Goal: Information Seeking & Learning: Learn about a topic

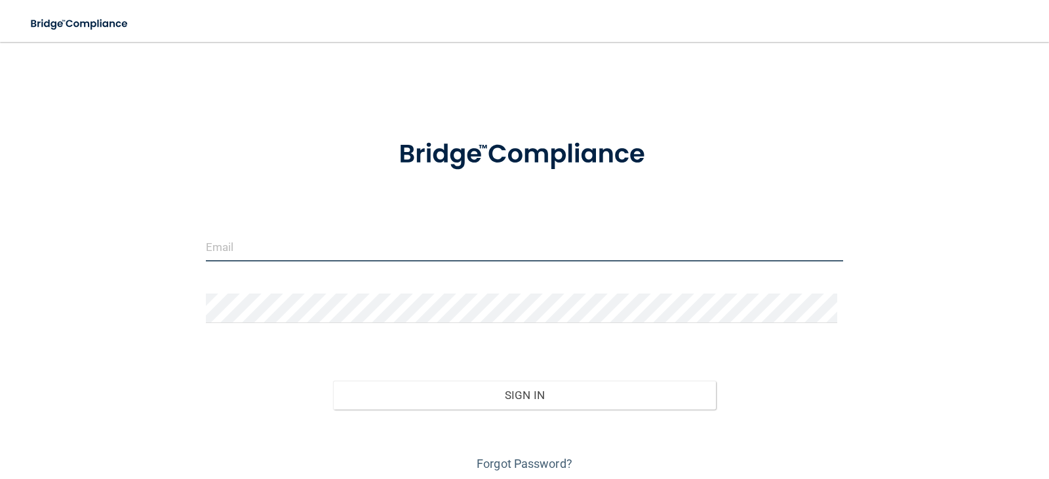
click at [385, 250] on input "email" at bounding box center [525, 246] width 638 height 29
type input "[EMAIL_ADDRESS][DOMAIN_NAME]"
click at [420, 411] on div "Forgot Password?" at bounding box center [524, 443] width 657 height 66
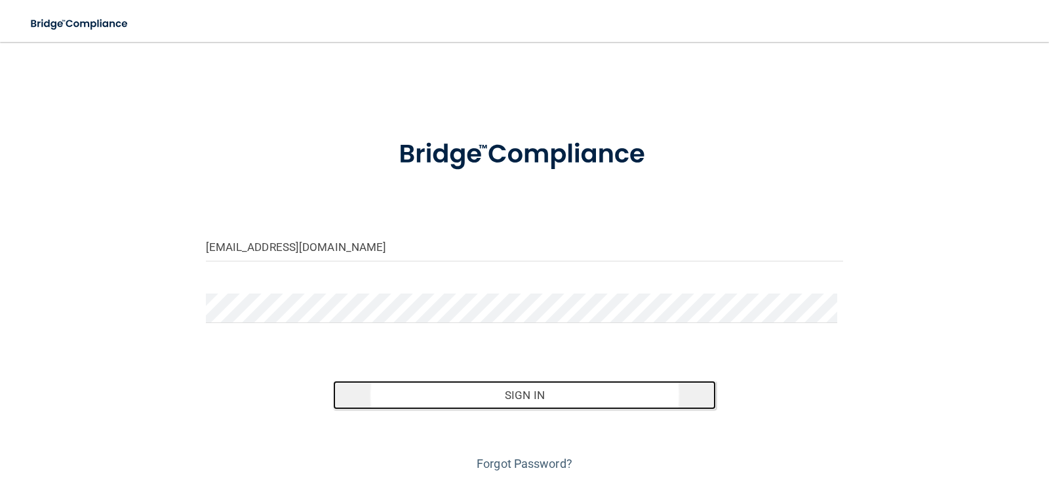
click at [444, 397] on button "Sign In" at bounding box center [524, 395] width 383 height 29
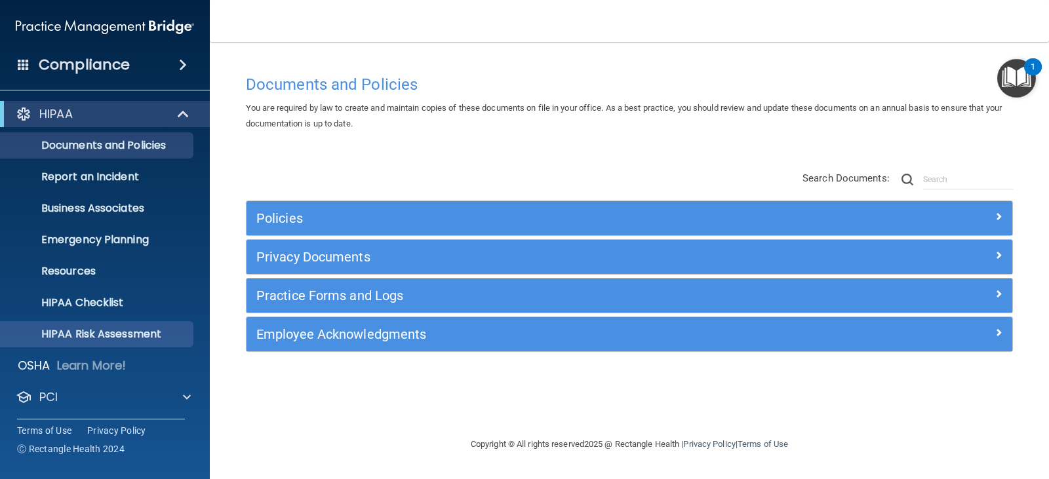
scroll to position [65, 0]
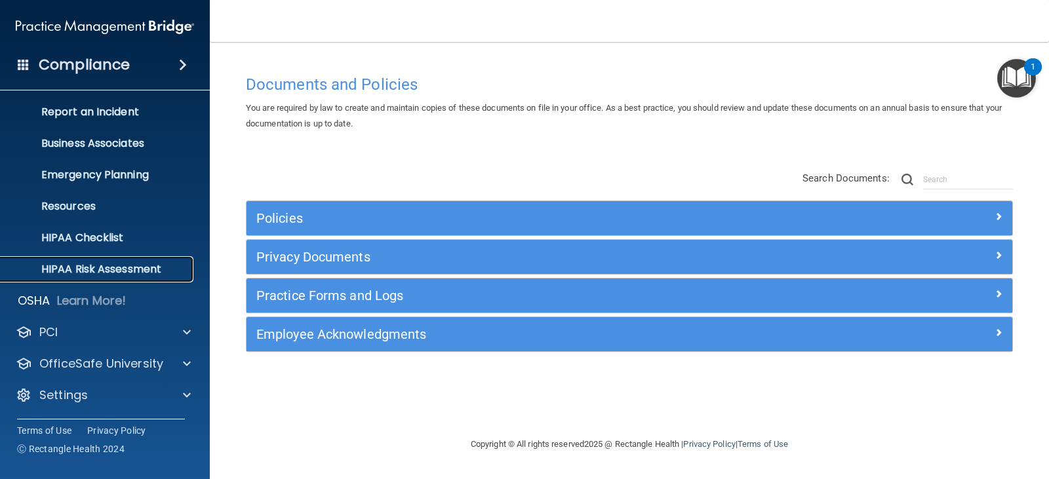
click at [122, 268] on p "HIPAA Risk Assessment" at bounding box center [98, 269] width 179 height 13
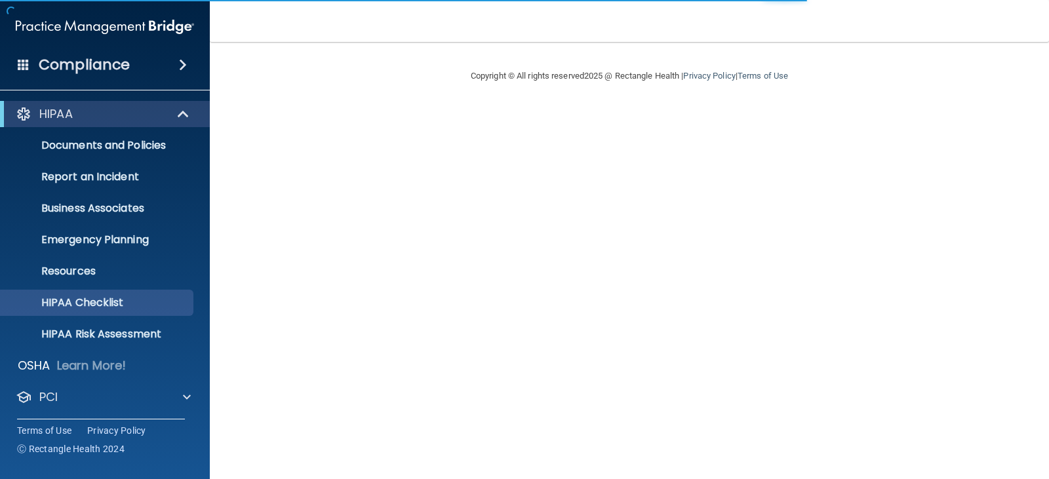
click at [81, 68] on h4 "Compliance" at bounding box center [84, 65] width 91 height 18
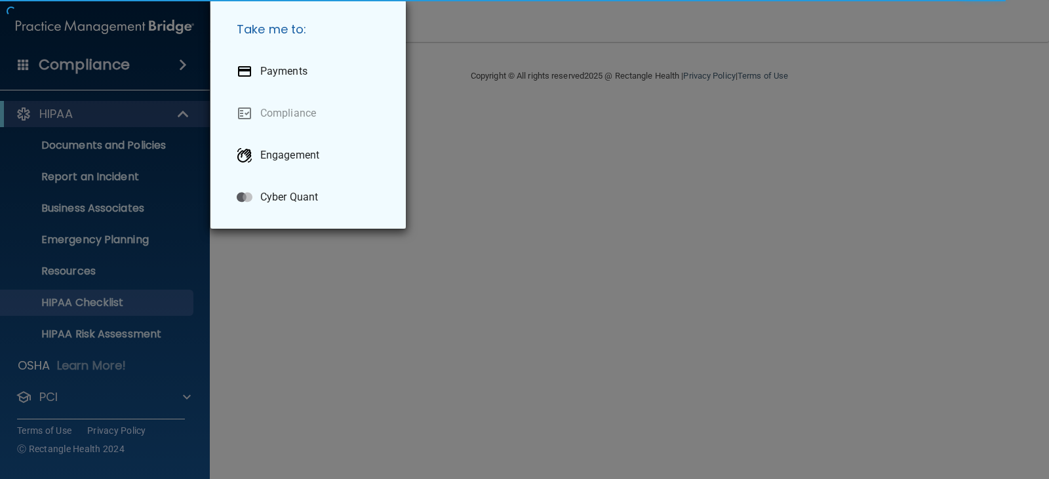
click at [100, 70] on div "Take me to: Payments Compliance Engagement Cyber Quant" at bounding box center [524, 239] width 1049 height 479
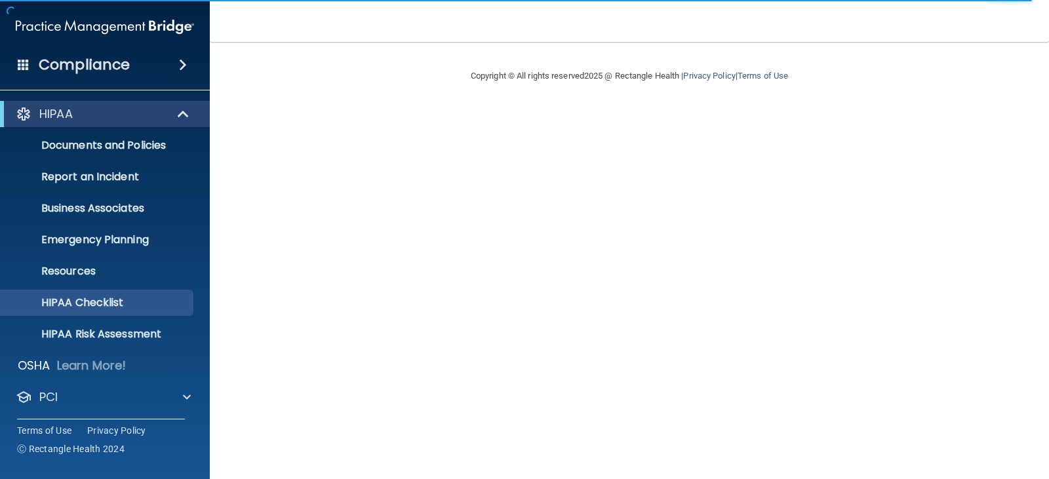
click at [94, 63] on h4 "Compliance" at bounding box center [84, 65] width 91 height 18
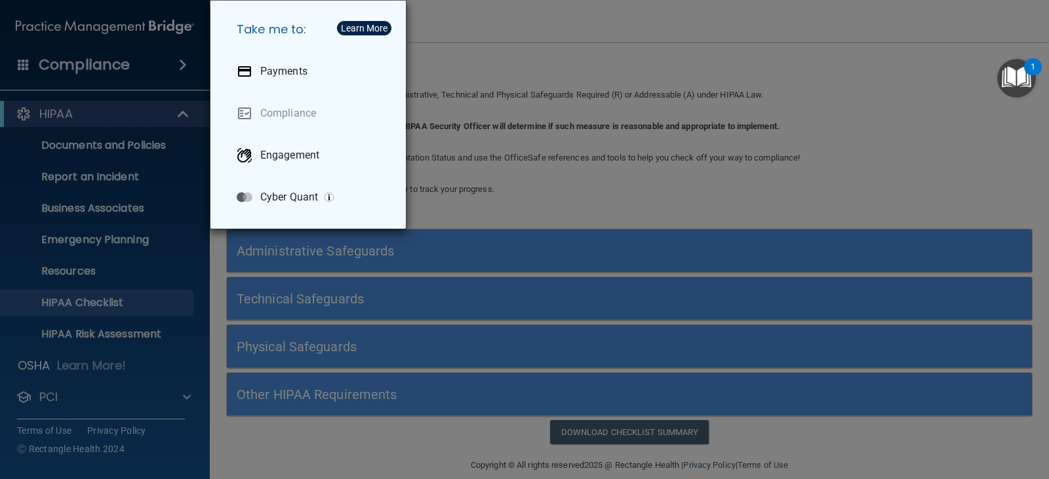
click at [1024, 77] on img "Open Resource Center, 1 new notification" at bounding box center [1016, 78] width 39 height 39
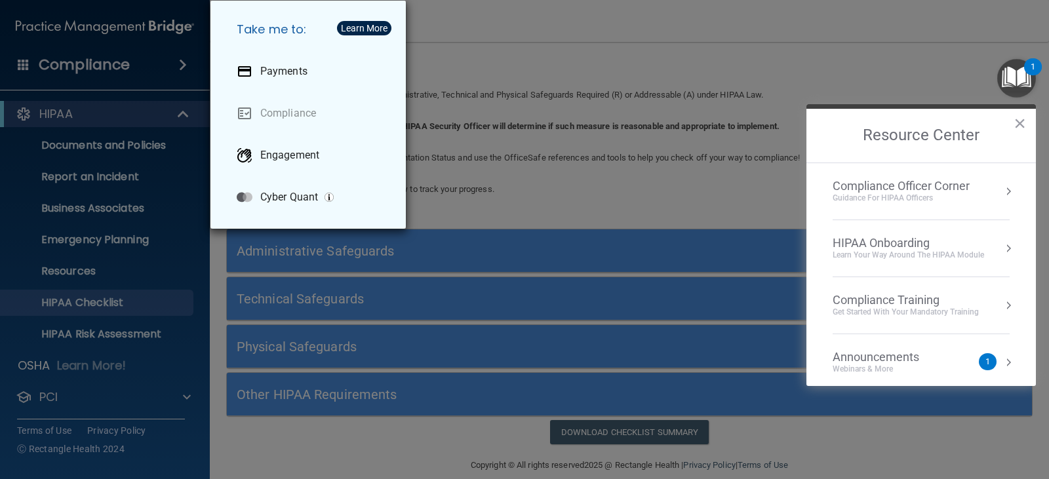
click at [944, 199] on div "Guidance for HIPAA Officers" at bounding box center [900, 198] width 137 height 11
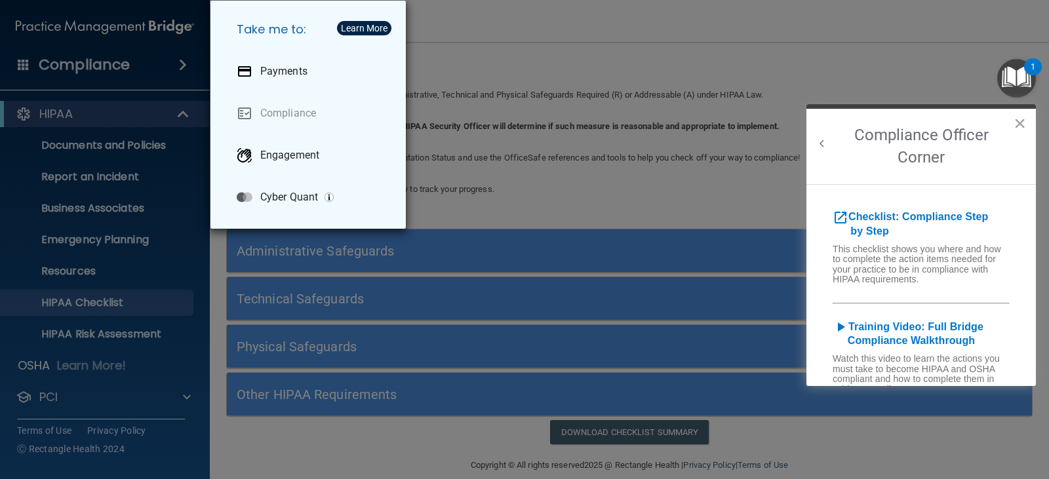
click at [820, 139] on button "Back to Resource Center Home" at bounding box center [821, 143] width 13 height 13
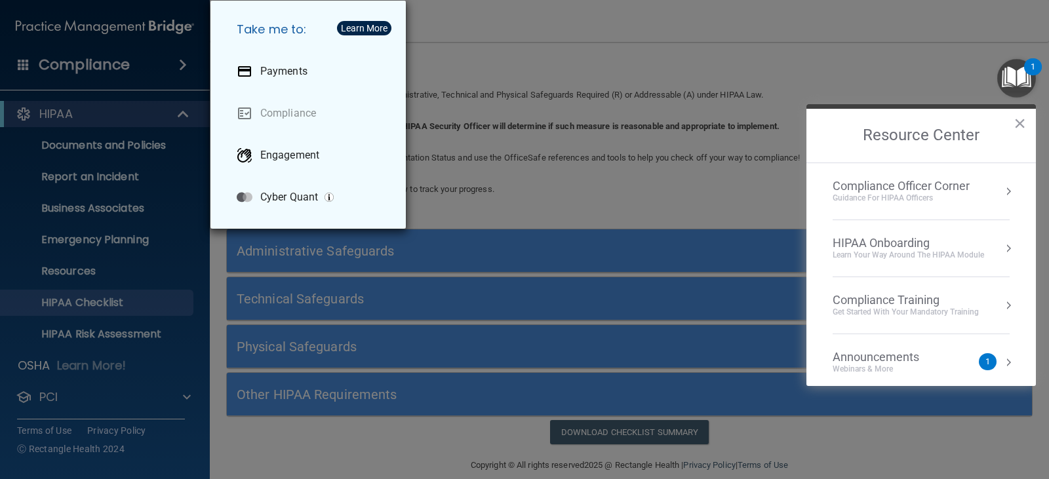
click at [900, 243] on div "HIPAA Onboarding" at bounding box center [907, 243] width 151 height 14
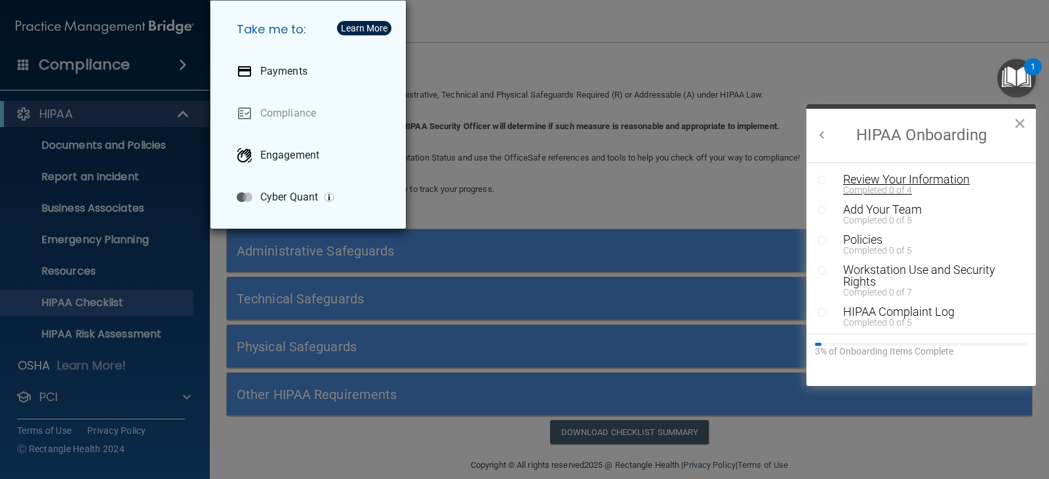
click at [857, 180] on div "Review Your Information" at bounding box center [926, 180] width 166 height 12
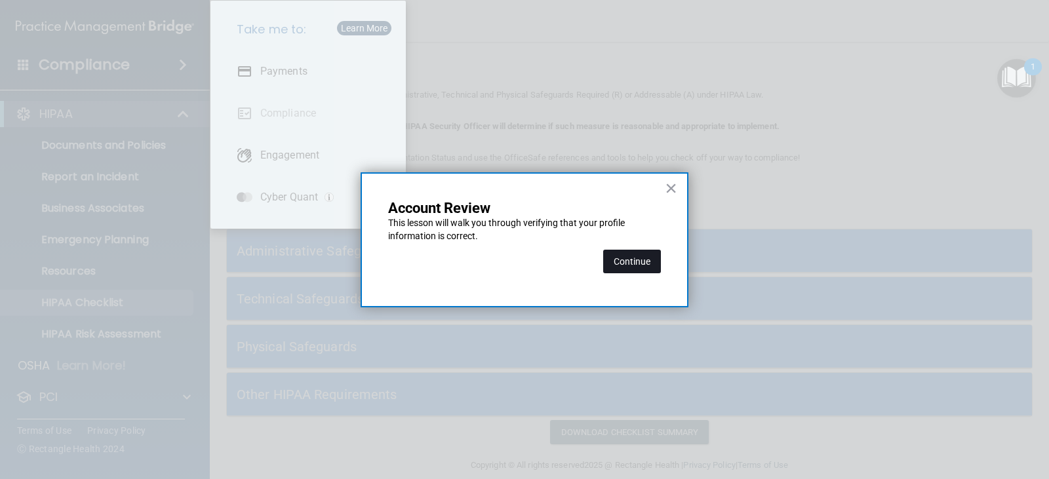
click at [645, 263] on button "Continue" at bounding box center [632, 262] width 58 height 24
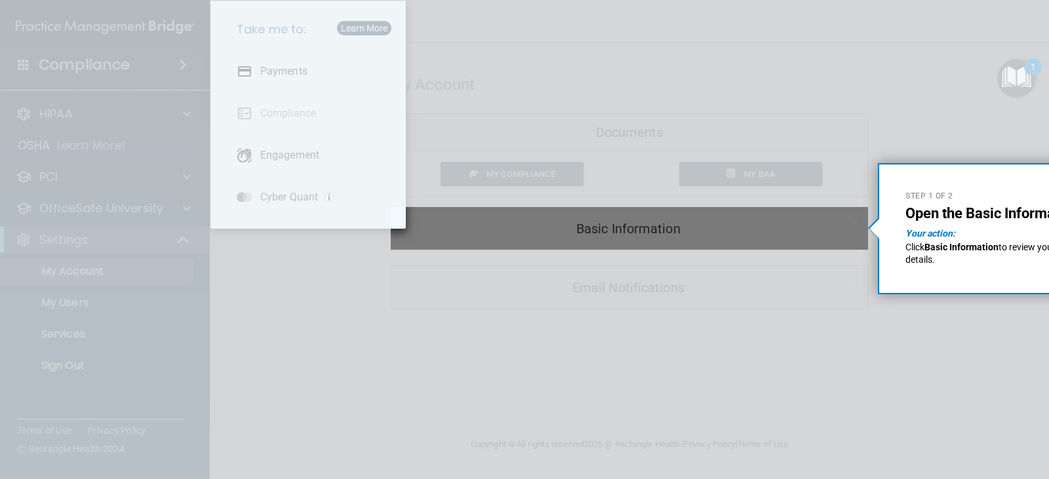
click at [431, 25] on div at bounding box center [629, 103] width 477 height 207
click at [608, 77] on div at bounding box center [629, 103] width 477 height 207
click at [492, 231] on div "Take me to: Payments Compliance Engagement Cyber Quant" at bounding box center [524, 239] width 1049 height 479
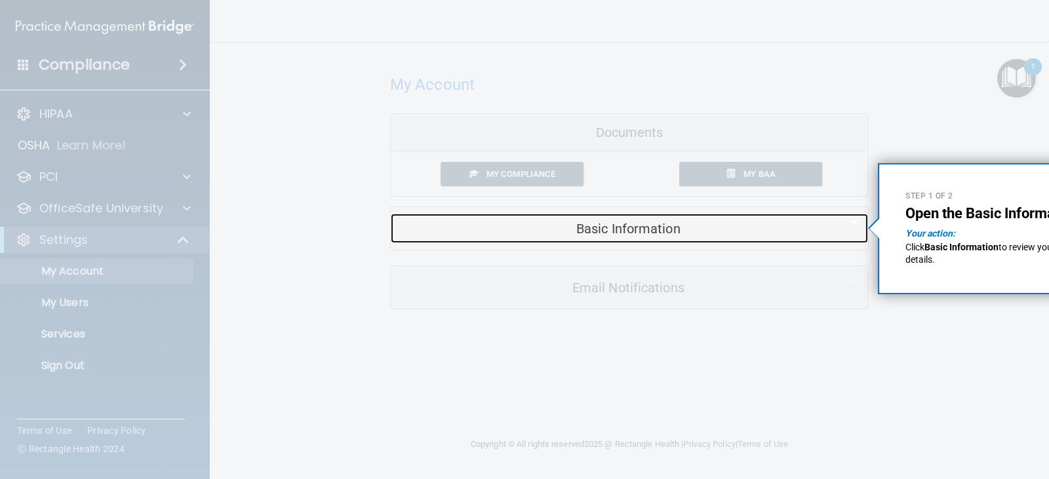
click at [625, 233] on h5 "Basic Information" at bounding box center [608, 229] width 417 height 14
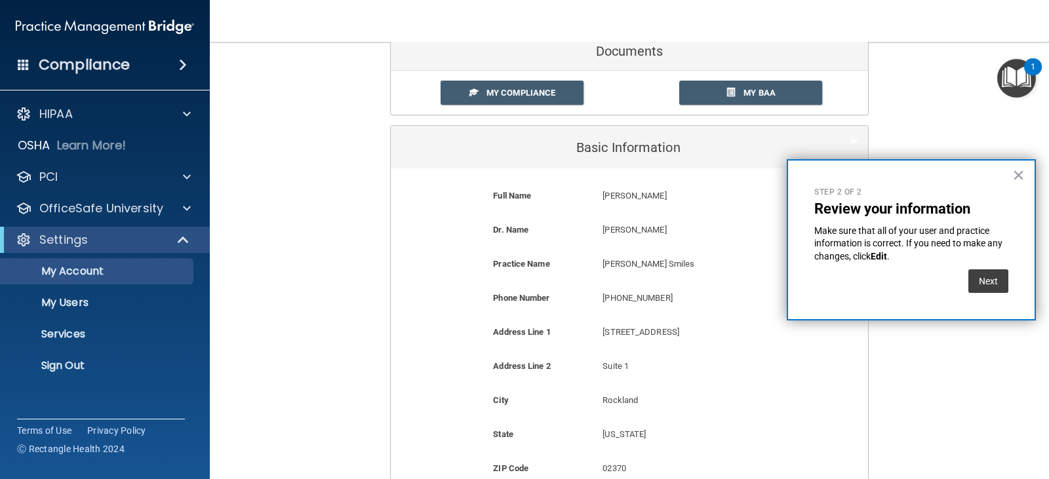
scroll to position [40, 0]
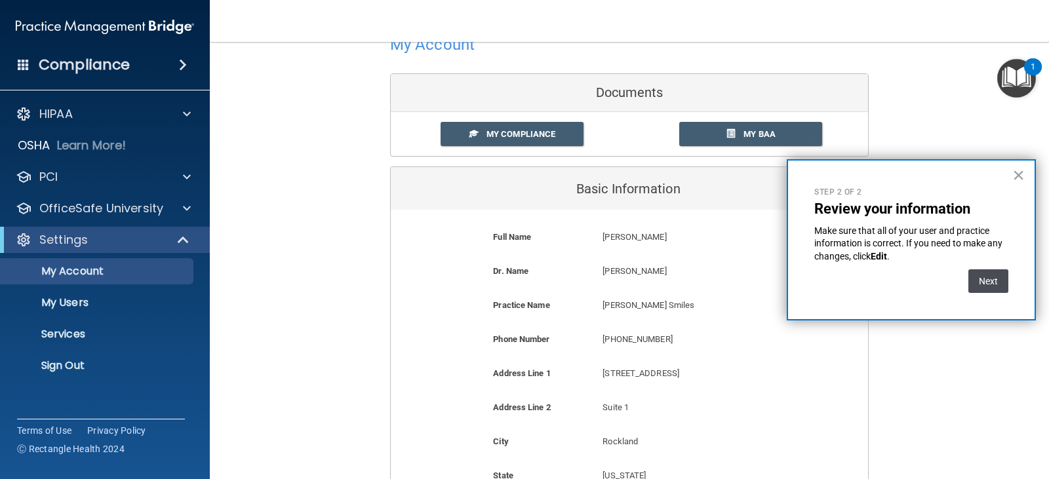
click at [994, 275] on button "Next" at bounding box center [988, 281] width 40 height 24
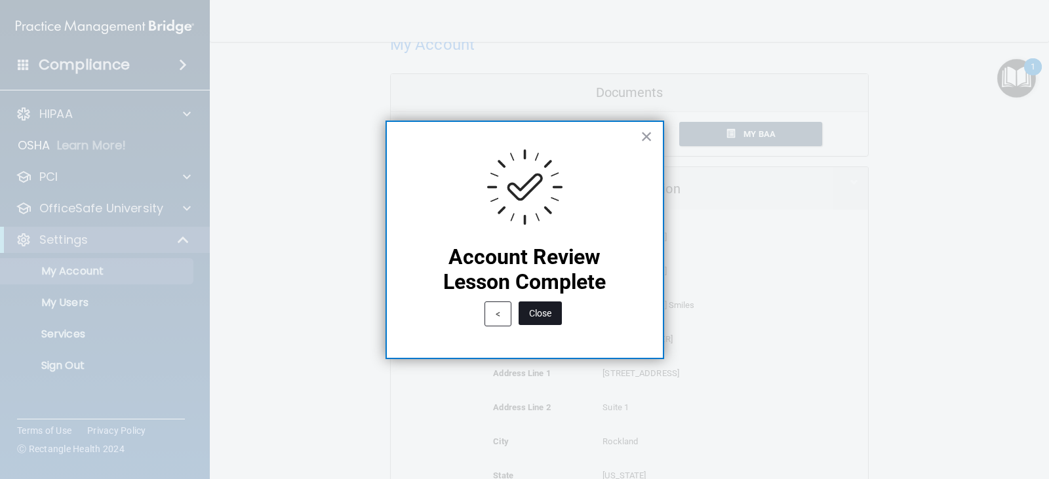
click at [535, 317] on button "Close" at bounding box center [539, 313] width 43 height 24
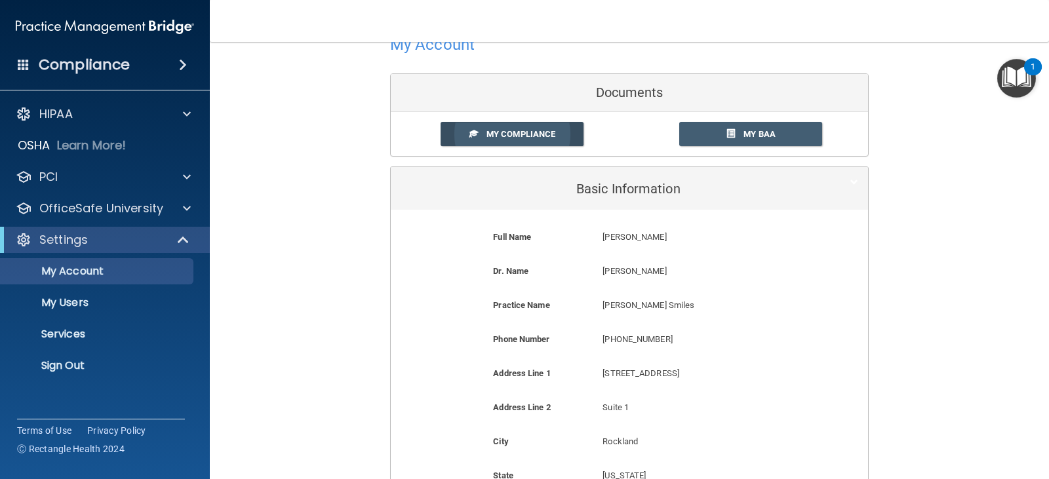
click at [536, 140] on link "My Compliance" at bounding box center [512, 134] width 144 height 24
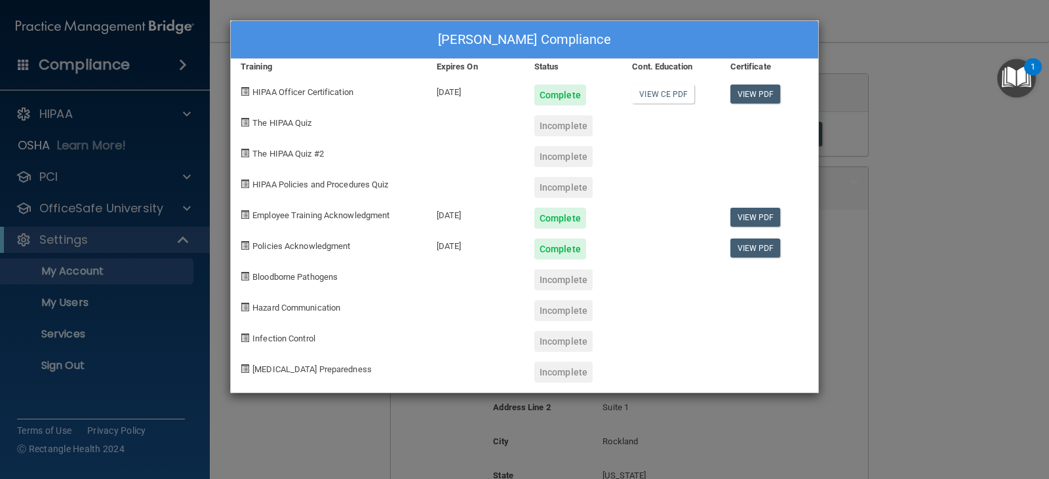
click at [284, 123] on span "The HIPAA Quiz" at bounding box center [281, 123] width 59 height 10
click at [243, 126] on span at bounding box center [245, 122] width 9 height 9
click at [250, 153] on div "The HIPAA Quiz #2" at bounding box center [329, 151] width 196 height 31
click at [241, 339] on span at bounding box center [245, 338] width 9 height 9
click at [247, 373] on span at bounding box center [245, 368] width 9 height 9
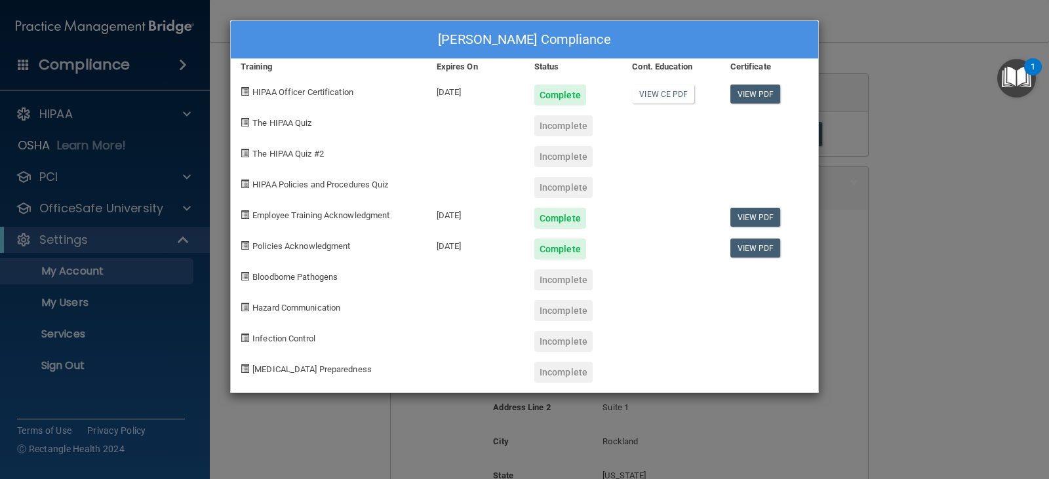
click at [891, 140] on div "Cecilia Deller's Compliance Training Expires On Status Cont. Education Certific…" at bounding box center [524, 239] width 1049 height 479
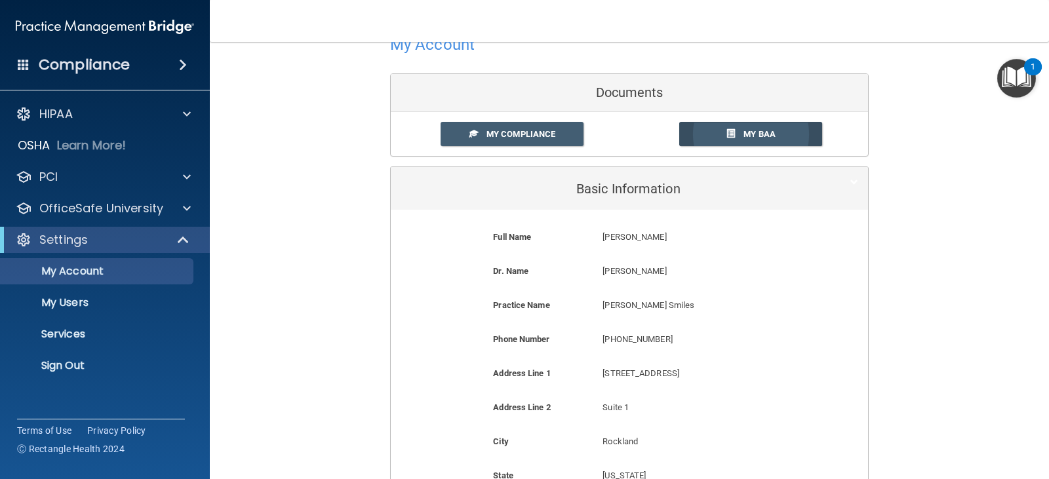
click at [748, 127] on link "My BAA" at bounding box center [751, 134] width 144 height 24
click at [87, 273] on p "My Account" at bounding box center [98, 271] width 179 height 13
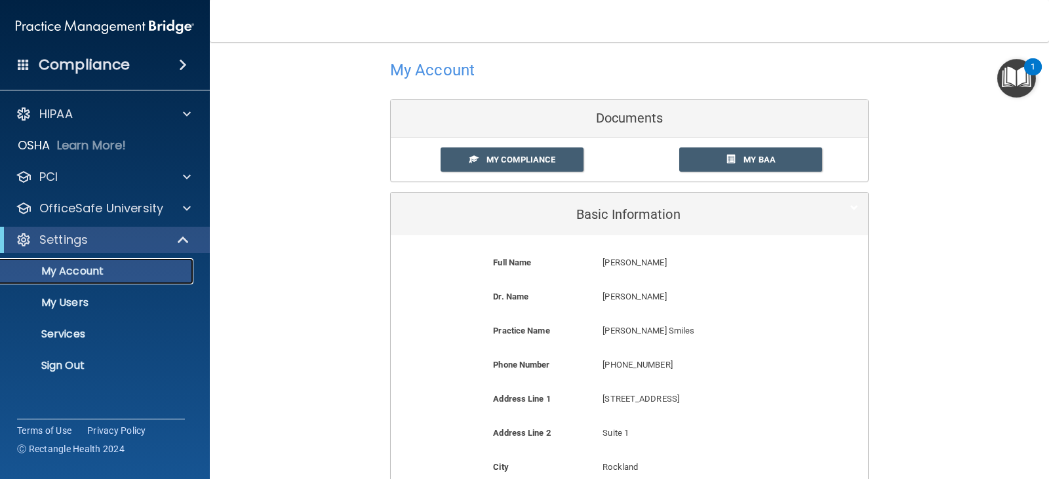
scroll to position [0, 0]
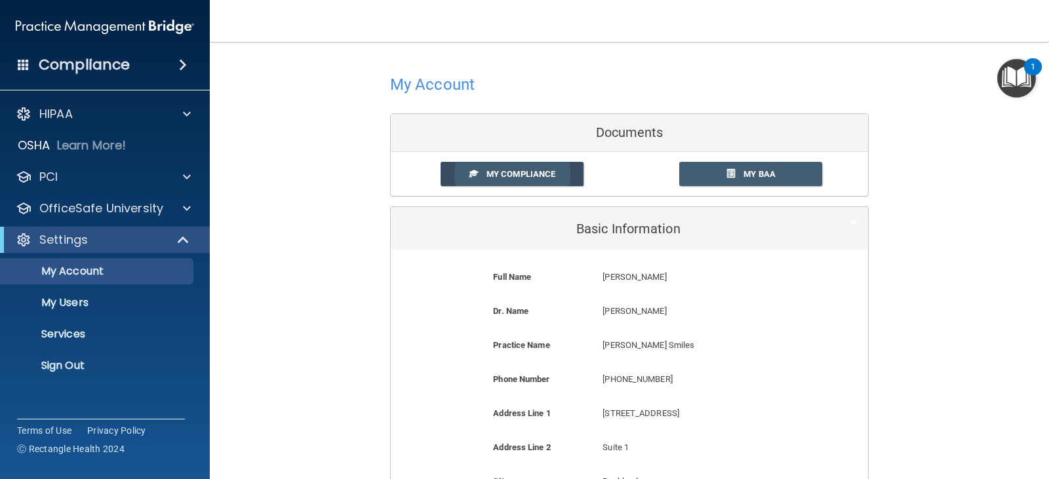
click at [486, 174] on span "My Compliance" at bounding box center [520, 174] width 69 height 10
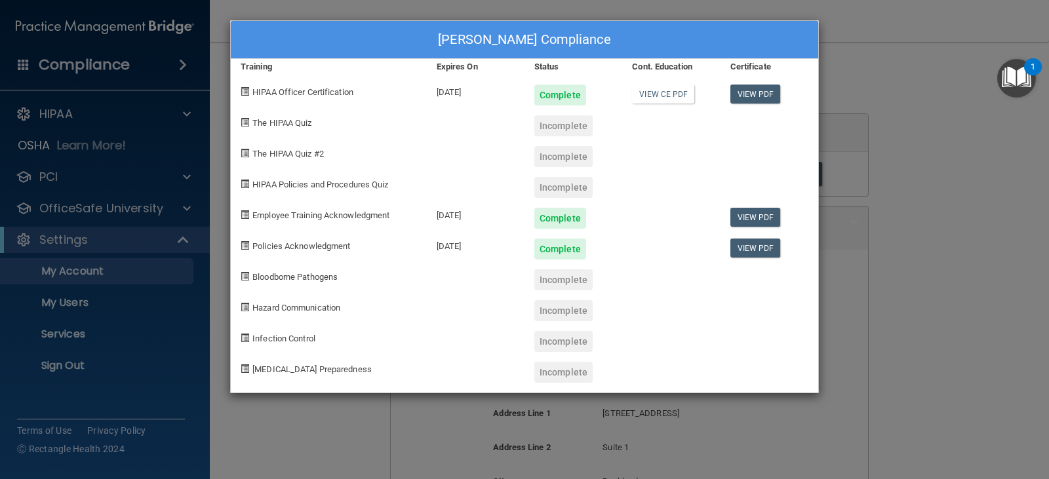
click at [118, 67] on div "Cecilia Deller's Compliance Training Expires On Status Cont. Education Certific…" at bounding box center [524, 239] width 1049 height 479
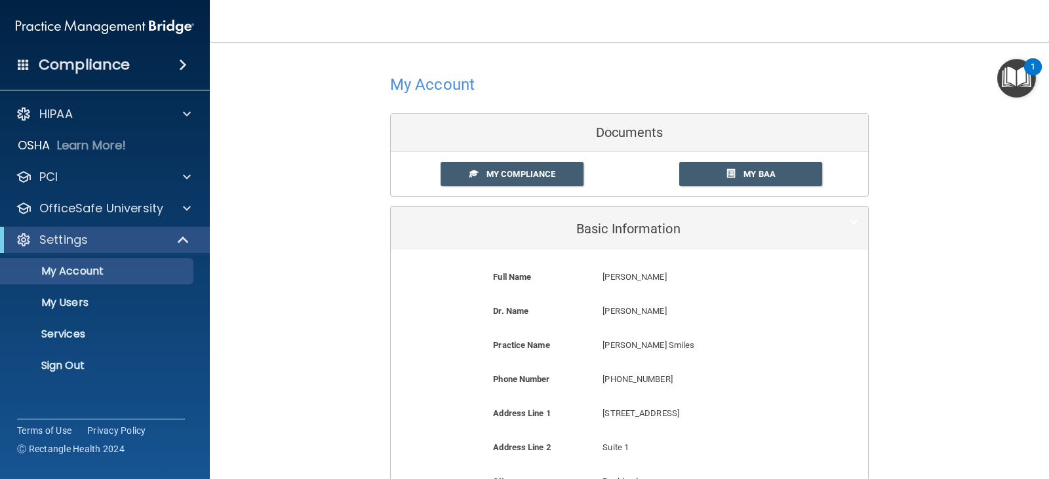
click at [115, 65] on h4 "Compliance" at bounding box center [84, 65] width 91 height 18
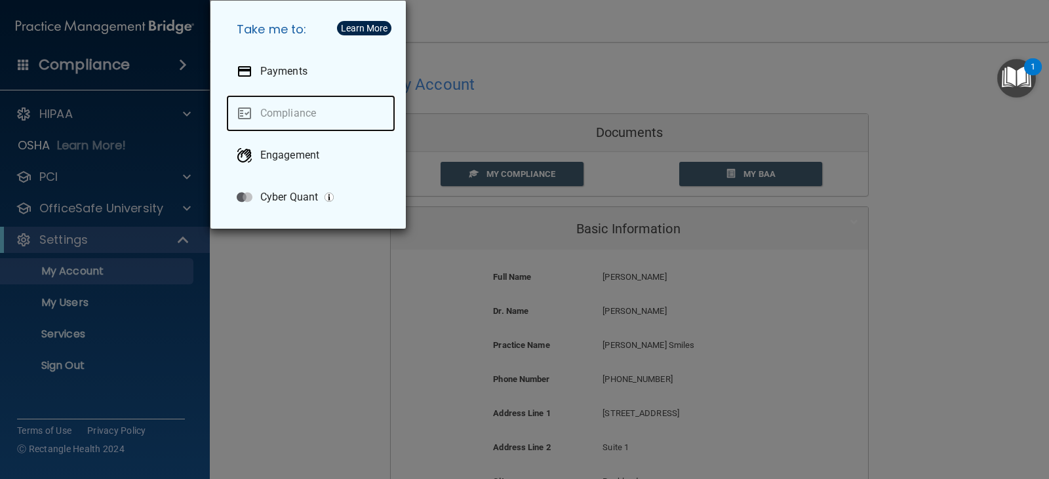
click at [285, 116] on link "Compliance" at bounding box center [310, 113] width 169 height 37
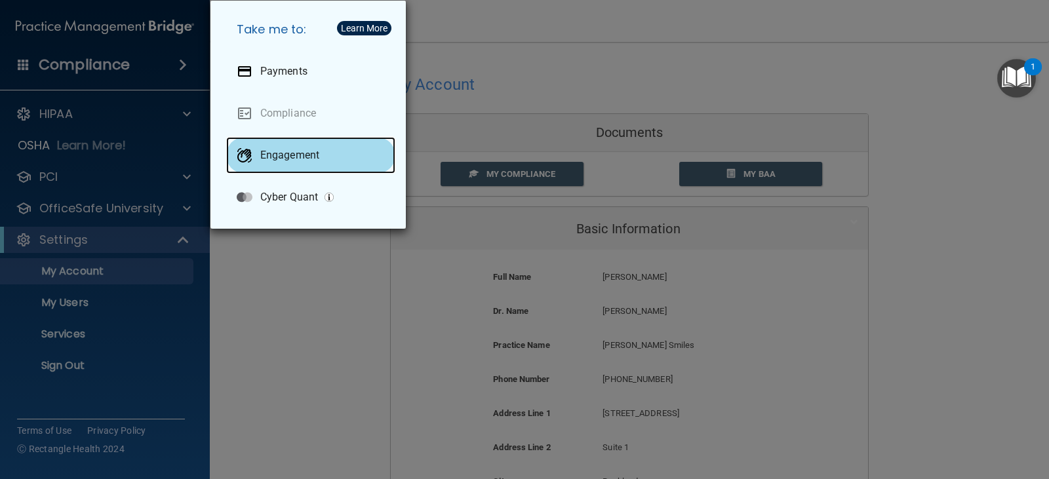
click at [292, 155] on p "Engagement" at bounding box center [289, 155] width 59 height 13
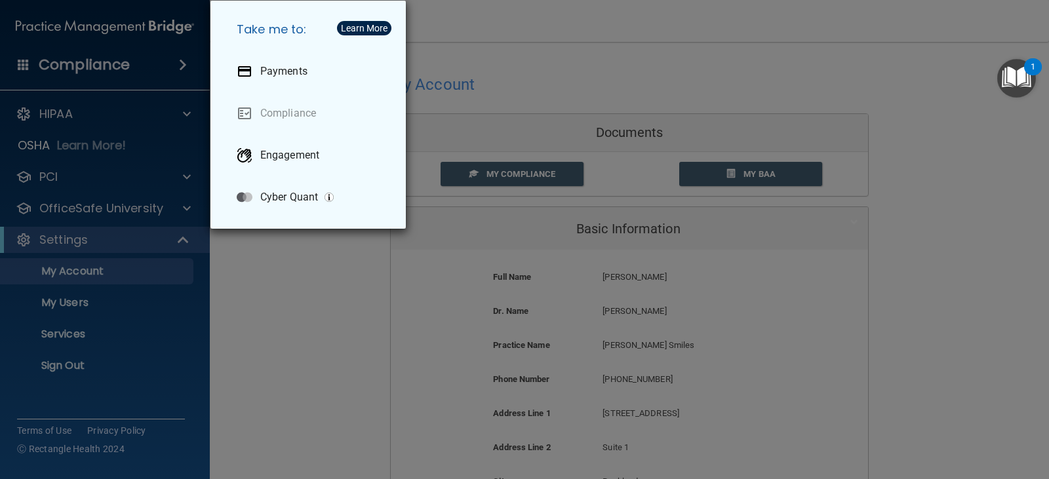
click at [450, 29] on div "Take me to: Payments Compliance Engagement Cyber Quant" at bounding box center [524, 239] width 1049 height 479
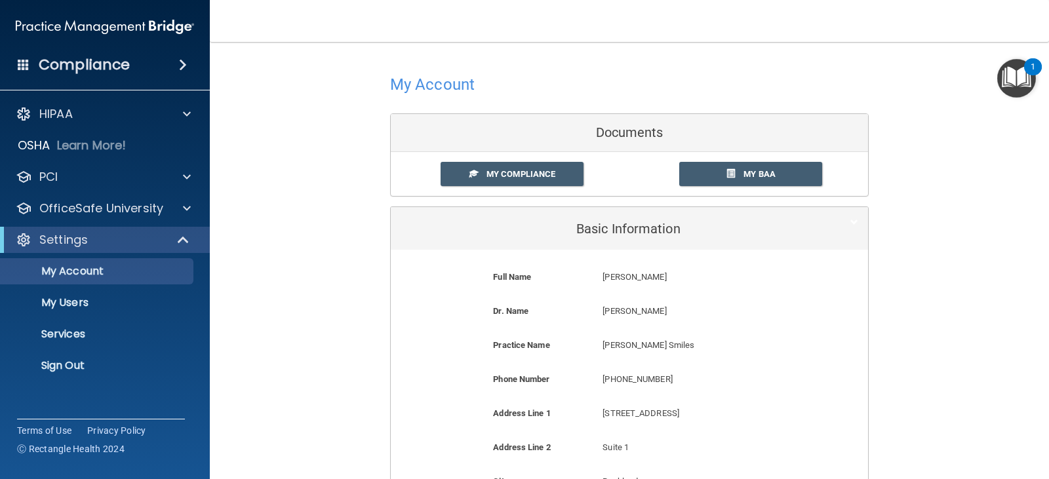
click at [1015, 73] on img "Open Resource Center, 1 new notification" at bounding box center [1016, 78] width 39 height 39
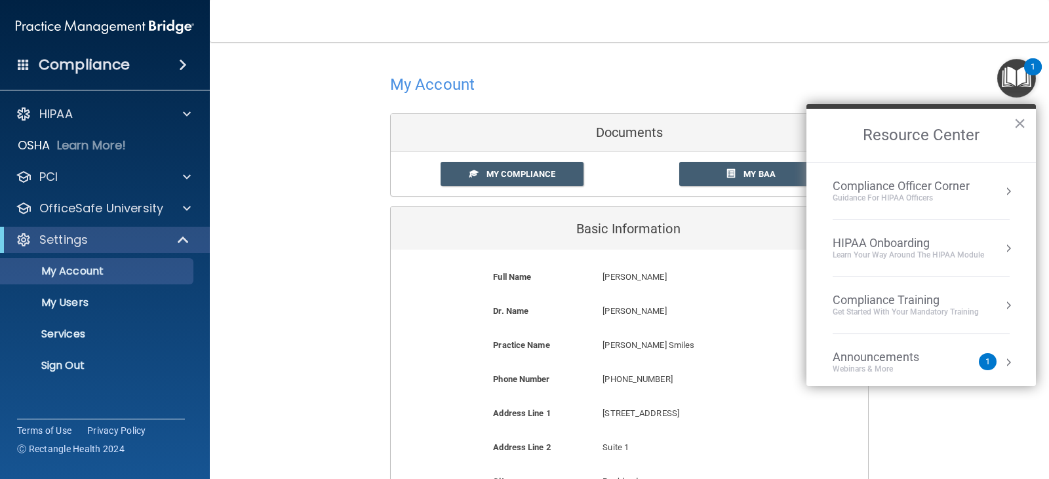
click at [879, 187] on div "Compliance Officer Corner" at bounding box center [900, 186] width 137 height 14
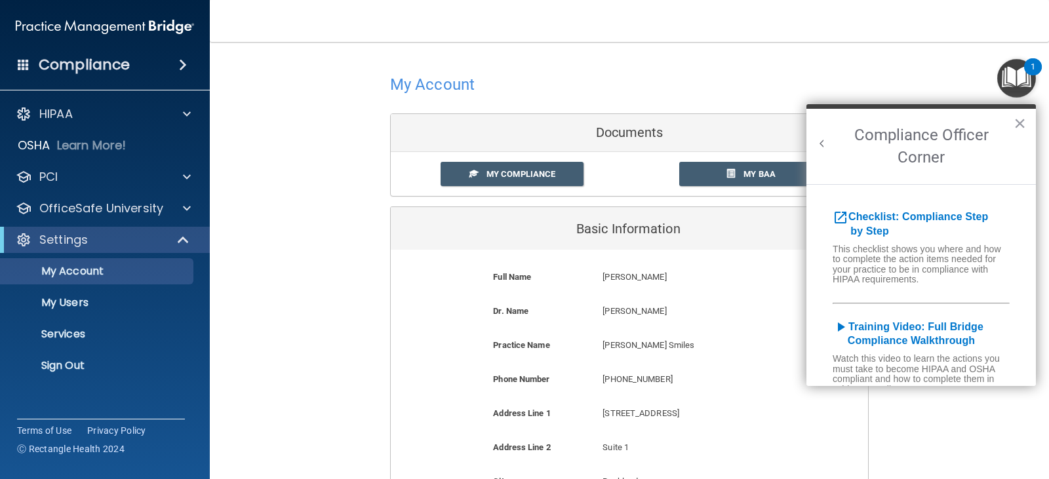
click at [819, 138] on button "Back to Resource Center Home" at bounding box center [821, 143] width 13 height 13
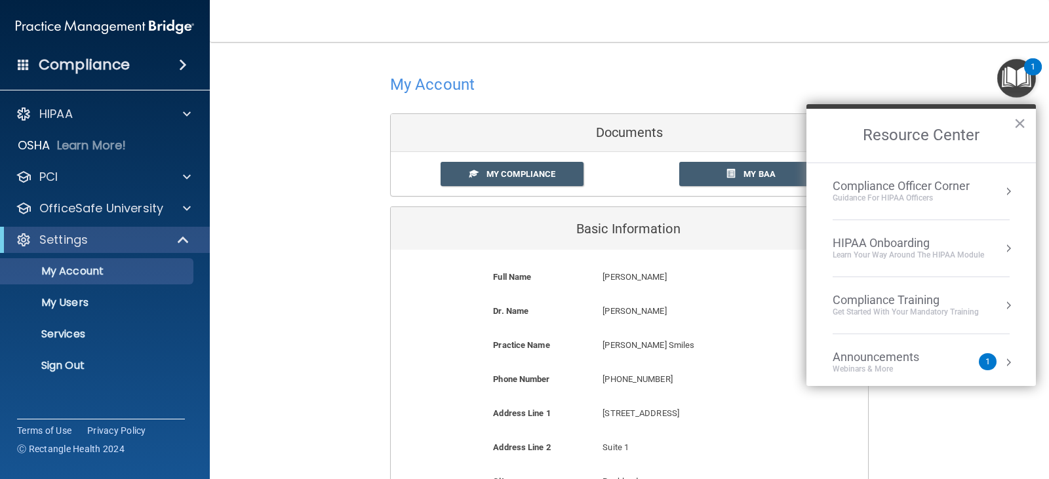
click at [900, 239] on div "HIPAA Onboarding" at bounding box center [907, 243] width 151 height 14
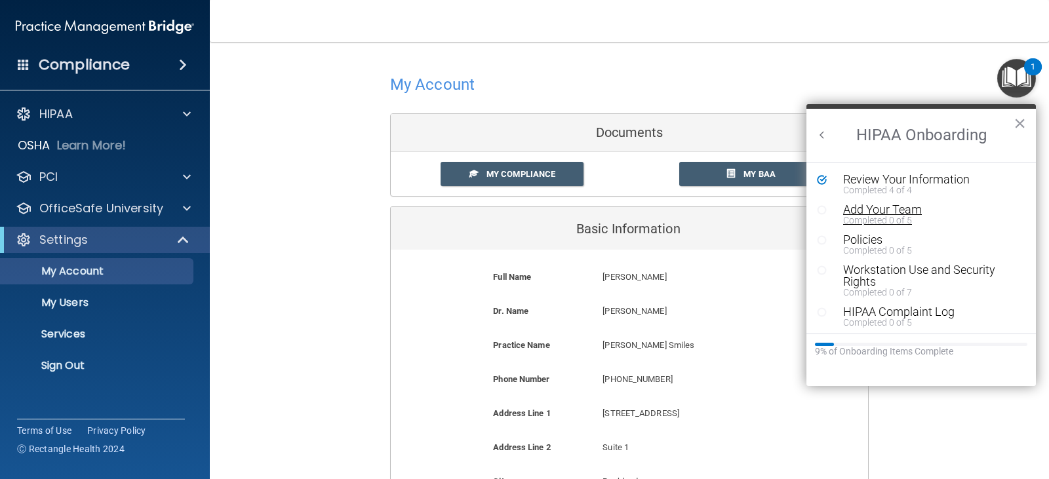
click at [893, 207] on div "Add Your Team" at bounding box center [926, 210] width 166 height 12
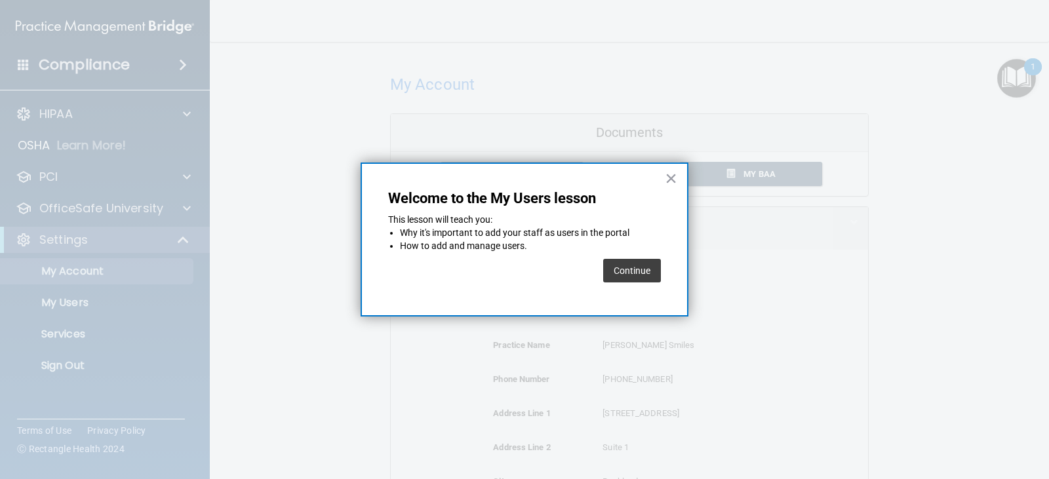
click at [627, 272] on button "Continue" at bounding box center [632, 271] width 58 height 24
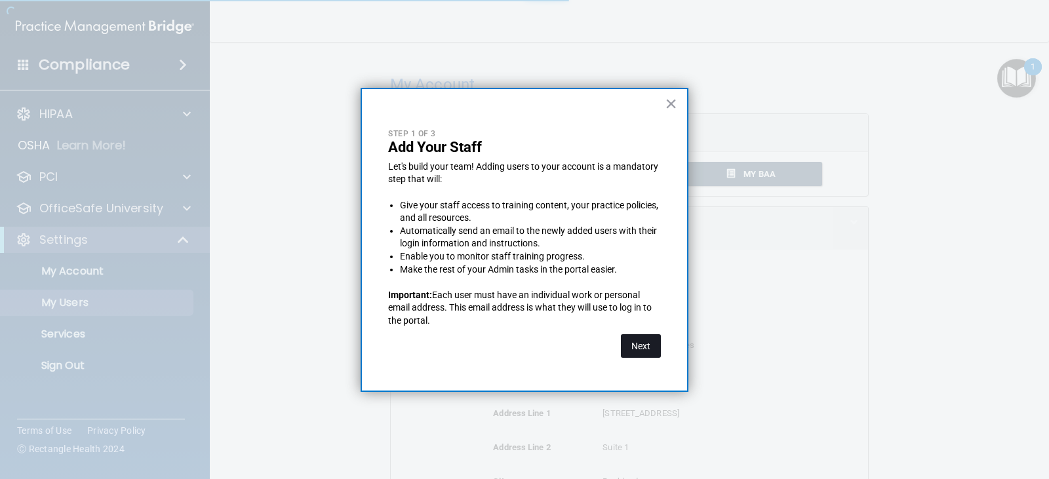
select select "20"
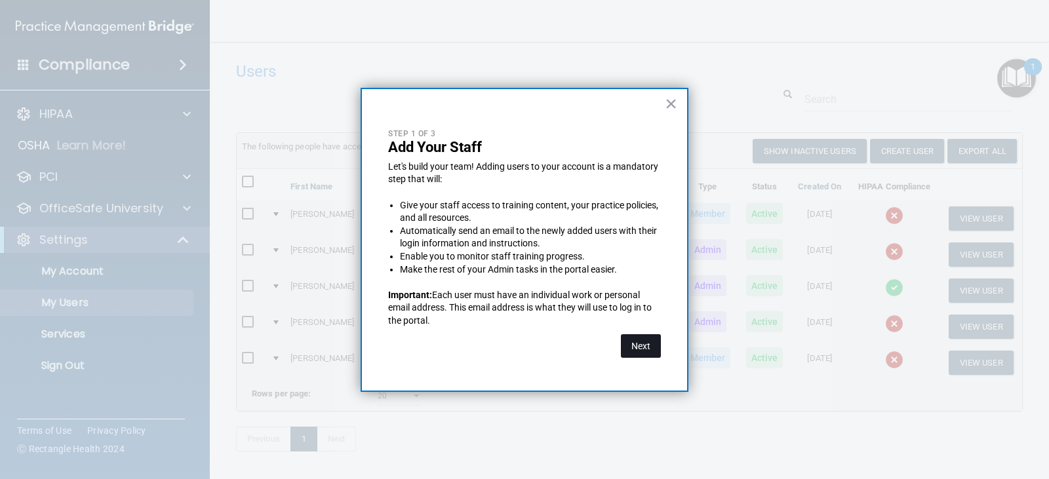
click at [642, 347] on button "Next" at bounding box center [641, 346] width 40 height 24
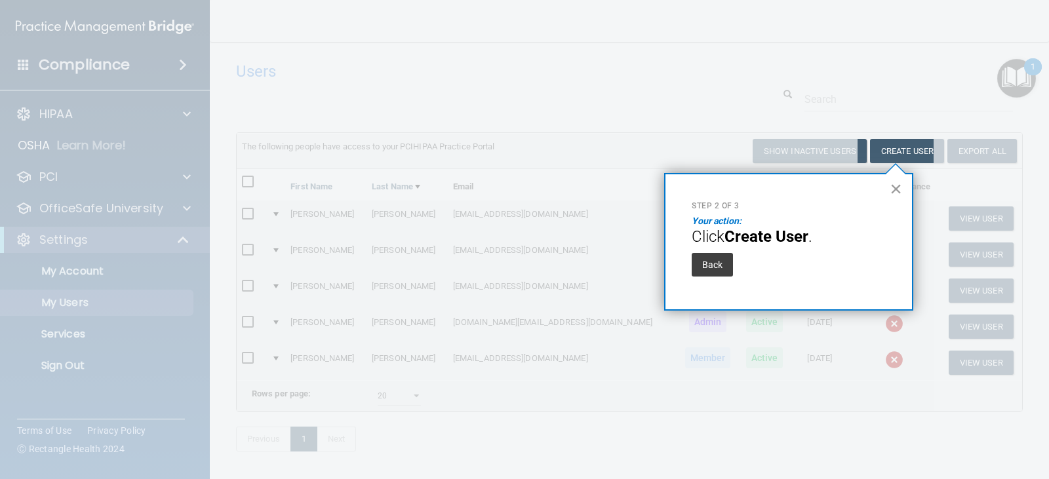
click at [893, 191] on button "×" at bounding box center [895, 188] width 12 height 21
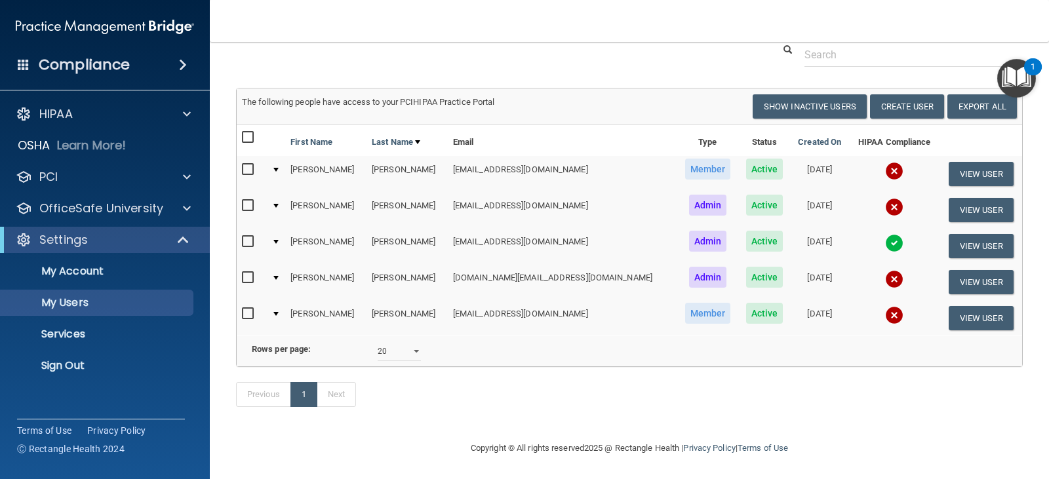
scroll to position [65, 0]
click at [1020, 69] on img "Open Resource Center, 1 new notification" at bounding box center [1016, 78] width 39 height 39
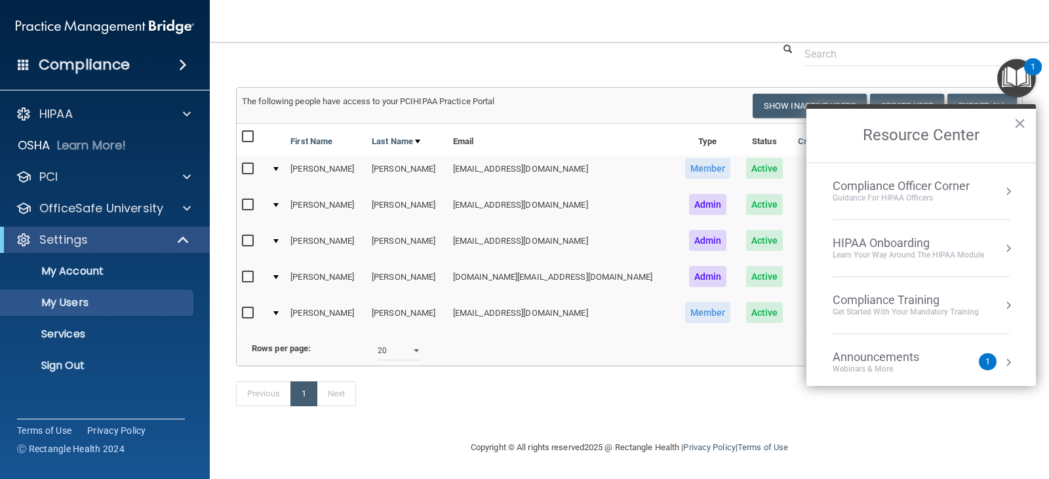
click at [913, 246] on div "HIPAA Onboarding" at bounding box center [907, 243] width 151 height 14
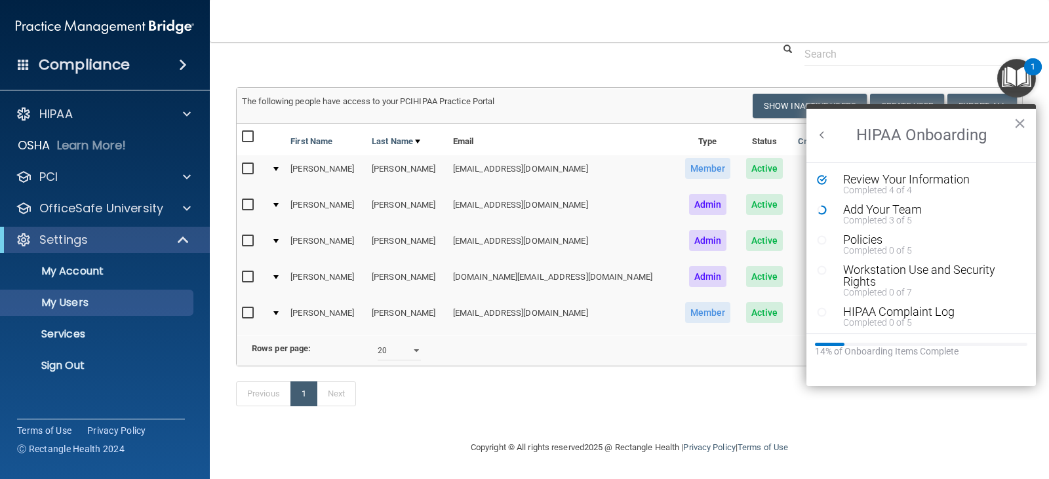
scroll to position [0, 0]
click at [1018, 125] on button "×" at bounding box center [1019, 123] width 12 height 21
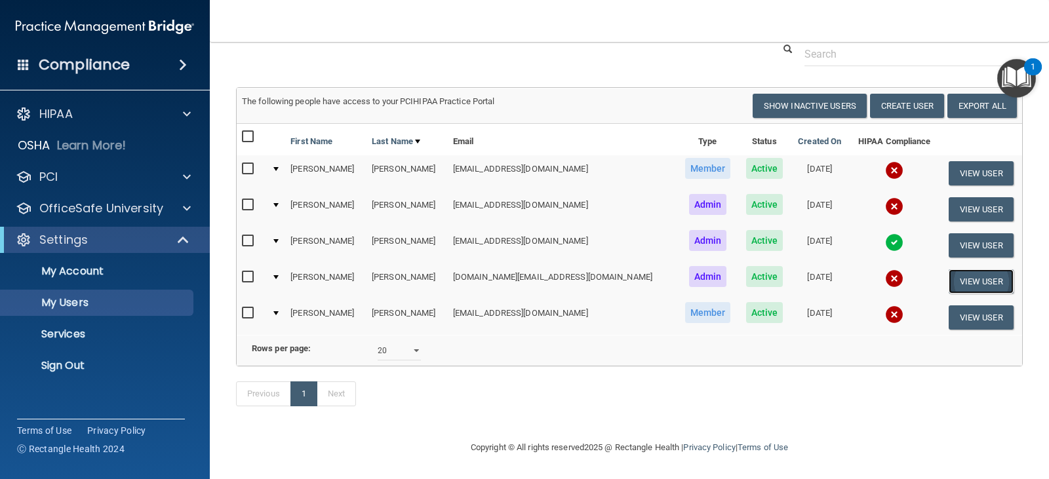
click at [951, 269] on button "View User" at bounding box center [980, 281] width 65 height 24
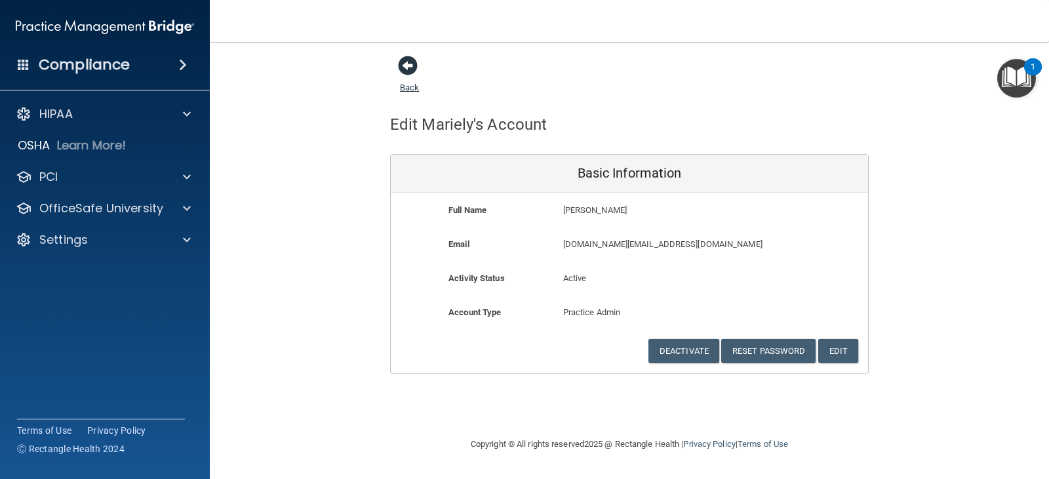
click at [400, 66] on span at bounding box center [408, 66] width 20 height 20
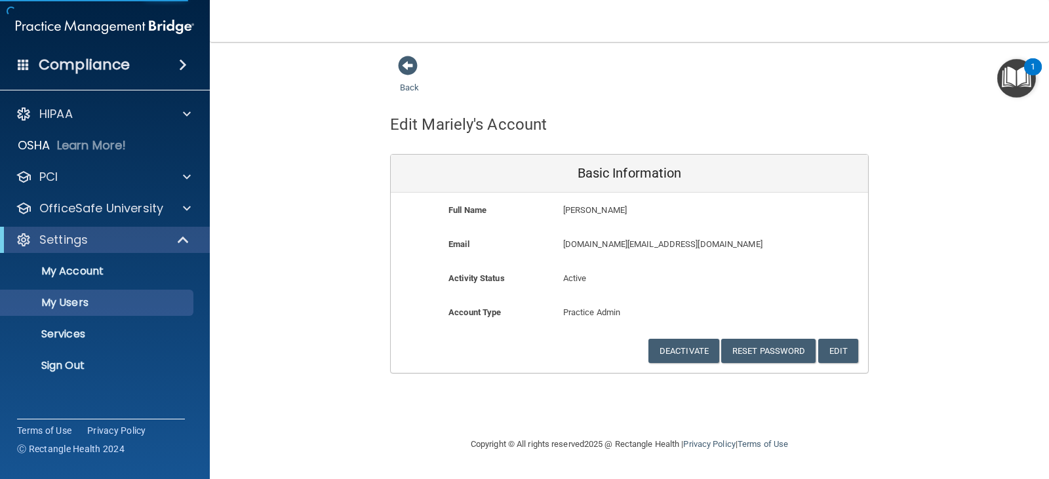
select select "20"
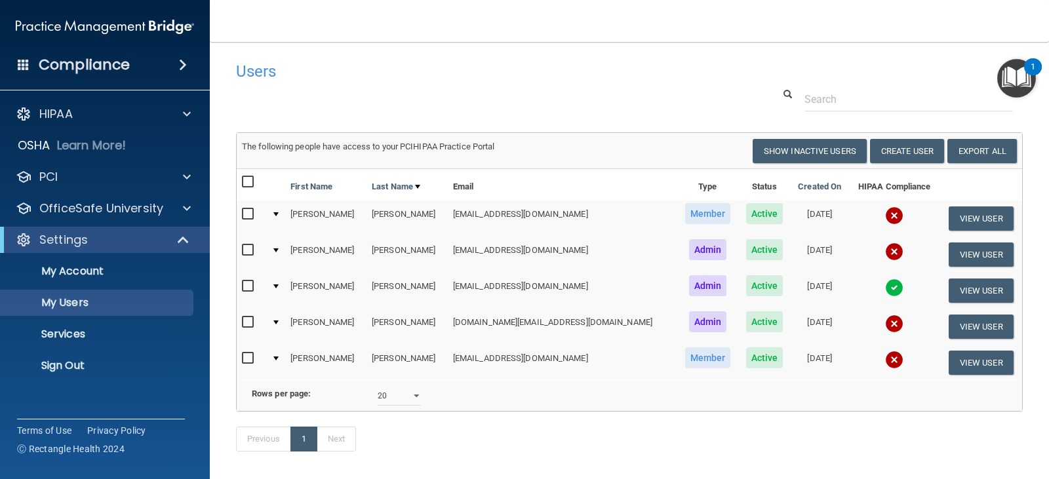
click at [279, 322] on div at bounding box center [275, 322] width 5 height 4
click at [246, 320] on input "checkbox" at bounding box center [249, 322] width 15 height 10
checkbox input "true"
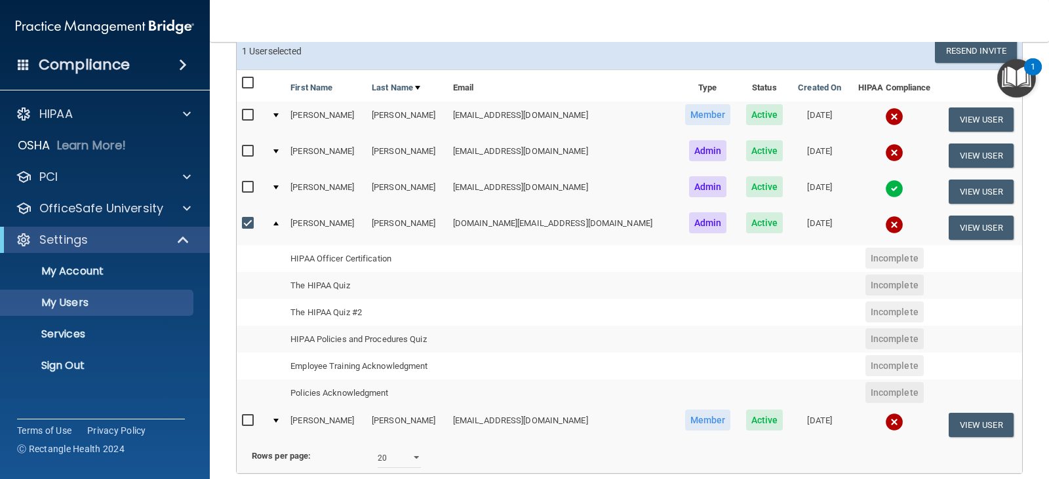
scroll to position [131, 0]
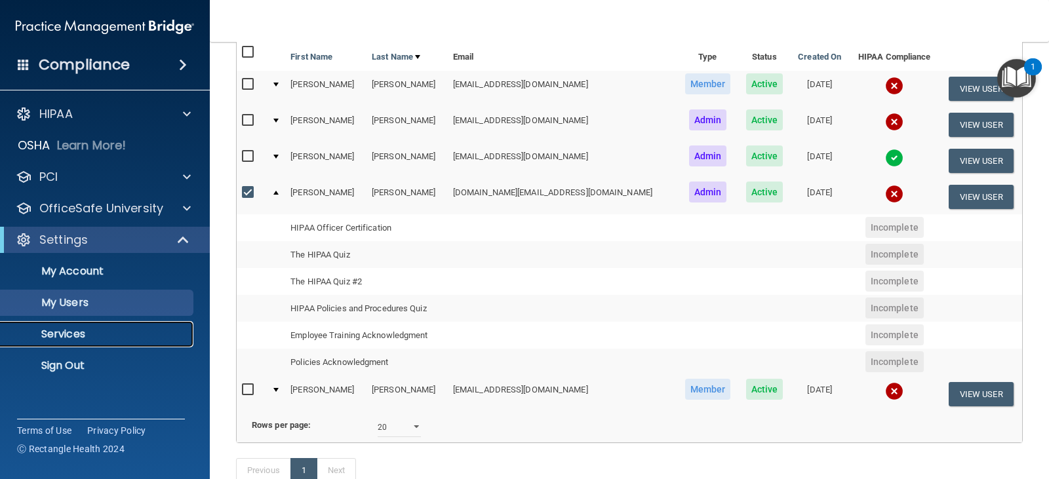
click at [88, 334] on p "Services" at bounding box center [98, 334] width 179 height 13
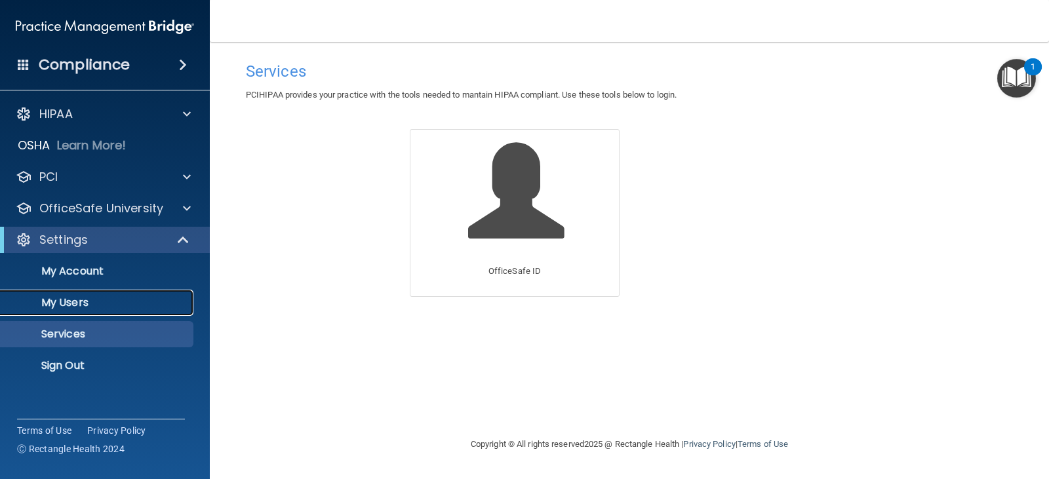
click at [64, 300] on p "My Users" at bounding box center [98, 302] width 179 height 13
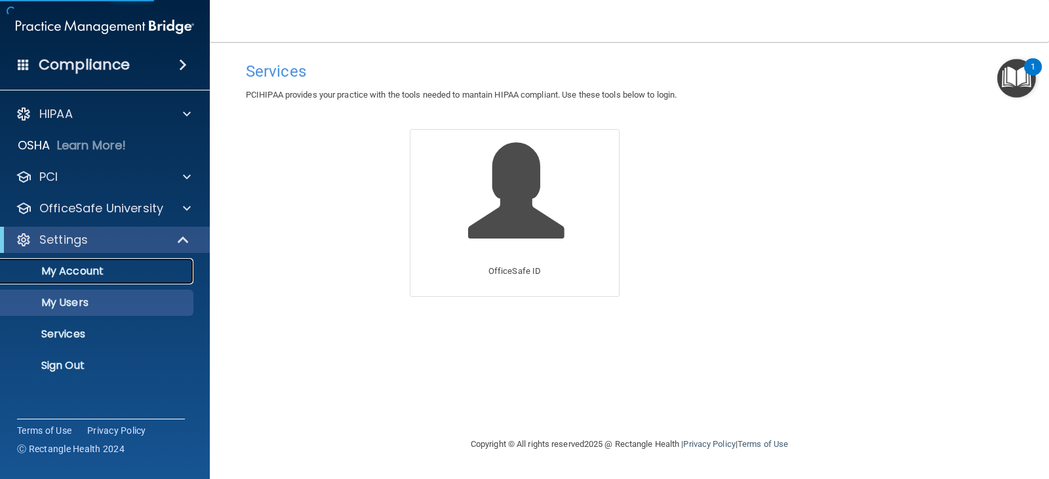
click at [75, 270] on p "My Account" at bounding box center [98, 271] width 179 height 13
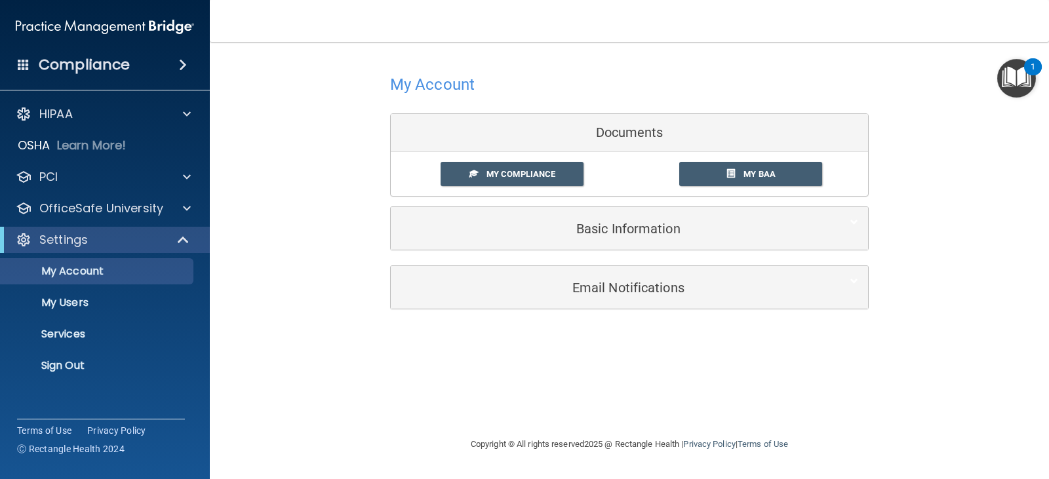
click at [1015, 78] on img "Open Resource Center, 1 new notification" at bounding box center [1016, 78] width 39 height 39
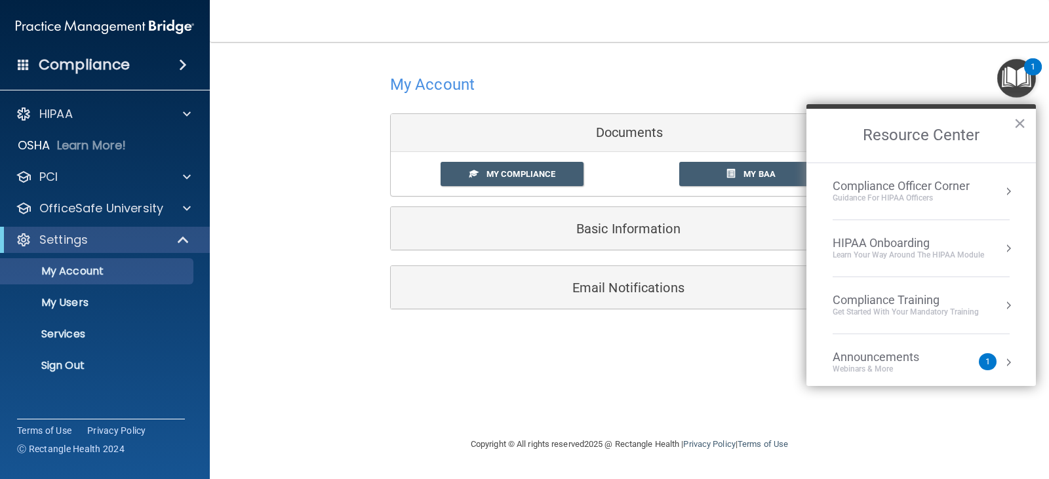
click at [898, 302] on div "Compliance Training" at bounding box center [905, 300] width 146 height 14
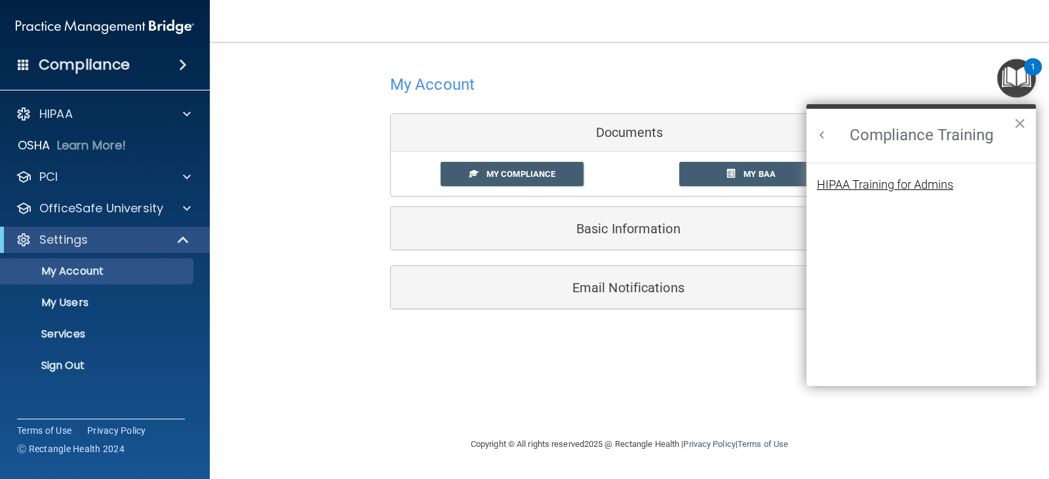
click at [877, 186] on div "HIPAA Training for Admins" at bounding box center [885, 185] width 136 height 12
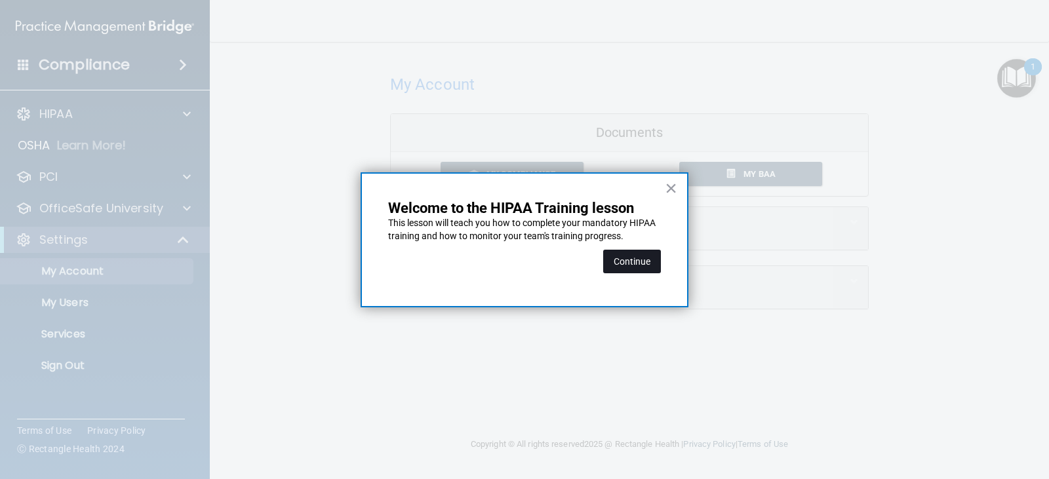
click at [627, 260] on button "Continue" at bounding box center [632, 262] width 58 height 24
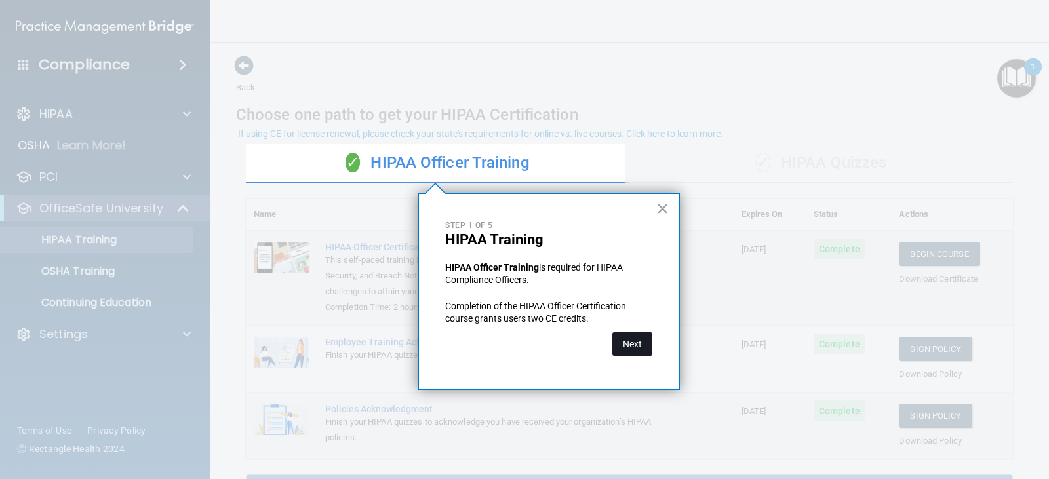
click at [633, 345] on button "Next" at bounding box center [632, 344] width 40 height 24
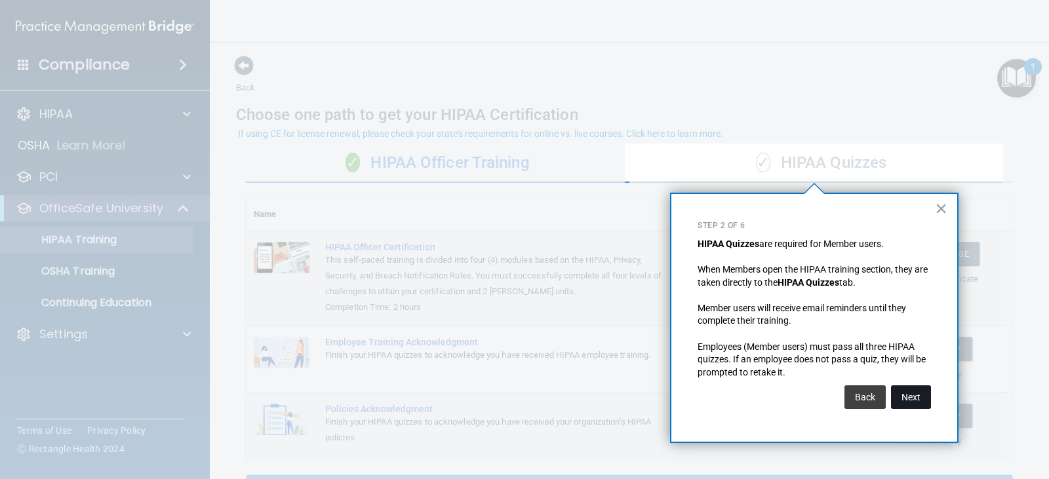
click at [910, 396] on button "Next" at bounding box center [911, 397] width 40 height 24
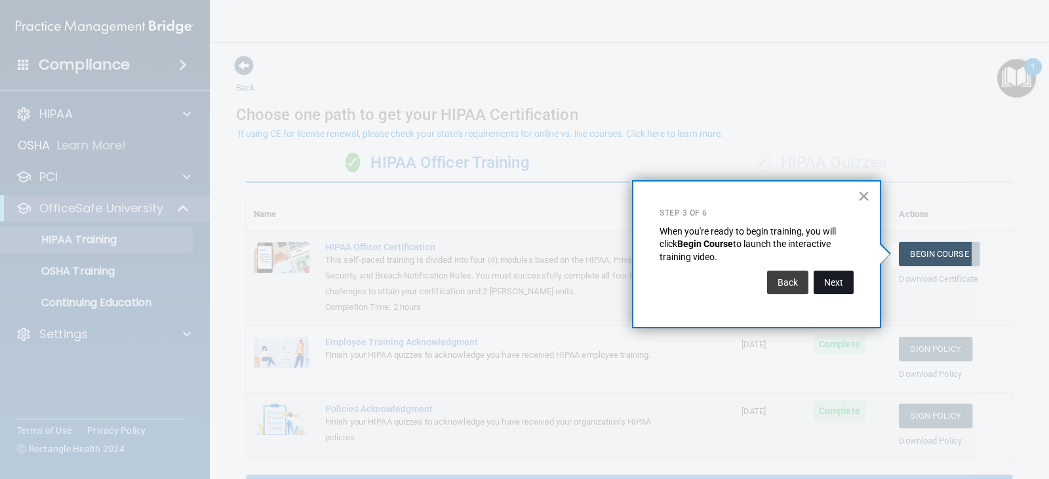
click at [827, 287] on button "Next" at bounding box center [833, 283] width 40 height 24
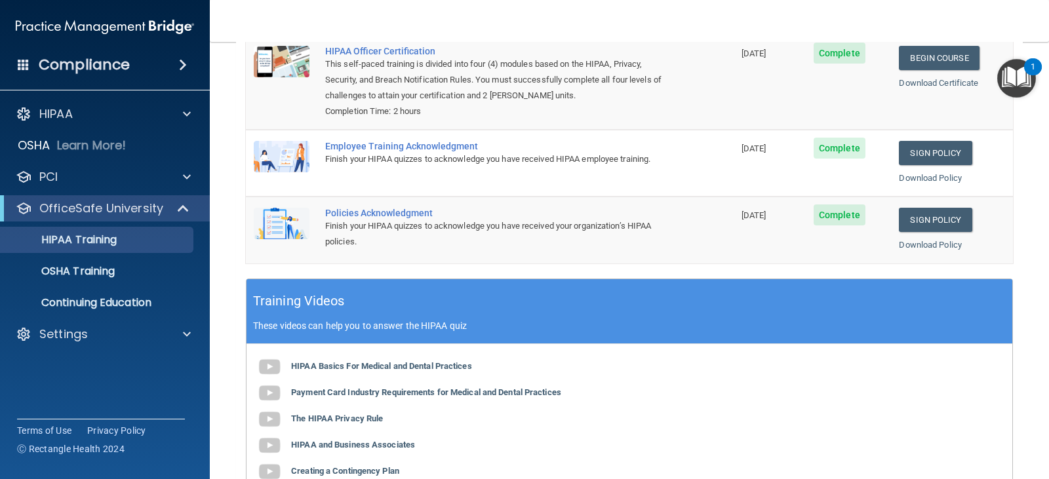
scroll to position [197, 0]
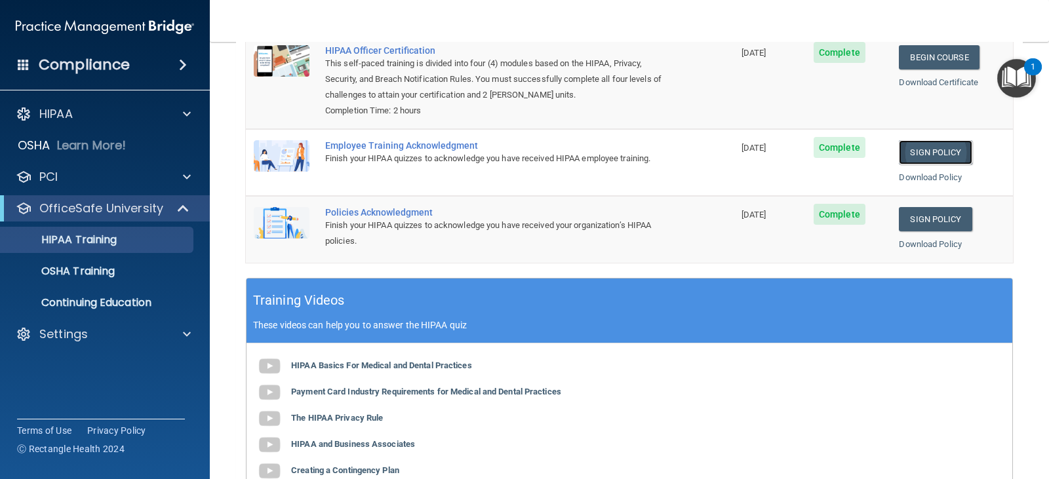
click at [923, 154] on link "Sign Policy" at bounding box center [935, 152] width 73 height 24
click at [918, 220] on link "Sign Policy" at bounding box center [935, 219] width 73 height 24
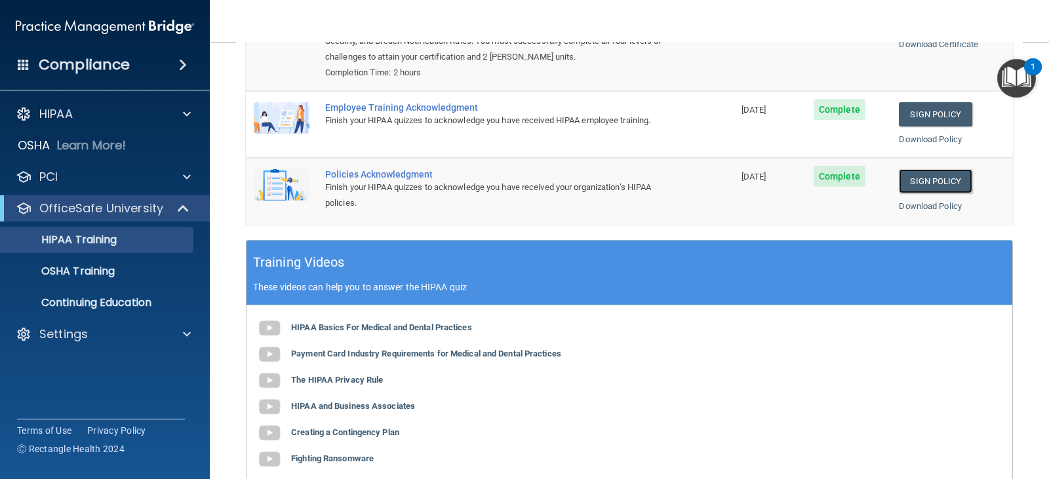
scroll to position [206, 0]
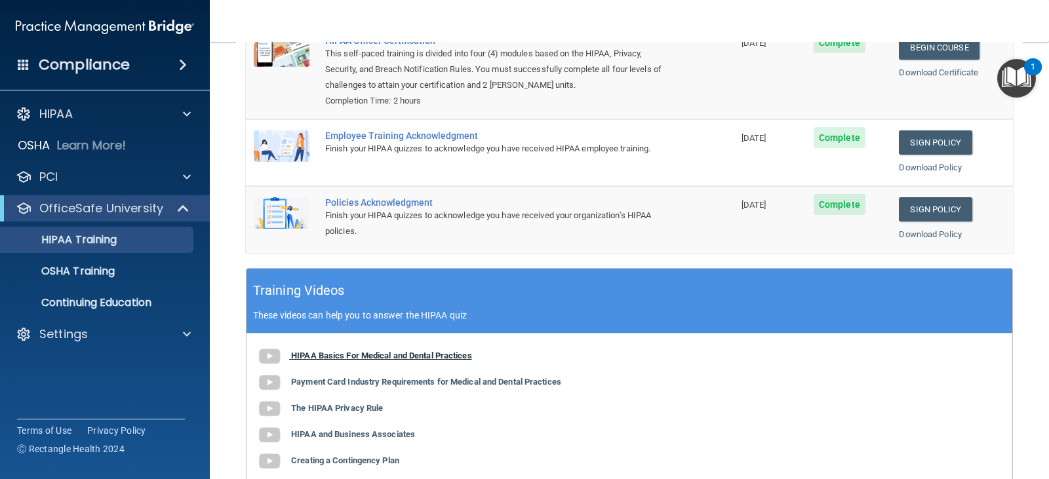
click at [393, 354] on b "HIPAA Basics For Medical and Dental Practices" at bounding box center [381, 356] width 181 height 10
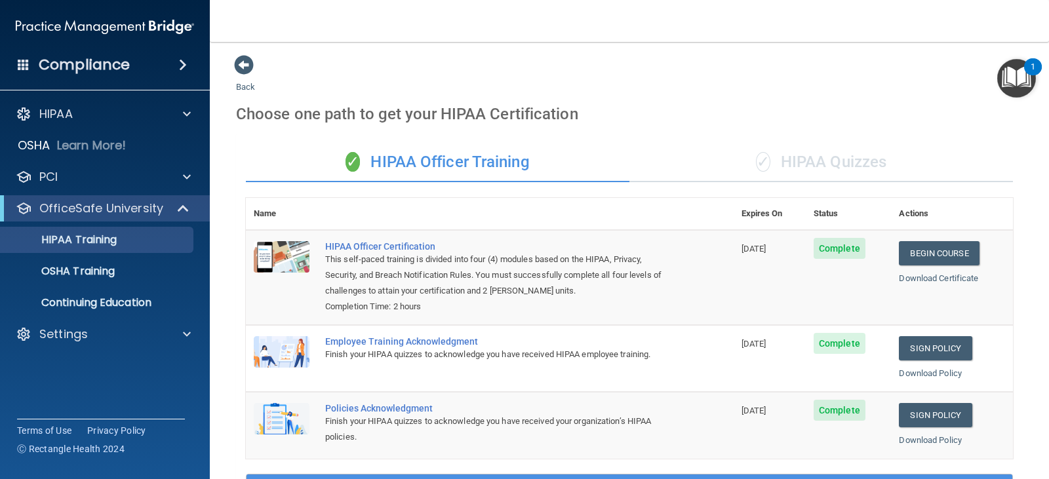
scroll to position [0, 0]
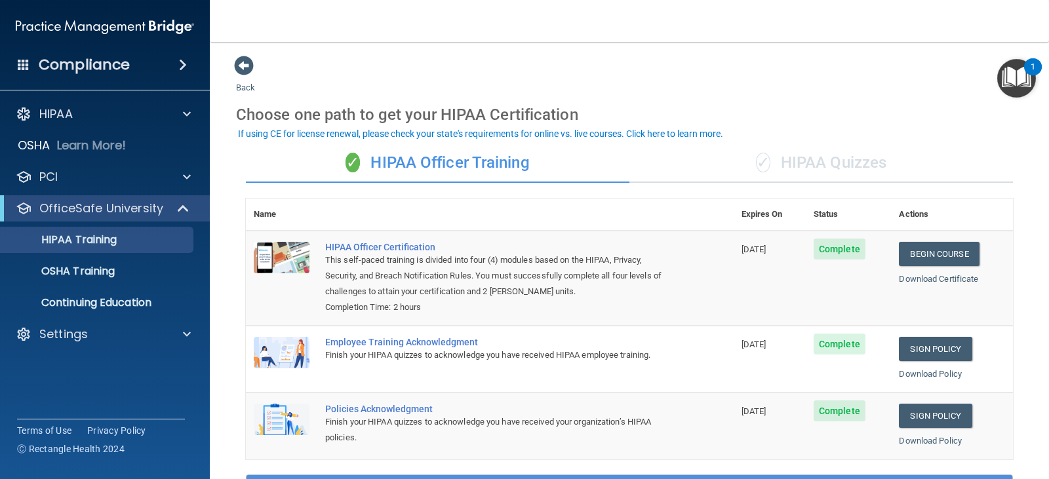
click at [840, 168] on div "✓ HIPAA Quizzes" at bounding box center [820, 163] width 383 height 39
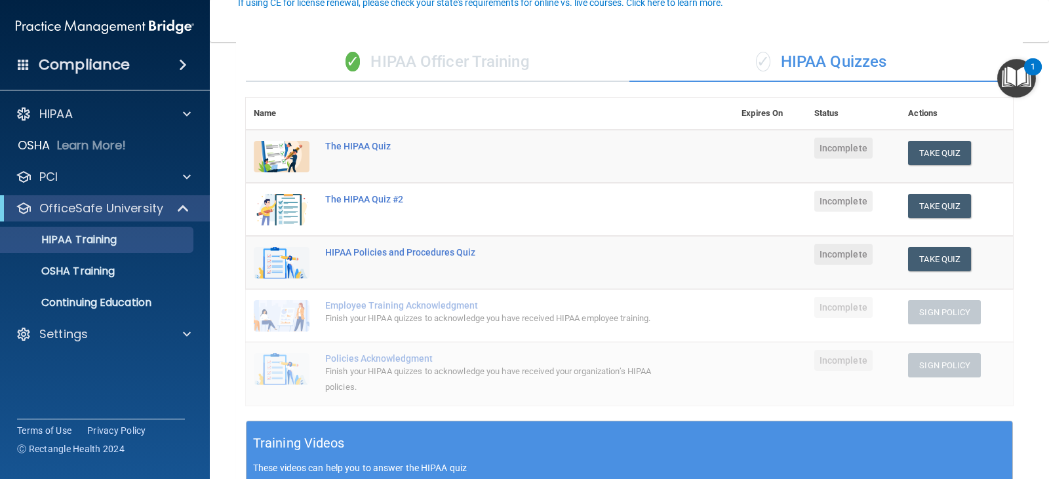
scroll to position [131, 0]
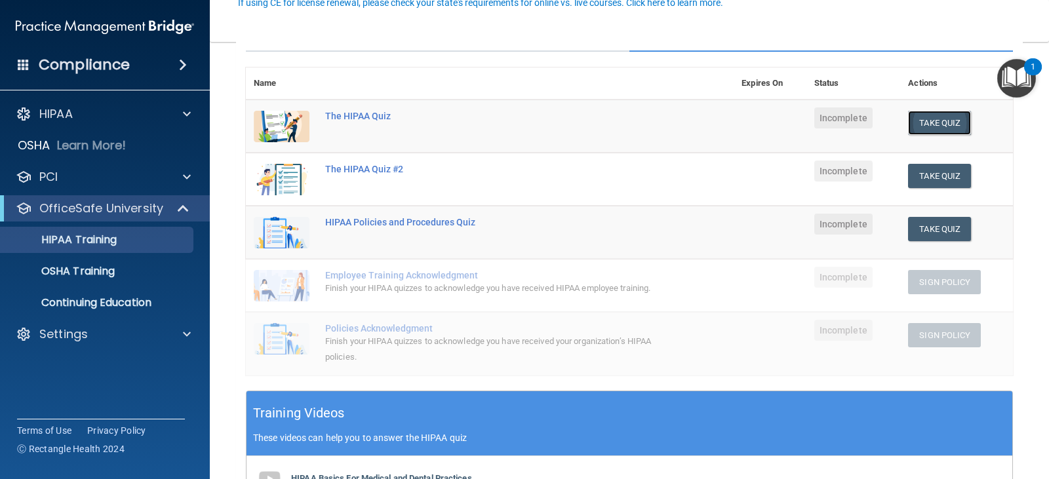
click at [935, 121] on button "Take Quiz" at bounding box center [939, 123] width 63 height 24
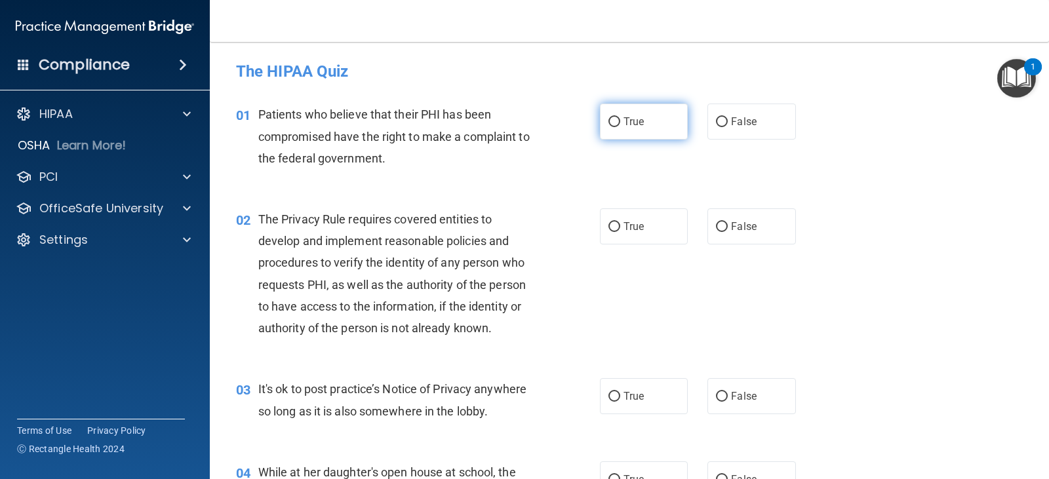
click at [608, 123] on input "True" at bounding box center [614, 122] width 12 height 10
radio input "true"
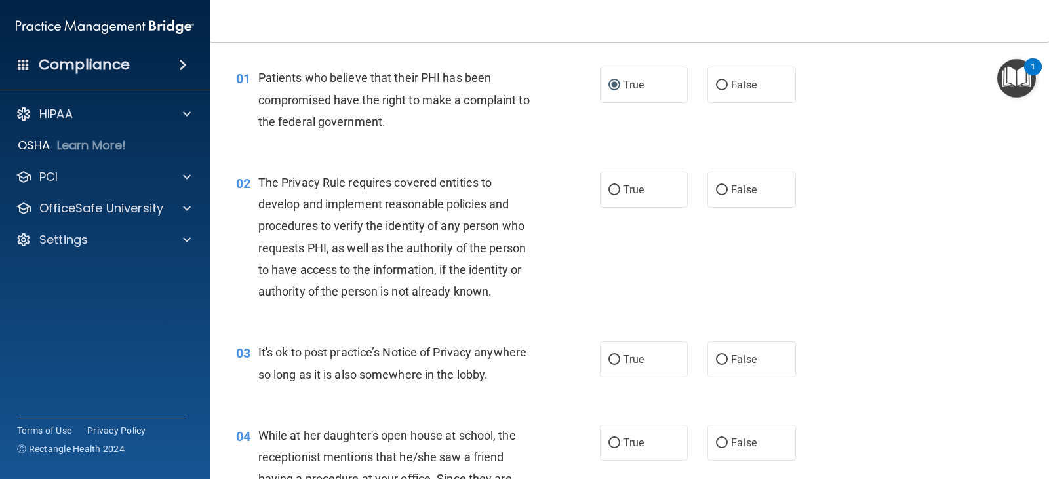
scroll to position [66, 0]
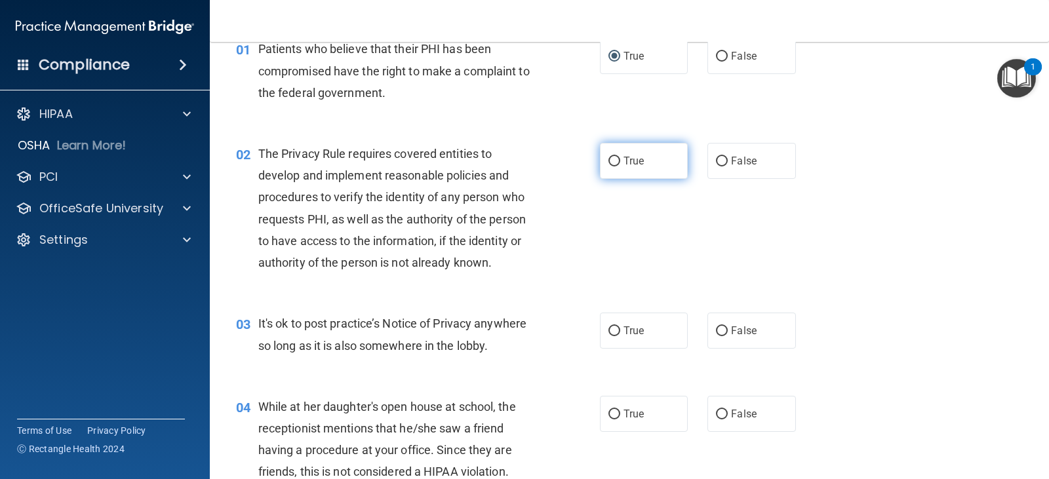
click at [609, 161] on input "True" at bounding box center [614, 162] width 12 height 10
radio input "true"
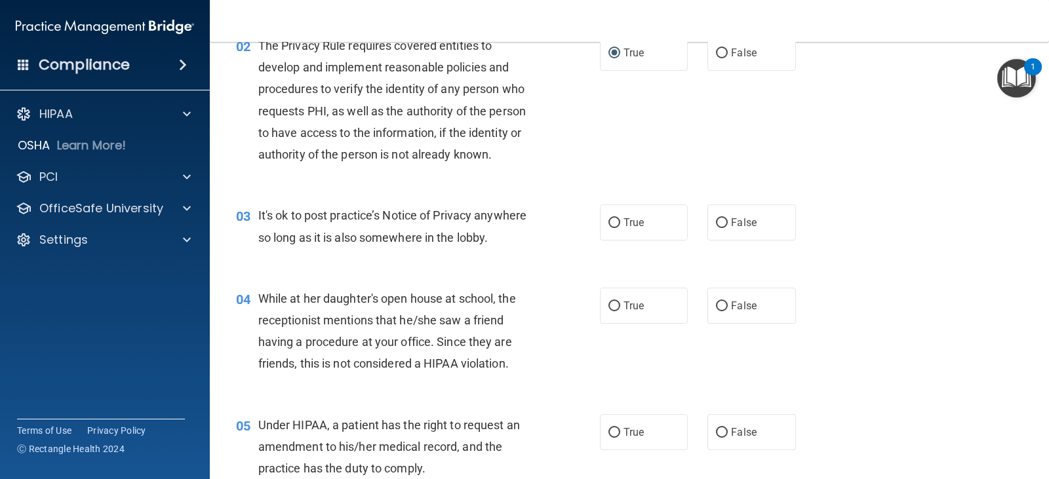
scroll to position [197, 0]
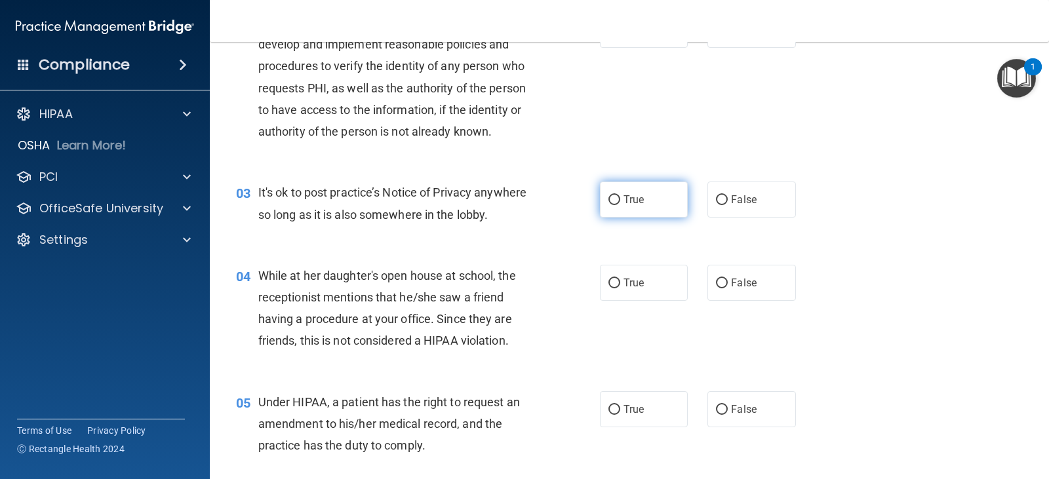
click at [609, 198] on input "True" at bounding box center [614, 200] width 12 height 10
radio input "true"
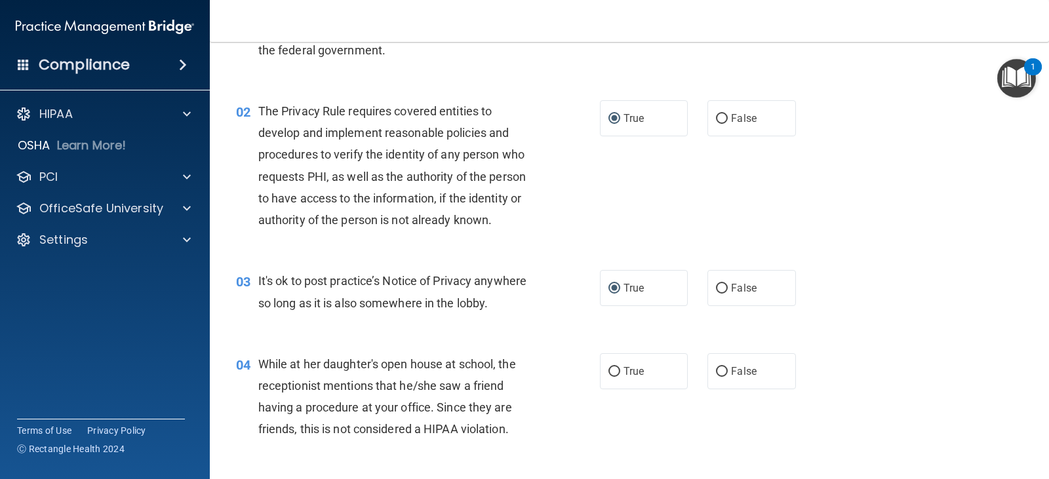
scroll to position [131, 0]
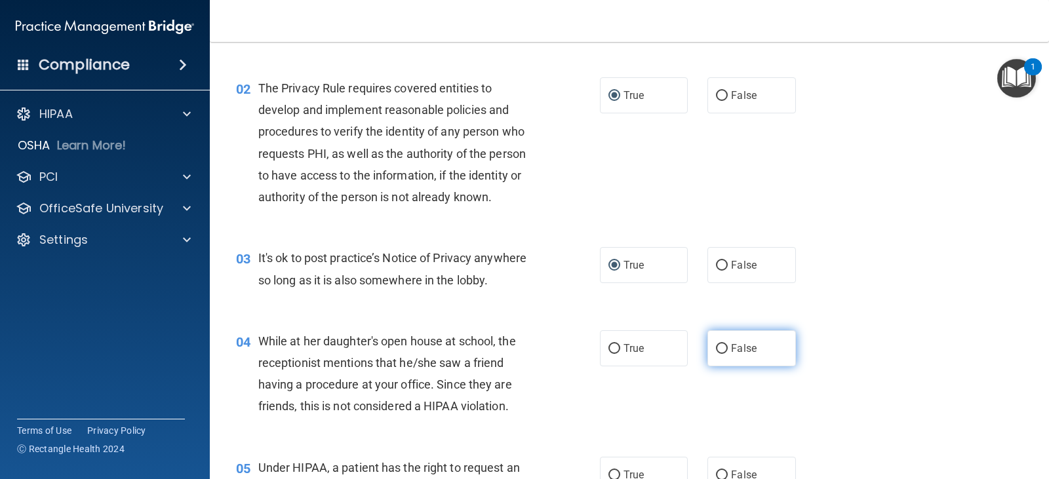
click at [716, 351] on input "False" at bounding box center [722, 349] width 12 height 10
radio input "true"
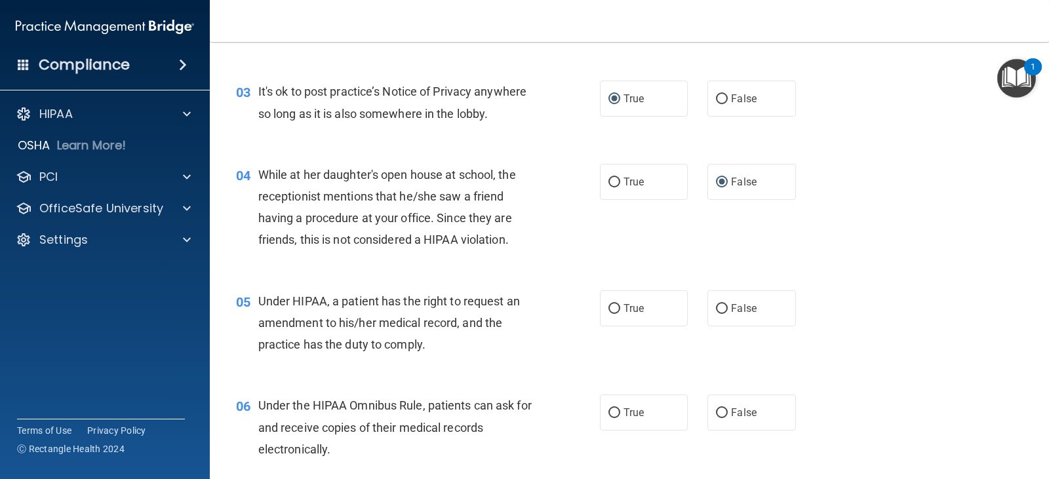
scroll to position [328, 0]
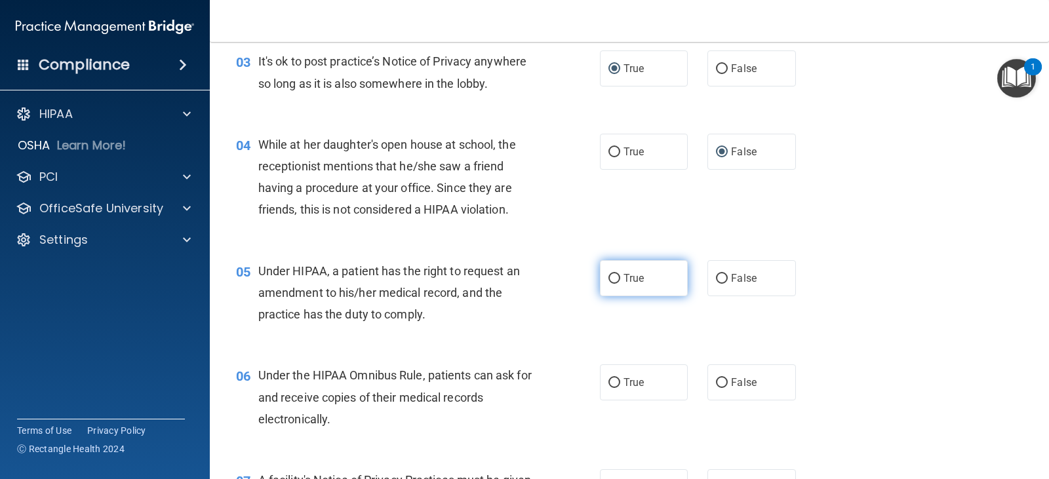
click at [608, 282] on input "True" at bounding box center [614, 279] width 12 height 10
radio input "true"
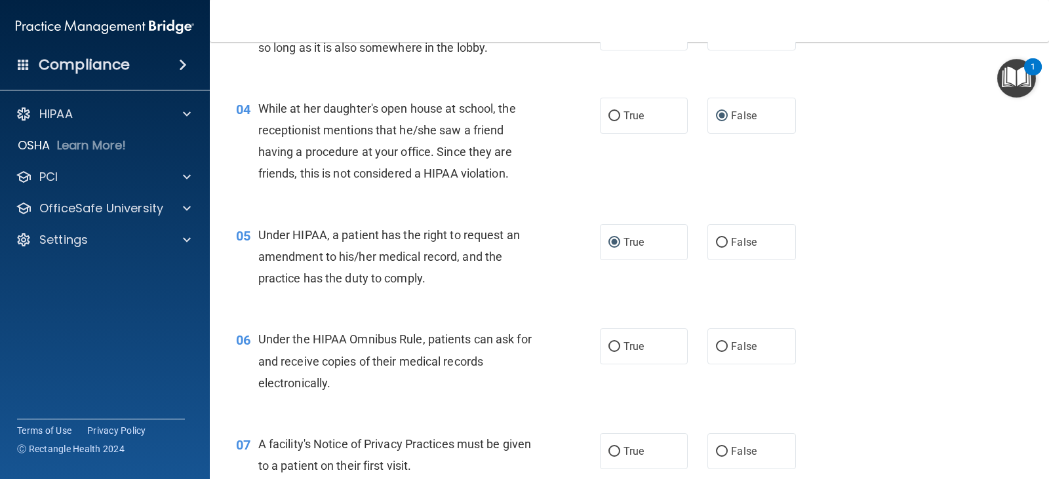
scroll to position [393, 0]
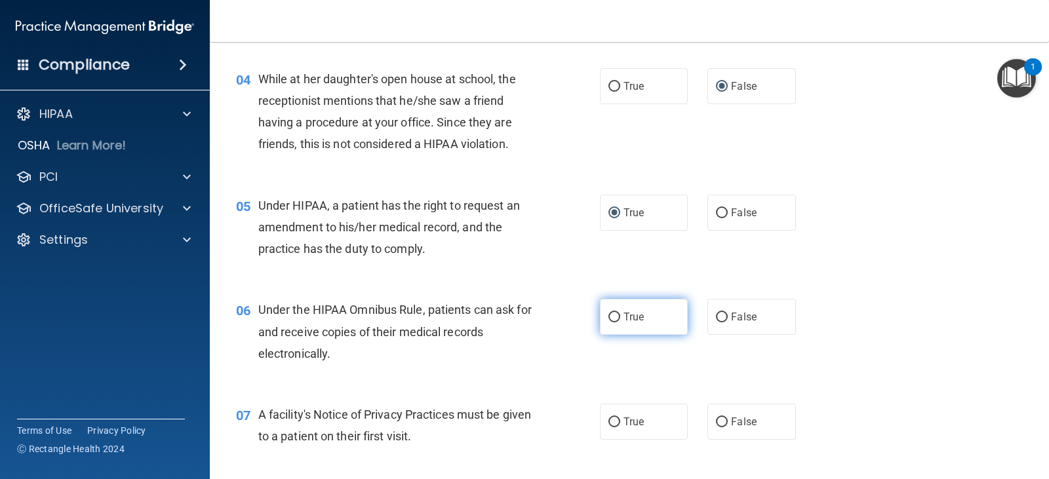
click at [608, 318] on input "True" at bounding box center [614, 318] width 12 height 10
radio input "true"
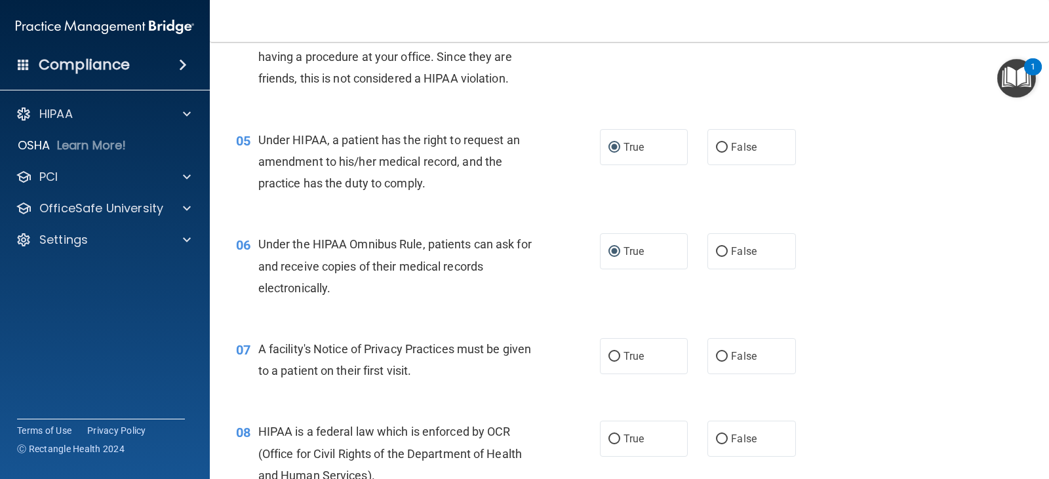
scroll to position [524, 0]
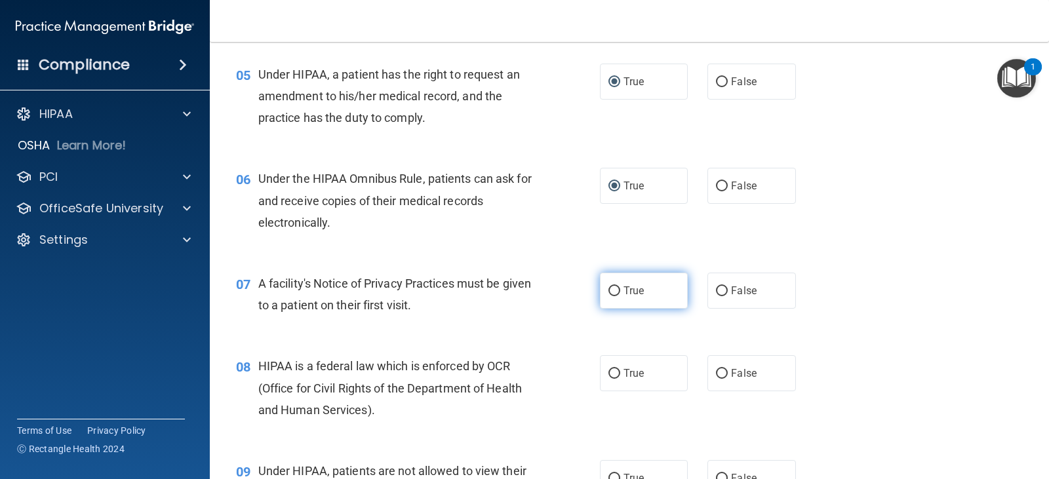
click at [608, 292] on input "True" at bounding box center [614, 291] width 12 height 10
radio input "true"
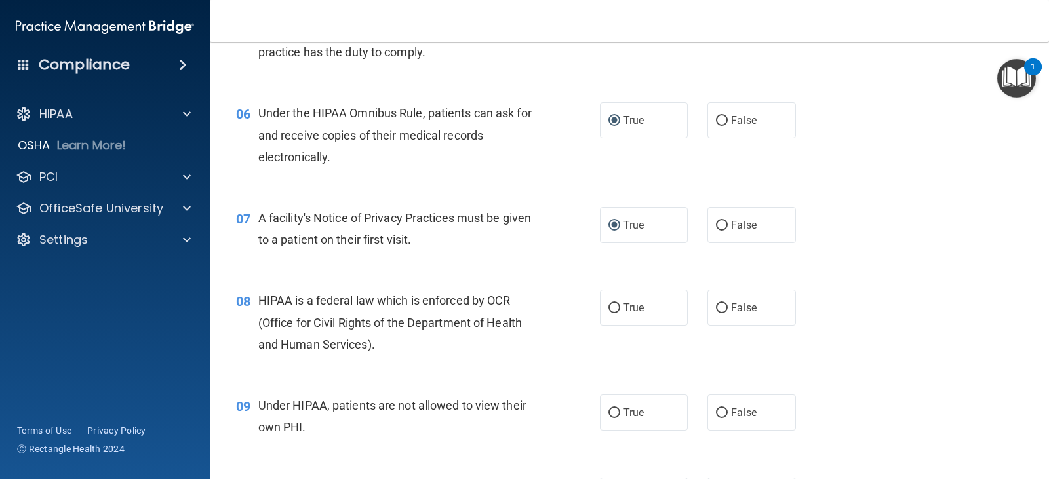
scroll to position [655, 0]
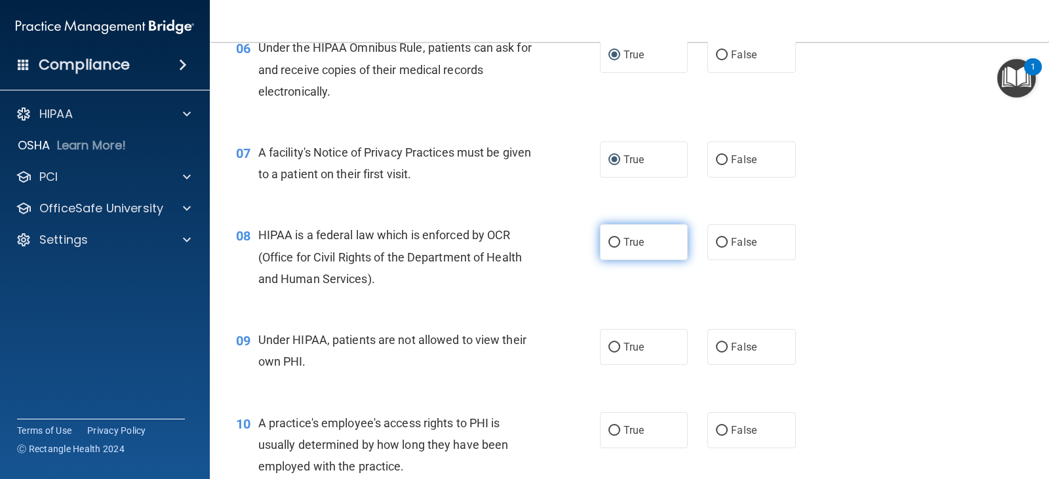
click at [608, 244] on input "True" at bounding box center [614, 243] width 12 height 10
radio input "true"
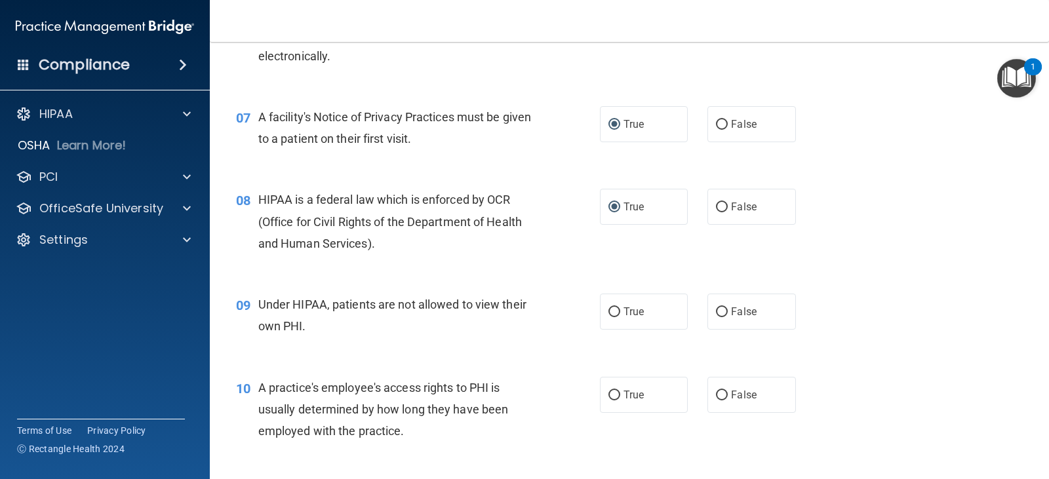
scroll to position [721, 0]
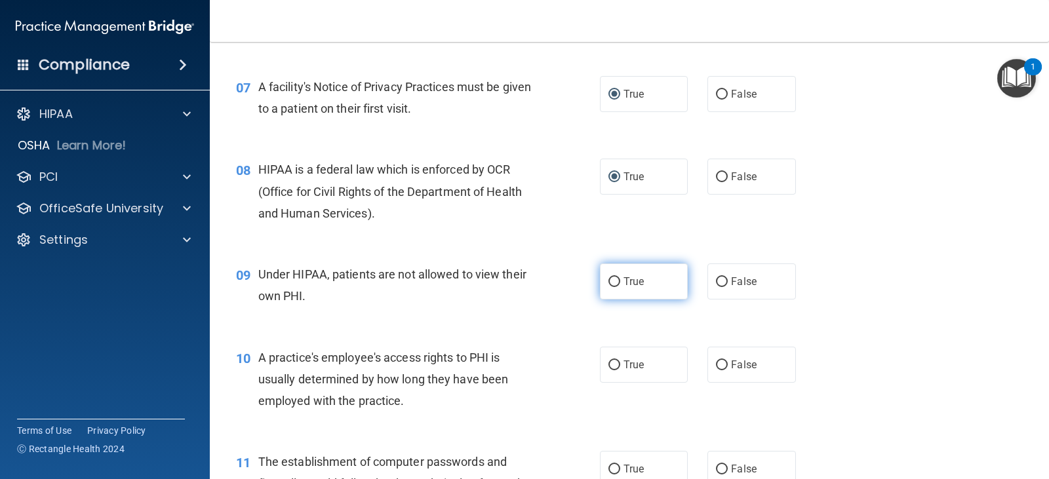
drag, startPoint x: 716, startPoint y: 285, endPoint x: 652, endPoint y: 292, distance: 63.9
click at [716, 285] on input "False" at bounding box center [722, 282] width 12 height 10
radio input "true"
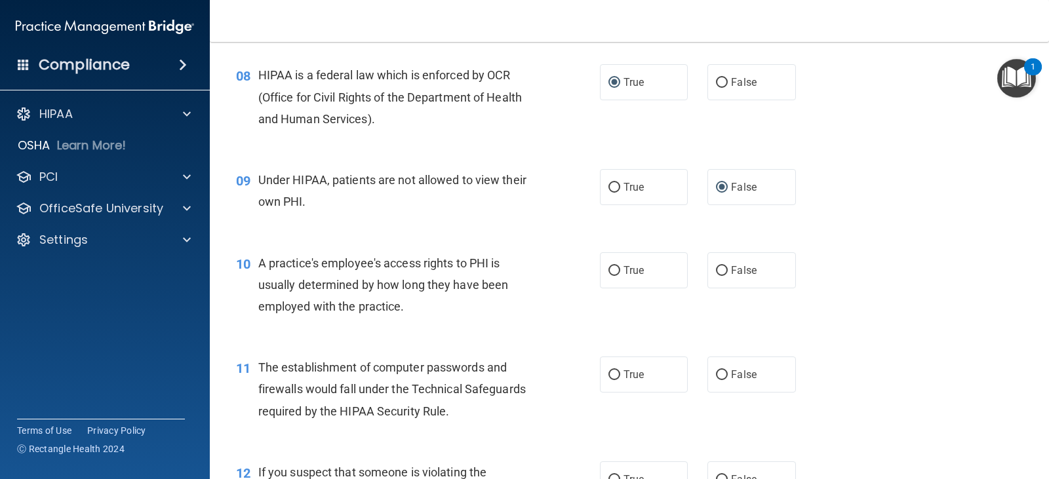
scroll to position [852, 0]
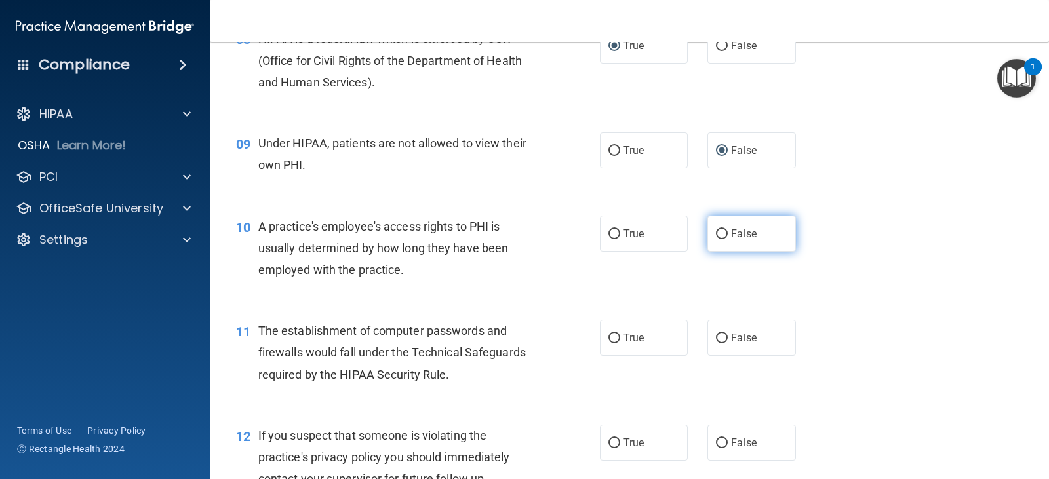
click at [717, 229] on input "False" at bounding box center [722, 234] width 12 height 10
radio input "true"
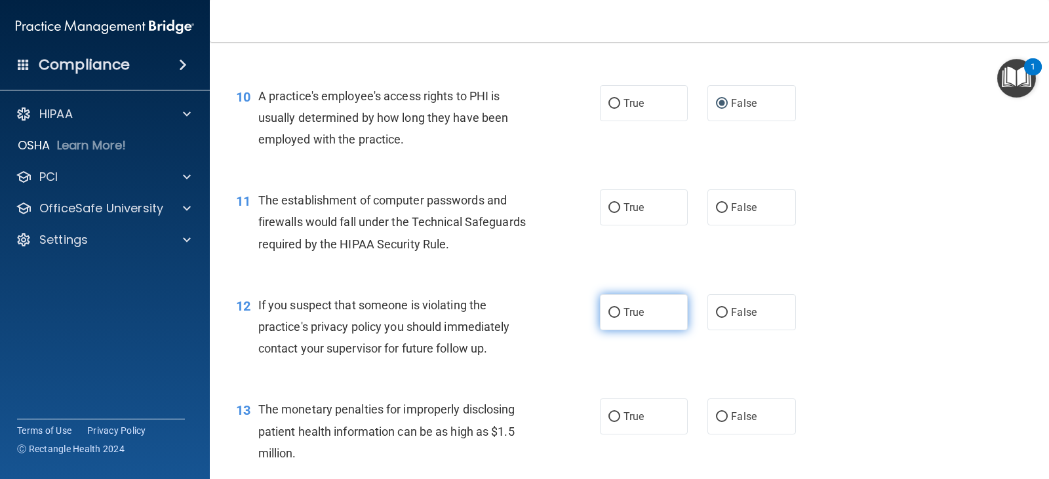
scroll to position [983, 0]
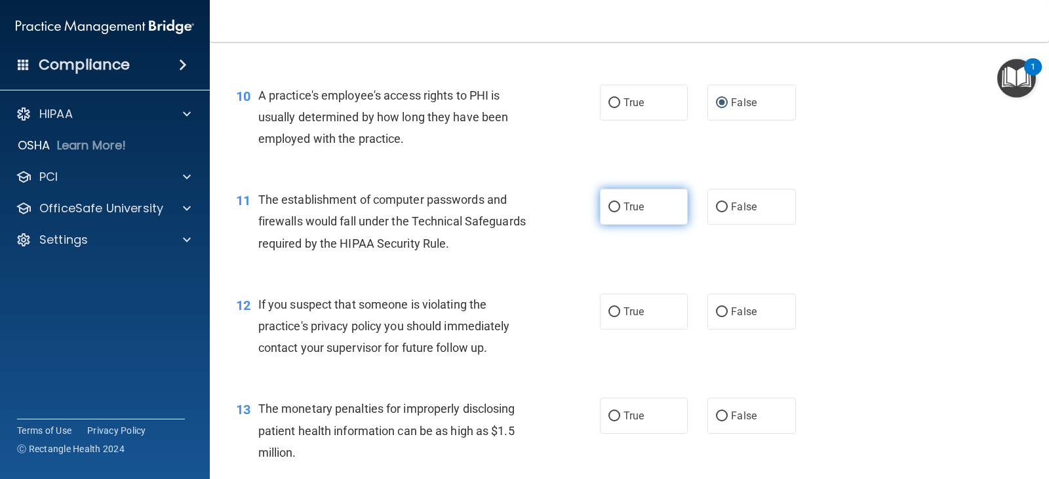
click at [608, 212] on input "True" at bounding box center [614, 208] width 12 height 10
radio input "true"
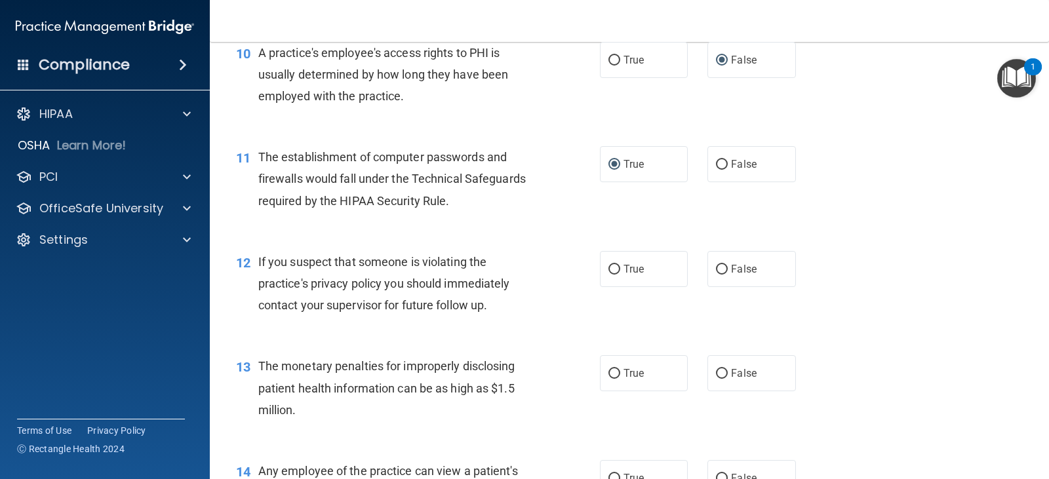
scroll to position [1049, 0]
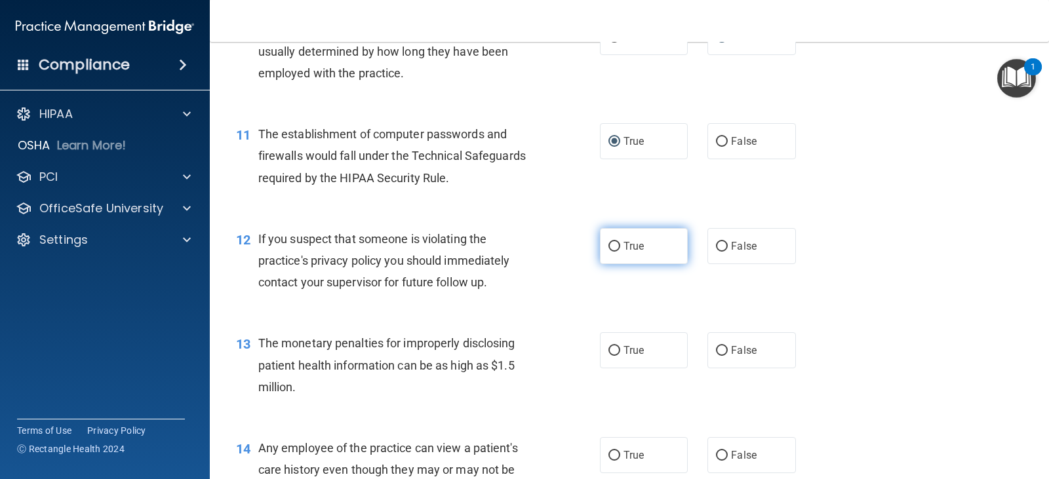
click at [609, 242] on input "True" at bounding box center [614, 247] width 12 height 10
radio input "true"
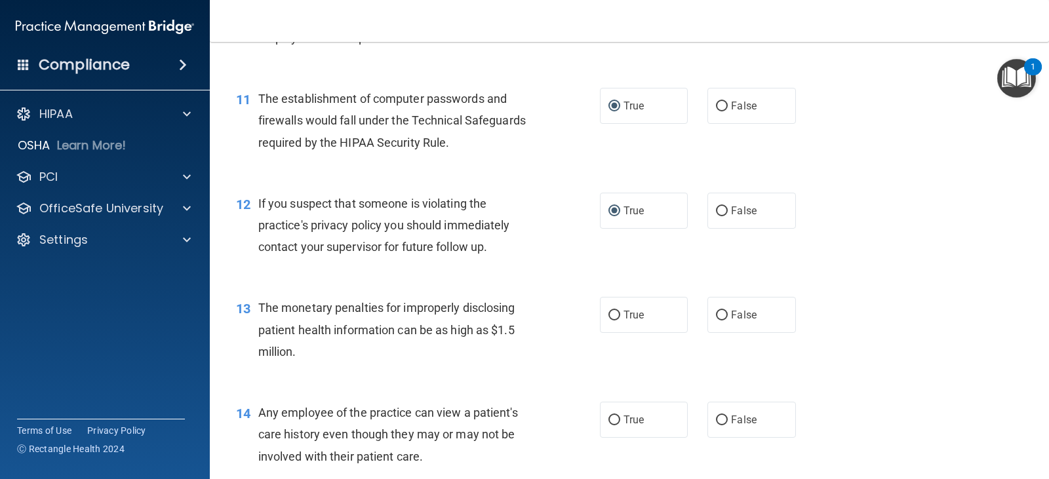
scroll to position [1114, 0]
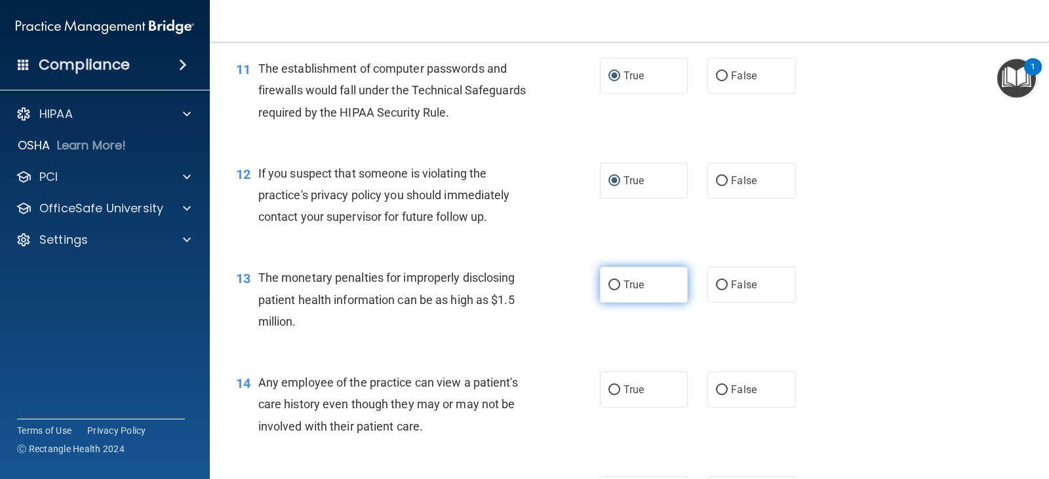
click at [608, 286] on input "True" at bounding box center [614, 285] width 12 height 10
radio input "true"
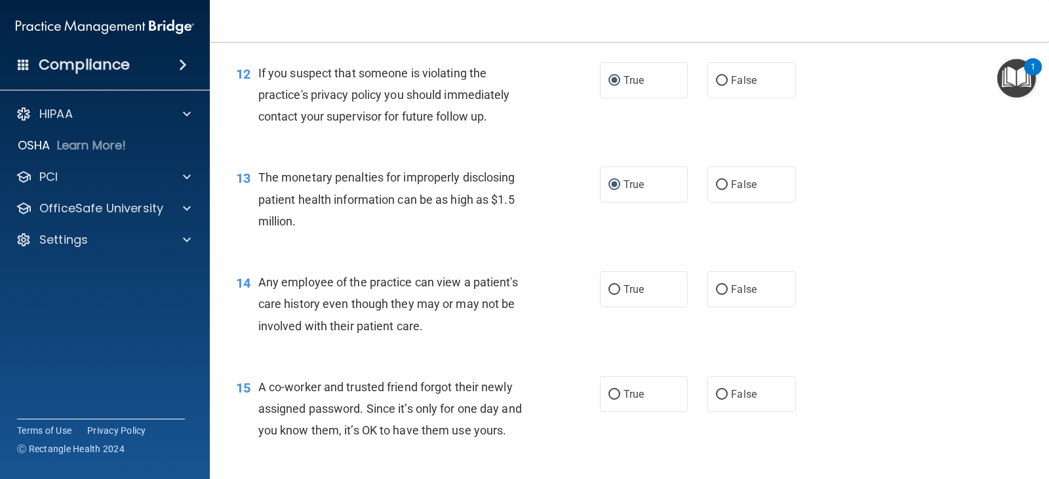
scroll to position [1245, 0]
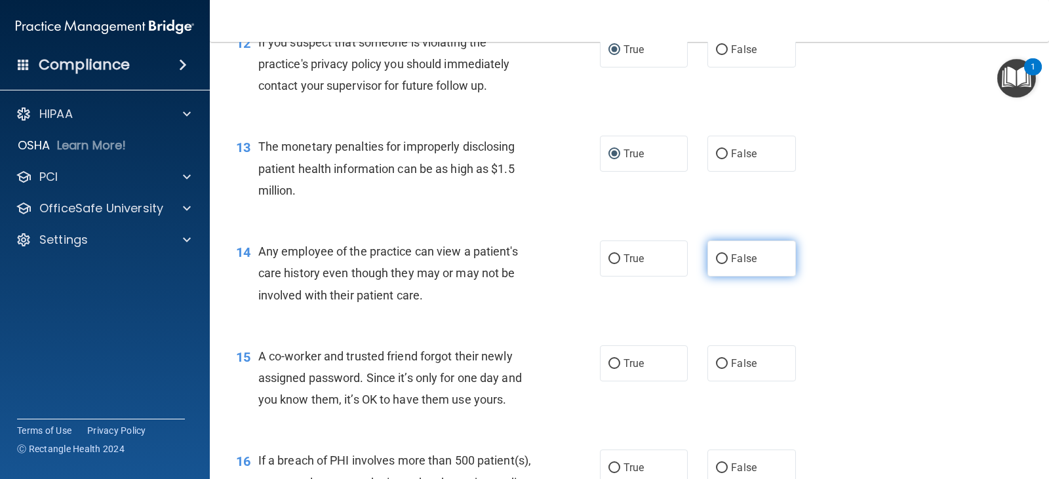
click at [716, 258] on input "False" at bounding box center [722, 259] width 12 height 10
radio input "true"
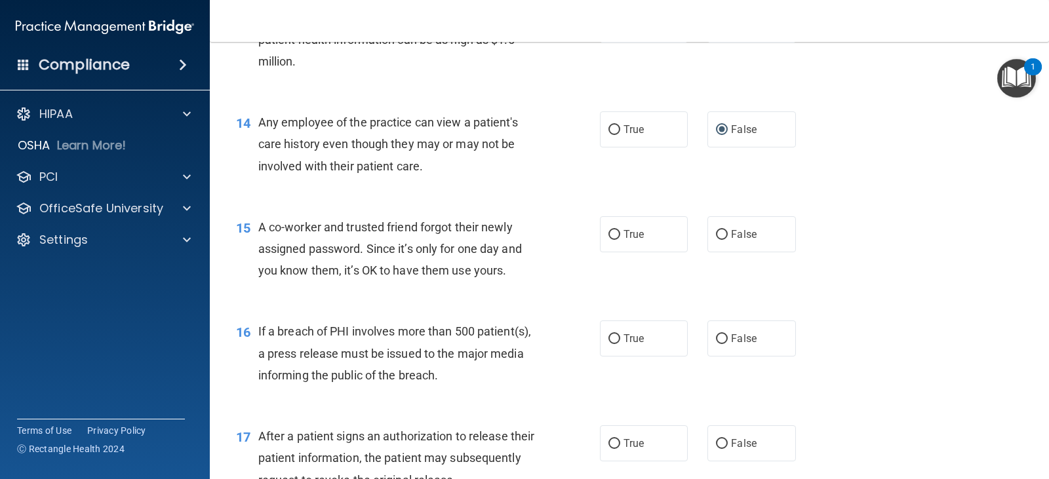
scroll to position [1376, 0]
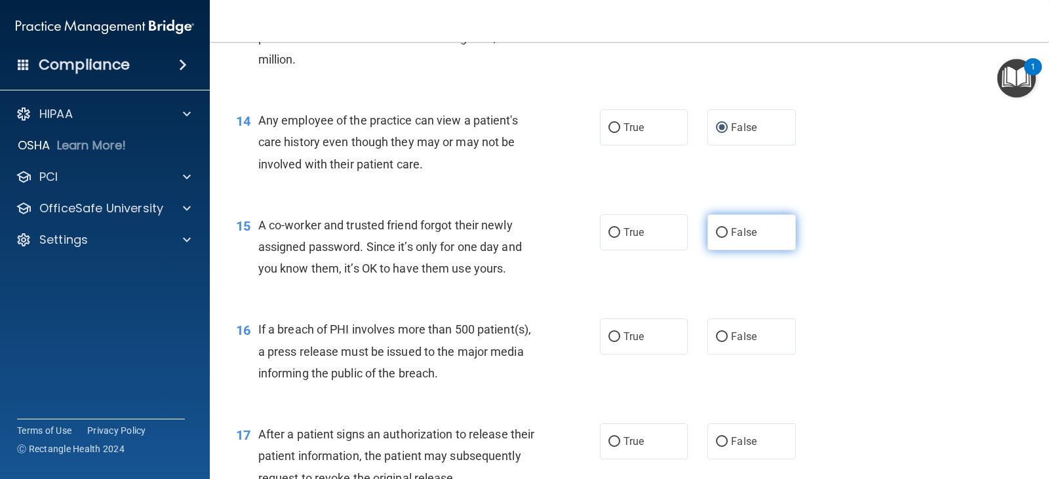
click at [716, 235] on input "False" at bounding box center [722, 233] width 12 height 10
radio input "true"
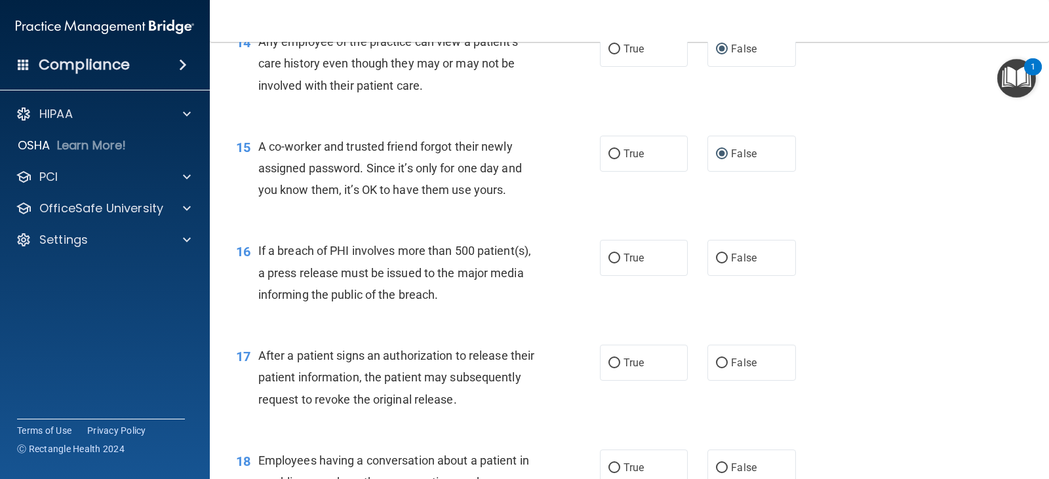
scroll to position [1507, 0]
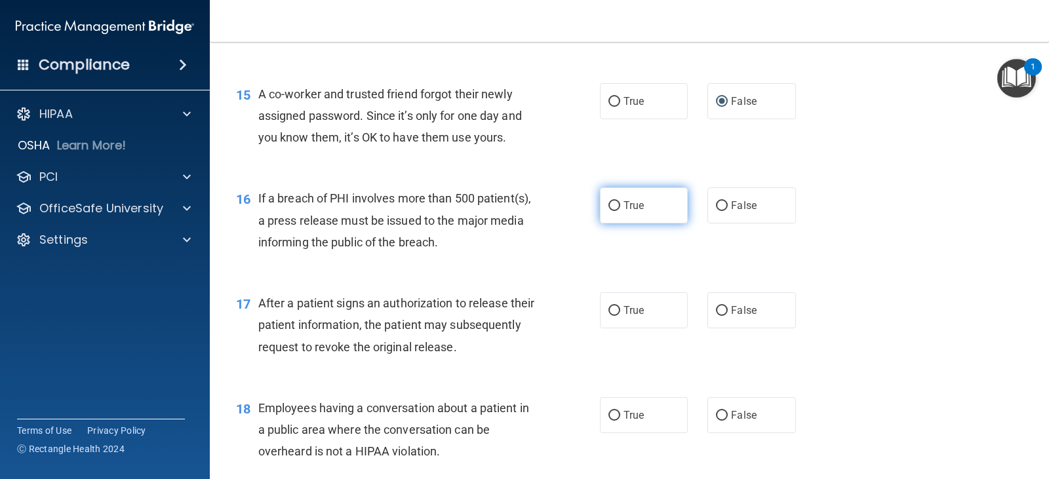
click at [611, 206] on input "True" at bounding box center [614, 206] width 12 height 10
radio input "true"
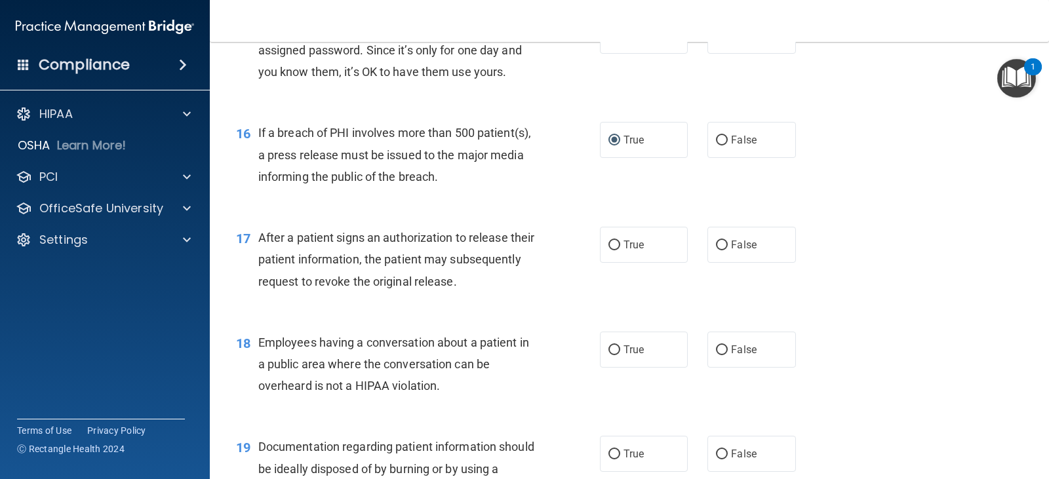
scroll to position [1638, 0]
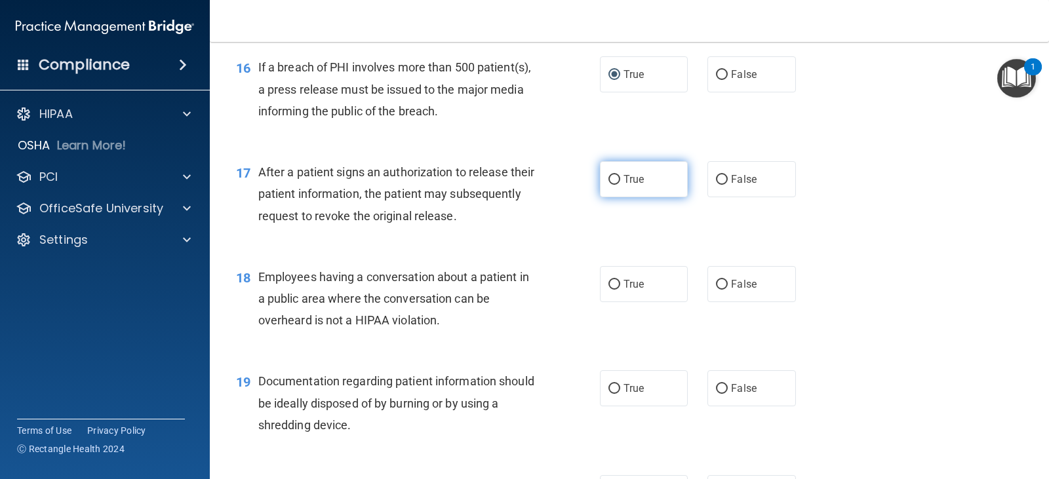
click at [609, 180] on input "True" at bounding box center [614, 180] width 12 height 10
radio input "true"
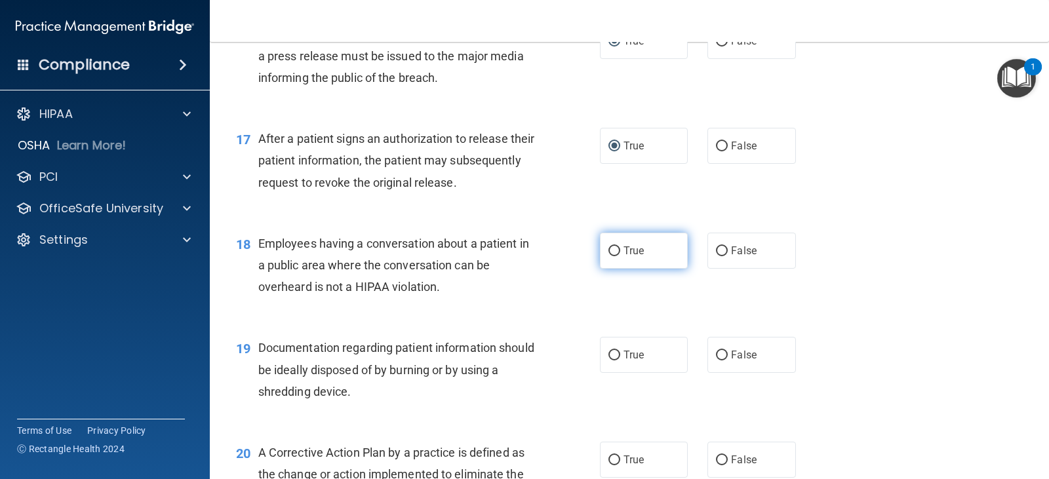
scroll to position [1704, 0]
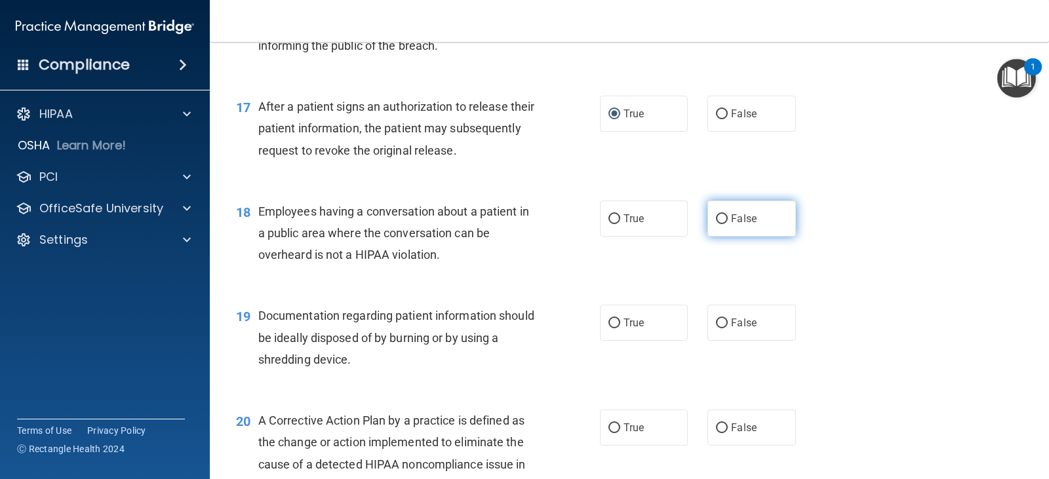
click at [716, 218] on input "False" at bounding box center [722, 219] width 12 height 10
radio input "true"
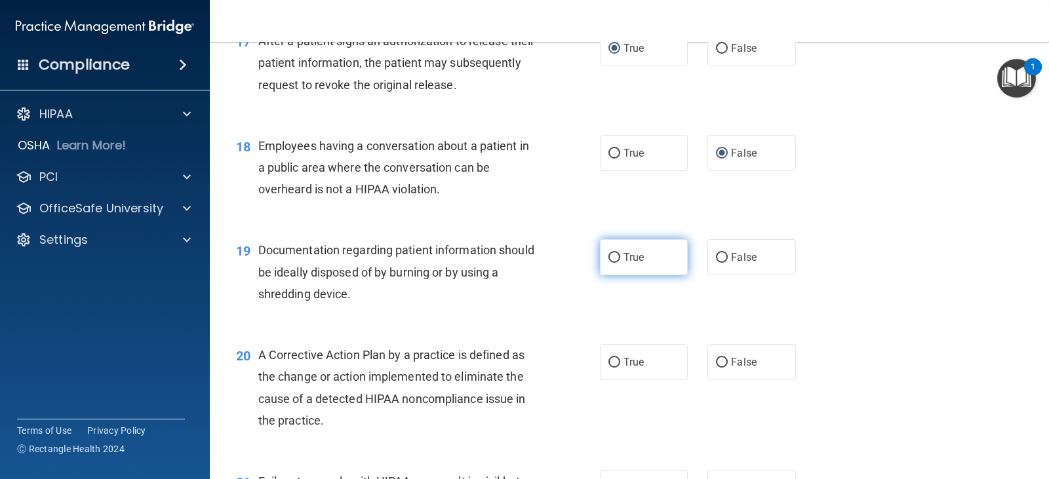
click at [608, 260] on input "True" at bounding box center [614, 258] width 12 height 10
radio input "true"
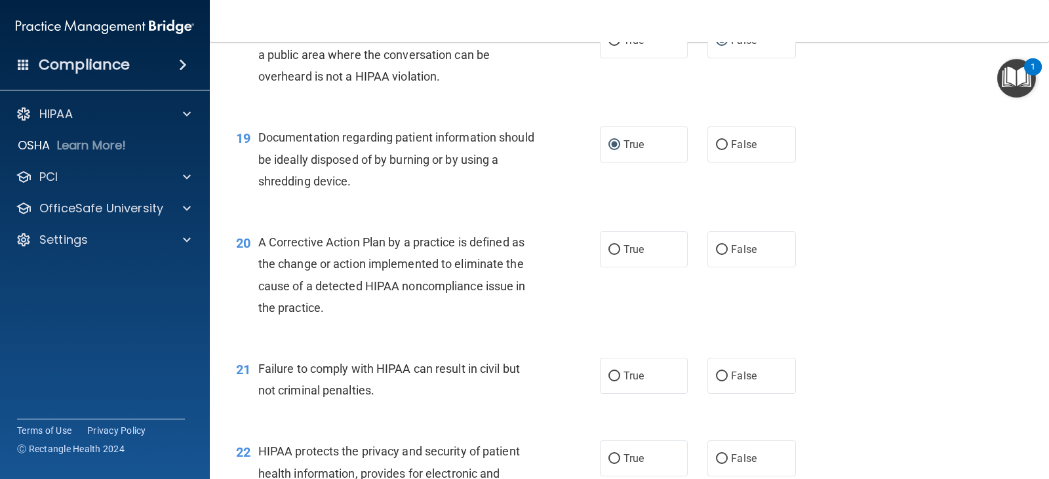
scroll to position [1901, 0]
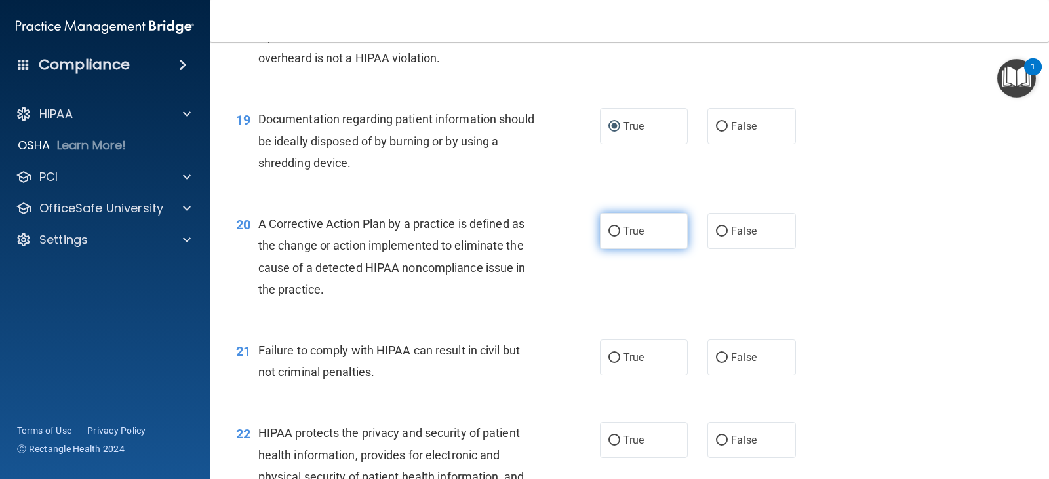
click at [608, 233] on input "True" at bounding box center [614, 232] width 12 height 10
radio input "true"
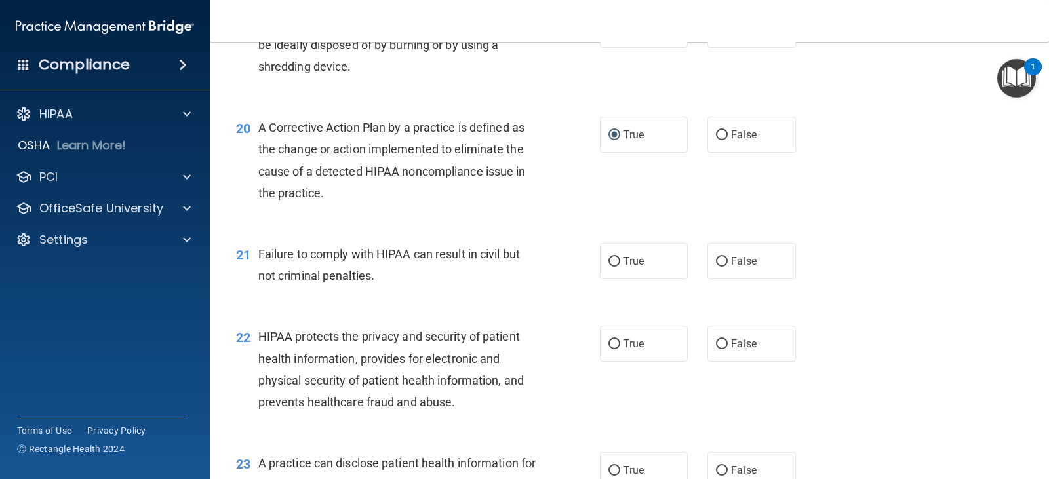
scroll to position [2032, 0]
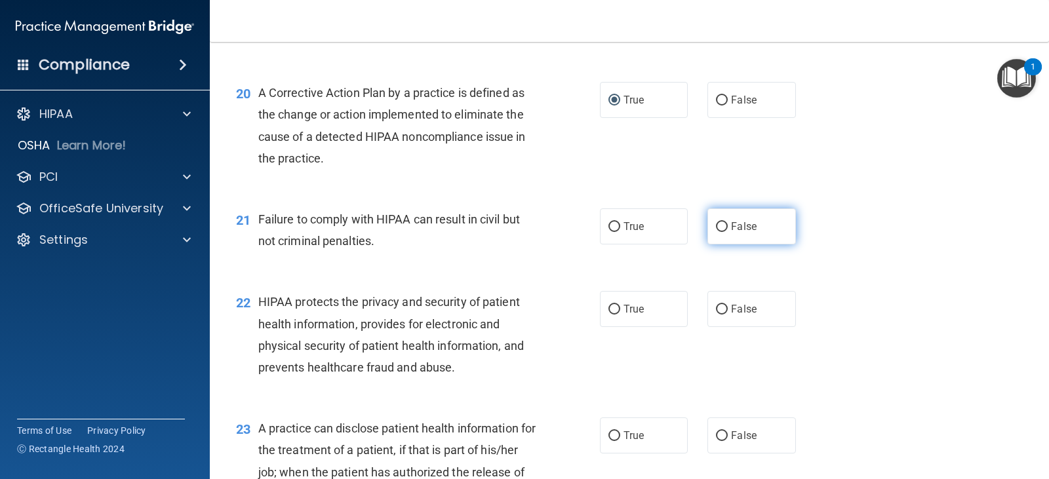
click at [716, 229] on input "False" at bounding box center [722, 227] width 12 height 10
radio input "true"
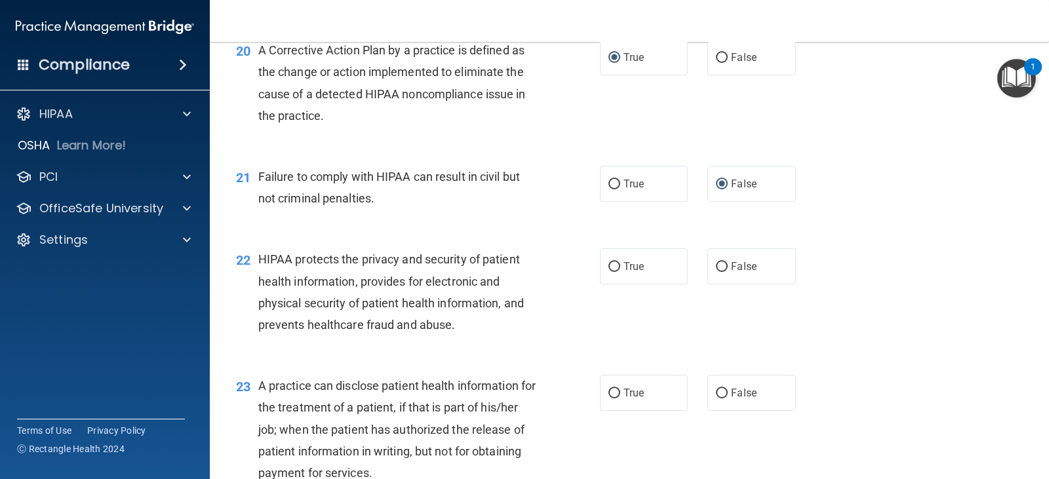
scroll to position [2097, 0]
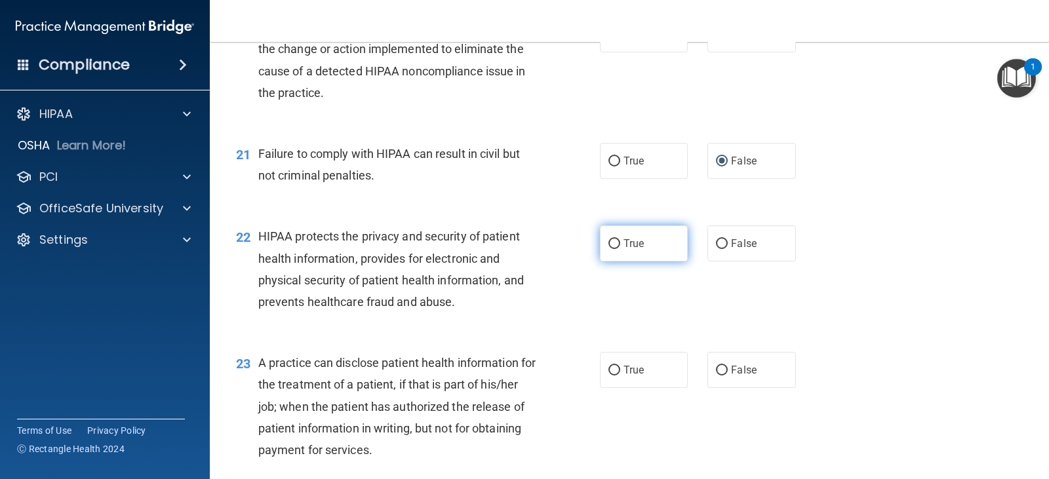
click at [613, 245] on input "True" at bounding box center [614, 244] width 12 height 10
radio input "true"
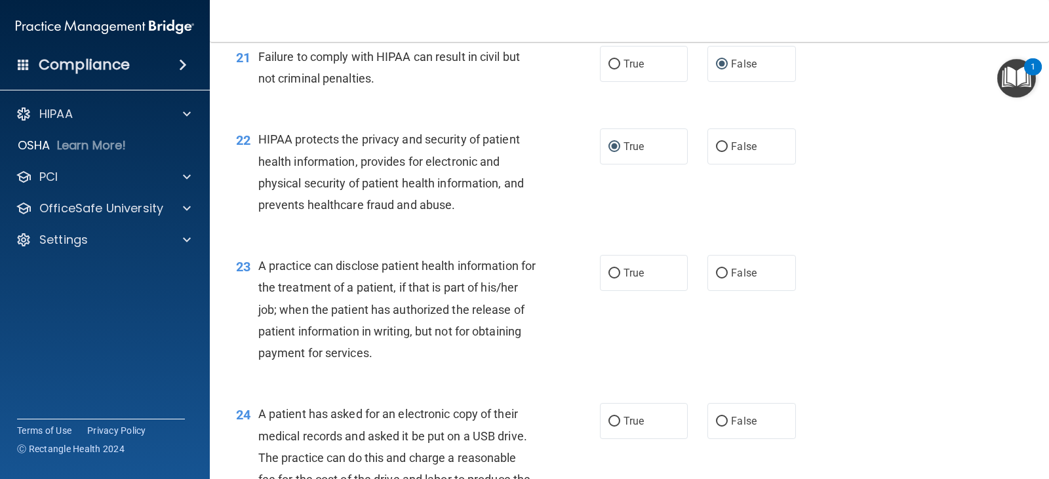
scroll to position [2228, 0]
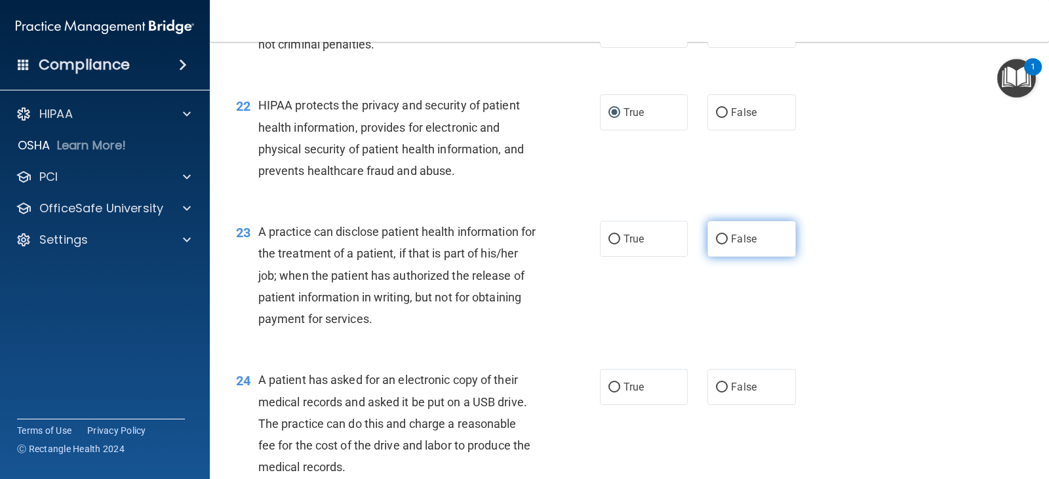
click at [716, 237] on input "False" at bounding box center [722, 240] width 12 height 10
radio input "true"
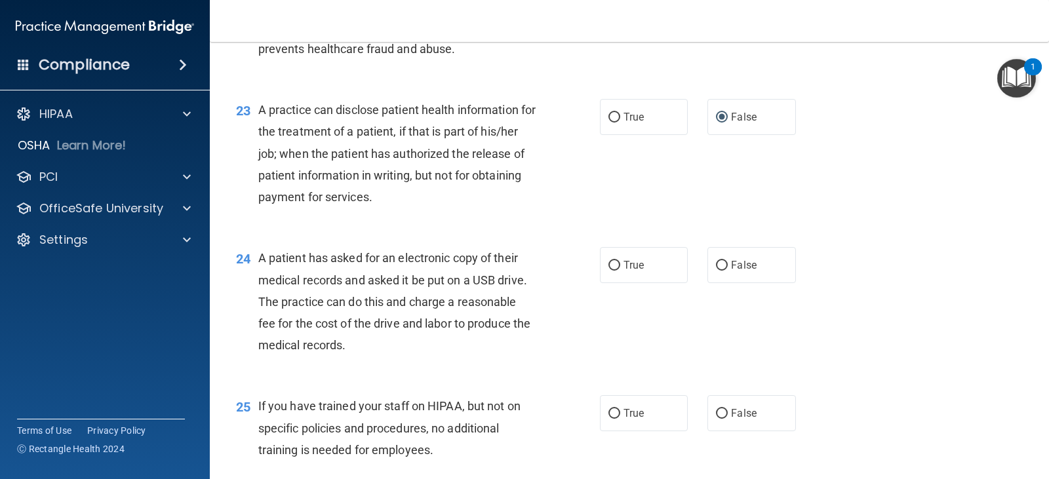
scroll to position [2425, 0]
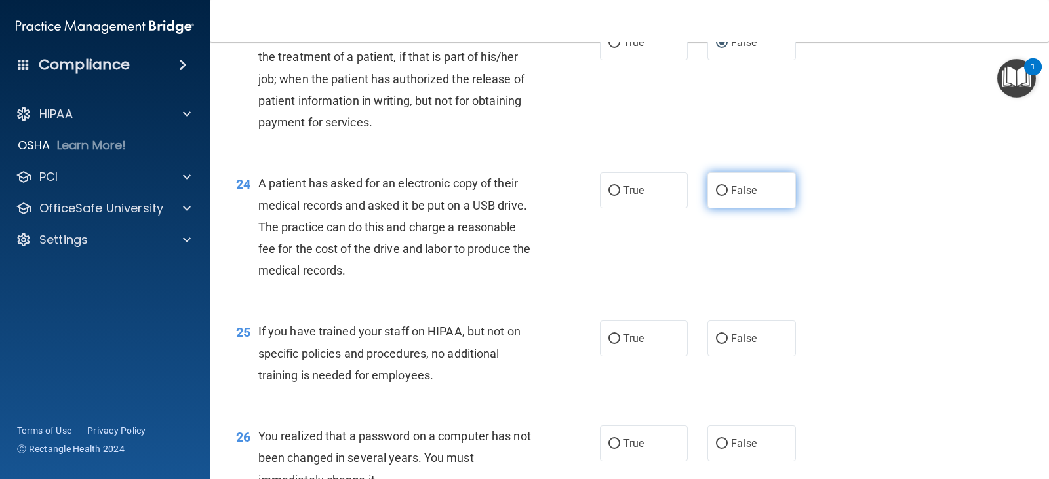
click at [716, 195] on input "False" at bounding box center [722, 191] width 12 height 10
radio input "true"
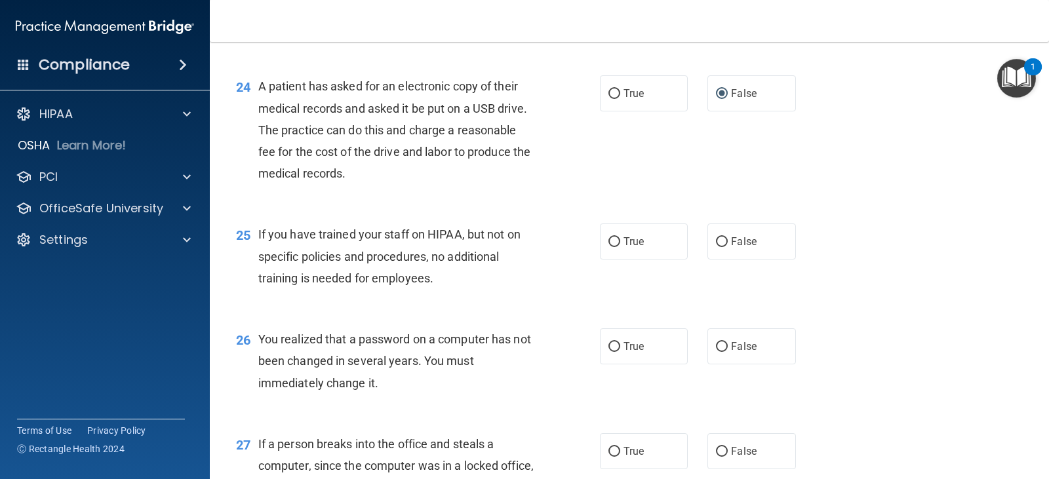
scroll to position [2556, 0]
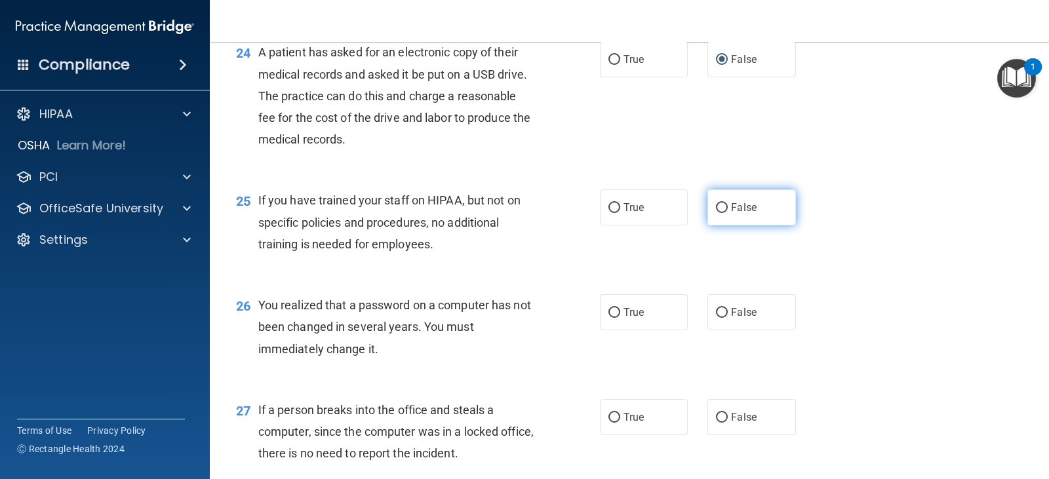
click at [720, 206] on input "False" at bounding box center [722, 208] width 12 height 10
radio input "true"
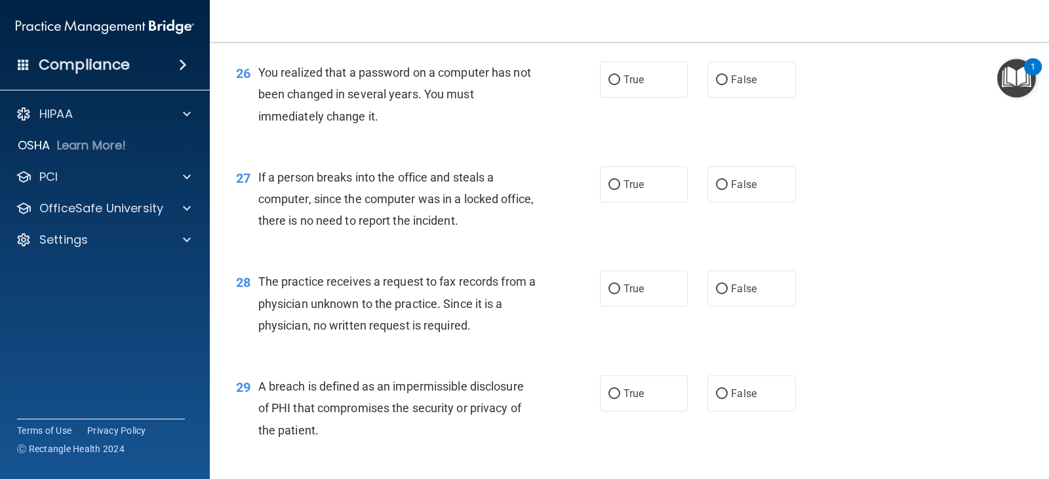
scroll to position [2723, 0]
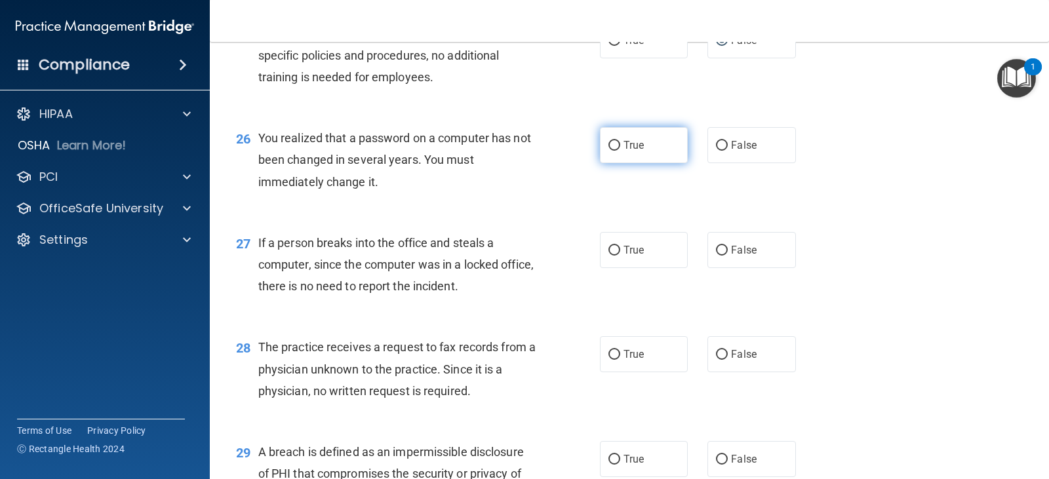
click at [623, 151] on span "True" at bounding box center [633, 145] width 20 height 12
click at [619, 151] on input "True" at bounding box center [614, 146] width 12 height 10
radio input "true"
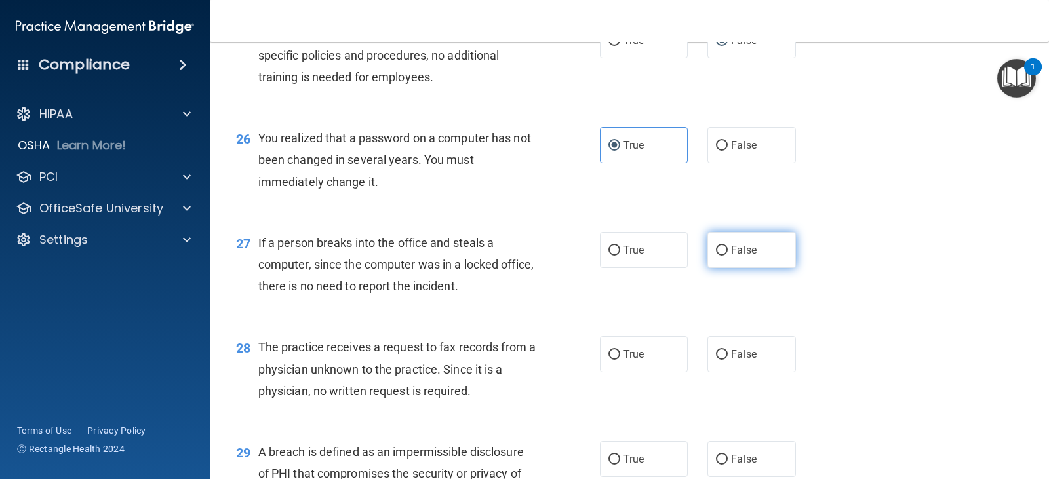
click at [716, 251] on input "False" at bounding box center [722, 251] width 12 height 10
radio input "true"
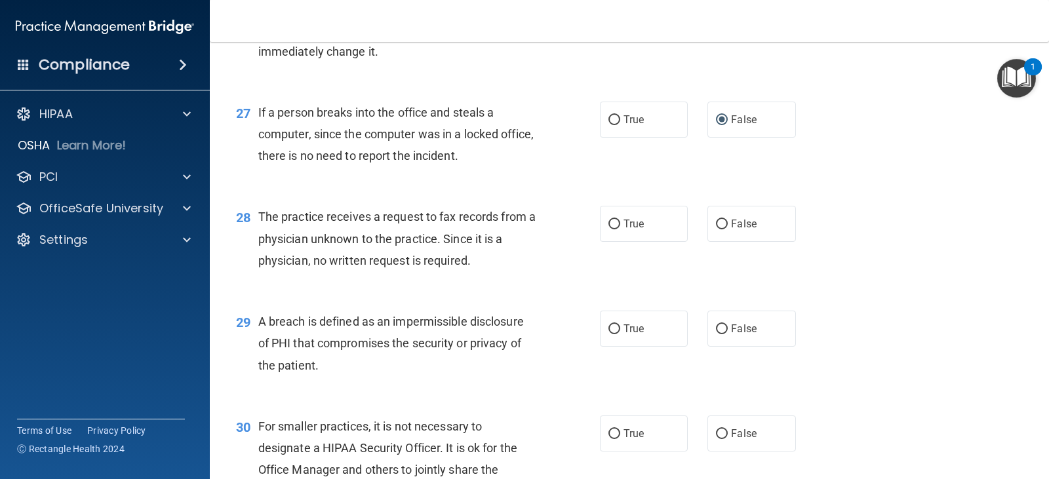
scroll to position [2854, 0]
click at [609, 229] on input "True" at bounding box center [614, 224] width 12 height 10
radio input "true"
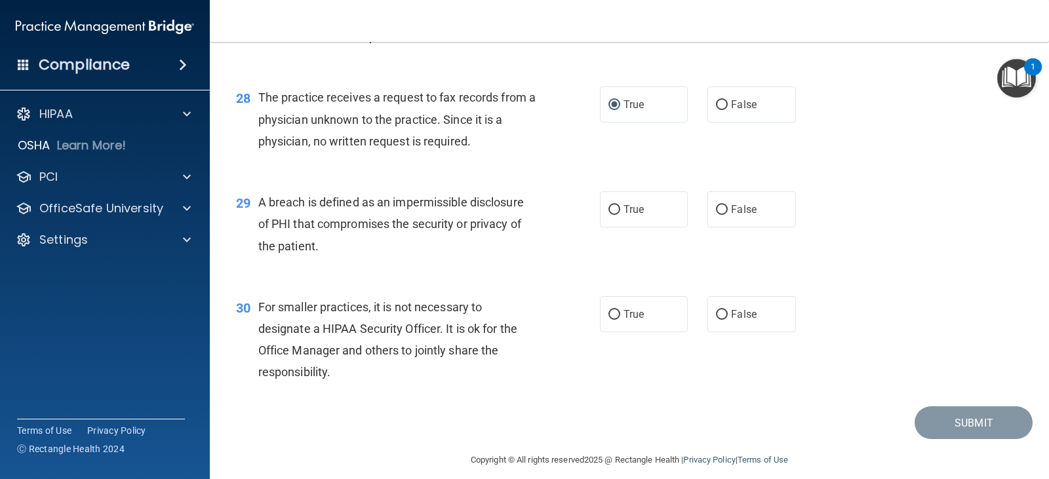
scroll to position [2985, 0]
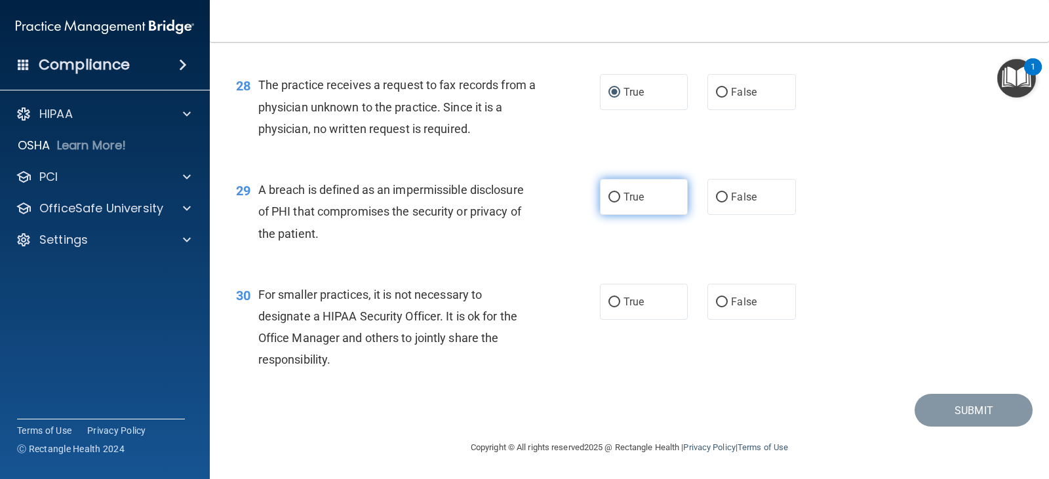
click at [632, 195] on span "True" at bounding box center [633, 197] width 20 height 12
click at [620, 195] on input "True" at bounding box center [614, 198] width 12 height 10
radio input "true"
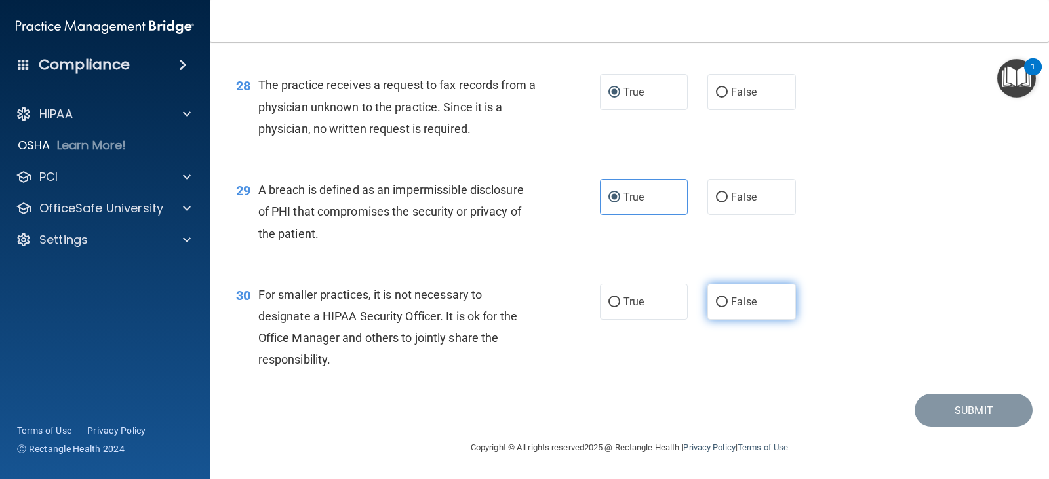
click at [751, 304] on label "False" at bounding box center [751, 302] width 88 height 36
click at [727, 304] on input "False" at bounding box center [722, 303] width 12 height 10
radio input "true"
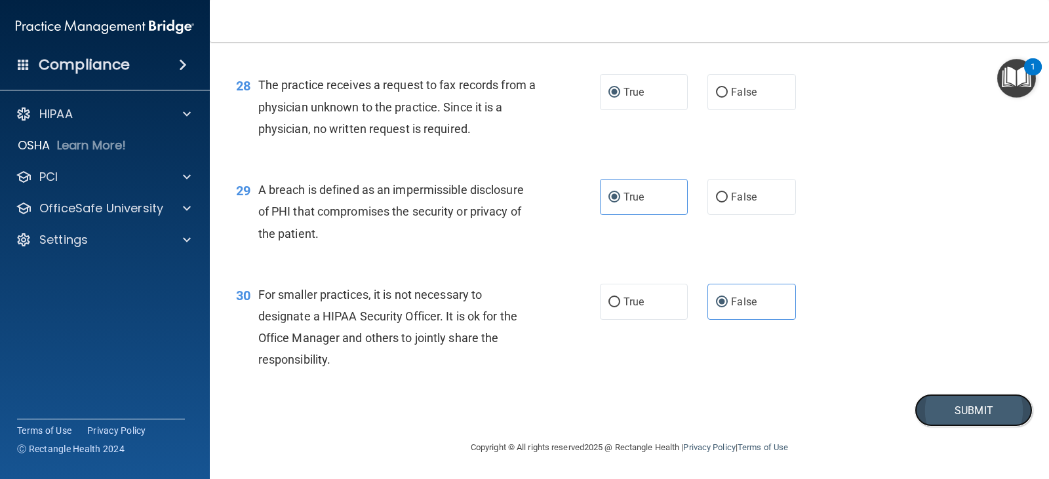
click at [937, 402] on button "Submit" at bounding box center [973, 410] width 118 height 33
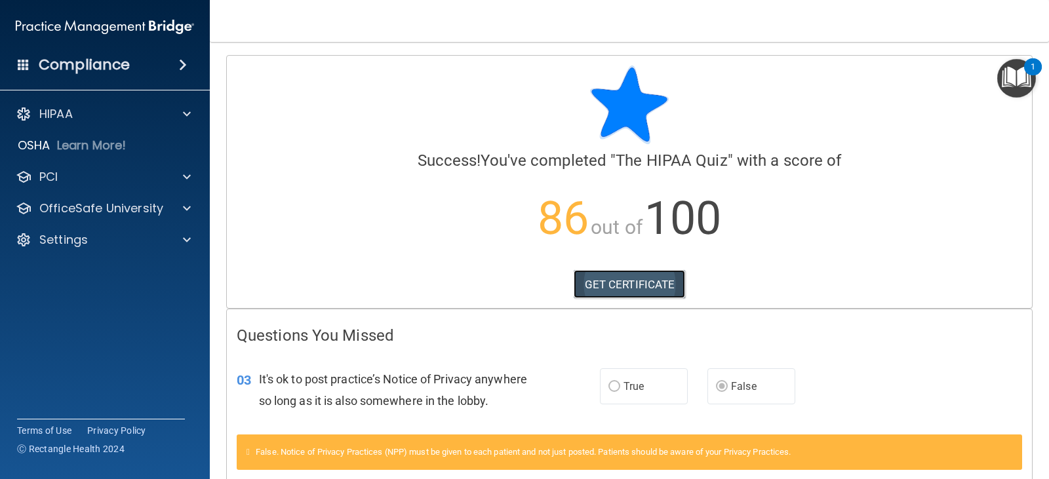
click at [611, 277] on link "GET CERTIFICATE" at bounding box center [629, 284] width 112 height 29
click at [1021, 74] on img "Open Resource Center, 1 new notification" at bounding box center [1016, 78] width 39 height 39
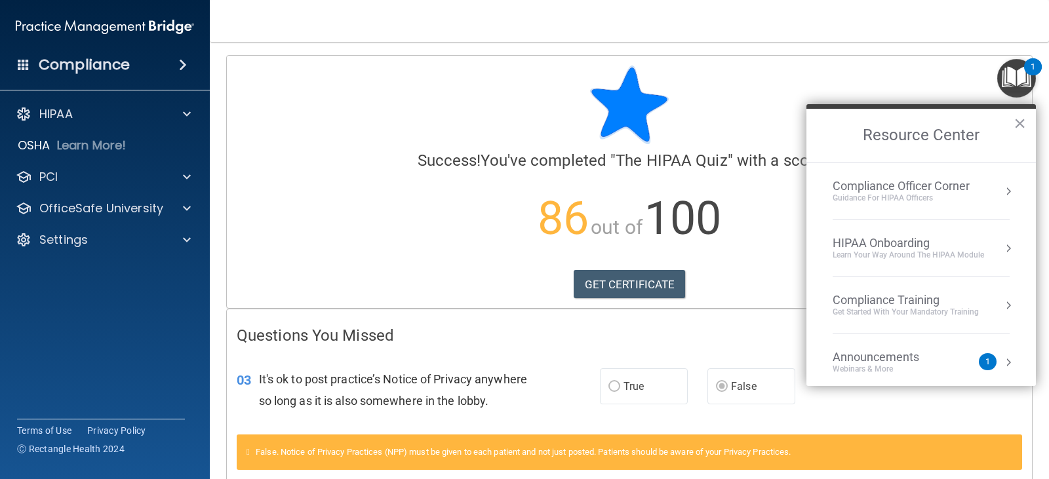
click at [878, 249] on div "HIPAA Onboarding" at bounding box center [907, 243] width 151 height 14
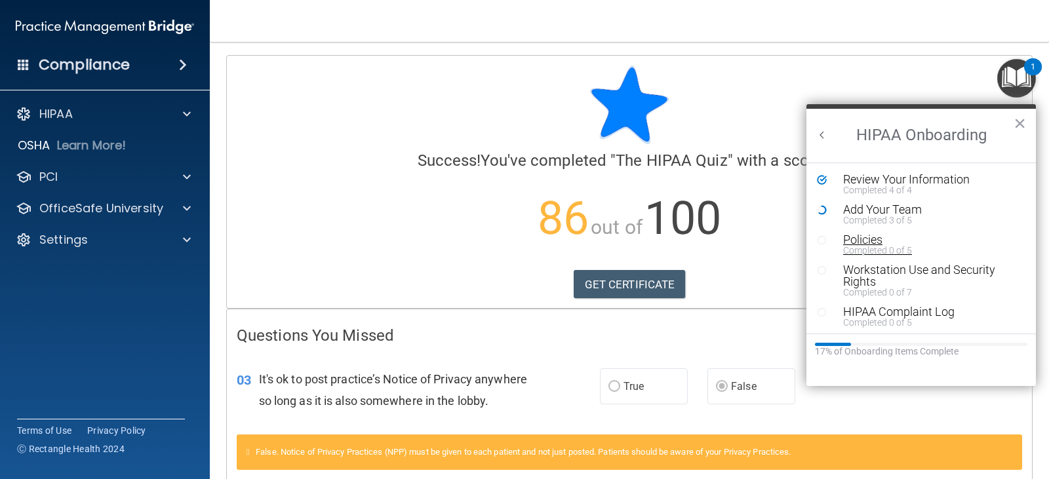
click at [864, 240] on div "Policies" at bounding box center [926, 240] width 166 height 12
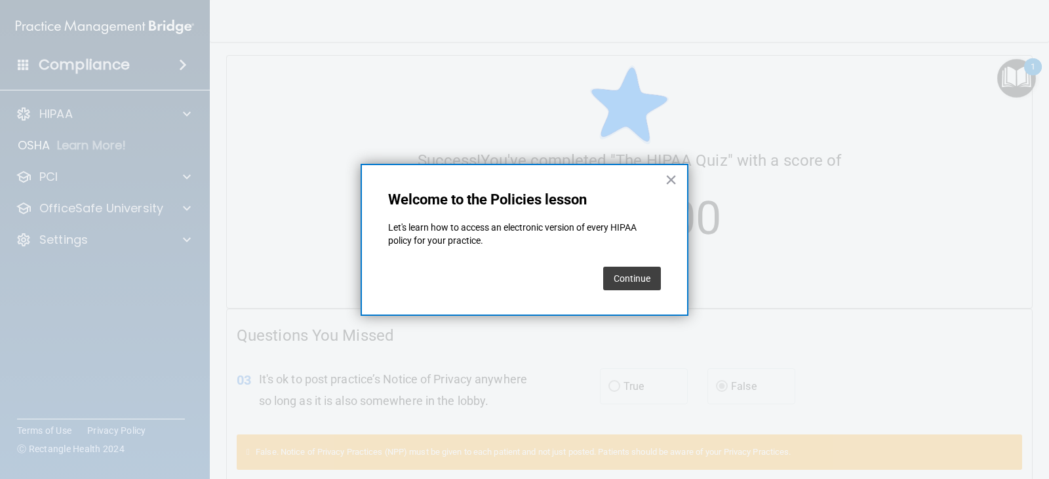
click at [627, 273] on button "Continue" at bounding box center [632, 279] width 58 height 24
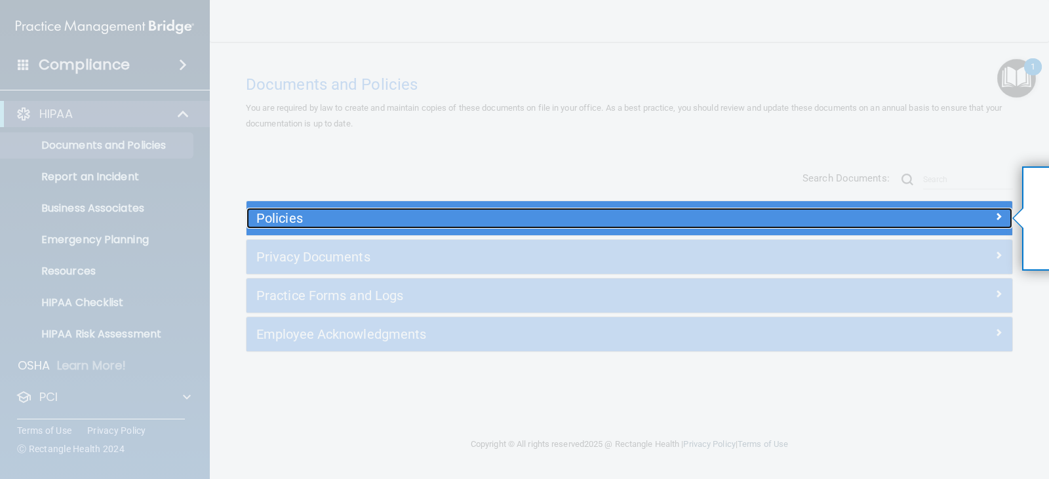
click at [765, 215] on h5 "Policies" at bounding box center [533, 218] width 554 height 14
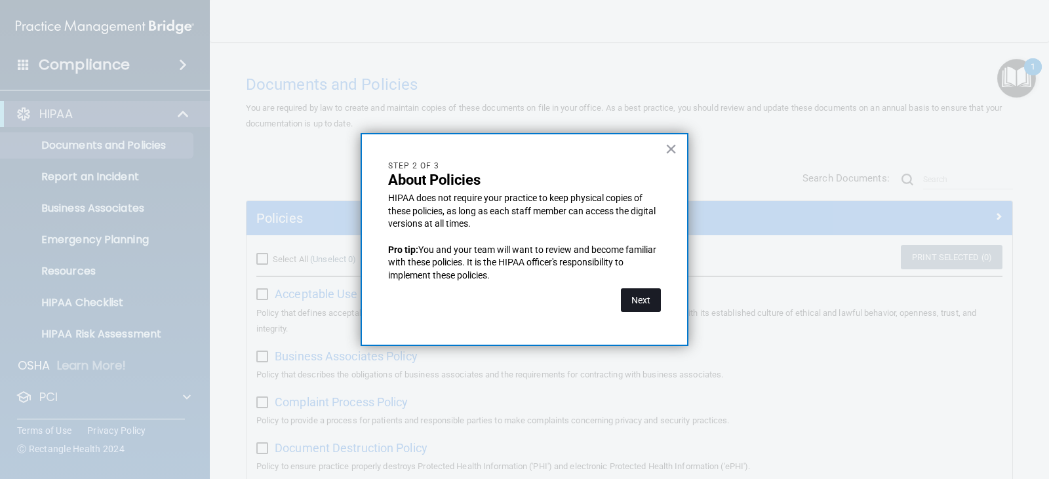
click at [647, 309] on button "Next" at bounding box center [641, 300] width 40 height 24
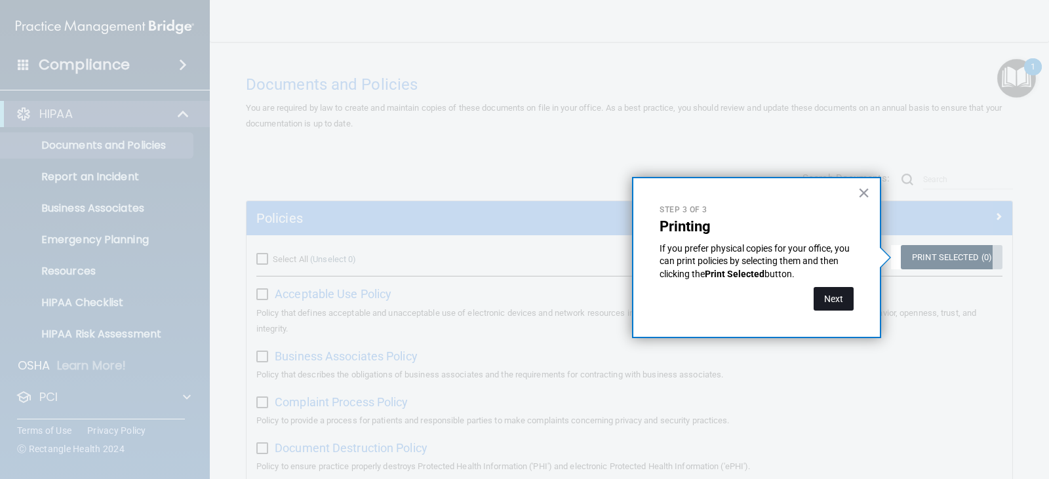
click at [821, 301] on button "Next" at bounding box center [833, 299] width 40 height 24
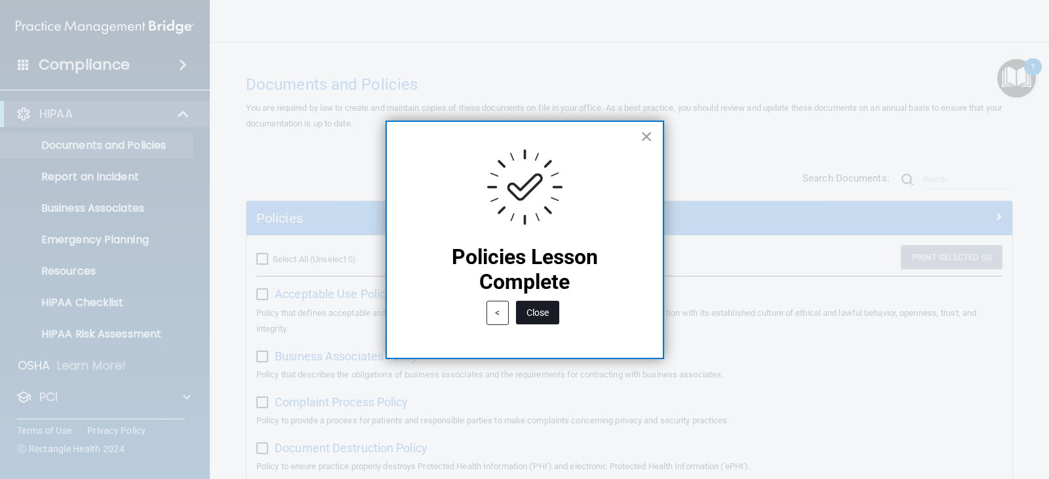
click at [544, 314] on button "Close" at bounding box center [537, 313] width 43 height 24
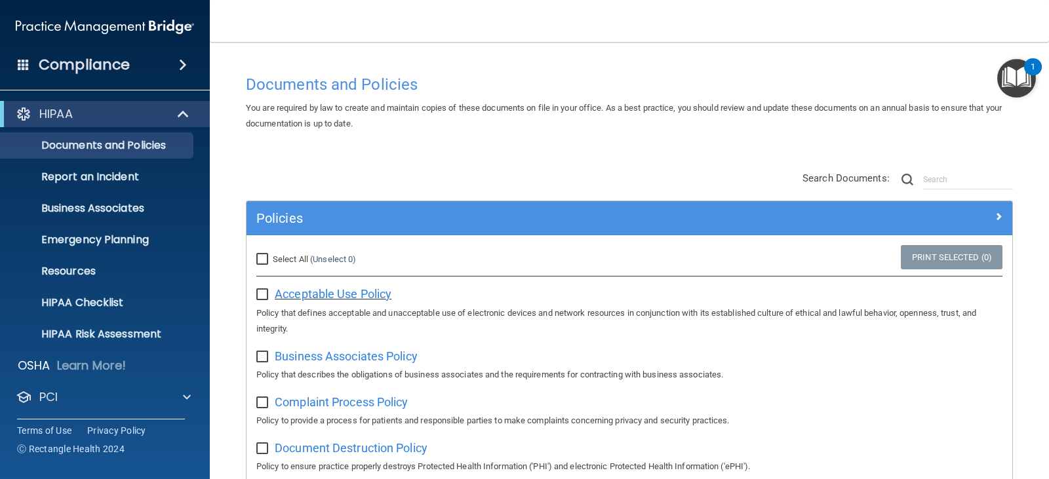
click at [335, 290] on span "Acceptable Use Policy" at bounding box center [333, 294] width 117 height 14
click at [261, 258] on input "Select All (Unselect 0) Unselect All" at bounding box center [263, 259] width 15 height 10
checkbox input "true"
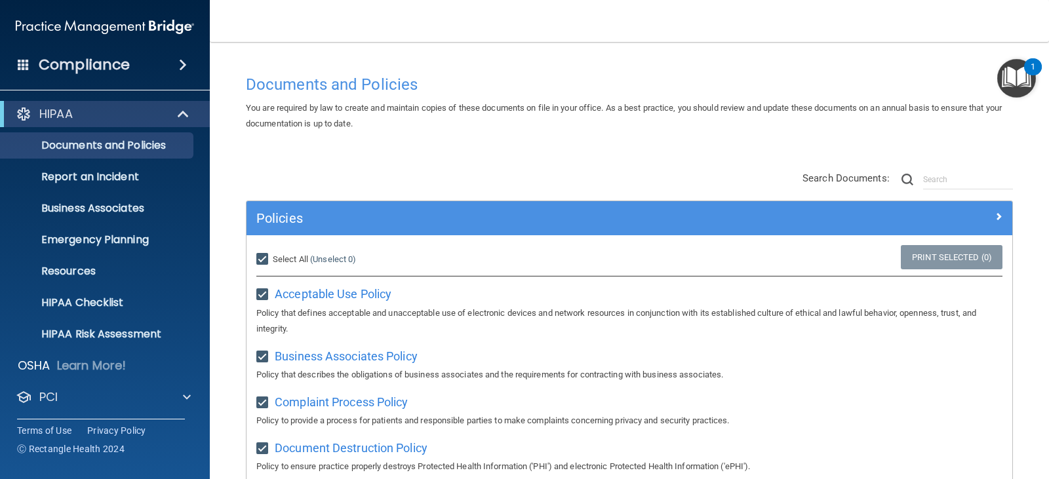
checkbox input "true"
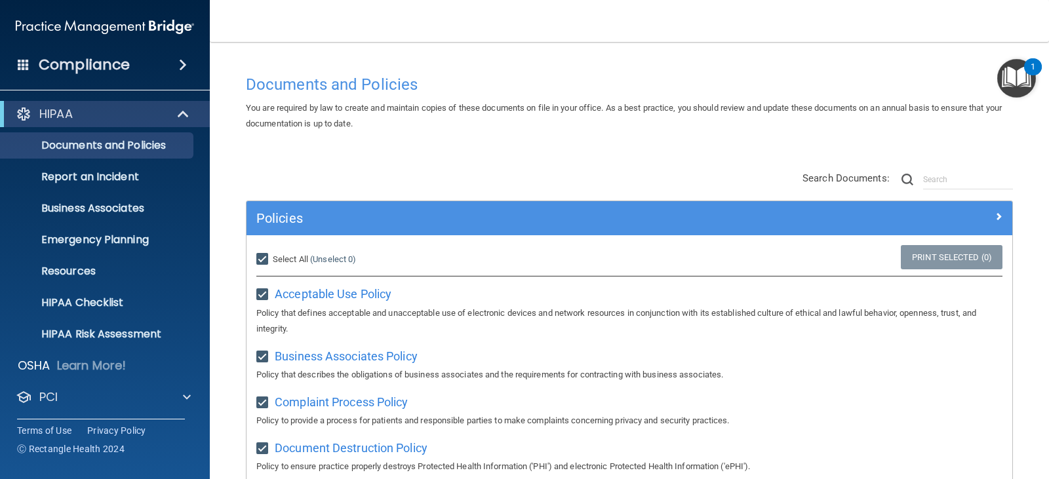
checkbox input "true"
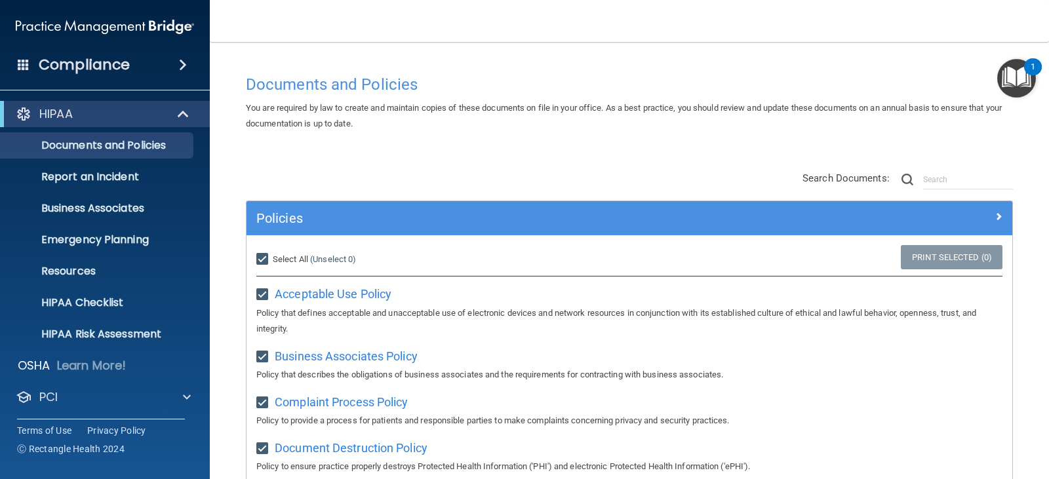
checkbox input "true"
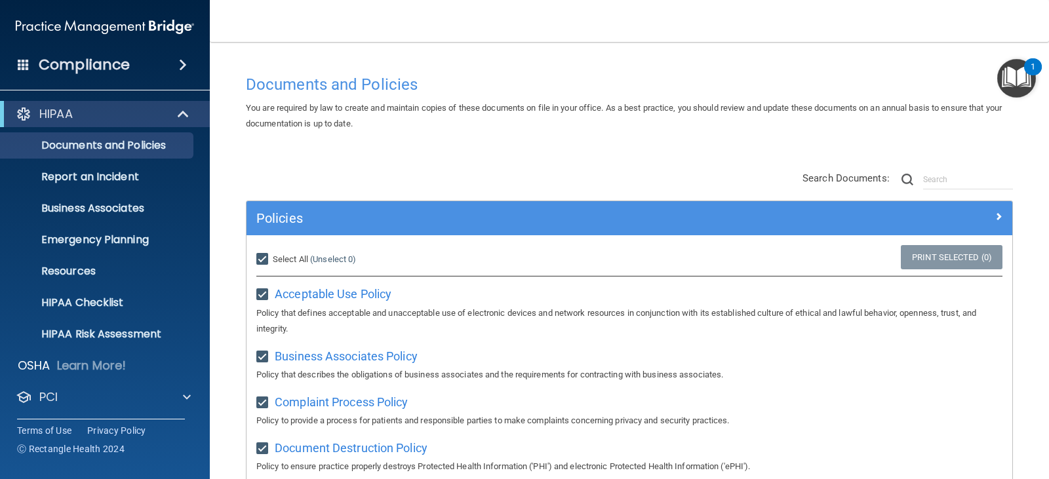
checkbox input "true"
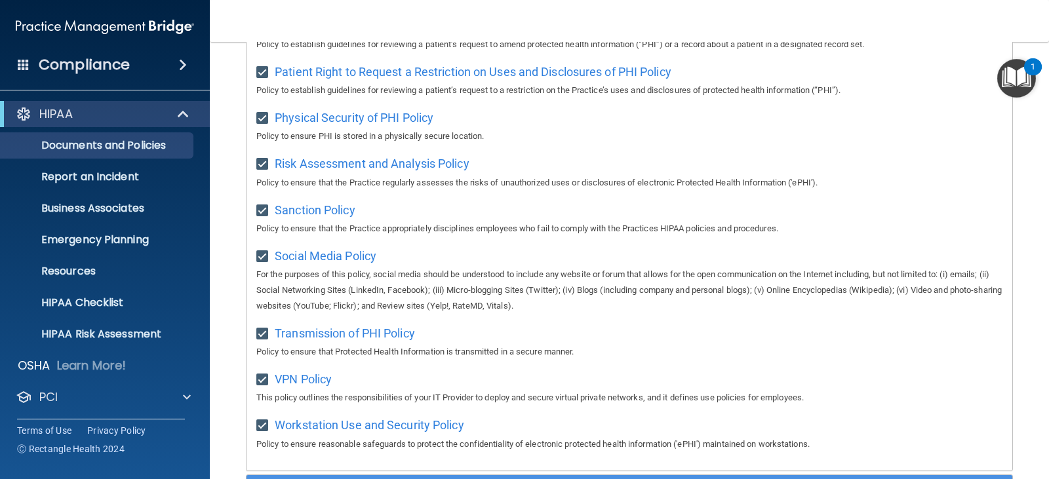
scroll to position [1041, 0]
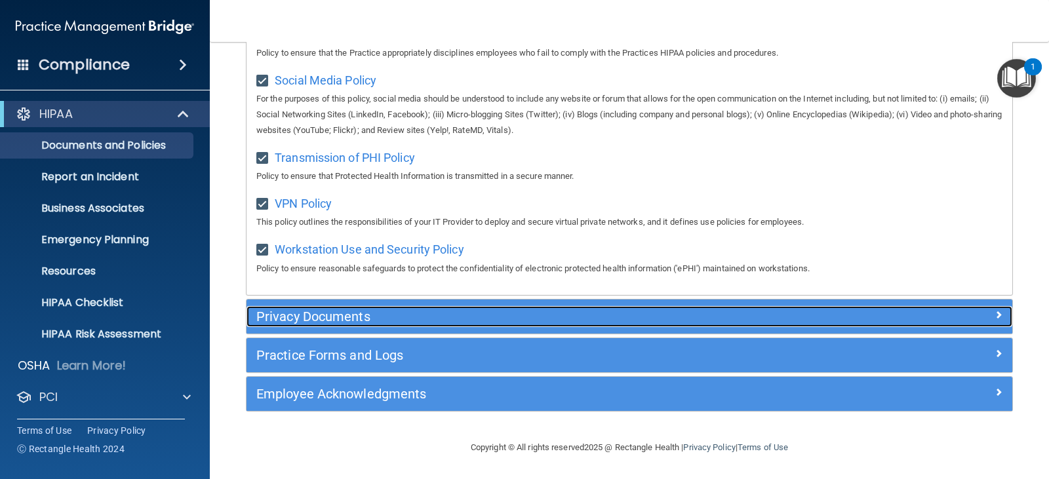
click at [449, 320] on h5 "Privacy Documents" at bounding box center [533, 316] width 554 height 14
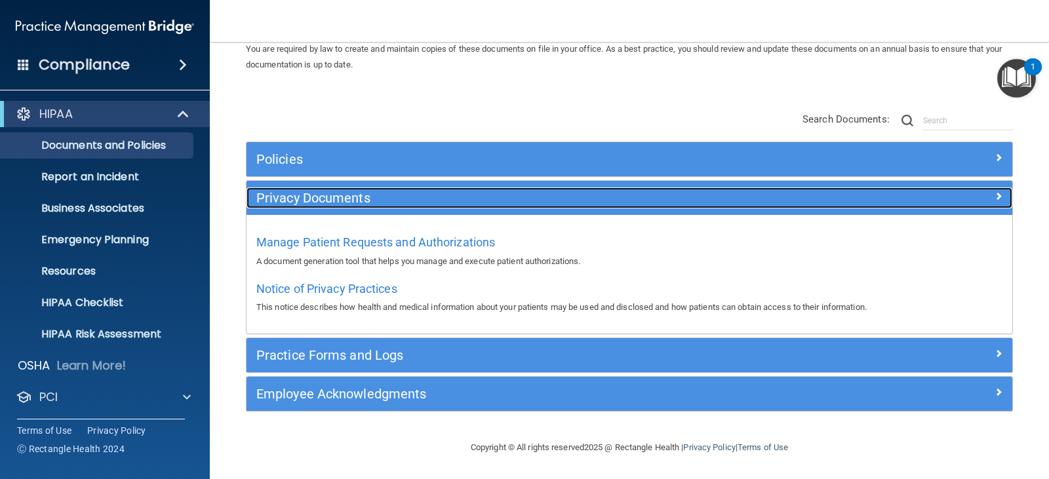
scroll to position [59, 0]
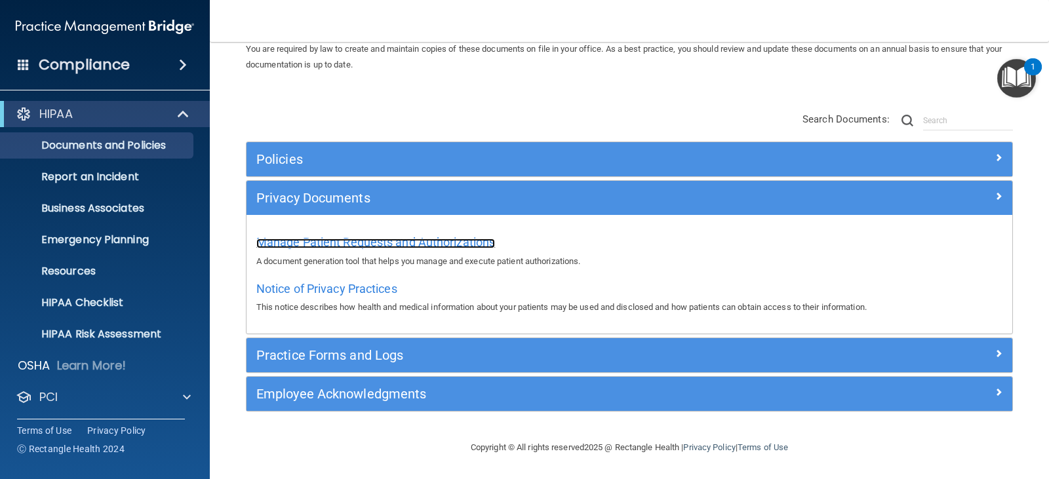
click at [430, 239] on span "Manage Patient Requests and Authorizations" at bounding box center [375, 242] width 239 height 14
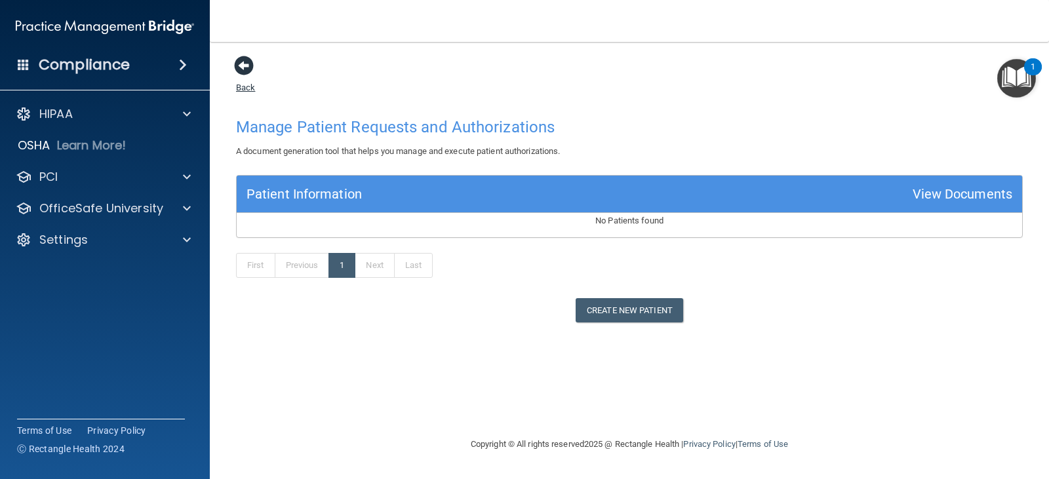
click at [246, 66] on span at bounding box center [244, 66] width 20 height 20
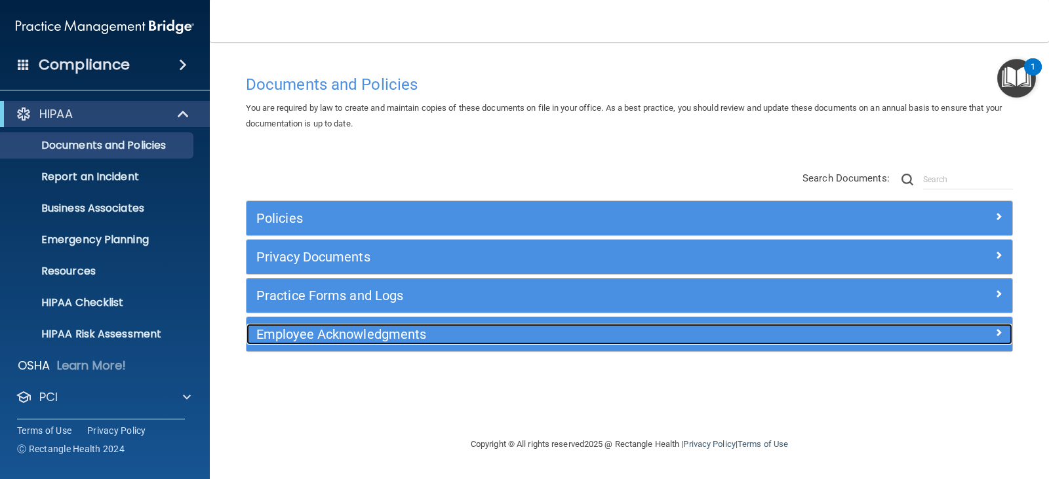
click at [376, 339] on h5 "Employee Acknowledgments" at bounding box center [533, 334] width 554 height 14
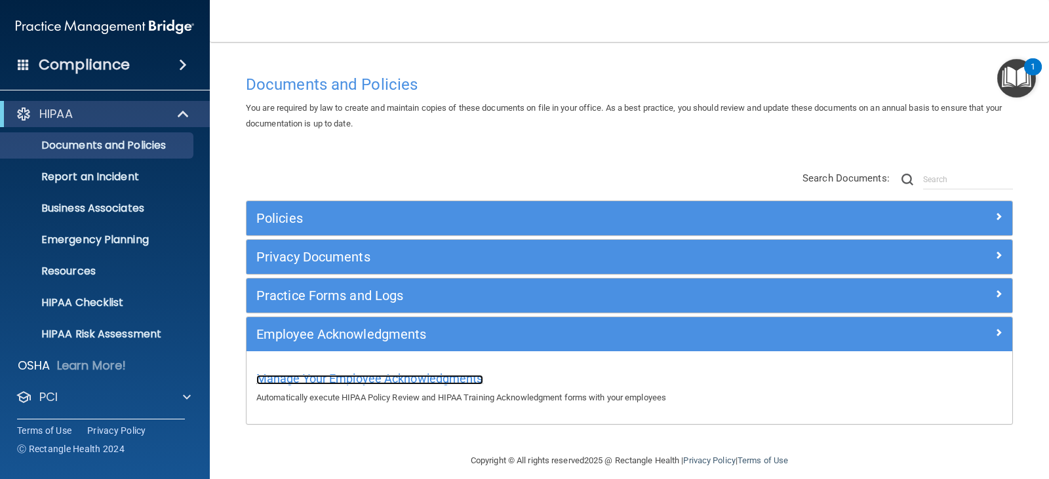
click at [379, 379] on span "Manage Your Employee Acknowledgments" at bounding box center [369, 379] width 227 height 14
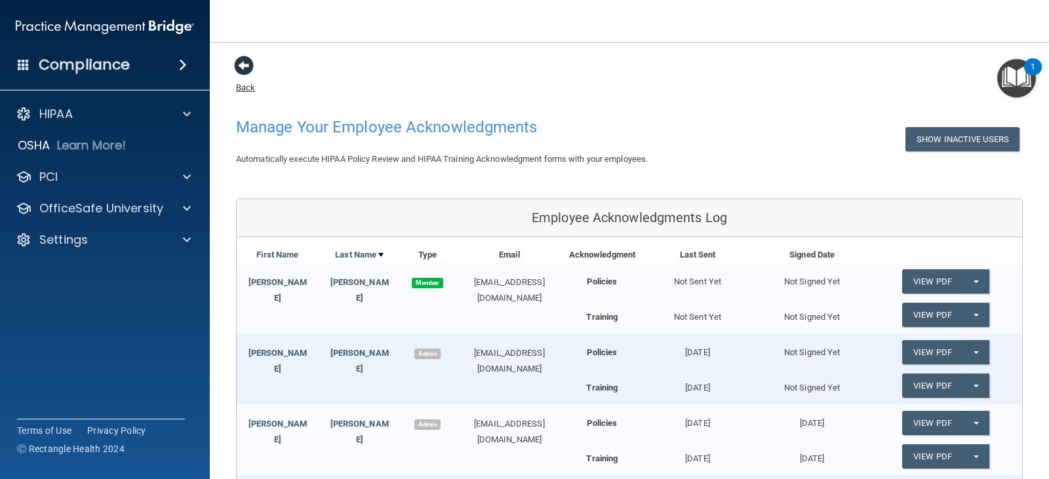
click at [239, 86] on link "Back" at bounding box center [245, 80] width 19 height 26
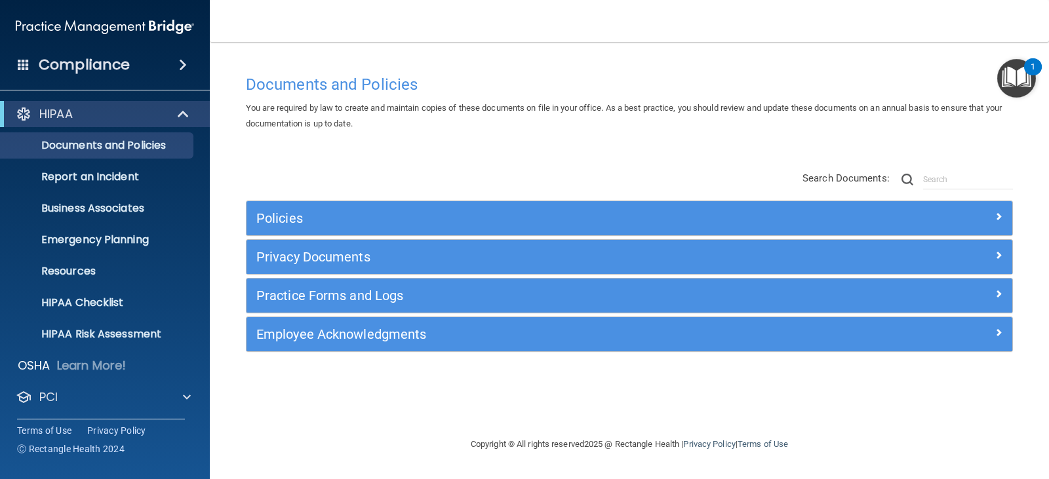
click at [1015, 72] on img "Open Resource Center, 1 new notification" at bounding box center [1016, 78] width 39 height 39
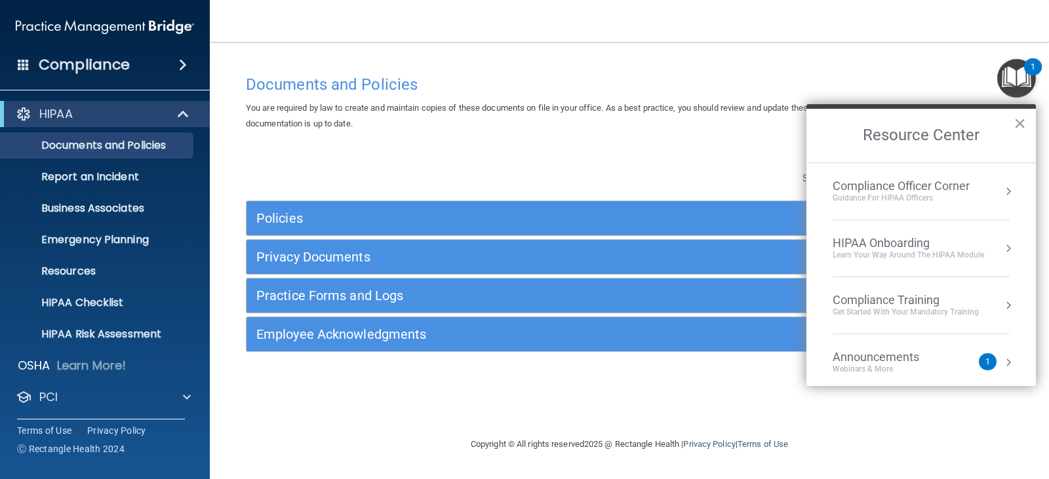
click at [919, 184] on div "Compliance Officer Corner" at bounding box center [900, 186] width 137 height 14
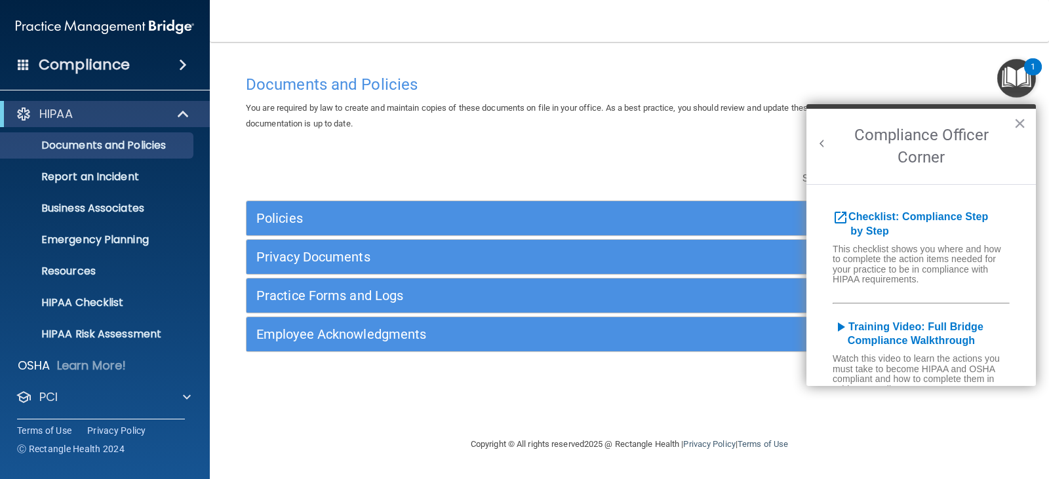
click at [819, 144] on button "Back to Resource Center Home" at bounding box center [821, 143] width 13 height 13
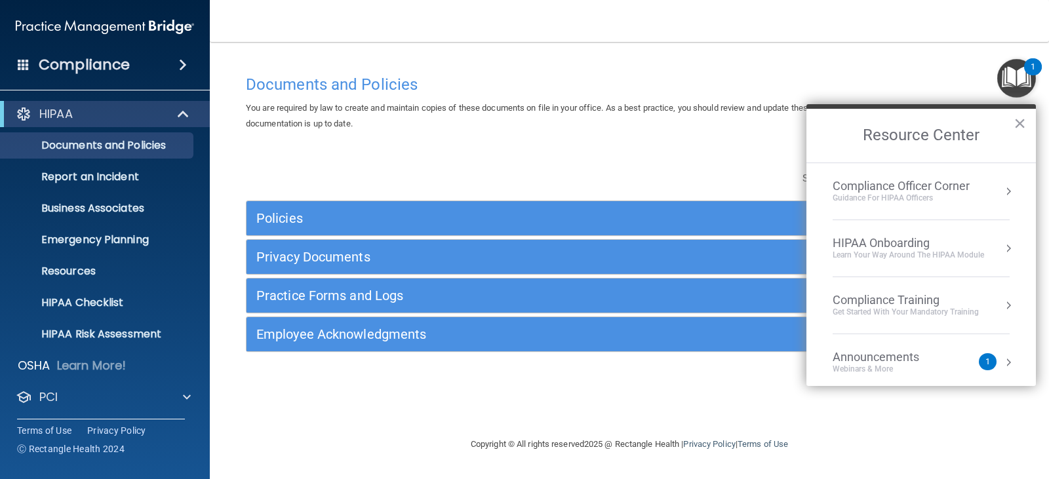
click at [906, 240] on div "HIPAA Onboarding" at bounding box center [907, 243] width 151 height 14
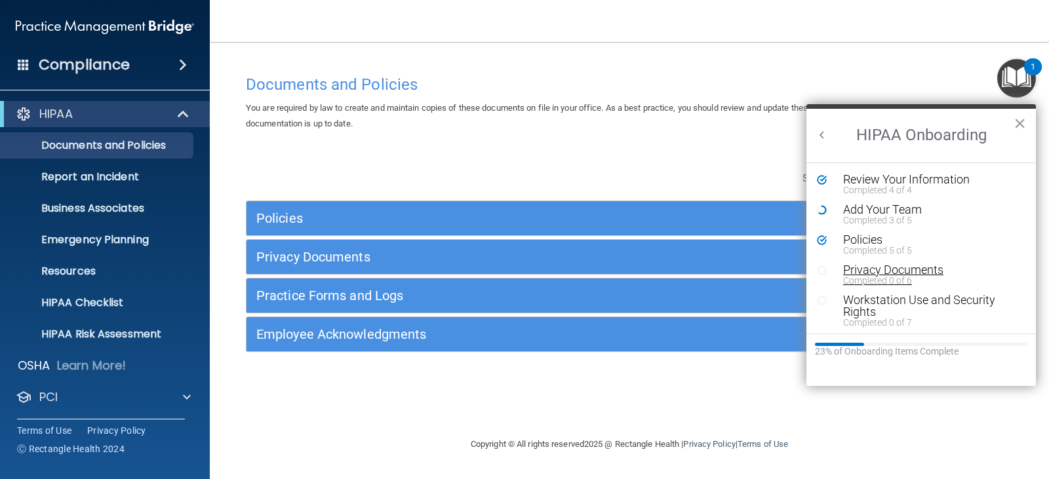
click at [904, 272] on div "Privacy Documents" at bounding box center [926, 270] width 166 height 12
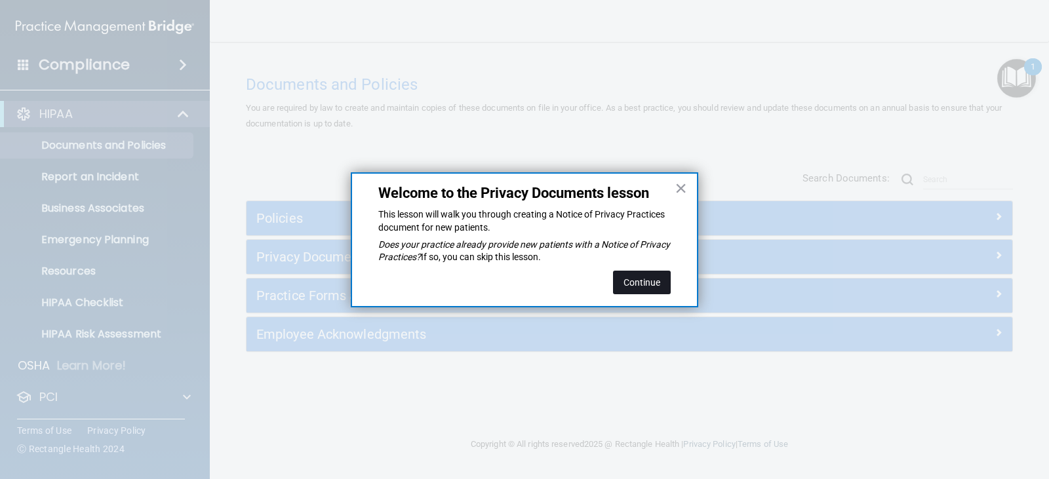
click at [651, 280] on button "Continue" at bounding box center [642, 283] width 58 height 24
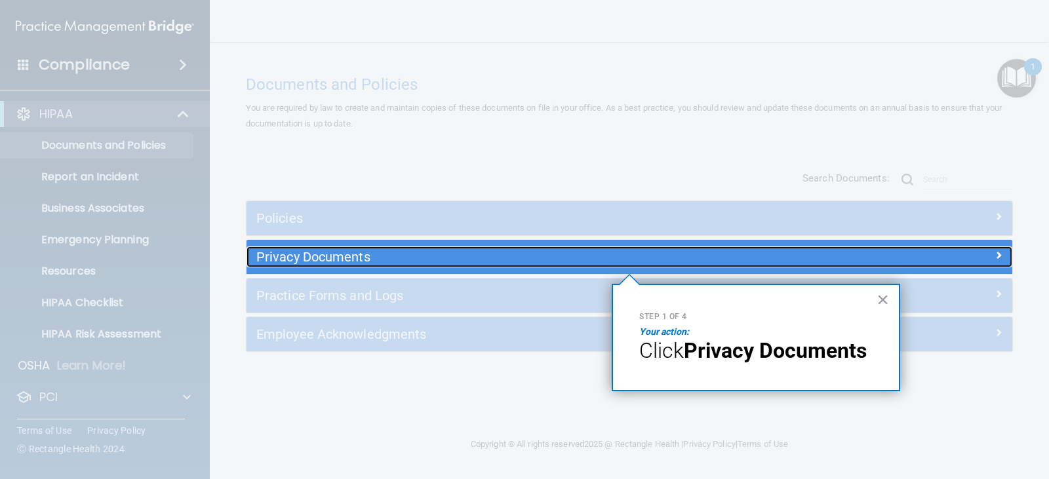
click at [352, 254] on h5 "Privacy Documents" at bounding box center [533, 257] width 554 height 14
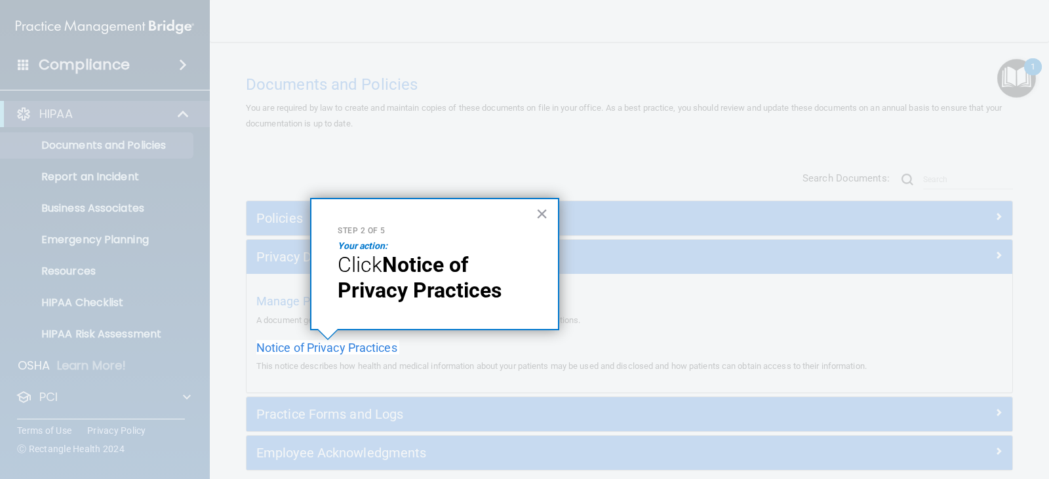
click at [543, 210] on button "×" at bounding box center [541, 213] width 12 height 21
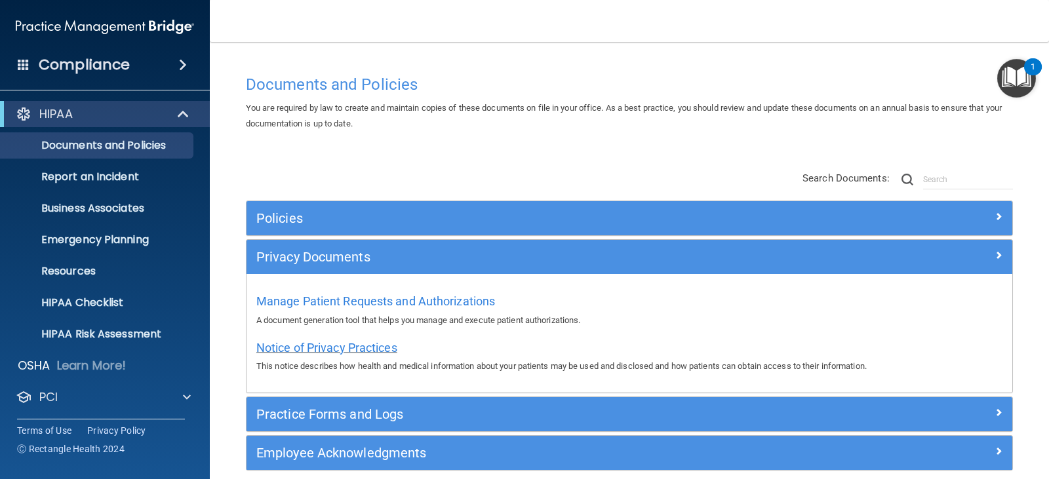
click at [351, 346] on span "Notice of Privacy Practices" at bounding box center [326, 348] width 141 height 14
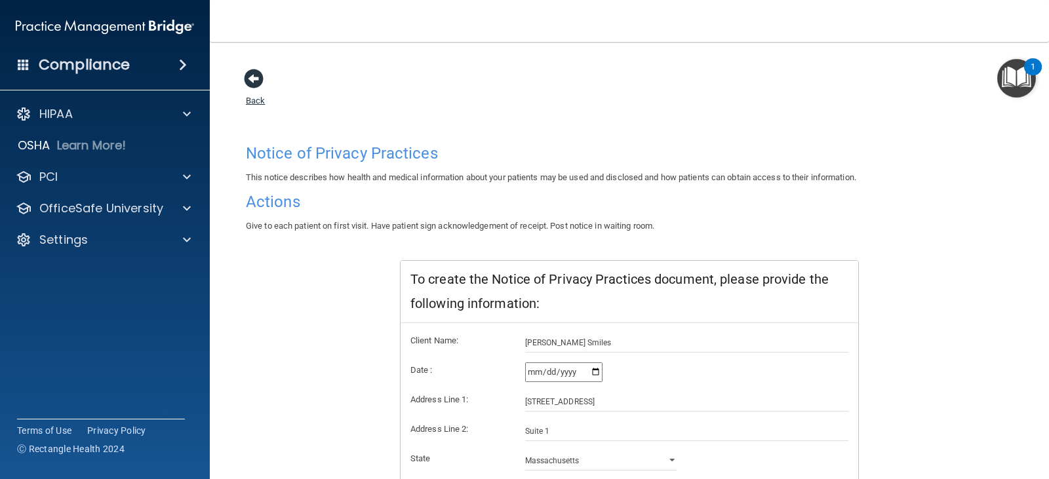
click at [252, 102] on link "Back" at bounding box center [255, 93] width 19 height 26
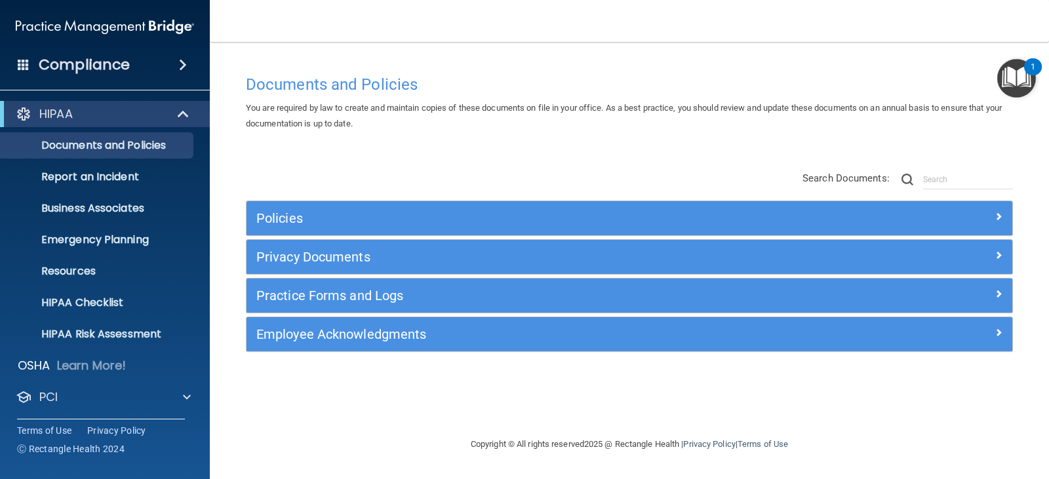
click at [1021, 76] on img "Open Resource Center, 1 new notification" at bounding box center [1016, 78] width 39 height 39
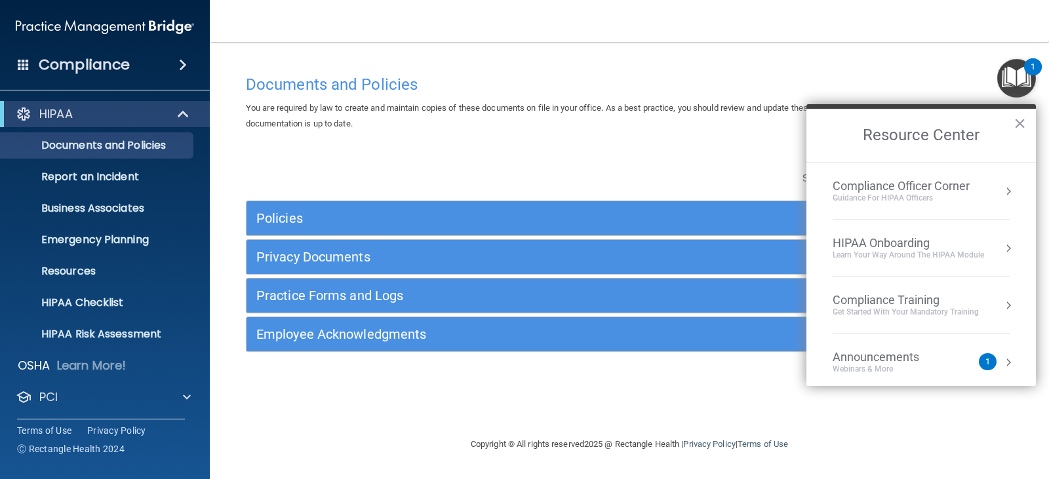
click at [891, 241] on div "HIPAA Onboarding" at bounding box center [907, 243] width 151 height 14
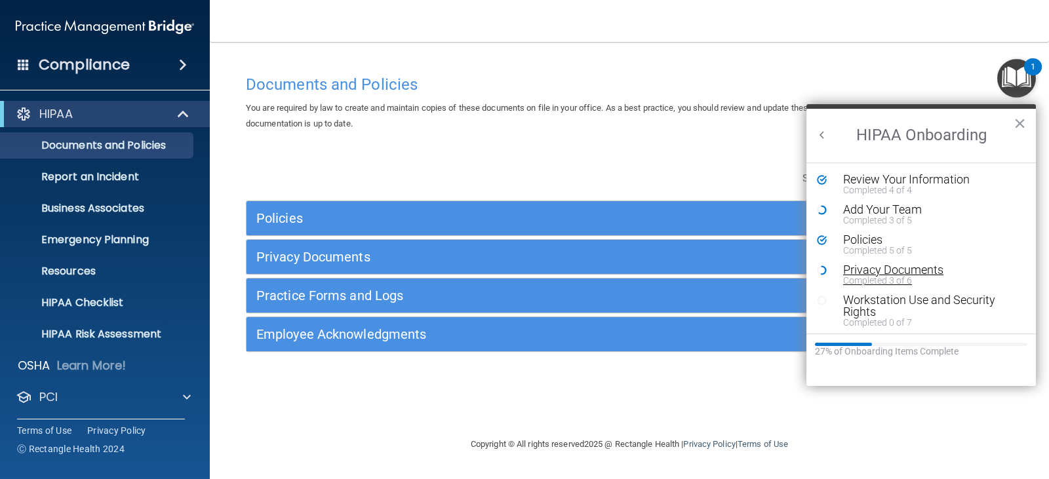
click at [919, 269] on div "Privacy Documents" at bounding box center [926, 270] width 166 height 12
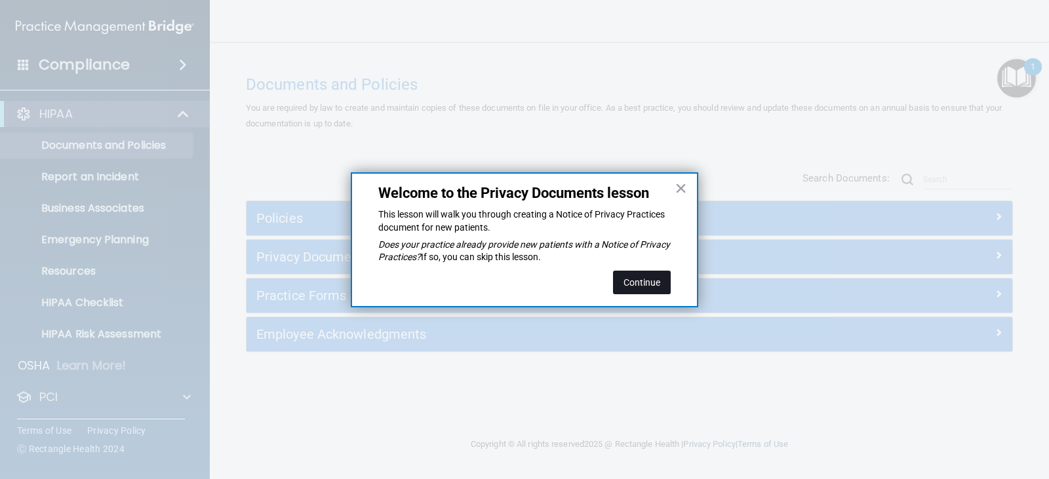
click at [638, 283] on button "Continue" at bounding box center [642, 283] width 58 height 24
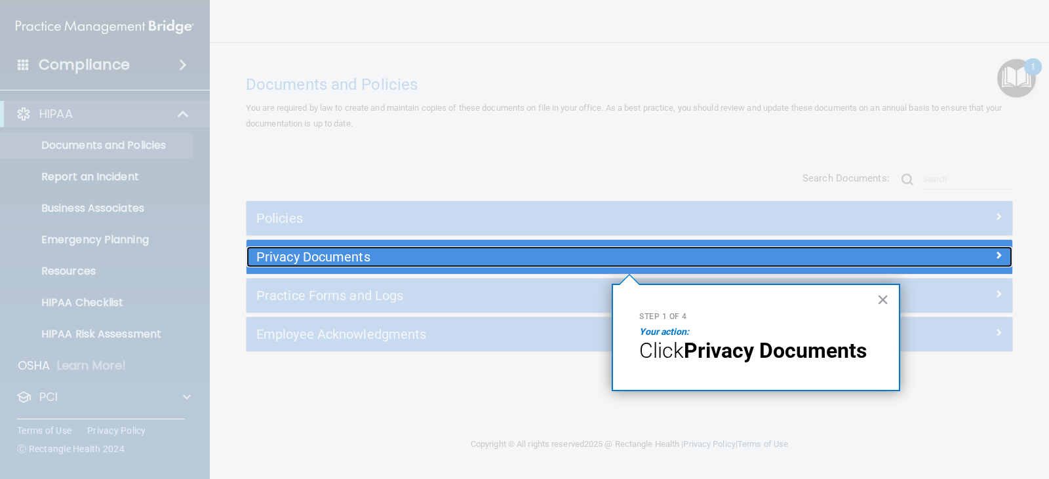
click at [360, 250] on h5 "Privacy Documents" at bounding box center [533, 257] width 554 height 14
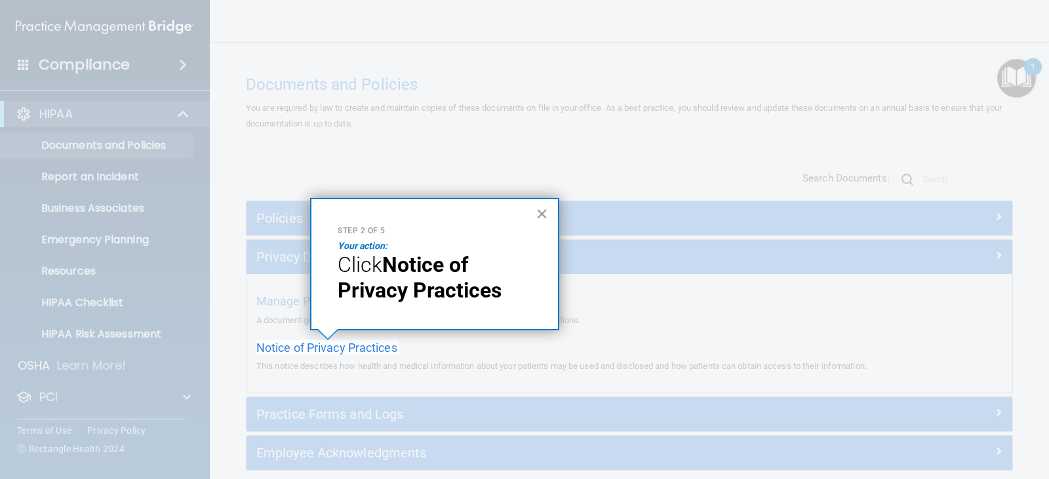
click at [539, 212] on button "×" at bounding box center [541, 213] width 12 height 21
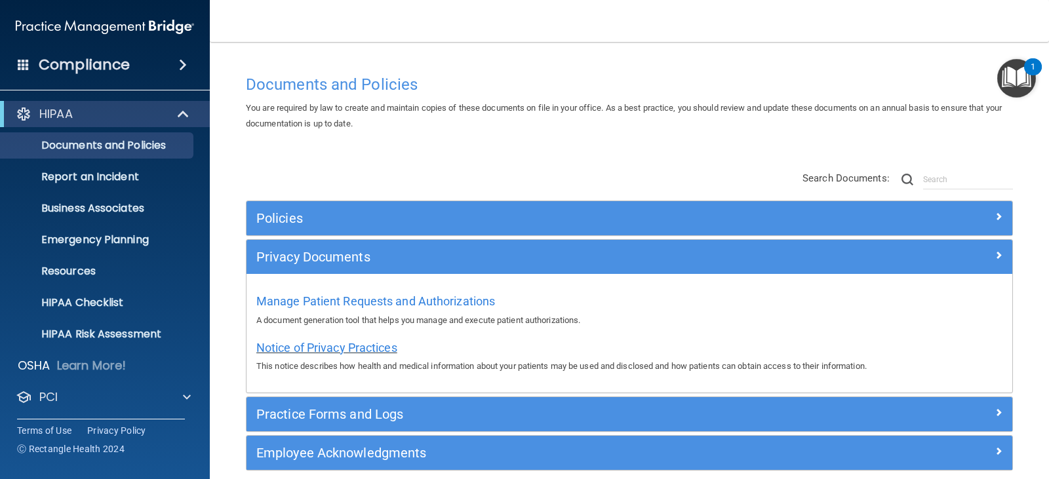
click at [324, 351] on span "Notice of Privacy Practices" at bounding box center [326, 348] width 141 height 14
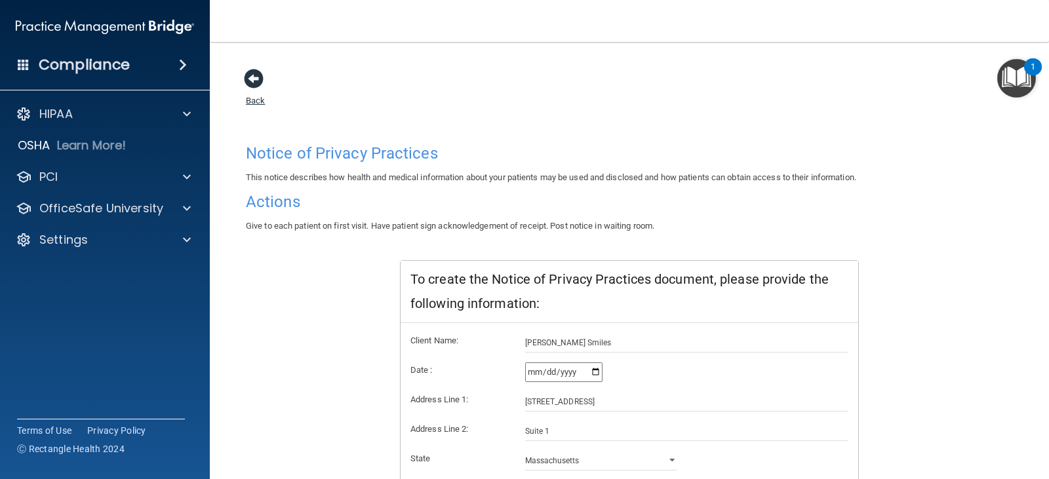
click at [255, 98] on link "Back" at bounding box center [255, 93] width 19 height 26
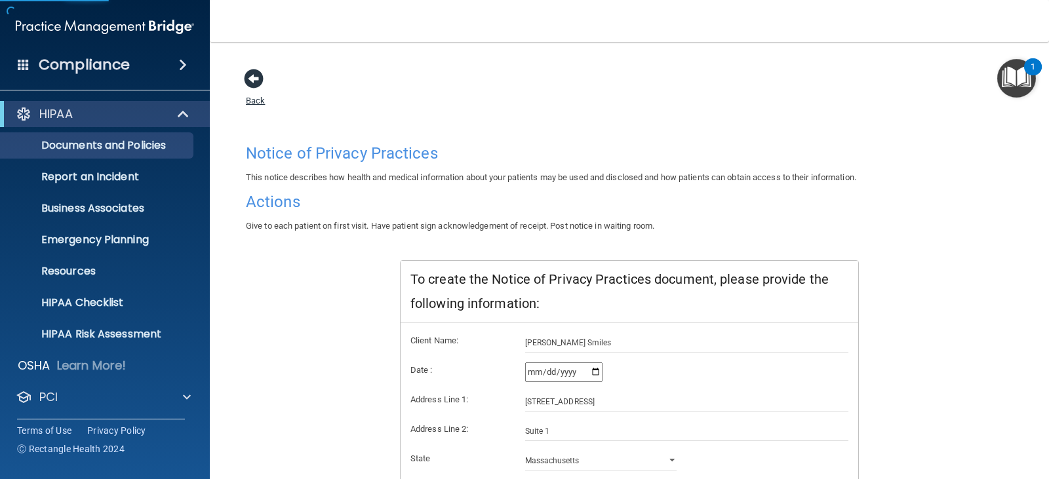
click at [257, 96] on link "Back" at bounding box center [255, 93] width 19 height 26
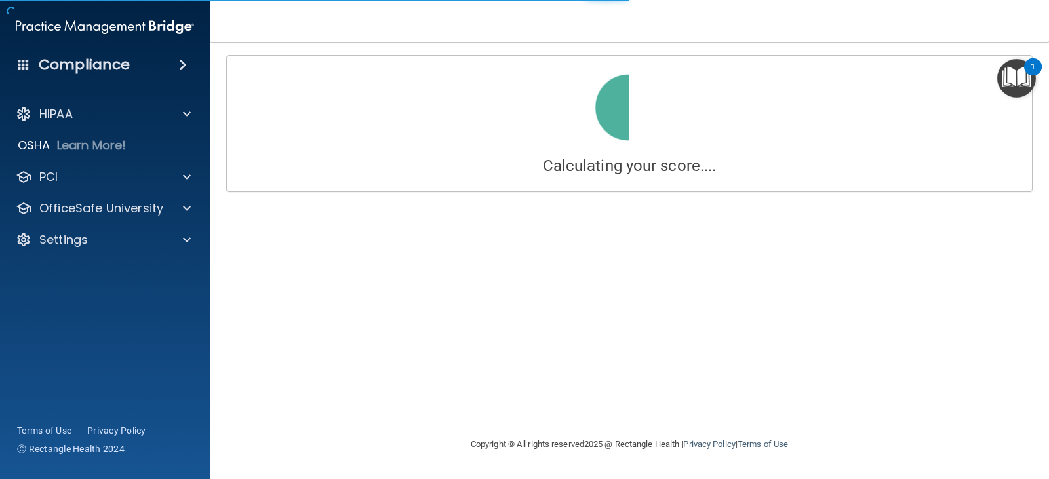
click at [248, 71] on div at bounding box center [629, 108] width 785 height 84
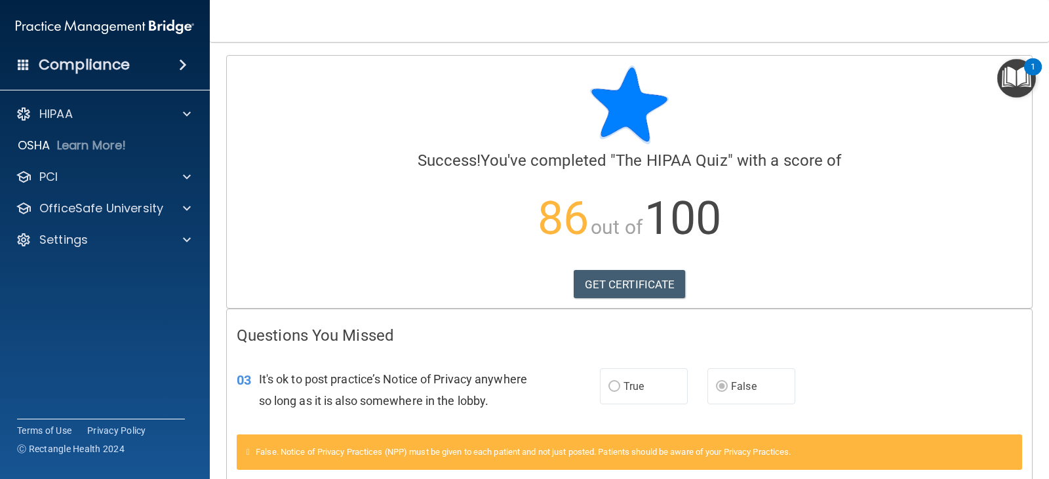
click at [1009, 81] on img "Open Resource Center, 1 new notification" at bounding box center [1016, 78] width 39 height 39
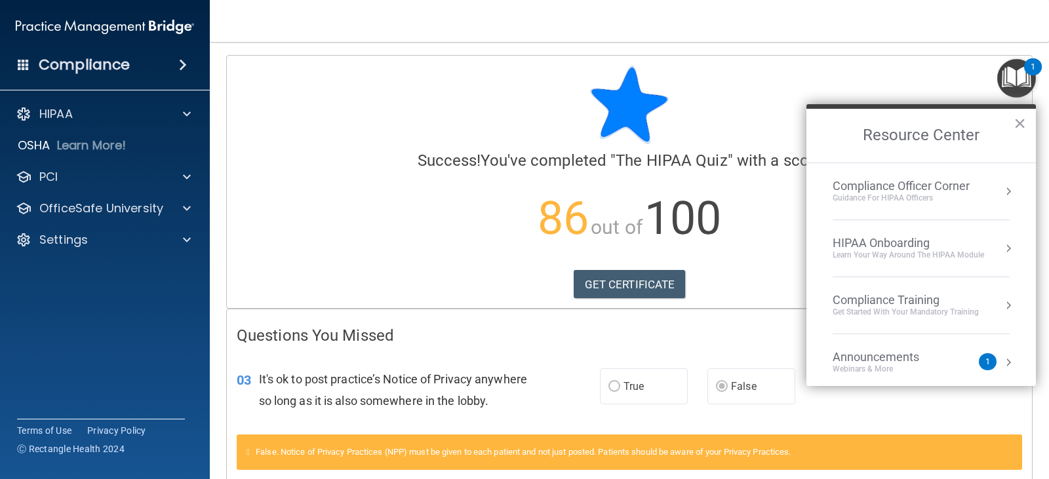
click at [918, 241] on div "HIPAA Onboarding" at bounding box center [907, 243] width 151 height 14
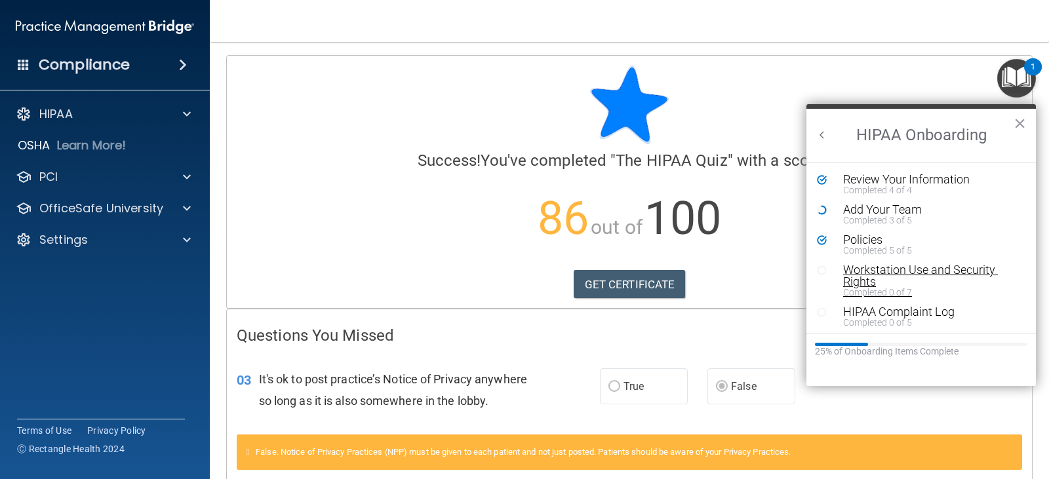
click at [869, 273] on div "Workstation Use and Security Rights" at bounding box center [926, 276] width 166 height 24
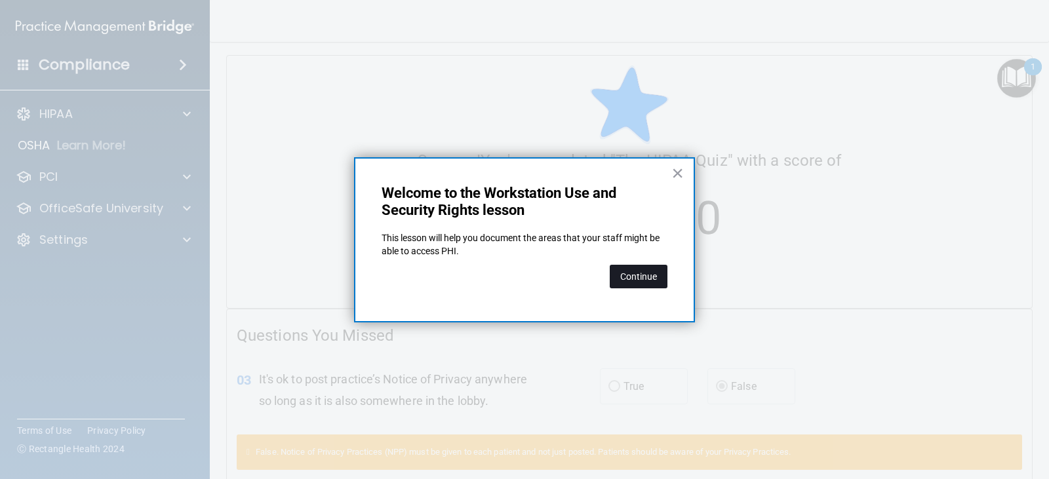
click at [640, 271] on button "Continue" at bounding box center [638, 277] width 58 height 24
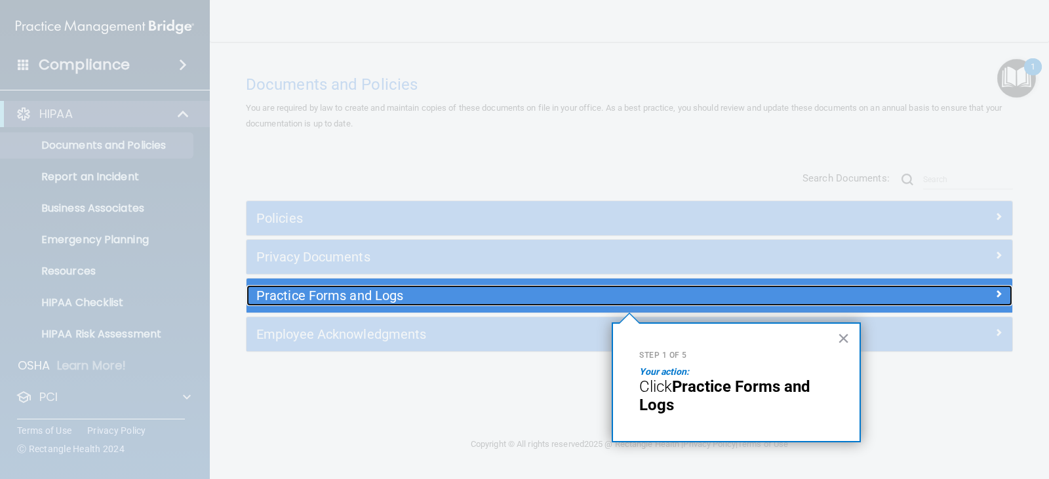
click at [841, 297] on div at bounding box center [916, 293] width 191 height 16
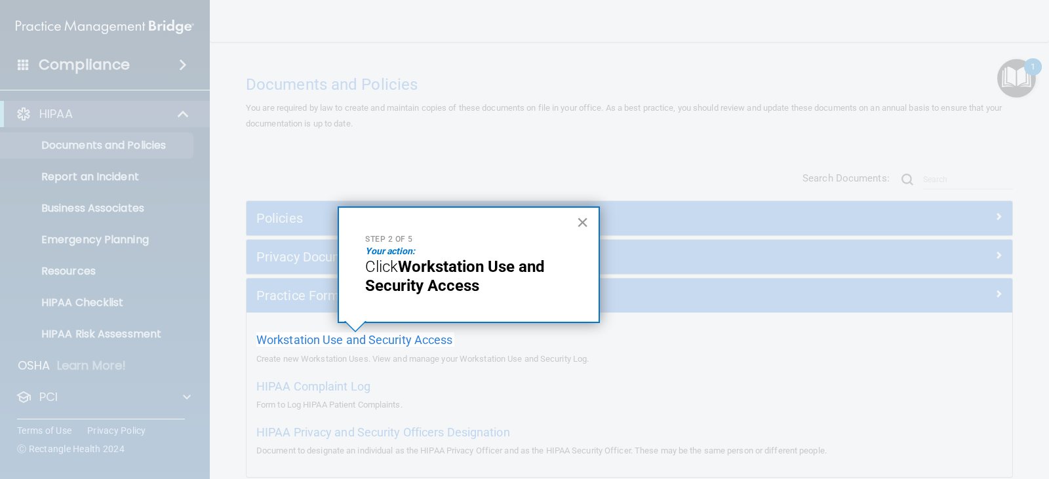
click at [581, 220] on button "×" at bounding box center [582, 222] width 12 height 21
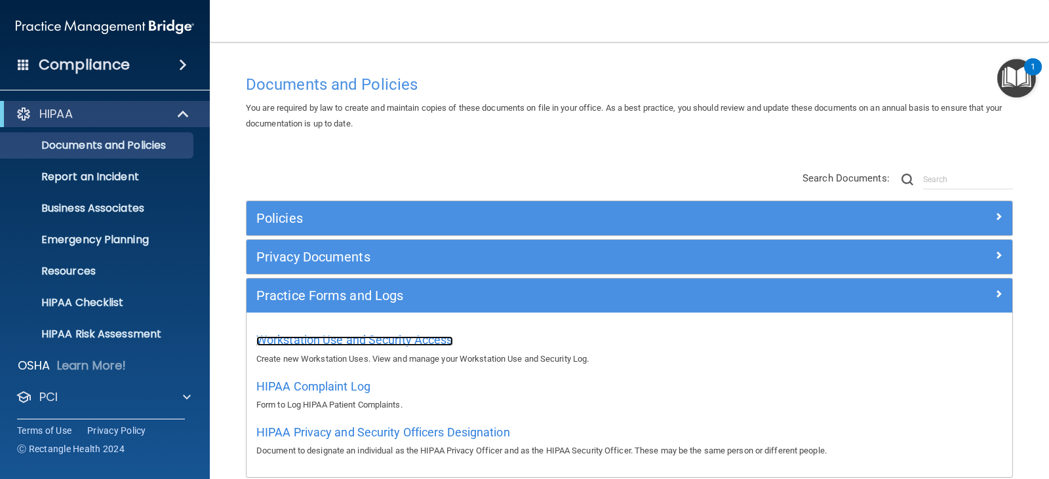
click at [385, 336] on span "Workstation Use and Security Access" at bounding box center [354, 340] width 197 height 14
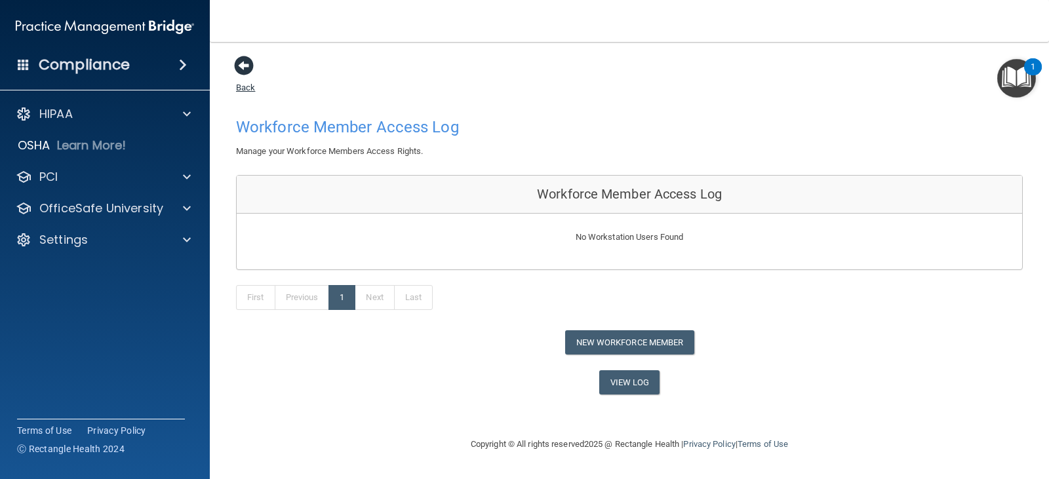
click at [240, 83] on link "Back" at bounding box center [245, 80] width 19 height 26
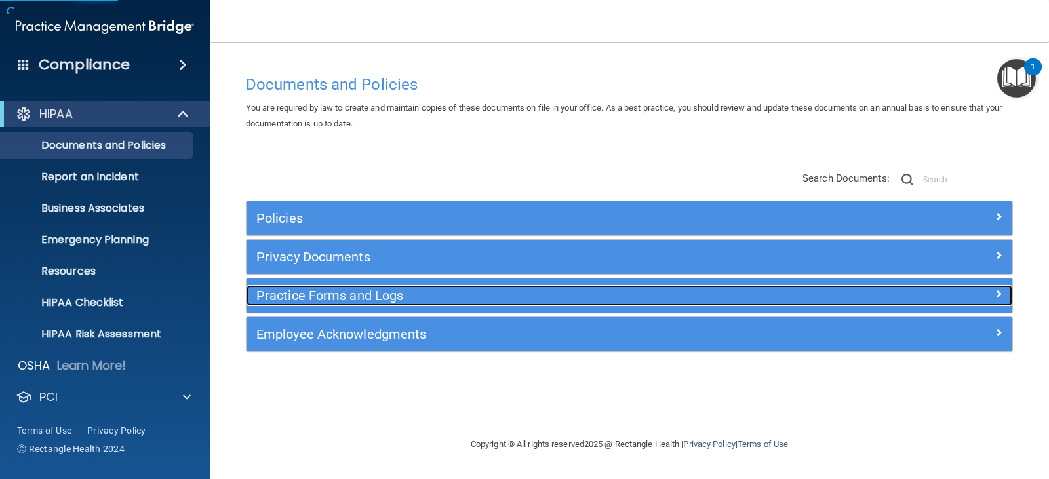
click at [372, 292] on h5 "Practice Forms and Logs" at bounding box center [533, 295] width 554 height 14
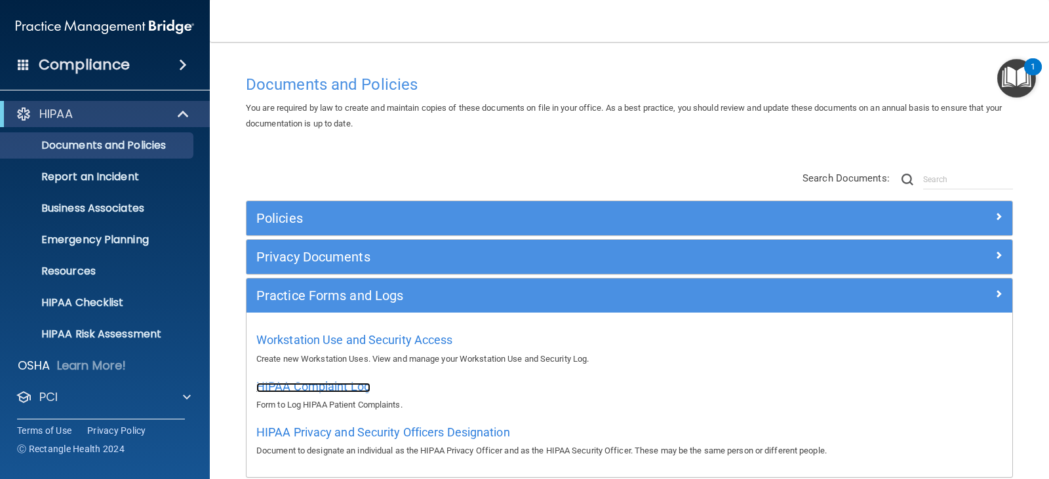
click at [352, 384] on span "HIPAA Complaint Log" at bounding box center [313, 386] width 114 height 14
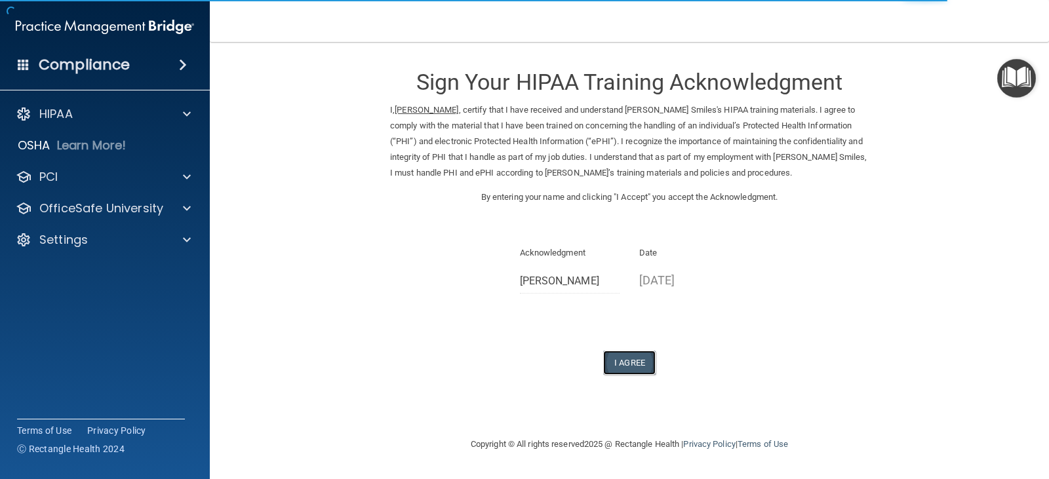
click at [619, 359] on button "I Agree" at bounding box center [629, 363] width 52 height 24
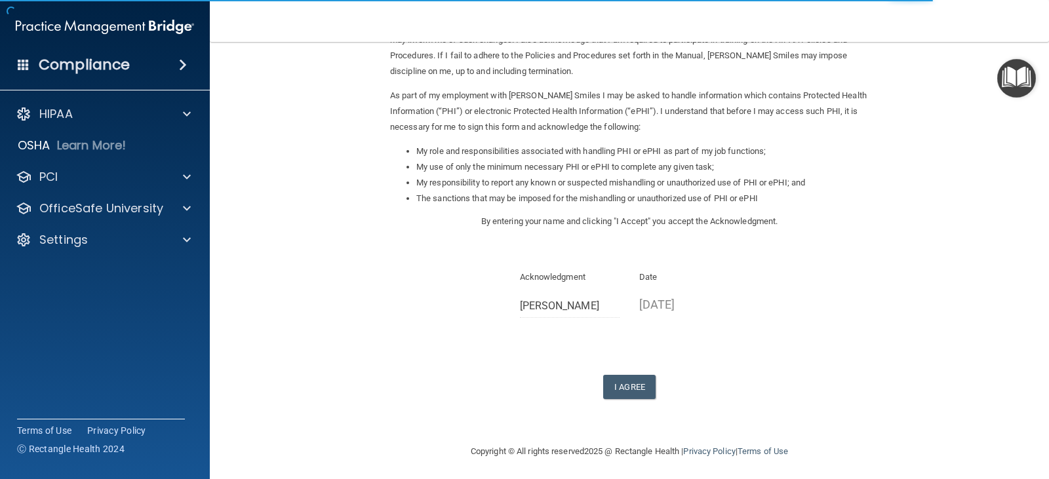
scroll to position [121, 0]
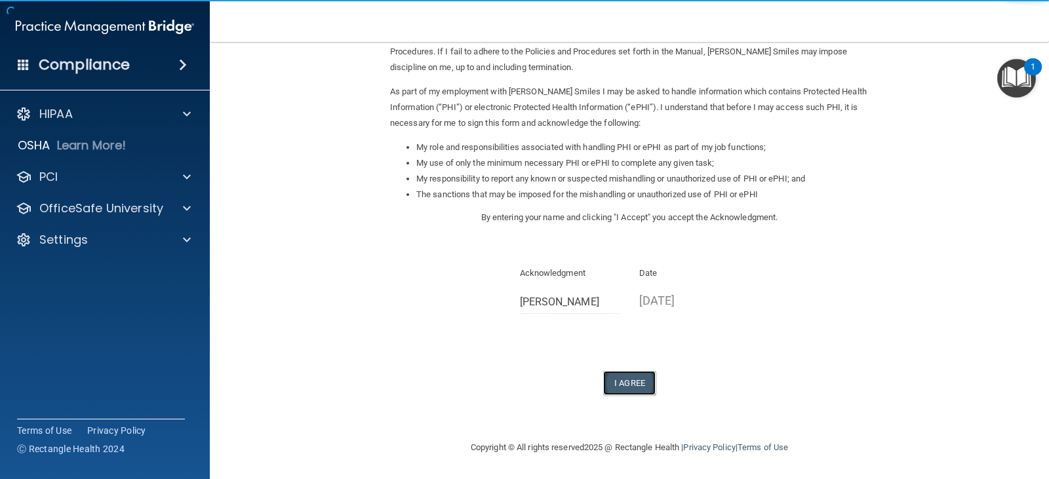
click at [623, 377] on button "I Agree" at bounding box center [629, 383] width 52 height 24
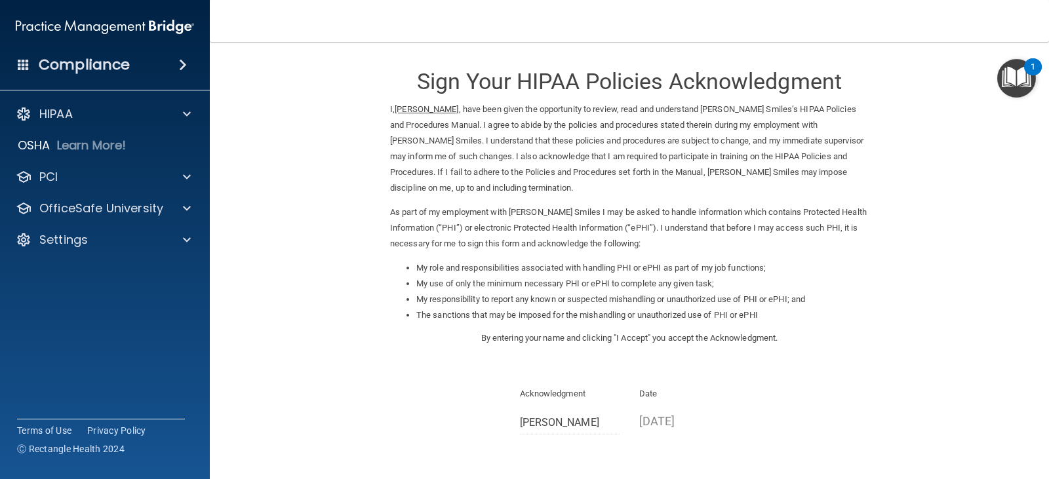
scroll to position [0, 0]
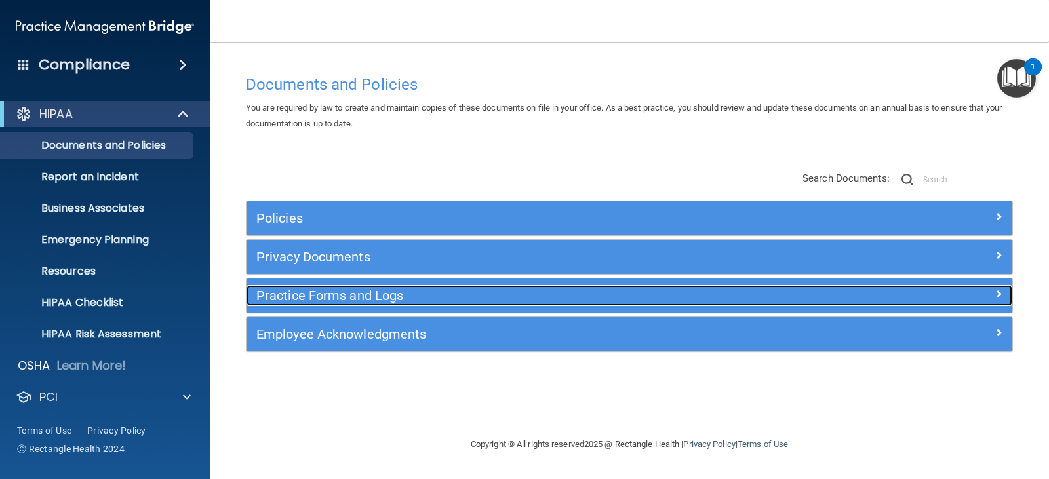
click at [376, 293] on h5 "Practice Forms and Logs" at bounding box center [533, 295] width 554 height 14
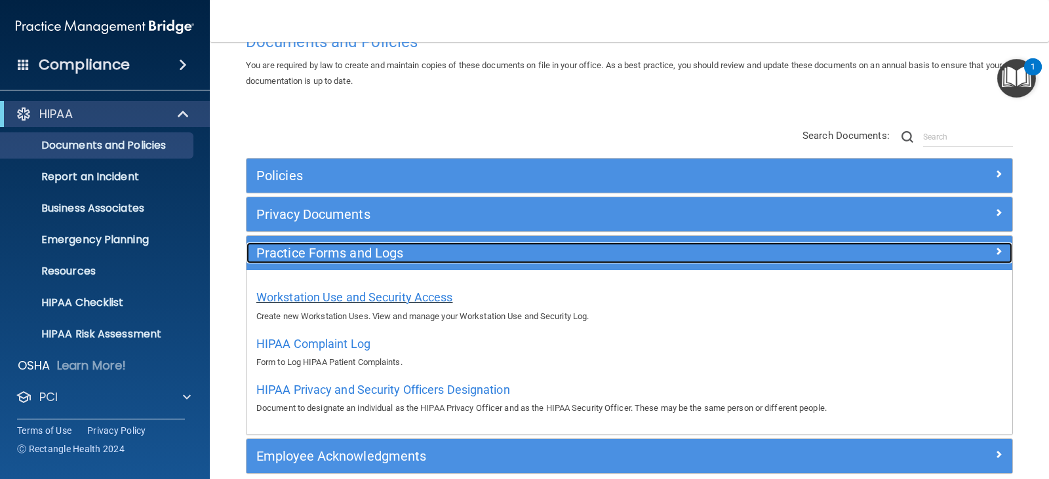
scroll to position [66, 0]
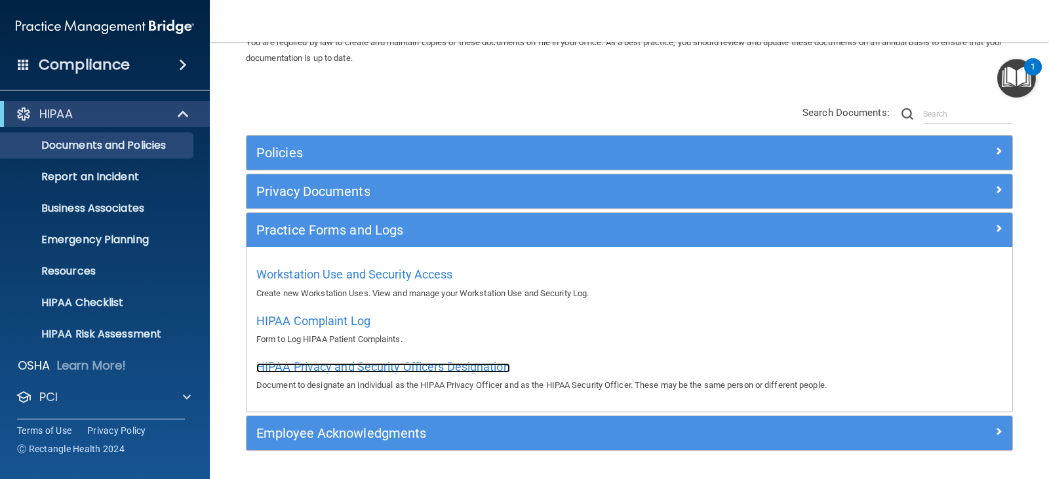
click at [396, 366] on span "HIPAA Privacy and Security Officers Designation" at bounding box center [383, 367] width 254 height 14
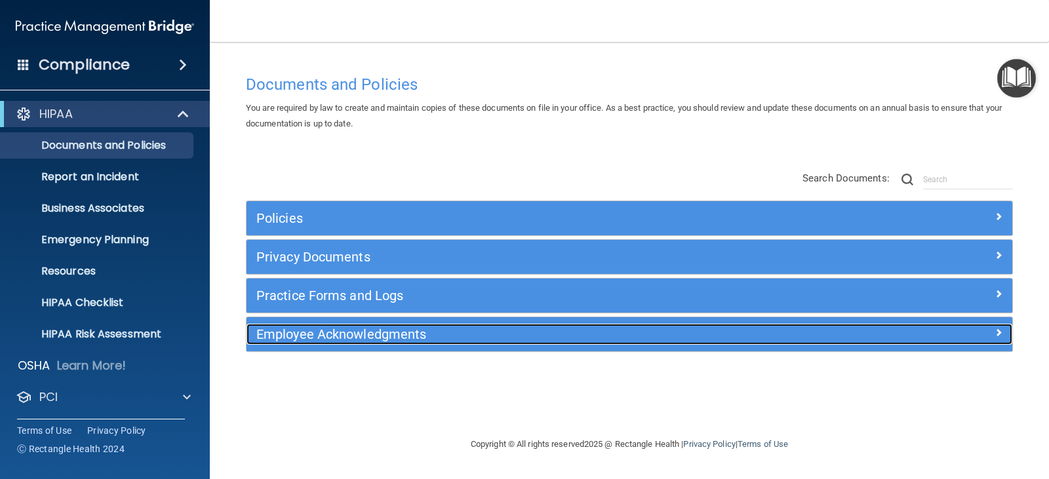
click at [381, 330] on h5 "Employee Acknowledgments" at bounding box center [533, 334] width 554 height 14
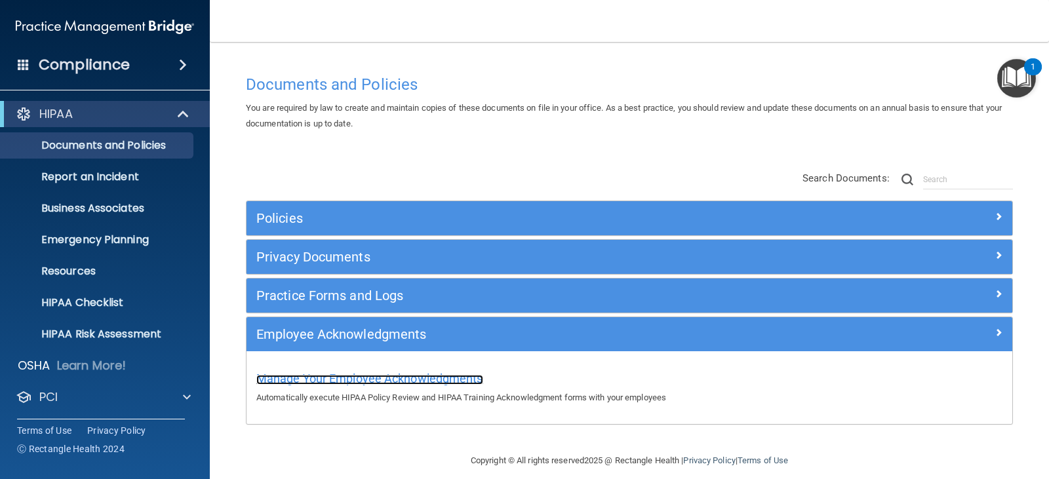
click at [383, 382] on span "Manage Your Employee Acknowledgments" at bounding box center [369, 379] width 227 height 14
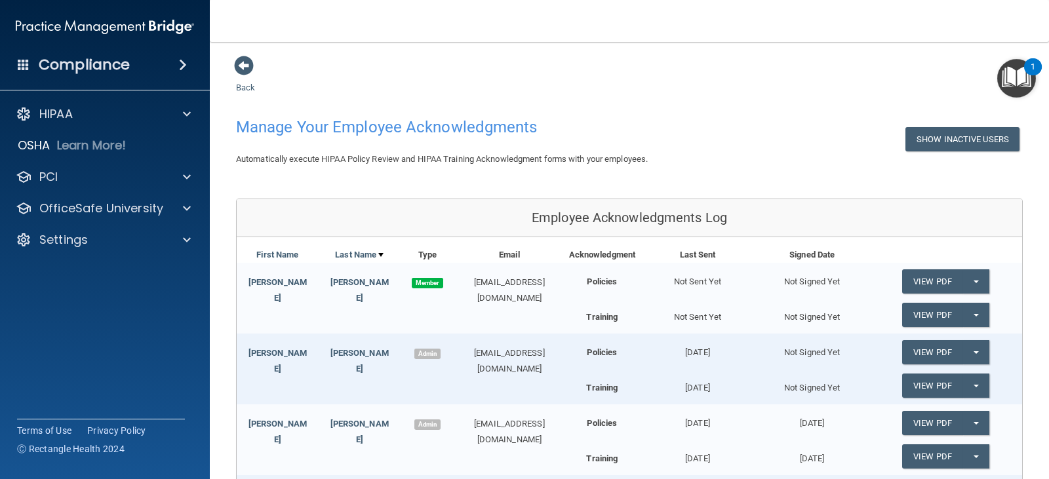
click at [1010, 77] on img "Open Resource Center, 1 new notification" at bounding box center [1016, 78] width 39 height 39
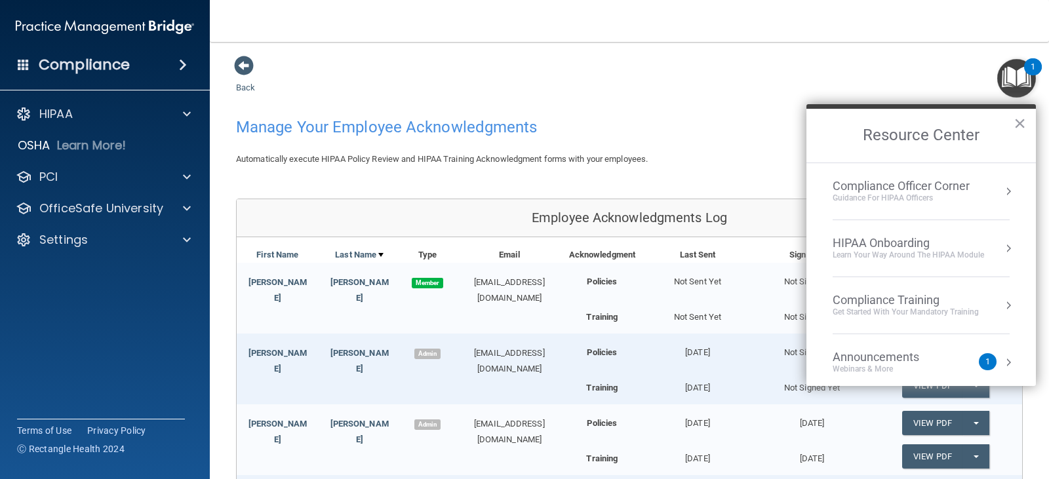
click at [889, 248] on div "HIPAA Onboarding" at bounding box center [907, 243] width 151 height 14
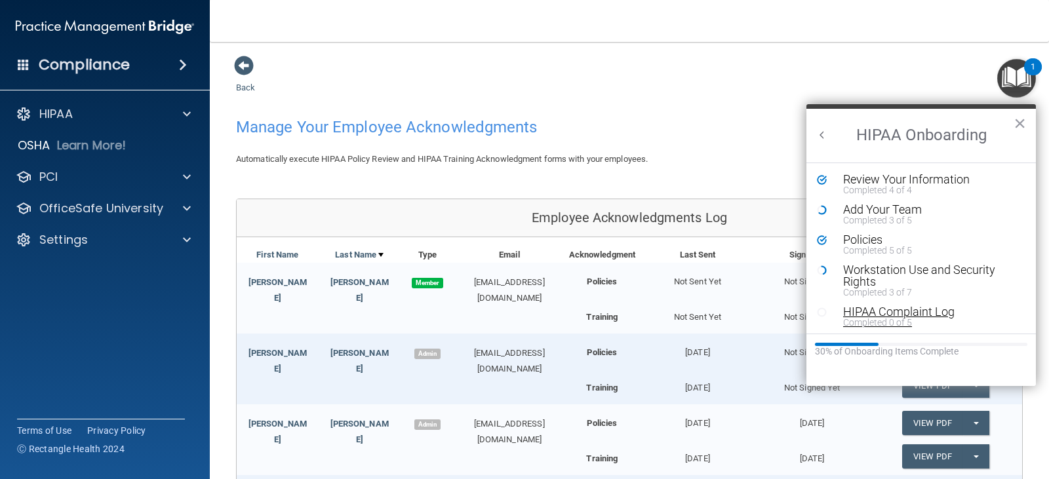
click at [916, 313] on div "HIPAA Complaint Log" at bounding box center [926, 312] width 166 height 12
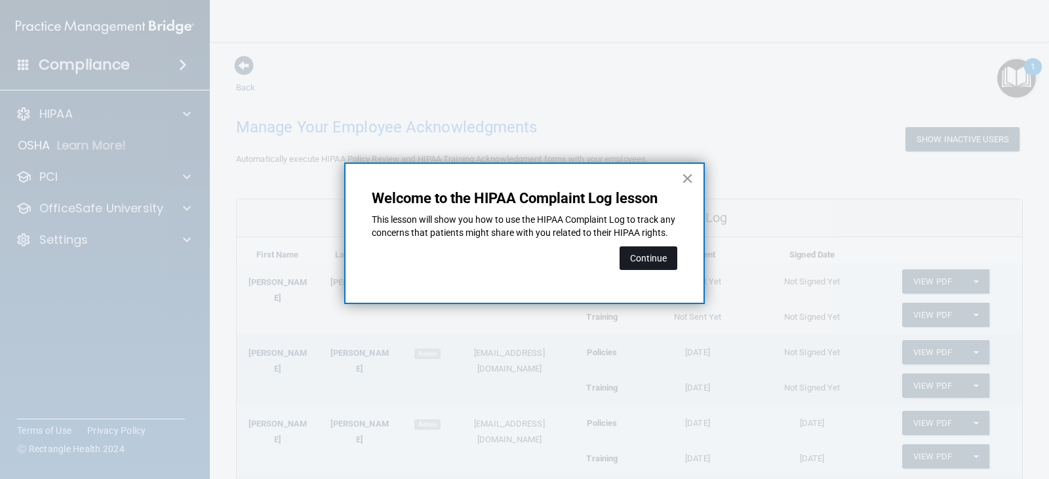
click at [649, 267] on button "Continue" at bounding box center [648, 258] width 58 height 24
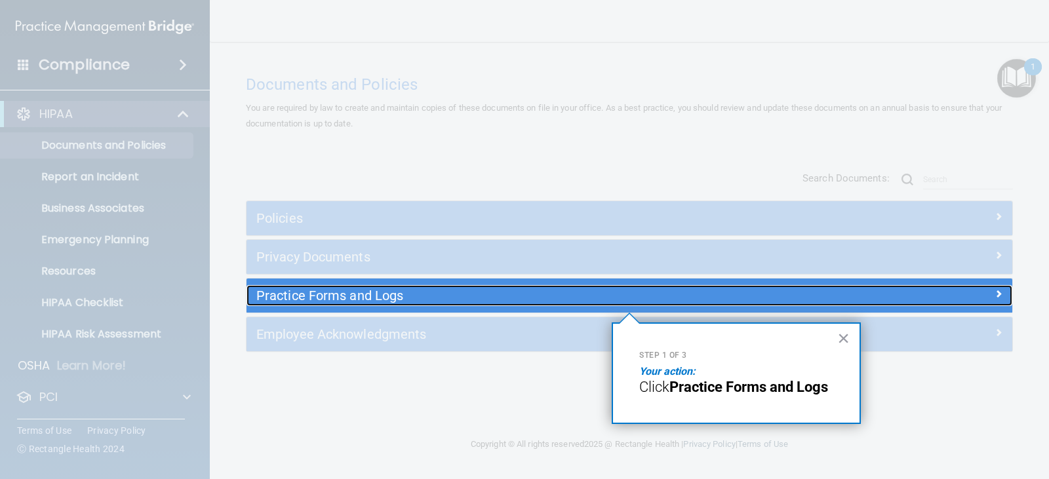
click at [368, 292] on h5 "Practice Forms and Logs" at bounding box center [533, 295] width 554 height 14
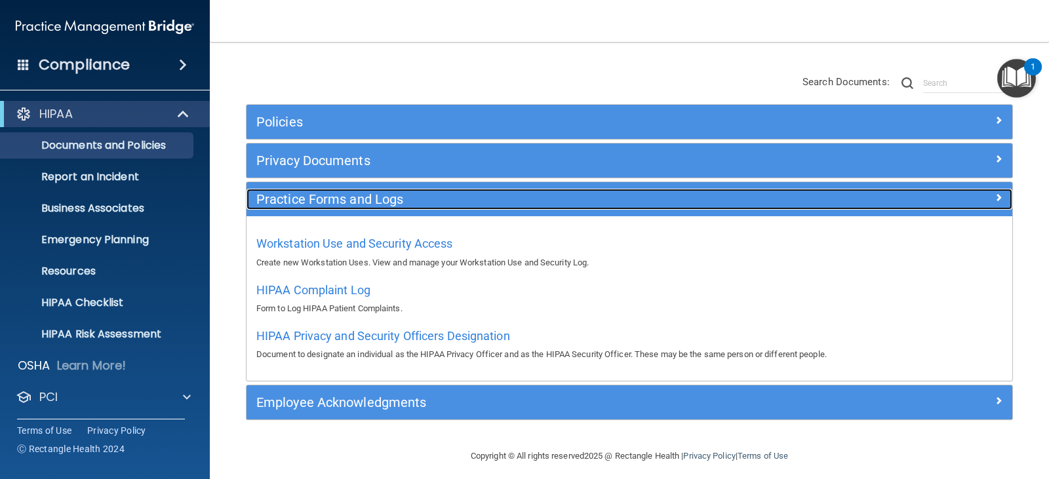
scroll to position [105, 0]
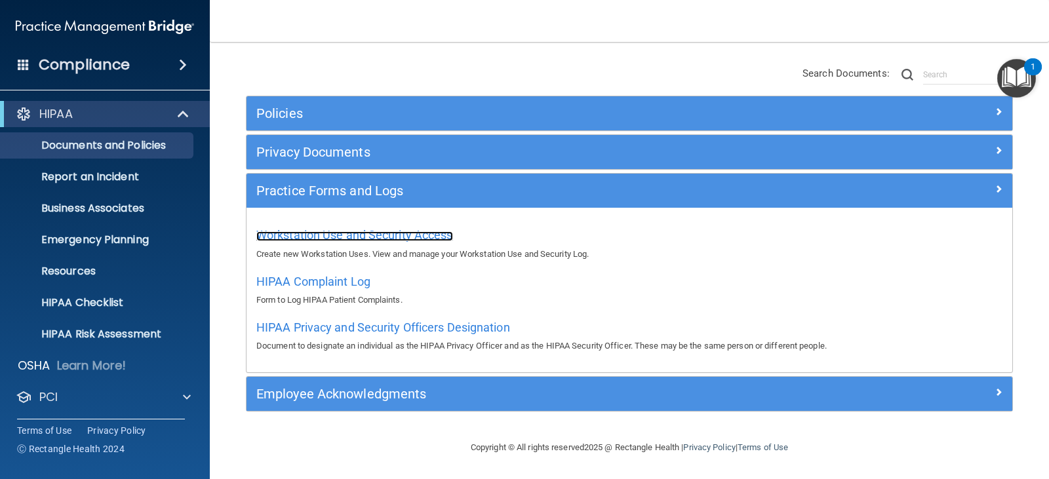
click at [296, 230] on span "Workstation Use and Security Access" at bounding box center [354, 235] width 197 height 14
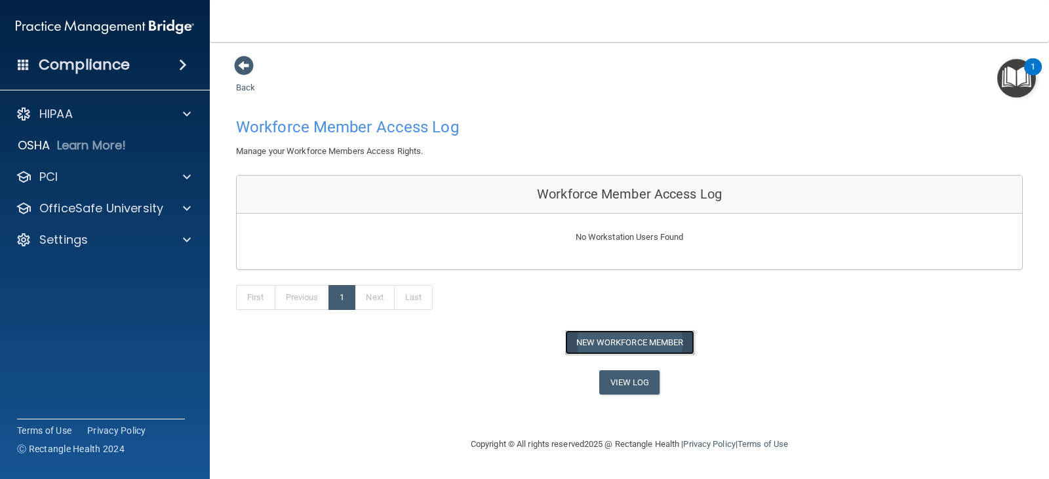
click at [622, 334] on button "New Workforce Member" at bounding box center [629, 342] width 129 height 24
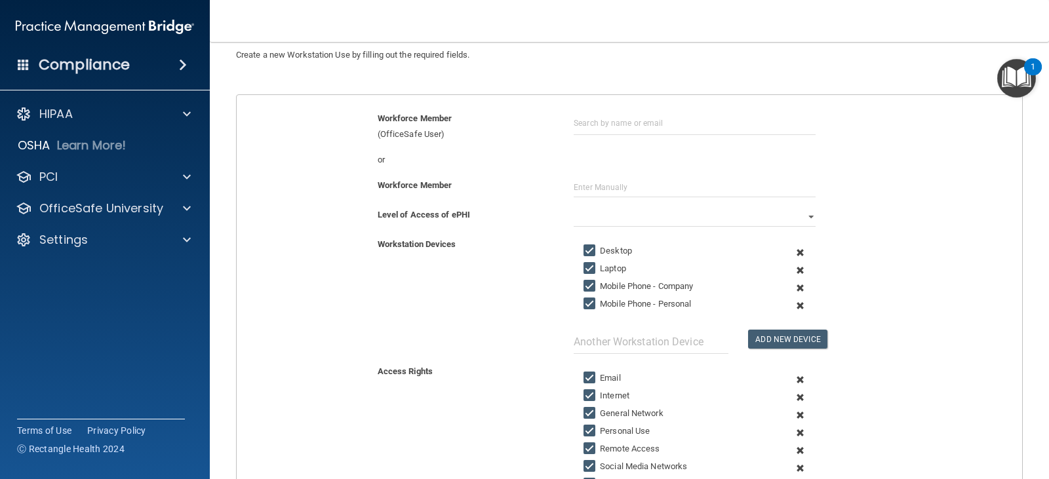
scroll to position [131, 0]
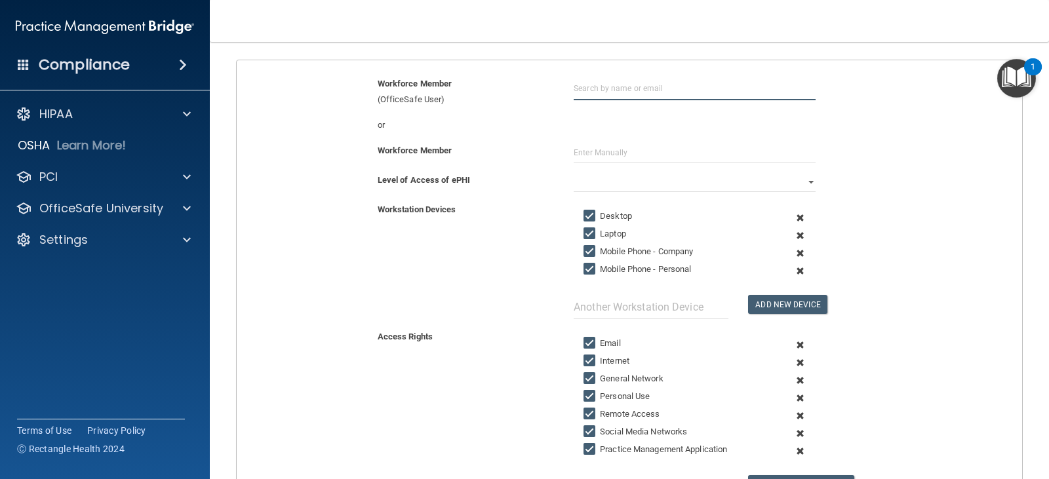
click at [598, 87] on input "text" at bounding box center [694, 88] width 242 height 24
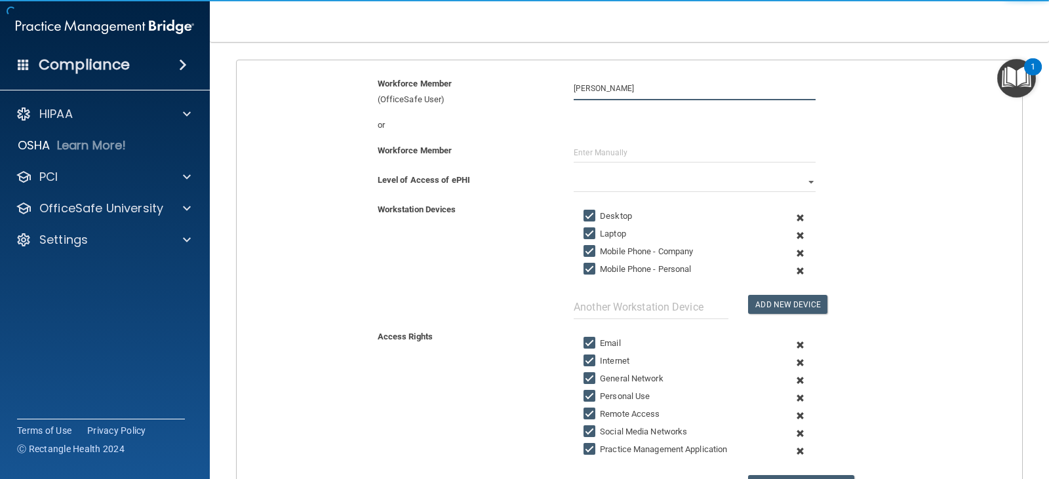
type input "cecilia deller"
click at [593, 127] on div "or" at bounding box center [629, 125] width 805 height 16
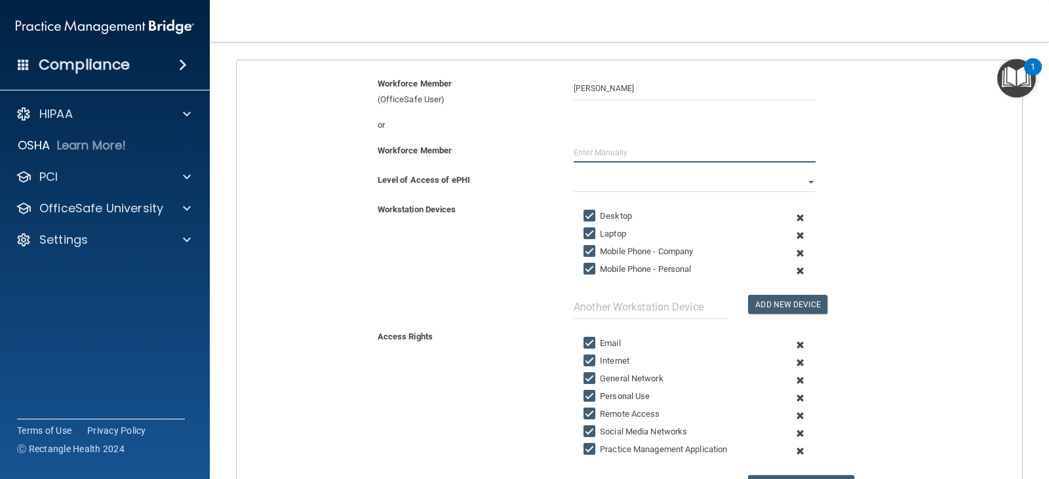
click at [646, 153] on input "text" at bounding box center [694, 153] width 242 height 20
type input "[PERSON_NAME]"
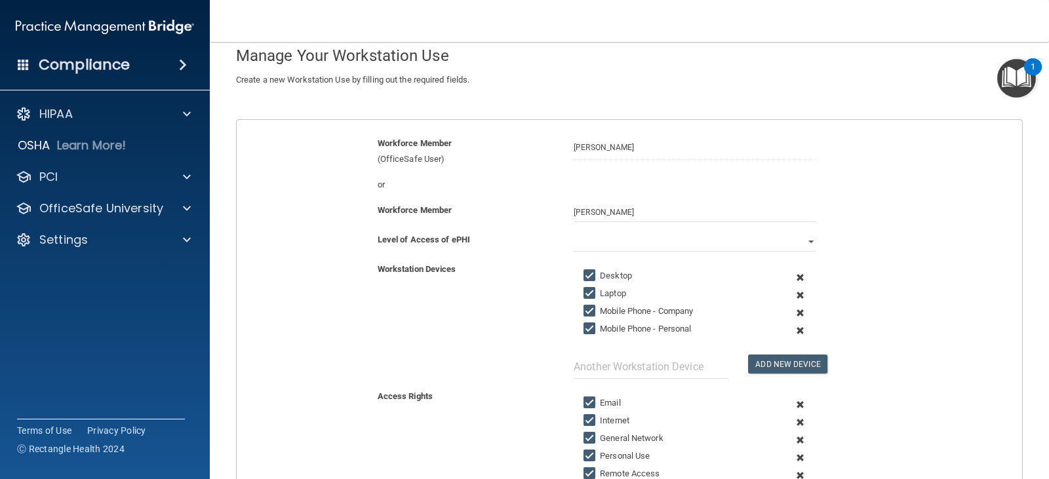
scroll to position [1, 0]
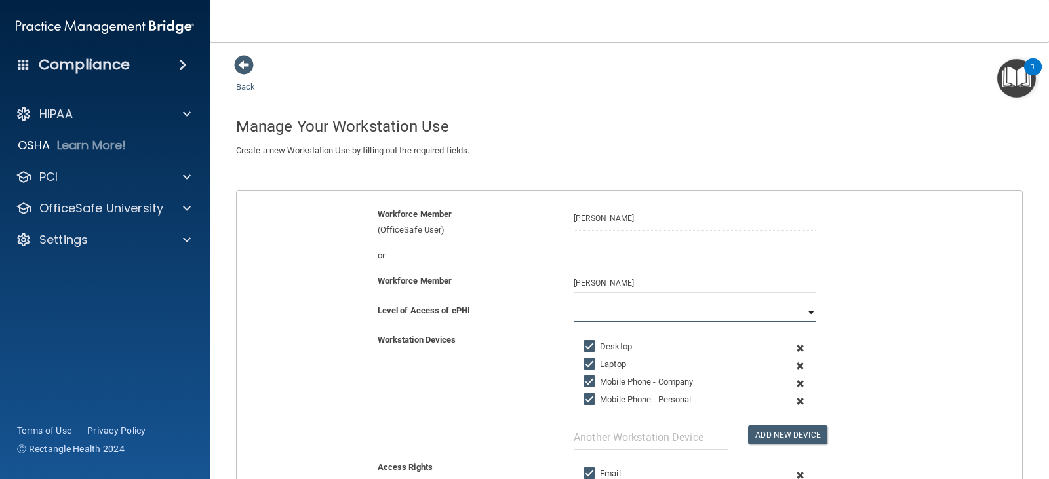
click at [626, 313] on select "Full Limited None" at bounding box center [694, 313] width 242 height 20
click at [573, 303] on select "Full Limited None" at bounding box center [694, 313] width 242 height 20
click at [910, 320] on div "Level of Access of ePHI Full Limited None" at bounding box center [629, 313] width 805 height 20
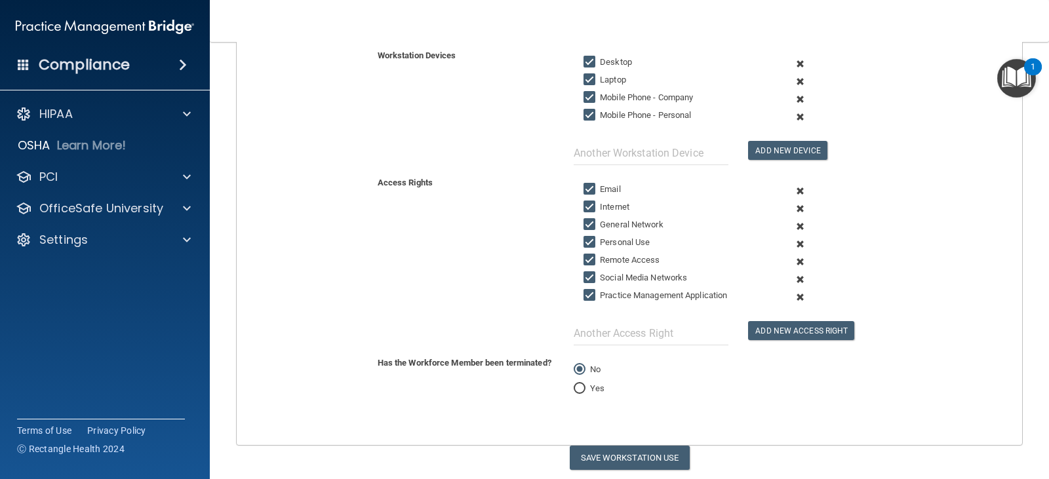
scroll to position [328, 0]
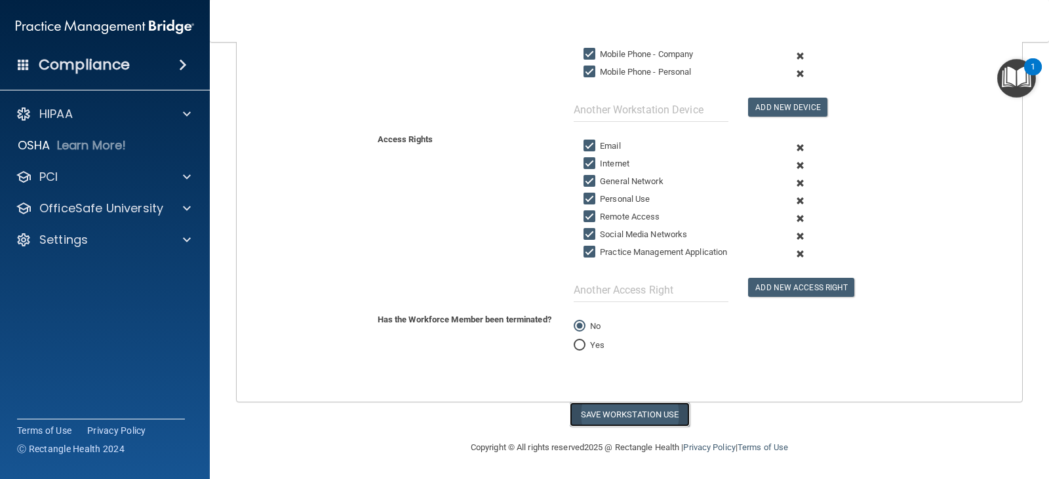
click at [599, 413] on button "Save Workstation Use" at bounding box center [630, 414] width 120 height 24
select select "? string:Full ?"
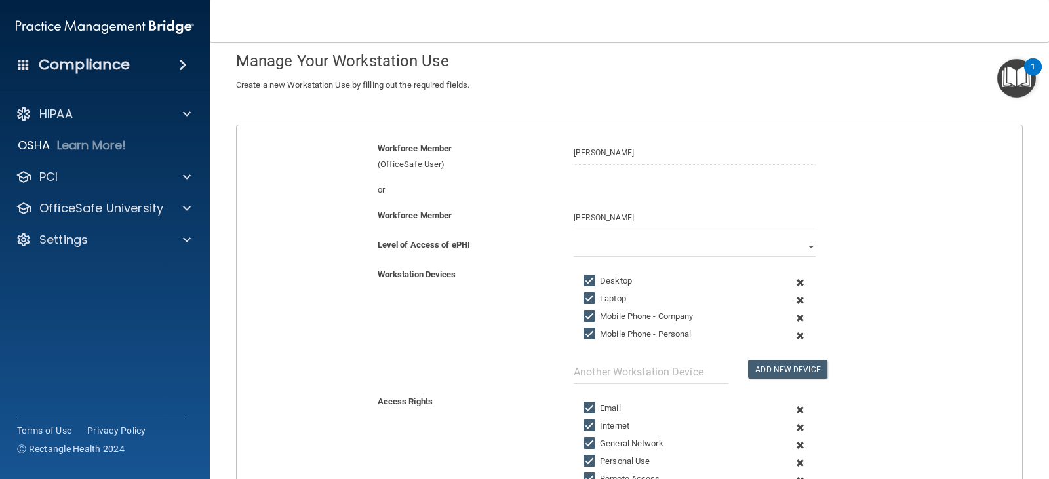
scroll to position [0, 0]
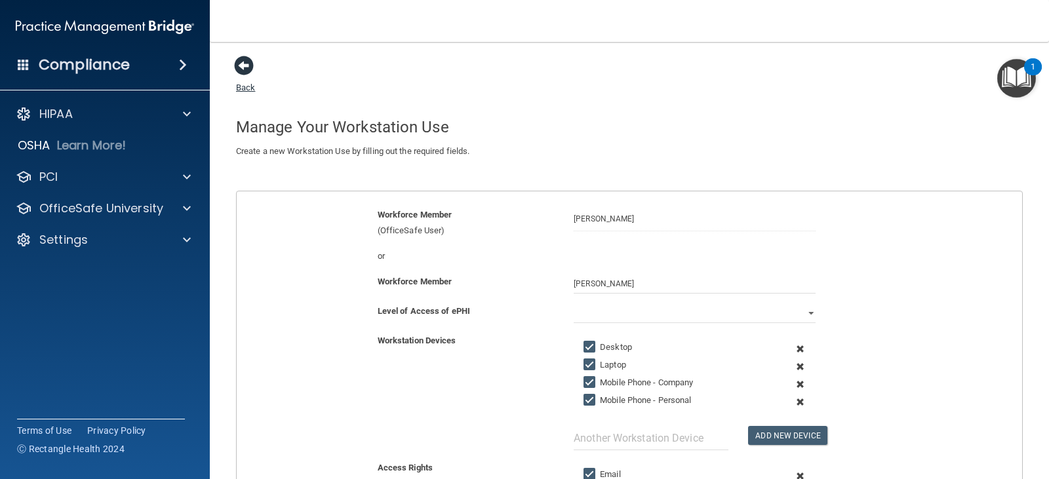
click at [242, 86] on link "Back" at bounding box center [245, 80] width 19 height 26
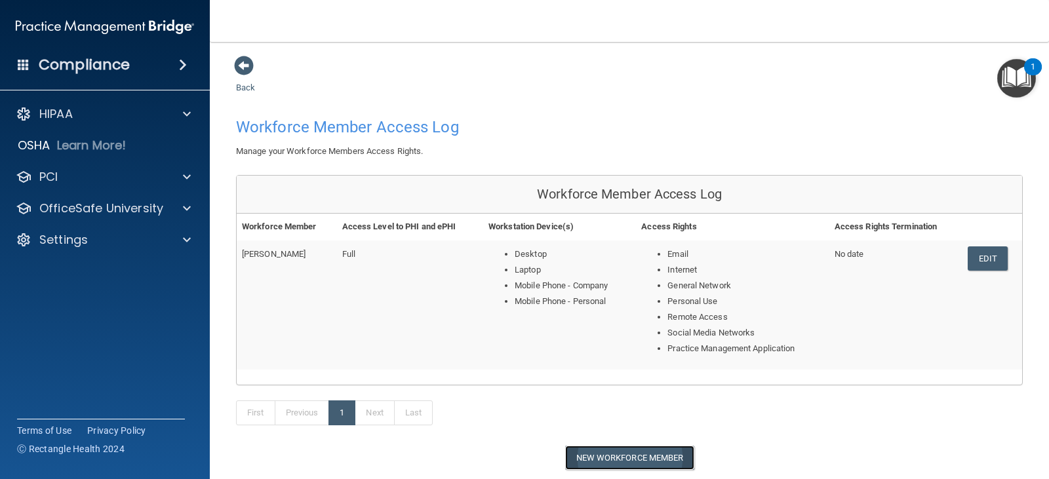
click at [599, 459] on button "New Workforce Member" at bounding box center [629, 458] width 129 height 24
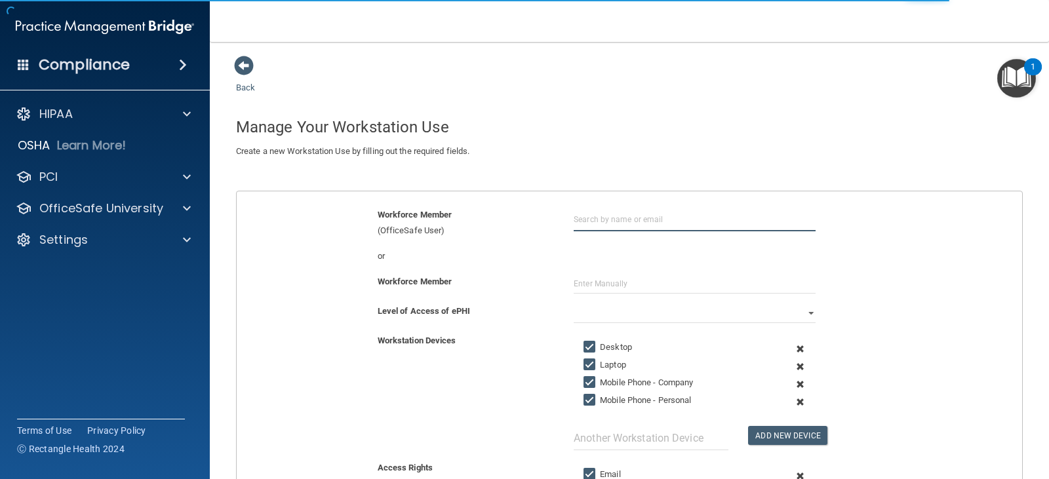
click at [595, 222] on input "text" at bounding box center [694, 219] width 242 height 24
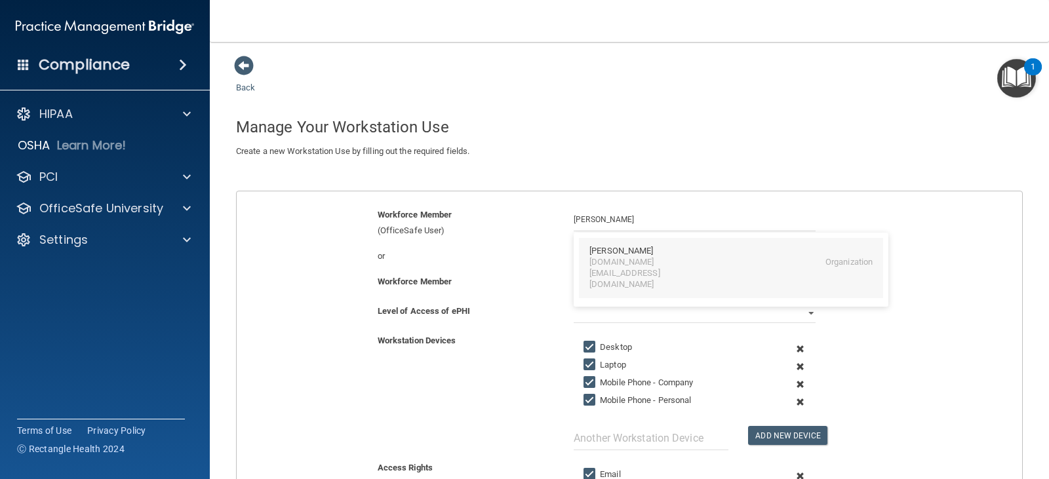
click at [609, 262] on div "[DOMAIN_NAME][EMAIL_ADDRESS][DOMAIN_NAME]" at bounding box center [645, 273] width 113 height 33
type input "Mariely Lara-Grehan"
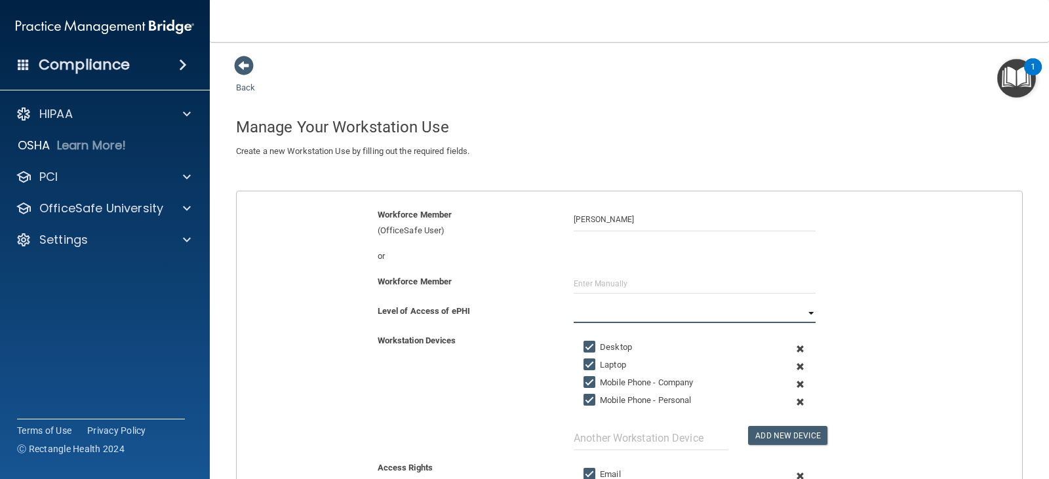
click at [630, 315] on select "Full Limited None" at bounding box center [694, 313] width 242 height 20
click at [573, 303] on select "Full Limited None" at bounding box center [694, 313] width 242 height 20
click at [871, 316] on div "Level of Access of ePHI Full Limited None" at bounding box center [629, 313] width 805 height 20
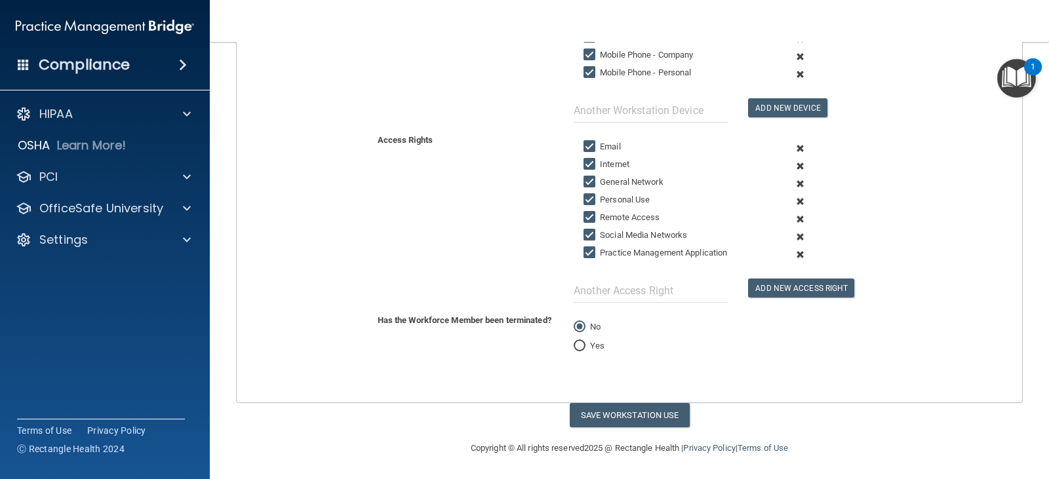
scroll to position [328, 0]
click at [590, 406] on button "Save Workstation Use" at bounding box center [630, 414] width 120 height 24
select select "? string:Full ?"
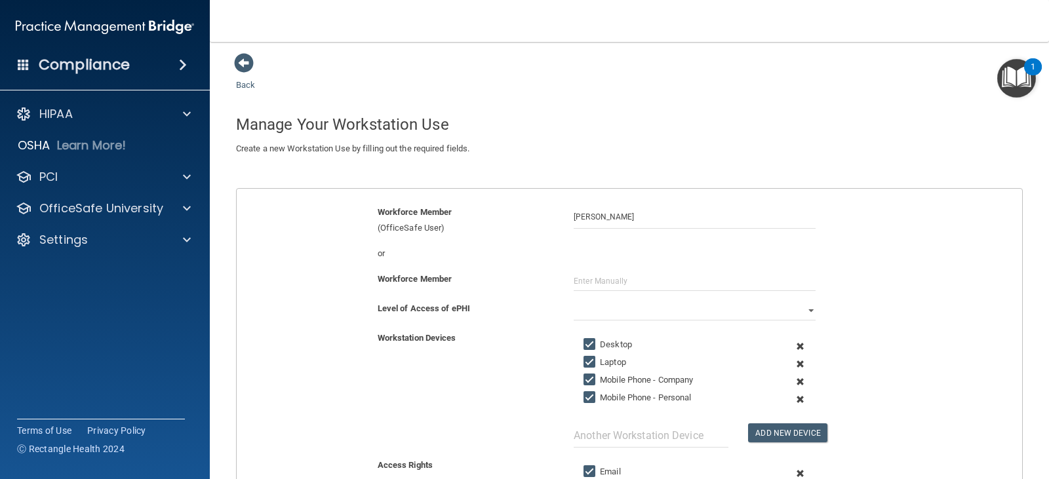
scroll to position [0, 0]
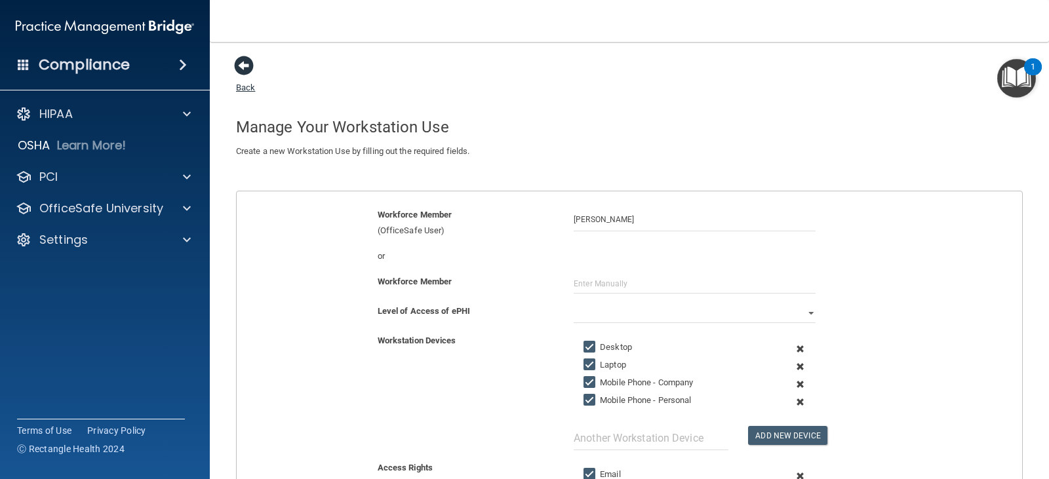
click at [241, 71] on span at bounding box center [244, 66] width 20 height 20
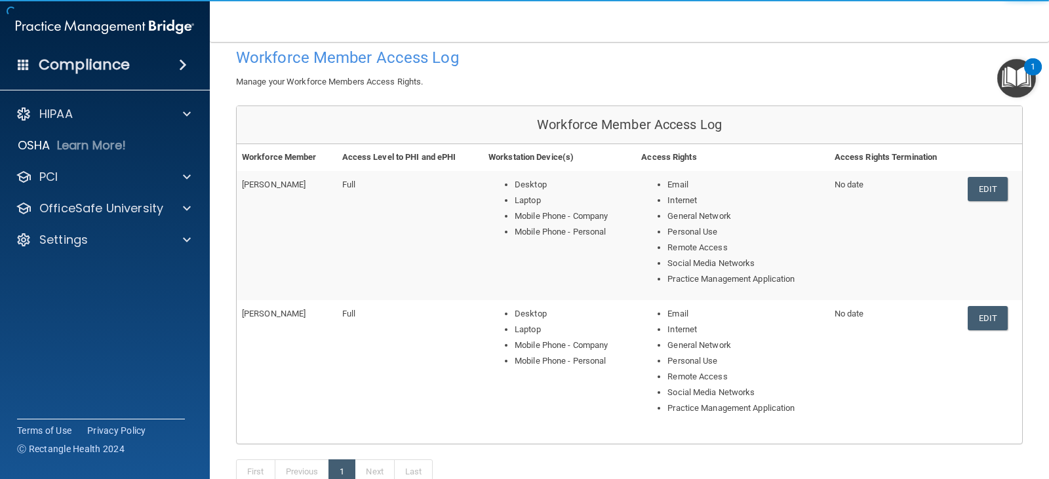
scroll to position [212, 0]
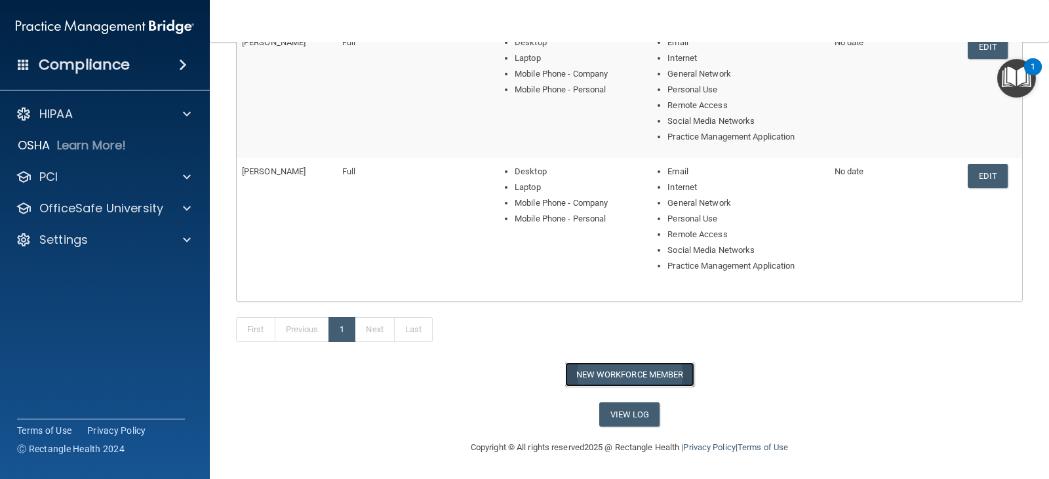
click at [614, 374] on button "New Workforce Member" at bounding box center [629, 374] width 129 height 24
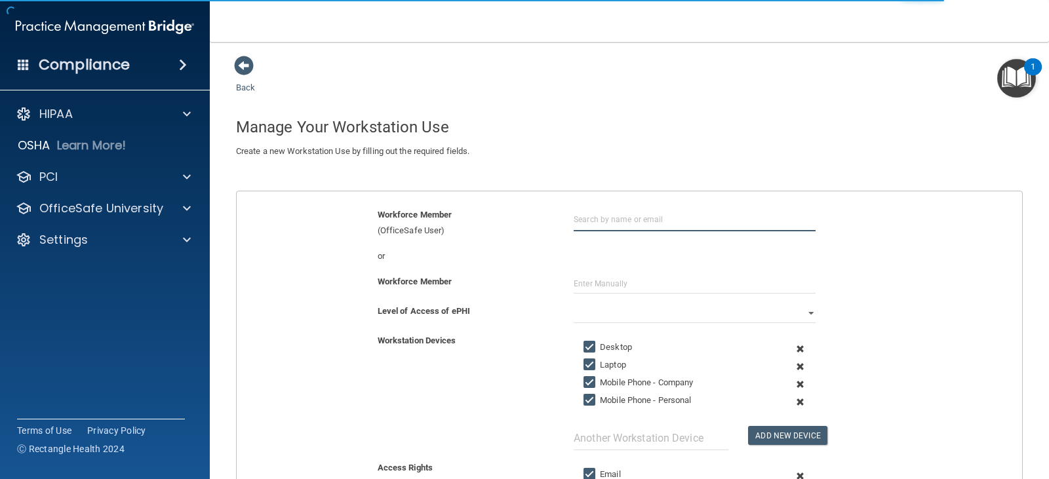
click at [598, 222] on input "text" at bounding box center [694, 219] width 242 height 24
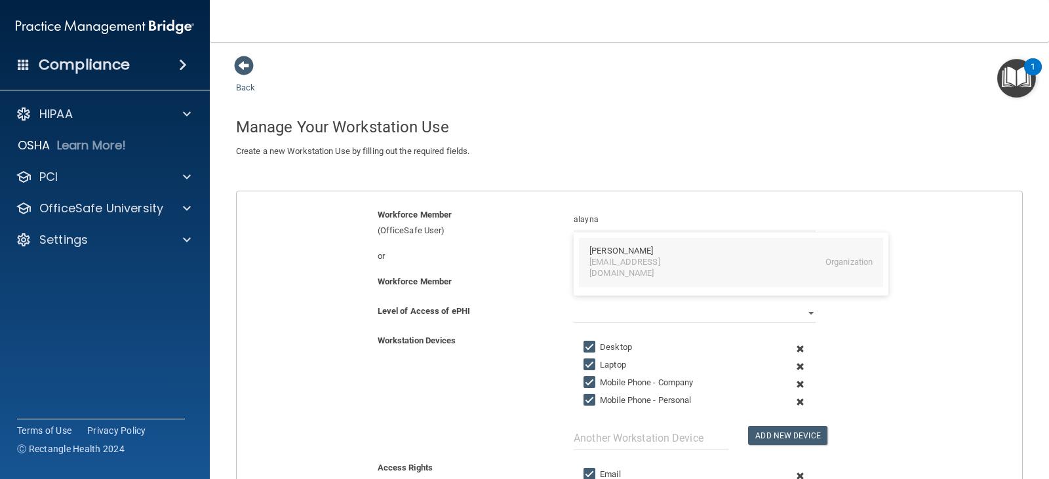
click at [612, 254] on div "Alayna Capozzoli" at bounding box center [621, 251] width 64 height 11
type input "Alayna Capozzoli"
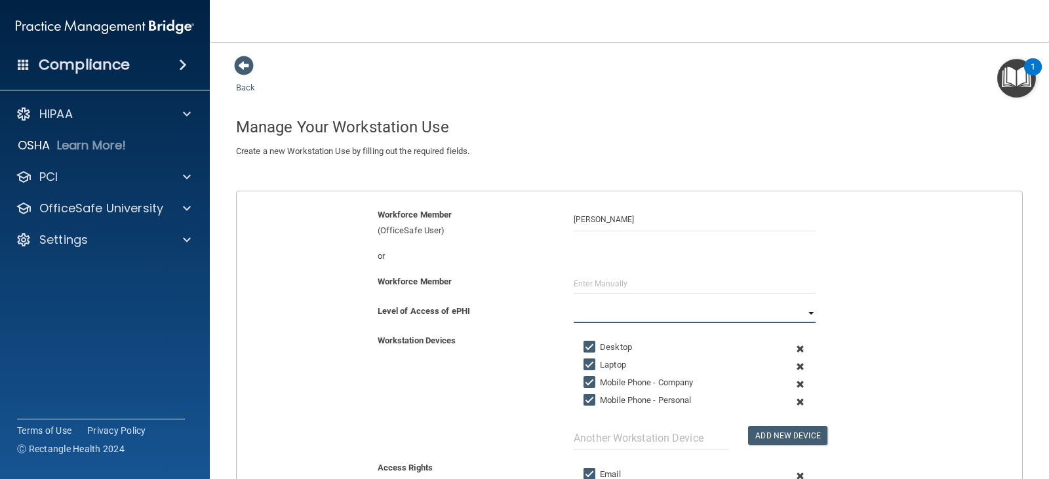
click at [646, 322] on select "Full Limited None" at bounding box center [694, 313] width 242 height 20
click at [573, 303] on select "Full Limited None" at bounding box center [694, 313] width 242 height 20
click at [919, 349] on div "Workstation Devices Desktop Laptop Mobile Phone - Company Mobile Phone - Person…" at bounding box center [629, 391] width 805 height 117
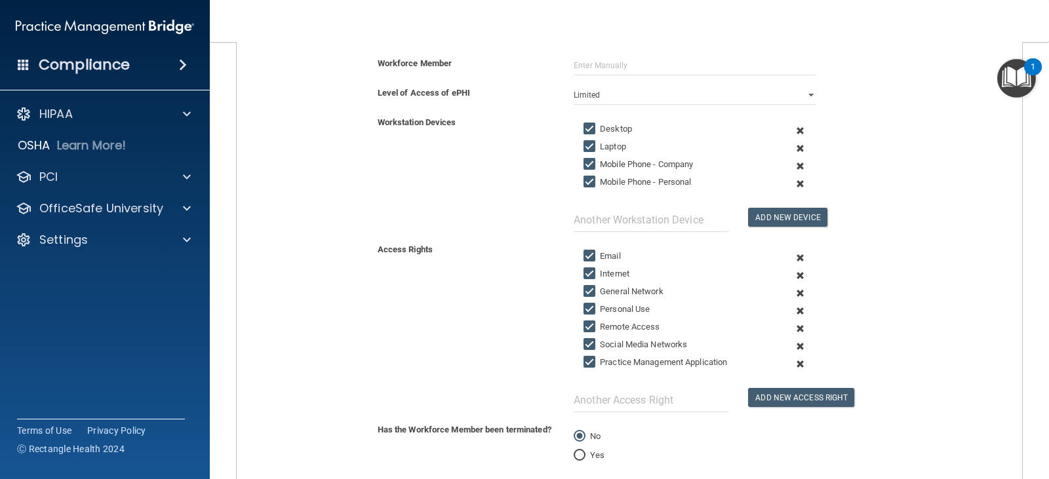
scroll to position [328, 0]
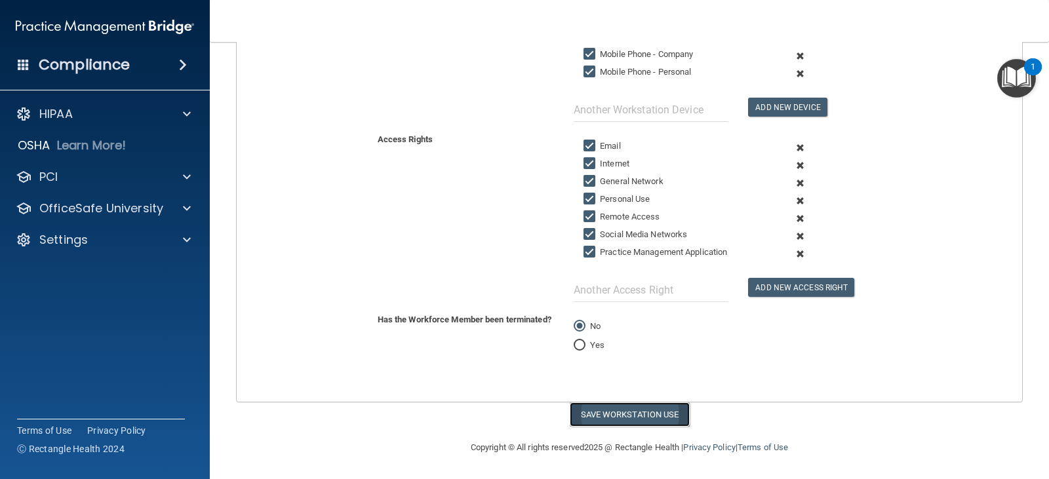
click at [625, 409] on button "Save Workstation Use" at bounding box center [630, 414] width 120 height 24
select select "? string:Full ?"
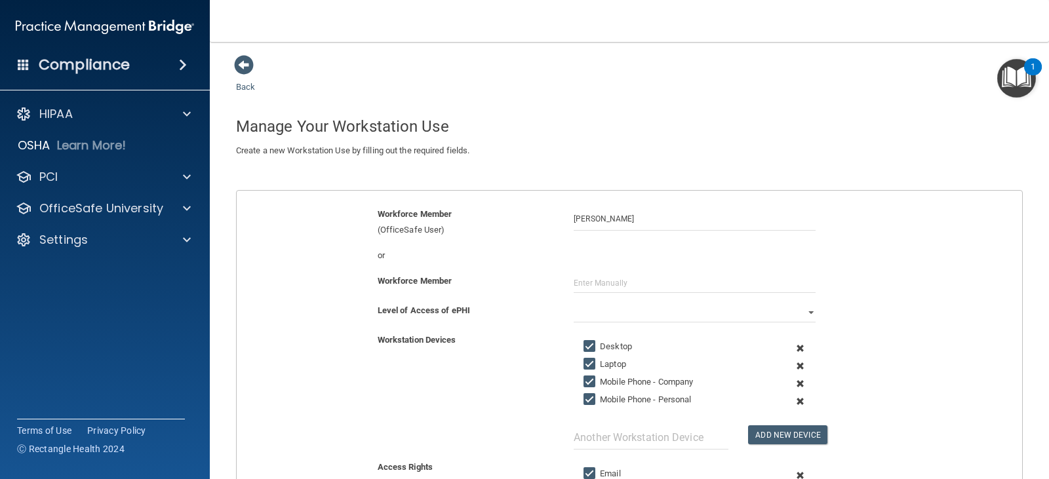
scroll to position [0, 0]
click at [246, 87] on link "Back" at bounding box center [245, 80] width 19 height 26
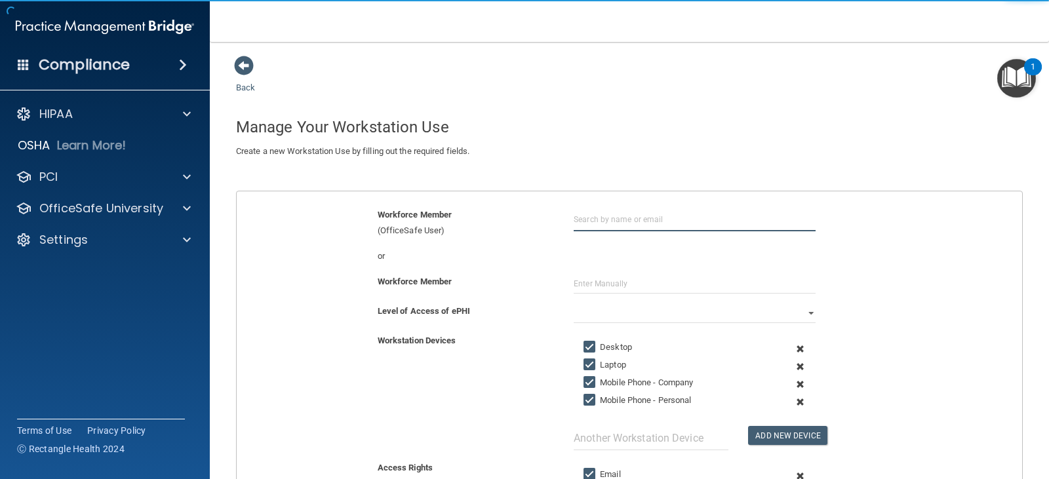
click at [619, 223] on input "text" at bounding box center [694, 219] width 242 height 24
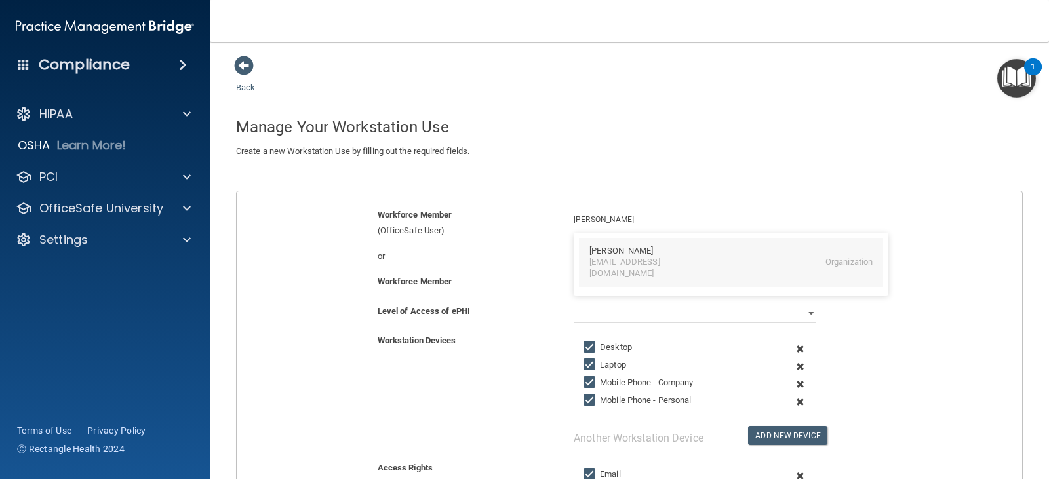
click at [618, 247] on div "Katherine Shaughnessy" at bounding box center [621, 251] width 64 height 11
type input "Katherine Shaughnessy"
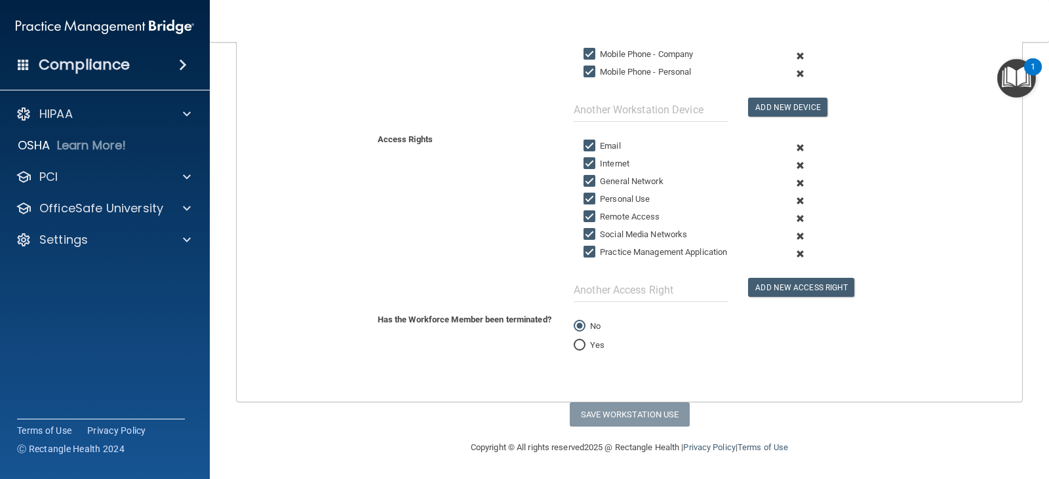
scroll to position [1, 0]
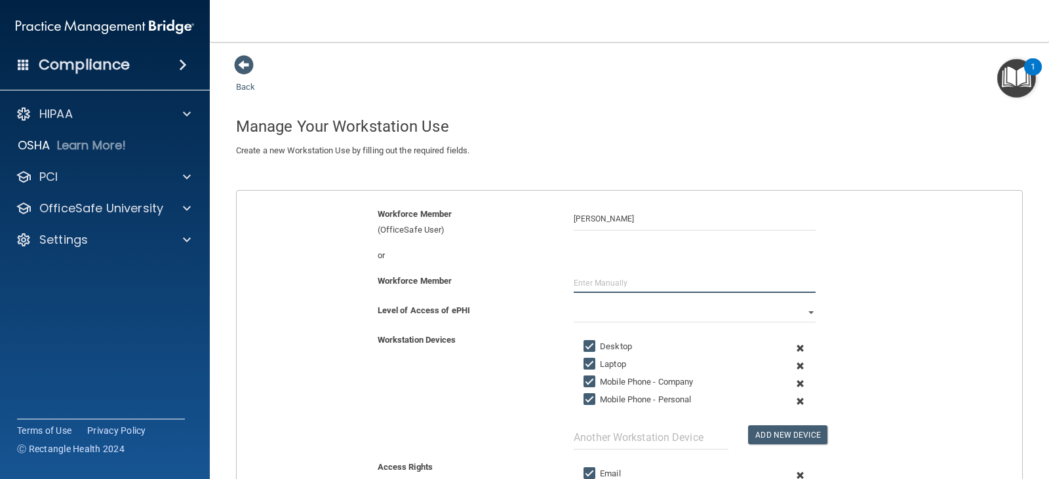
click at [594, 283] on input "text" at bounding box center [694, 283] width 242 height 20
click at [503, 368] on div "Workstation Devices Desktop Laptop Mobile Phone - Company Mobile Phone - Person…" at bounding box center [629, 390] width 805 height 117
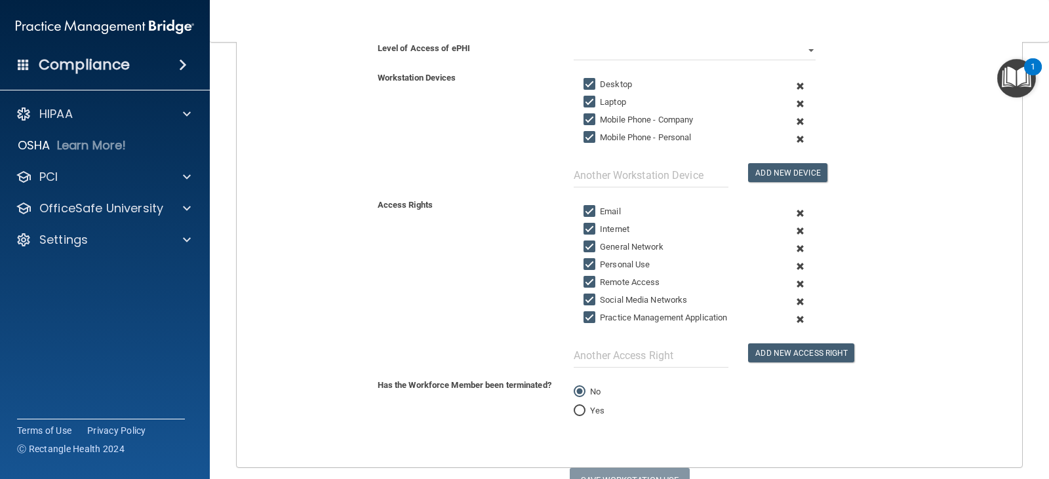
scroll to position [132, 0]
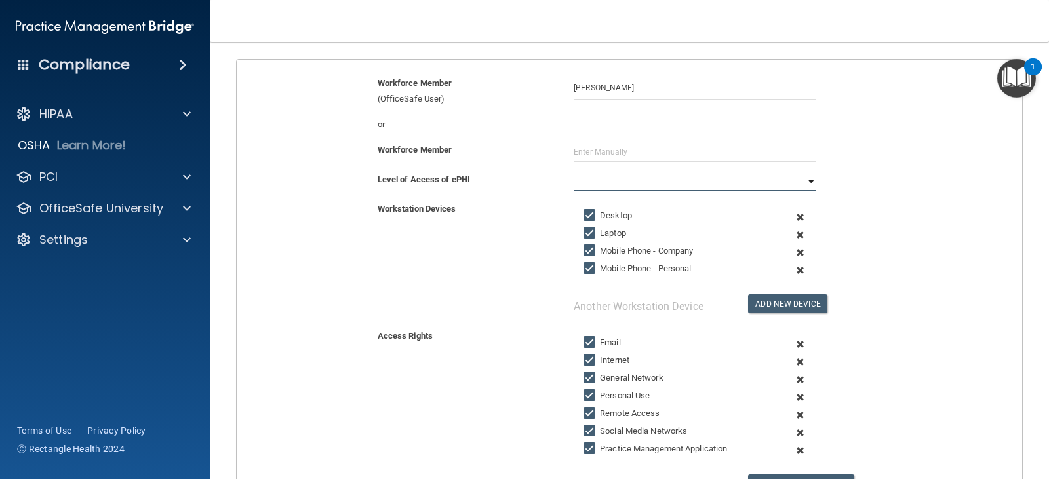
click at [606, 185] on select "Full Limited None" at bounding box center [694, 182] width 242 height 20
click at [573, 172] on select "Full Limited None" at bounding box center [694, 182] width 242 height 20
click at [868, 275] on div "Workstation Devices Desktop Laptop Mobile Phone - Company Mobile Phone - Person…" at bounding box center [629, 259] width 805 height 117
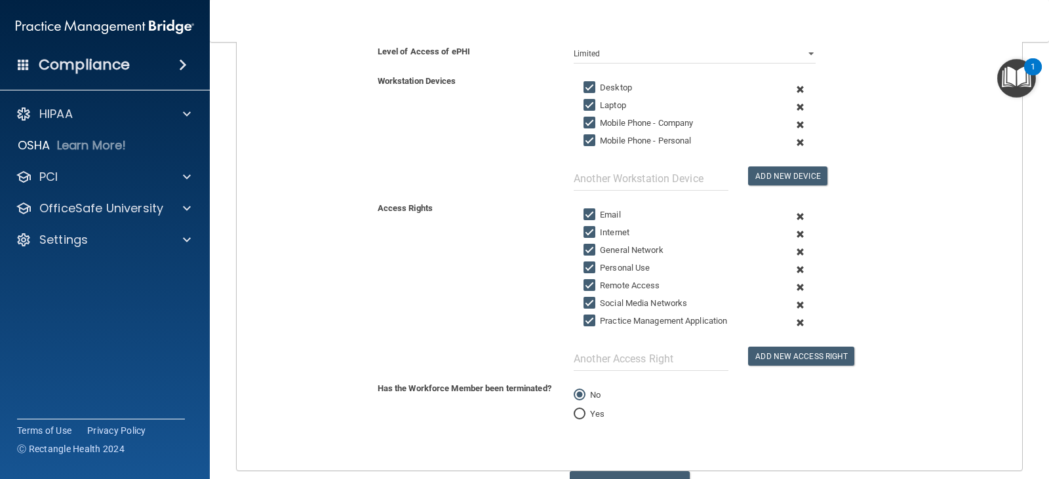
scroll to position [328, 0]
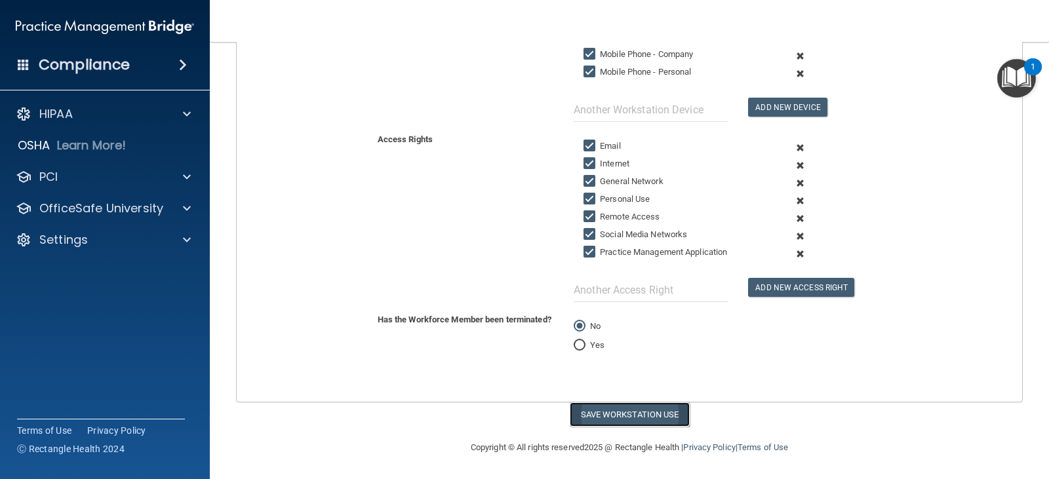
click at [612, 407] on button "Save Workstation Use" at bounding box center [630, 414] width 120 height 24
select select "? string:Full ?"
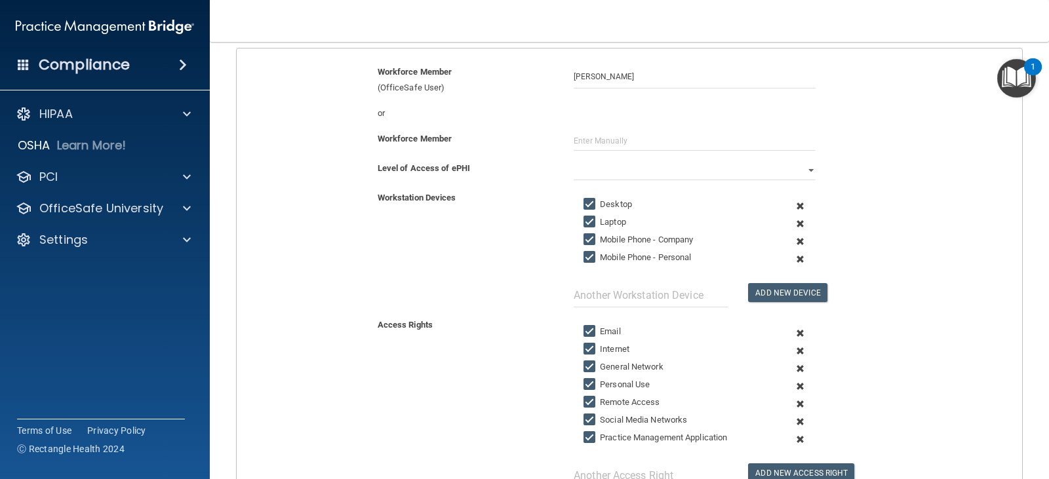
scroll to position [0, 0]
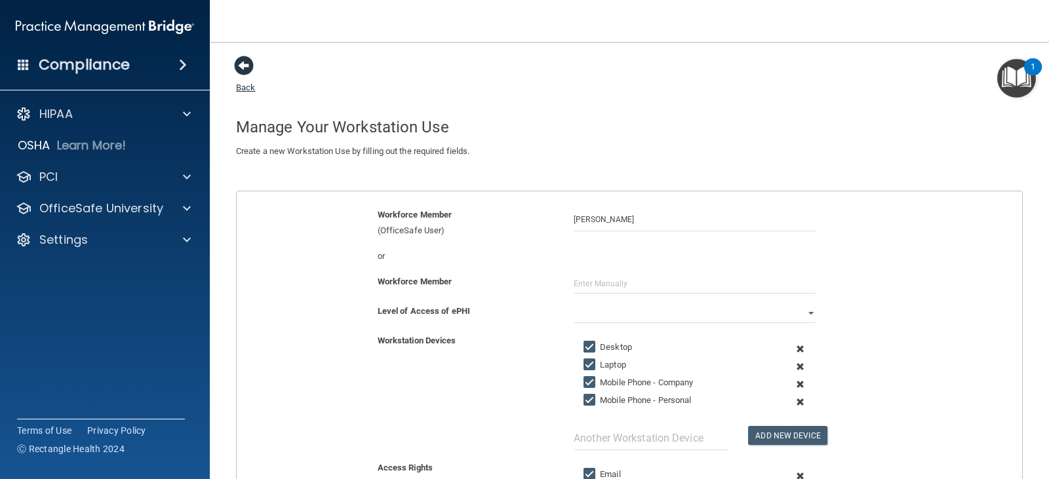
click at [248, 88] on link "Back" at bounding box center [245, 80] width 19 height 26
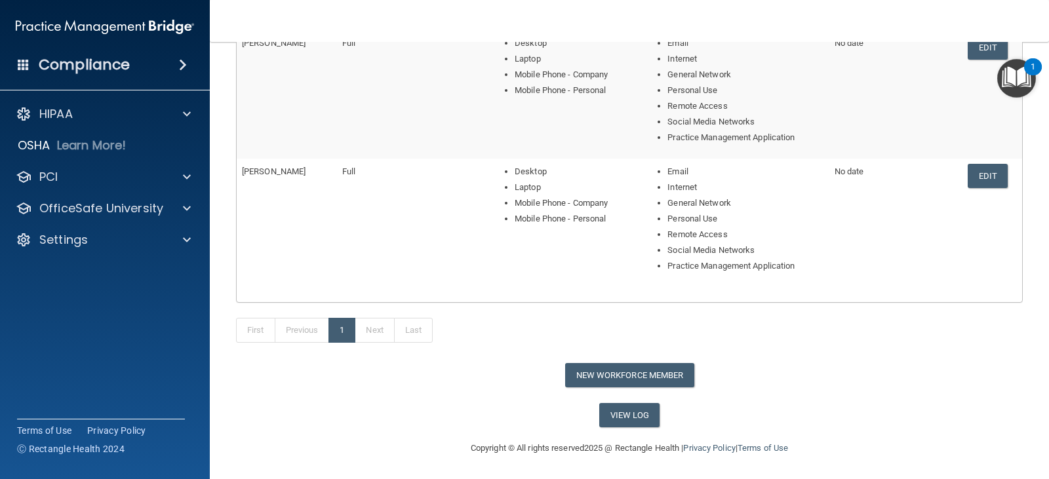
scroll to position [469, 0]
click at [590, 377] on button "New Workforce Member" at bounding box center [629, 374] width 129 height 24
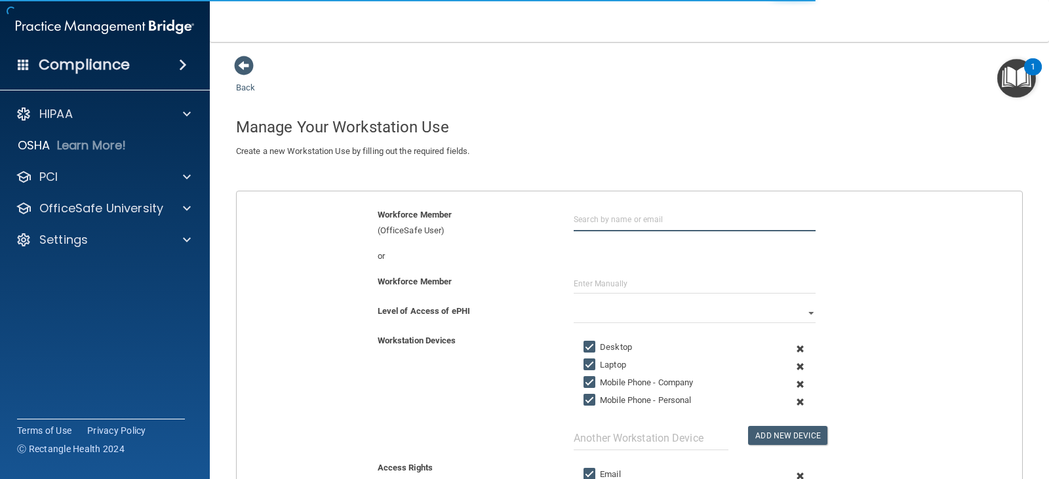
click at [587, 215] on input "text" at bounding box center [694, 219] width 242 height 24
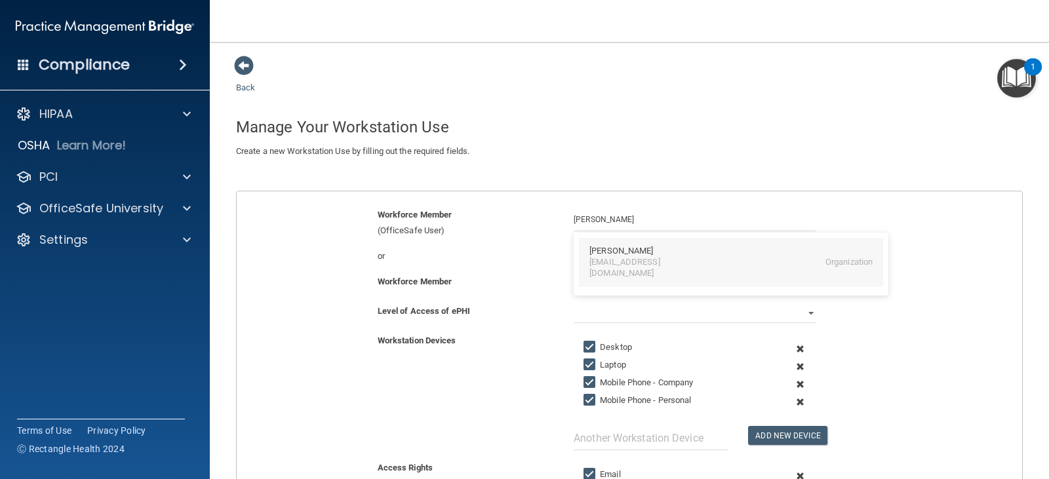
click at [621, 252] on div "madeline antonetti" at bounding box center [621, 251] width 64 height 11
type input "madeline antonetti"
click at [857, 322] on div "Level of Access of ePHI Full Limited None" at bounding box center [629, 313] width 805 height 20
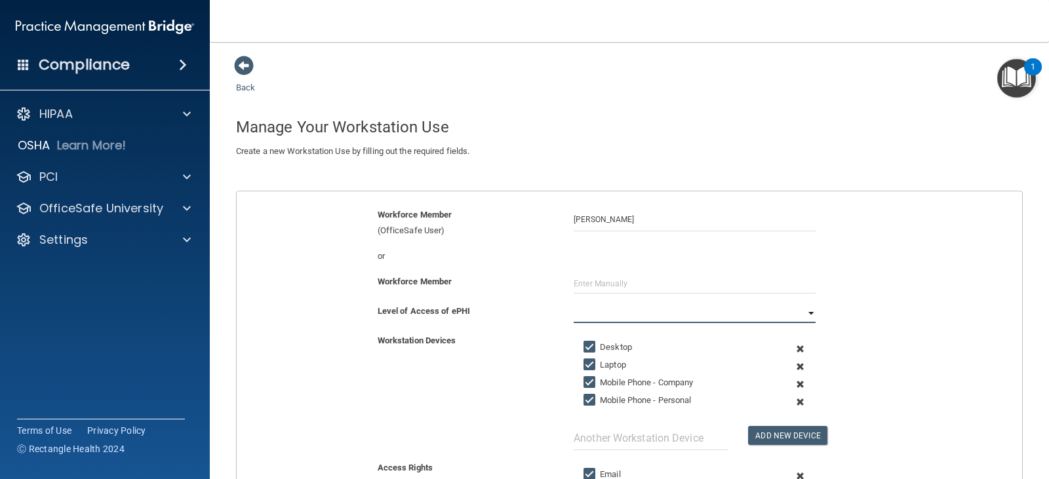
click at [632, 313] on select "Full Limited None" at bounding box center [694, 313] width 242 height 20
click at [573, 303] on select "Full Limited None" at bounding box center [694, 313] width 242 height 20
click at [910, 307] on div "Level of Access of ePHI Full Limited None" at bounding box center [629, 313] width 805 height 20
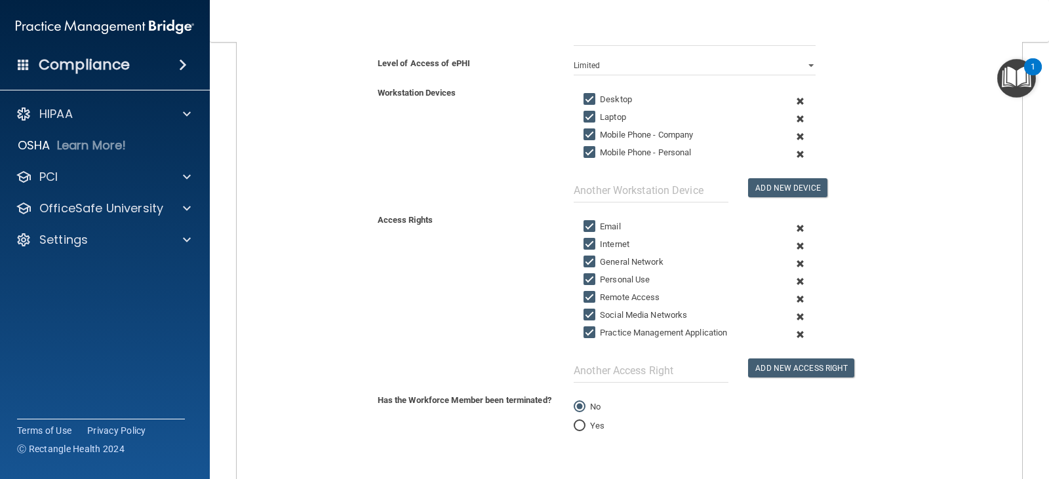
scroll to position [328, 0]
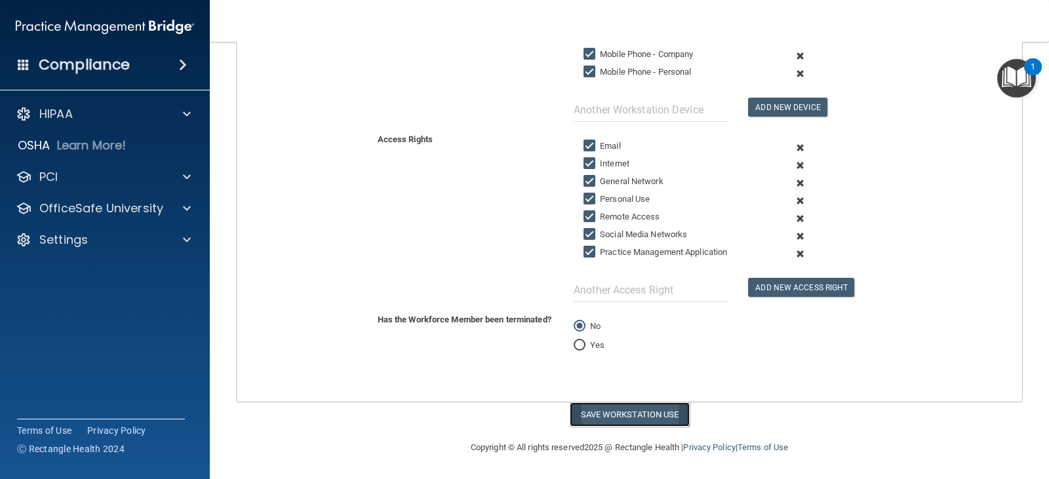
click at [625, 415] on button "Save Workstation Use" at bounding box center [630, 414] width 120 height 24
select select "? string:Full ?"
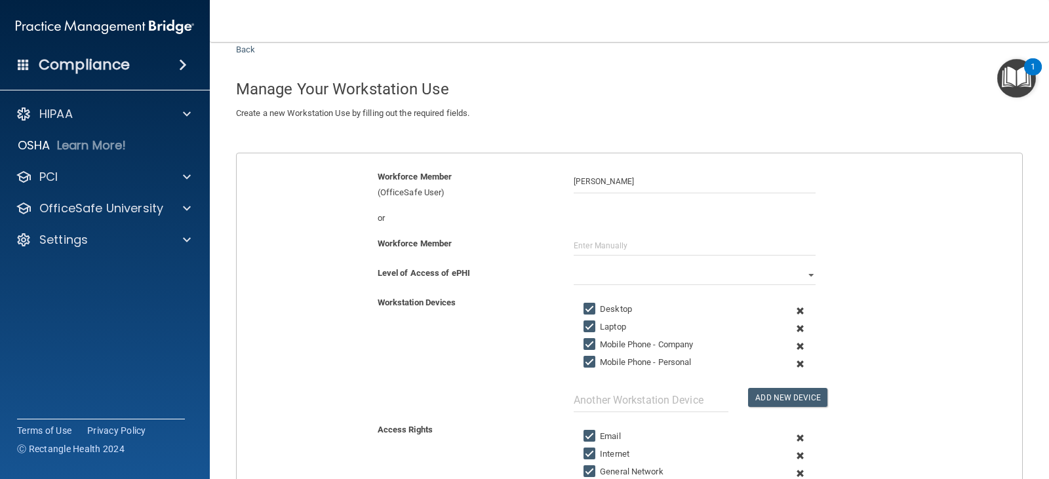
scroll to position [0, 0]
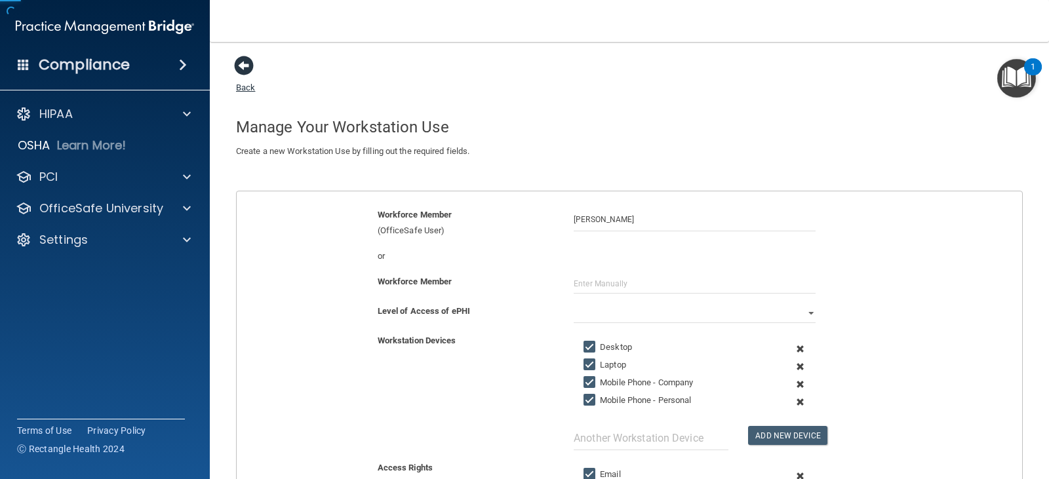
click at [246, 87] on link "Back" at bounding box center [245, 80] width 19 height 26
click at [241, 87] on link "Back" at bounding box center [245, 80] width 19 height 26
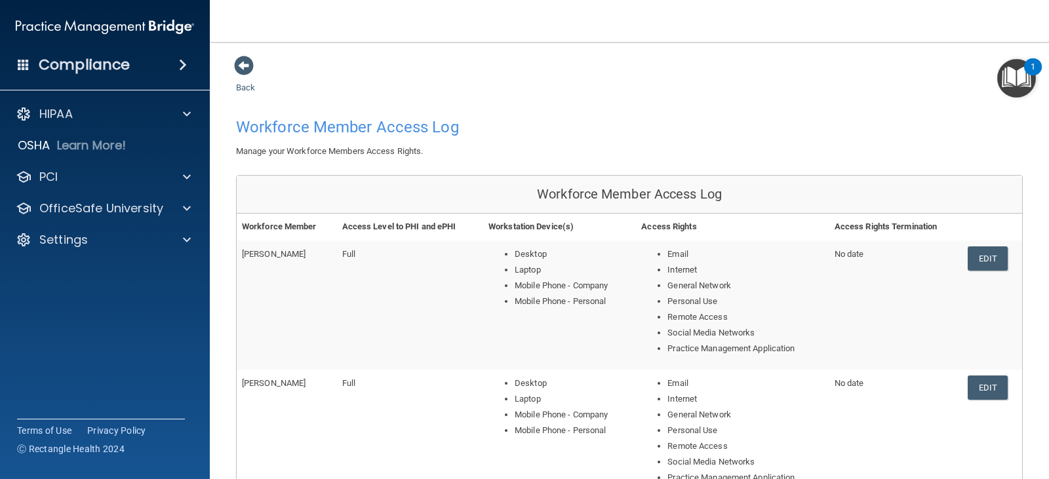
click at [1022, 75] on img "Open Resource Center, 1 new notification" at bounding box center [1016, 78] width 39 height 39
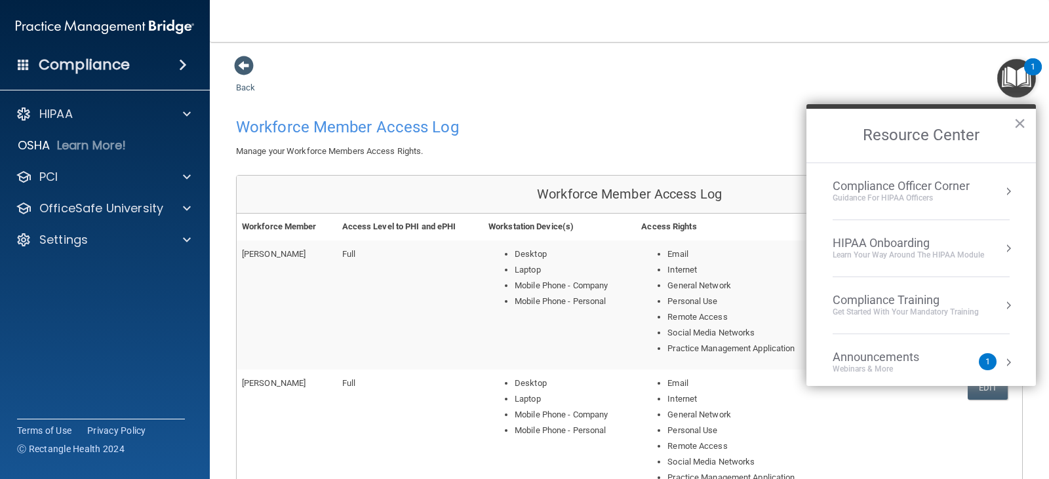
click at [891, 249] on div "HIPAA Onboarding" at bounding box center [907, 243] width 151 height 14
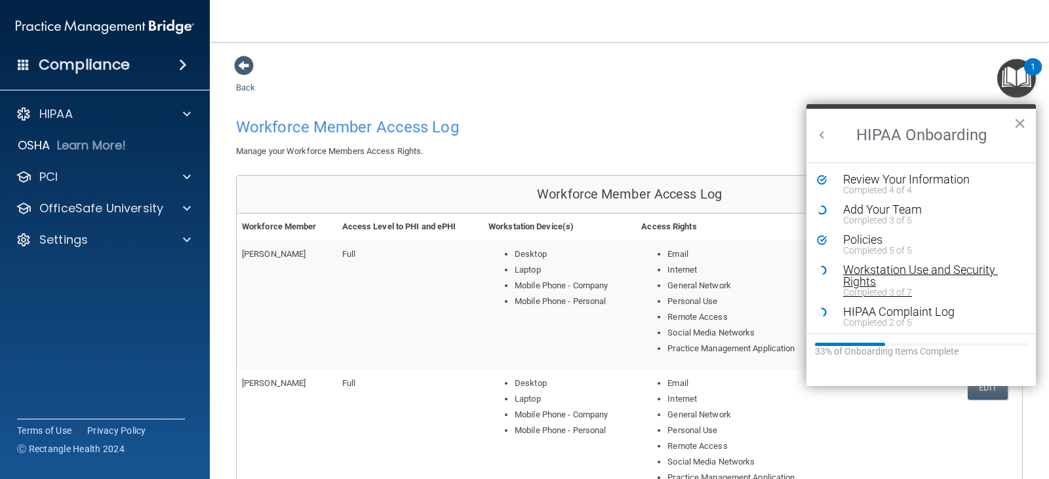
click at [870, 271] on div "Workstation Use and Security Rights" at bounding box center [926, 276] width 166 height 24
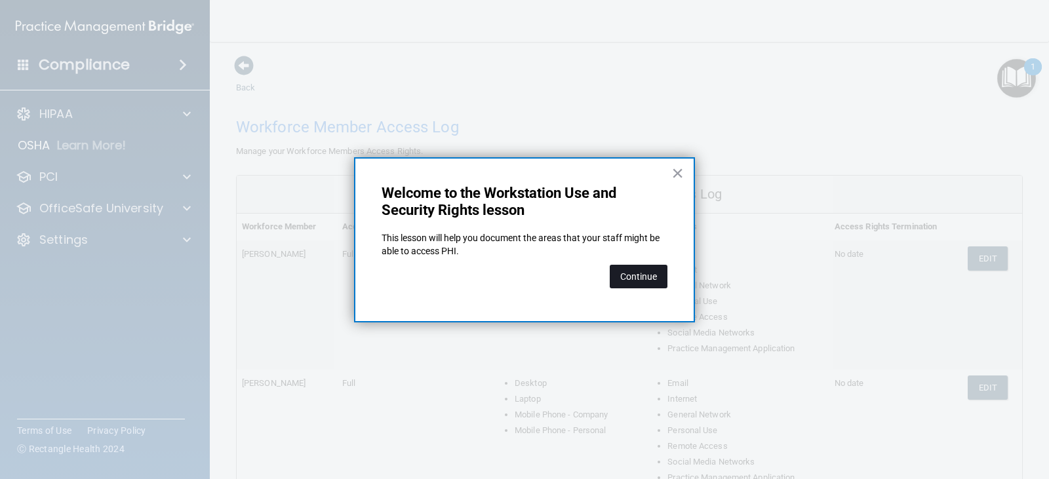
click at [636, 278] on button "Continue" at bounding box center [638, 277] width 58 height 24
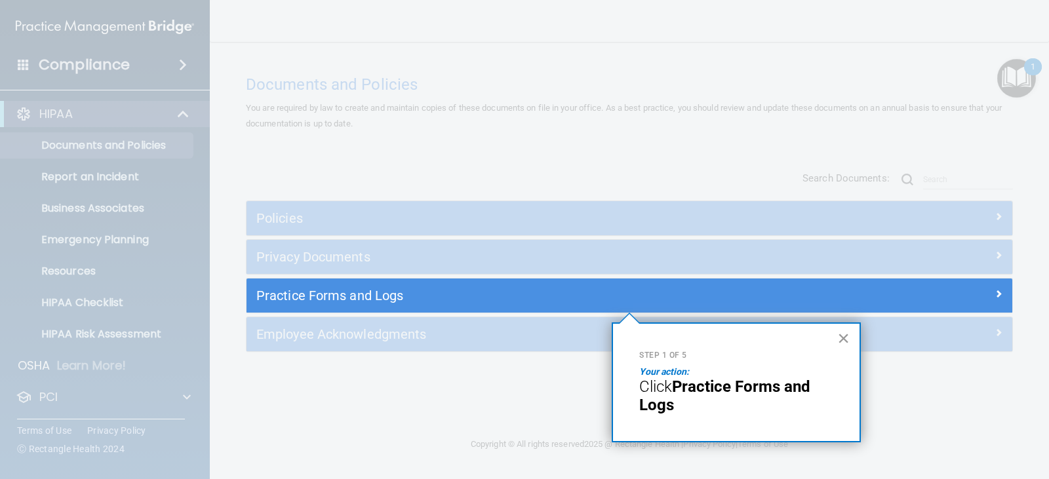
click at [848, 337] on button "×" at bounding box center [843, 338] width 12 height 21
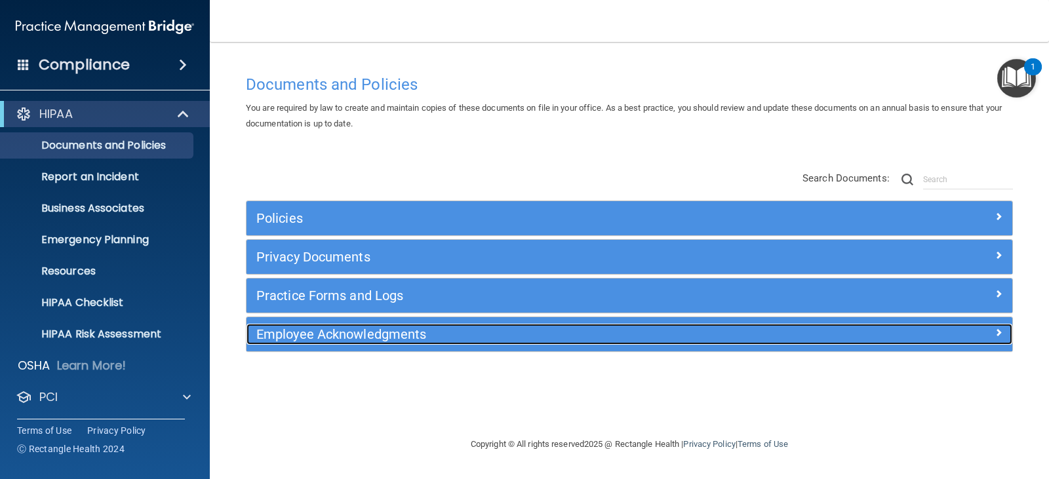
click at [394, 332] on h5 "Employee Acknowledgments" at bounding box center [533, 334] width 554 height 14
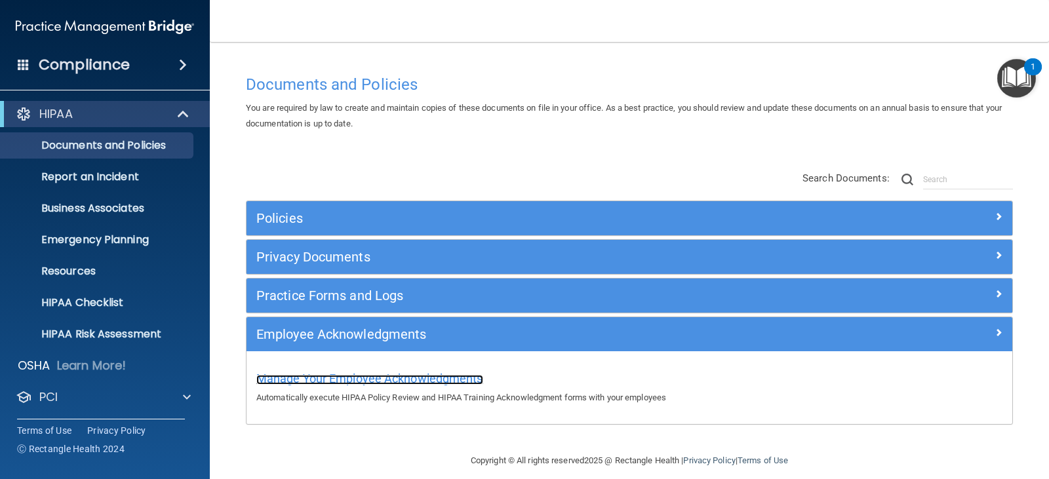
click at [398, 376] on span "Manage Your Employee Acknowledgments" at bounding box center [369, 379] width 227 height 14
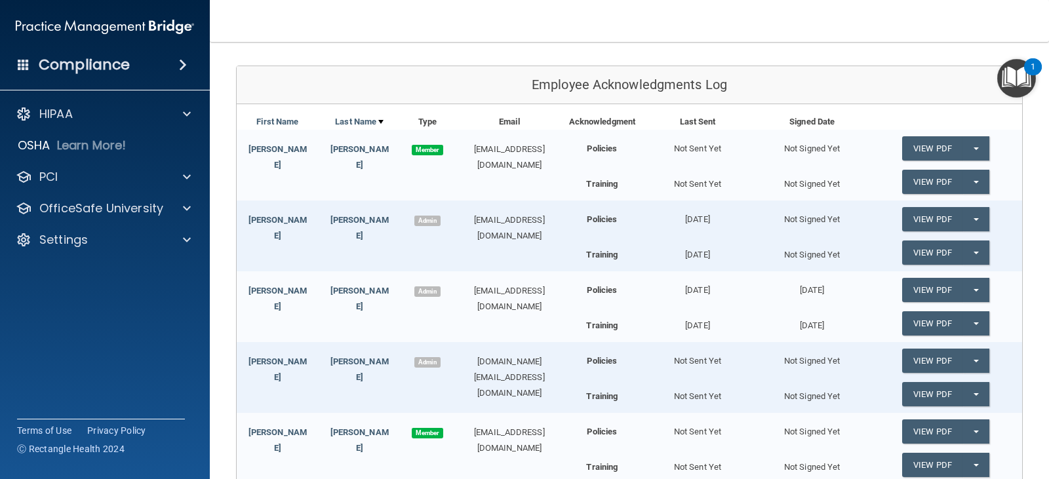
scroll to position [126, 0]
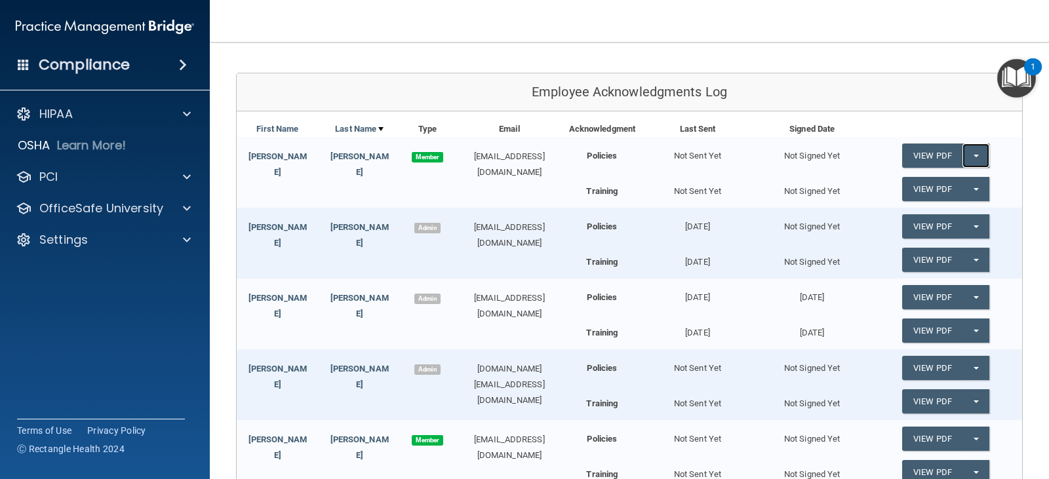
click at [973, 155] on span "button" at bounding box center [975, 156] width 5 height 3
click at [953, 181] on link "Send Acknowledgment" at bounding box center [958, 182] width 113 height 20
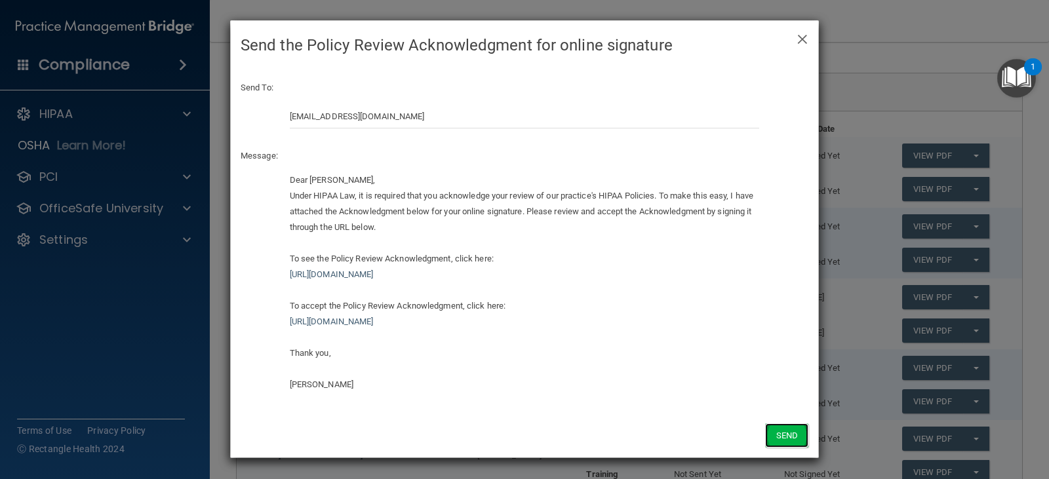
click at [786, 435] on button "Send" at bounding box center [786, 435] width 43 height 24
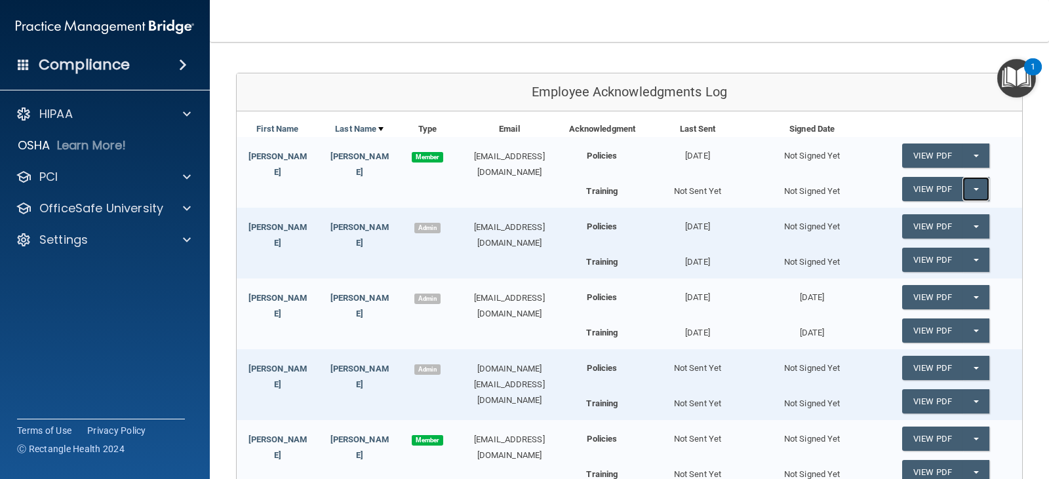
click at [973, 189] on span "button" at bounding box center [975, 189] width 5 height 3
click at [954, 216] on link "Send Acknowledgment PDF" at bounding box center [967, 216] width 131 height 20
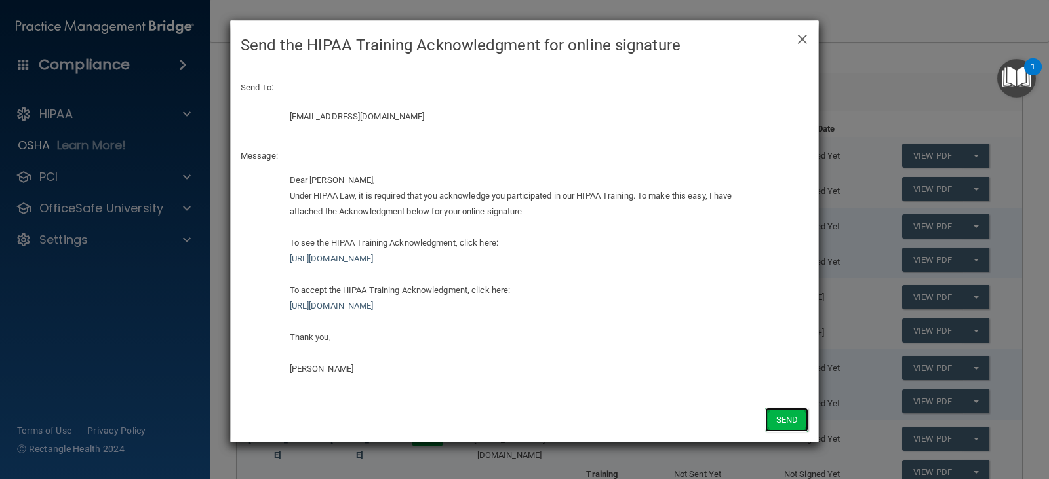
click at [782, 419] on button "Send" at bounding box center [786, 420] width 43 height 24
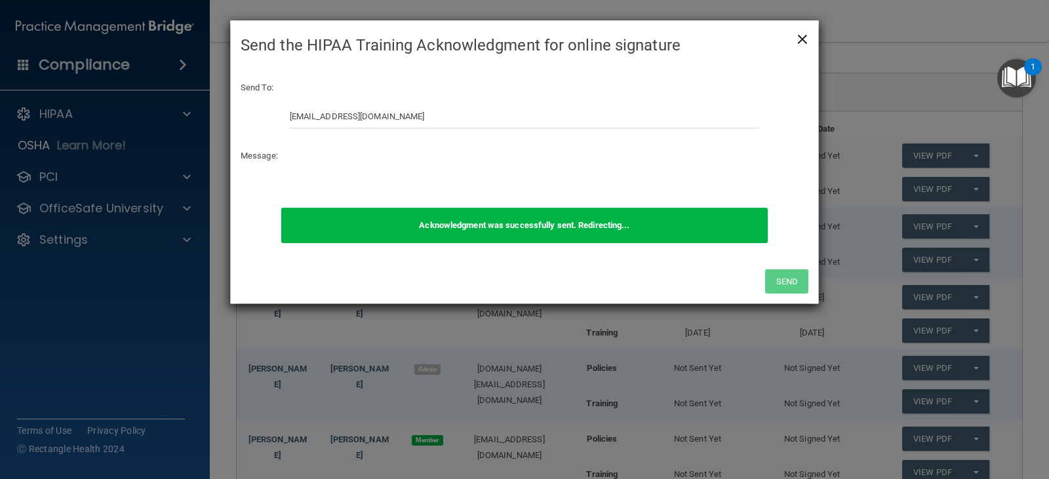
click at [799, 37] on span "×" at bounding box center [802, 37] width 12 height 26
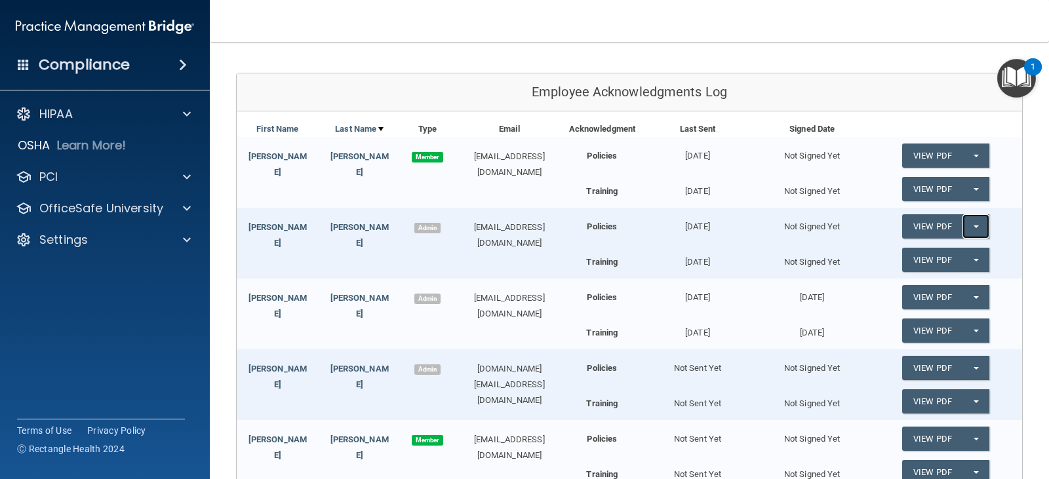
click at [969, 221] on button "Split button!" at bounding box center [975, 226] width 27 height 24
click at [946, 253] on link "Send Acknowledgment" at bounding box center [958, 253] width 113 height 20
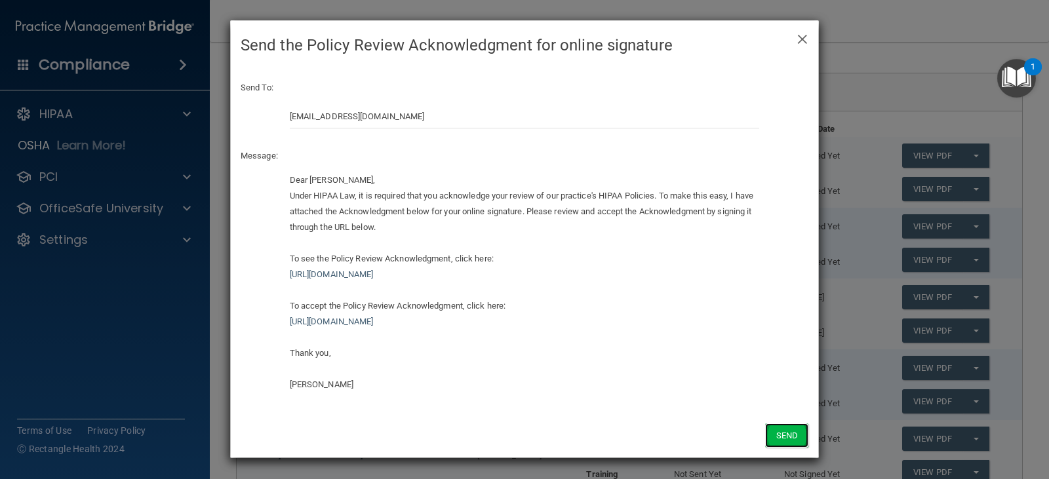
click at [780, 441] on button "Send" at bounding box center [786, 435] width 43 height 24
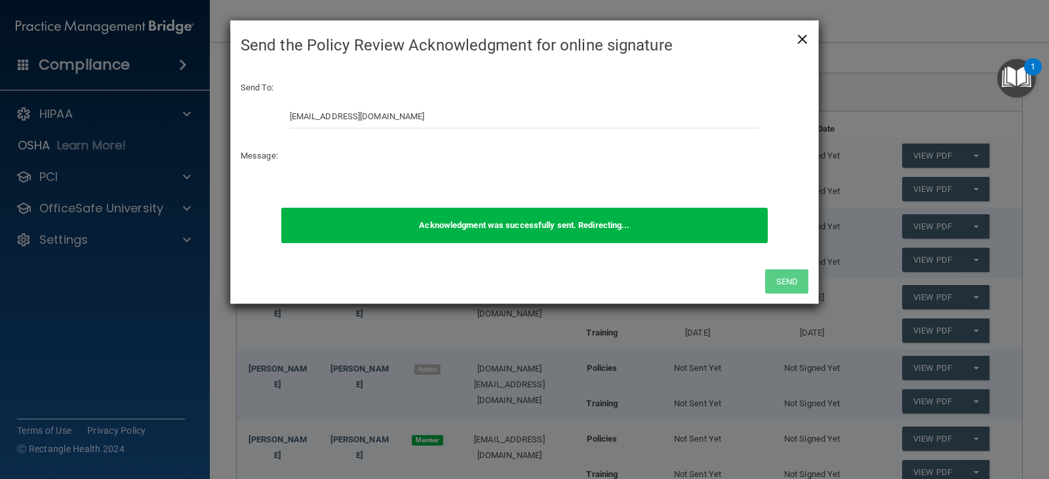
click at [801, 37] on span "×" at bounding box center [802, 37] width 12 height 26
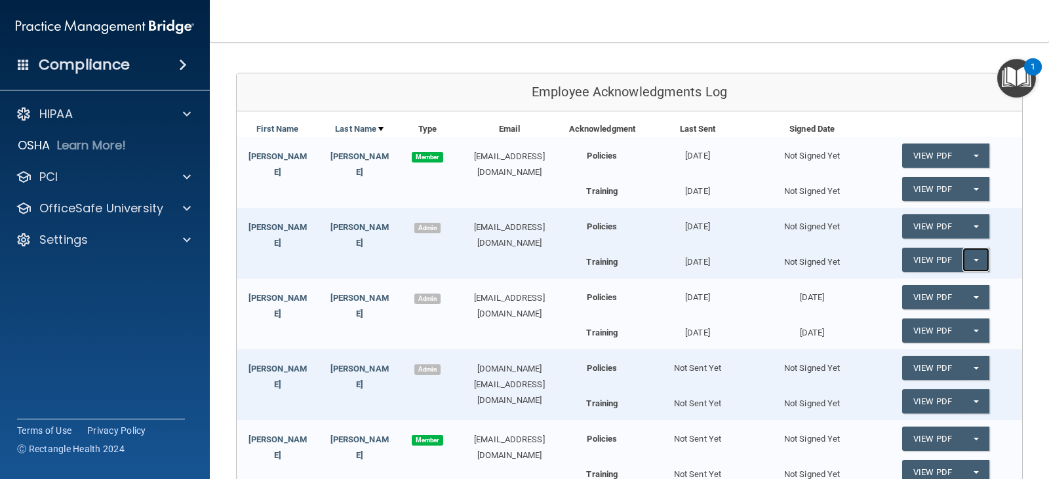
click at [973, 260] on span "button" at bounding box center [975, 260] width 5 height 3
click at [958, 279] on link "Send Acknowledgment PDF" at bounding box center [967, 287] width 131 height 20
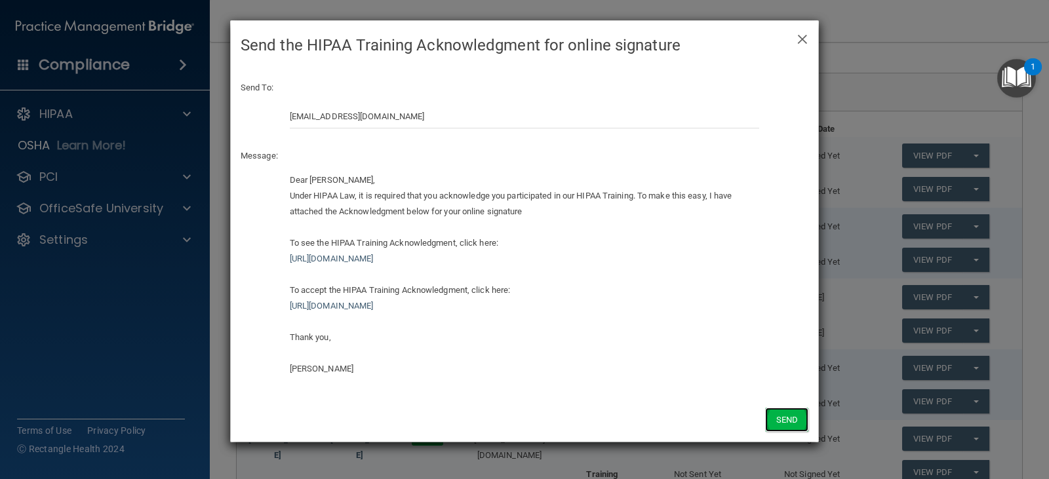
click at [788, 424] on button "Send" at bounding box center [786, 420] width 43 height 24
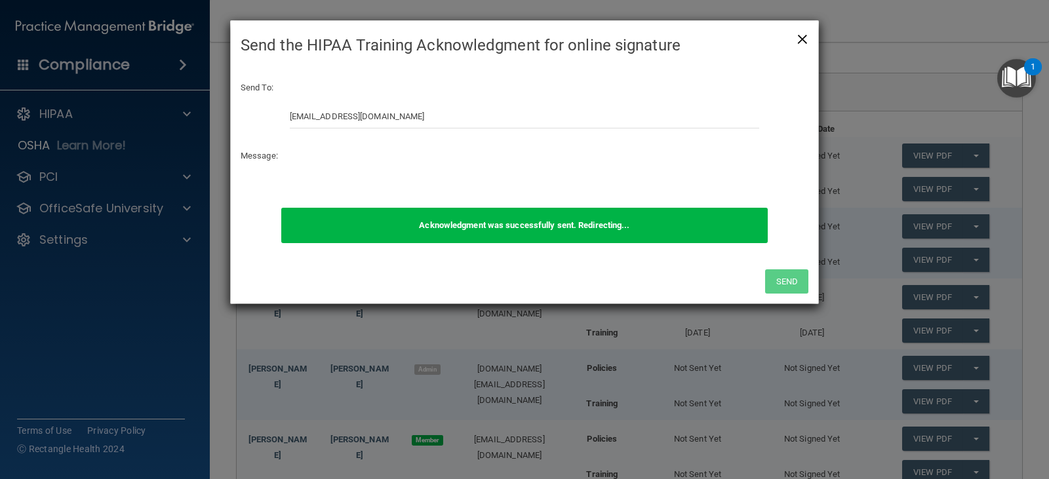
click at [802, 37] on span "×" at bounding box center [802, 37] width 12 height 26
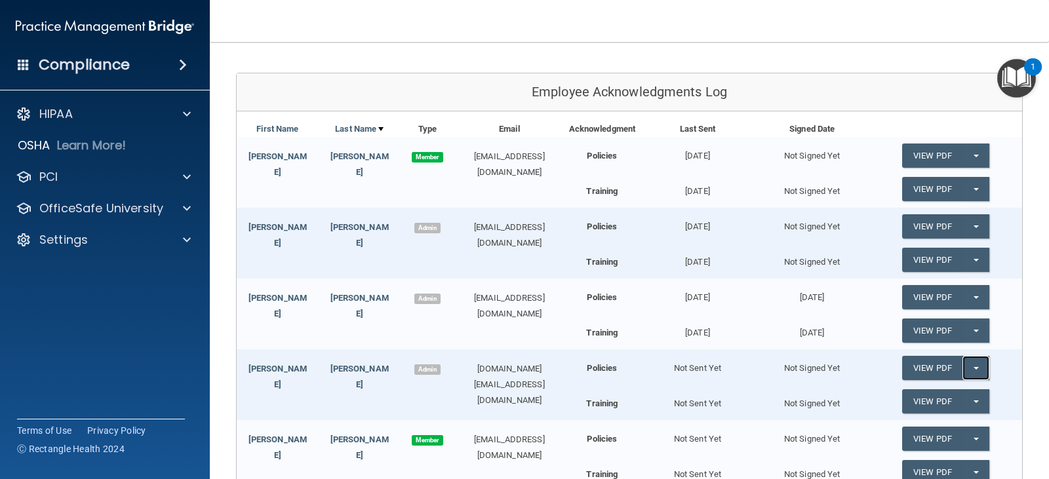
click at [974, 368] on button "Split button!" at bounding box center [975, 368] width 27 height 24
click at [957, 397] on link "Send Acknowledgment" at bounding box center [958, 395] width 113 height 20
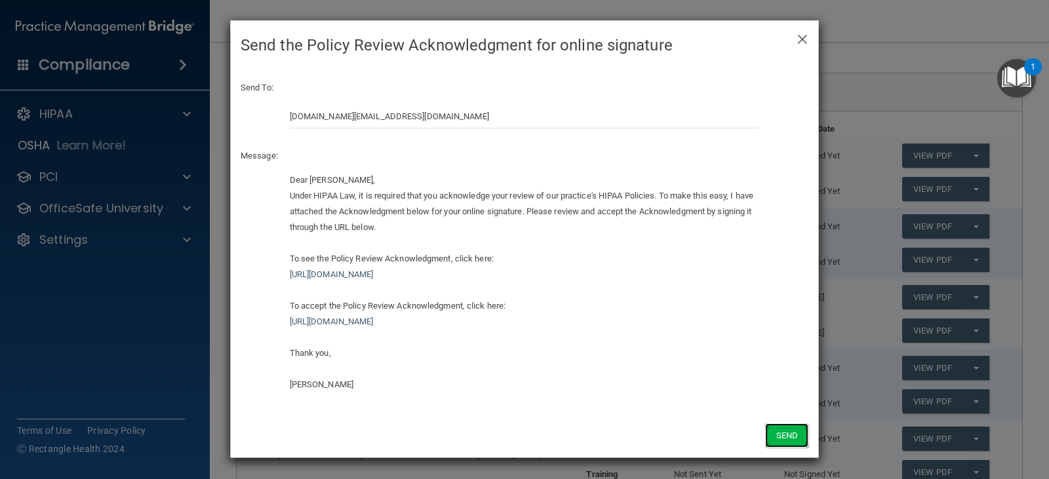
click at [786, 434] on button "Send" at bounding box center [786, 435] width 43 height 24
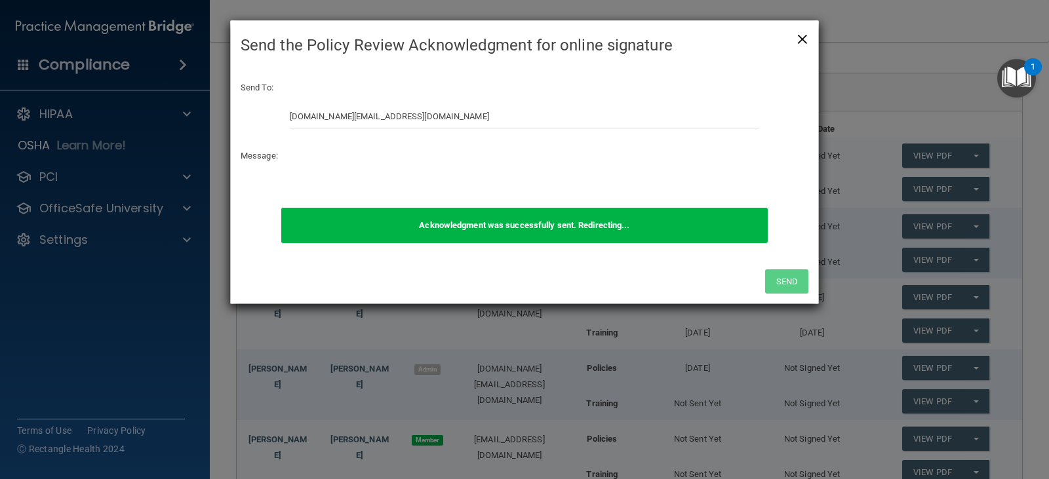
click at [798, 39] on span "×" at bounding box center [802, 37] width 12 height 26
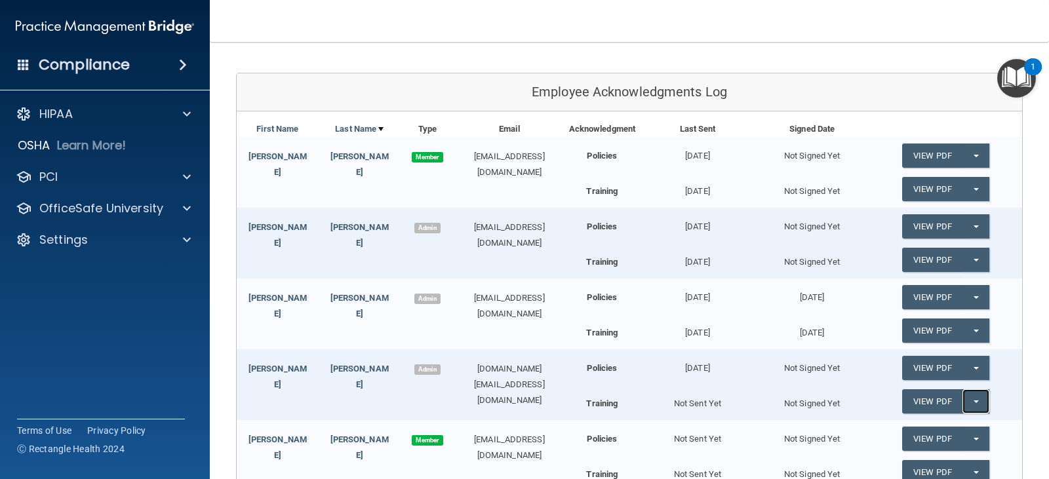
click at [973, 405] on button "Split button!" at bounding box center [975, 401] width 27 height 24
click at [957, 429] on link "Send Acknowledgment PDF" at bounding box center [967, 428] width 131 height 20
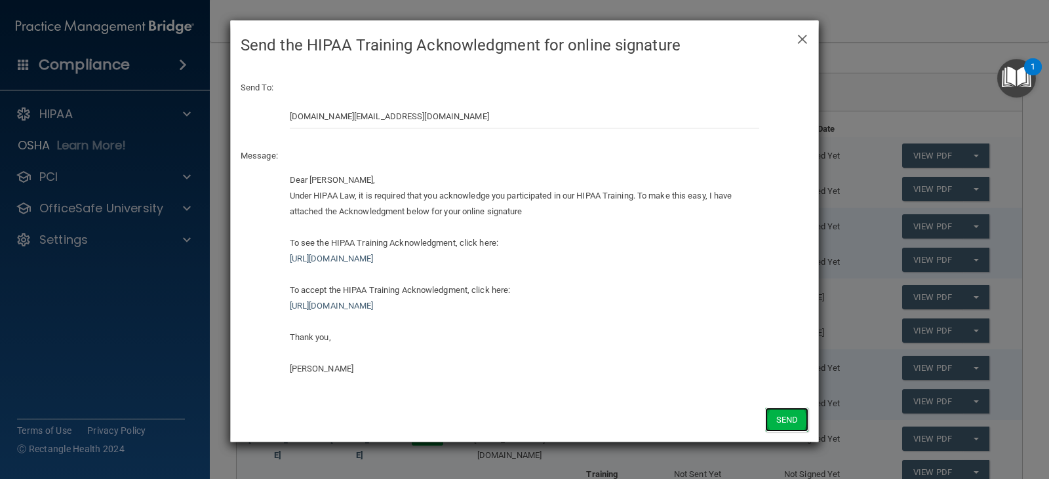
click at [784, 414] on button "Send" at bounding box center [786, 420] width 43 height 24
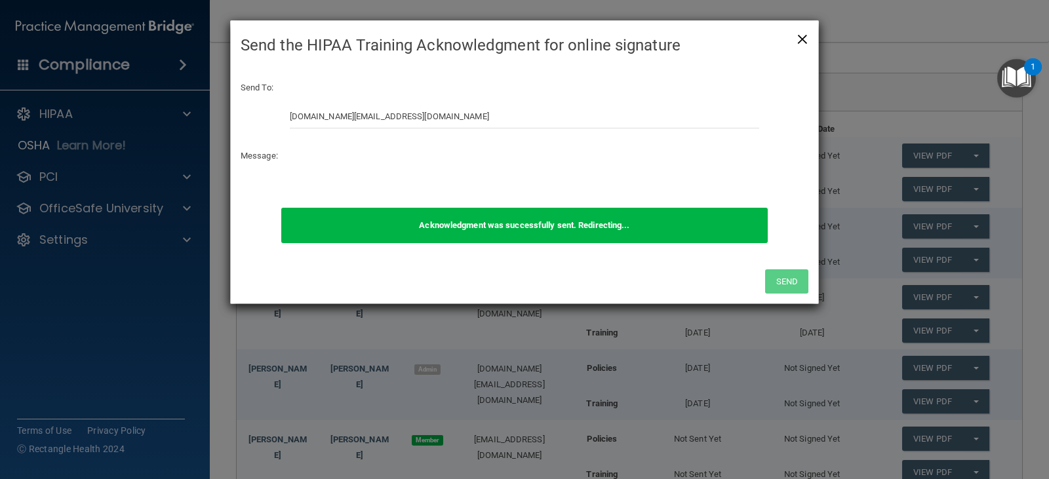
click at [796, 38] on span "×" at bounding box center [802, 37] width 12 height 26
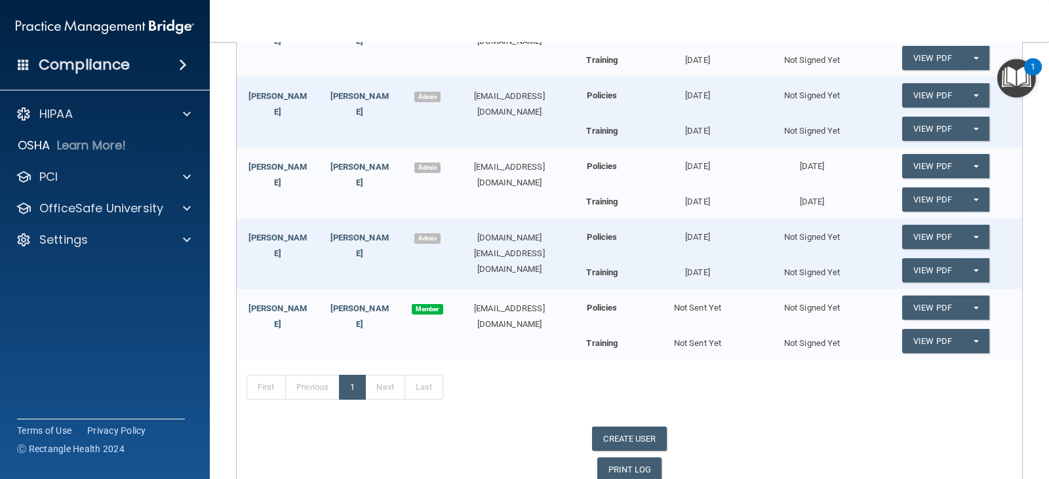
scroll to position [322, 0]
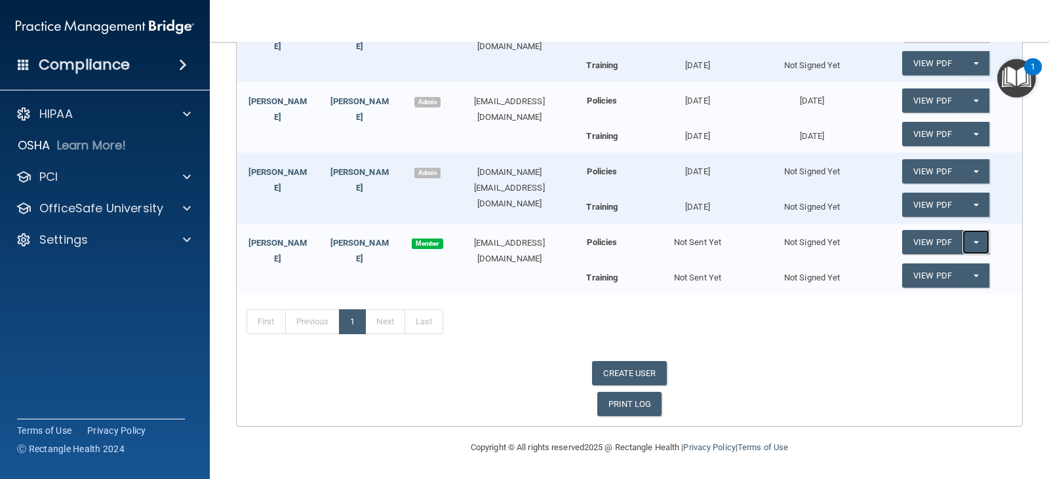
click at [967, 240] on button "Split button!" at bounding box center [975, 242] width 27 height 24
click at [929, 269] on link "Send Acknowledgment" at bounding box center [958, 269] width 113 height 20
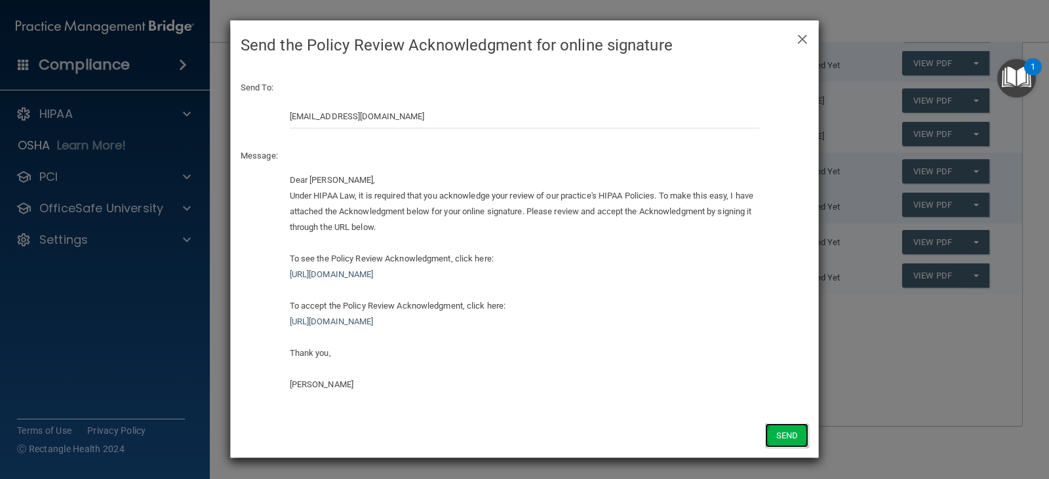
click at [792, 433] on button "Send" at bounding box center [786, 435] width 43 height 24
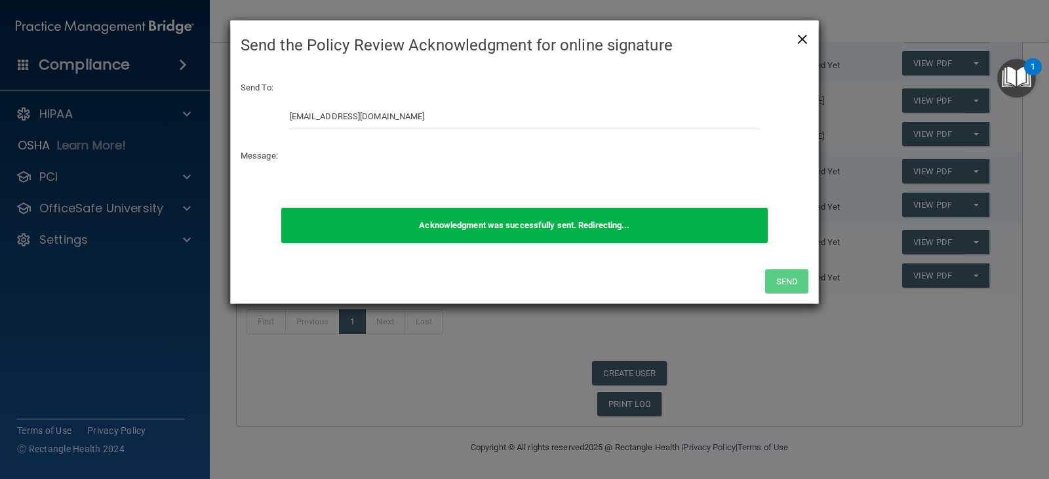
click at [799, 42] on span "×" at bounding box center [802, 37] width 12 height 26
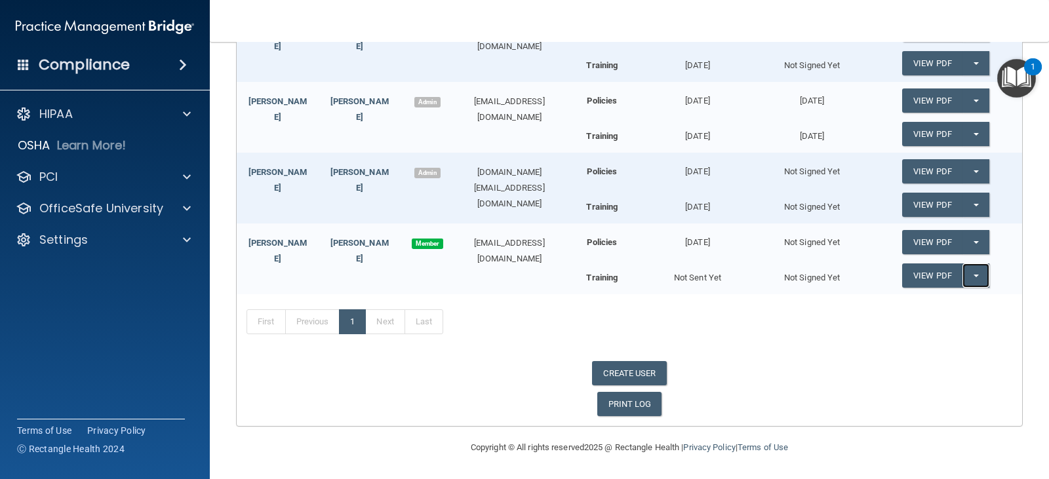
click at [963, 273] on button "Split button!" at bounding box center [975, 275] width 27 height 24
click at [910, 301] on link "Send Acknowledgment PDF" at bounding box center [967, 302] width 131 height 20
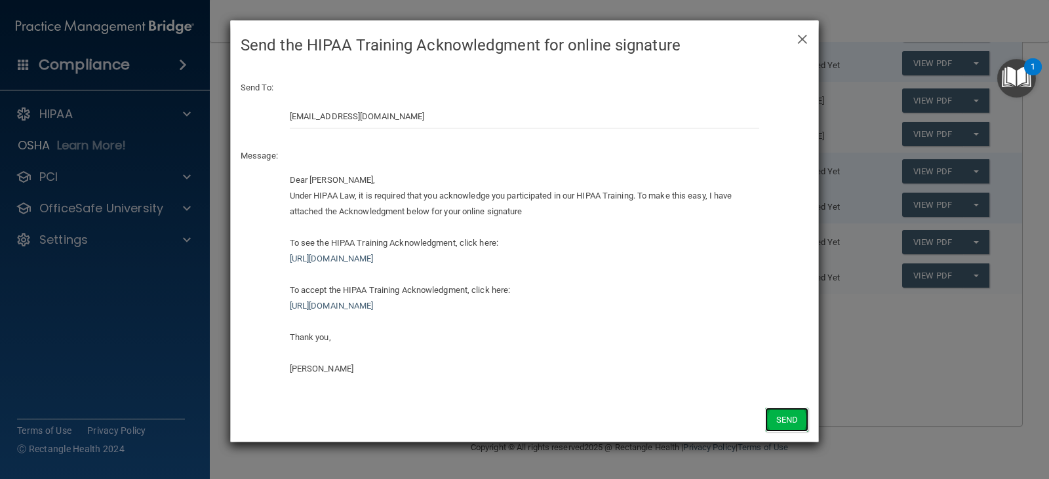
click at [783, 423] on button "Send" at bounding box center [786, 420] width 43 height 24
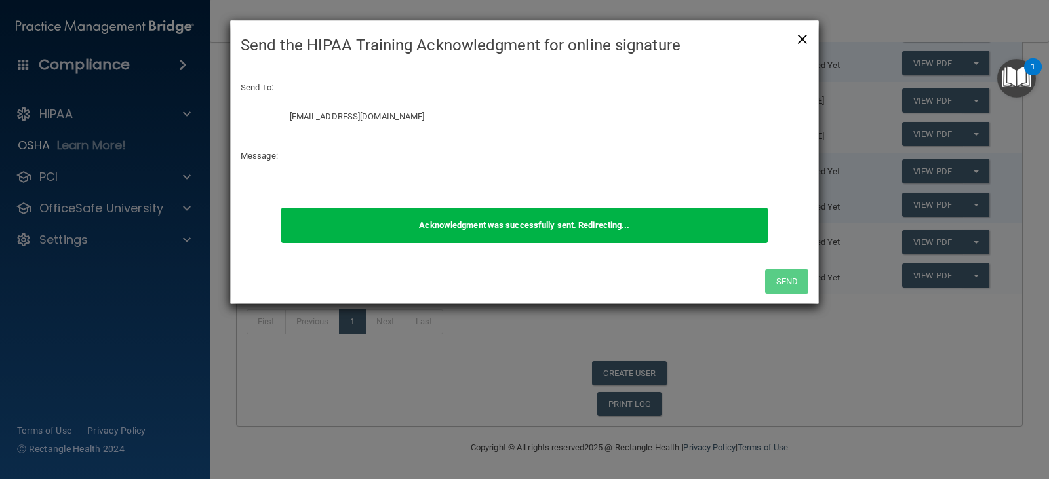
click at [802, 34] on span "×" at bounding box center [802, 37] width 12 height 26
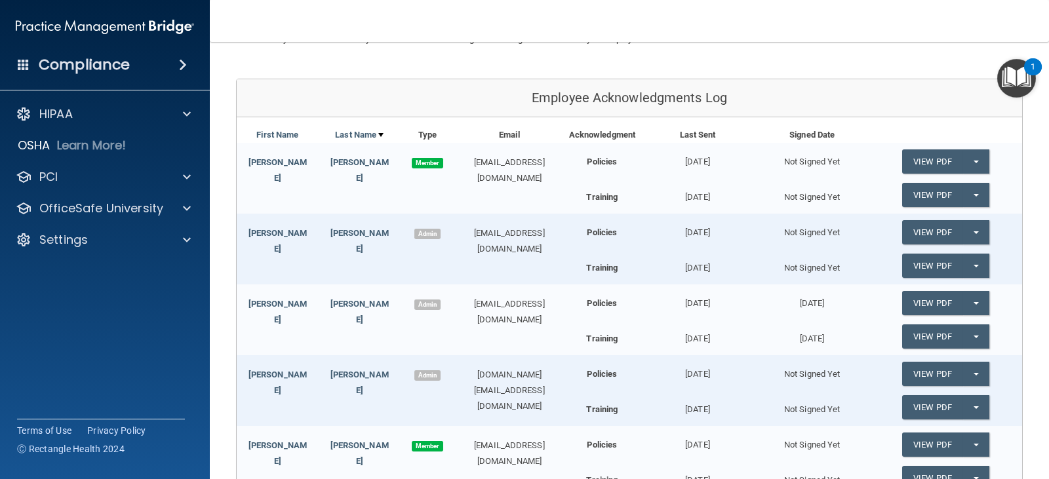
scroll to position [0, 0]
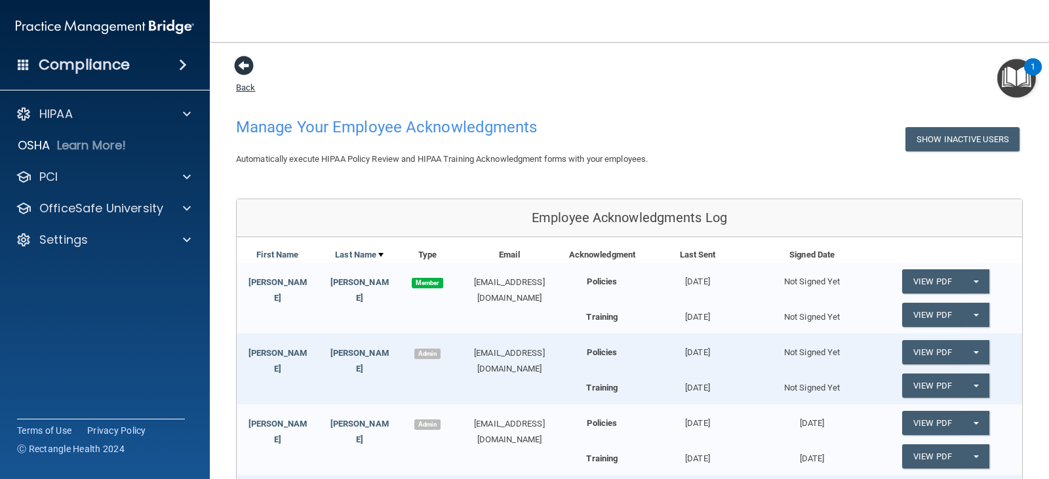
click at [244, 89] on link "Back" at bounding box center [245, 80] width 19 height 26
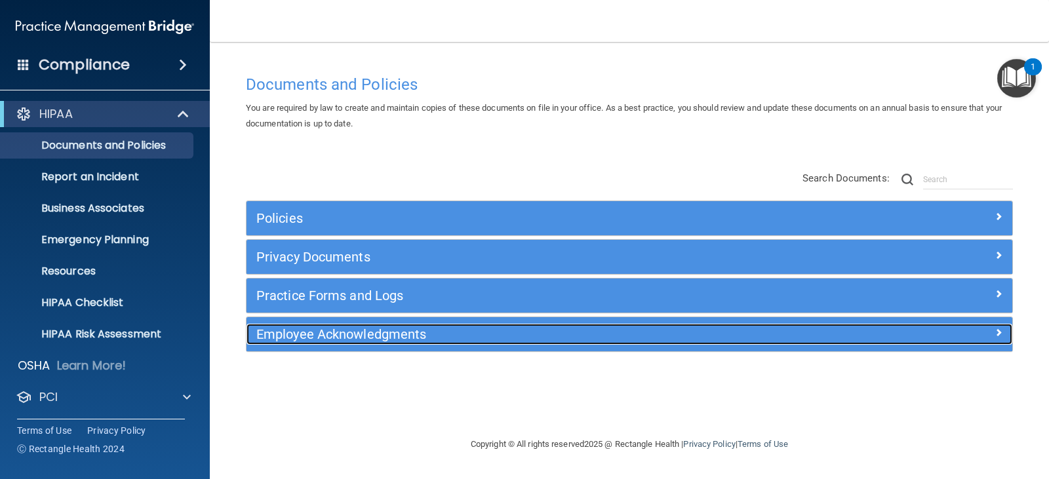
click at [369, 333] on h5 "Employee Acknowledgments" at bounding box center [533, 334] width 554 height 14
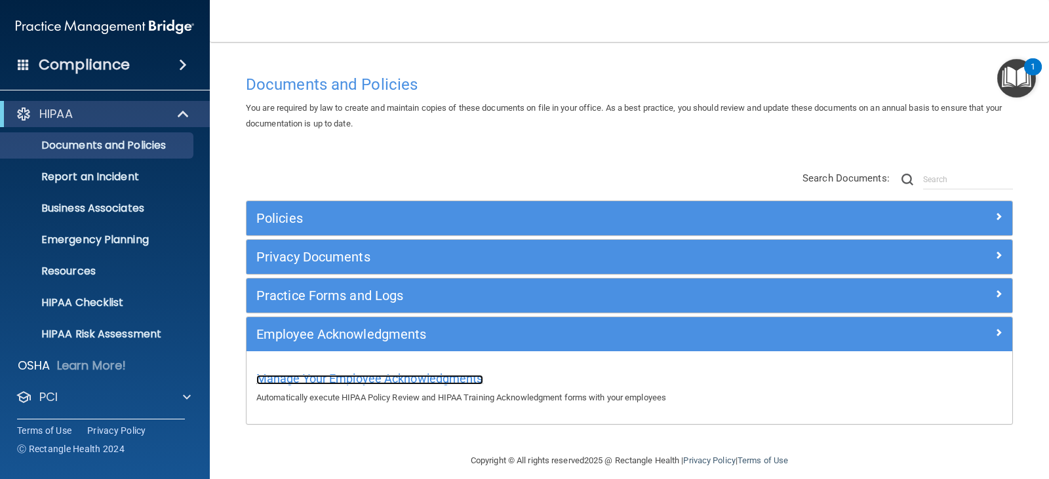
click at [372, 380] on span "Manage Your Employee Acknowledgments" at bounding box center [369, 379] width 227 height 14
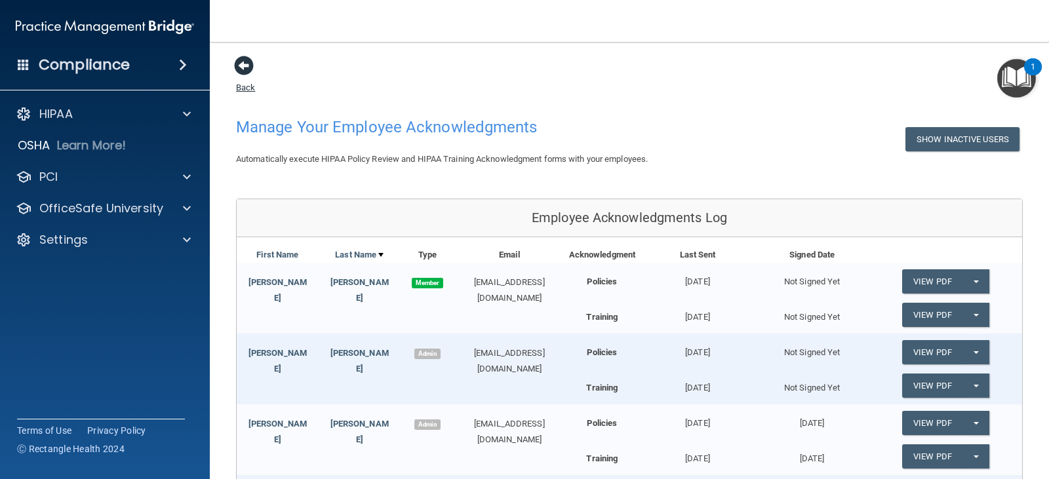
click at [241, 90] on link "Back" at bounding box center [245, 80] width 19 height 26
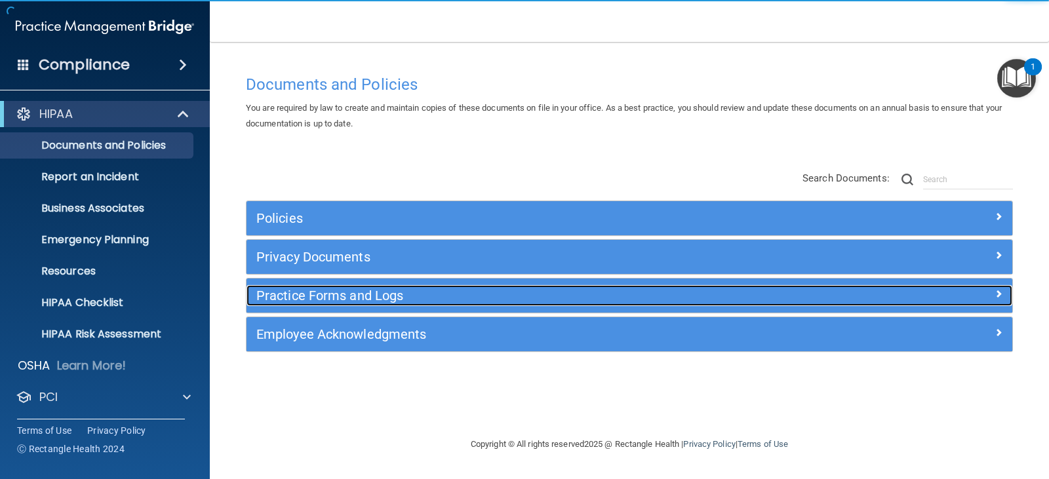
click at [439, 304] on div "Practice Forms and Logs" at bounding box center [533, 295] width 574 height 21
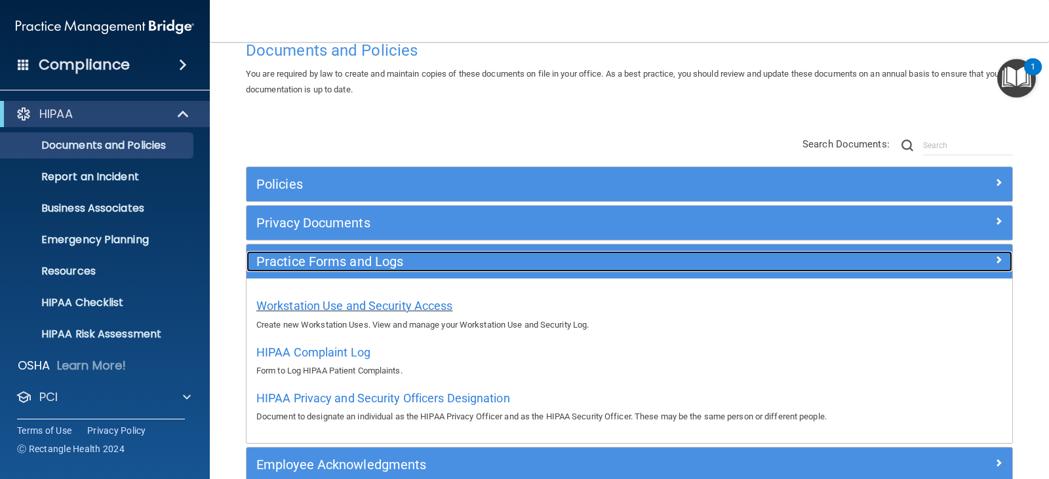
scroll to position [66, 0]
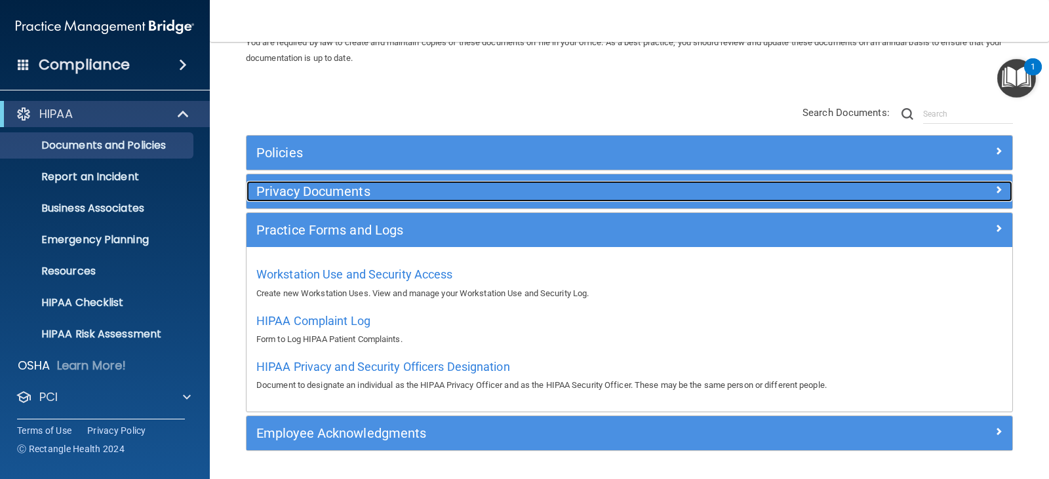
click at [324, 194] on h5 "Privacy Documents" at bounding box center [533, 191] width 554 height 14
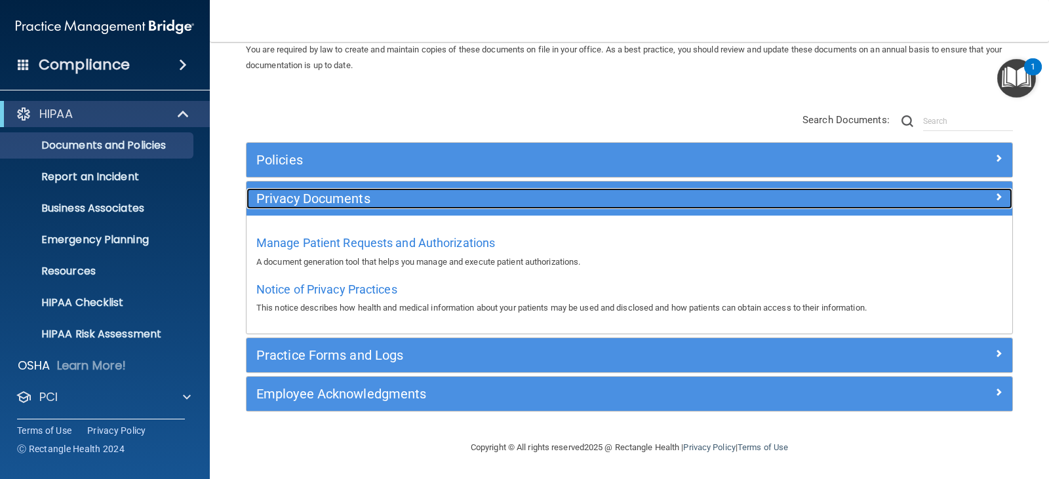
scroll to position [59, 0]
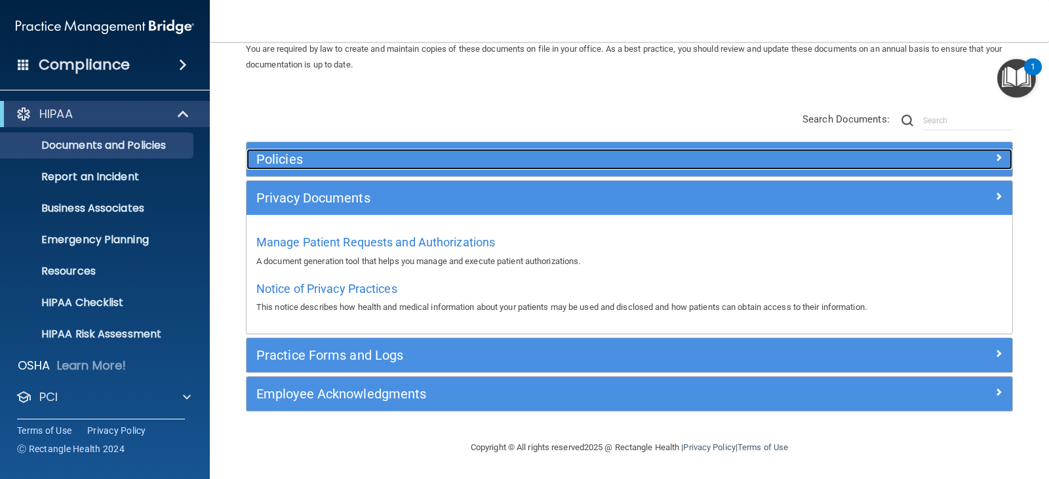
click at [290, 157] on h5 "Policies" at bounding box center [533, 159] width 554 height 14
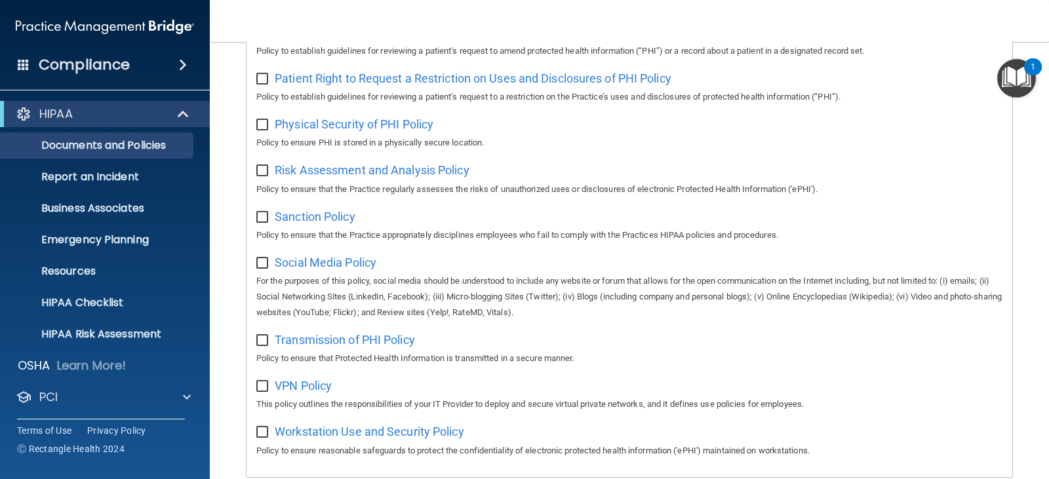
scroll to position [387, 0]
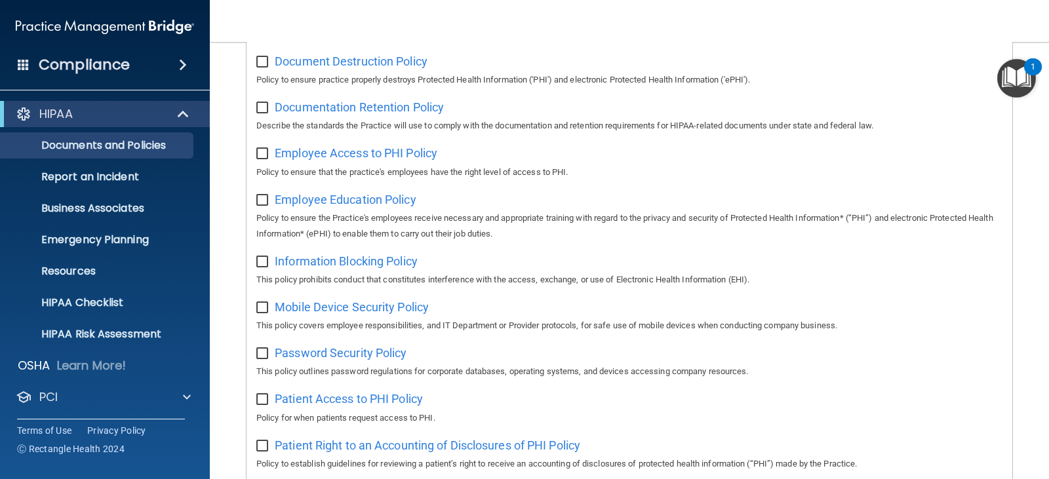
drag, startPoint x: 1022, startPoint y: 74, endPoint x: 1008, endPoint y: 67, distance: 16.1
click at [1023, 73] on img "Open Resource Center, 1 new notification" at bounding box center [1016, 78] width 39 height 39
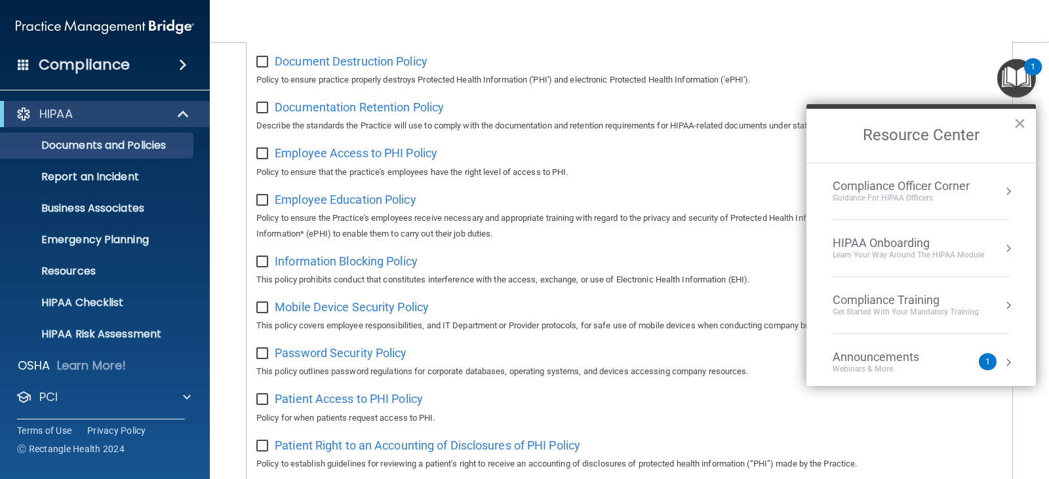
click at [919, 245] on div "HIPAA Onboarding" at bounding box center [907, 243] width 151 height 14
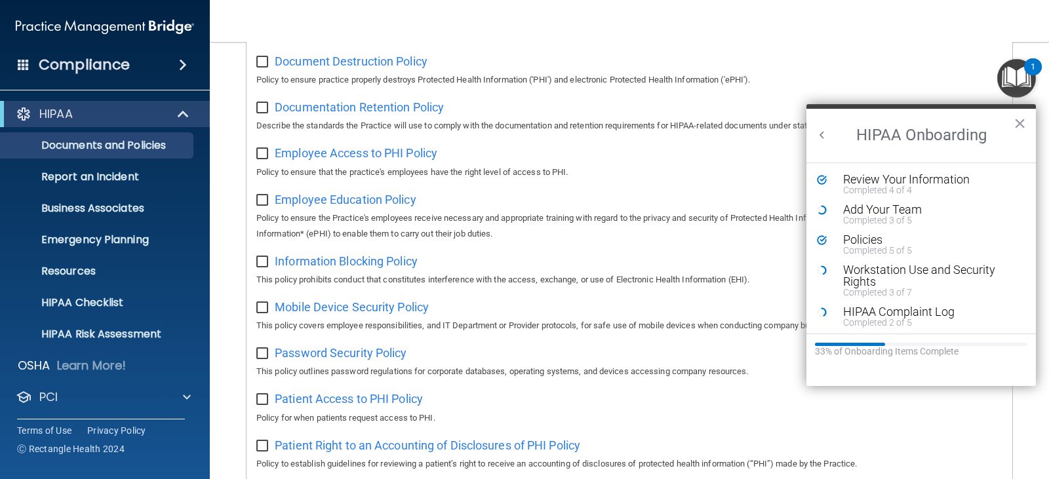
scroll to position [0, 0]
click at [894, 212] on div "Add Your Team" at bounding box center [926, 210] width 166 height 12
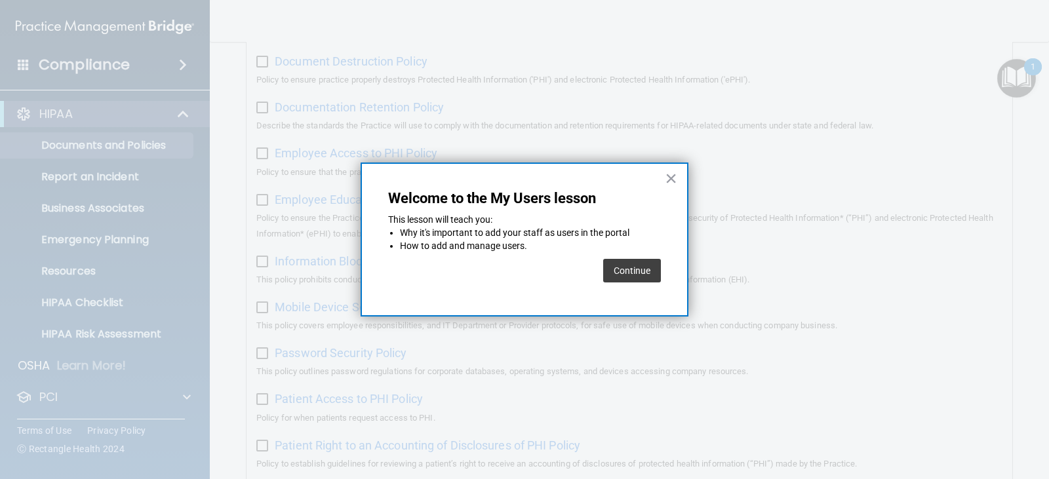
click at [633, 274] on button "Continue" at bounding box center [632, 271] width 58 height 24
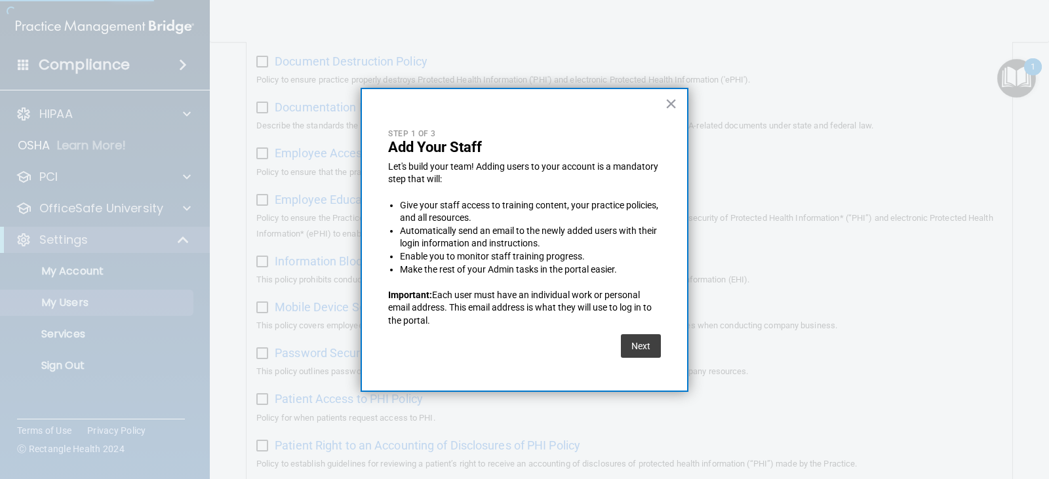
select select "20"
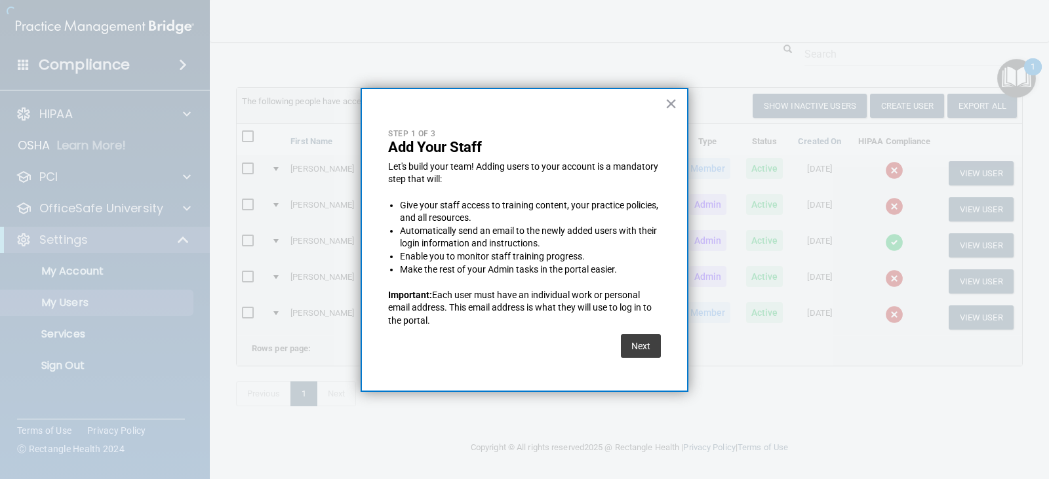
scroll to position [65, 0]
click at [641, 341] on button "Next" at bounding box center [641, 346] width 40 height 24
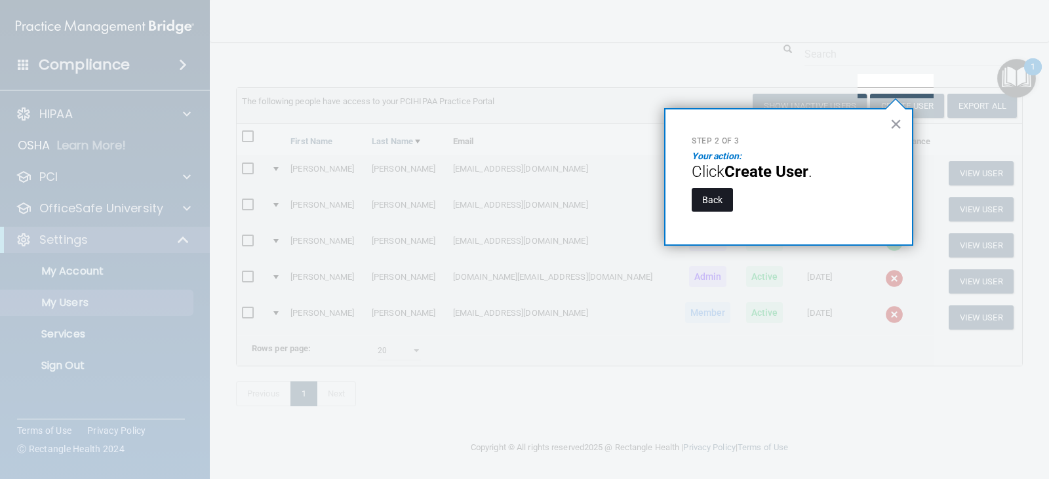
click at [716, 198] on button "Back" at bounding box center [711, 200] width 41 height 24
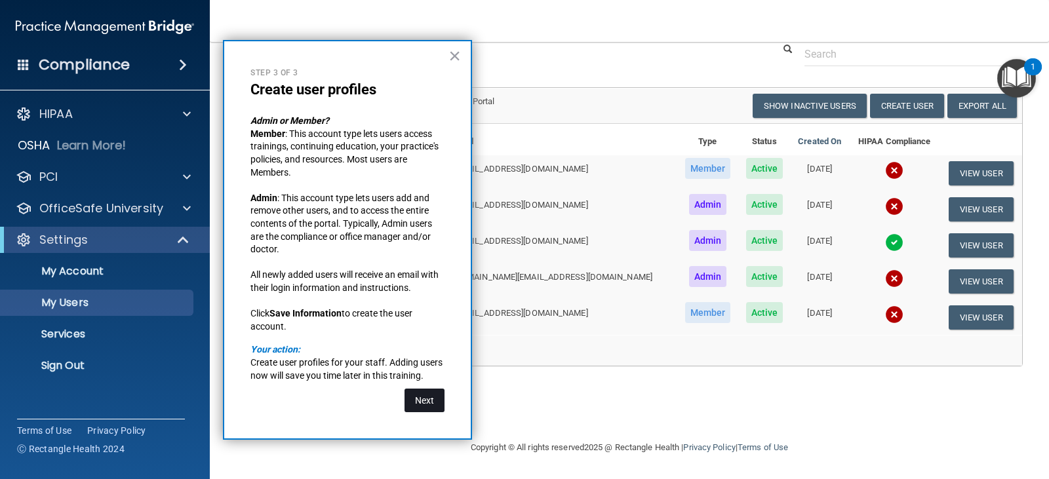
click at [421, 396] on button "Next" at bounding box center [424, 401] width 40 height 24
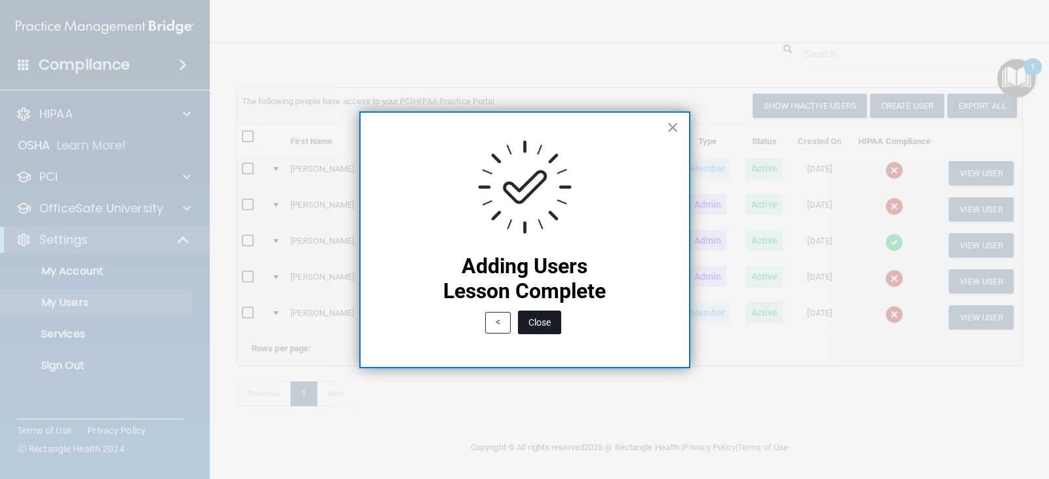
click at [538, 324] on button "Close" at bounding box center [539, 323] width 43 height 24
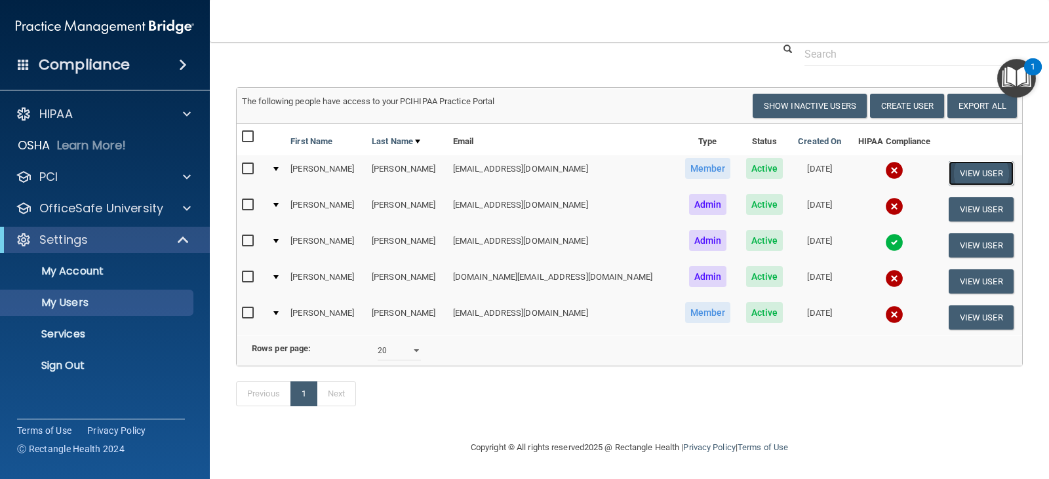
click at [948, 161] on button "View User" at bounding box center [980, 173] width 65 height 24
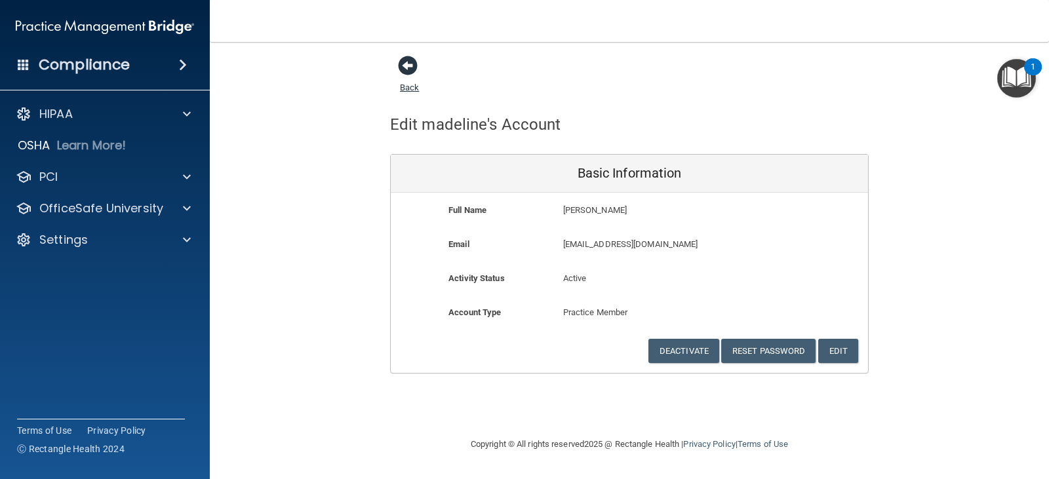
click at [404, 89] on link "Back" at bounding box center [409, 80] width 19 height 26
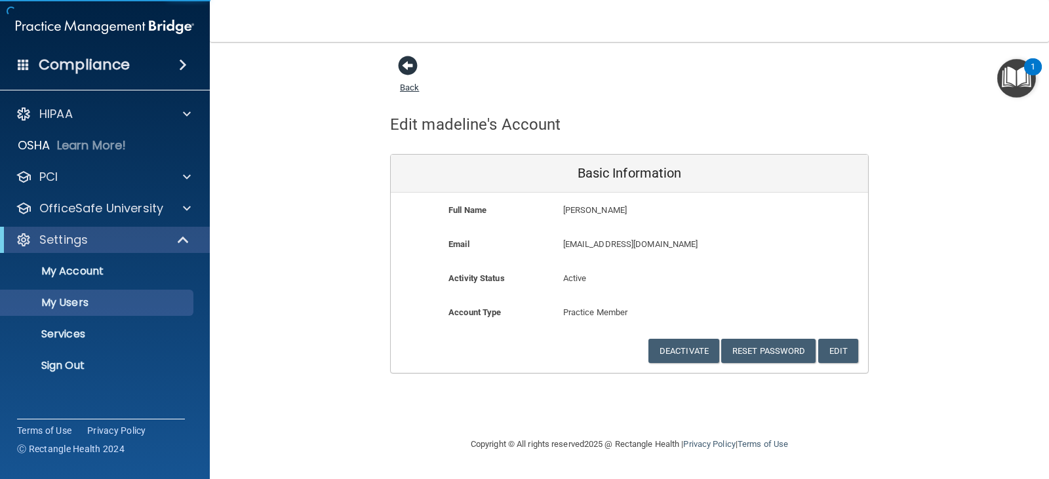
select select "20"
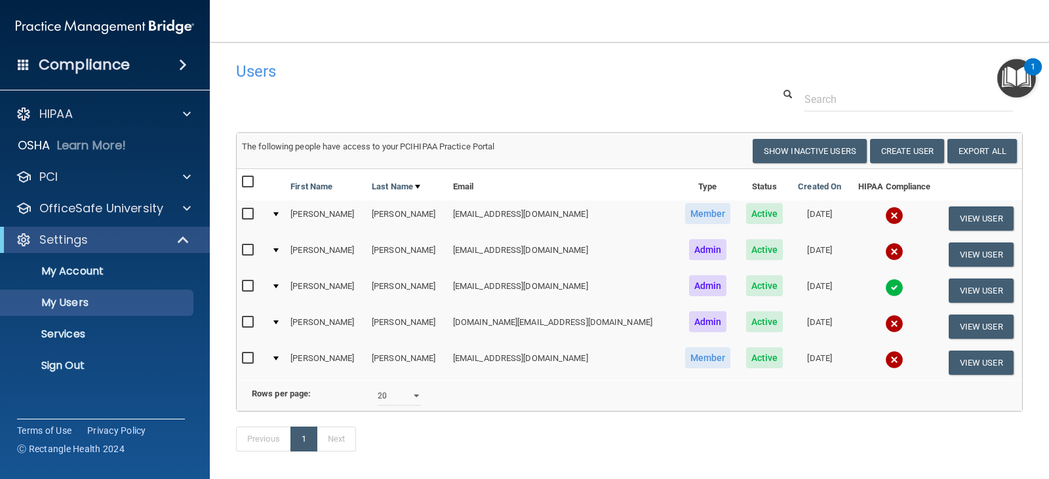
click at [1020, 69] on img "Open Resource Center, 1 new notification" at bounding box center [1016, 78] width 39 height 39
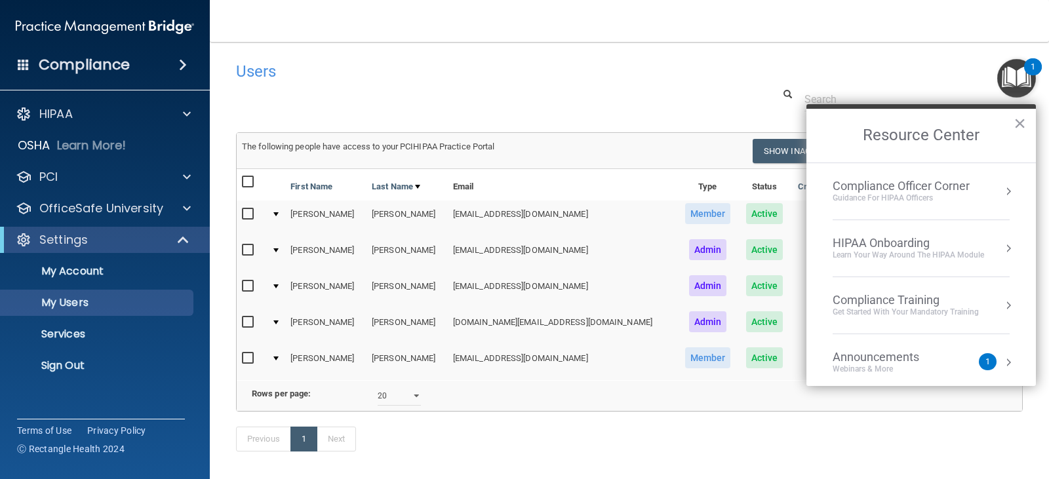
click at [899, 253] on div "Learn Your Way around the HIPAA module" at bounding box center [907, 255] width 151 height 11
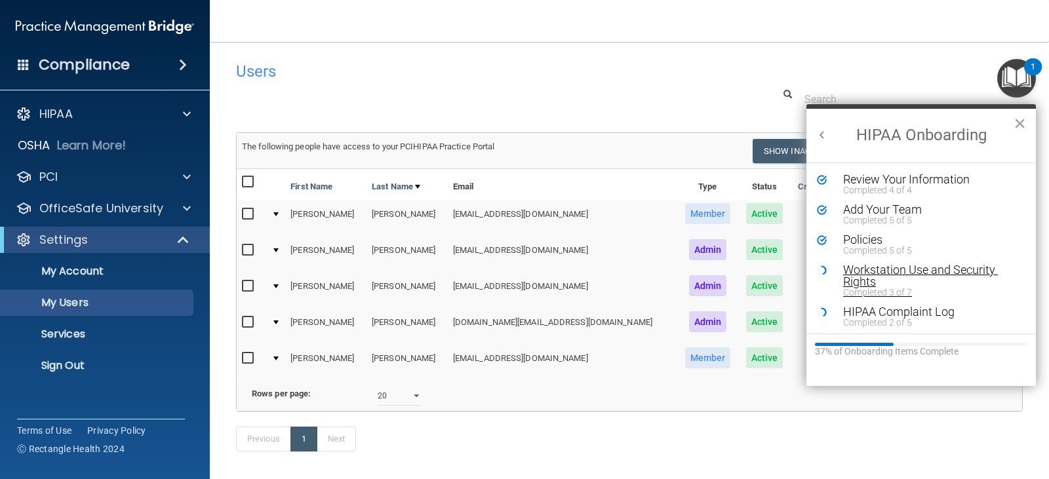
click at [855, 273] on div "Workstation Use and Security Rights" at bounding box center [926, 276] width 166 height 24
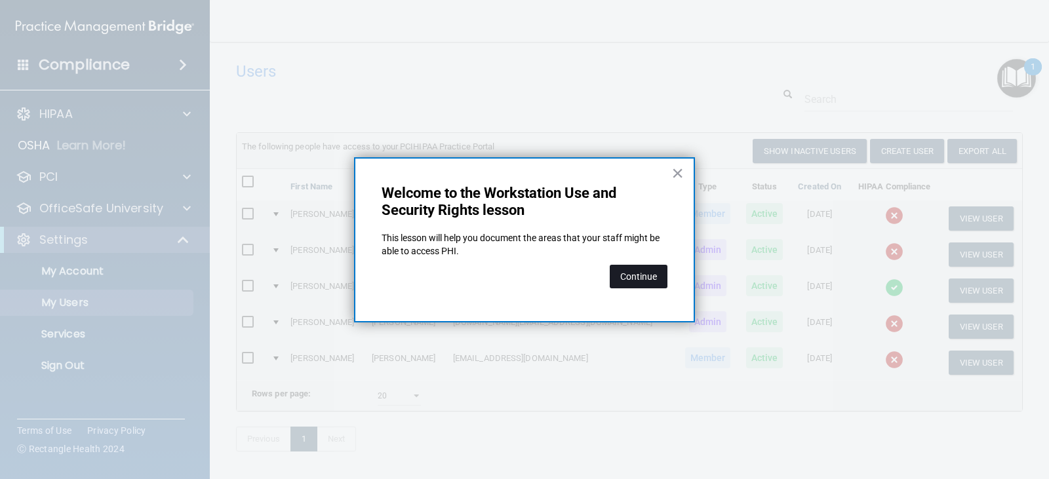
click at [647, 279] on button "Continue" at bounding box center [638, 277] width 58 height 24
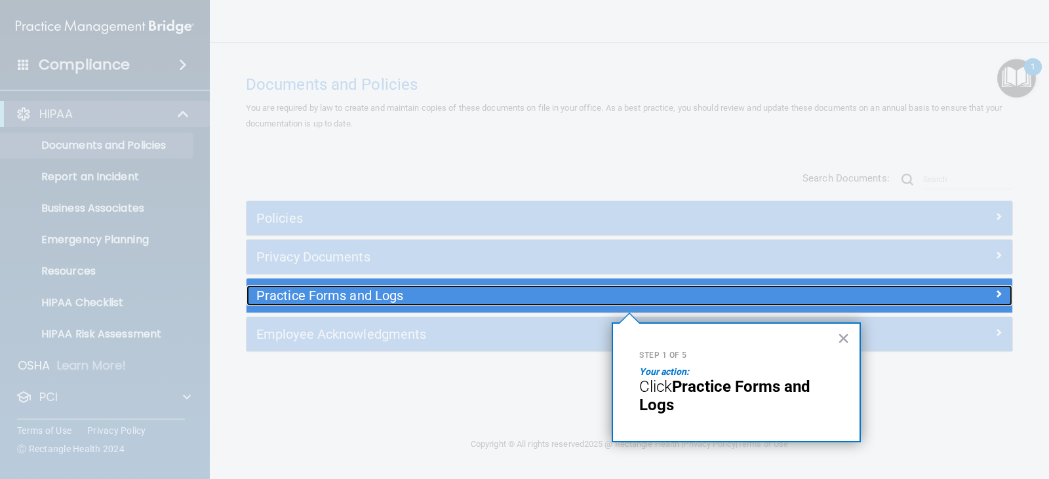
click at [940, 305] on div "Practice Forms and Logs" at bounding box center [628, 295] width 765 height 21
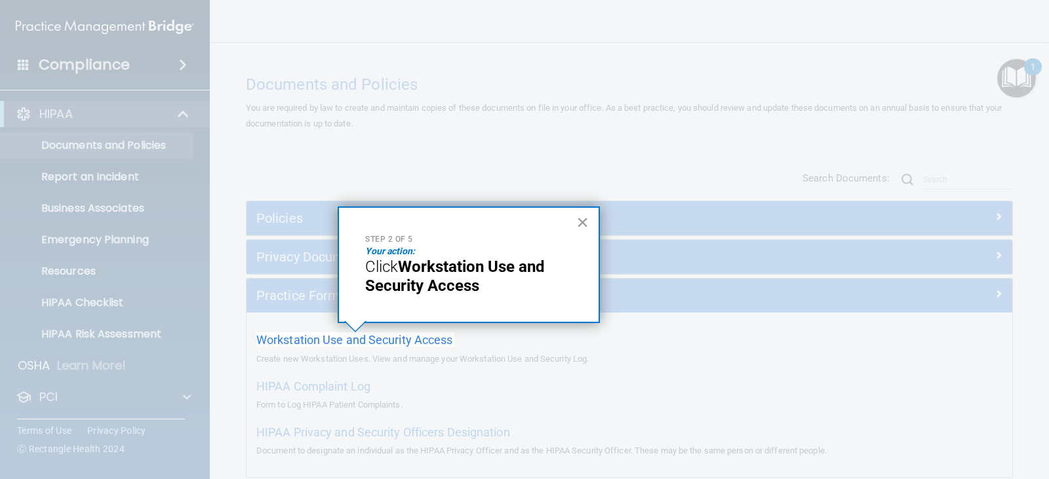
click at [586, 220] on button "×" at bounding box center [582, 222] width 12 height 21
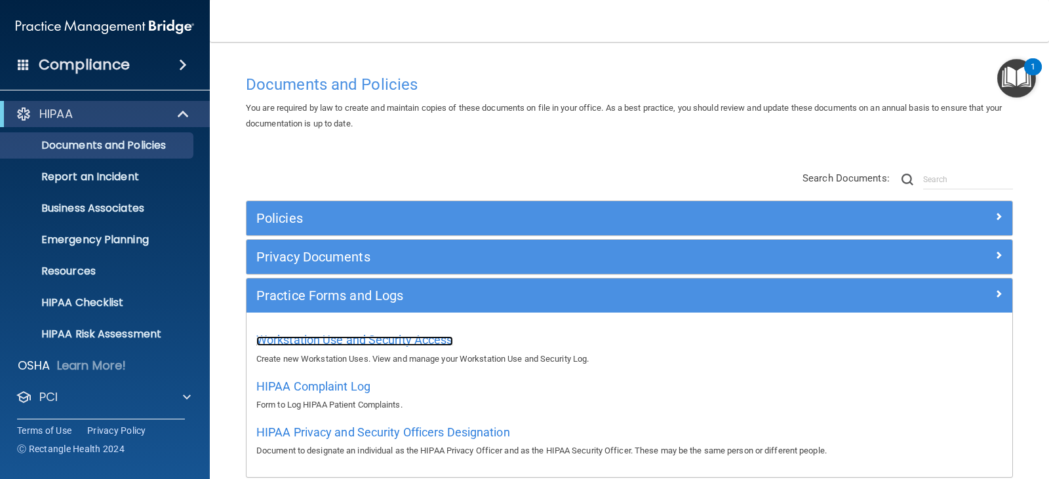
click at [431, 340] on span "Workstation Use and Security Access" at bounding box center [354, 340] width 197 height 14
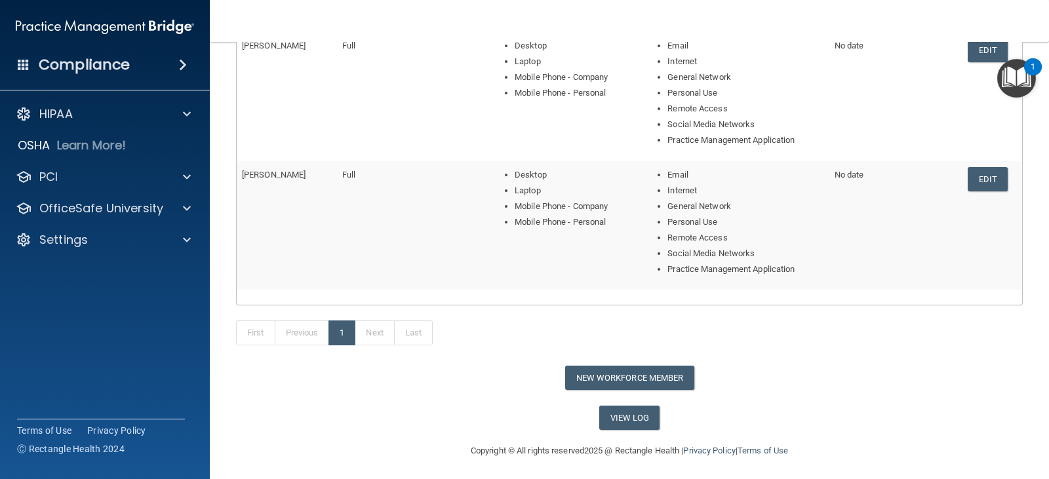
scroll to position [598, 0]
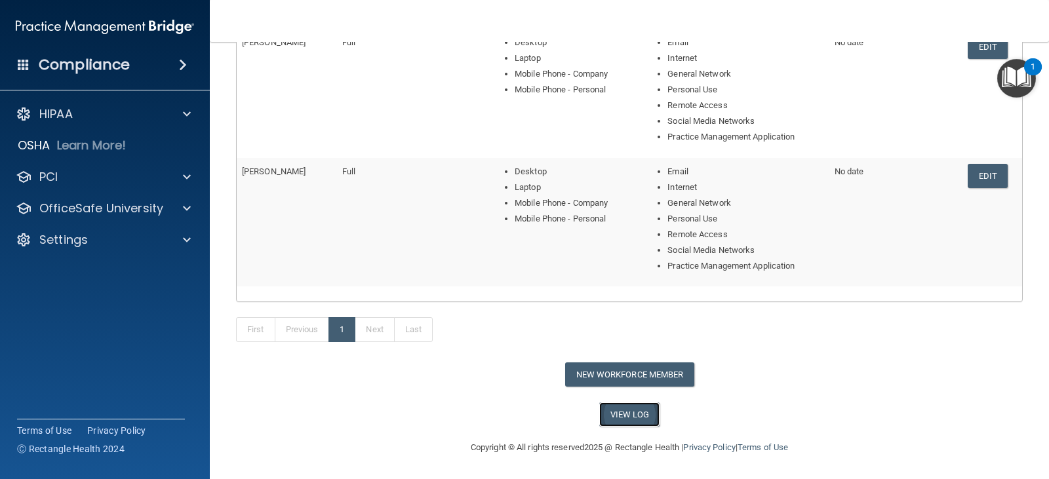
click at [619, 407] on link "View Log" at bounding box center [629, 414] width 61 height 24
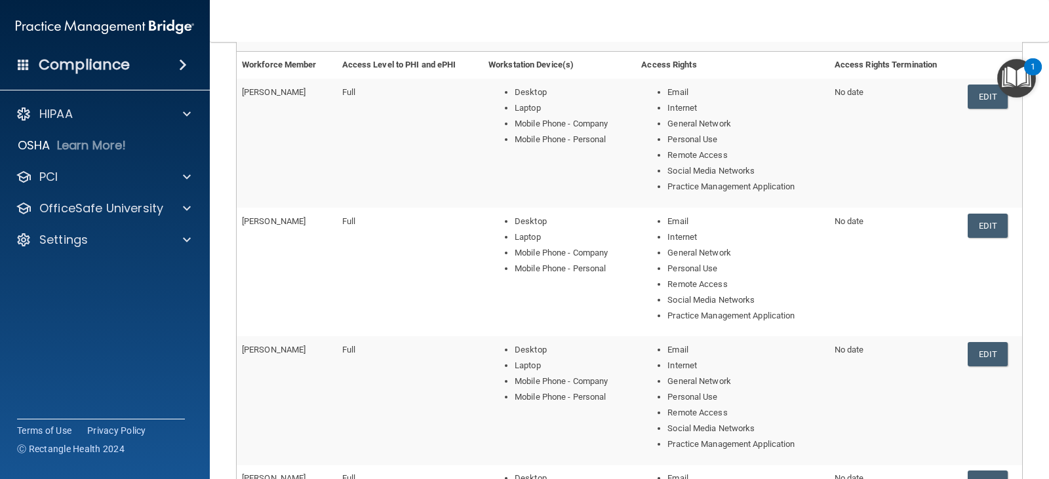
scroll to position [8, 0]
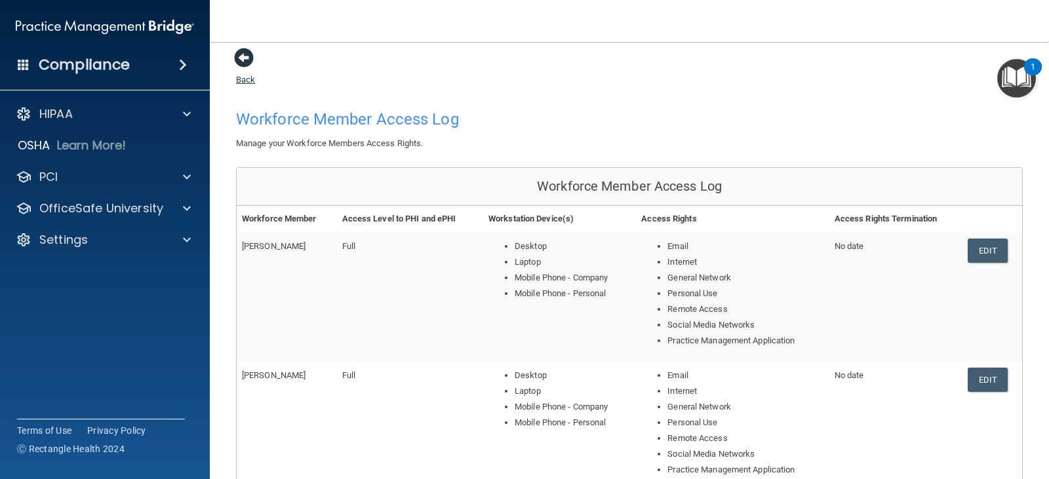
click at [242, 77] on link "Back" at bounding box center [245, 72] width 19 height 26
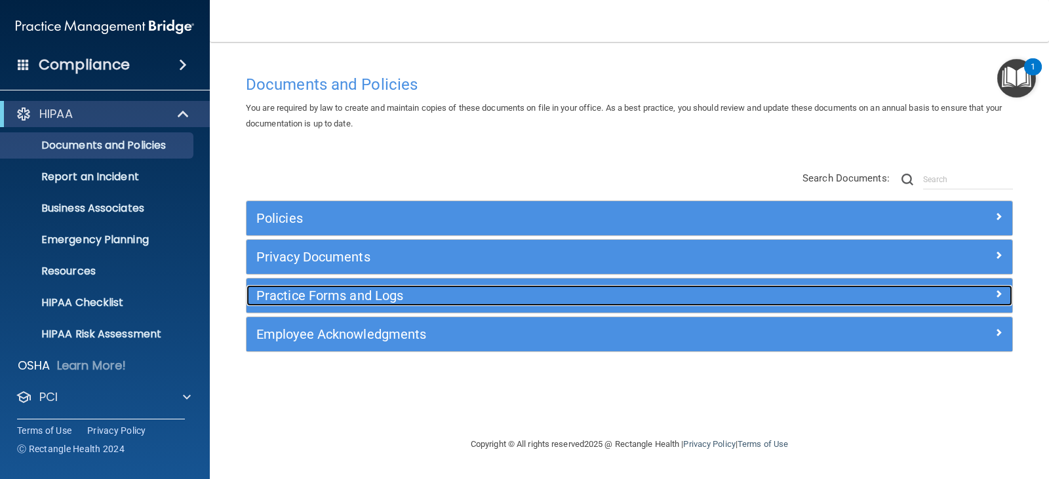
click at [395, 299] on h5 "Practice Forms and Logs" at bounding box center [533, 295] width 554 height 14
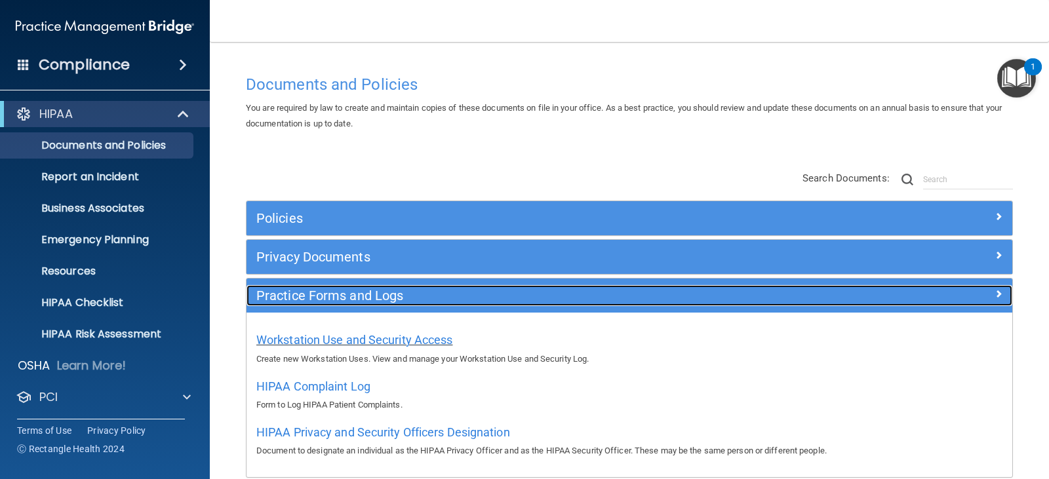
scroll to position [66, 0]
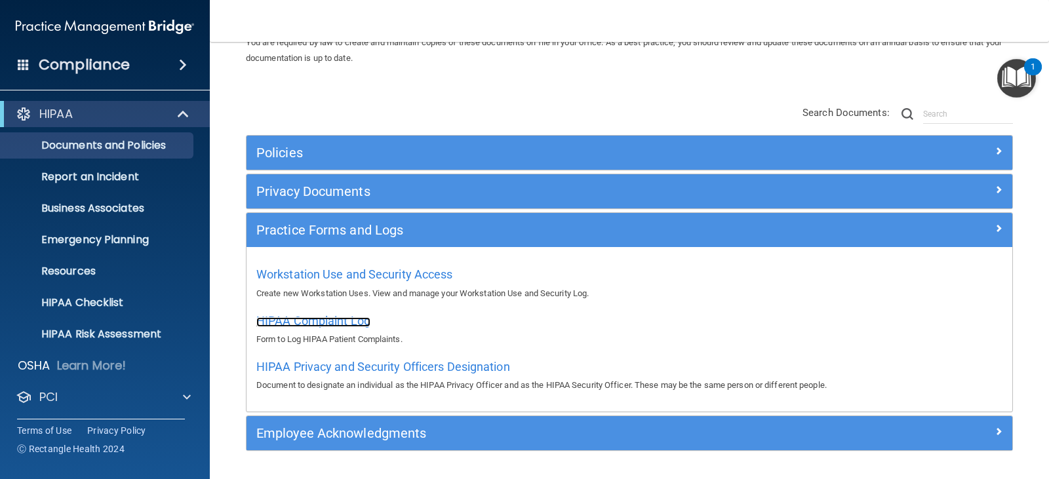
click at [343, 325] on span "HIPAA Complaint Log" at bounding box center [313, 321] width 114 height 14
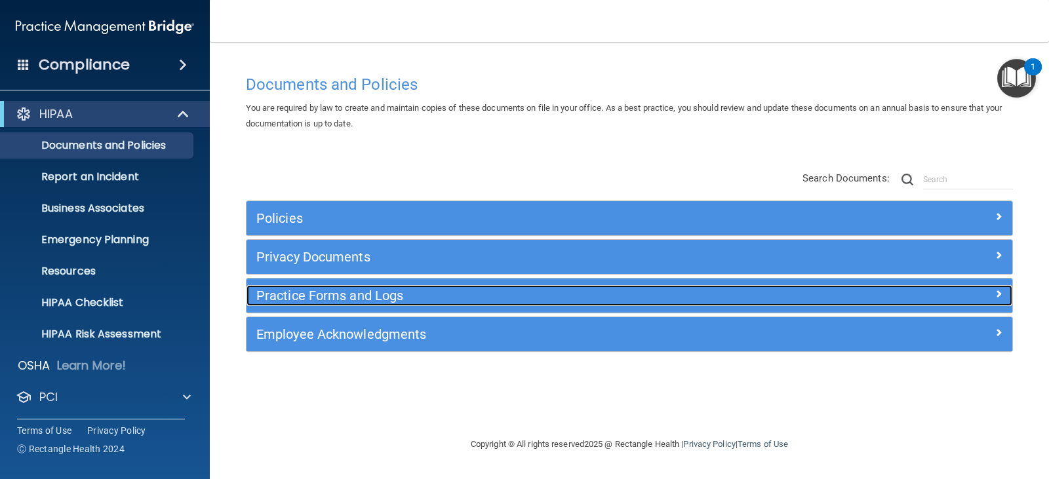
click at [366, 299] on h5 "Practice Forms and Logs" at bounding box center [533, 295] width 554 height 14
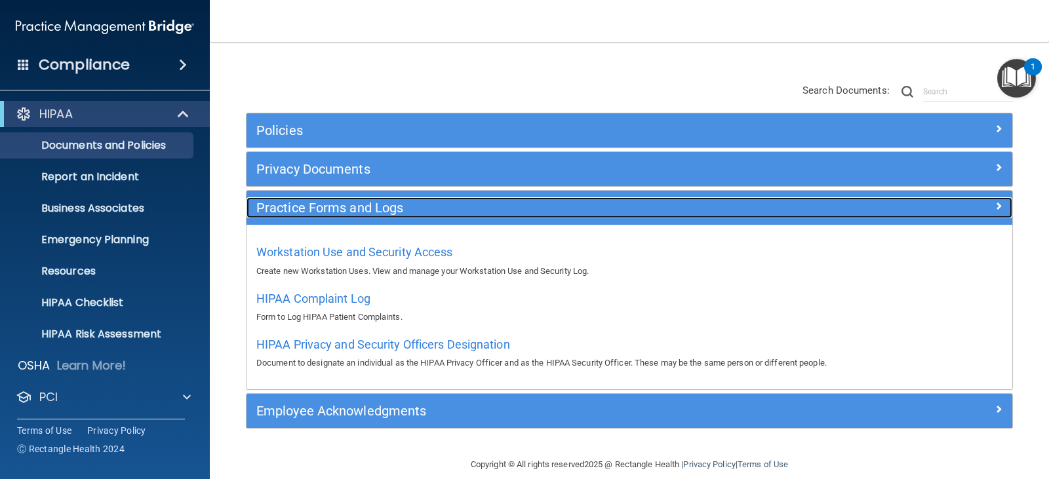
scroll to position [105, 0]
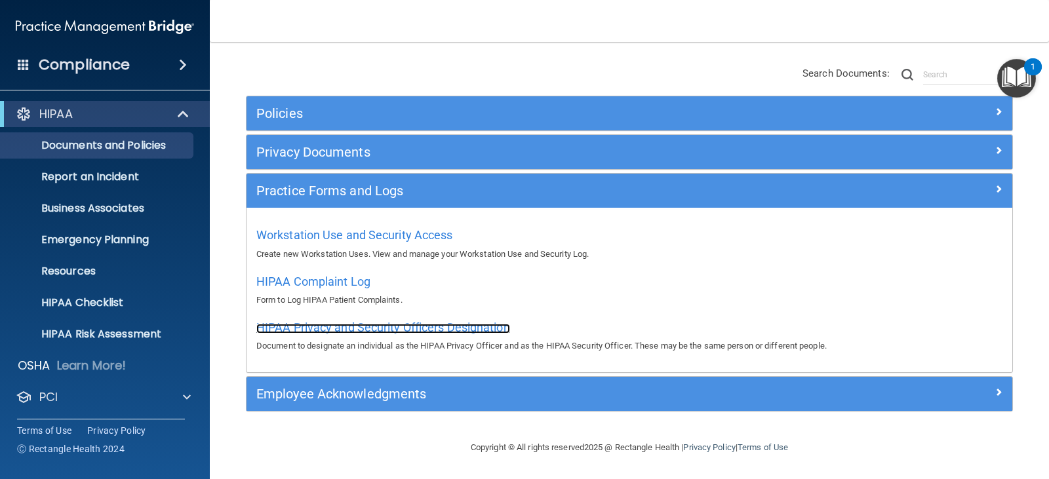
click at [404, 332] on span "HIPAA Privacy and Security Officers Designation" at bounding box center [383, 327] width 254 height 14
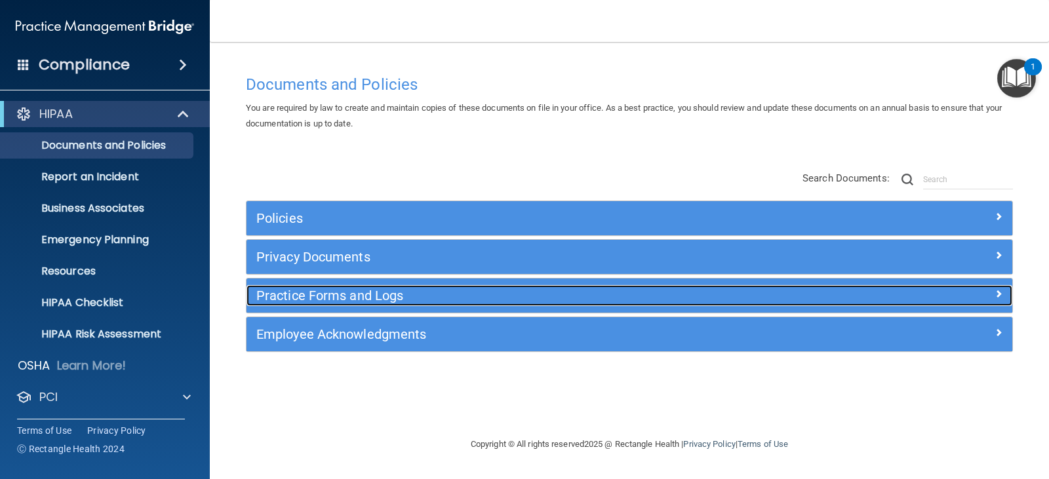
click at [395, 294] on h5 "Practice Forms and Logs" at bounding box center [533, 295] width 554 height 14
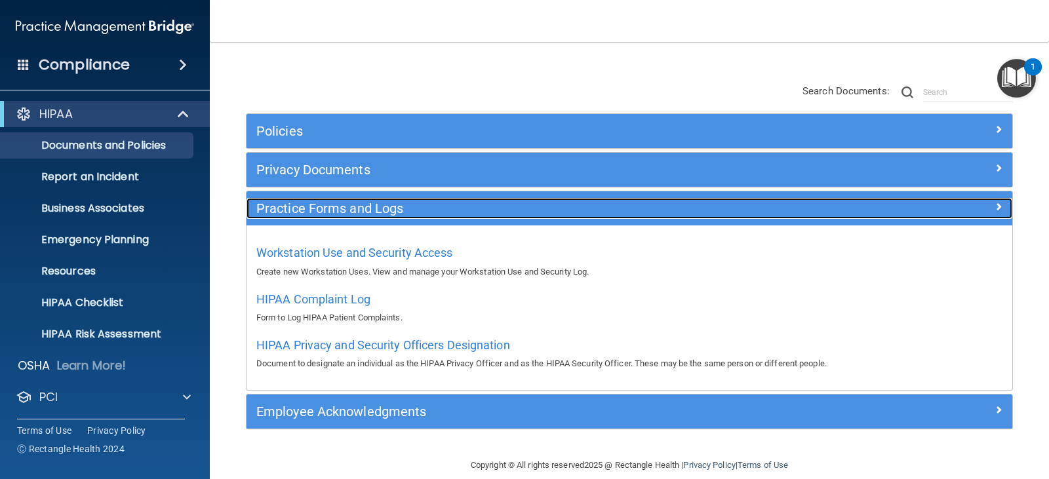
scroll to position [105, 0]
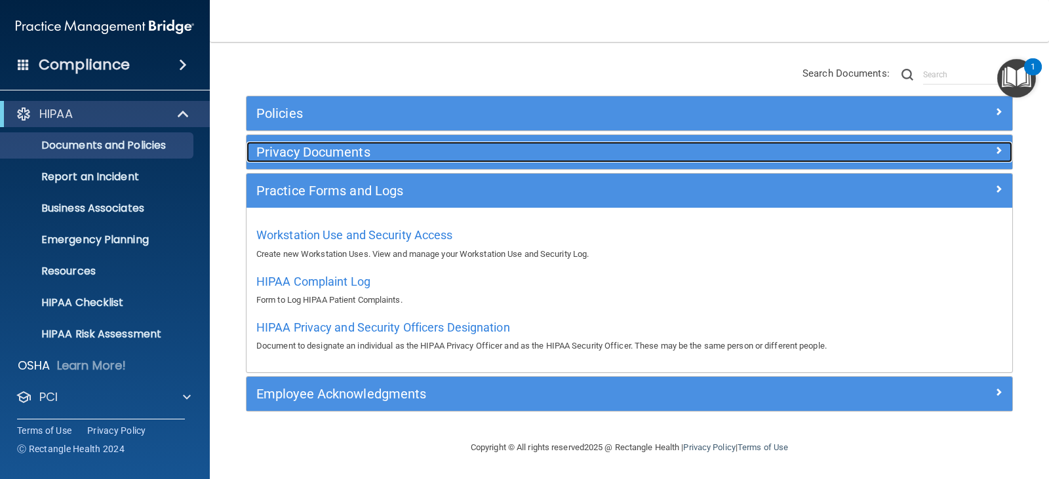
click at [349, 147] on h5 "Privacy Documents" at bounding box center [533, 152] width 554 height 14
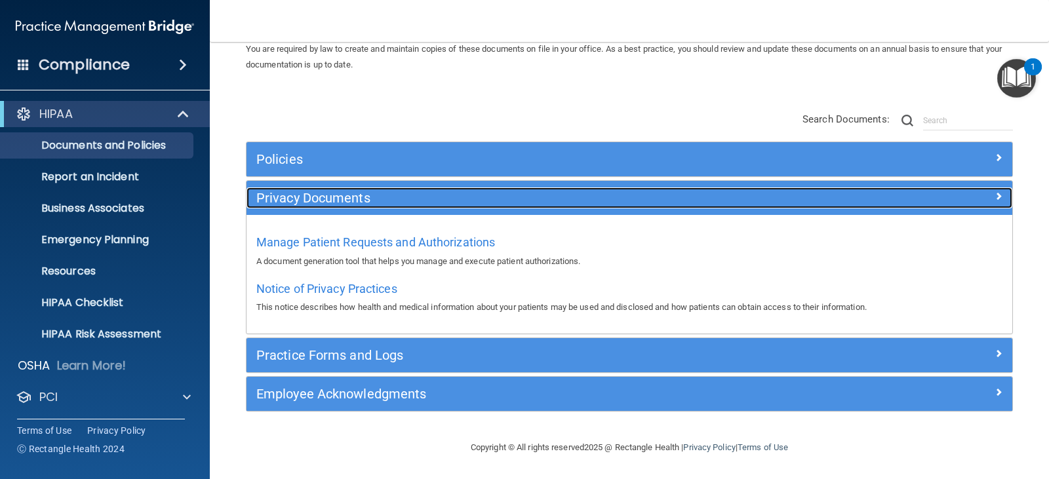
scroll to position [59, 0]
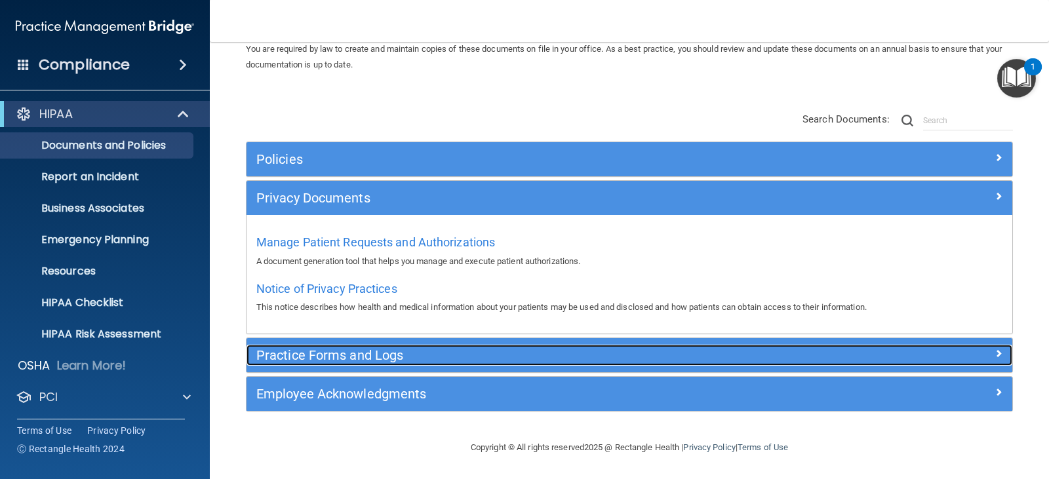
click at [391, 355] on h5 "Practice Forms and Logs" at bounding box center [533, 355] width 554 height 14
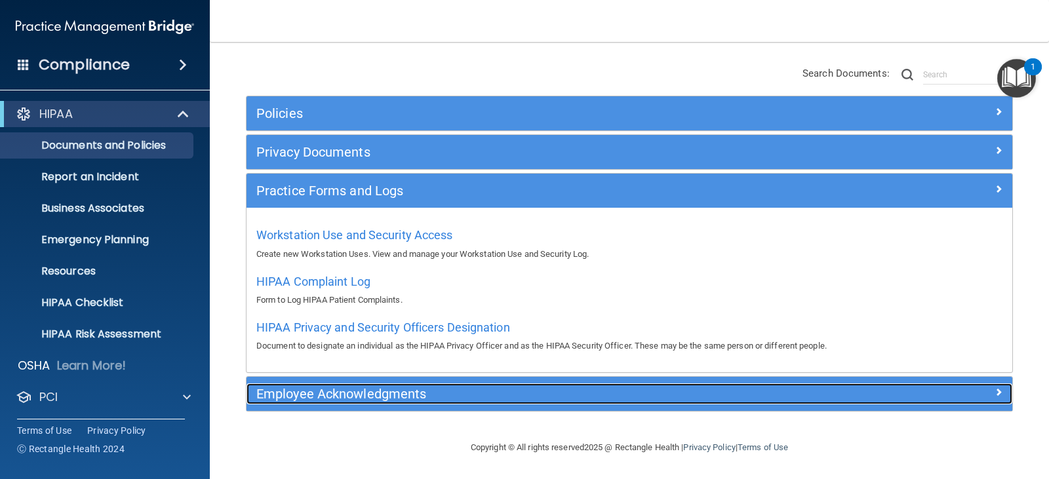
click at [397, 398] on h5 "Employee Acknowledgments" at bounding box center [533, 394] width 554 height 14
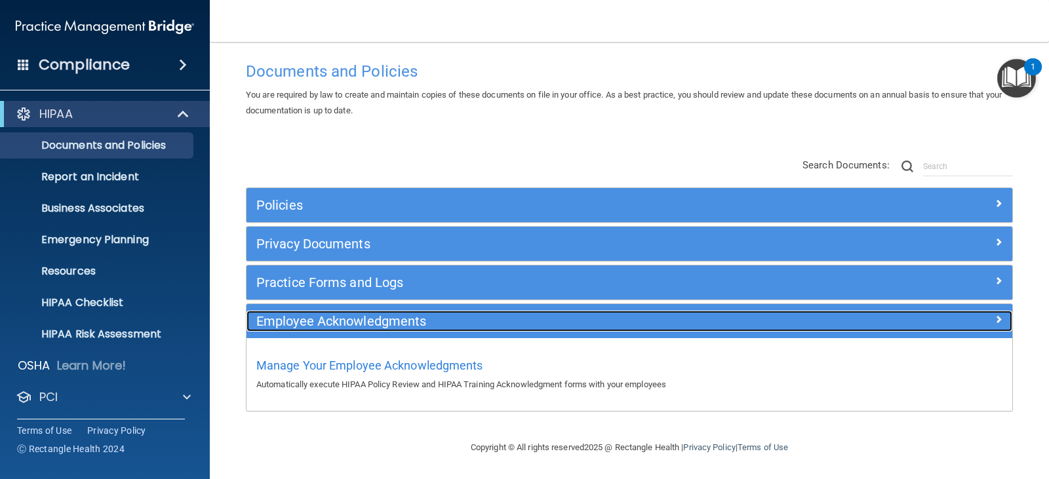
scroll to position [13, 0]
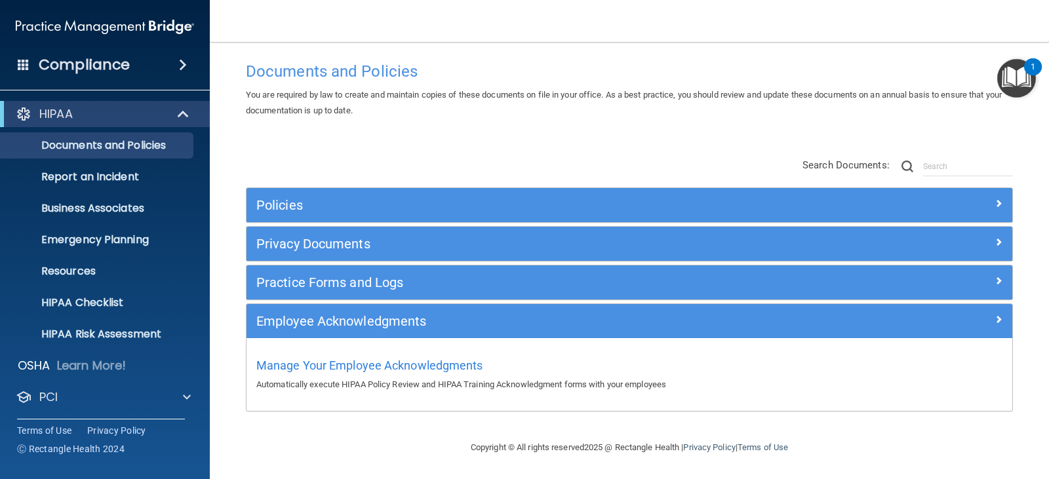
click at [1020, 75] on img "Open Resource Center, 1 new notification" at bounding box center [1016, 78] width 39 height 39
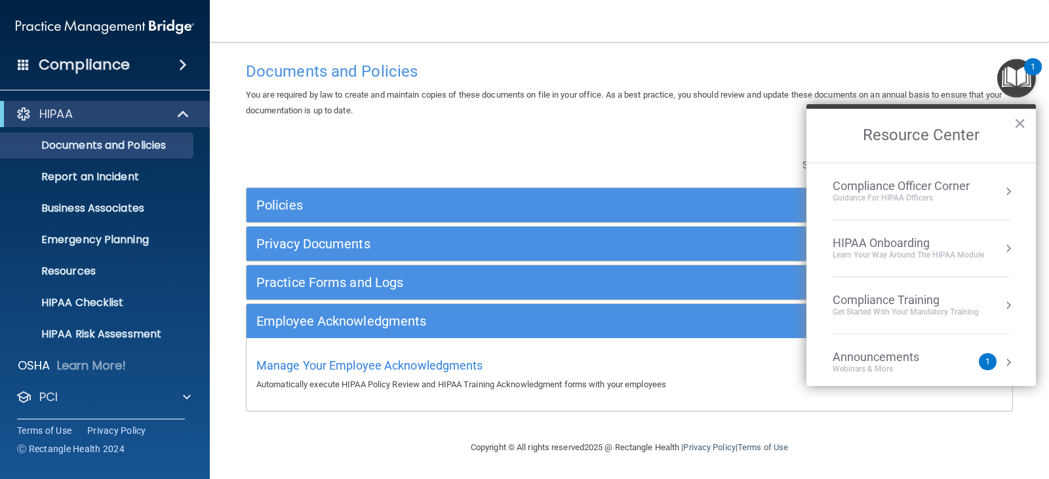
click at [928, 236] on div "HIPAA Onboarding" at bounding box center [907, 243] width 151 height 14
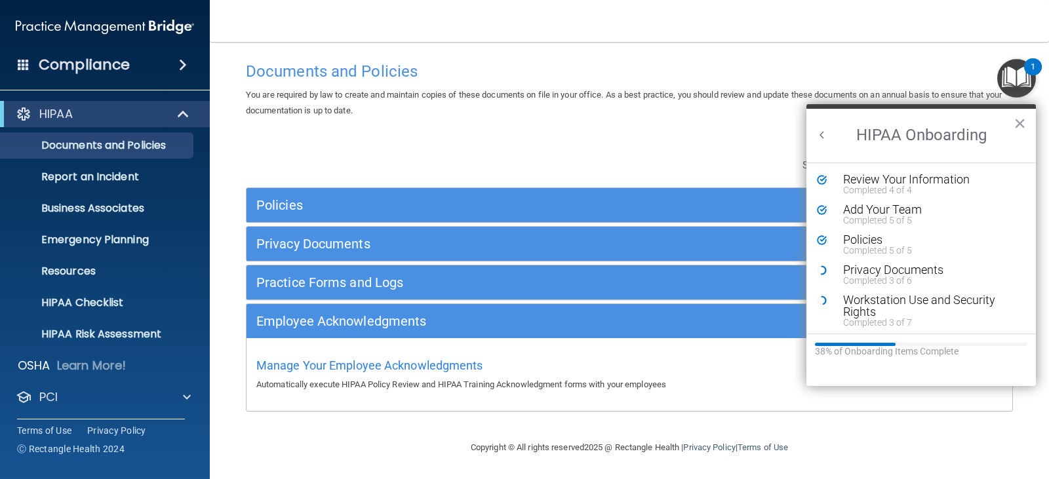
scroll to position [0, 0]
click at [874, 279] on div "Completed 3 of 6" at bounding box center [926, 280] width 166 height 9
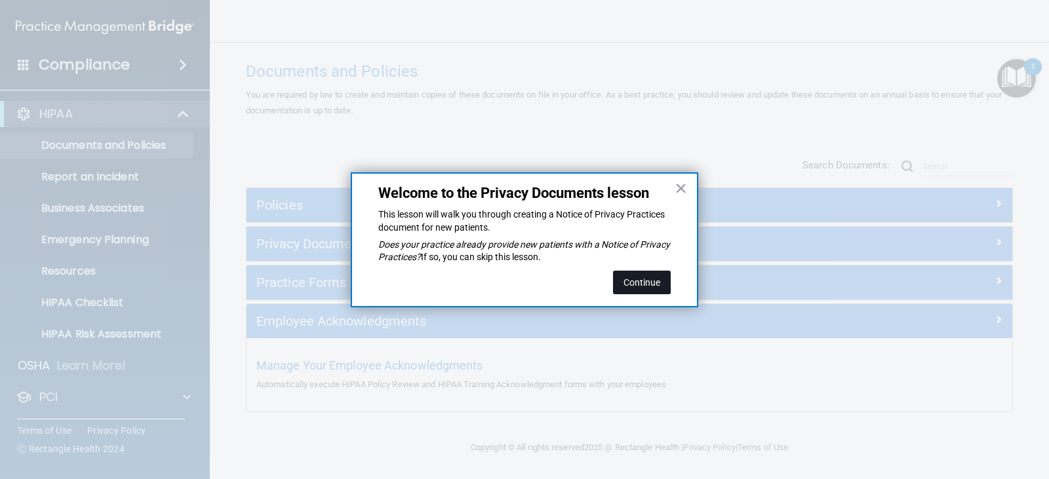
click at [632, 276] on button "Continue" at bounding box center [642, 283] width 58 height 24
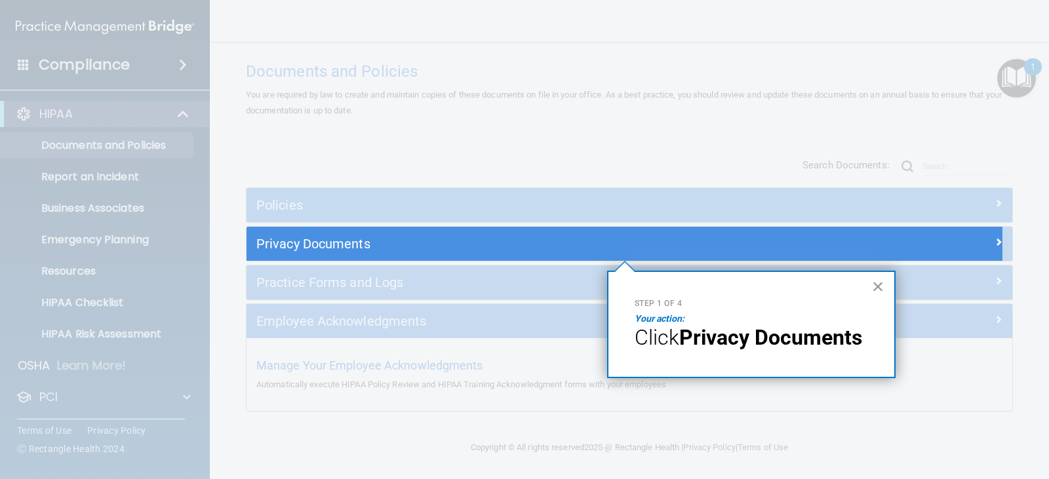
click at [879, 288] on button "×" at bounding box center [878, 286] width 12 height 21
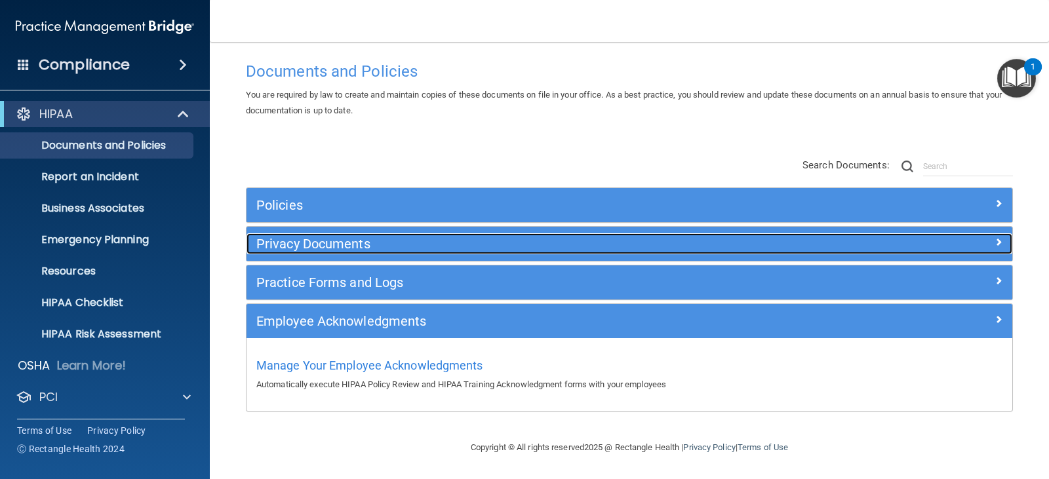
click at [317, 241] on h5 "Privacy Documents" at bounding box center [533, 244] width 554 height 14
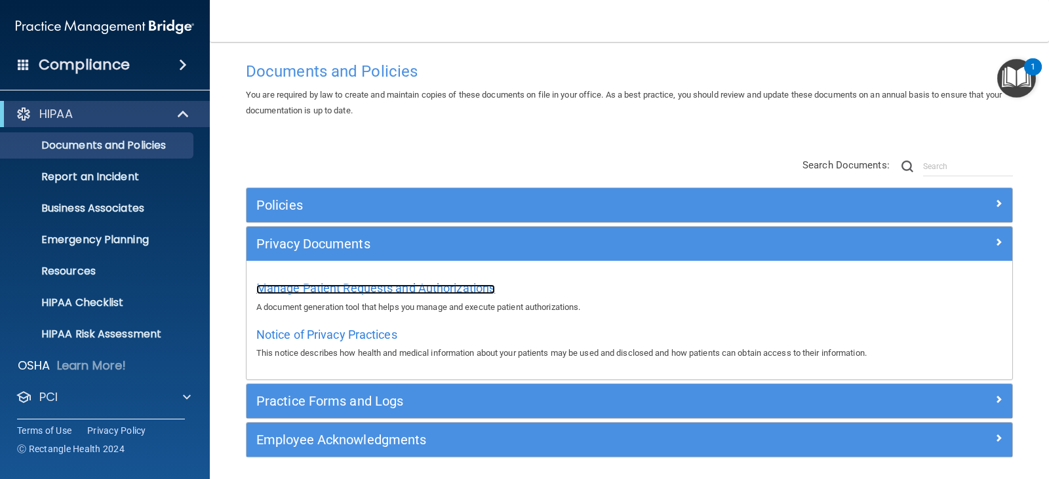
click at [351, 289] on span "Manage Patient Requests and Authorizations" at bounding box center [375, 288] width 239 height 14
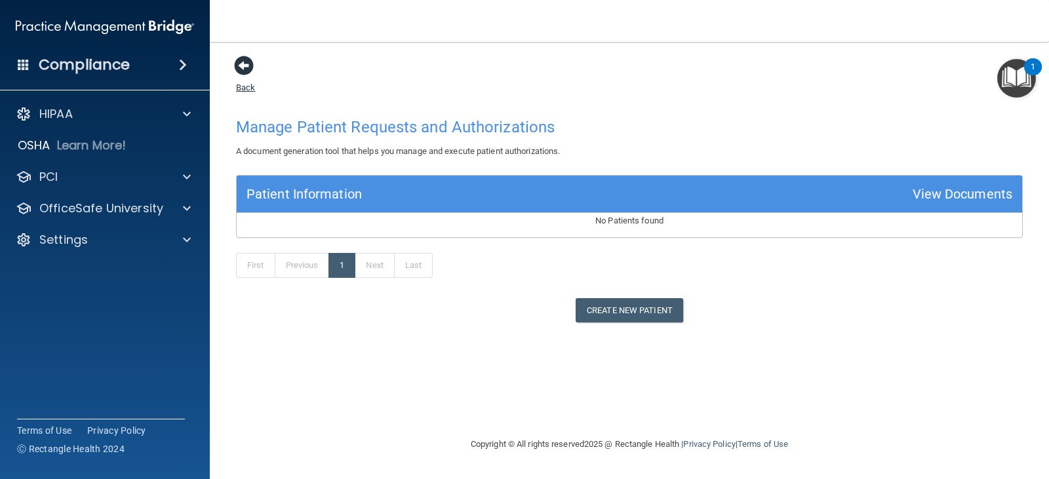
click at [244, 89] on link "Back" at bounding box center [245, 80] width 19 height 26
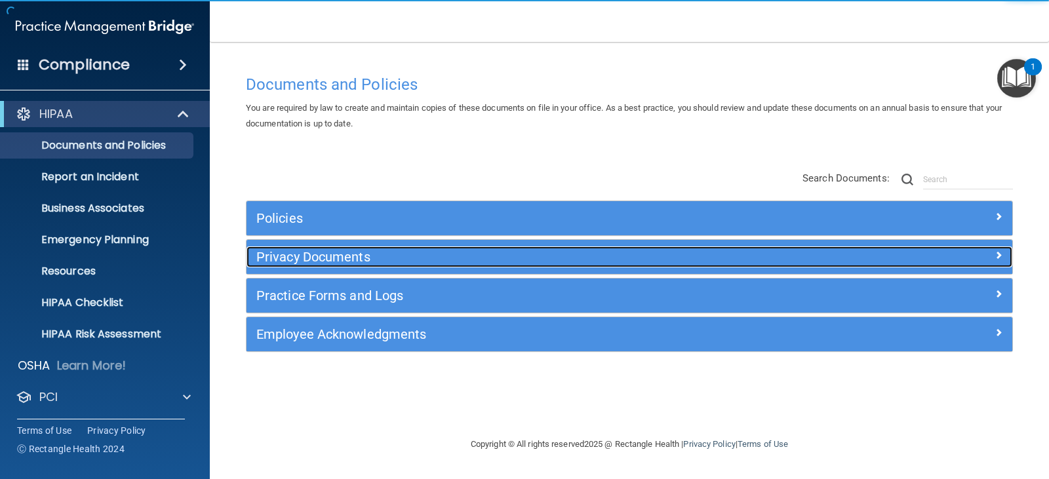
click at [350, 260] on h5 "Privacy Documents" at bounding box center [533, 257] width 554 height 14
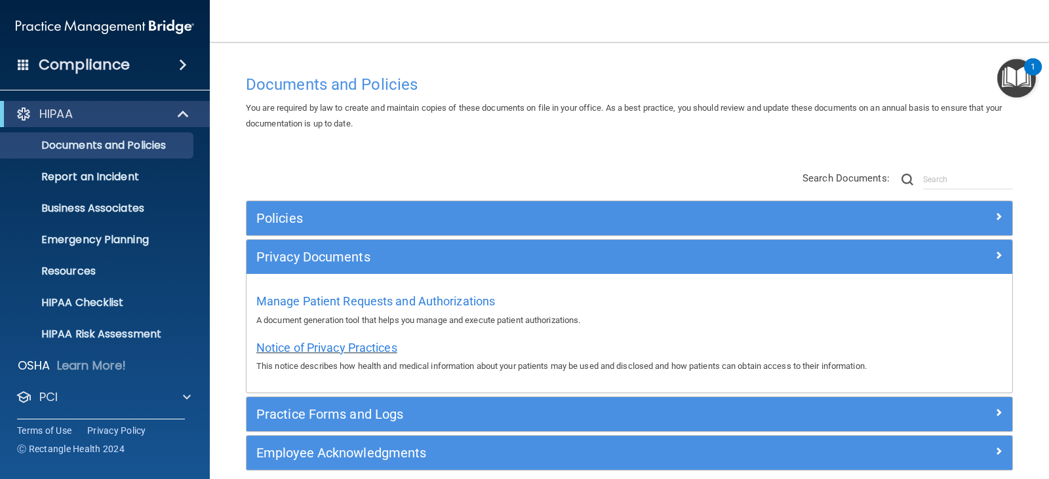
click at [347, 347] on span "Notice of Privacy Practices" at bounding box center [326, 348] width 141 height 14
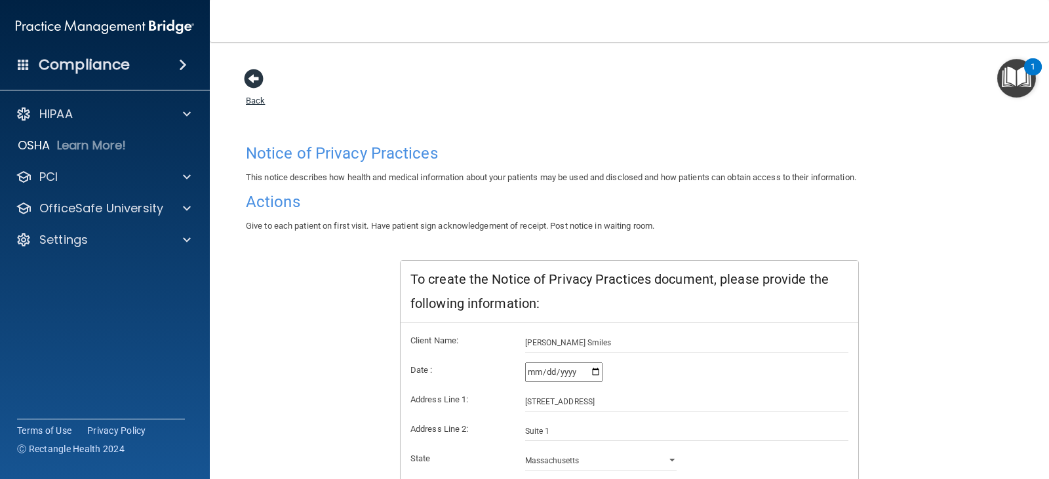
click at [251, 102] on link "Back" at bounding box center [255, 93] width 19 height 26
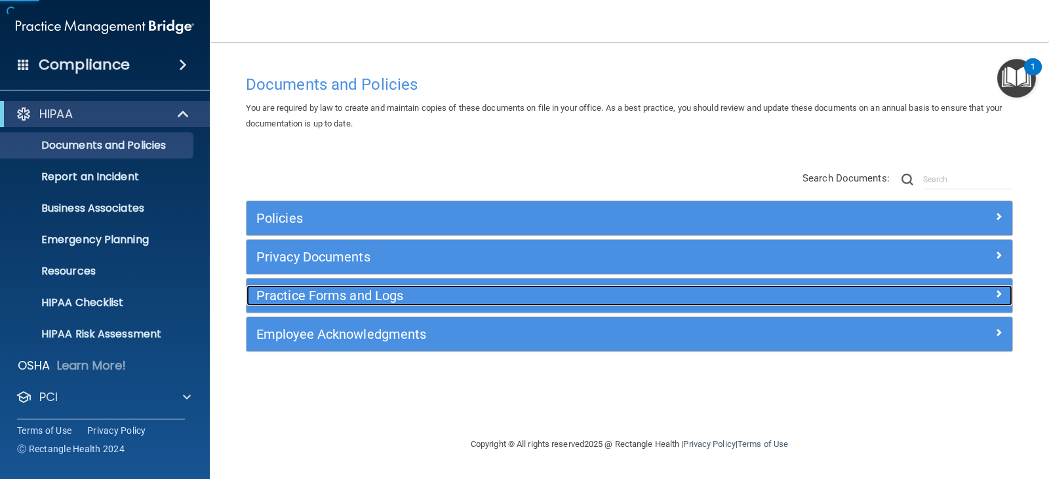
click at [366, 296] on h5 "Practice Forms and Logs" at bounding box center [533, 295] width 554 height 14
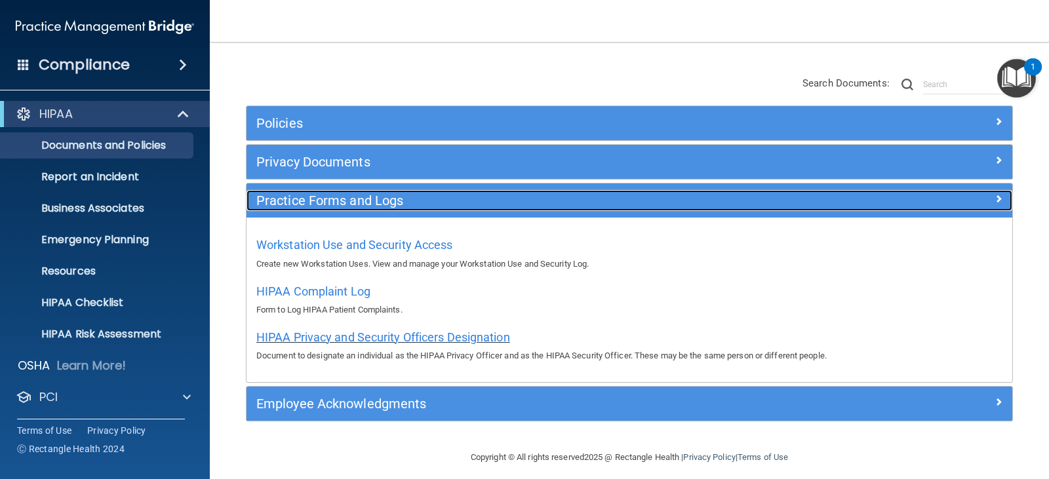
scroll to position [105, 0]
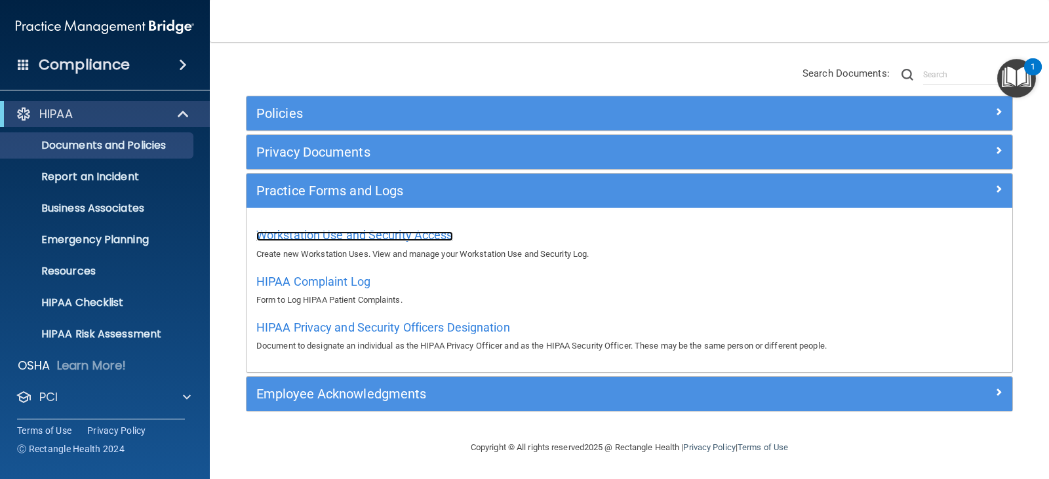
click at [387, 232] on span "Workstation Use and Security Access" at bounding box center [354, 235] width 197 height 14
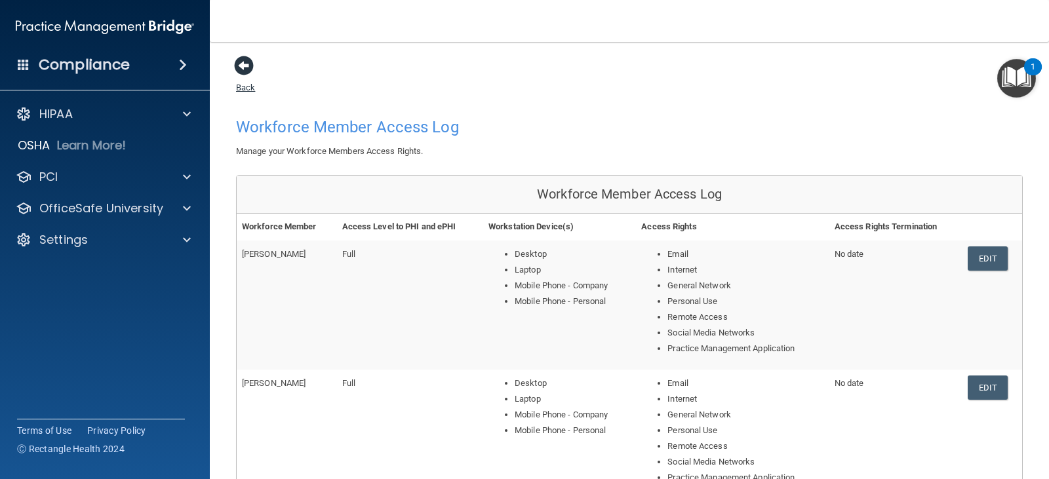
click at [238, 85] on link "Back" at bounding box center [245, 80] width 19 height 26
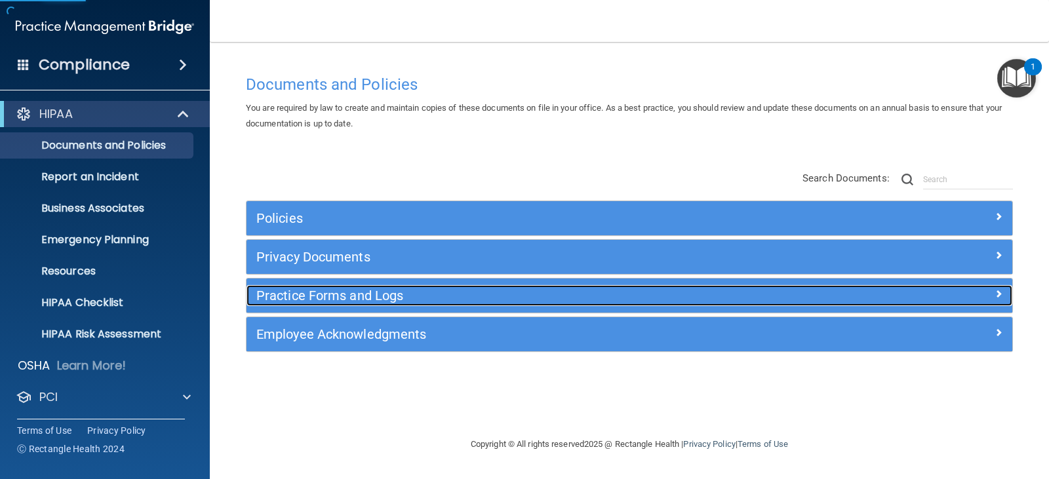
click at [360, 299] on h5 "Practice Forms and Logs" at bounding box center [533, 295] width 554 height 14
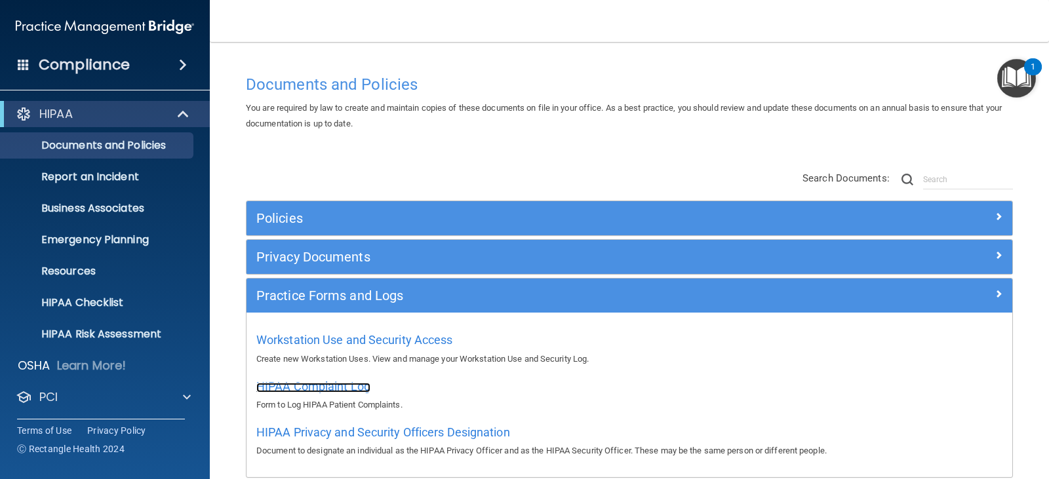
click at [322, 386] on span "HIPAA Complaint Log" at bounding box center [313, 386] width 114 height 14
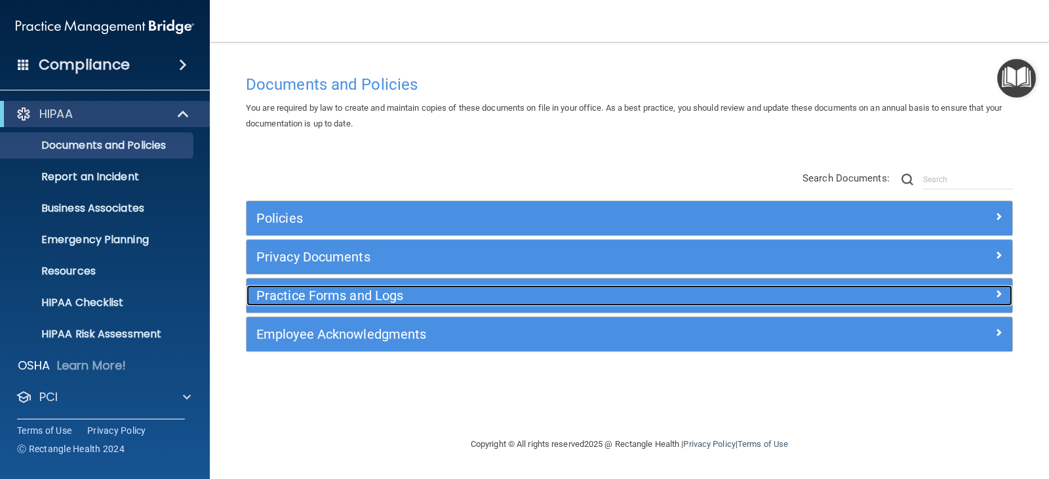
click at [333, 292] on h5 "Practice Forms and Logs" at bounding box center [533, 295] width 554 height 14
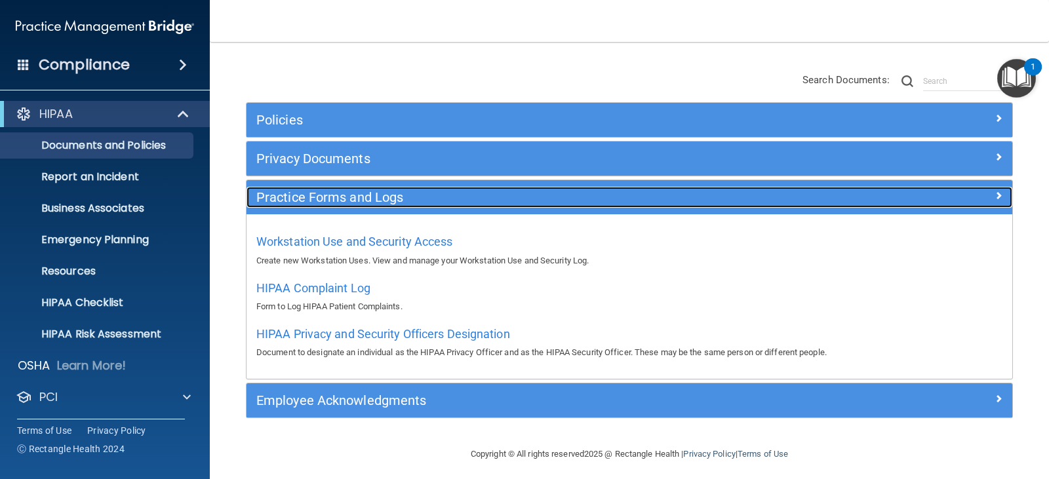
scroll to position [105, 0]
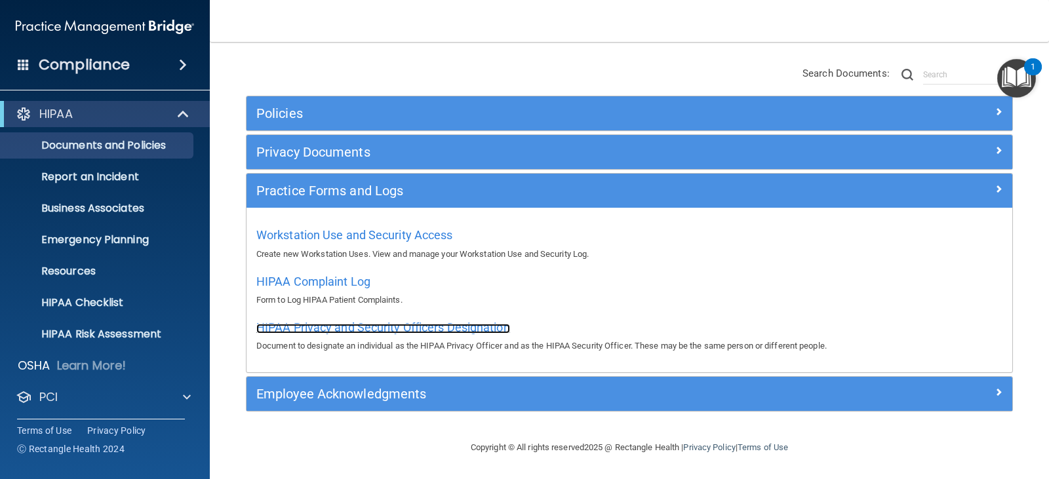
click at [375, 326] on span "HIPAA Privacy and Security Officers Designation" at bounding box center [383, 327] width 254 height 14
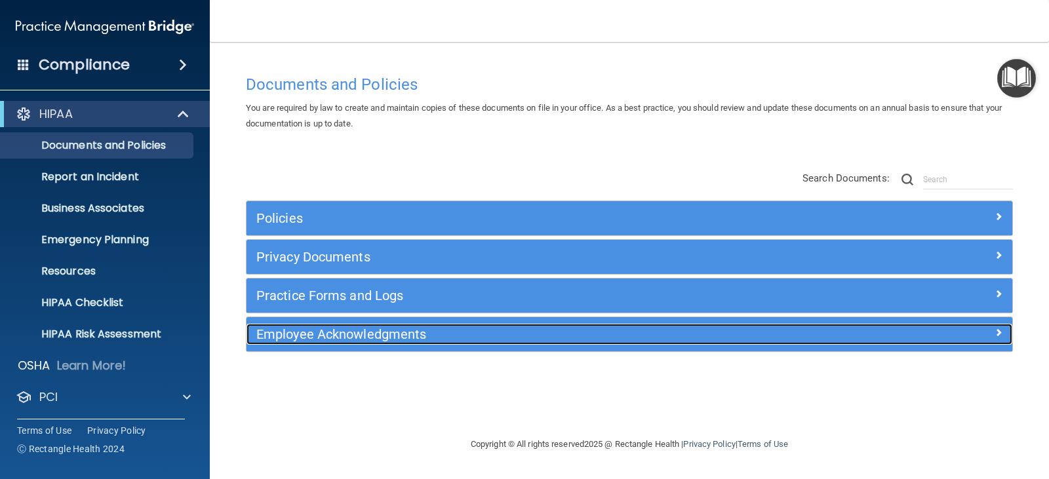
click at [377, 324] on div "Employee Acknowledgments" at bounding box center [533, 334] width 574 height 21
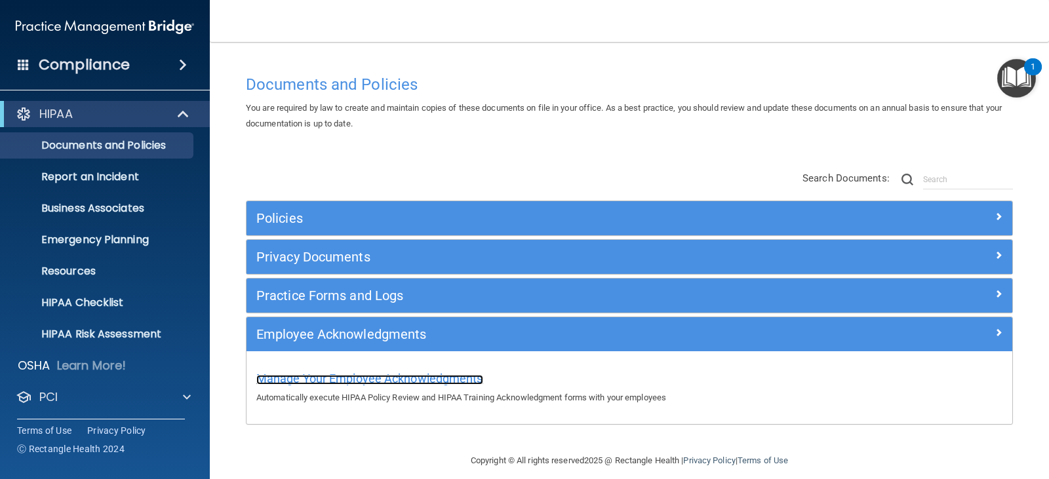
click at [392, 376] on span "Manage Your Employee Acknowledgments" at bounding box center [369, 379] width 227 height 14
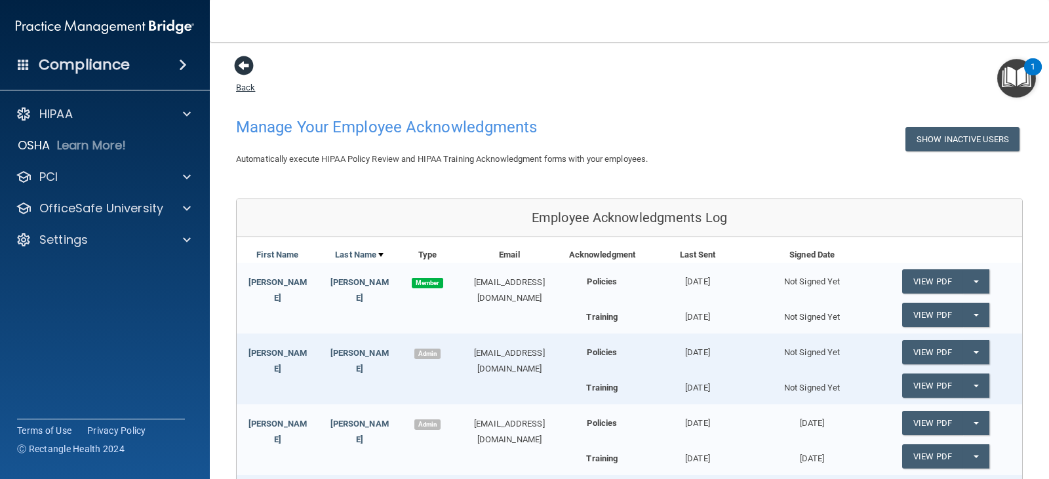
click at [247, 86] on link "Back" at bounding box center [245, 80] width 19 height 26
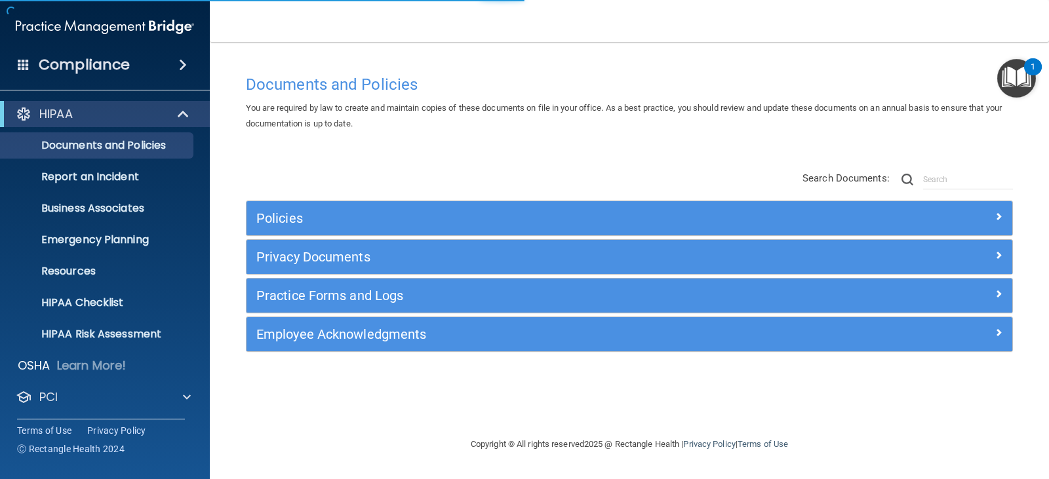
click at [1023, 78] on img "Open Resource Center, 1 new notification" at bounding box center [1016, 78] width 39 height 39
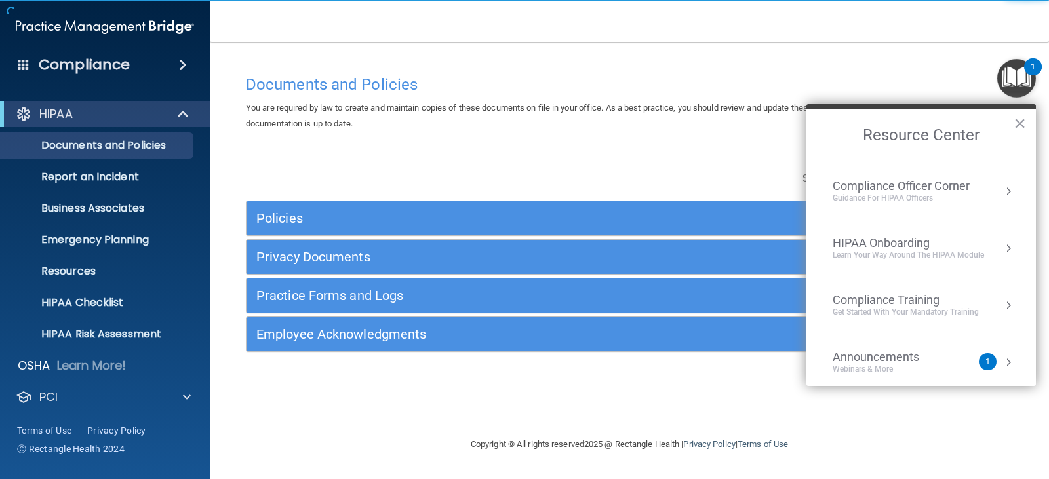
click at [902, 257] on div "Learn Your Way around the HIPAA module" at bounding box center [907, 255] width 151 height 11
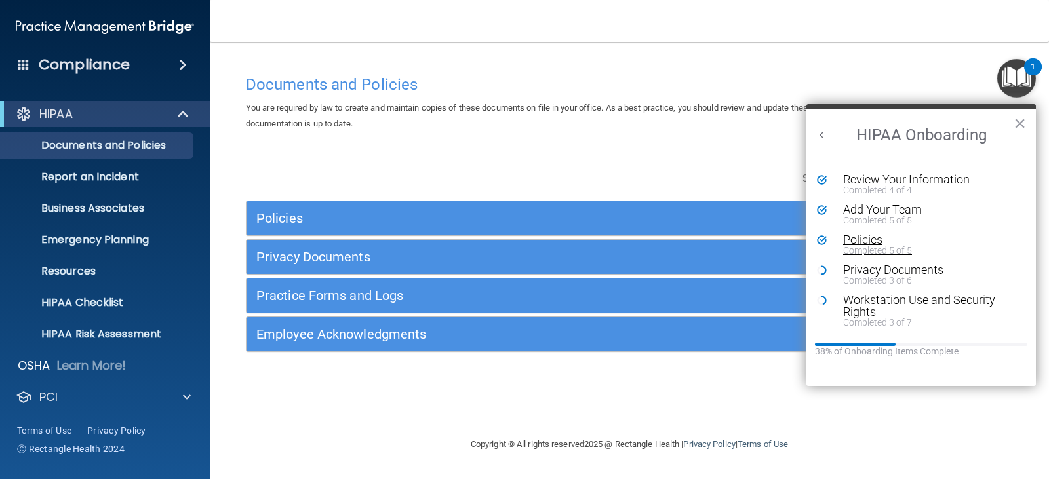
click at [866, 247] on div "Completed 5 of 5" at bounding box center [926, 250] width 166 height 9
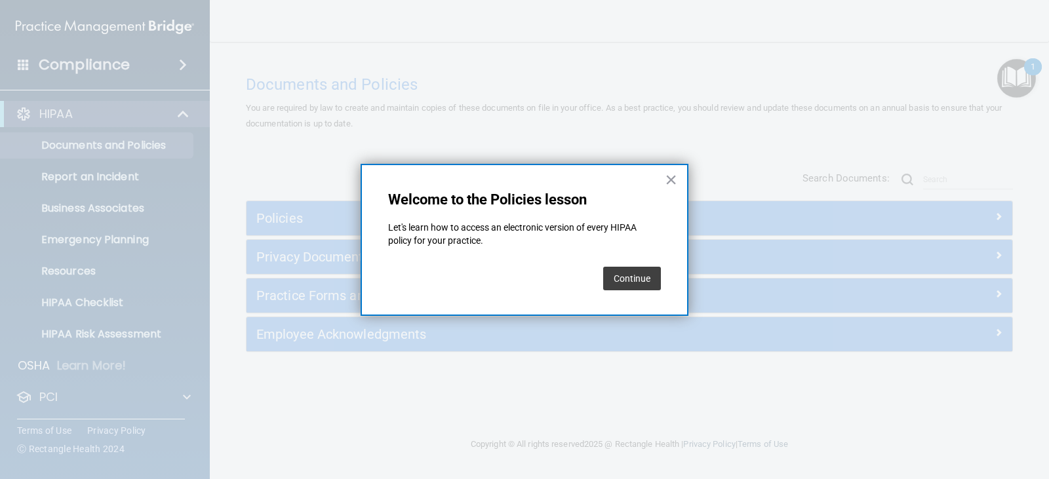
click at [636, 282] on button "Continue" at bounding box center [632, 279] width 58 height 24
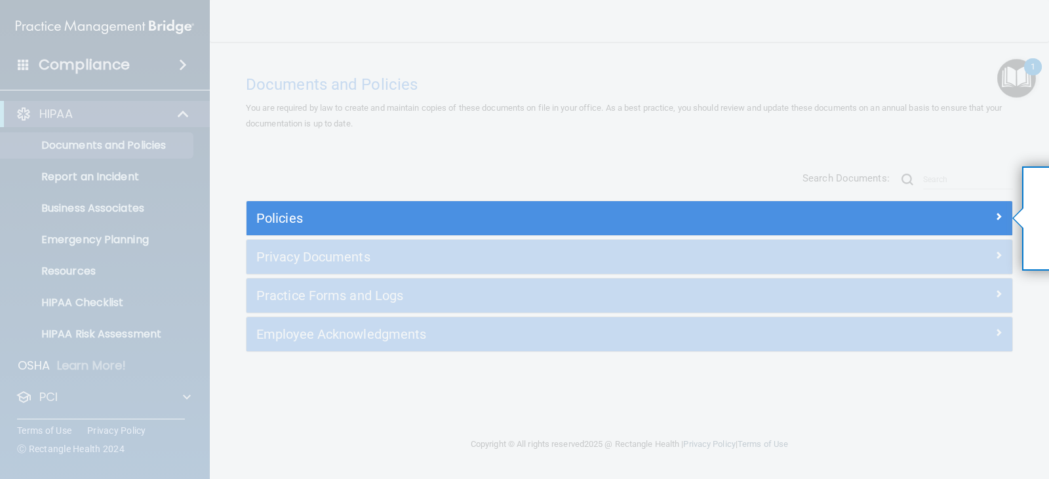
drag, startPoint x: 1036, startPoint y: 239, endPoint x: 849, endPoint y: 248, distance: 187.0
click at [1022, 166] on div "× Step 1 of 2 Your action: Click Policies" at bounding box center [1022, 166] width 0 height 0
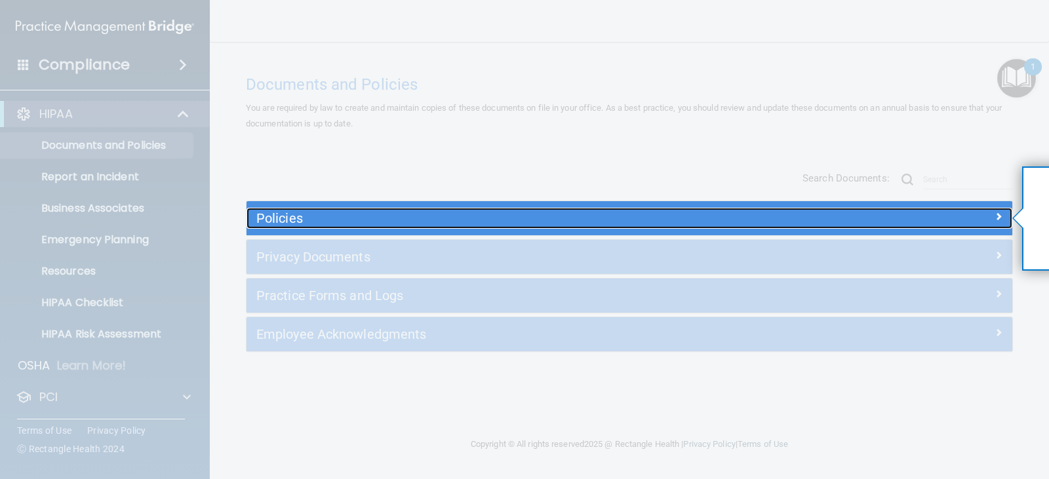
click at [750, 220] on h5 "Policies" at bounding box center [533, 218] width 554 height 14
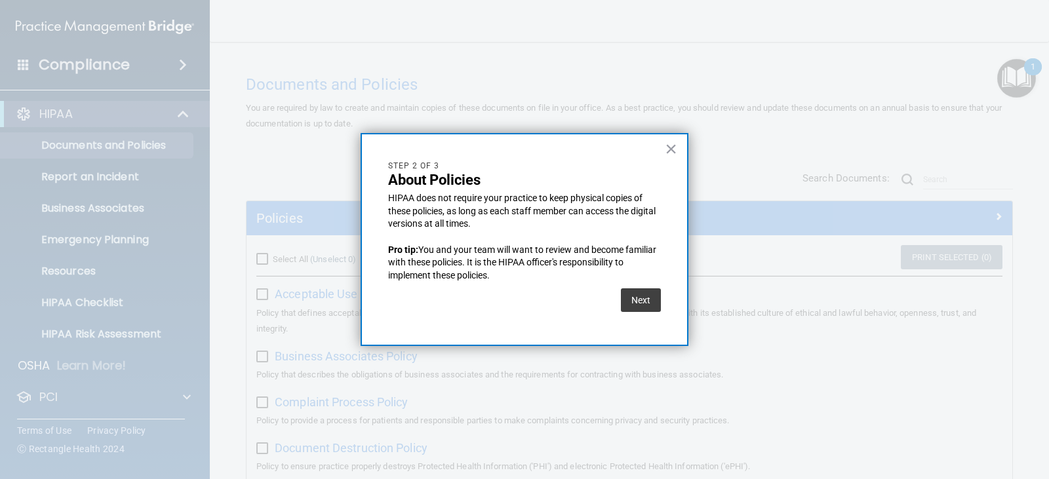
click at [619, 305] on div "Next" at bounding box center [524, 300] width 273 height 37
click at [623, 301] on button "Next" at bounding box center [641, 300] width 40 height 24
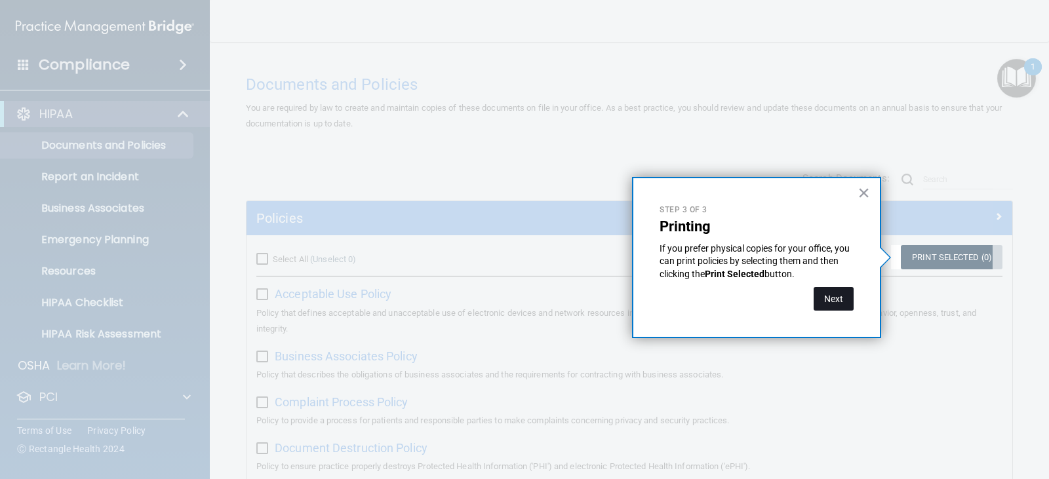
click at [837, 301] on button "Next" at bounding box center [833, 299] width 40 height 24
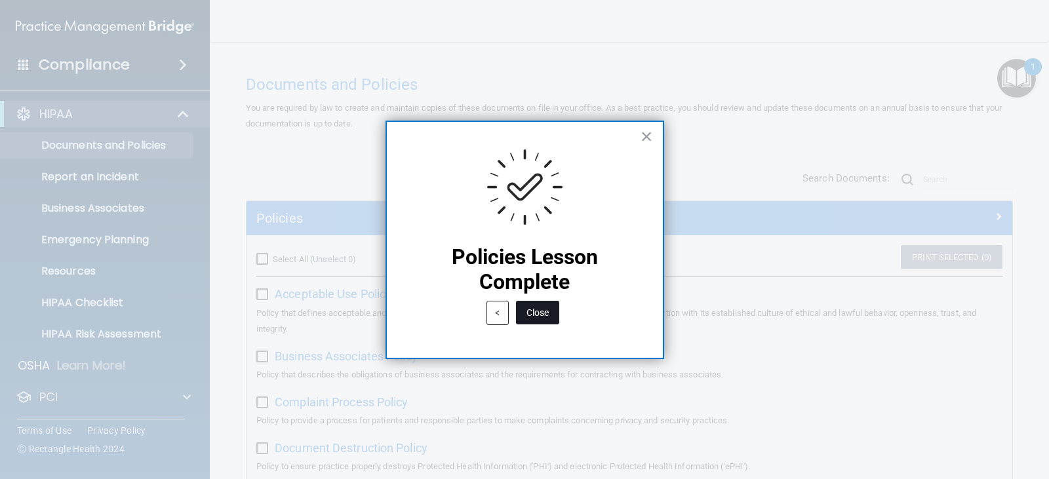
click at [539, 311] on button "Close" at bounding box center [537, 313] width 43 height 24
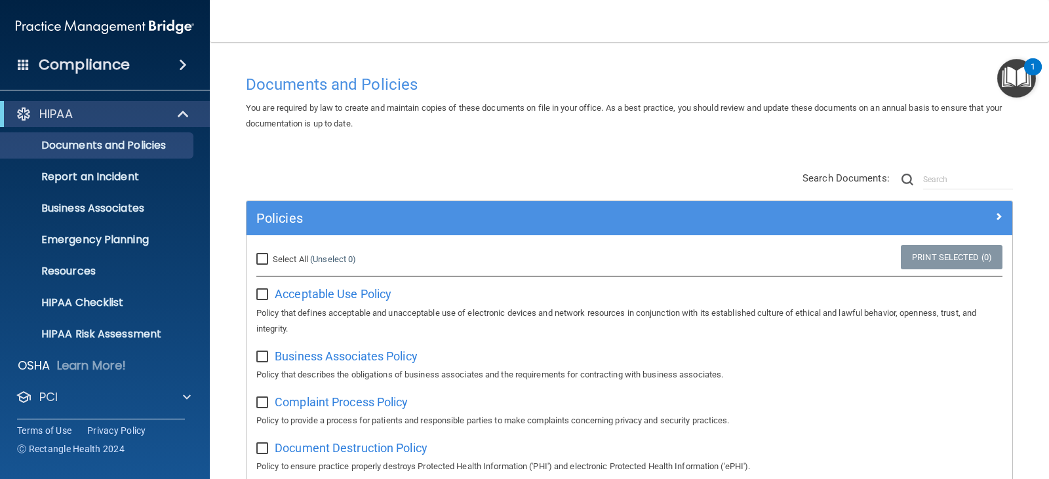
click at [1011, 73] on img "Open Resource Center, 1 new notification" at bounding box center [1016, 78] width 39 height 39
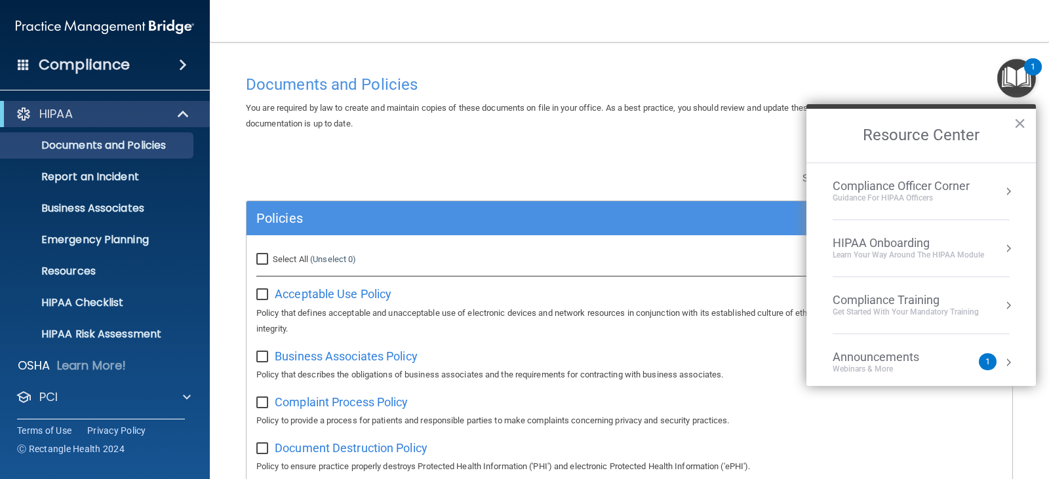
click at [912, 248] on div "HIPAA Onboarding" at bounding box center [907, 243] width 151 height 14
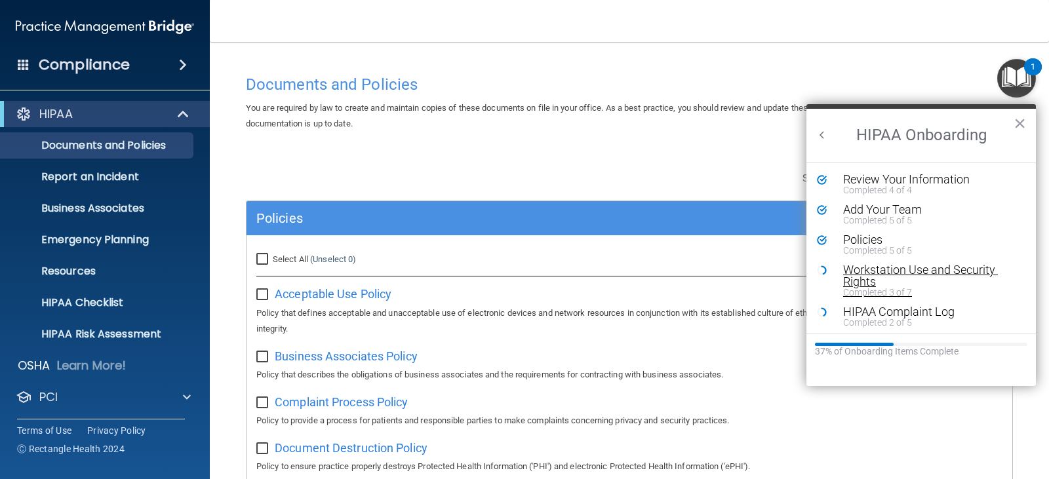
click at [879, 267] on div "Workstation Use and Security Rights" at bounding box center [926, 276] width 166 height 24
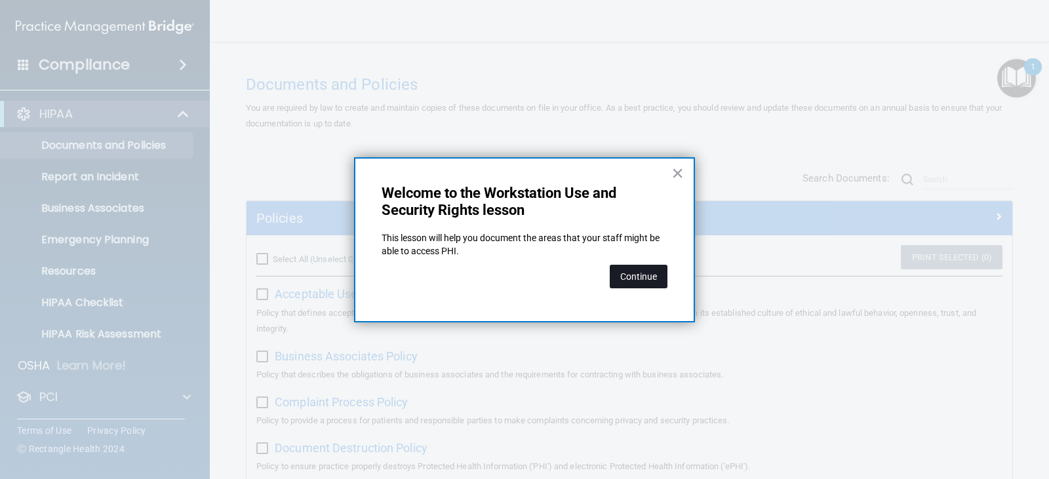
click at [634, 277] on button "Continue" at bounding box center [638, 277] width 58 height 24
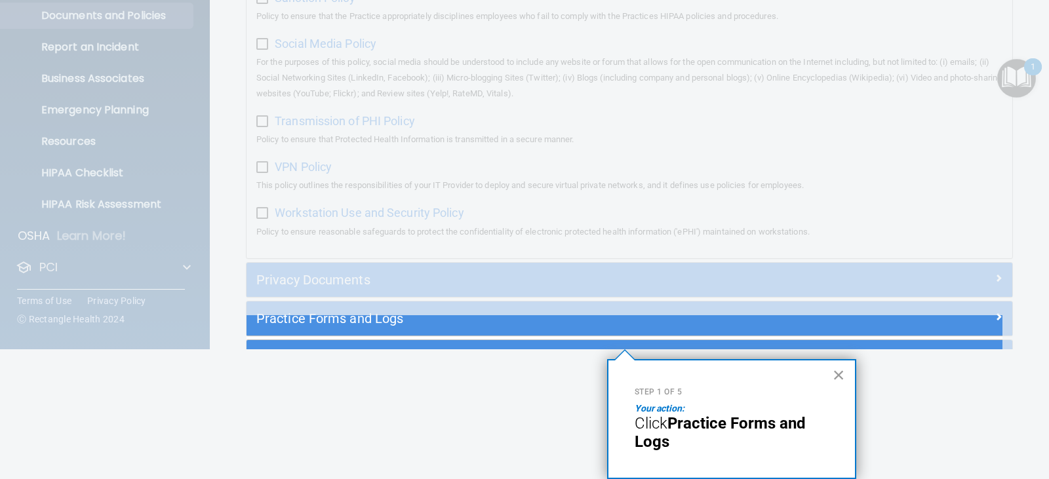
click at [840, 372] on button "×" at bounding box center [838, 374] width 12 height 21
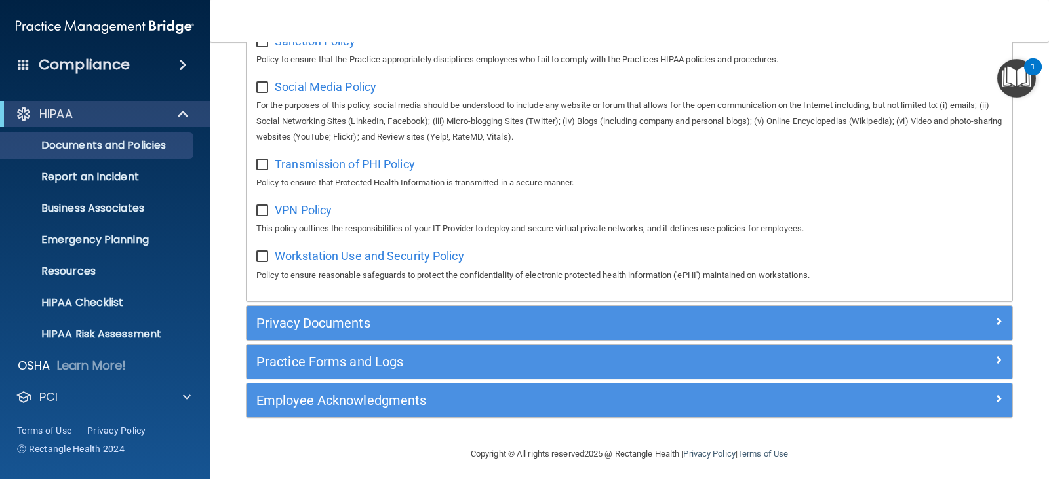
scroll to position [1041, 0]
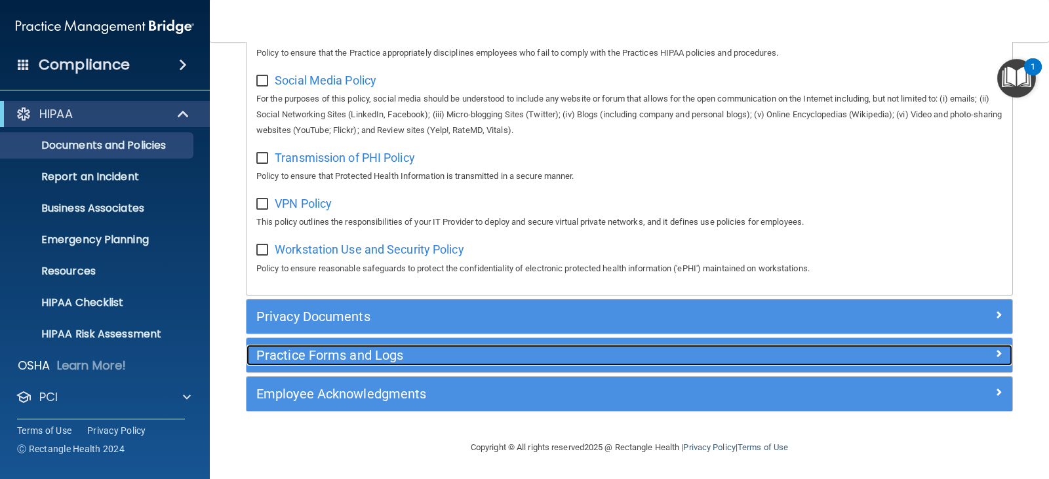
click at [709, 362] on h5 "Practice Forms and Logs" at bounding box center [533, 355] width 554 height 14
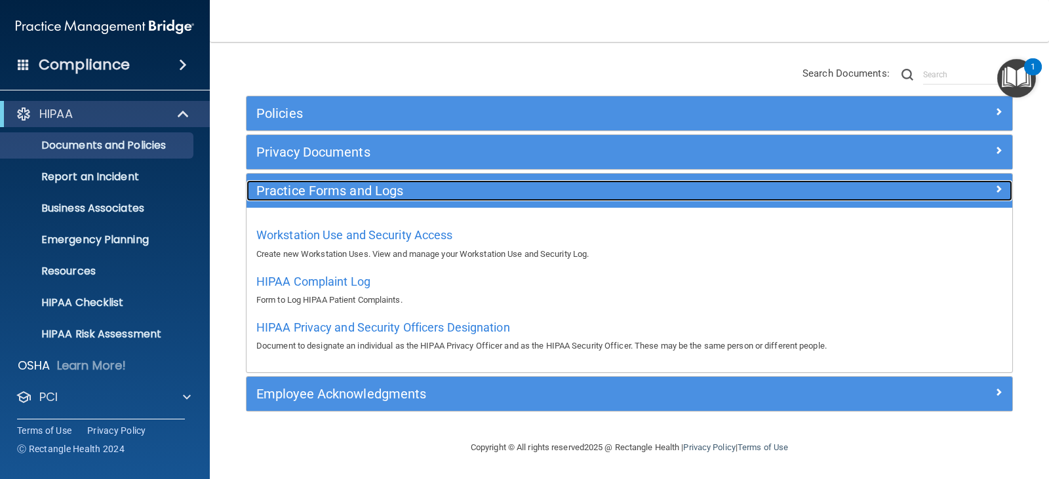
scroll to position [105, 0]
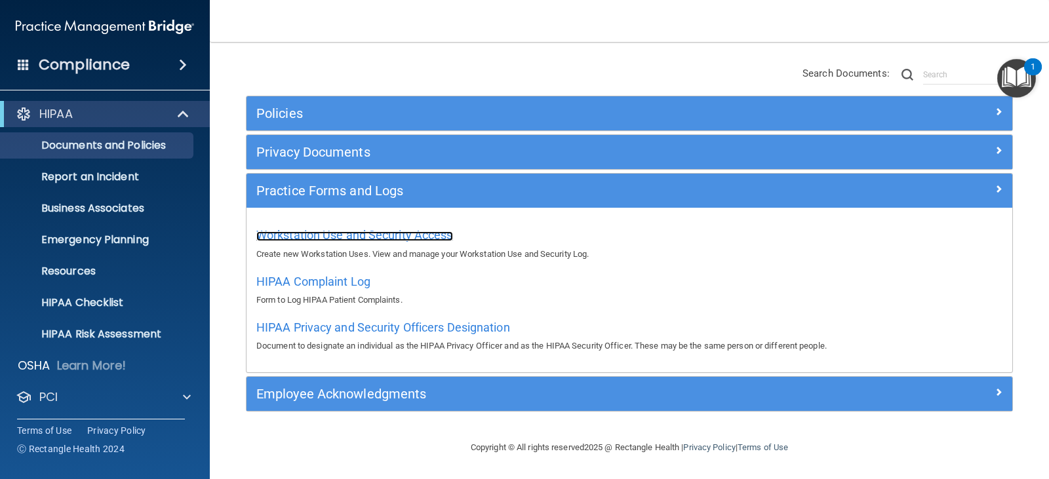
click at [391, 236] on span "Workstation Use and Security Access" at bounding box center [354, 235] width 197 height 14
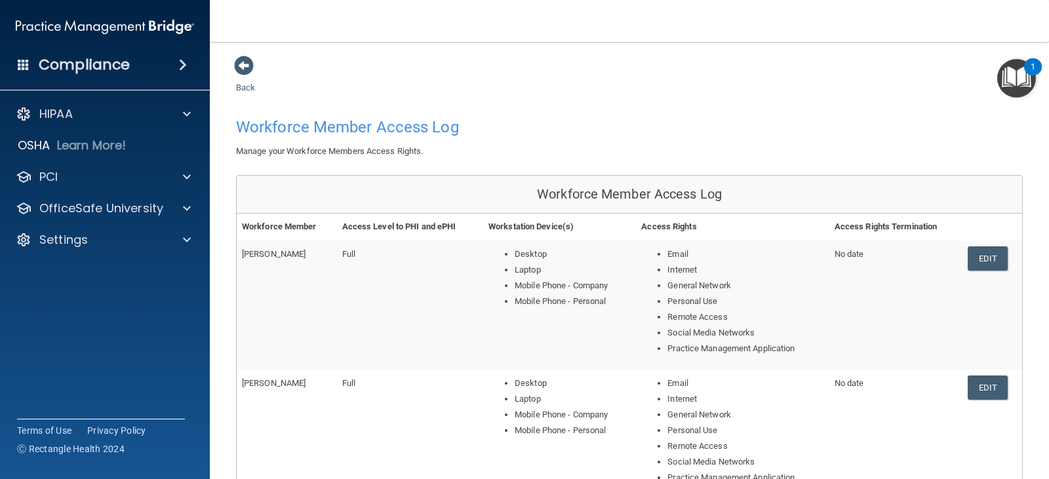
click at [233, 90] on main "Back Workforce Member Access Log Manage your Workforce Members Access Rights. W…" at bounding box center [629, 260] width 839 height 437
click at [242, 88] on link "Back" at bounding box center [245, 80] width 19 height 26
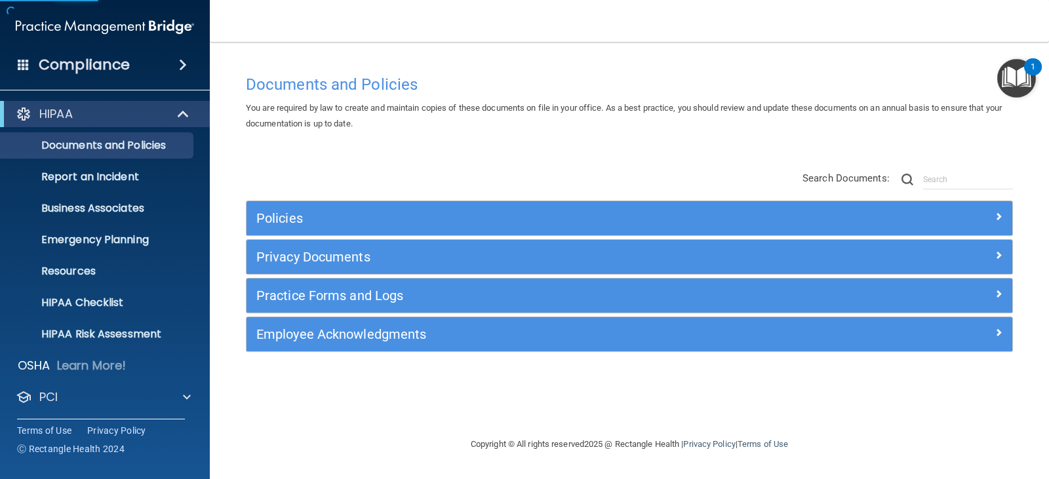
click at [1018, 77] on img "Open Resource Center, 1 new notification" at bounding box center [1016, 78] width 39 height 39
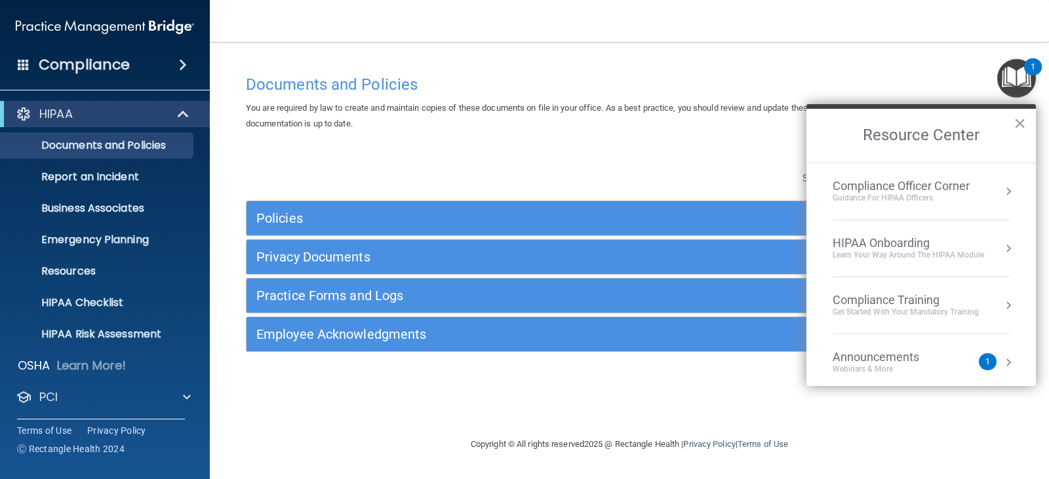
click at [873, 242] on div "HIPAA Onboarding" at bounding box center [907, 243] width 151 height 14
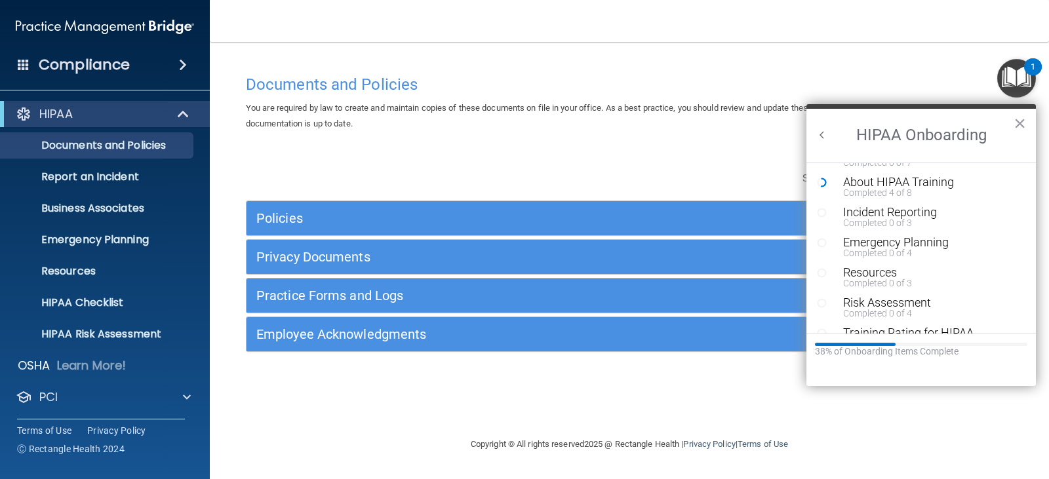
scroll to position [197, 0]
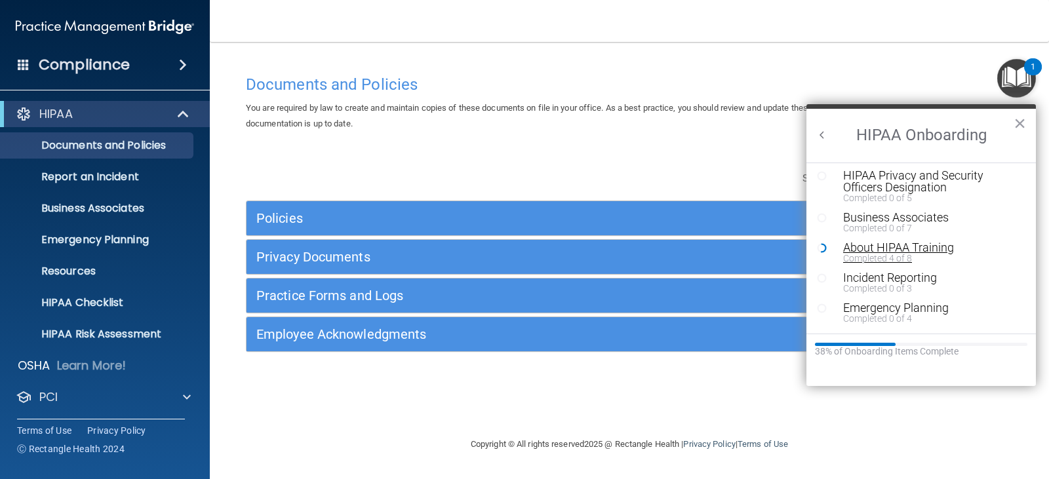
click at [883, 246] on div "About HIPAA Training" at bounding box center [926, 248] width 166 height 12
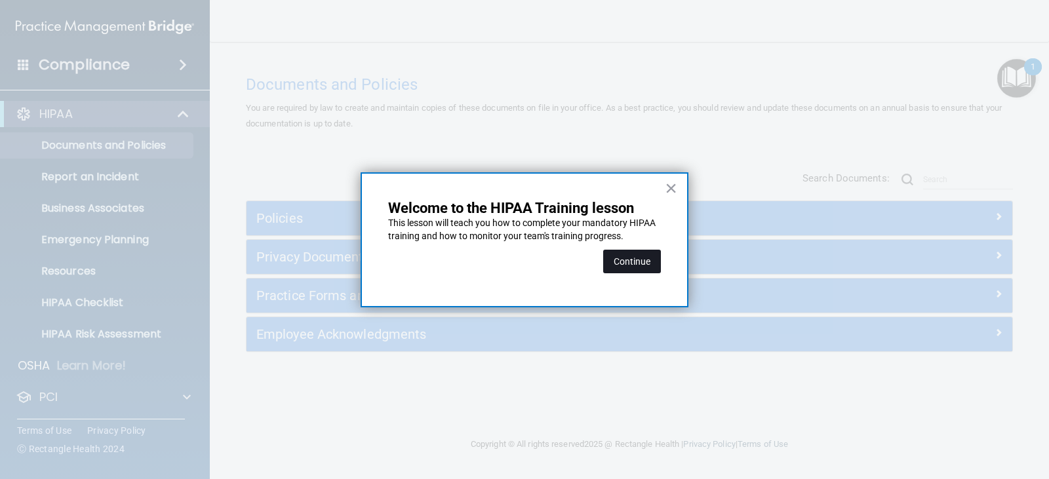
click at [644, 258] on button "Continue" at bounding box center [632, 262] width 58 height 24
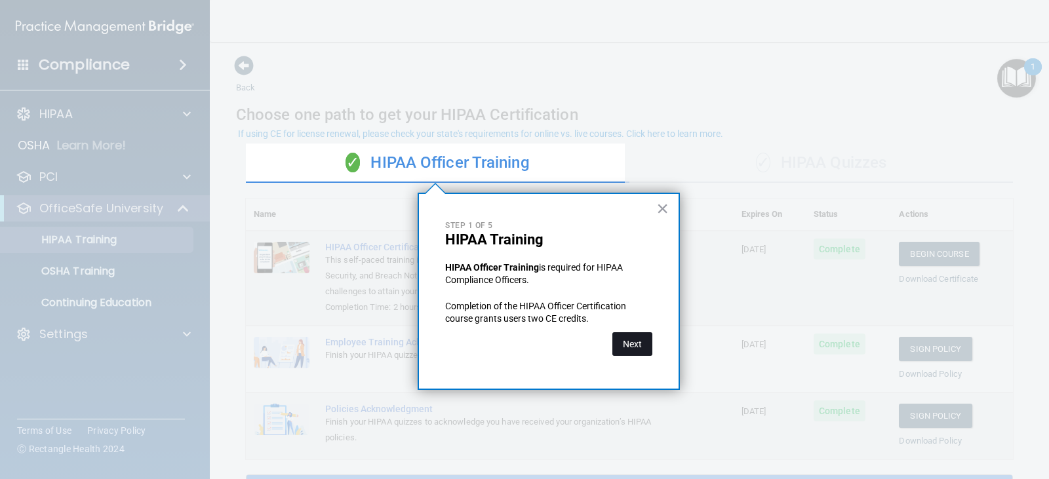
click at [635, 343] on button "Next" at bounding box center [632, 344] width 40 height 24
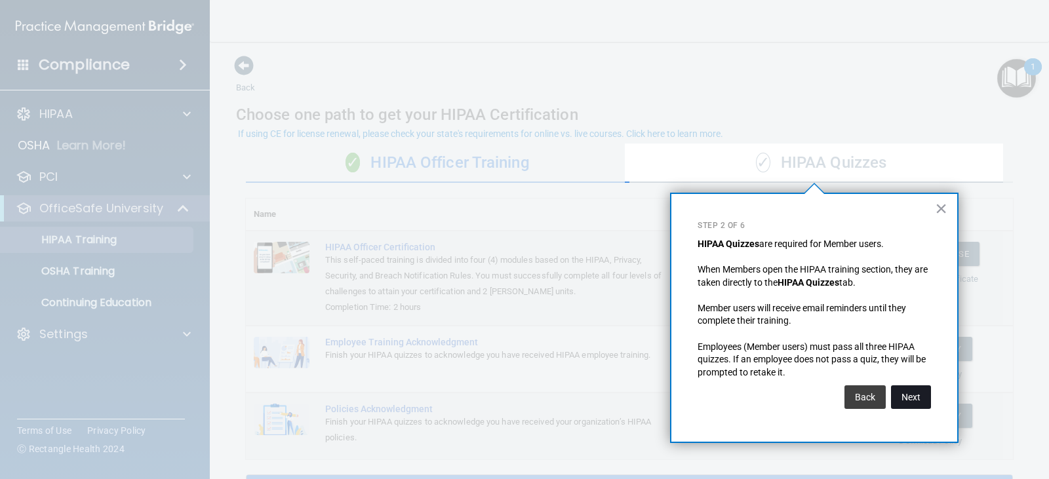
click at [919, 400] on button "Next" at bounding box center [911, 397] width 40 height 24
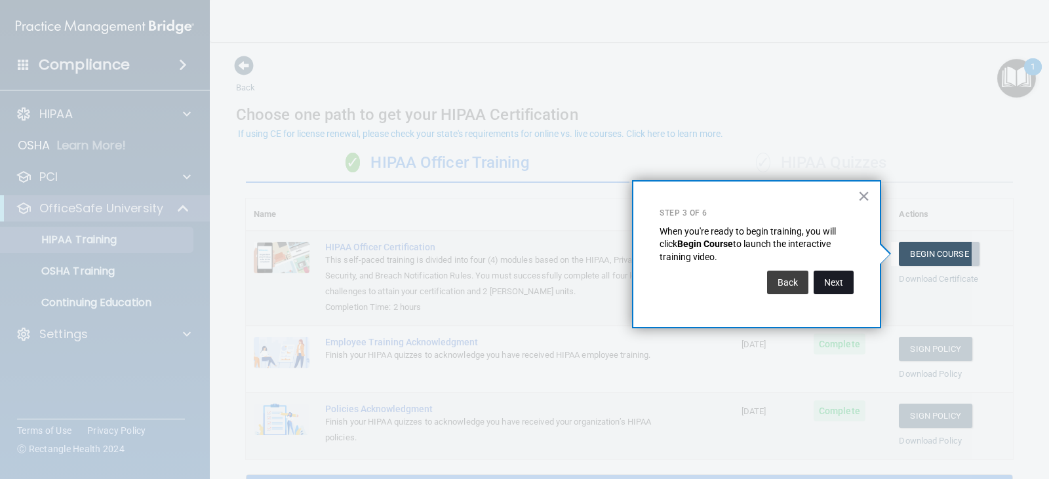
click at [834, 284] on button "Next" at bounding box center [833, 283] width 40 height 24
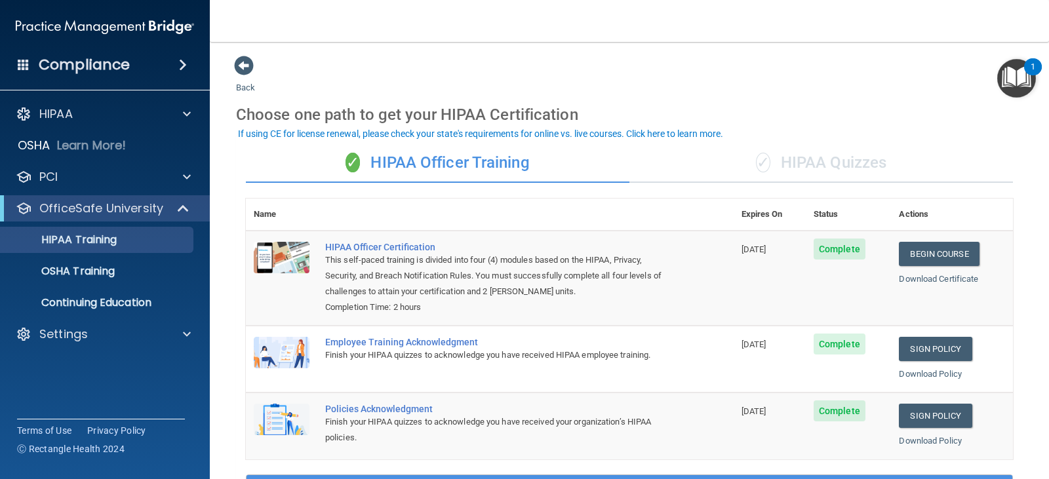
click at [802, 159] on div "✓ HIPAA Quizzes" at bounding box center [820, 163] width 383 height 39
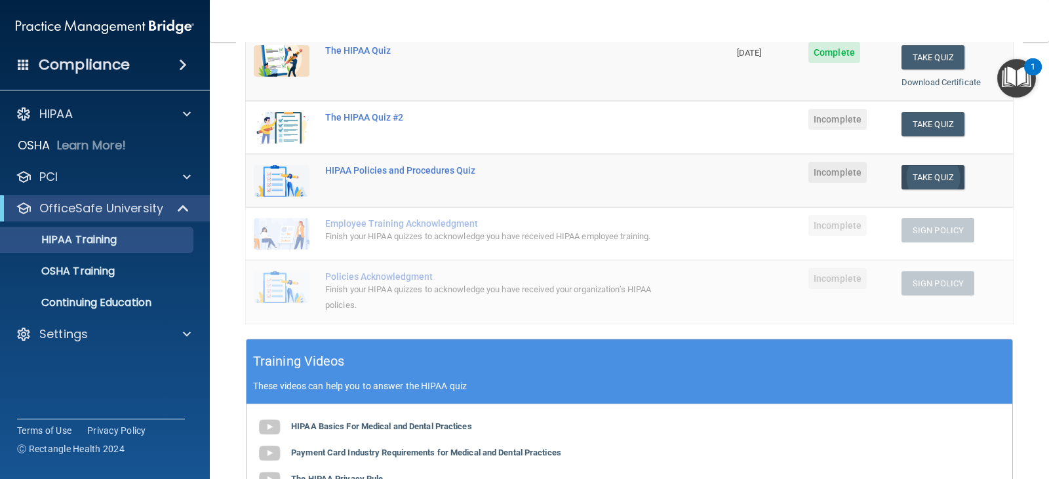
scroll to position [131, 0]
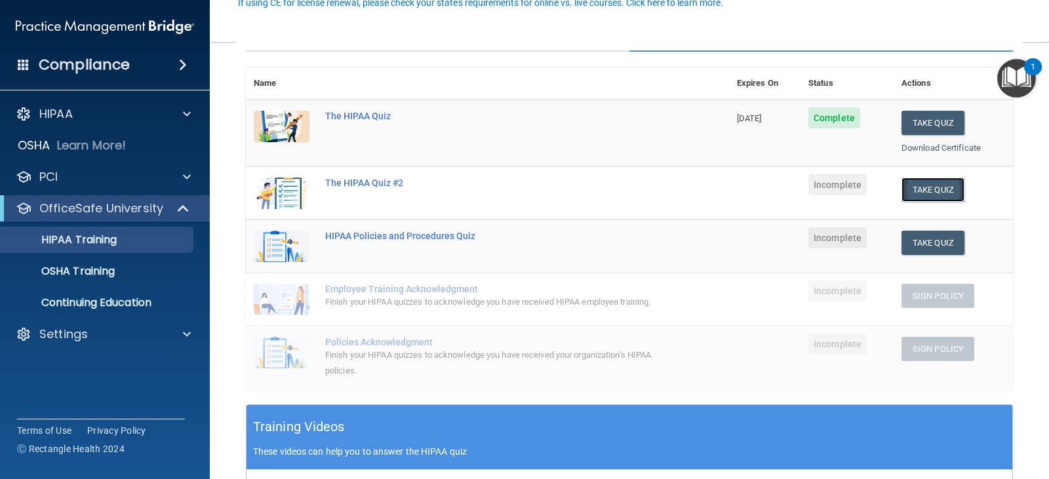
click at [925, 190] on button "Take Quiz" at bounding box center [932, 190] width 63 height 24
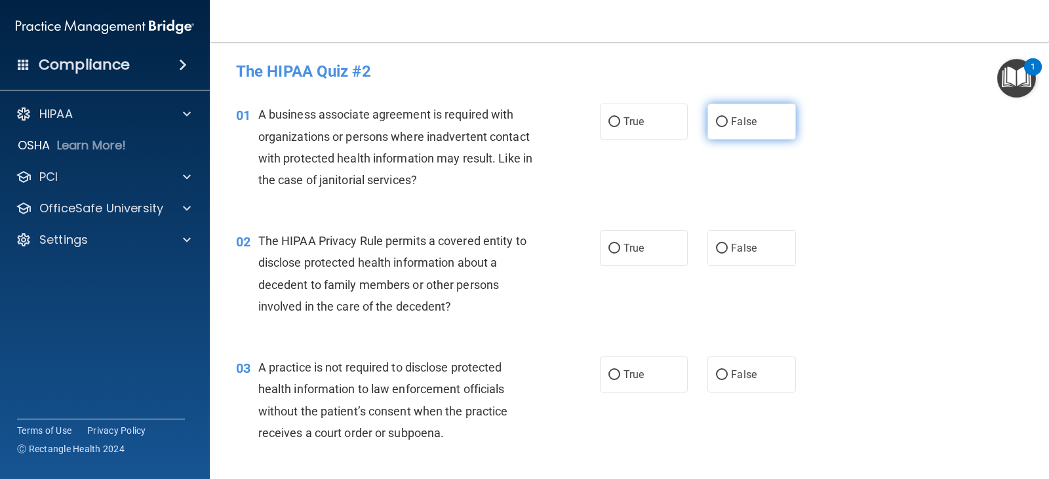
click at [718, 121] on input "False" at bounding box center [722, 122] width 12 height 10
radio input "true"
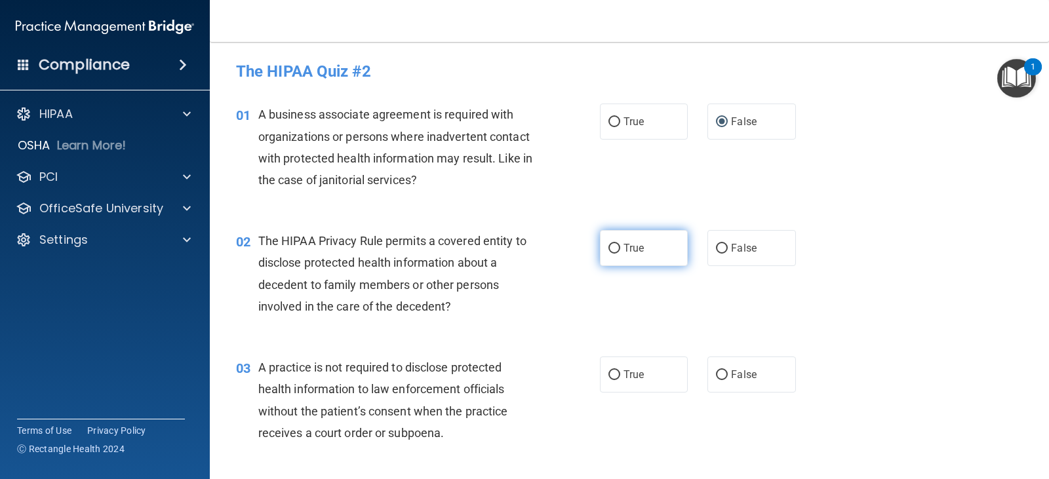
click at [608, 250] on input "True" at bounding box center [614, 249] width 12 height 10
radio input "true"
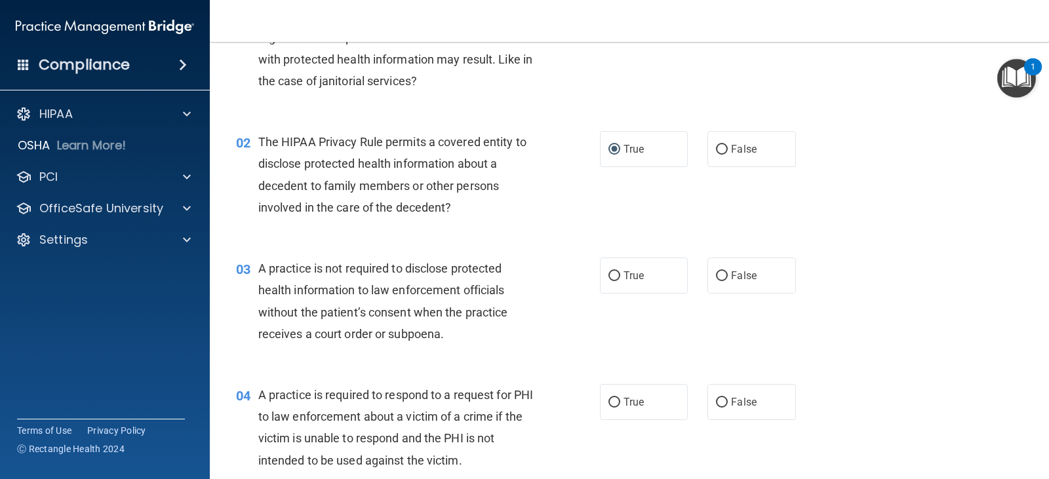
scroll to position [131, 0]
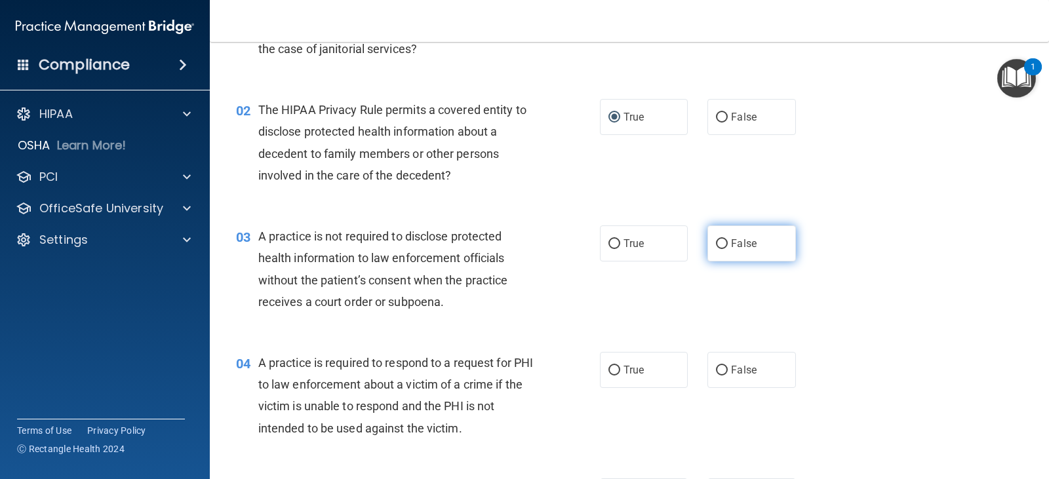
click at [723, 247] on label "False" at bounding box center [751, 243] width 88 height 36
click at [723, 247] on input "False" at bounding box center [722, 244] width 12 height 10
radio input "true"
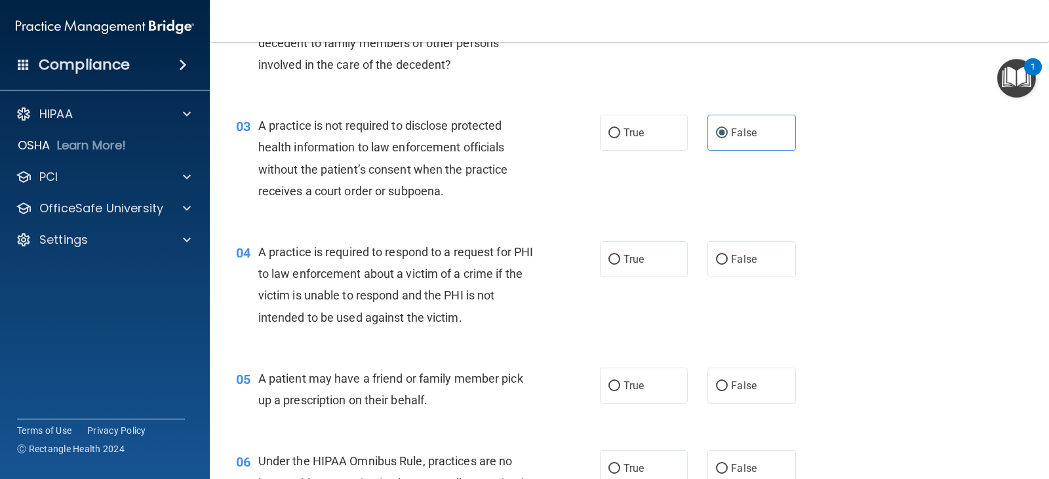
scroll to position [262, 0]
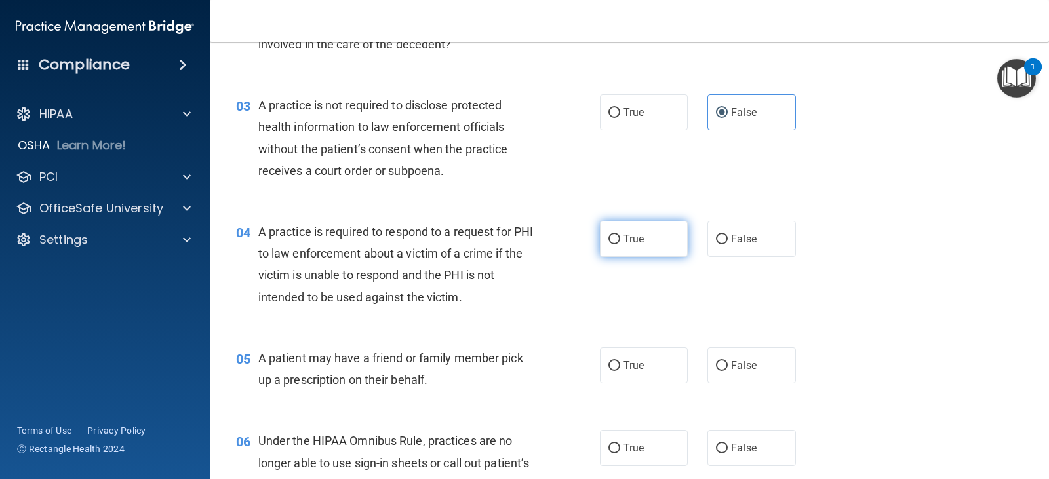
click at [632, 237] on span "True" at bounding box center [633, 239] width 20 height 12
click at [620, 237] on input "True" at bounding box center [614, 240] width 12 height 10
radio input "true"
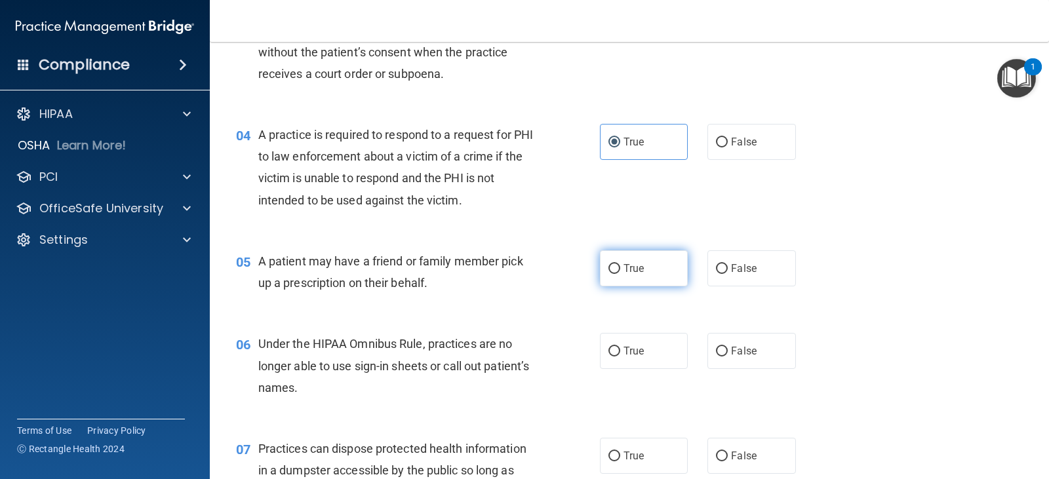
scroll to position [393, 0]
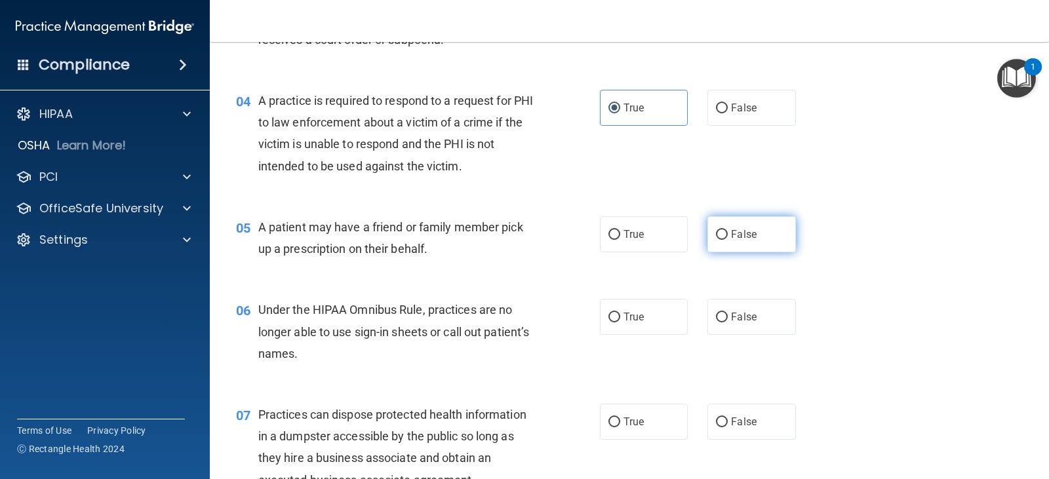
click at [716, 233] on input "False" at bounding box center [722, 235] width 12 height 10
radio input "true"
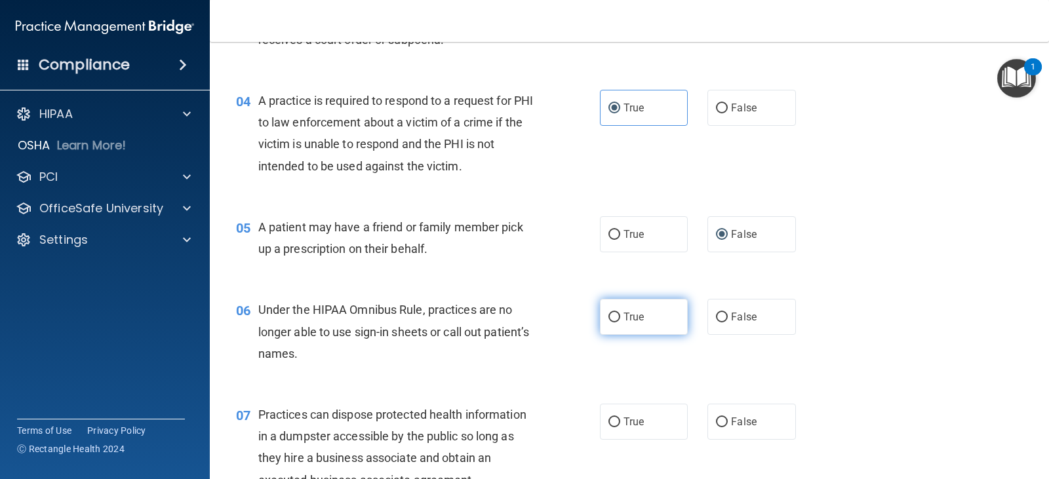
scroll to position [459, 0]
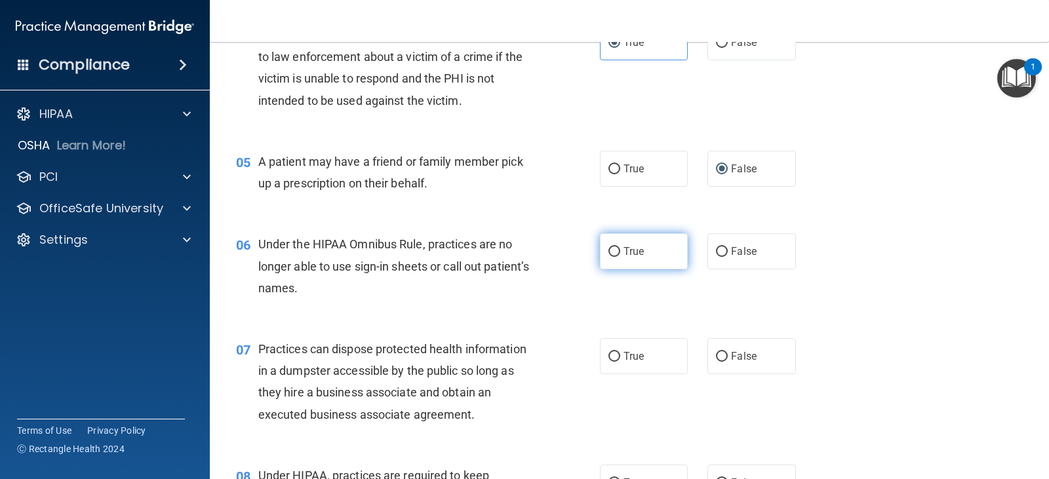
click at [629, 254] on span "True" at bounding box center [633, 251] width 20 height 12
click at [620, 254] on input "True" at bounding box center [614, 252] width 12 height 10
radio input "true"
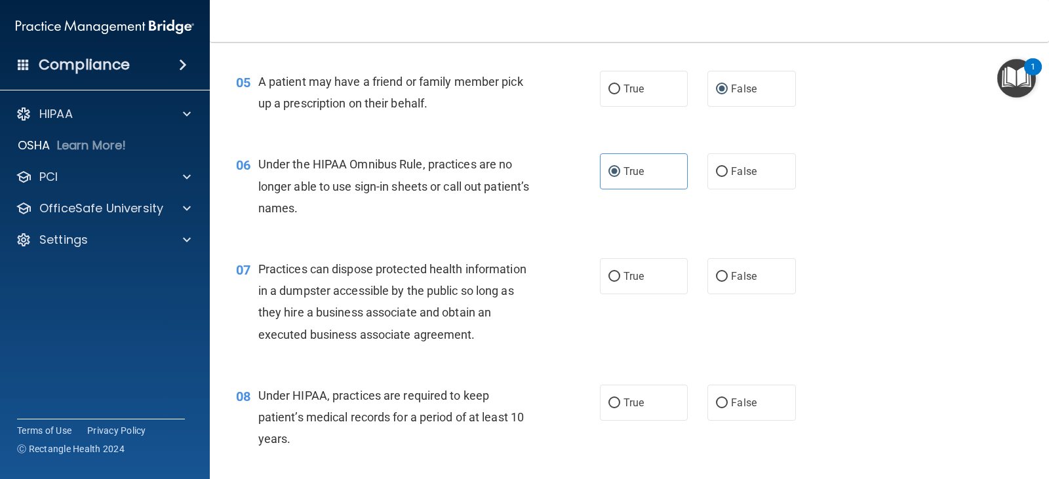
scroll to position [590, 0]
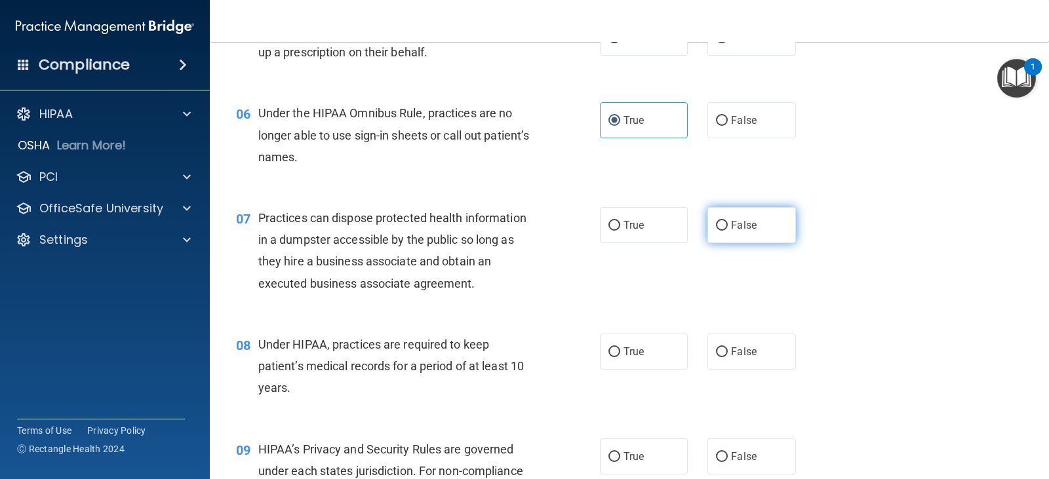
click at [733, 215] on label "False" at bounding box center [751, 225] width 88 height 36
click at [727, 221] on input "False" at bounding box center [722, 226] width 12 height 10
radio input "true"
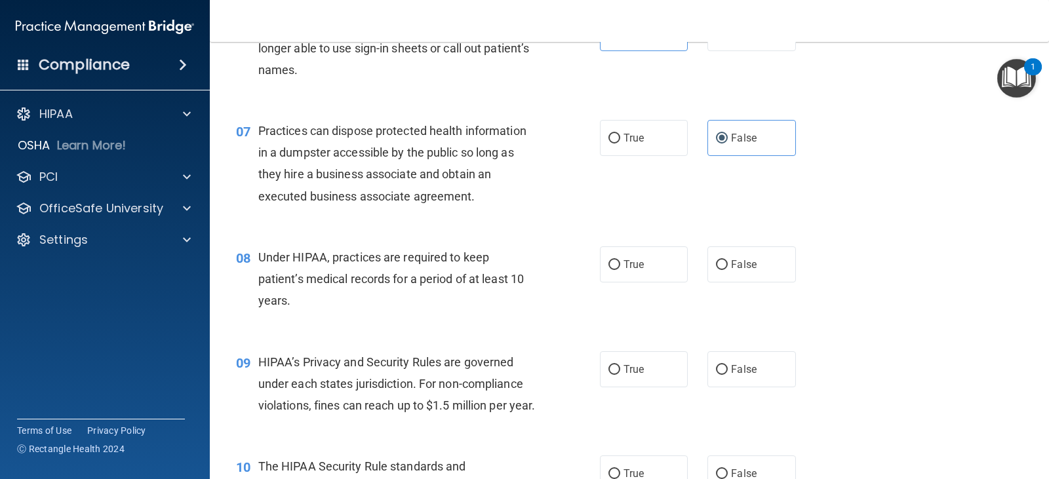
scroll to position [721, 0]
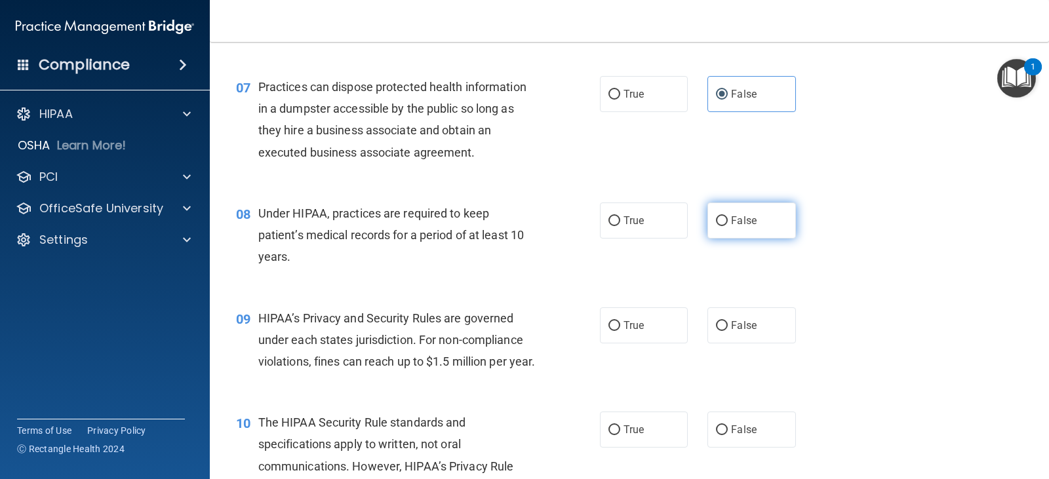
click at [733, 228] on label "False" at bounding box center [751, 221] width 88 height 36
click at [727, 226] on input "False" at bounding box center [722, 221] width 12 height 10
radio input "true"
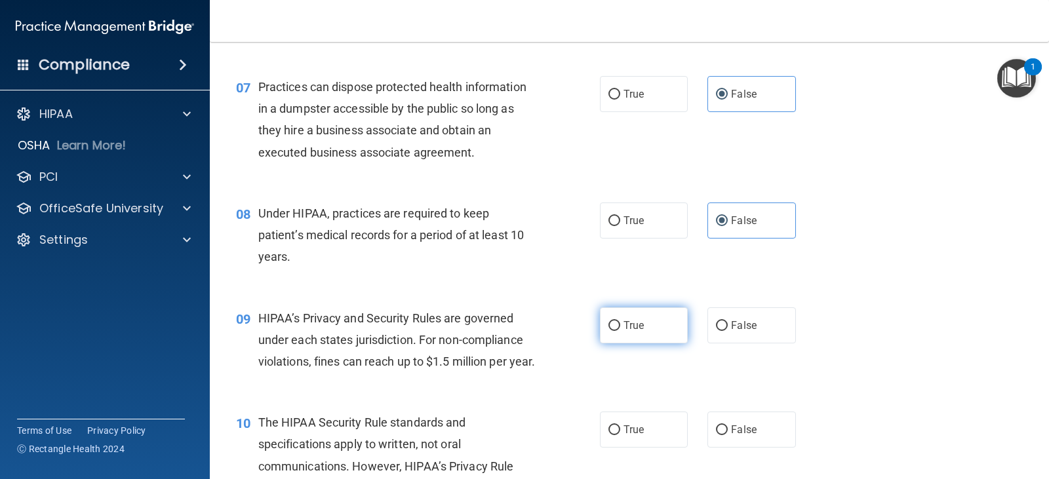
click at [636, 336] on label "True" at bounding box center [644, 325] width 88 height 36
click at [620, 331] on input "True" at bounding box center [614, 326] width 12 height 10
radio input "true"
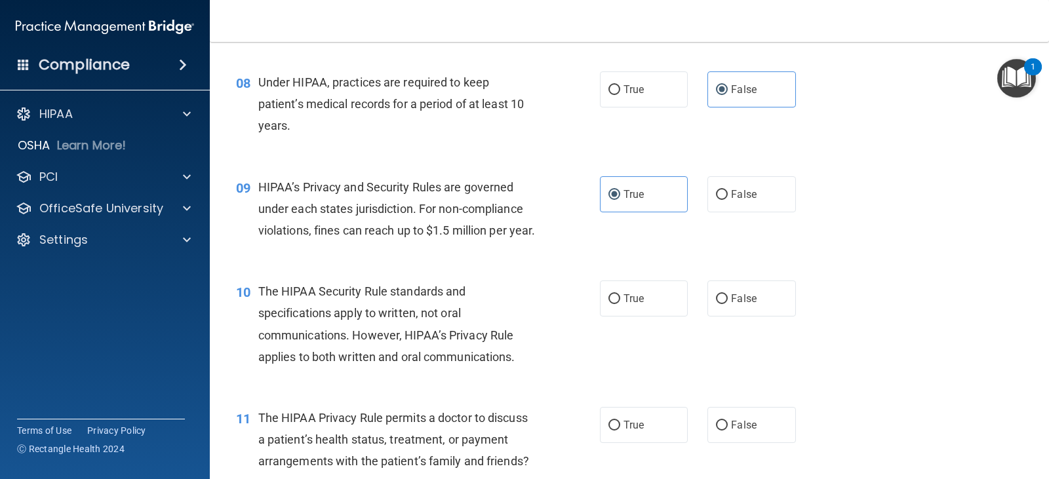
scroll to position [918, 0]
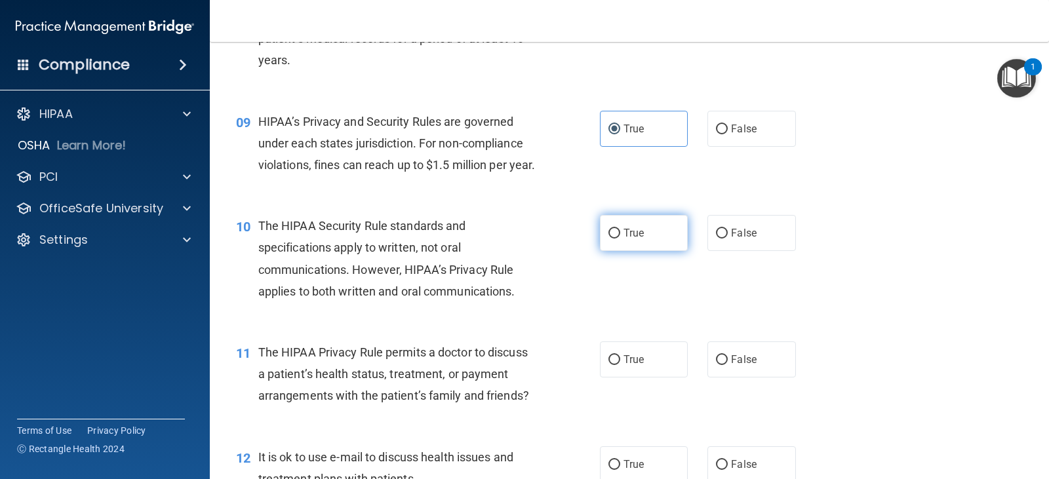
click at [613, 251] on label "True" at bounding box center [644, 233] width 88 height 36
click at [613, 239] on input "True" at bounding box center [614, 234] width 12 height 10
radio input "true"
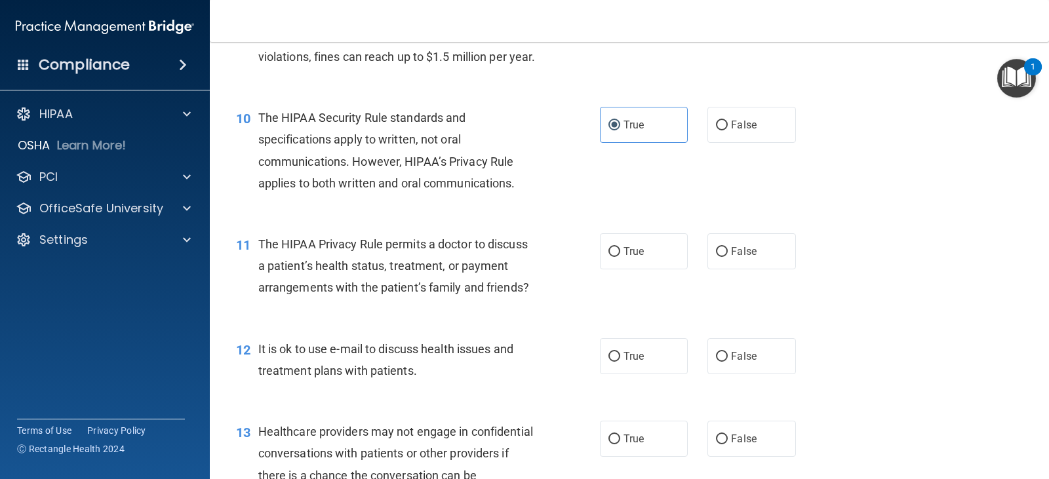
scroll to position [1049, 0]
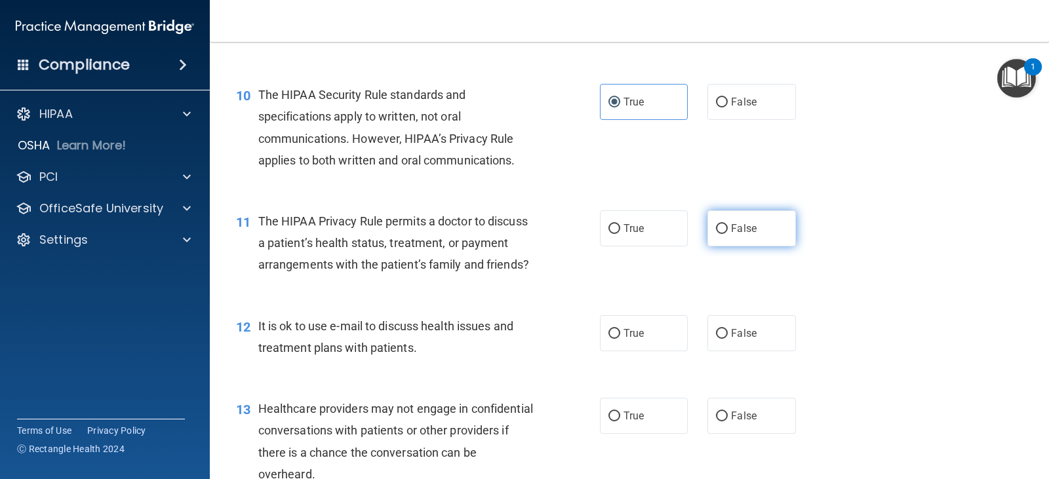
click at [737, 235] on span "False" at bounding box center [744, 228] width 26 height 12
click at [727, 234] on input "False" at bounding box center [722, 229] width 12 height 10
radio input "true"
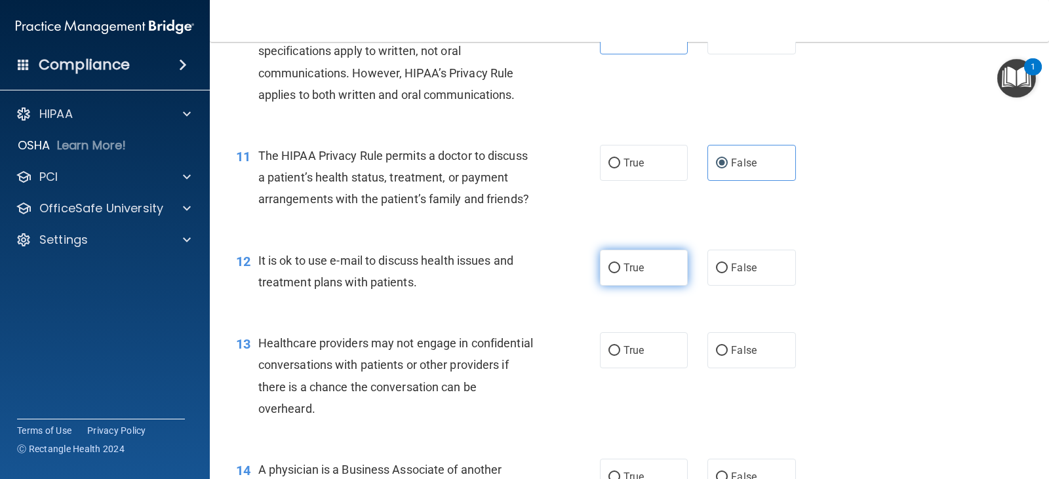
click at [640, 286] on label "True" at bounding box center [644, 268] width 88 height 36
click at [620, 273] on input "True" at bounding box center [614, 268] width 12 height 10
radio input "true"
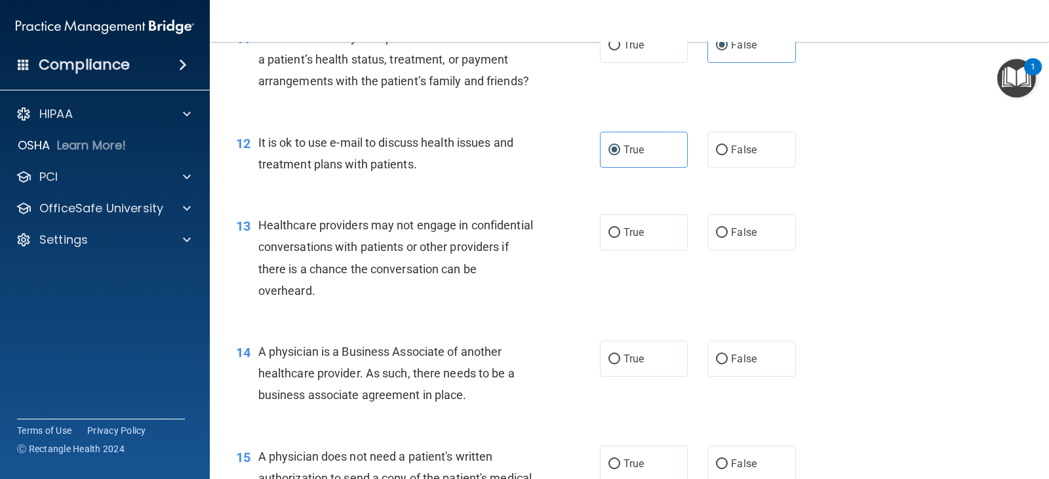
scroll to position [1245, 0]
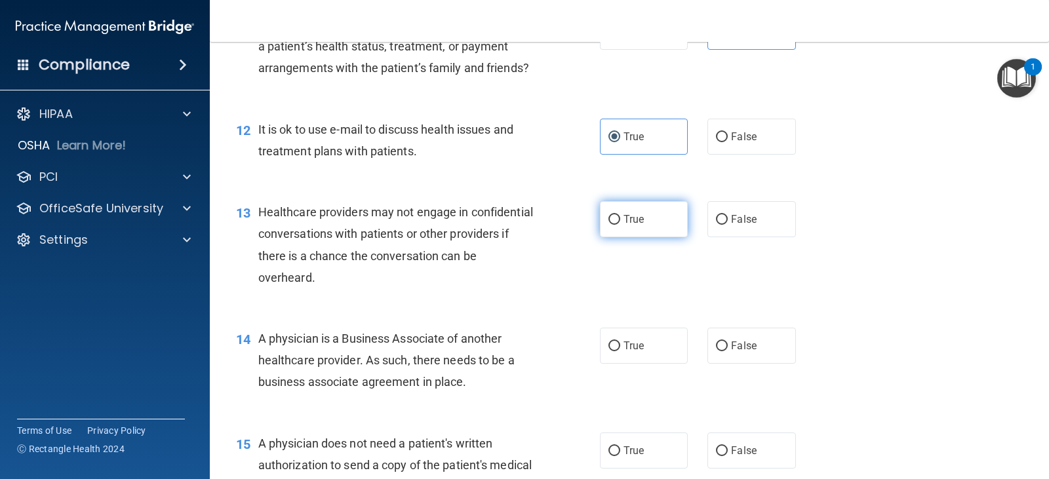
click at [628, 237] on label "True" at bounding box center [644, 219] width 88 height 36
click at [620, 225] on input "True" at bounding box center [614, 220] width 12 height 10
radio input "true"
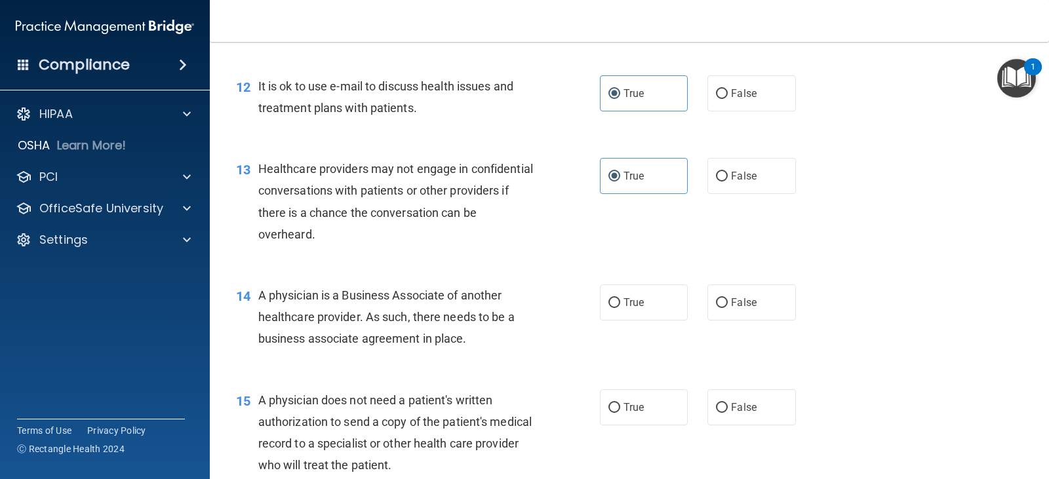
scroll to position [1311, 0]
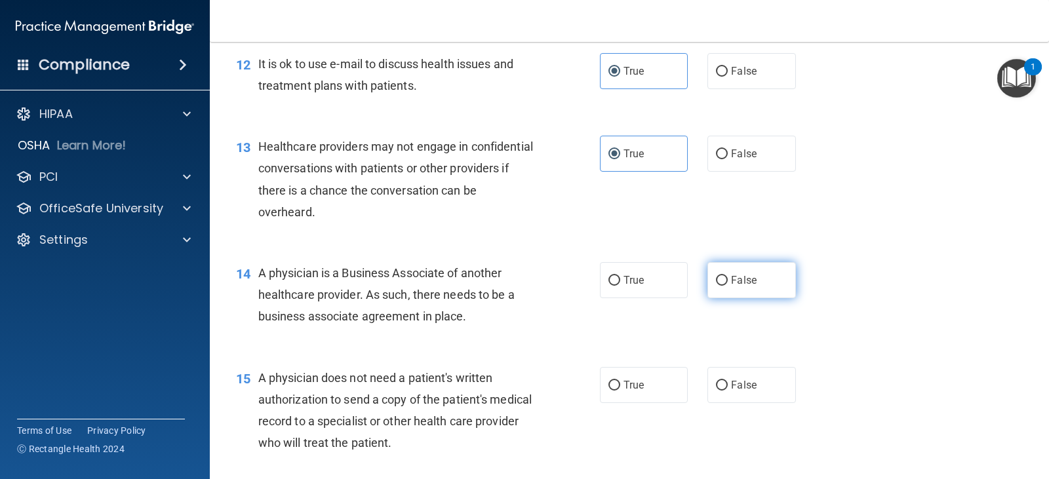
click at [731, 286] on span "False" at bounding box center [744, 280] width 26 height 12
click at [726, 286] on input "False" at bounding box center [722, 281] width 12 height 10
radio input "true"
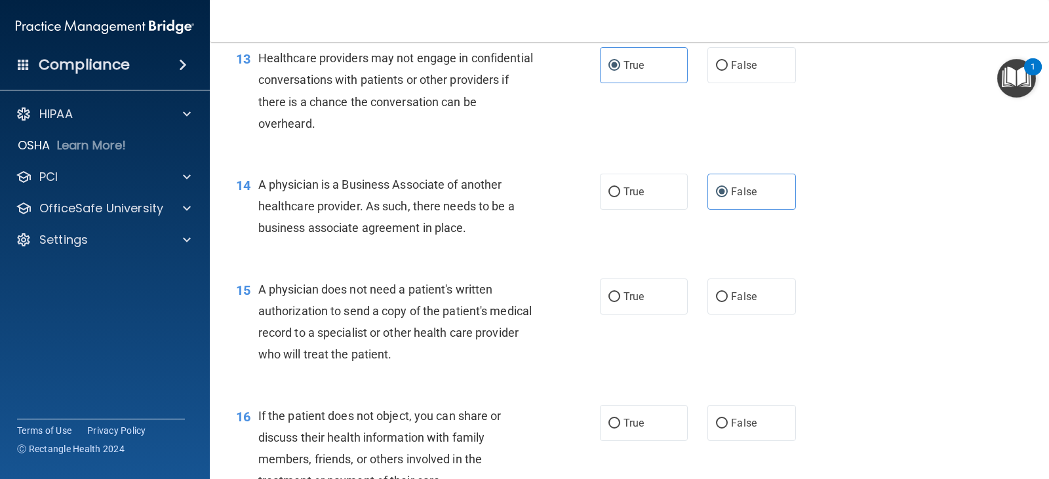
scroll to position [1442, 0]
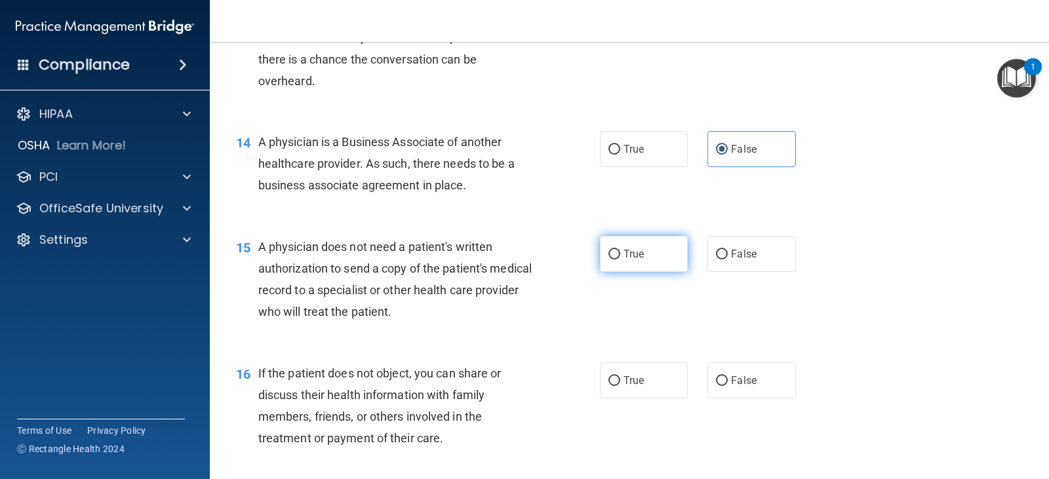
click at [655, 272] on label "True" at bounding box center [644, 254] width 88 height 36
click at [620, 260] on input "True" at bounding box center [614, 255] width 12 height 10
radio input "true"
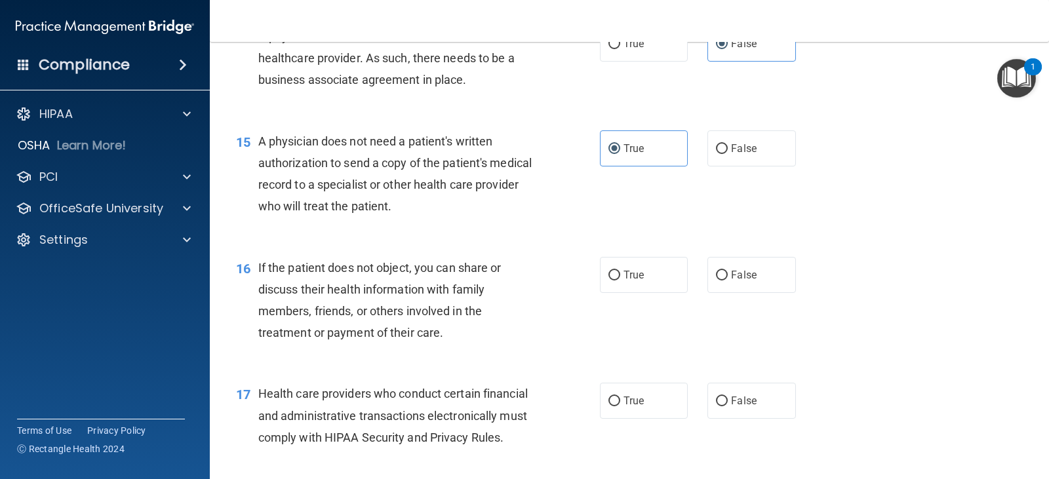
scroll to position [1573, 0]
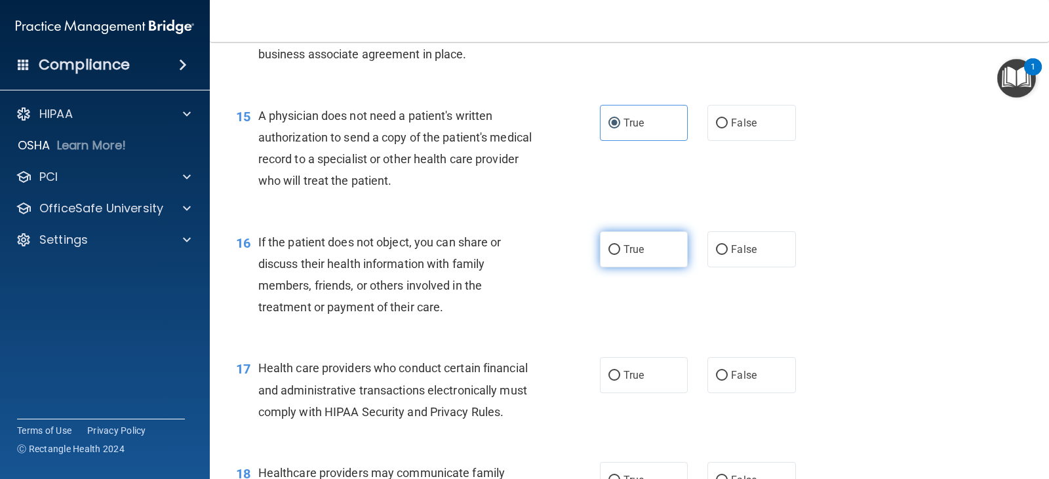
click at [634, 256] on span "True" at bounding box center [633, 249] width 20 height 12
click at [620, 255] on input "True" at bounding box center [614, 250] width 12 height 10
radio input "true"
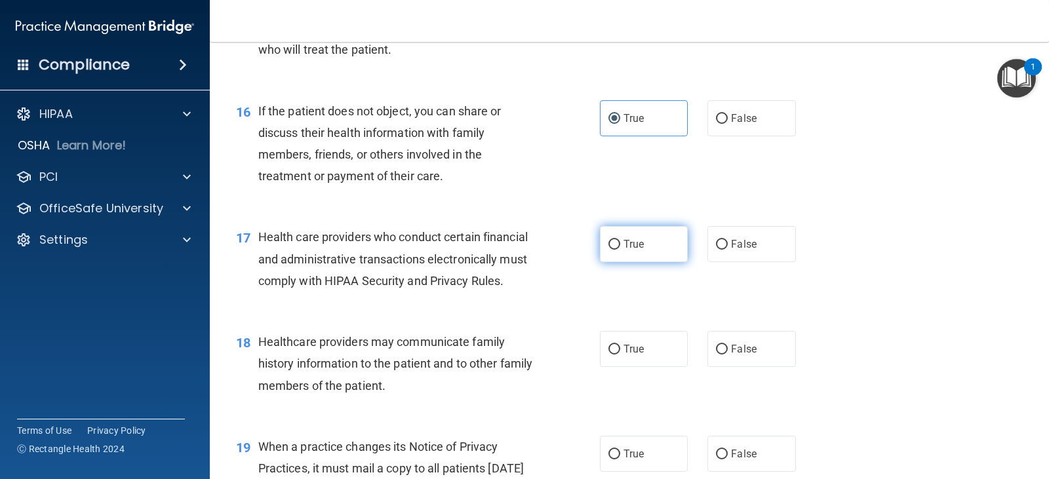
click at [623, 262] on label "True" at bounding box center [644, 244] width 88 height 36
click at [620, 250] on input "True" at bounding box center [614, 245] width 12 height 10
radio input "true"
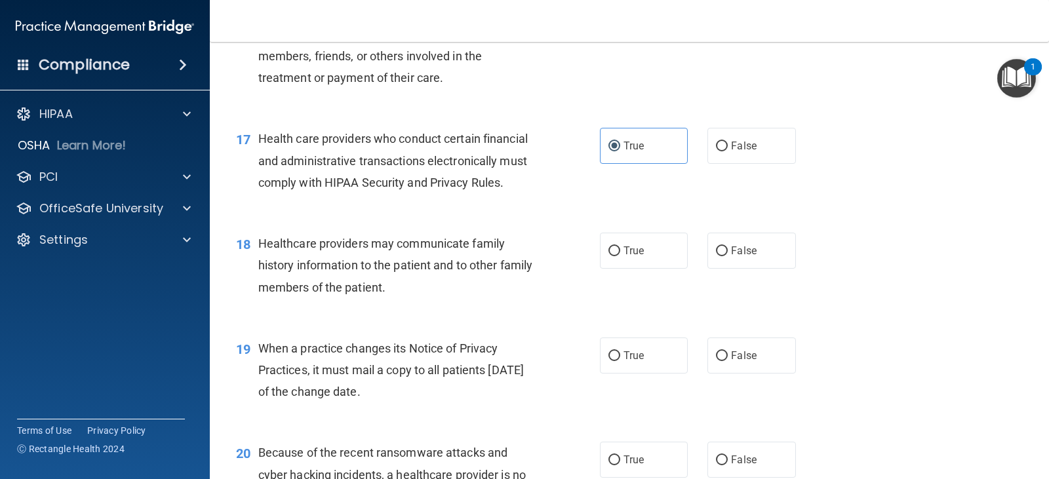
scroll to position [1835, 0]
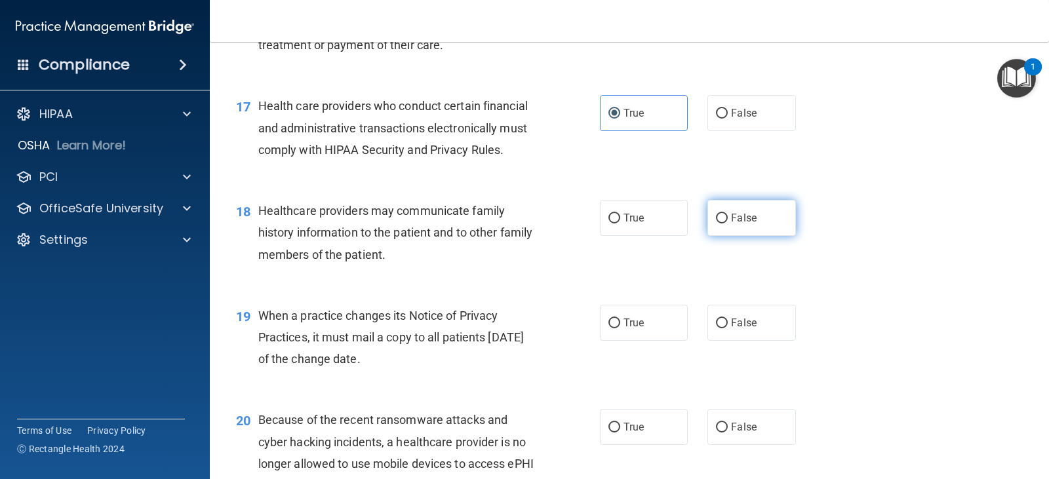
click at [724, 236] on label "False" at bounding box center [751, 218] width 88 height 36
click at [724, 223] on input "False" at bounding box center [722, 219] width 12 height 10
radio input "true"
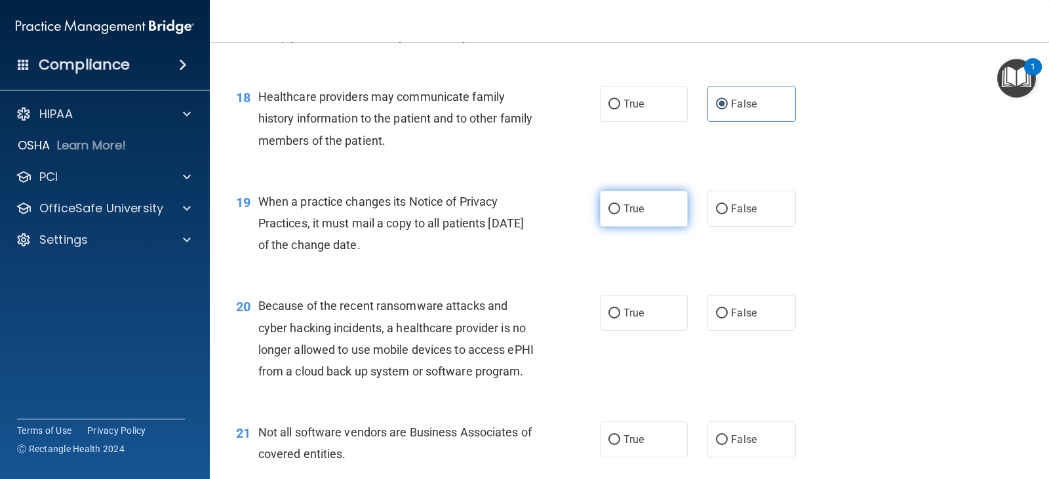
scroll to position [1966, 0]
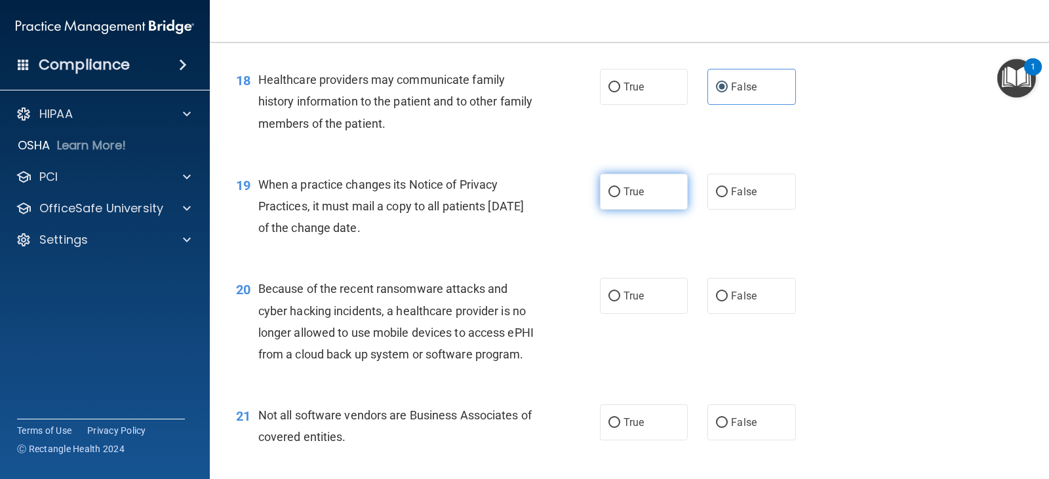
click at [629, 198] on span "True" at bounding box center [633, 191] width 20 height 12
click at [620, 197] on input "True" at bounding box center [614, 192] width 12 height 10
radio input "true"
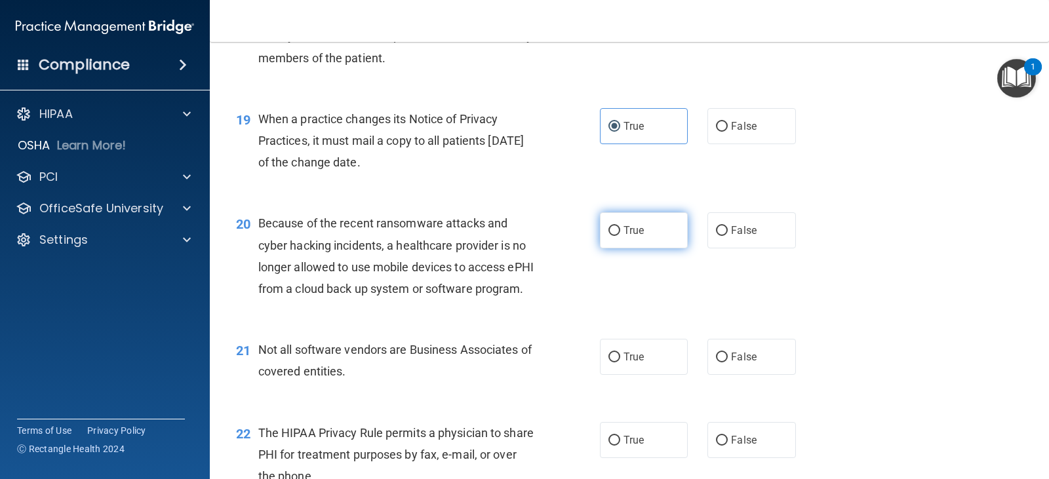
click at [630, 237] on span "True" at bounding box center [633, 230] width 20 height 12
click at [620, 236] on input "True" at bounding box center [614, 231] width 12 height 10
radio input "true"
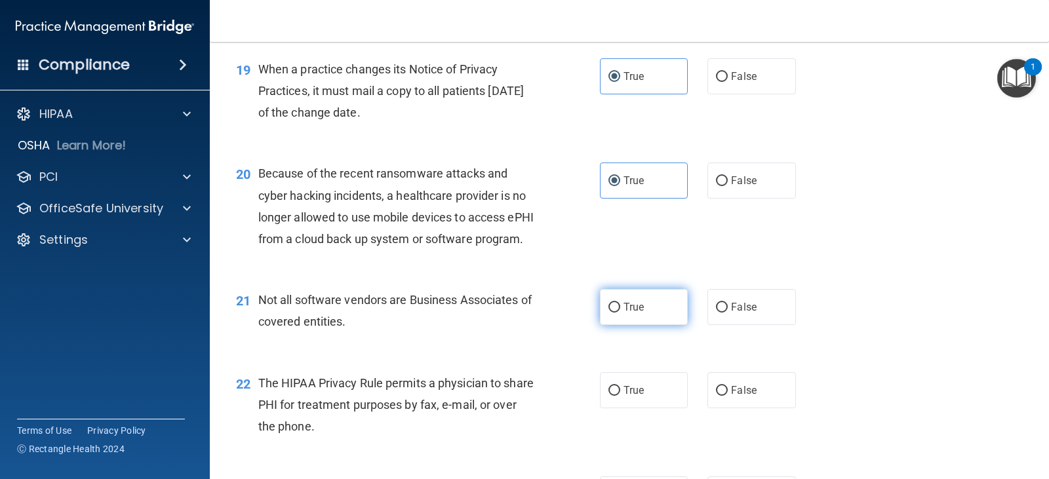
scroll to position [2163, 0]
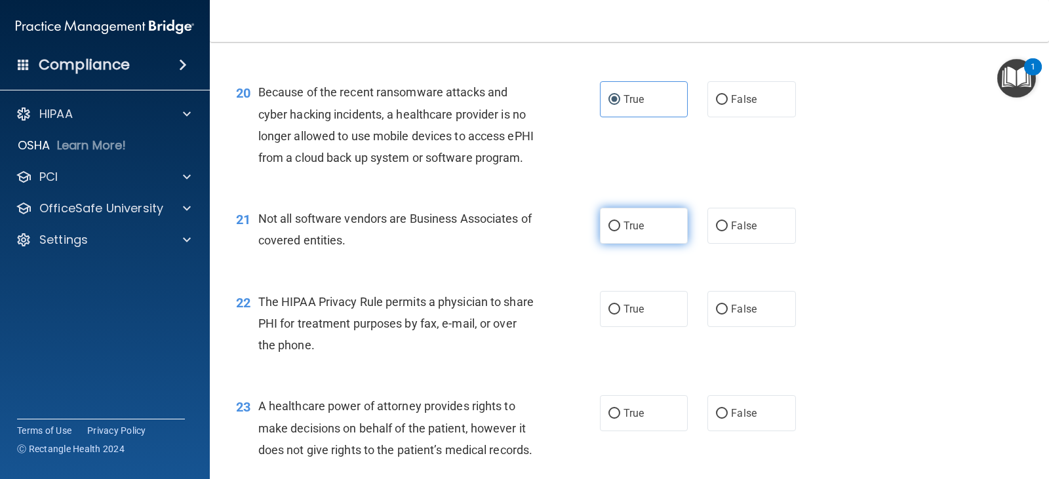
click at [627, 244] on label "True" at bounding box center [644, 226] width 88 height 36
click at [620, 231] on input "True" at bounding box center [614, 227] width 12 height 10
radio input "true"
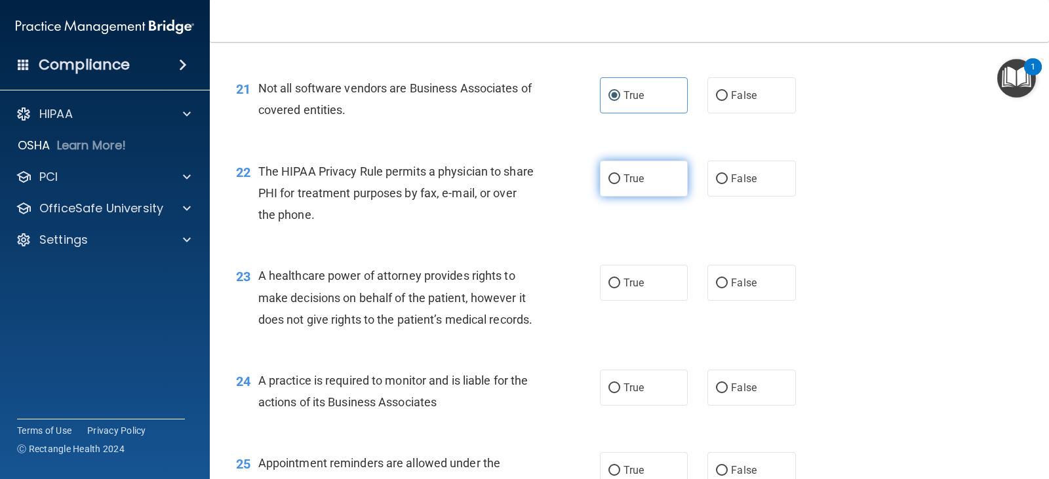
scroll to position [2294, 0]
click at [720, 196] on label "False" at bounding box center [751, 178] width 88 height 36
click at [720, 184] on input "False" at bounding box center [722, 179] width 12 height 10
radio input "true"
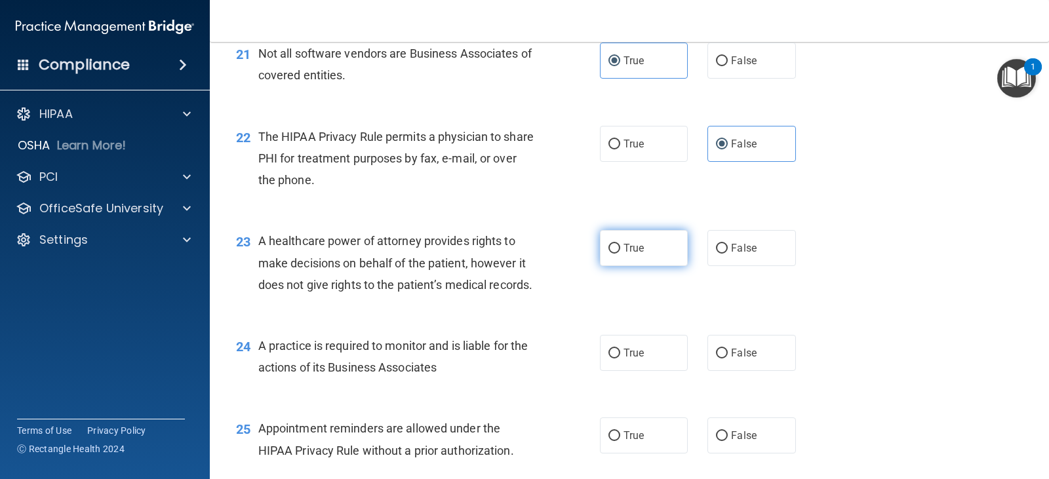
scroll to position [2425, 0]
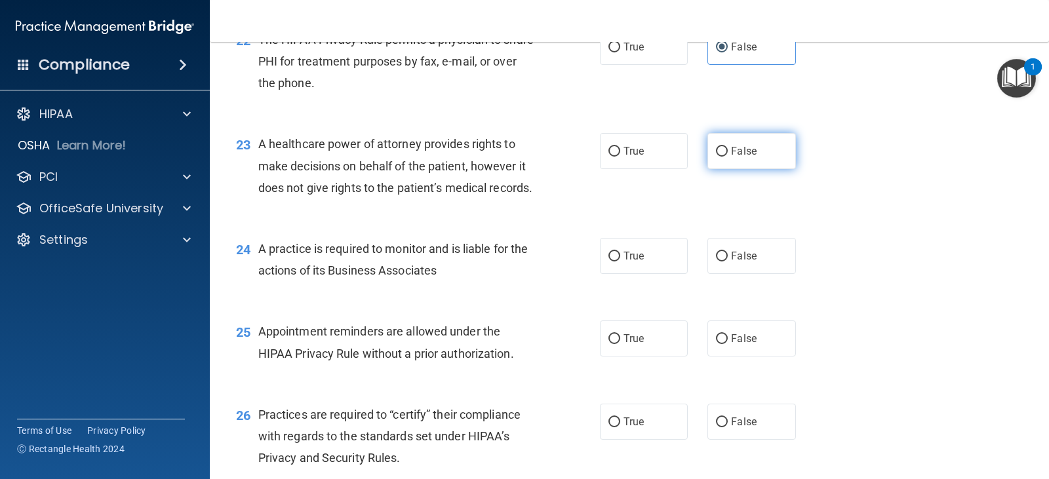
click at [712, 169] on label "False" at bounding box center [751, 151] width 88 height 36
click at [716, 157] on input "False" at bounding box center [722, 152] width 12 height 10
radio input "true"
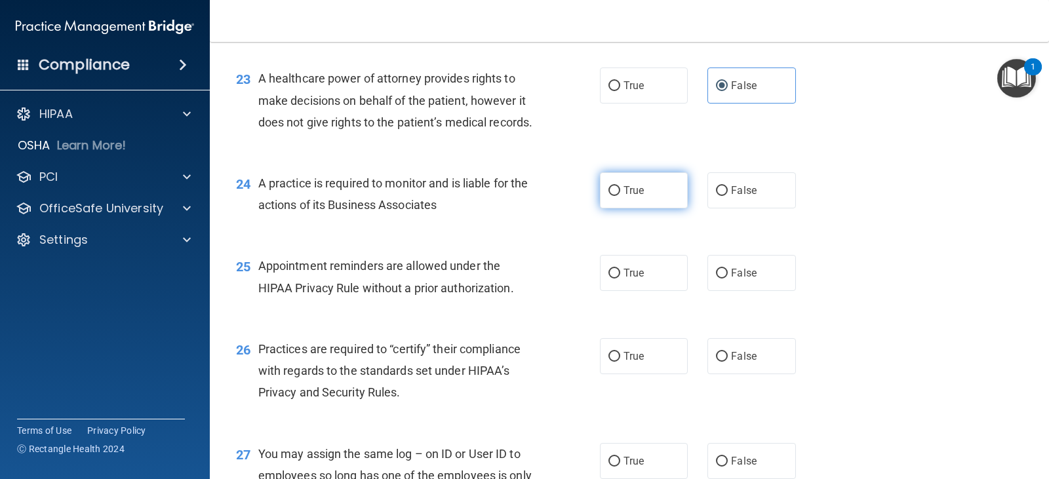
click at [657, 208] on label "True" at bounding box center [644, 190] width 88 height 36
click at [620, 196] on input "True" at bounding box center [614, 191] width 12 height 10
radio input "true"
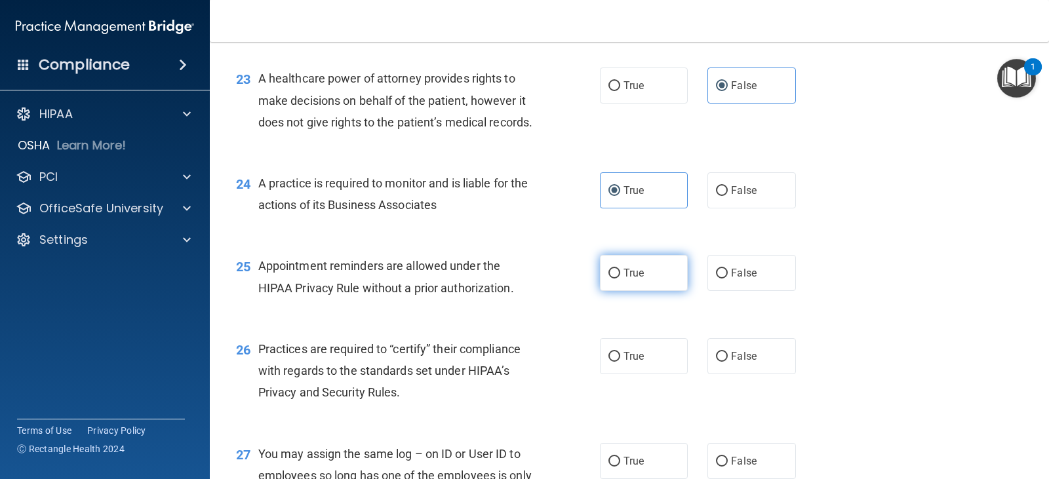
scroll to position [2556, 0]
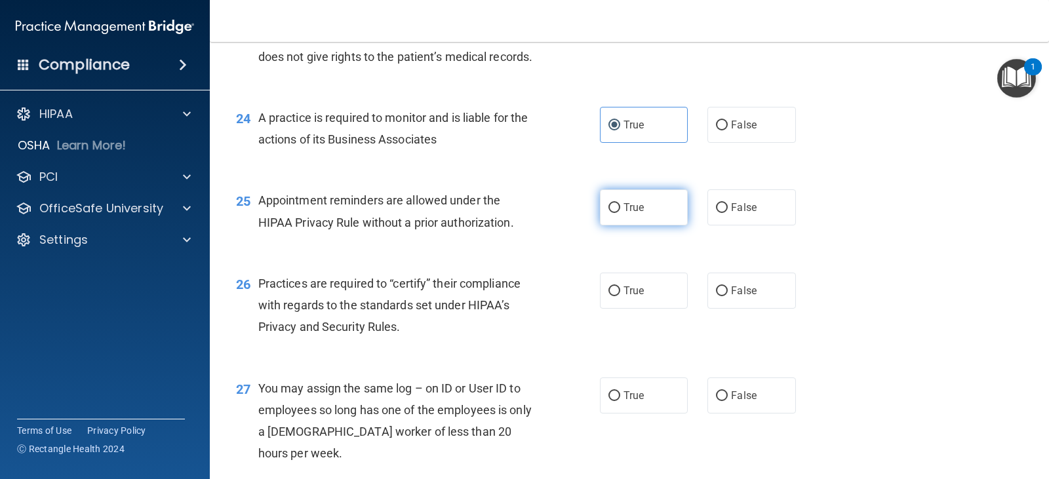
click at [634, 225] on label "True" at bounding box center [644, 207] width 88 height 36
click at [620, 213] on input "True" at bounding box center [614, 208] width 12 height 10
radio input "true"
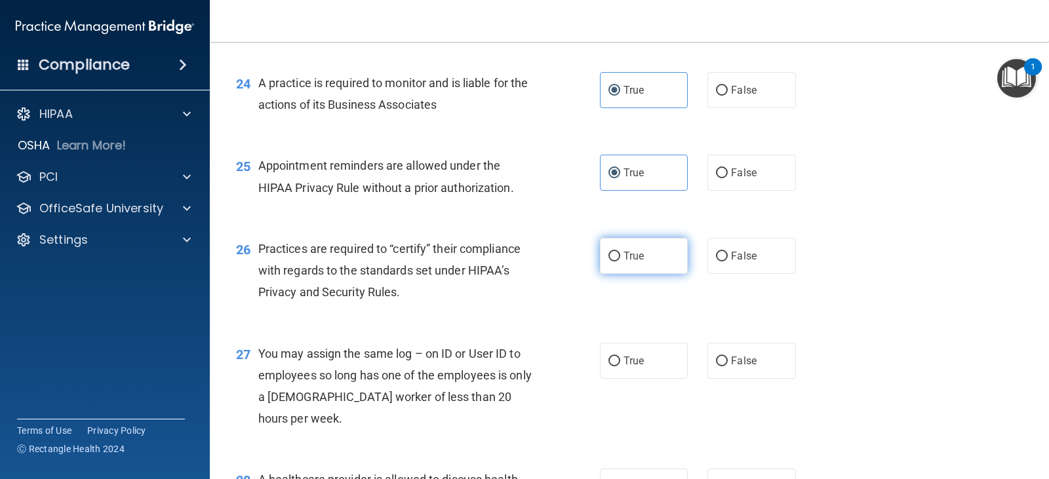
scroll to position [2621, 0]
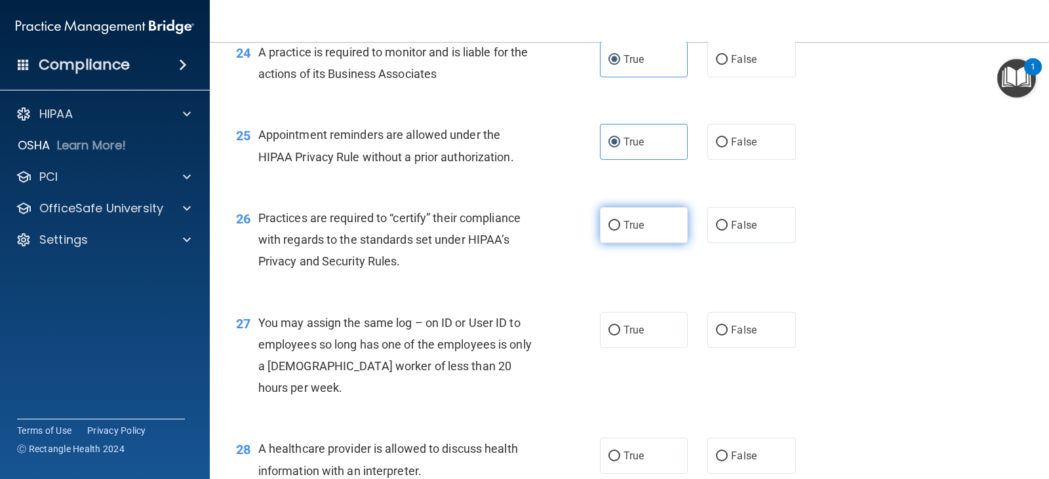
click at [642, 243] on label "True" at bounding box center [644, 225] width 88 height 36
click at [620, 231] on input "True" at bounding box center [614, 226] width 12 height 10
radio input "true"
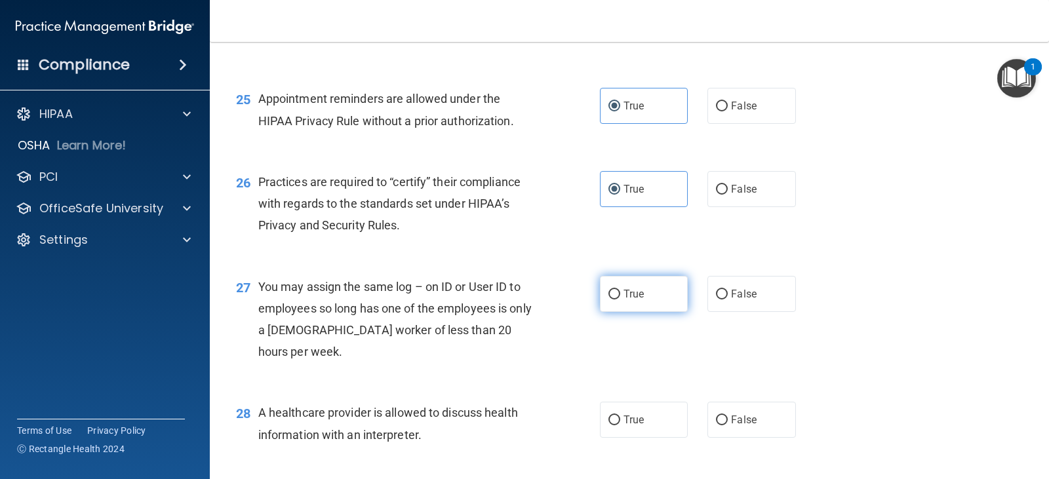
scroll to position [2687, 0]
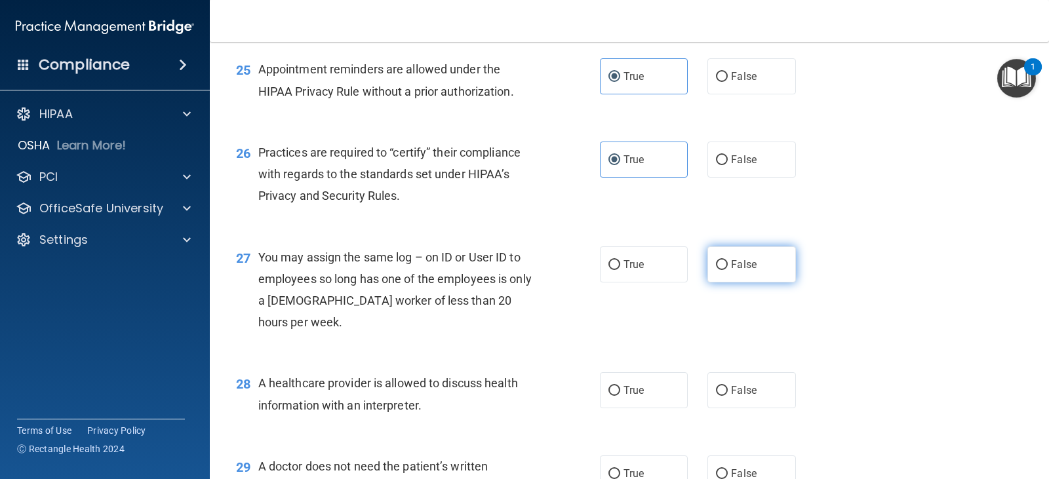
click at [731, 271] on span "False" at bounding box center [744, 264] width 26 height 12
click at [727, 270] on input "False" at bounding box center [722, 265] width 12 height 10
radio input "true"
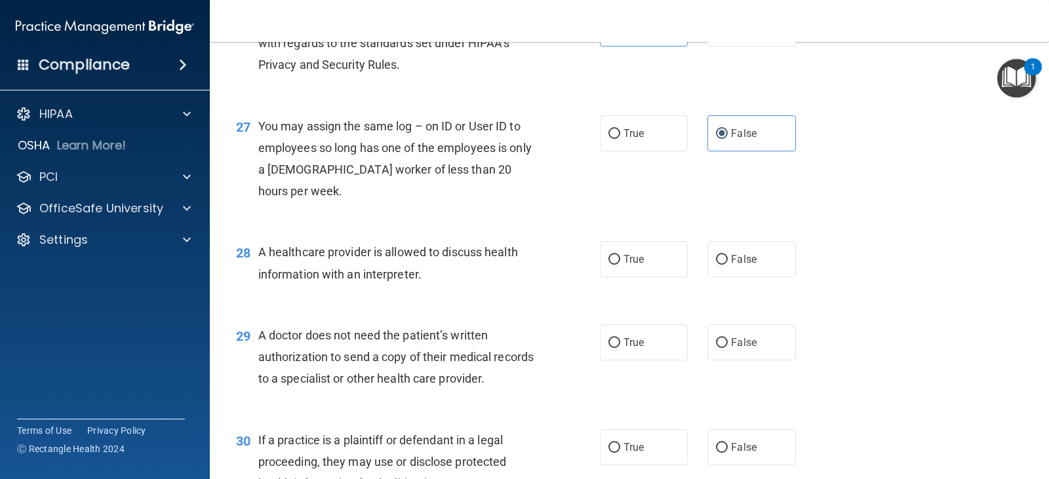
scroll to position [2884, 0]
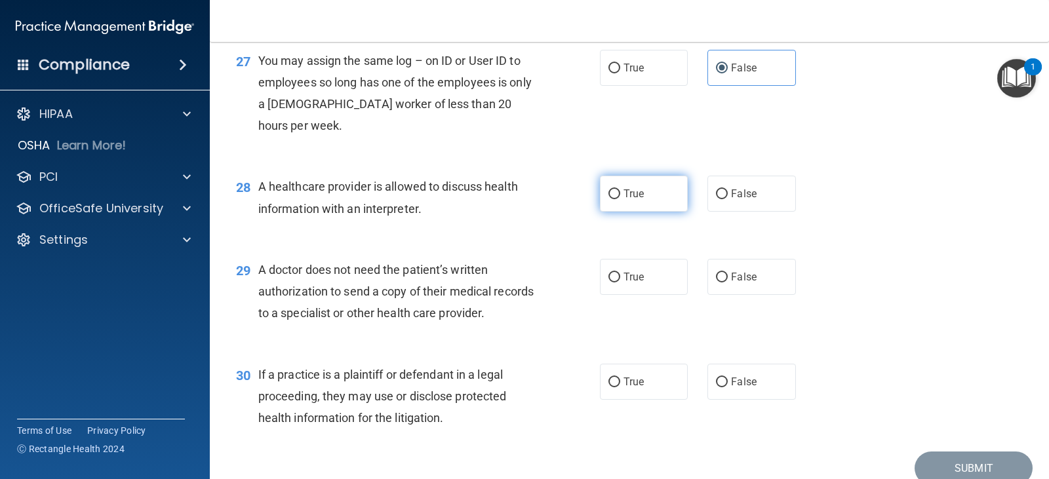
click at [625, 212] on label "True" at bounding box center [644, 194] width 88 height 36
click at [620, 199] on input "True" at bounding box center [614, 194] width 12 height 10
radio input "true"
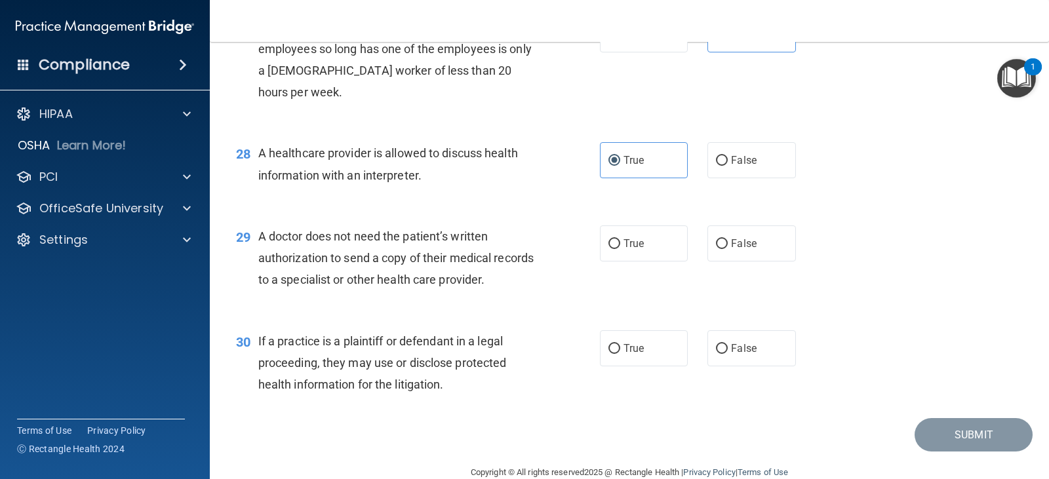
scroll to position [2949, 0]
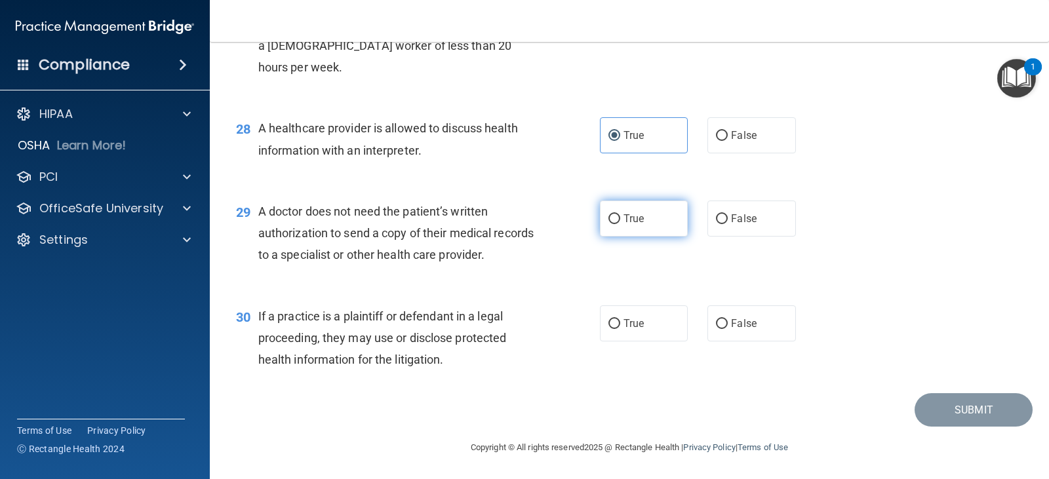
click at [636, 237] on label "True" at bounding box center [644, 219] width 88 height 36
click at [620, 224] on input "True" at bounding box center [614, 219] width 12 height 10
radio input "true"
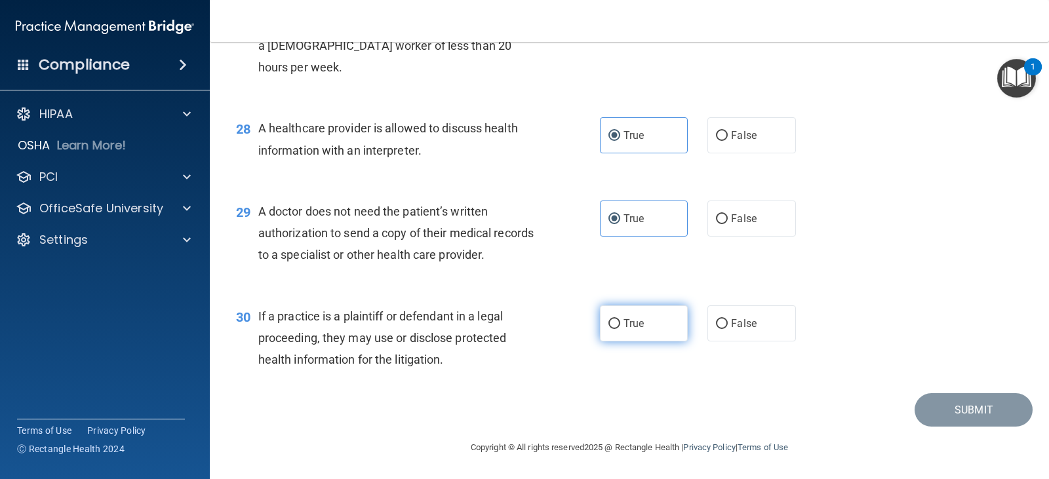
click at [644, 327] on label "True" at bounding box center [644, 323] width 88 height 36
click at [620, 327] on input "True" at bounding box center [614, 324] width 12 height 10
radio input "true"
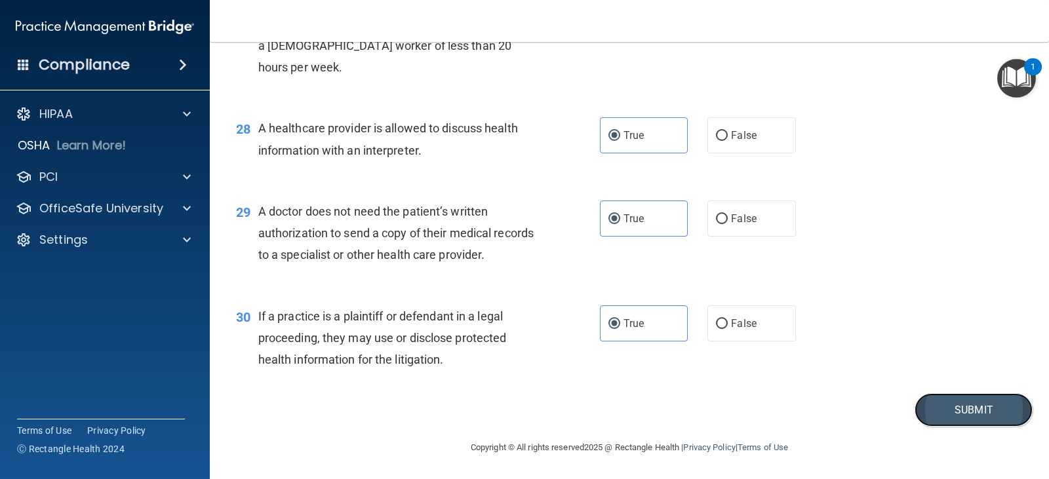
click at [940, 407] on button "Submit" at bounding box center [973, 409] width 118 height 33
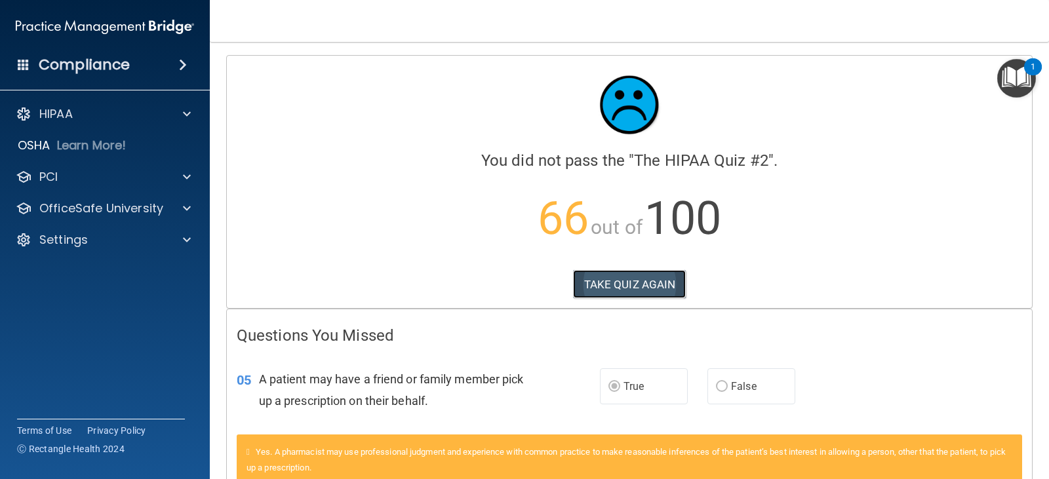
click at [633, 284] on button "TAKE QUIZ AGAIN" at bounding box center [629, 284] width 113 height 29
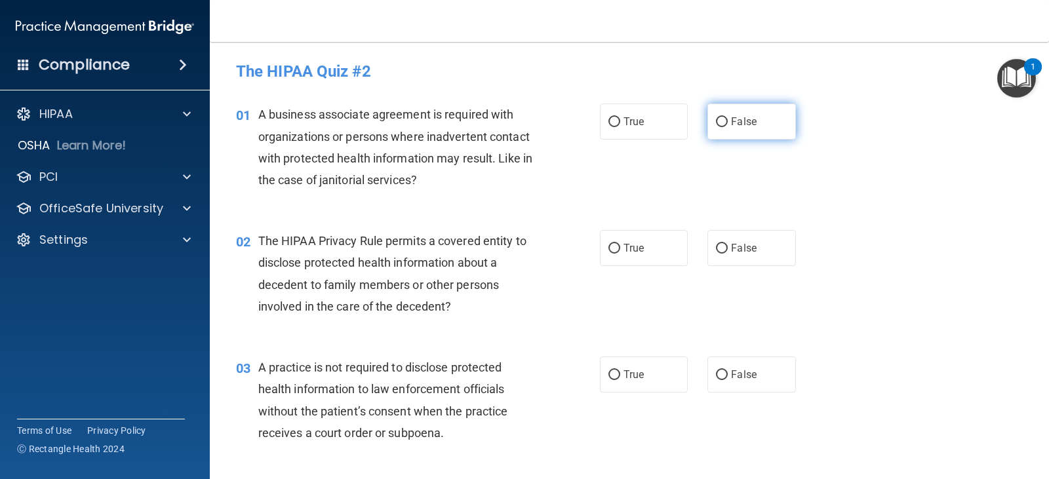
click at [714, 132] on label "False" at bounding box center [751, 122] width 88 height 36
click at [716, 127] on input "False" at bounding box center [722, 122] width 12 height 10
radio input "true"
click at [633, 233] on label "True" at bounding box center [644, 248] width 88 height 36
click at [620, 244] on input "True" at bounding box center [614, 249] width 12 height 10
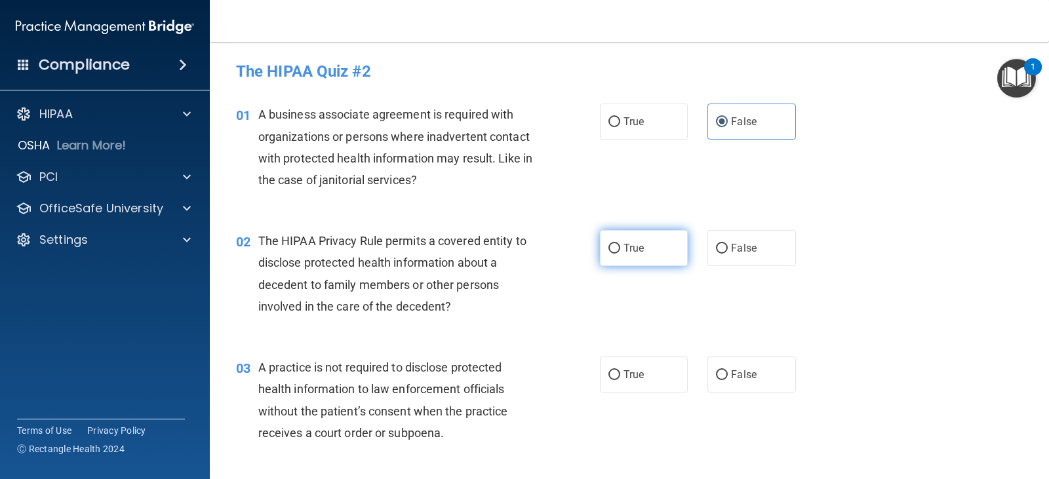
radio input "true"
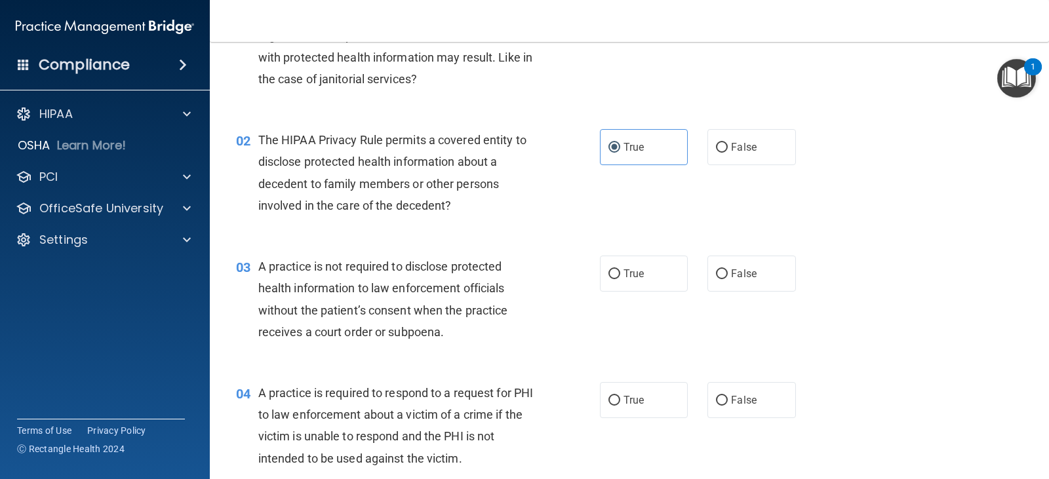
scroll to position [131, 0]
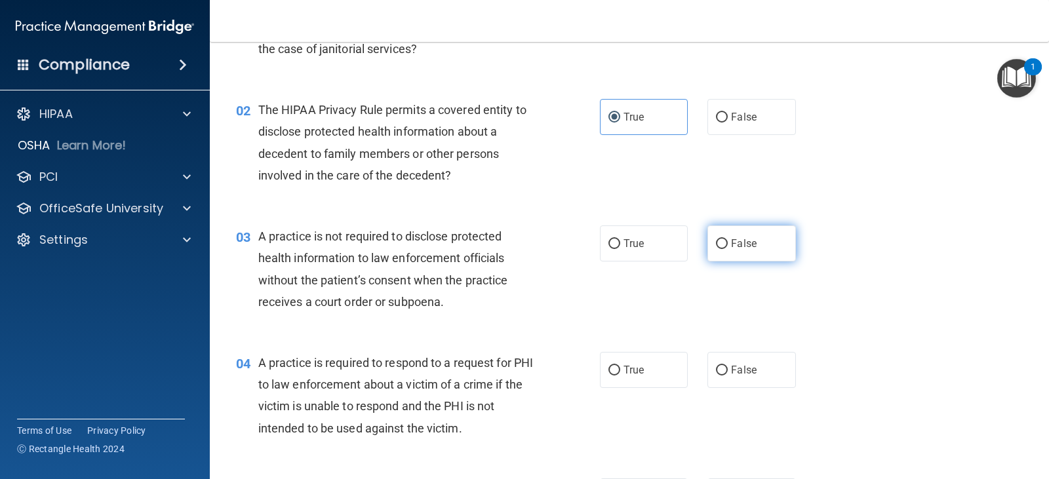
click at [738, 242] on span "False" at bounding box center [744, 243] width 26 height 12
click at [727, 242] on input "False" at bounding box center [722, 244] width 12 height 10
radio input "true"
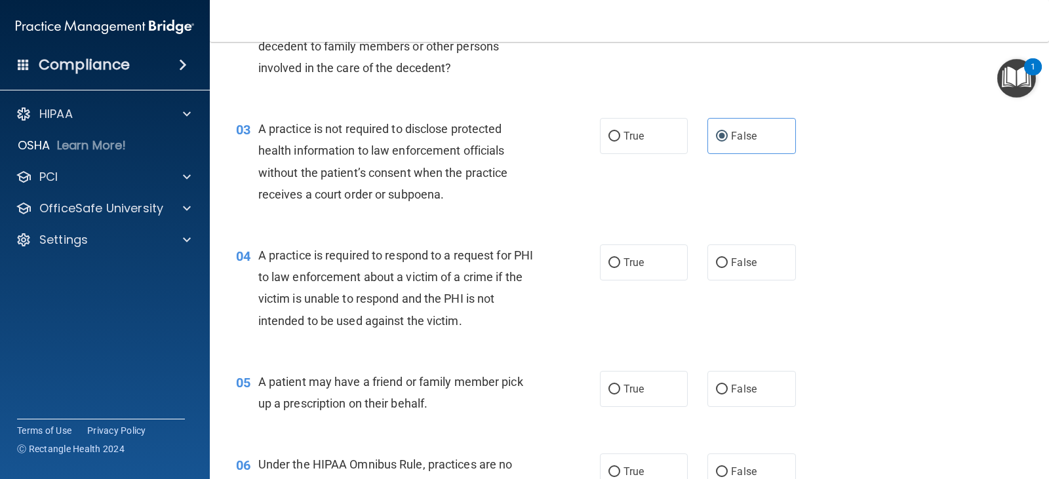
scroll to position [262, 0]
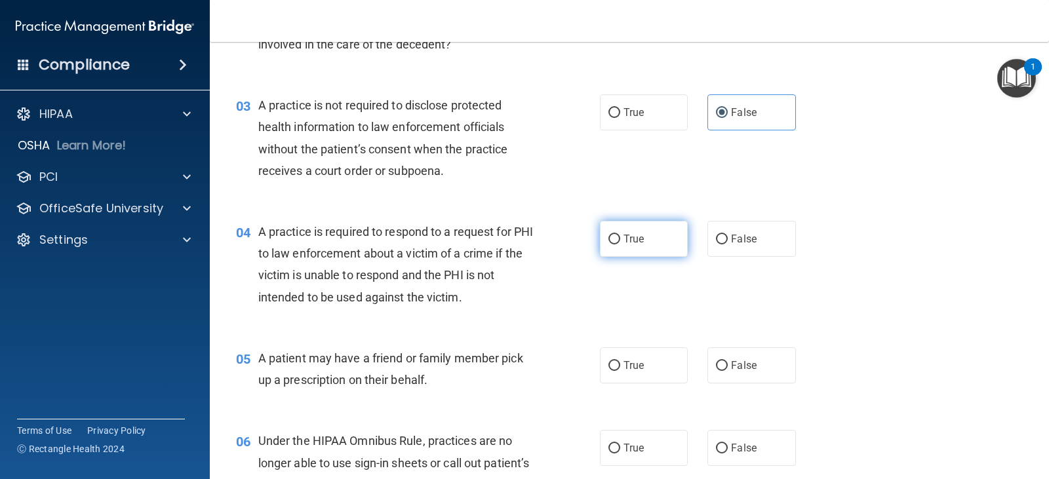
click at [636, 239] on span "True" at bounding box center [633, 239] width 20 height 12
click at [620, 239] on input "True" at bounding box center [614, 240] width 12 height 10
radio input "true"
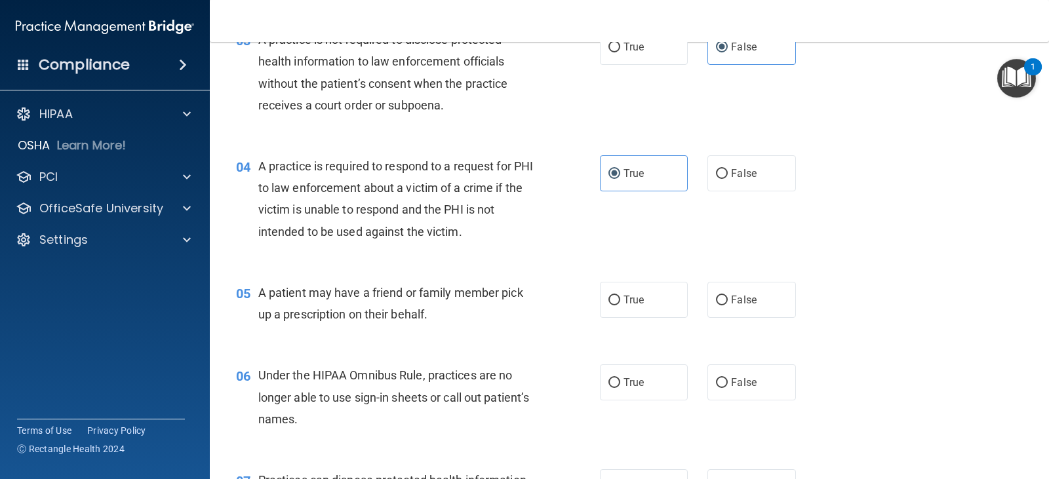
scroll to position [393, 0]
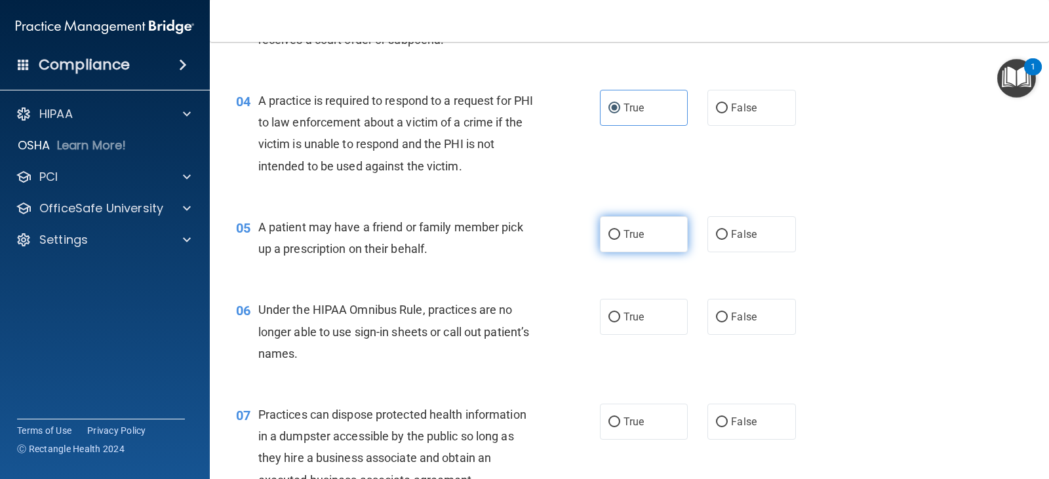
click at [619, 243] on label "True" at bounding box center [644, 234] width 88 height 36
click at [619, 240] on input "True" at bounding box center [614, 235] width 12 height 10
radio input "true"
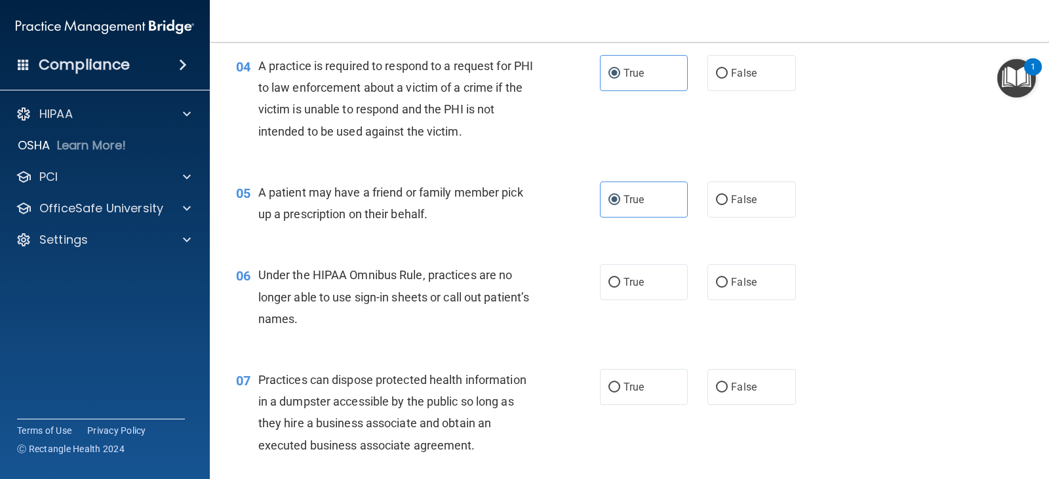
scroll to position [459, 0]
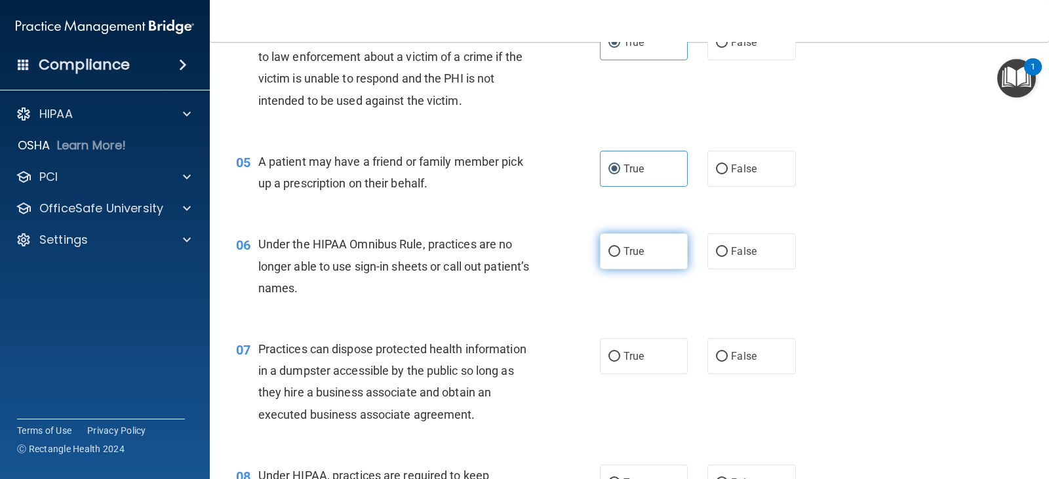
click at [609, 254] on input "True" at bounding box center [614, 252] width 12 height 10
radio input "true"
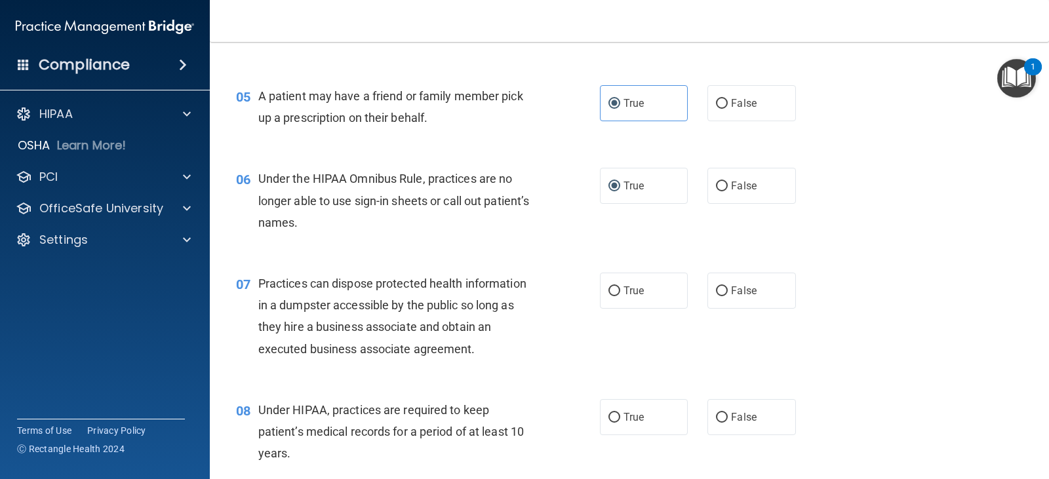
scroll to position [590, 0]
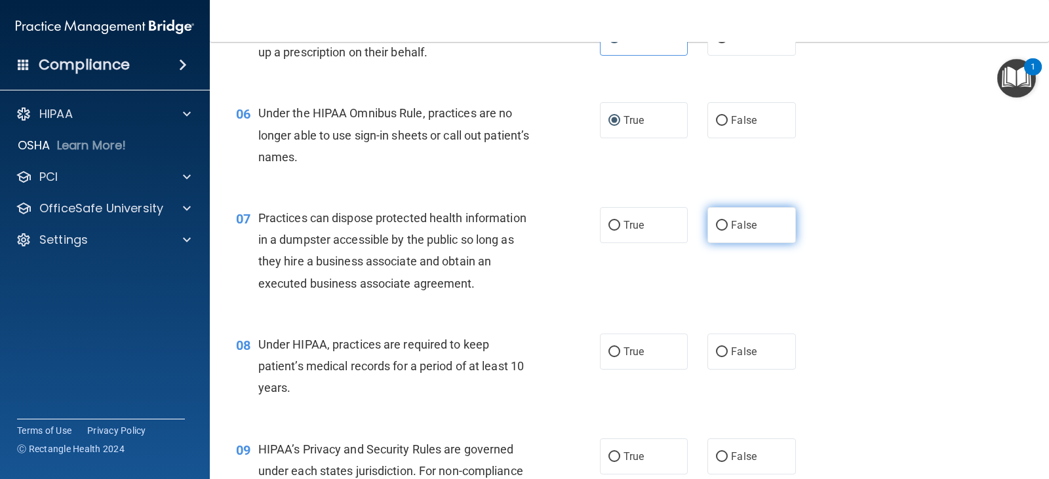
click at [731, 231] on span "False" at bounding box center [744, 225] width 26 height 12
click at [725, 231] on input "False" at bounding box center [722, 226] width 12 height 10
radio input "true"
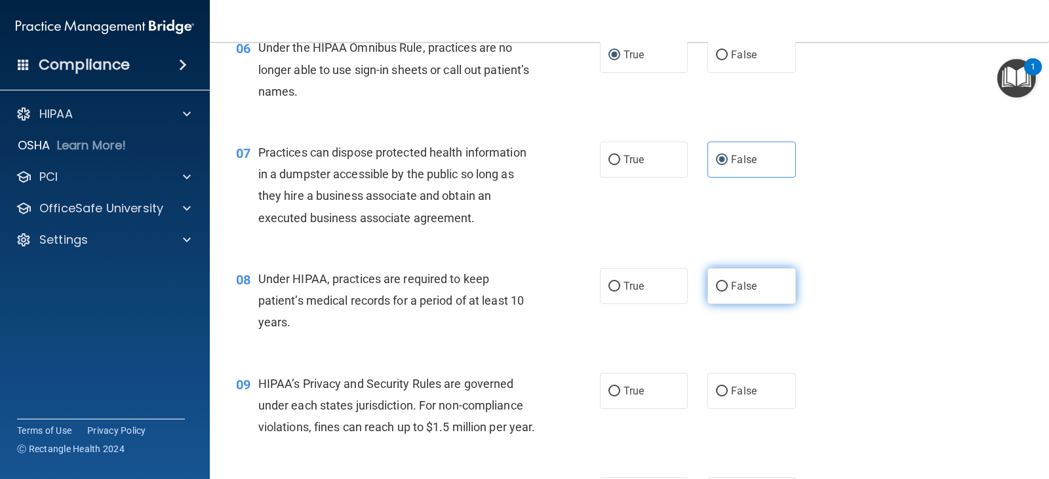
click at [731, 287] on span "False" at bounding box center [744, 286] width 26 height 12
click at [727, 287] on input "False" at bounding box center [722, 287] width 12 height 10
radio input "true"
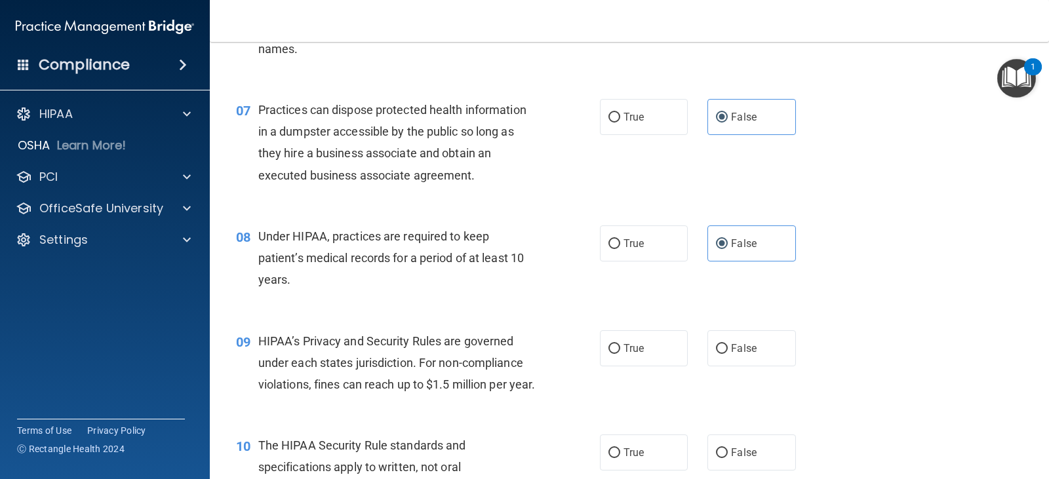
scroll to position [721, 0]
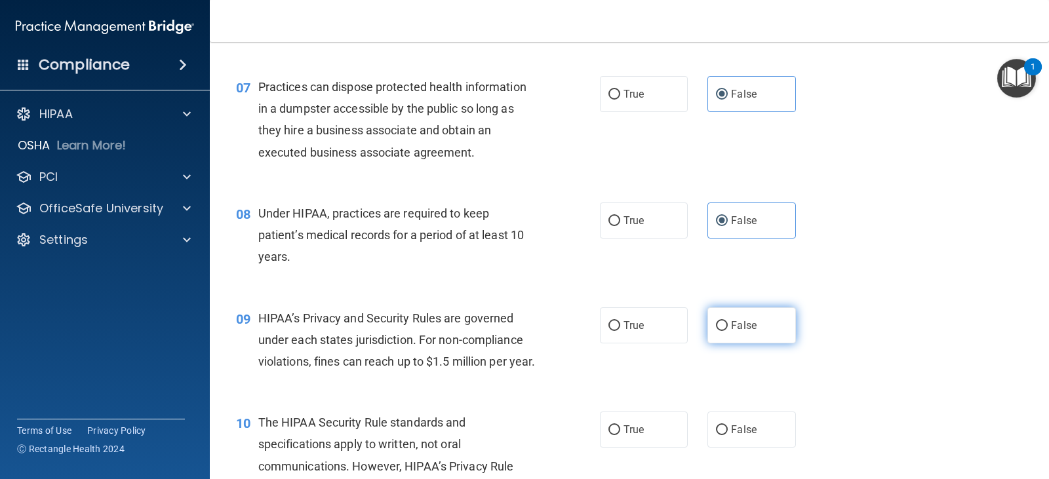
click at [731, 328] on span "False" at bounding box center [744, 325] width 26 height 12
click at [727, 328] on input "False" at bounding box center [722, 326] width 12 height 10
radio input "true"
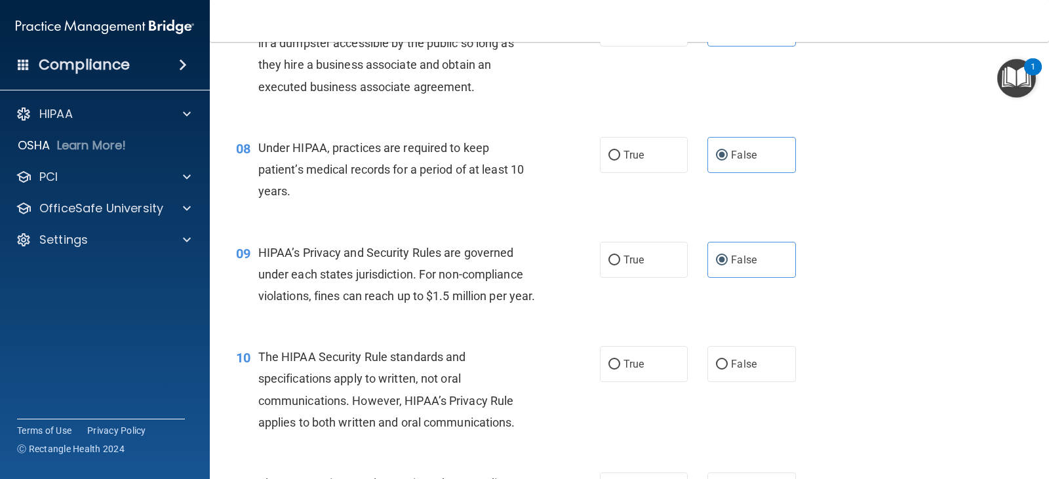
scroll to position [852, 0]
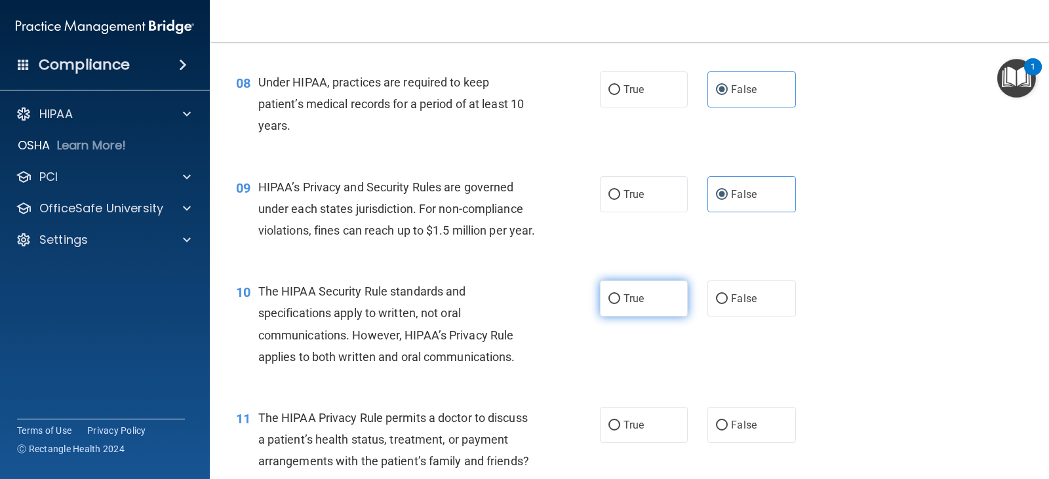
click at [632, 305] on span "True" at bounding box center [633, 298] width 20 height 12
click at [620, 304] on input "True" at bounding box center [614, 299] width 12 height 10
radio input "true"
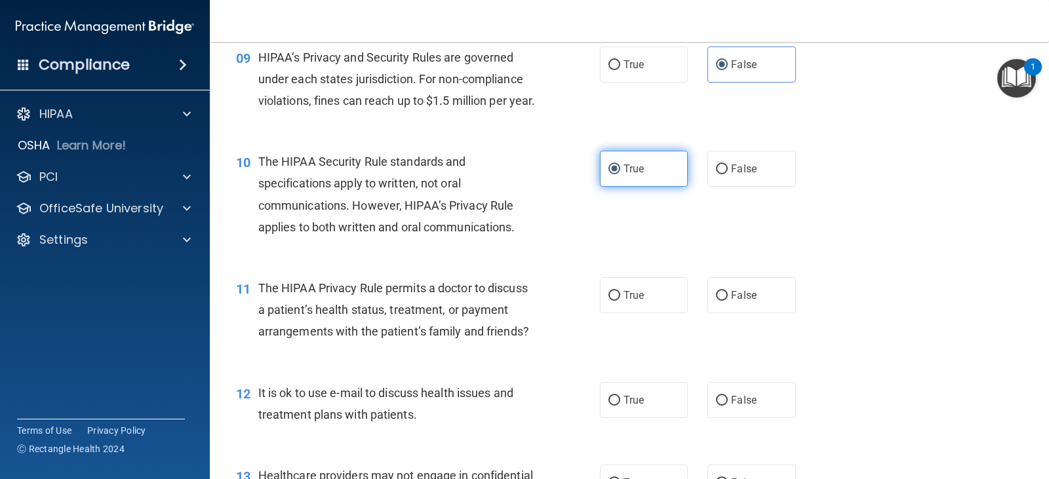
scroll to position [983, 0]
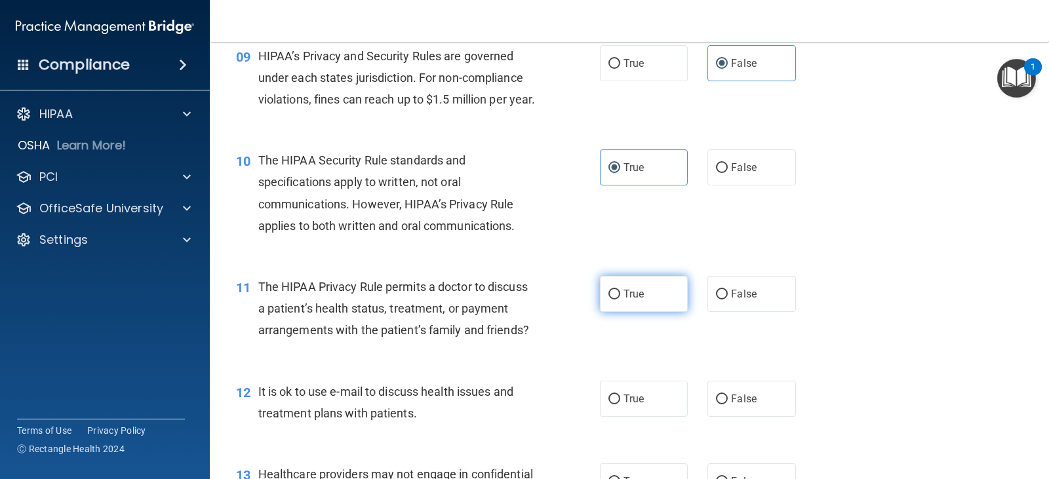
click at [615, 312] on label "True" at bounding box center [644, 294] width 88 height 36
click at [615, 300] on input "True" at bounding box center [614, 295] width 12 height 10
radio input "true"
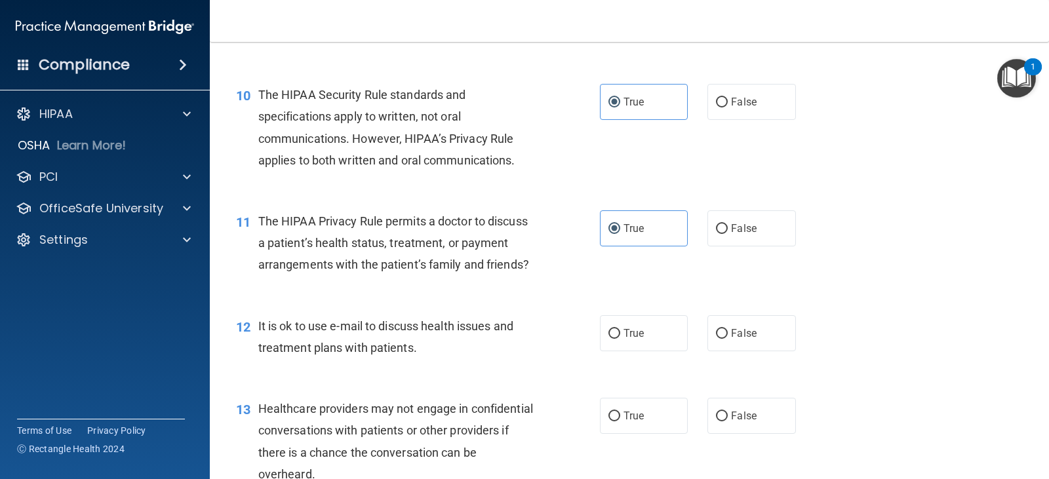
scroll to position [1114, 0]
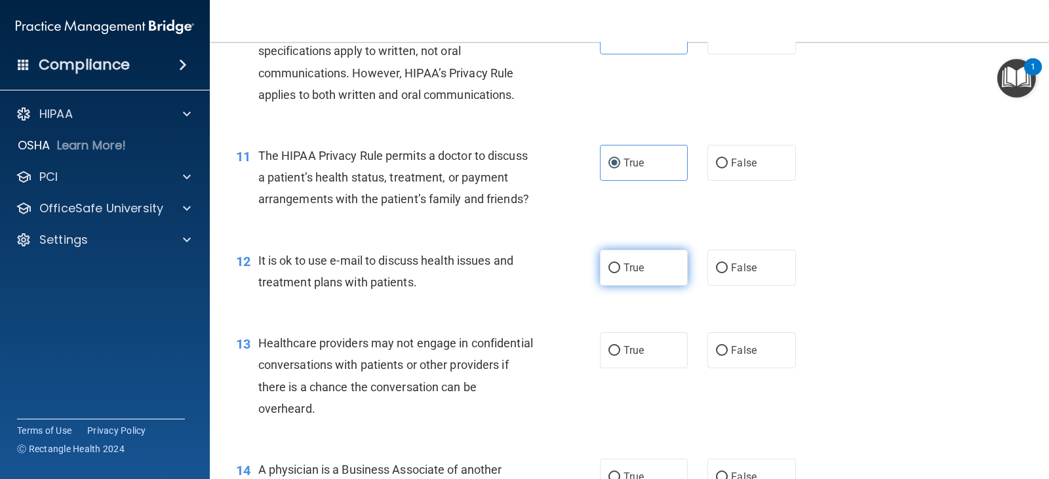
click at [633, 274] on span "True" at bounding box center [633, 267] width 20 height 12
click at [620, 273] on input "True" at bounding box center [614, 268] width 12 height 10
radio input "true"
click at [722, 356] on input "False" at bounding box center [722, 351] width 12 height 10
radio input "true"
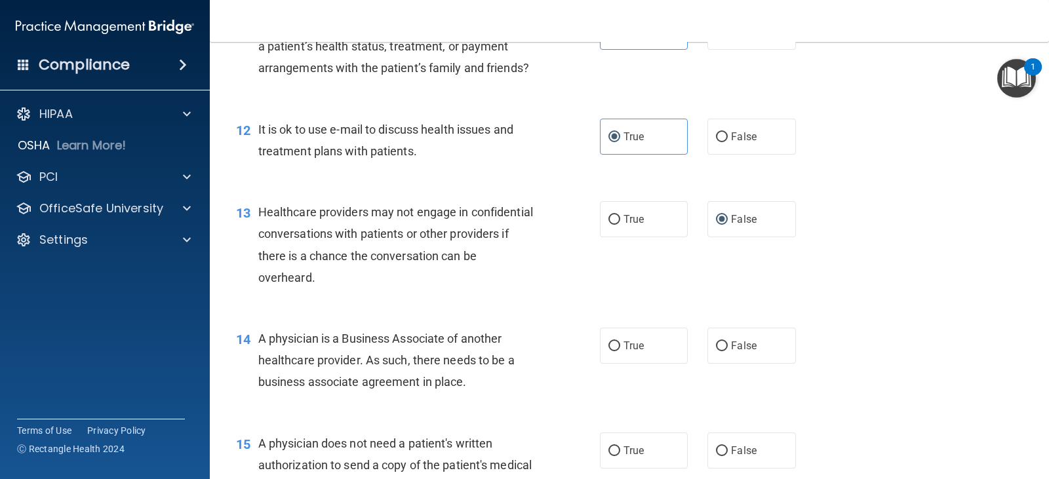
scroll to position [1311, 0]
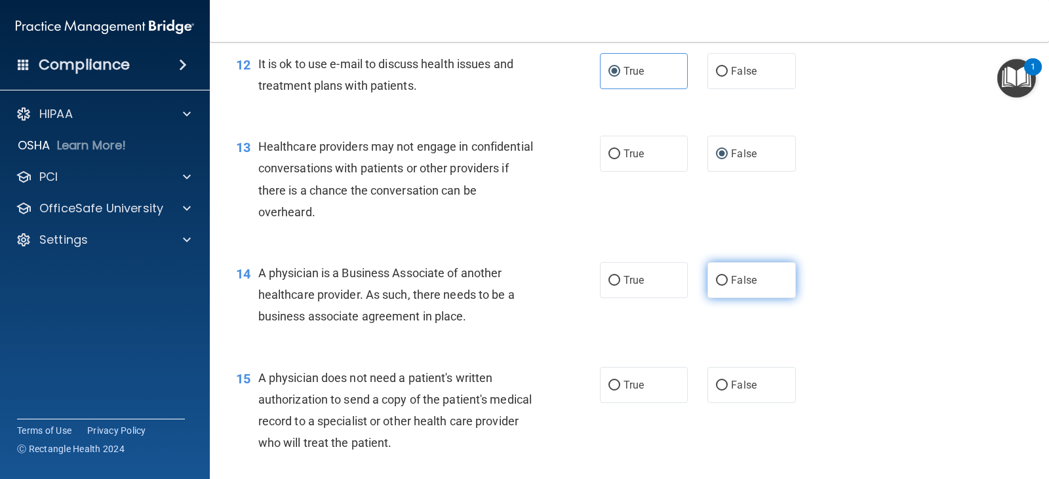
click at [719, 286] on input "False" at bounding box center [722, 281] width 12 height 10
radio input "true"
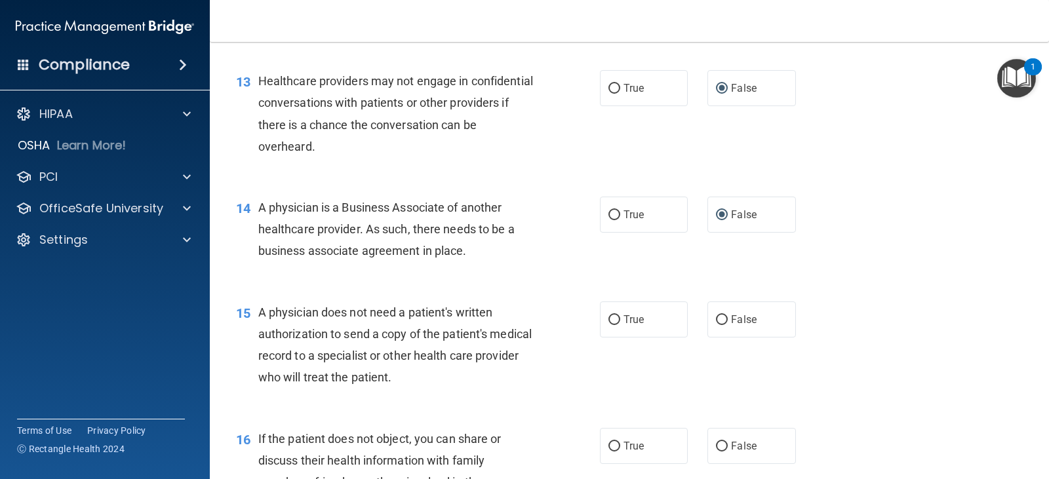
scroll to position [1442, 0]
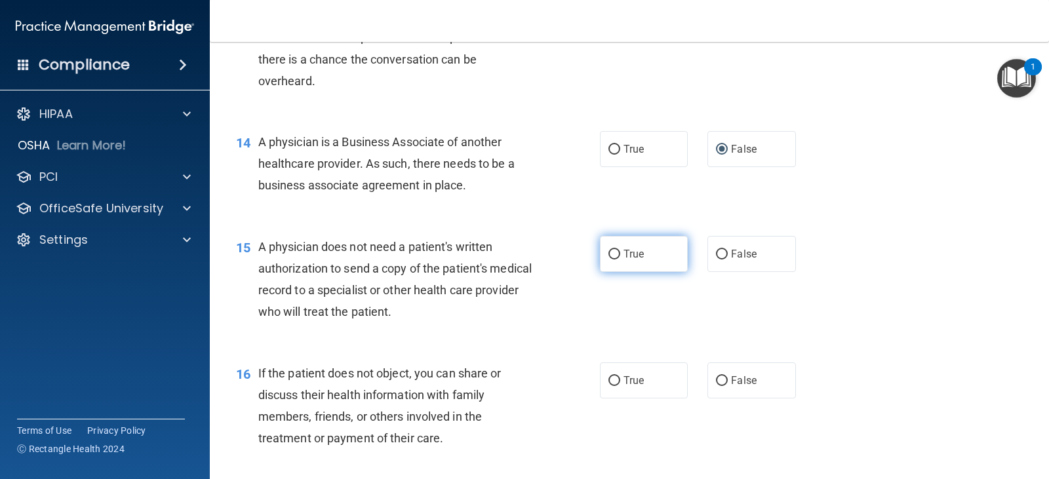
click at [642, 272] on label "True" at bounding box center [644, 254] width 88 height 36
click at [620, 260] on input "True" at bounding box center [614, 255] width 12 height 10
radio input "true"
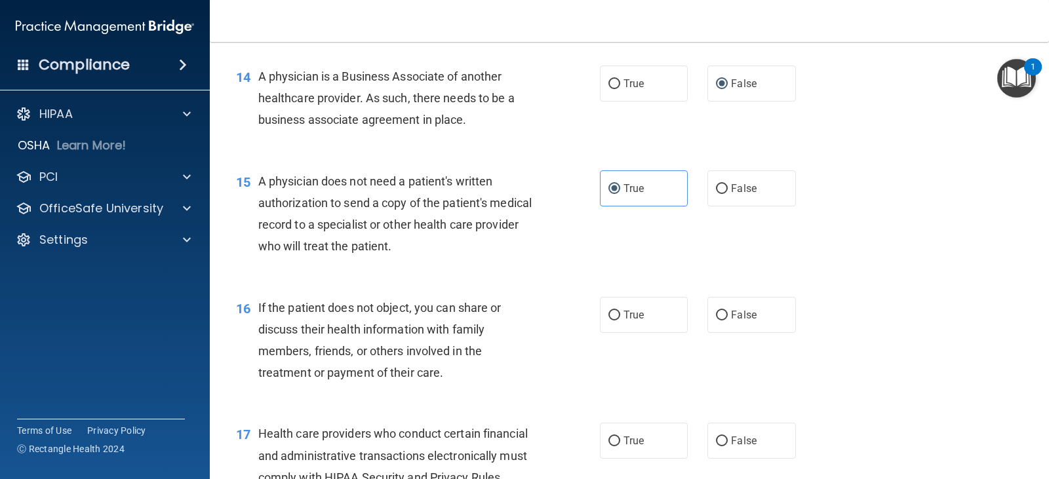
scroll to position [1573, 0]
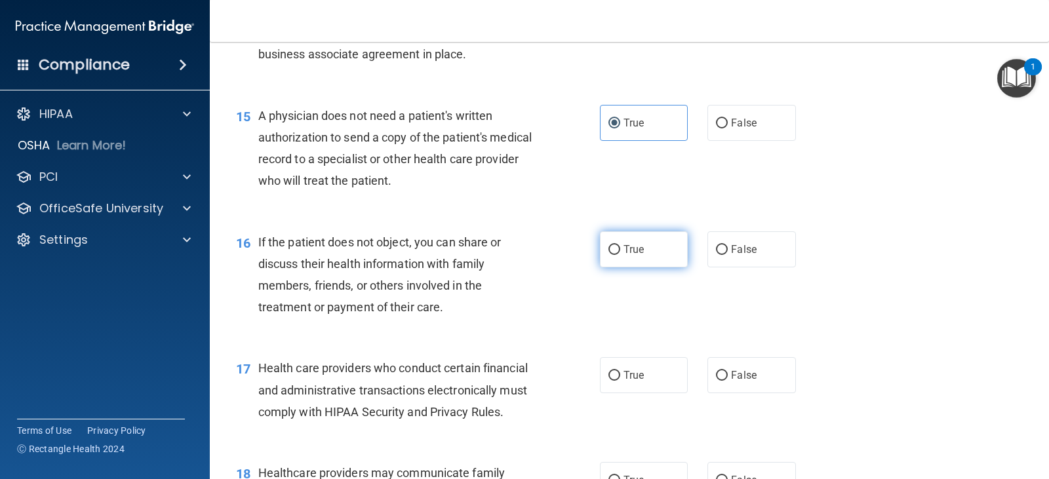
click at [630, 267] on label "True" at bounding box center [644, 249] width 88 height 36
click at [620, 255] on input "True" at bounding box center [614, 250] width 12 height 10
radio input "true"
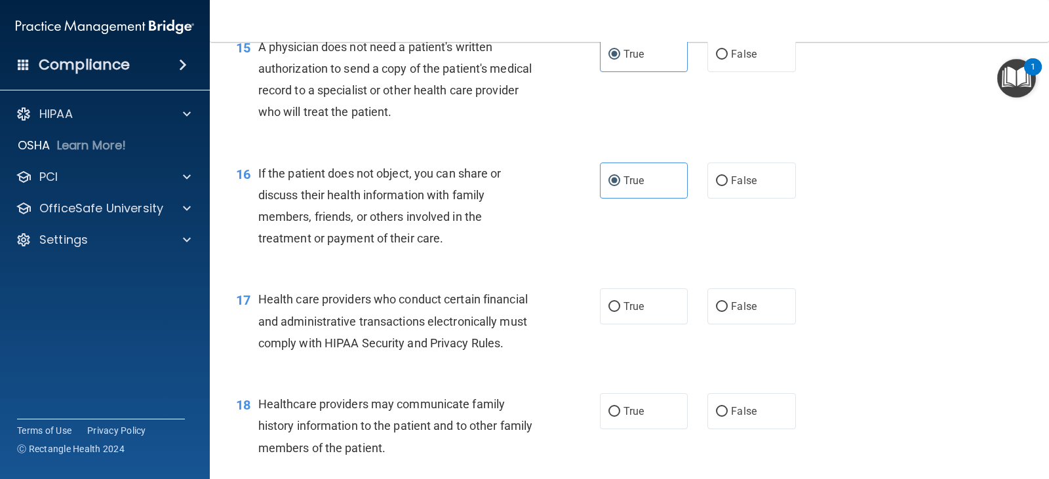
scroll to position [1704, 0]
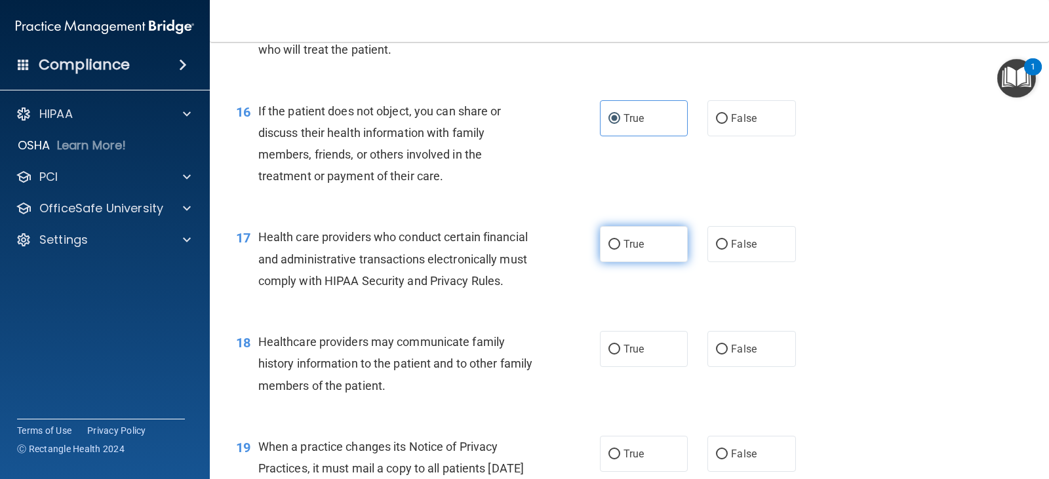
click at [660, 262] on label "True" at bounding box center [644, 244] width 88 height 36
click at [620, 250] on input "True" at bounding box center [614, 245] width 12 height 10
radio input "true"
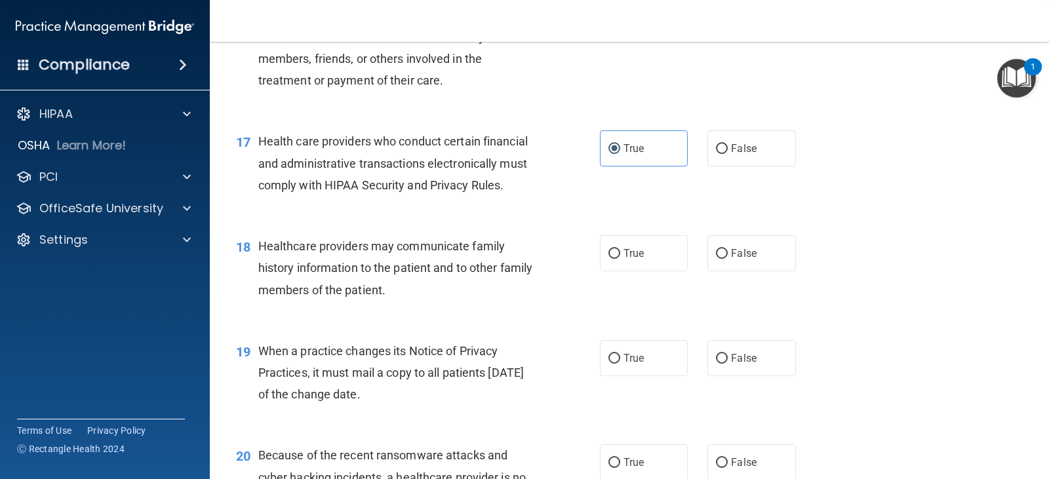
scroll to position [1835, 0]
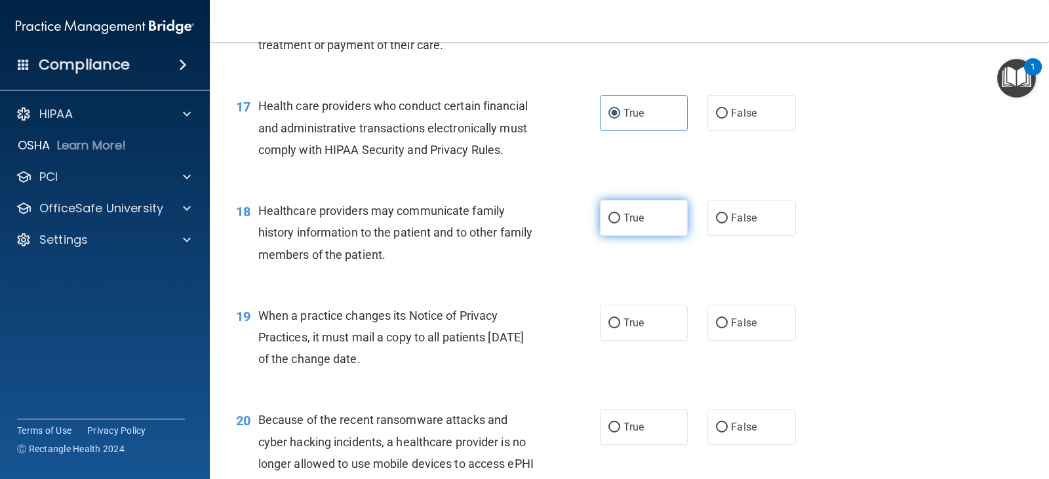
click at [629, 236] on label "True" at bounding box center [644, 218] width 88 height 36
click at [620, 223] on input "True" at bounding box center [614, 219] width 12 height 10
radio input "true"
click at [723, 341] on label "False" at bounding box center [751, 323] width 88 height 36
click at [723, 328] on input "False" at bounding box center [722, 324] width 12 height 10
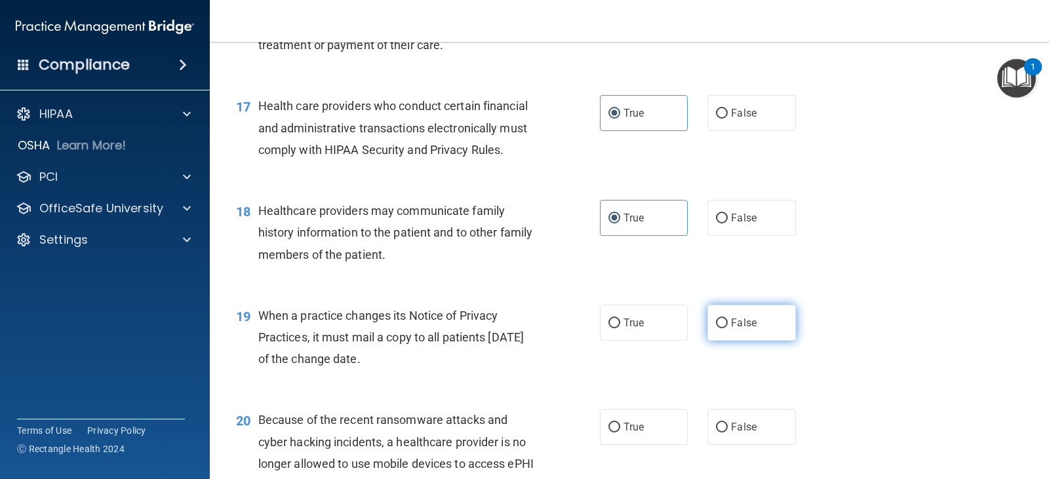
radio input "true"
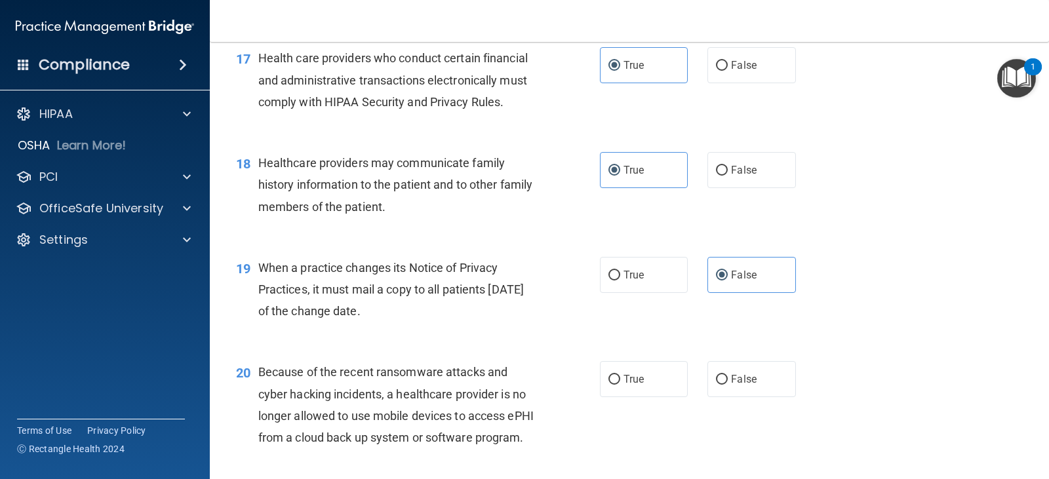
scroll to position [1966, 0]
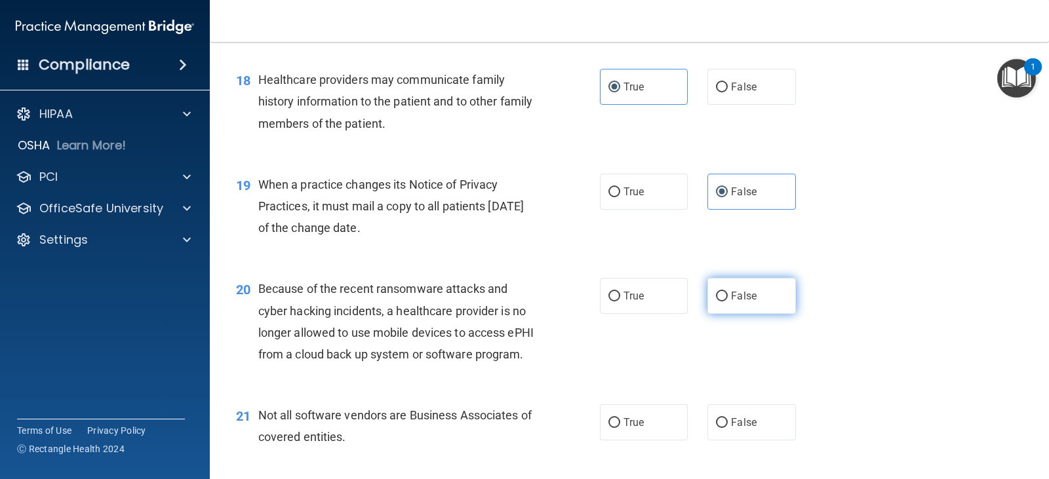
click at [735, 302] on span "False" at bounding box center [744, 296] width 26 height 12
click at [727, 301] on input "False" at bounding box center [722, 297] width 12 height 10
radio input "true"
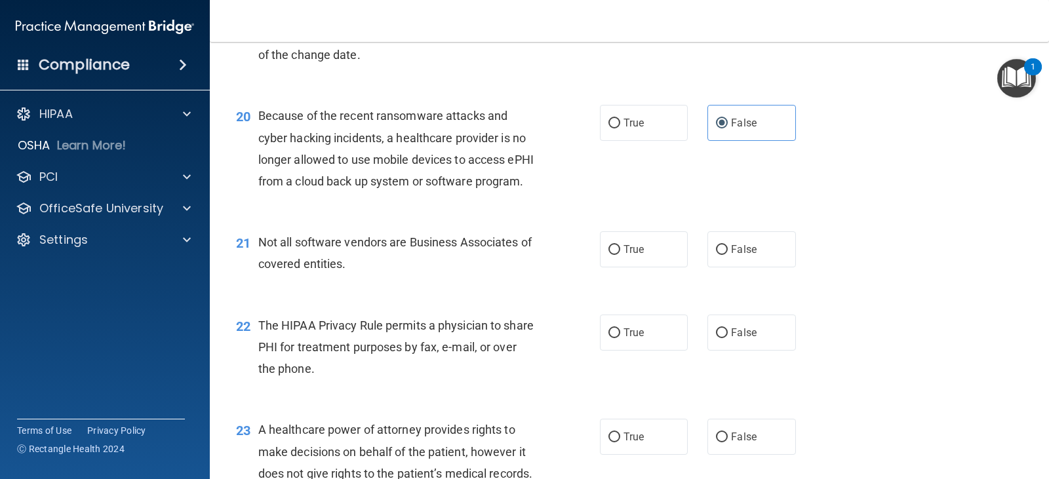
scroll to position [2163, 0]
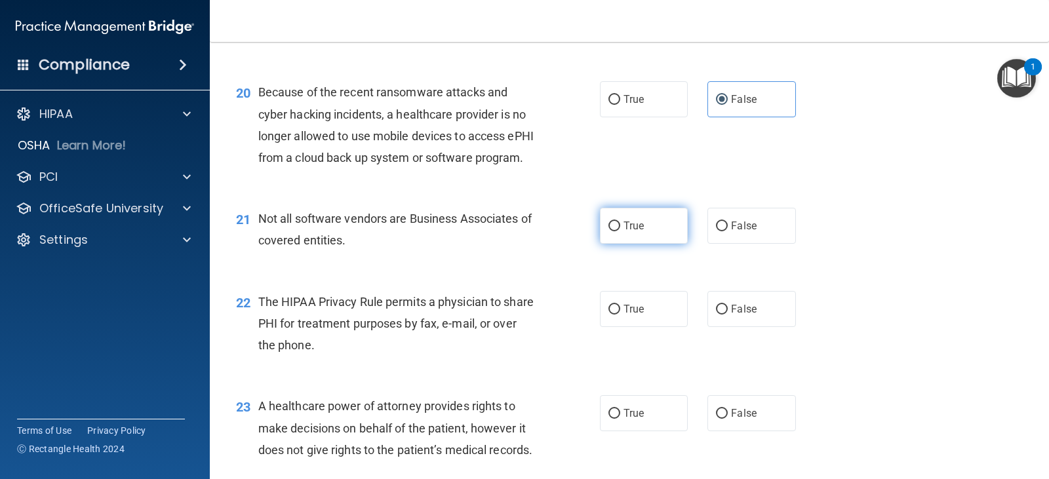
click at [636, 232] on span "True" at bounding box center [633, 226] width 20 height 12
click at [620, 231] on input "True" at bounding box center [614, 227] width 12 height 10
radio input "true"
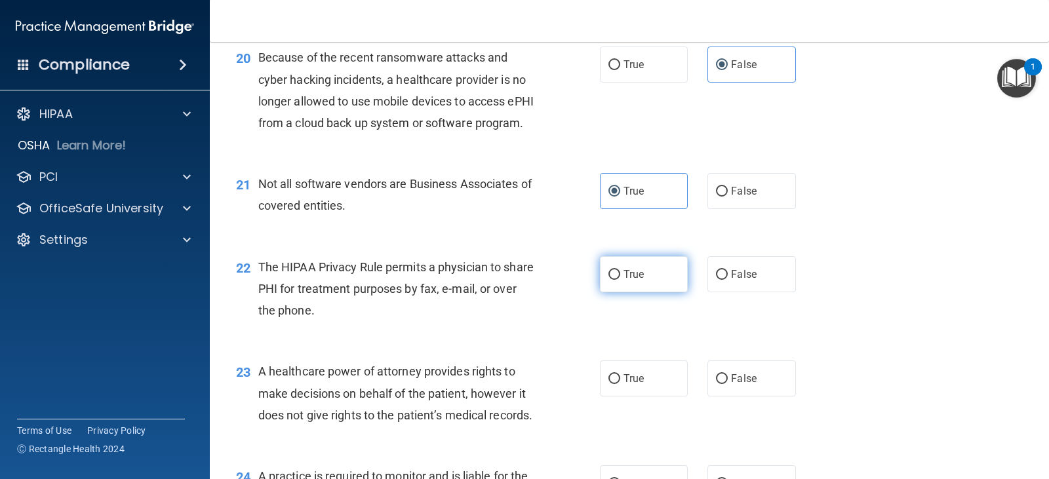
scroll to position [2228, 0]
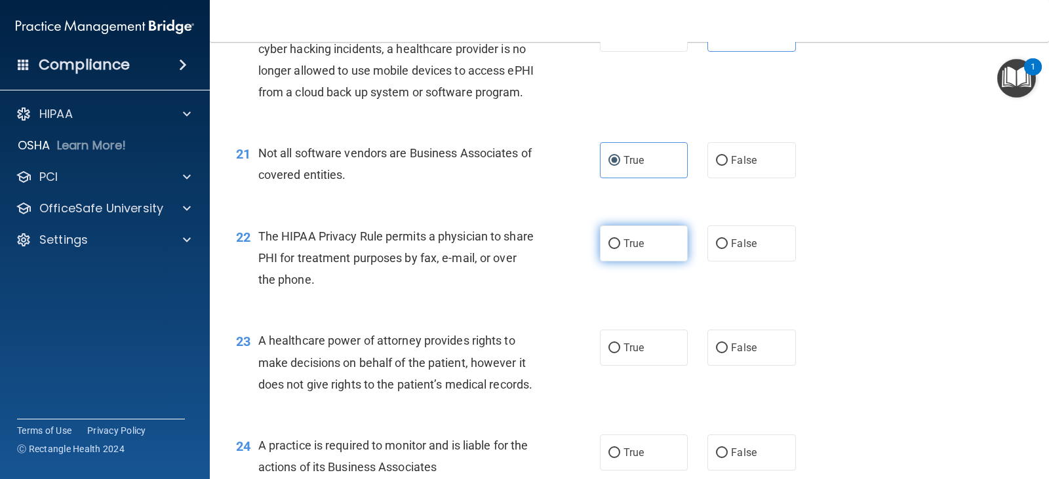
click at [633, 250] on span "True" at bounding box center [633, 243] width 20 height 12
click at [620, 249] on input "True" at bounding box center [614, 244] width 12 height 10
radio input "true"
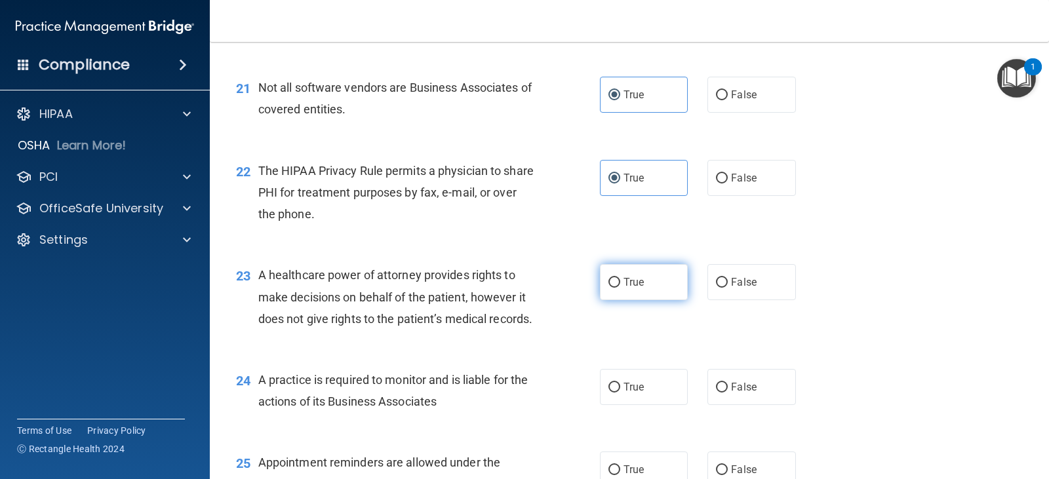
click at [609, 300] on label "True" at bounding box center [644, 282] width 88 height 36
click at [609, 288] on input "True" at bounding box center [614, 283] width 12 height 10
radio input "true"
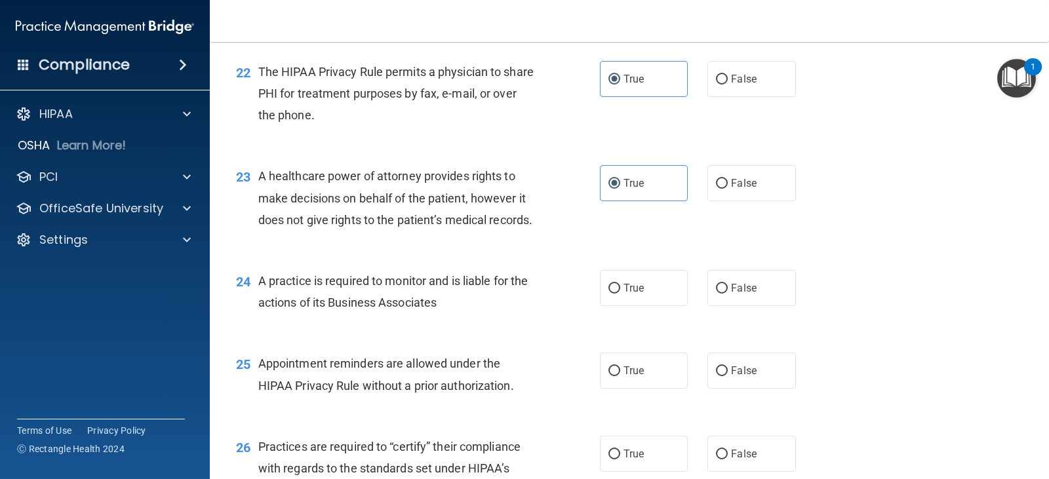
scroll to position [2425, 0]
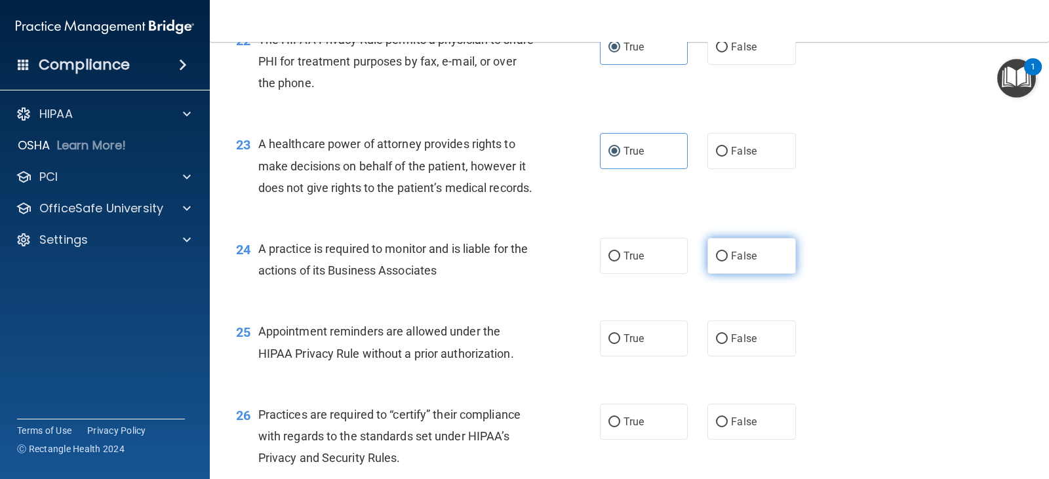
click at [731, 262] on span "False" at bounding box center [744, 256] width 26 height 12
click at [725, 261] on input "False" at bounding box center [722, 257] width 12 height 10
radio input "true"
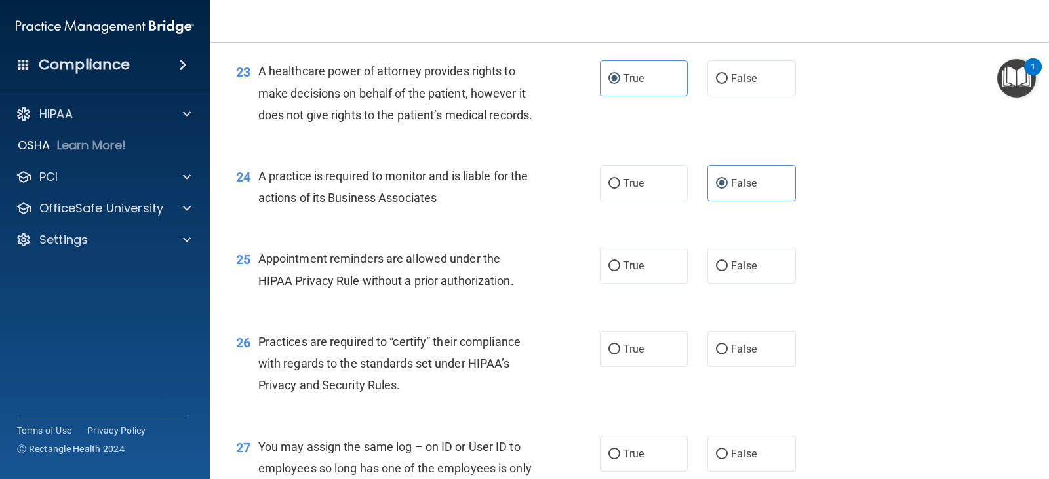
scroll to position [2556, 0]
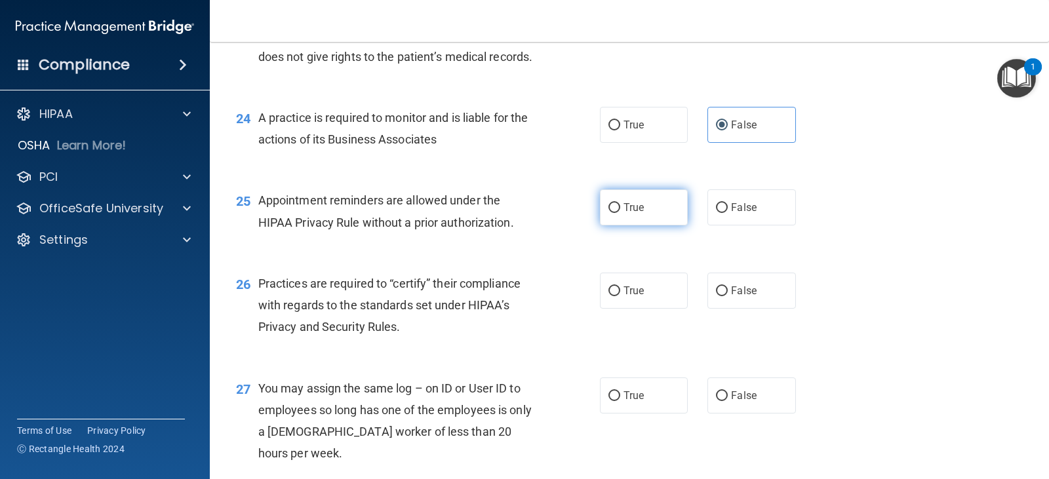
click at [636, 225] on label "True" at bounding box center [644, 207] width 88 height 36
click at [620, 213] on input "True" at bounding box center [614, 208] width 12 height 10
radio input "true"
click at [732, 297] on span "False" at bounding box center [744, 290] width 26 height 12
click at [727, 296] on input "False" at bounding box center [722, 291] width 12 height 10
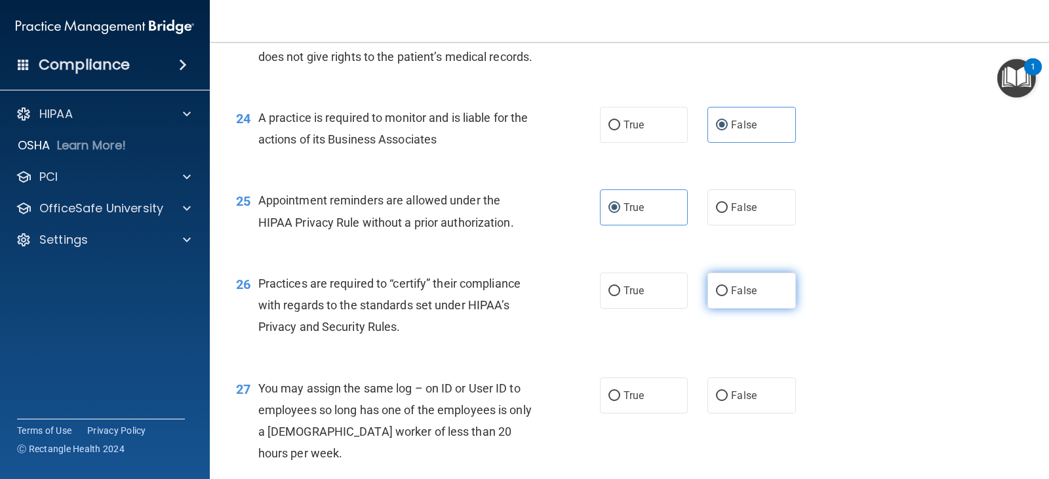
radio input "true"
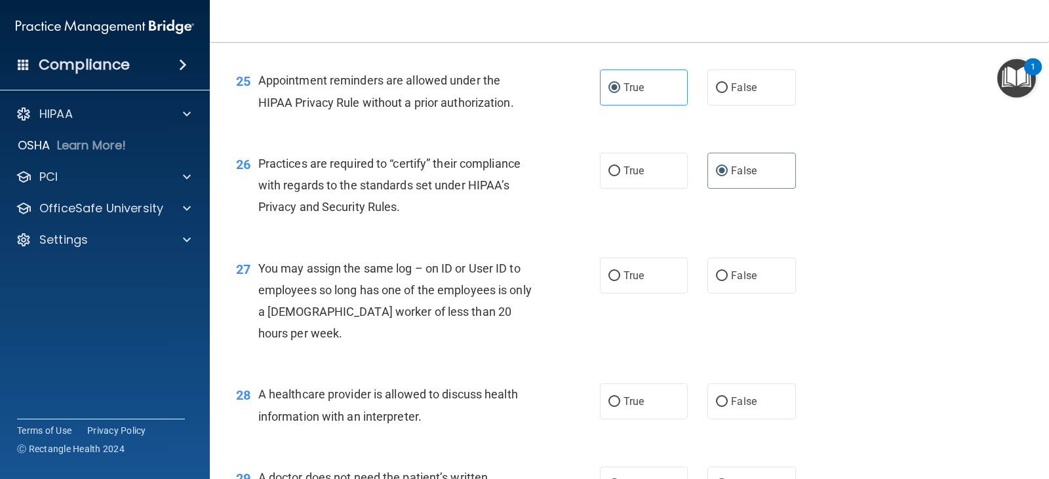
scroll to position [2687, 0]
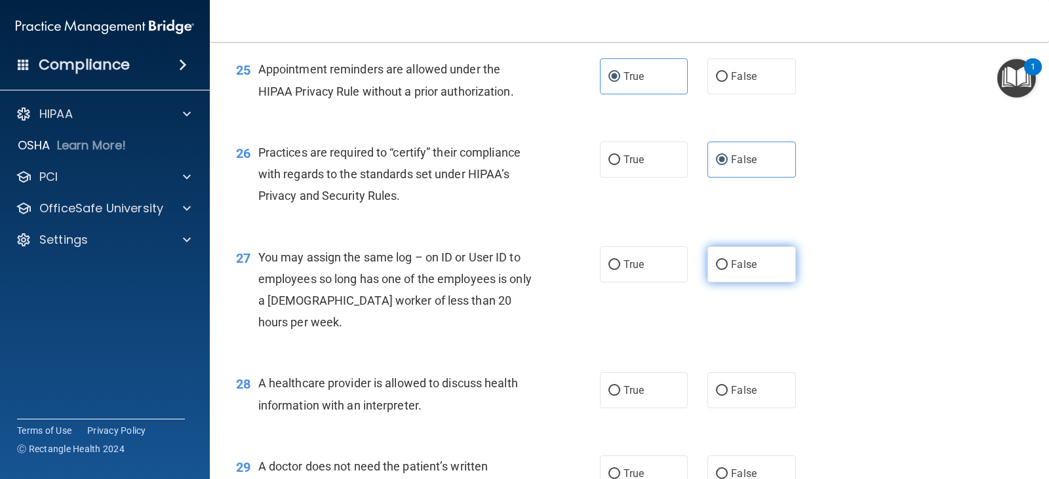
click at [733, 271] on span "False" at bounding box center [744, 264] width 26 height 12
click at [727, 270] on input "False" at bounding box center [722, 265] width 12 height 10
radio input "true"
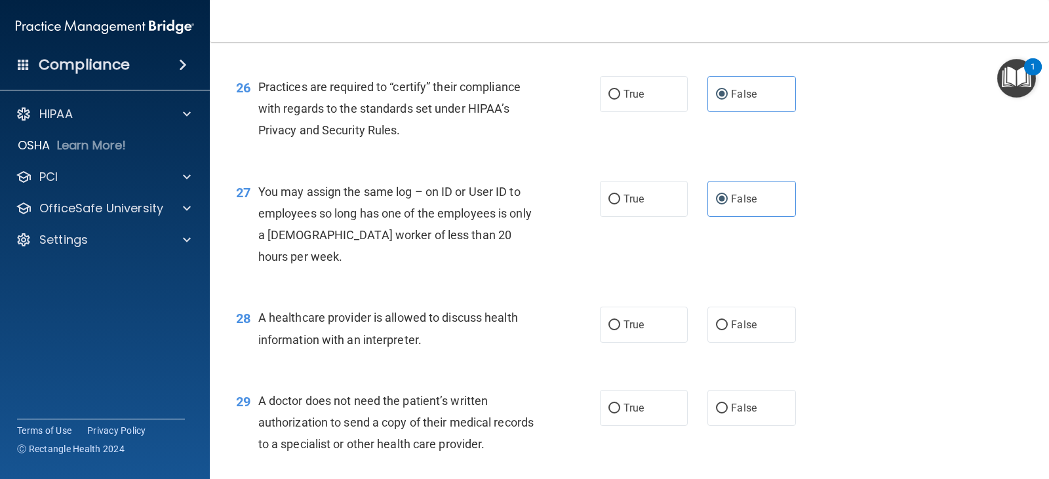
scroll to position [2818, 0]
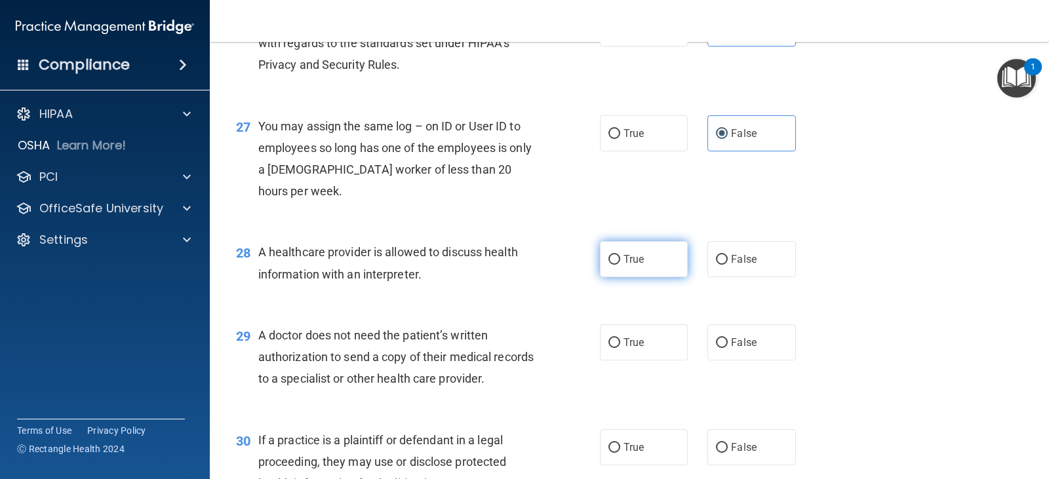
click at [636, 265] on span "True" at bounding box center [633, 259] width 20 height 12
click at [620, 265] on input "True" at bounding box center [614, 260] width 12 height 10
radio input "true"
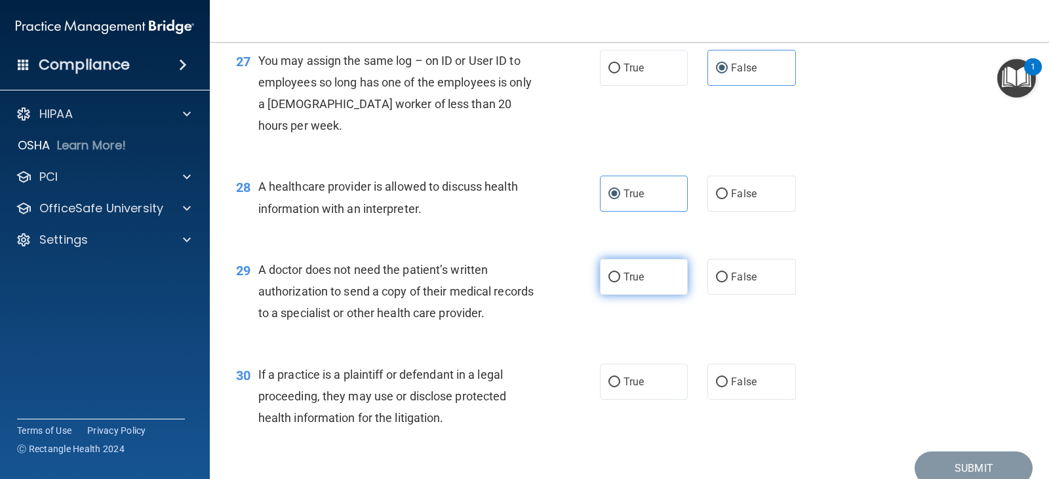
click at [642, 295] on label "True" at bounding box center [644, 277] width 88 height 36
click at [620, 282] on input "True" at bounding box center [614, 278] width 12 height 10
radio input "true"
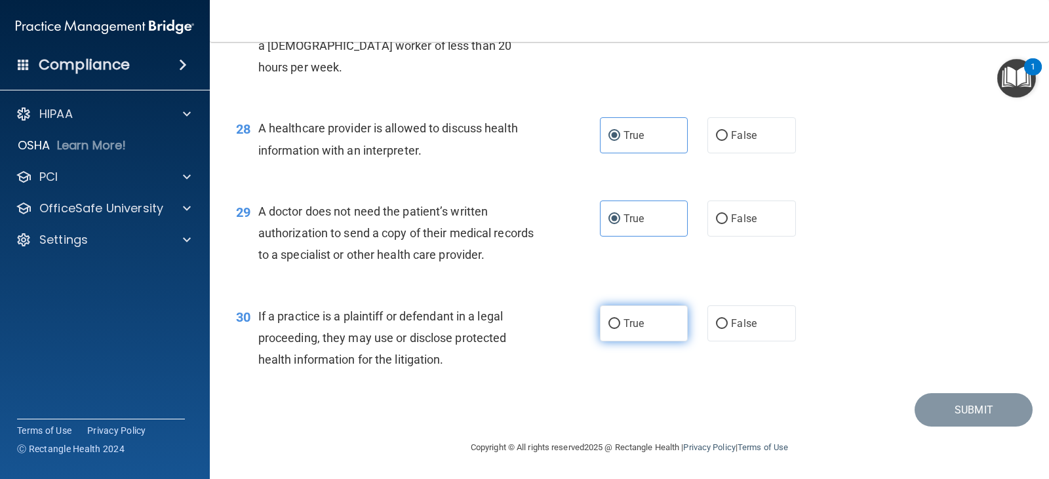
scroll to position [3007, 0]
click at [625, 328] on span "True" at bounding box center [633, 323] width 20 height 12
click at [620, 328] on input "True" at bounding box center [614, 324] width 12 height 10
radio input "true"
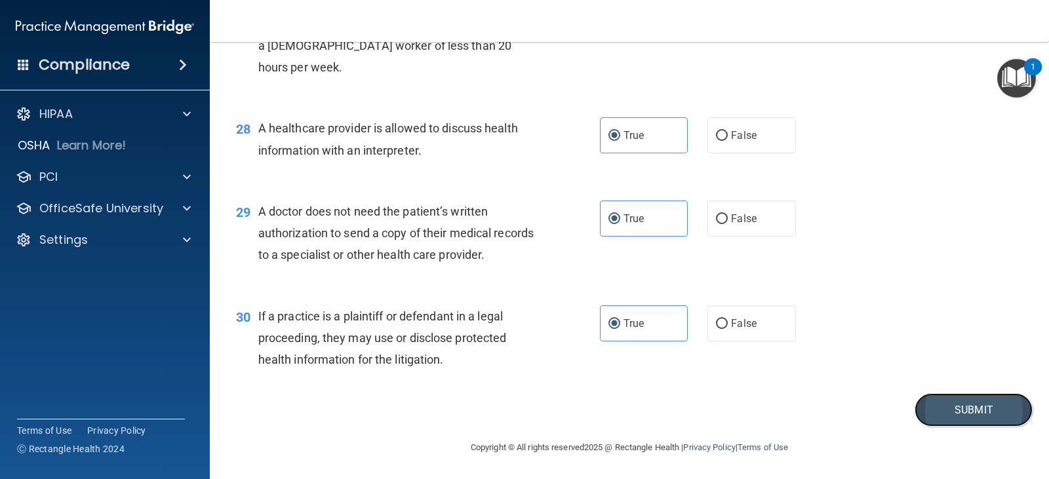
click at [937, 408] on button "Submit" at bounding box center [973, 409] width 118 height 33
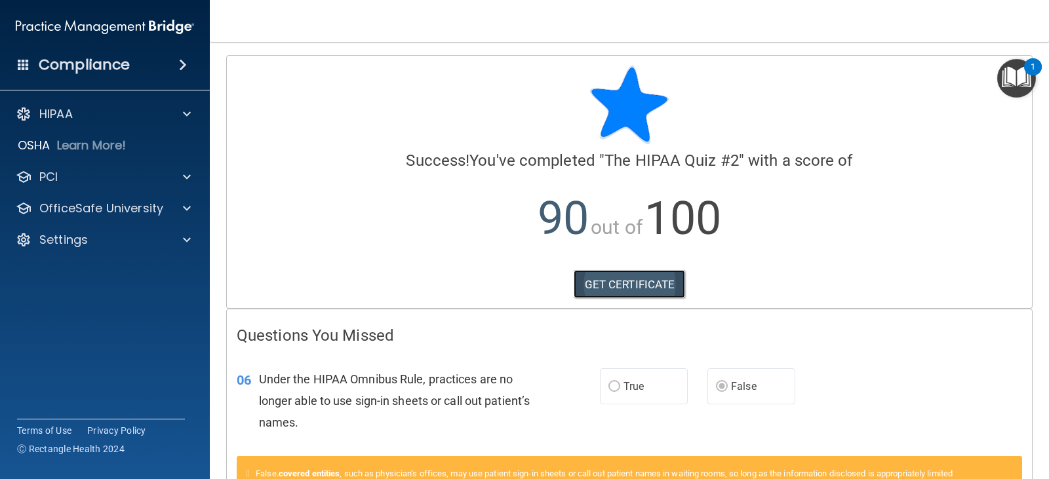
click at [624, 279] on link "GET CERTIFICATE" at bounding box center [629, 284] width 112 height 29
click at [1020, 69] on img "Open Resource Center, 1 new notification" at bounding box center [1016, 78] width 39 height 39
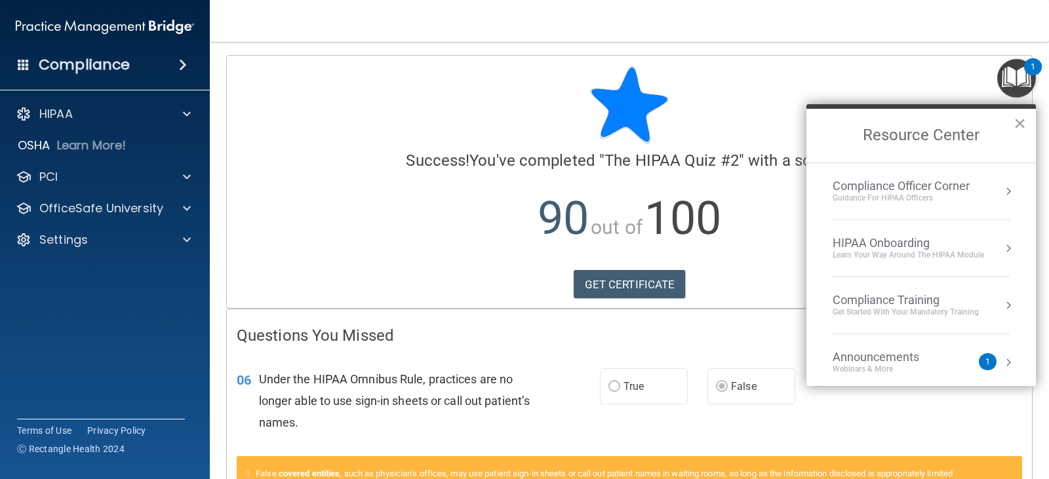
click at [882, 244] on div "HIPAA Onboarding" at bounding box center [907, 243] width 151 height 14
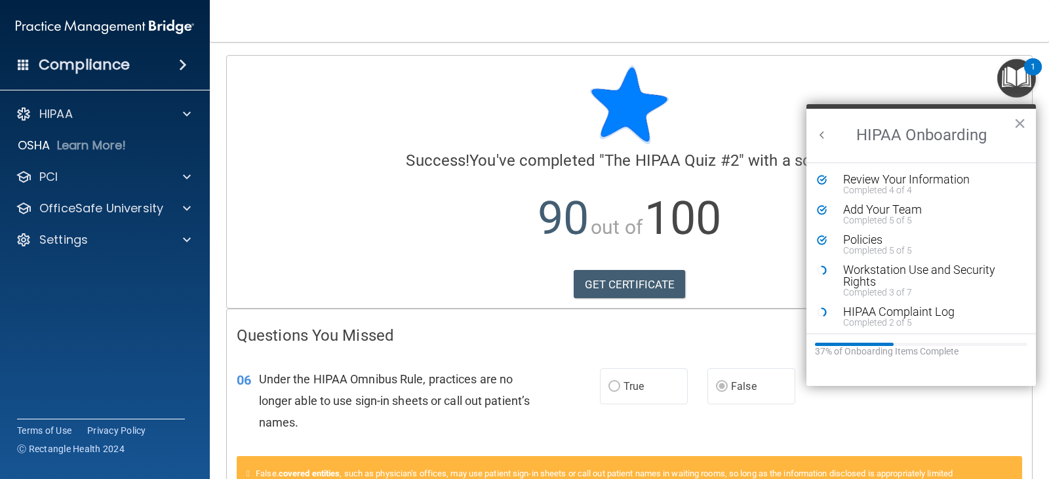
scroll to position [66, 0]
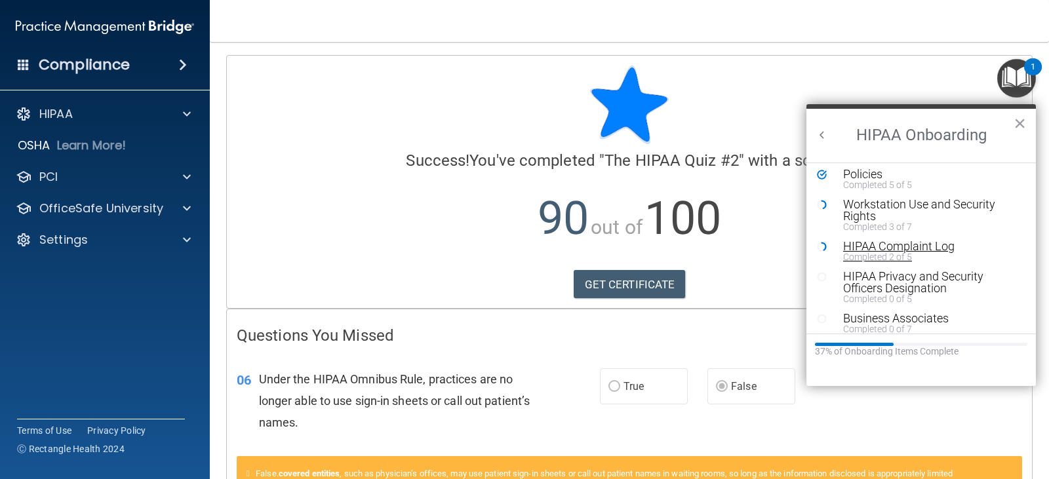
click at [882, 252] on div "Completed 2 of 5" at bounding box center [926, 256] width 166 height 9
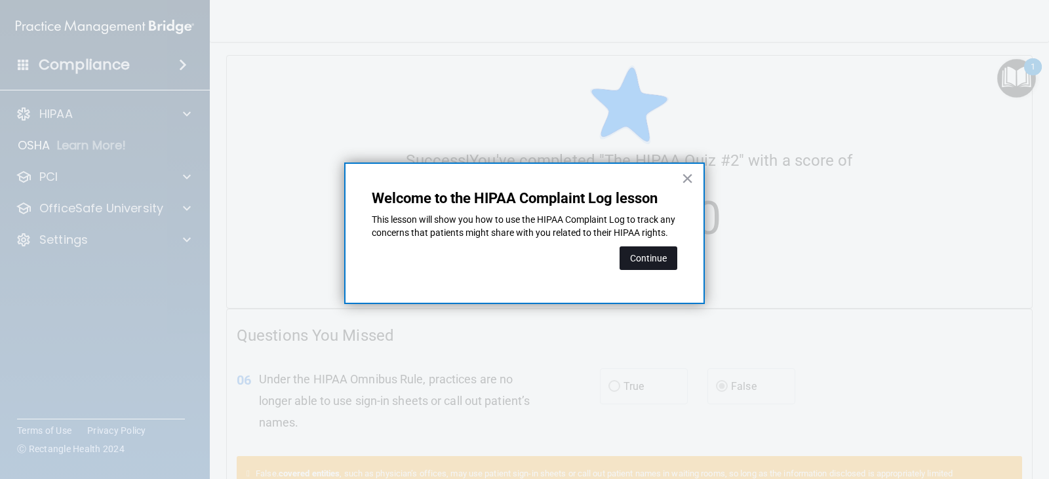
click at [674, 263] on button "Continue" at bounding box center [648, 258] width 58 height 24
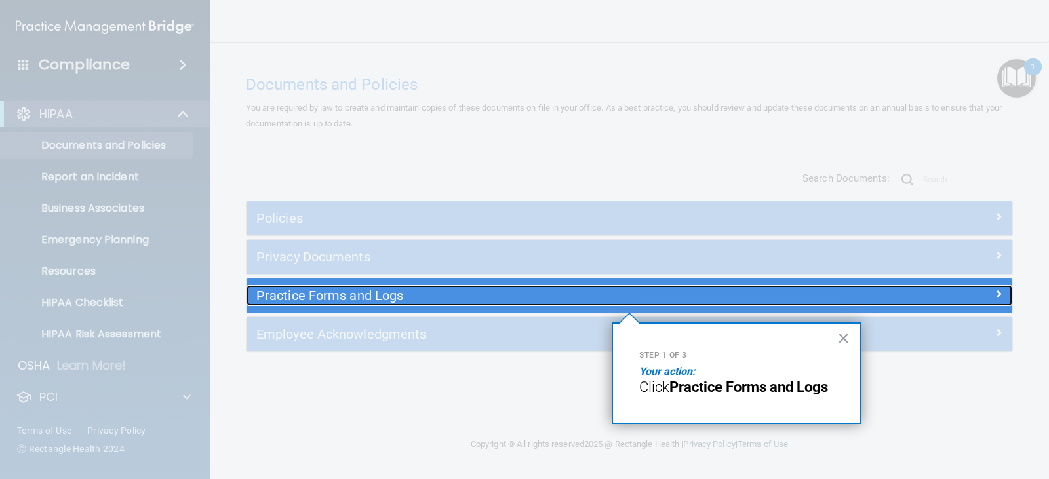
click at [641, 292] on h5 "Practice Forms and Logs" at bounding box center [533, 295] width 554 height 14
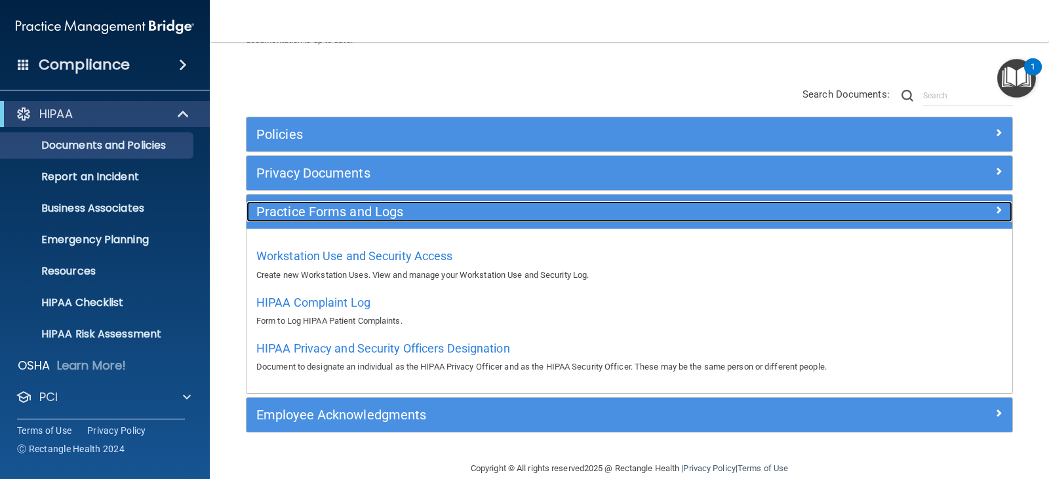
scroll to position [105, 0]
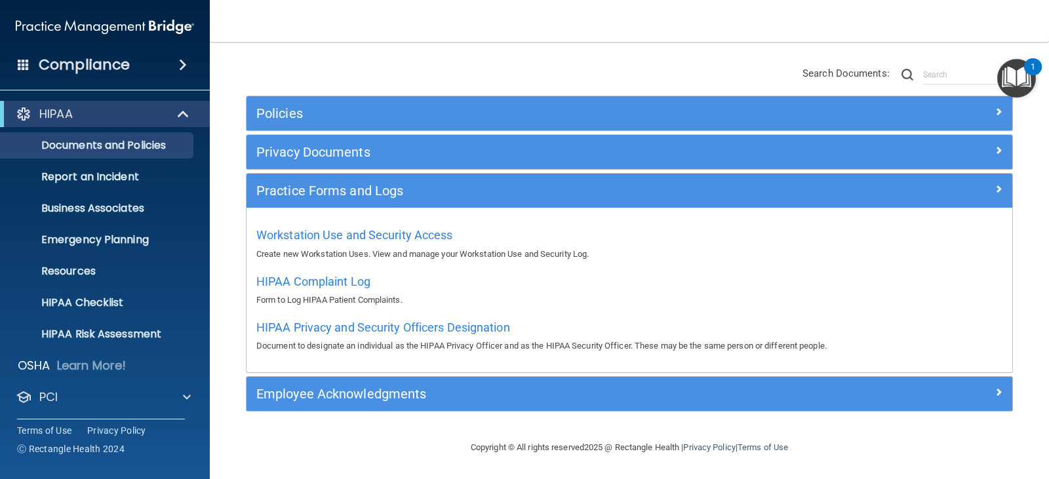
click at [1020, 77] on img "Open Resource Center, 1 new notification" at bounding box center [1016, 78] width 39 height 39
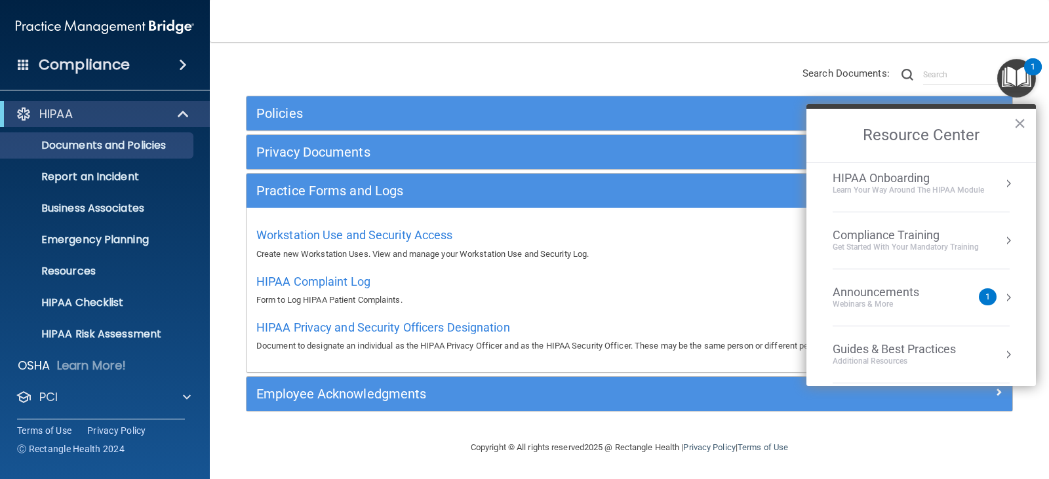
scroll to position [0, 0]
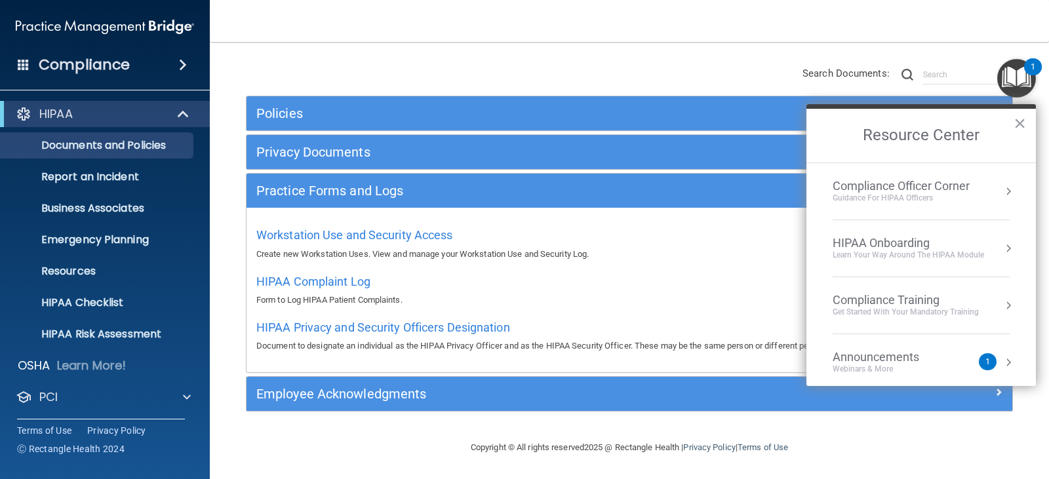
click at [886, 243] on div "HIPAA Onboarding" at bounding box center [907, 243] width 151 height 14
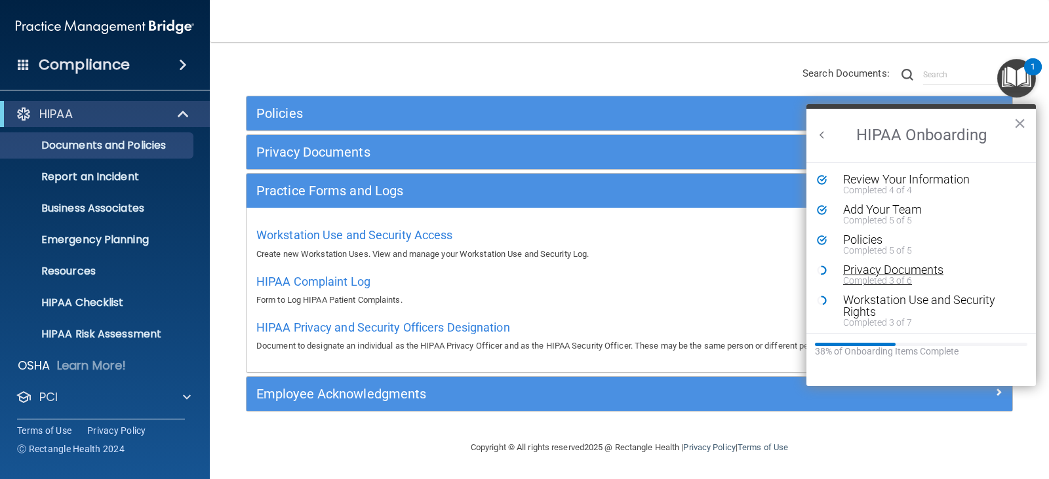
click at [874, 271] on div "Privacy Documents" at bounding box center [926, 270] width 166 height 12
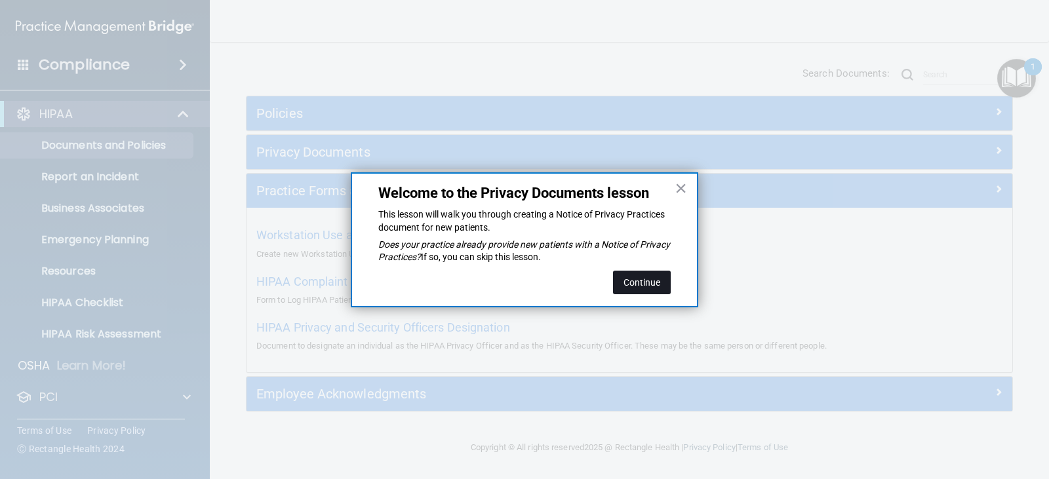
click at [632, 280] on button "Continue" at bounding box center [642, 283] width 58 height 24
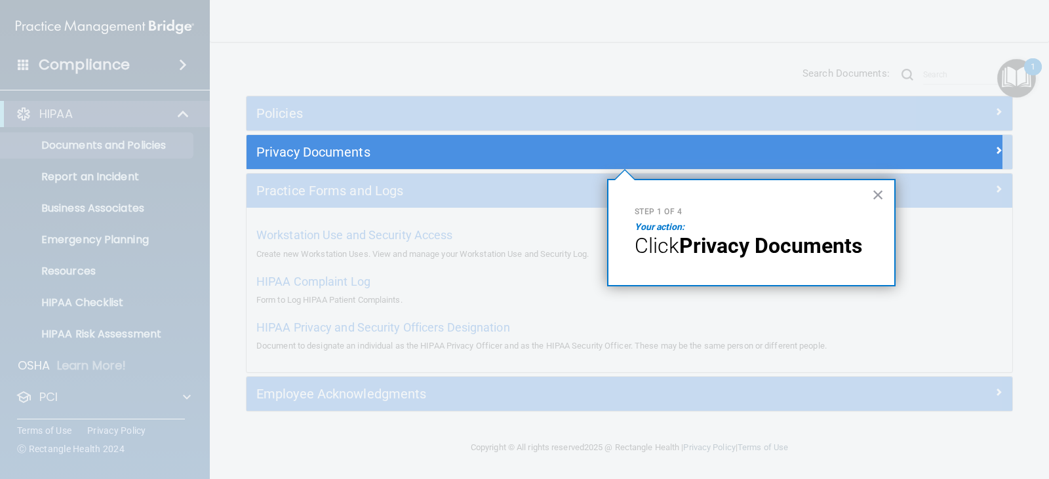
click at [734, 250] on strong "Privacy Documents" at bounding box center [770, 245] width 183 height 25
click at [878, 190] on button "×" at bounding box center [878, 194] width 12 height 21
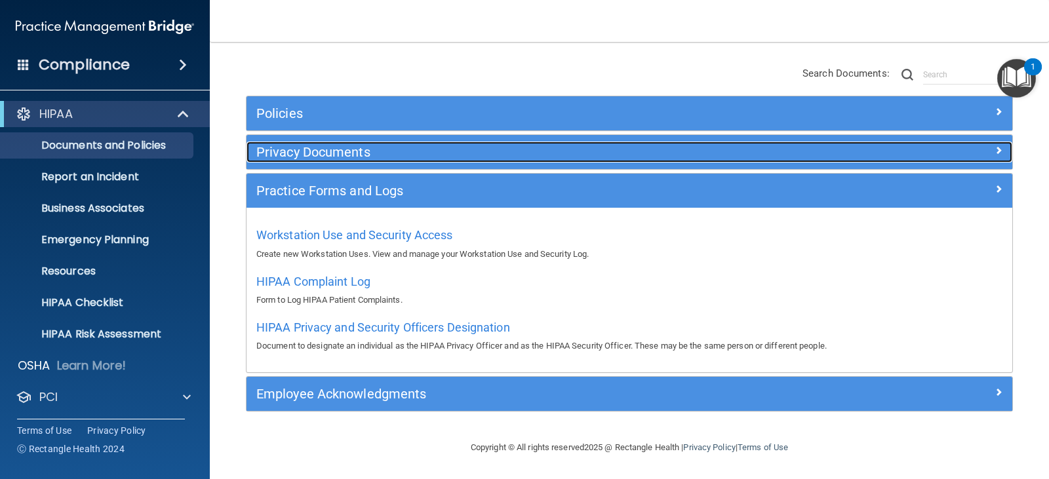
click at [435, 149] on h5 "Privacy Documents" at bounding box center [533, 152] width 554 height 14
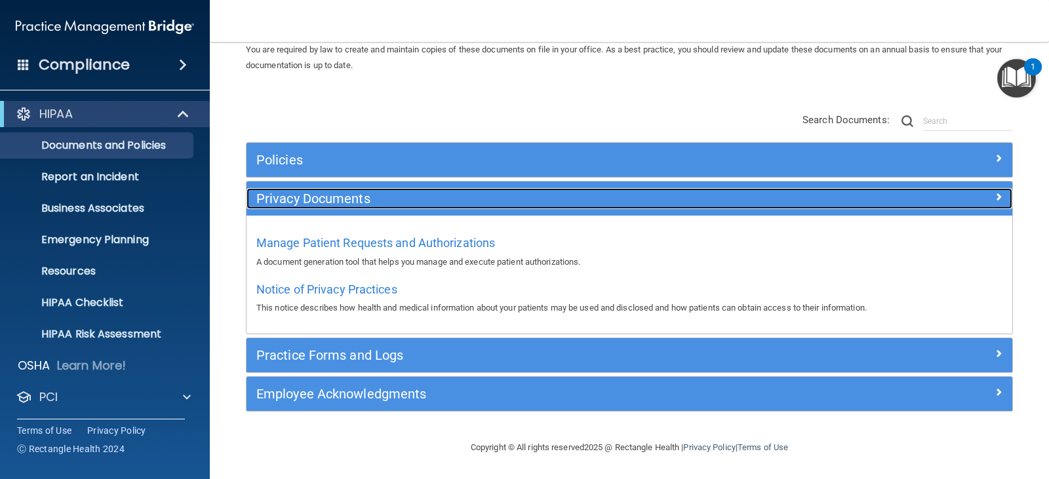
scroll to position [59, 0]
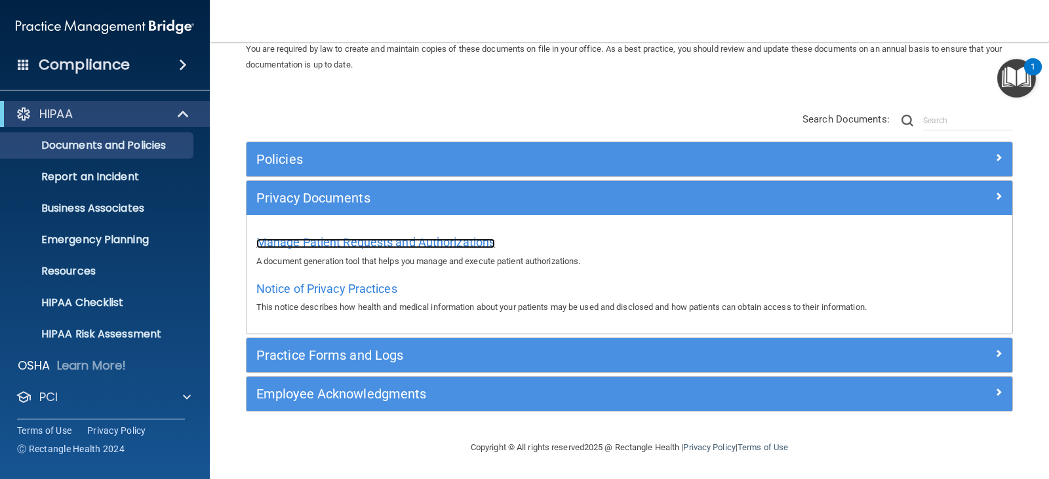
click at [456, 244] on span "Manage Patient Requests and Authorizations" at bounding box center [375, 242] width 239 height 14
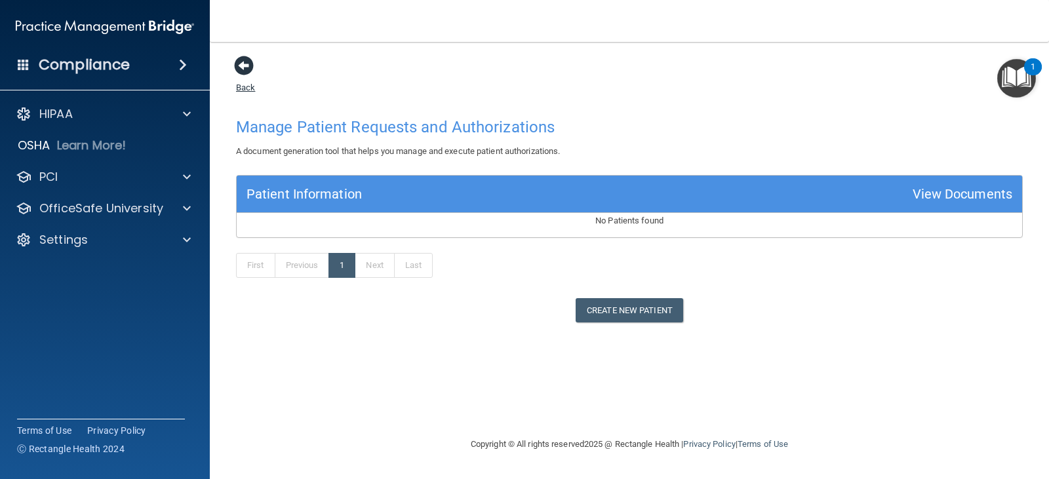
click at [246, 87] on link "Back" at bounding box center [245, 80] width 19 height 26
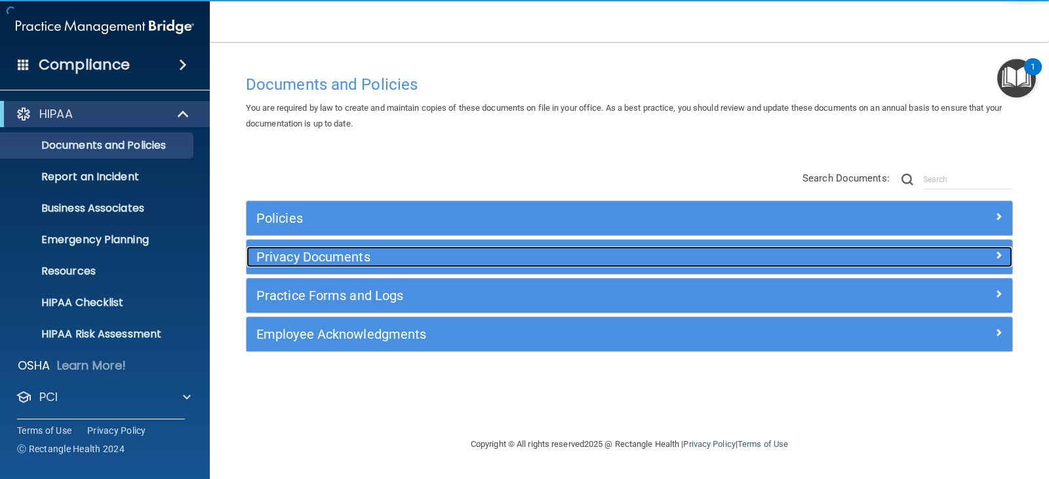
click at [358, 259] on h5 "Privacy Documents" at bounding box center [533, 257] width 554 height 14
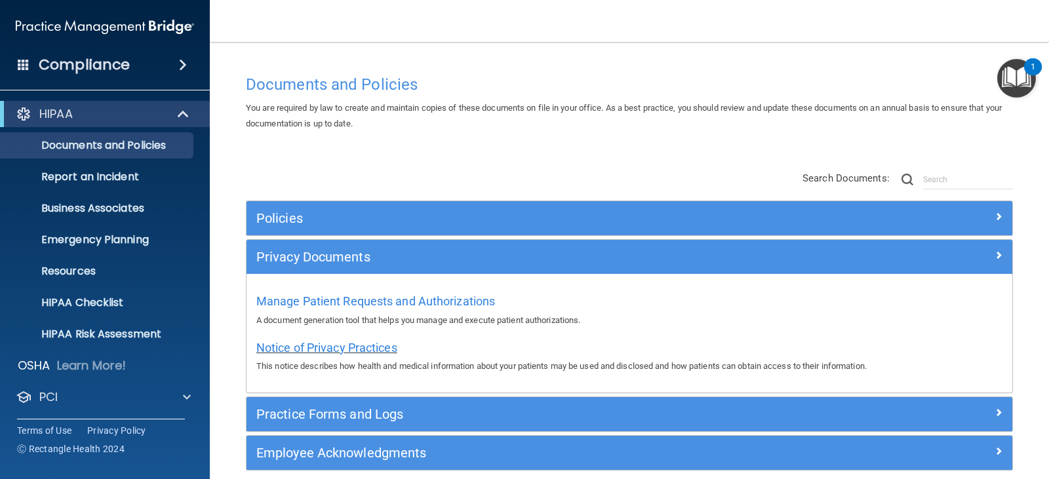
click at [370, 347] on span "Notice of Privacy Practices" at bounding box center [326, 348] width 141 height 14
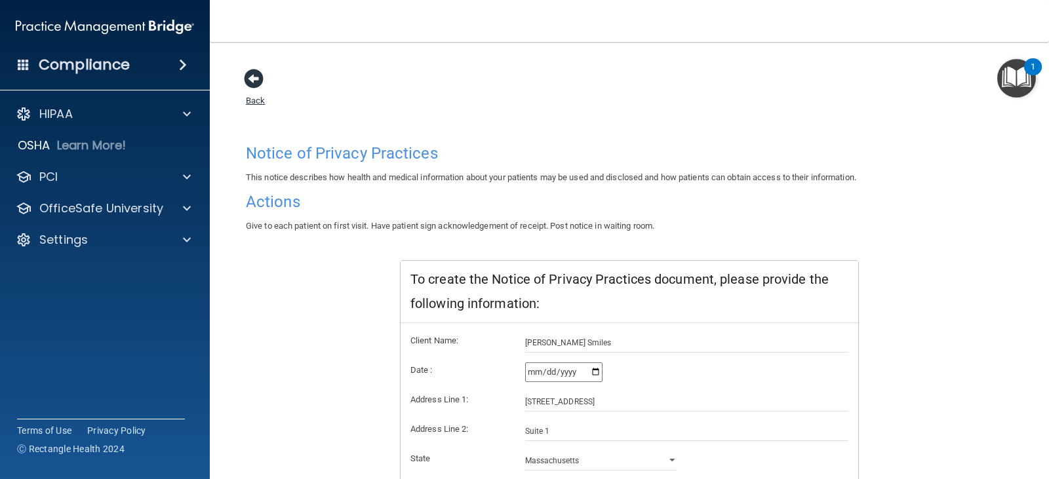
click at [248, 104] on link "Back" at bounding box center [255, 93] width 19 height 26
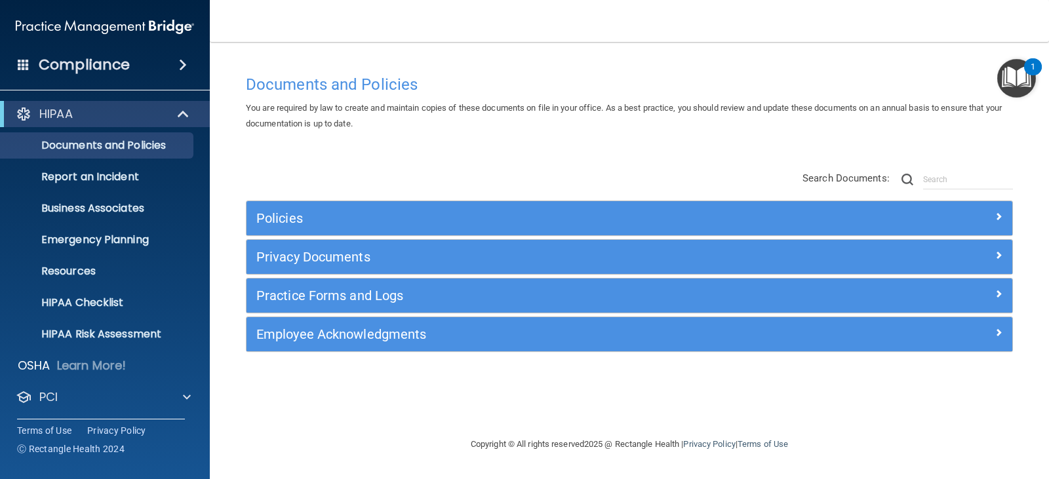
click at [1022, 72] on img "Open Resource Center, 1 new notification" at bounding box center [1016, 78] width 39 height 39
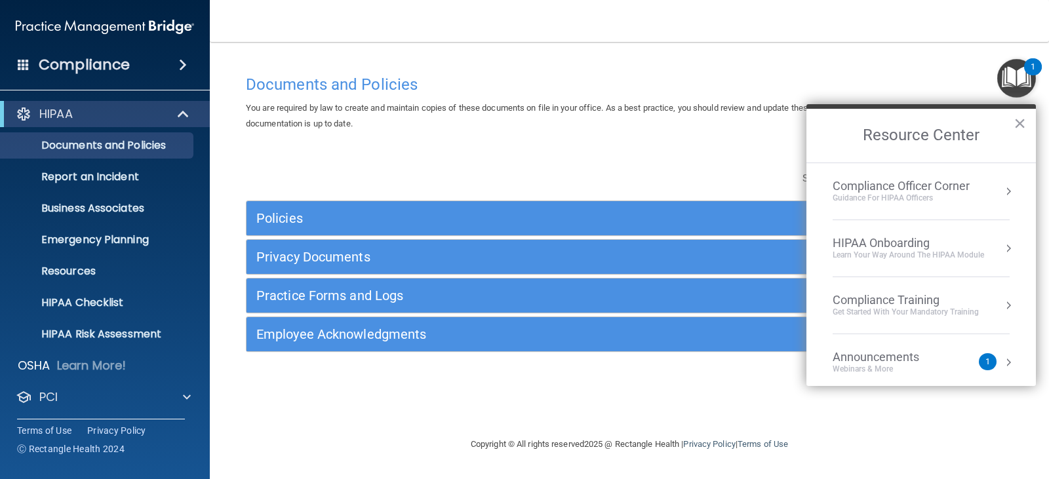
click at [874, 245] on div "HIPAA Onboarding" at bounding box center [907, 243] width 151 height 14
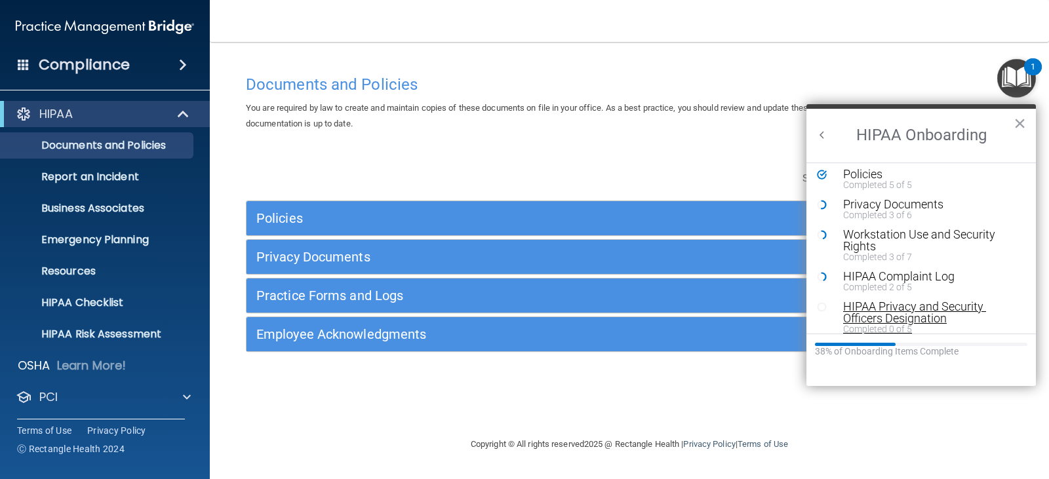
scroll to position [131, 0]
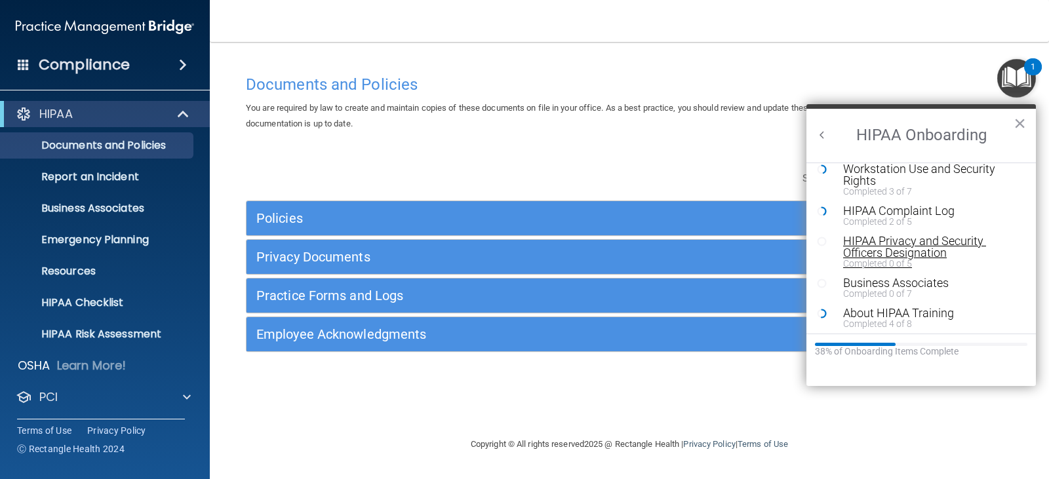
click at [868, 311] on div "About HIPAA Training" at bounding box center [926, 313] width 166 height 12
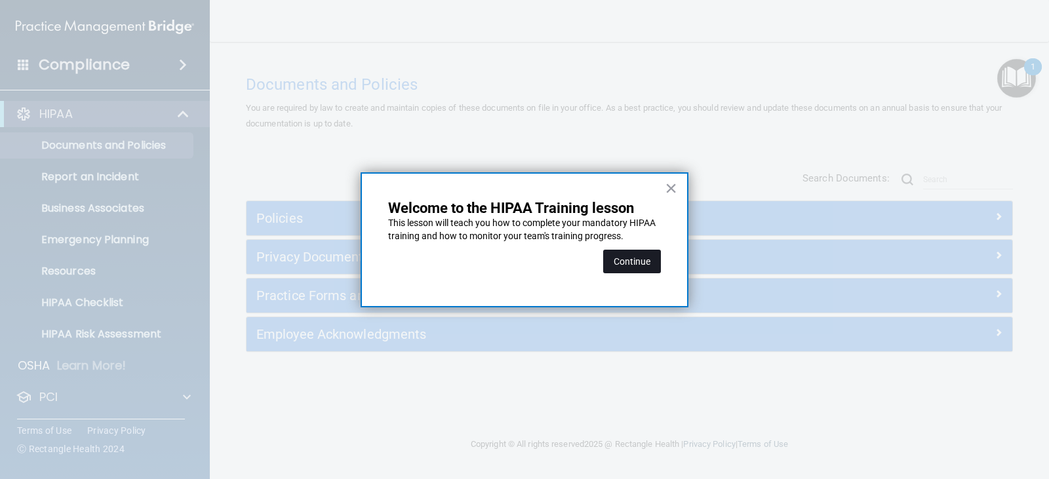
click at [621, 259] on button "Continue" at bounding box center [632, 262] width 58 height 24
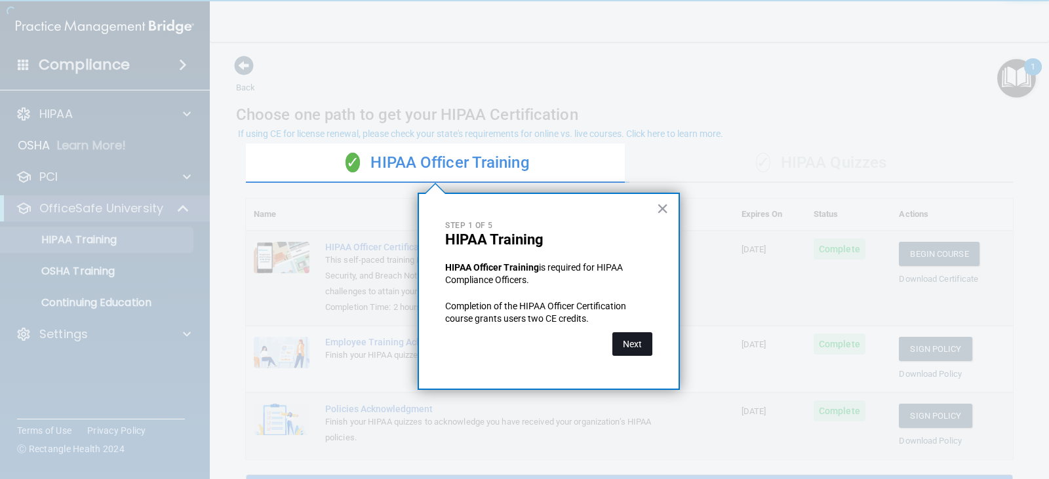
click at [627, 338] on button "Next" at bounding box center [632, 344] width 40 height 24
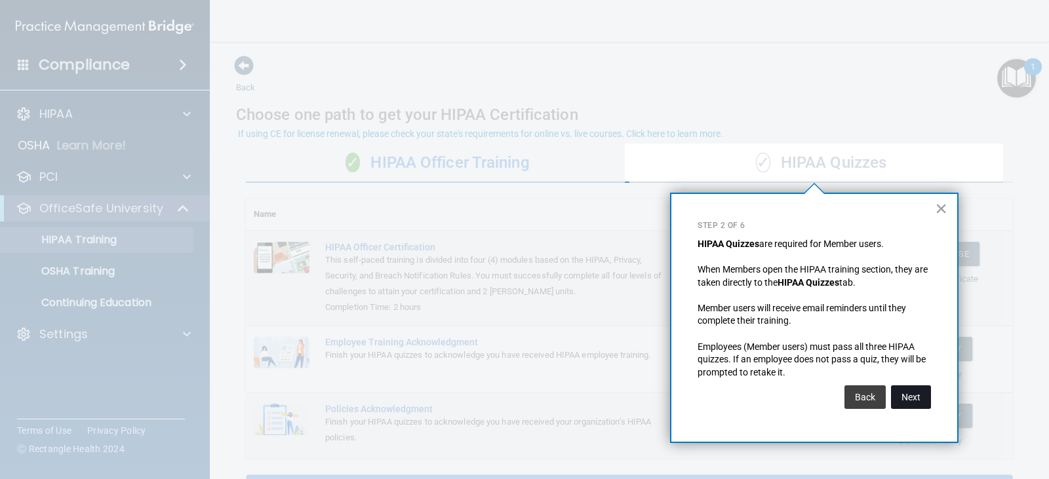
click at [917, 400] on button "Next" at bounding box center [911, 397] width 40 height 24
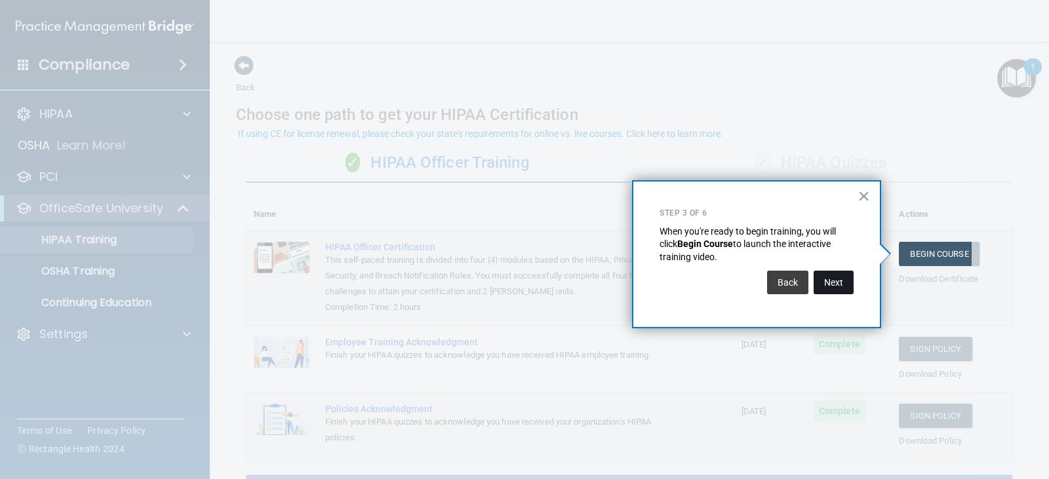
click at [843, 287] on button "Next" at bounding box center [833, 283] width 40 height 24
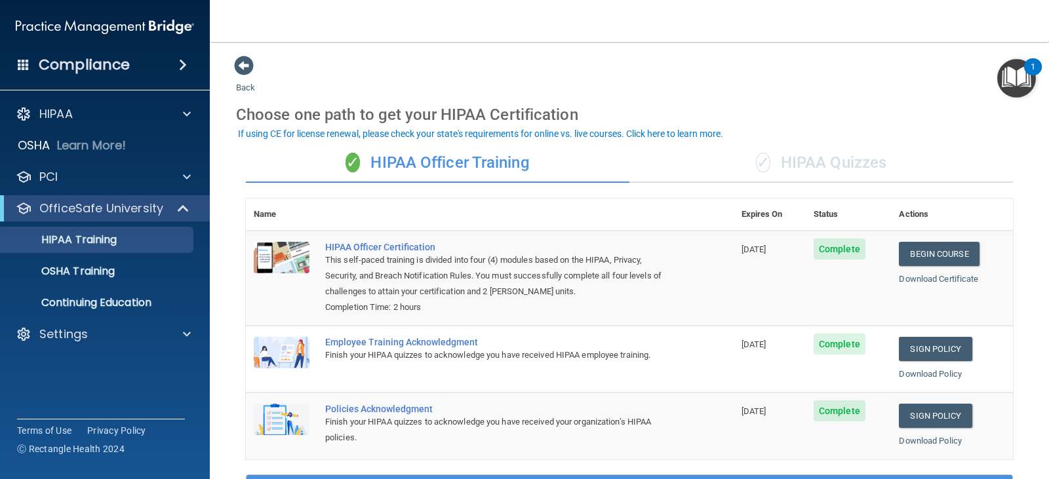
click at [819, 170] on div "✓ HIPAA Quizzes" at bounding box center [820, 163] width 383 height 39
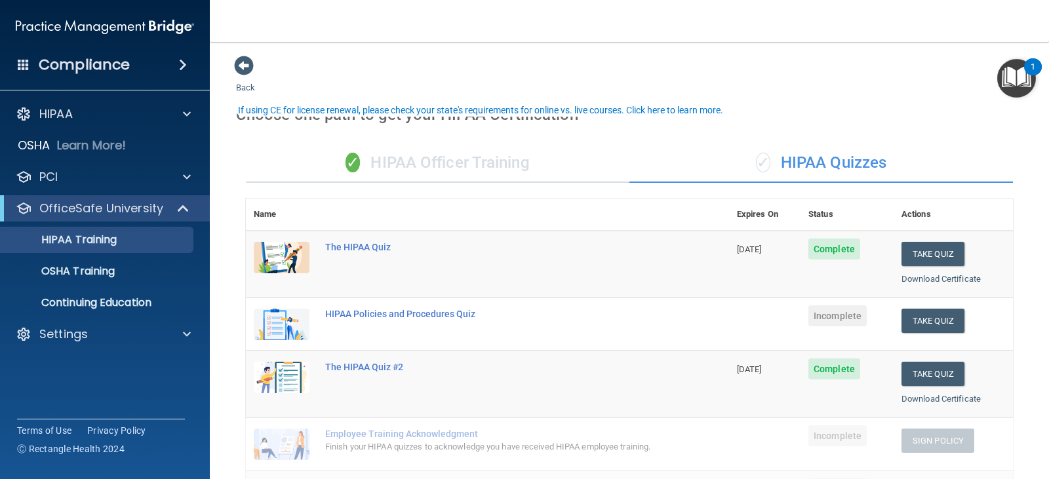
scroll to position [66, 0]
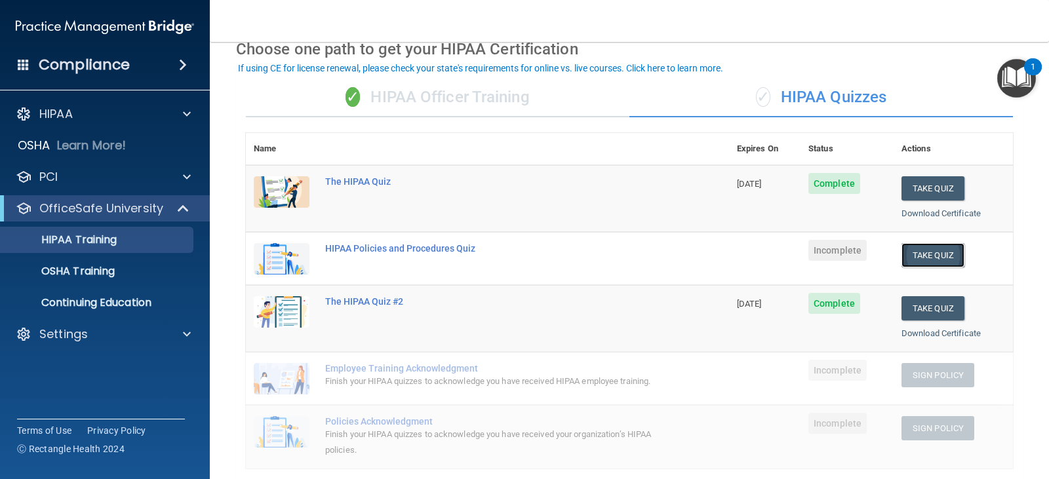
click at [926, 254] on button "Take Quiz" at bounding box center [932, 255] width 63 height 24
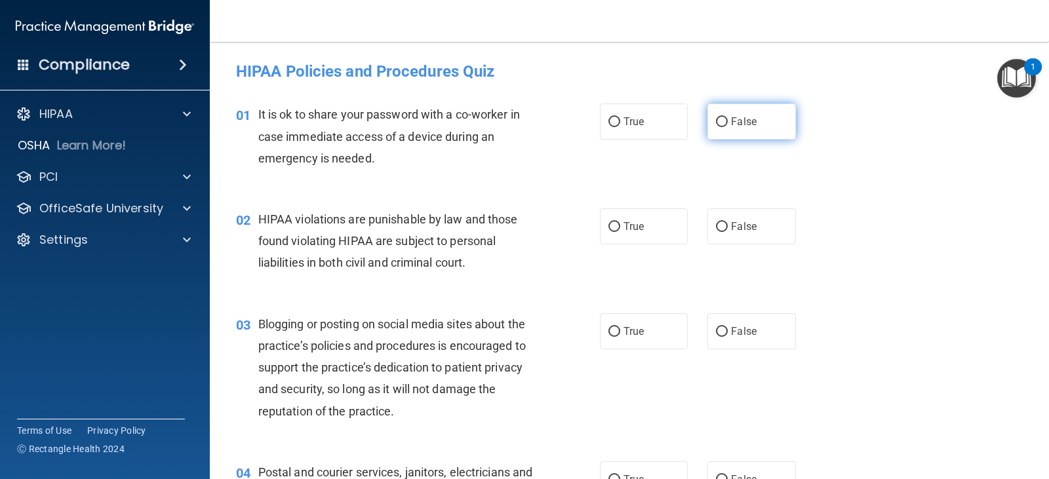
click at [715, 114] on label "False" at bounding box center [751, 122] width 88 height 36
click at [716, 117] on input "False" at bounding box center [722, 122] width 12 height 10
radio input "true"
click at [731, 229] on span "False" at bounding box center [744, 226] width 26 height 12
click at [727, 229] on input "False" at bounding box center [722, 227] width 12 height 10
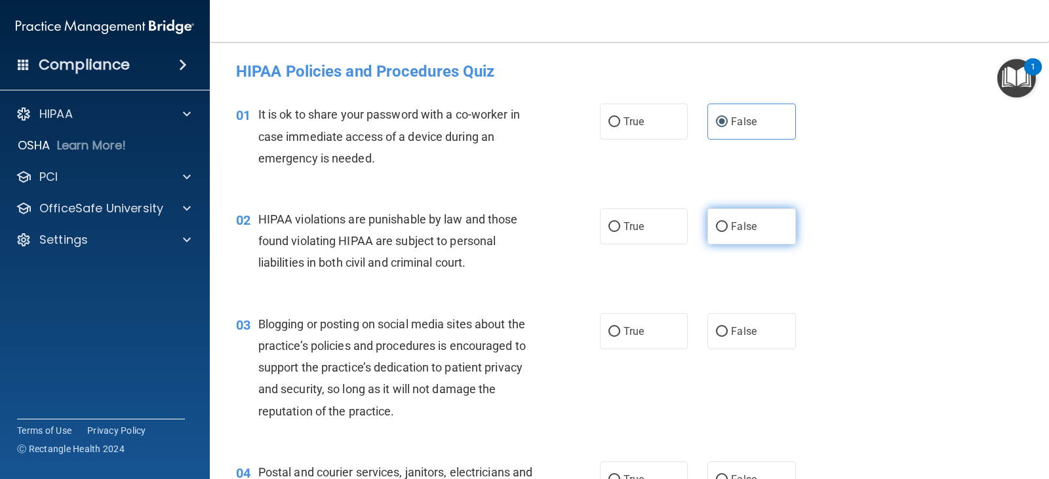
radio input "true"
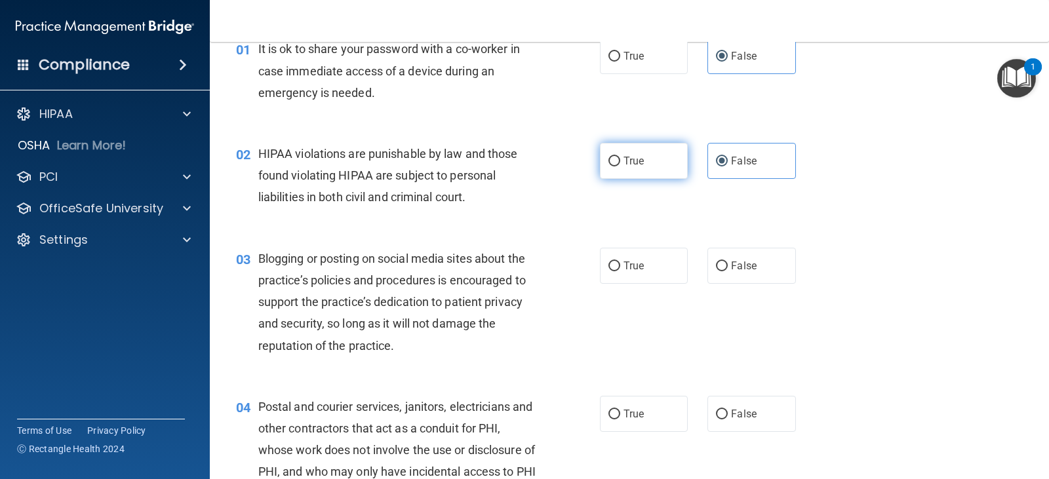
click at [625, 161] on span "True" at bounding box center [633, 161] width 20 height 12
click at [620, 161] on input "True" at bounding box center [614, 162] width 12 height 10
radio input "true"
radio input "false"
click at [634, 271] on span "True" at bounding box center [633, 266] width 20 height 12
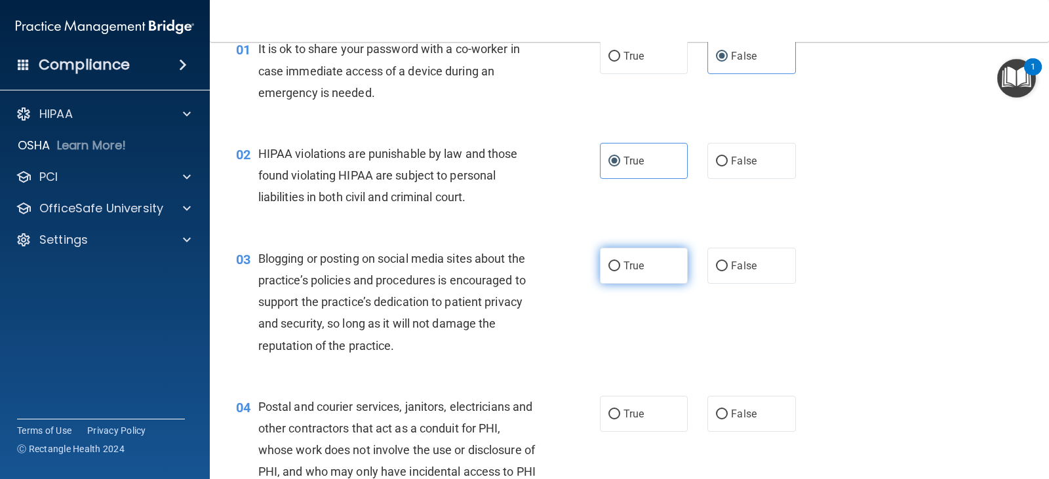
click at [620, 271] on input "True" at bounding box center [614, 266] width 12 height 10
radio input "true"
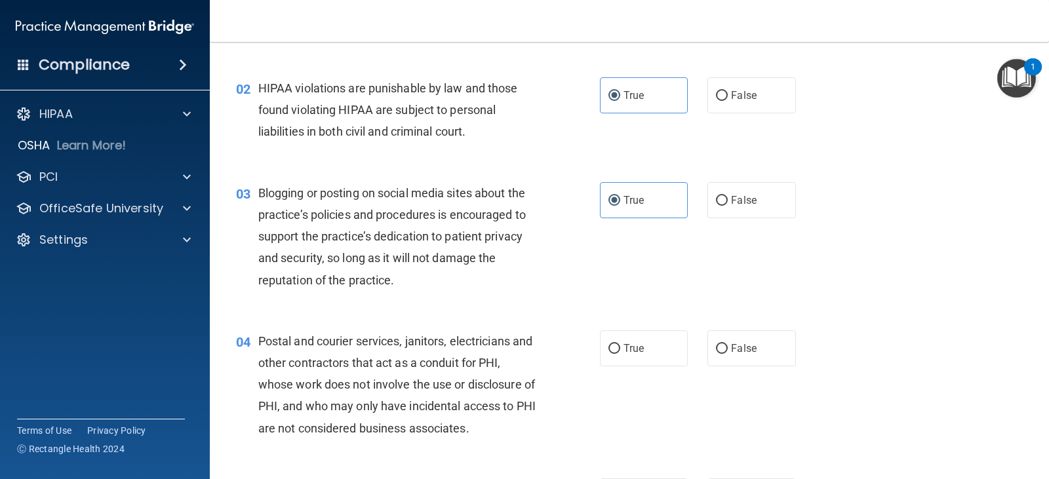
scroll to position [197, 0]
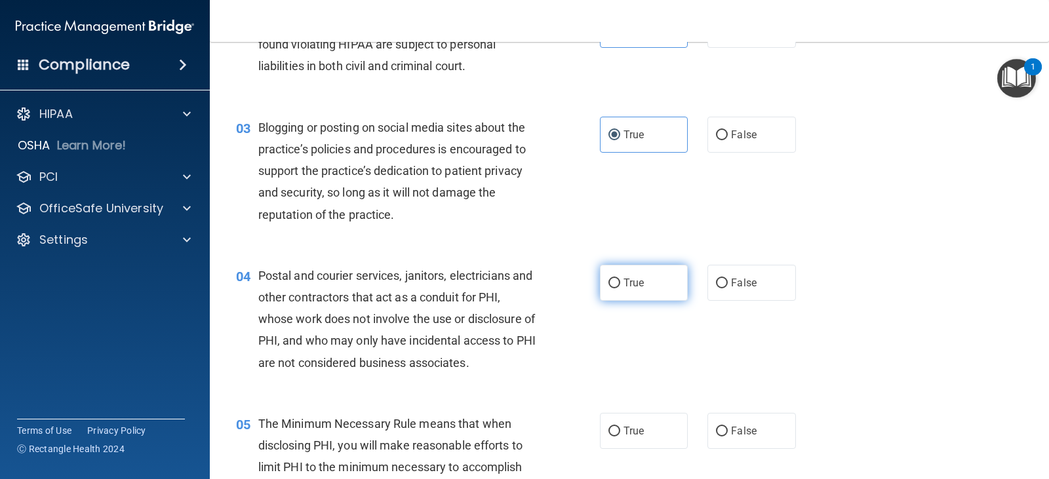
click at [613, 291] on label "True" at bounding box center [644, 283] width 88 height 36
click at [613, 288] on input "True" at bounding box center [614, 284] width 12 height 10
radio input "true"
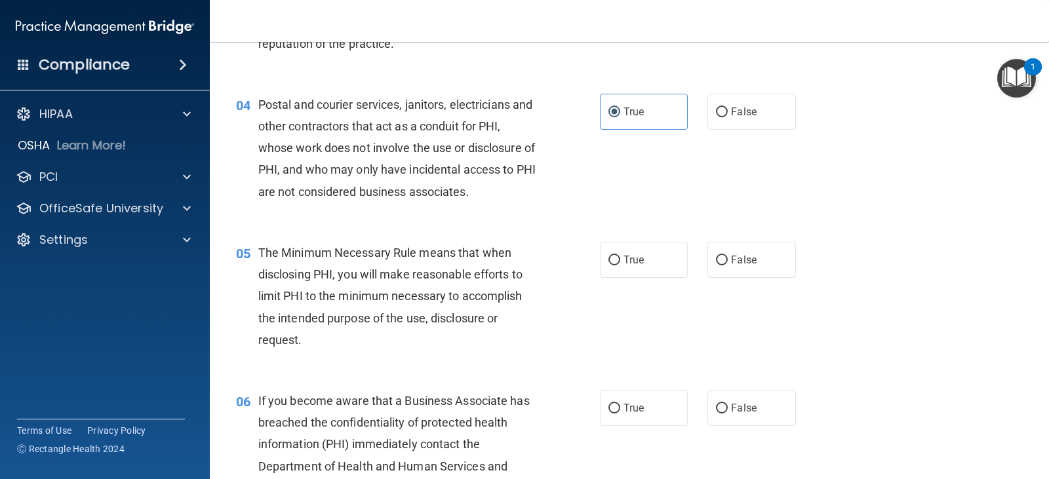
scroll to position [393, 0]
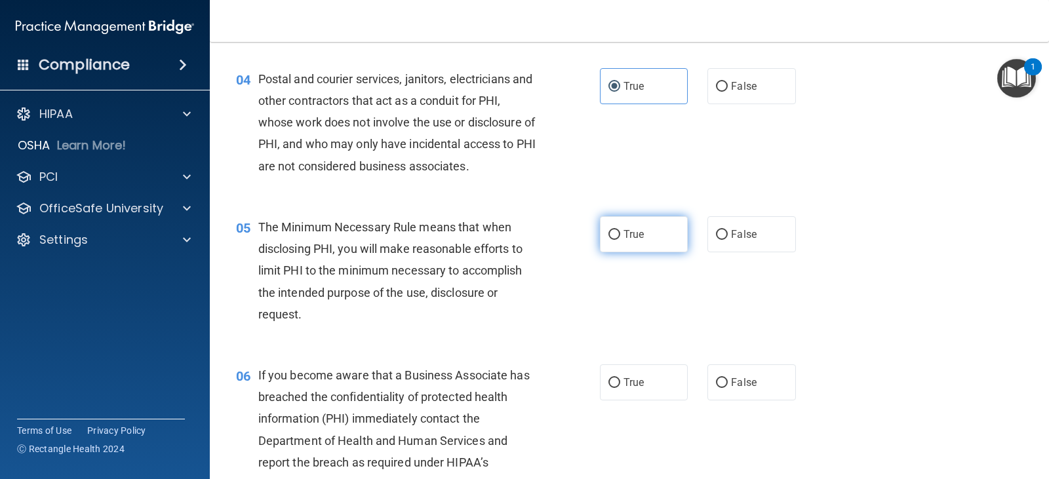
click at [642, 229] on label "True" at bounding box center [644, 234] width 88 height 36
click at [620, 230] on input "True" at bounding box center [614, 235] width 12 height 10
radio input "true"
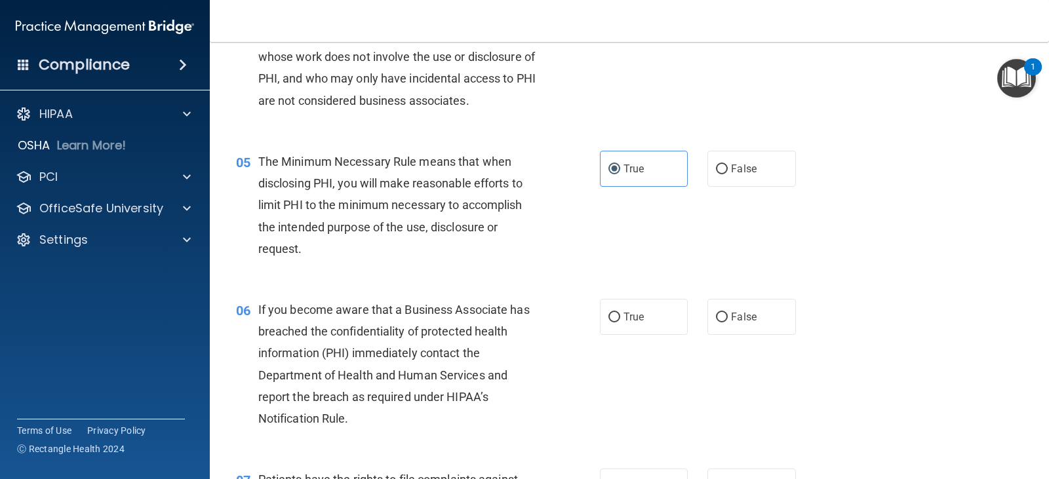
scroll to position [524, 0]
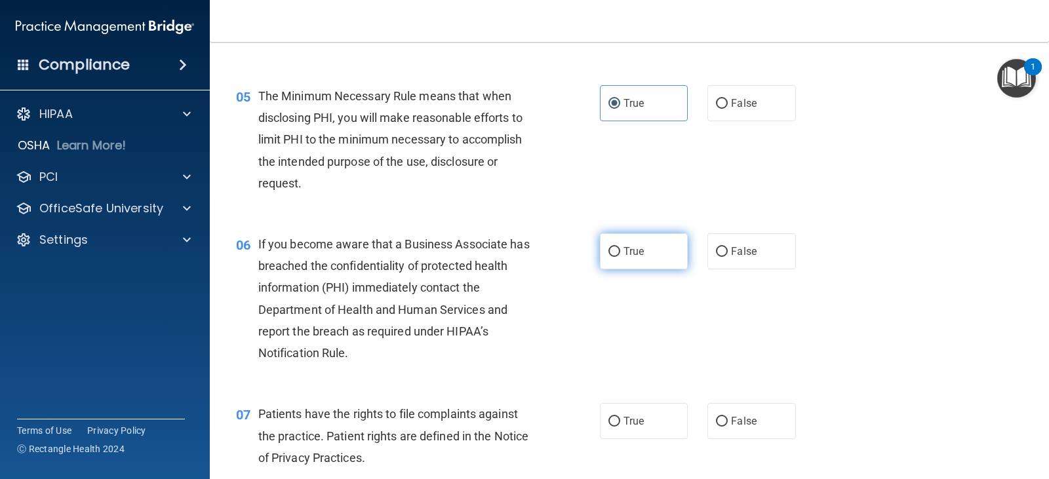
click at [659, 242] on label "True" at bounding box center [644, 251] width 88 height 36
click at [620, 247] on input "True" at bounding box center [614, 252] width 12 height 10
radio input "true"
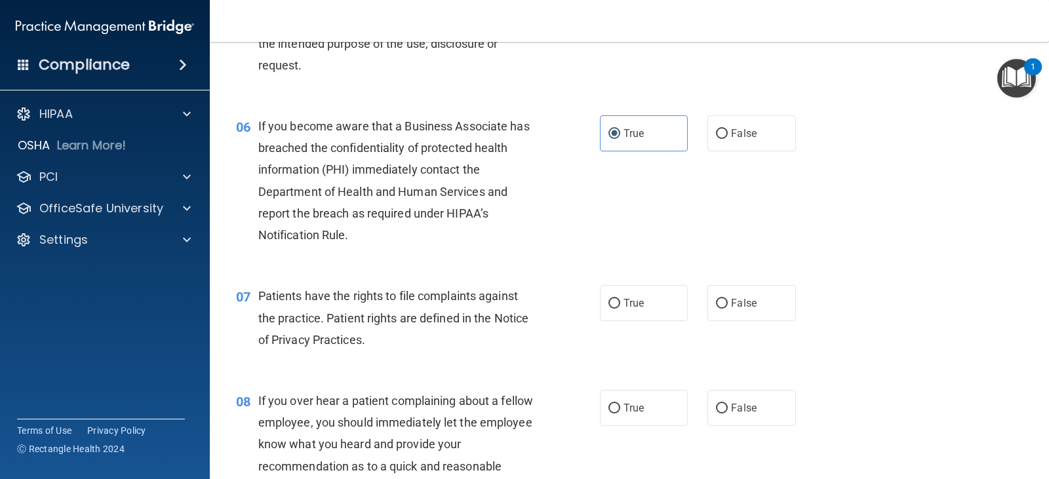
scroll to position [655, 0]
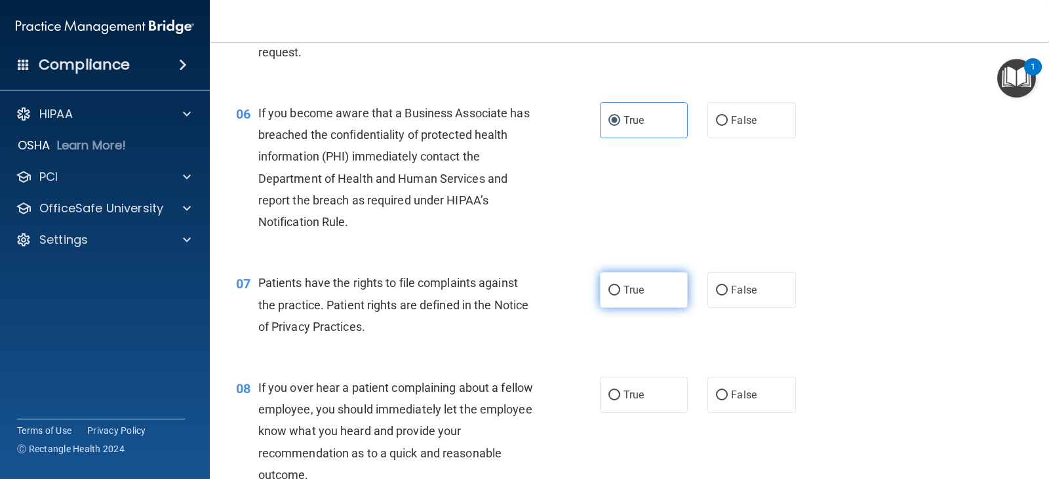
click at [613, 301] on label "True" at bounding box center [644, 290] width 88 height 36
click at [613, 296] on input "True" at bounding box center [614, 291] width 12 height 10
radio input "true"
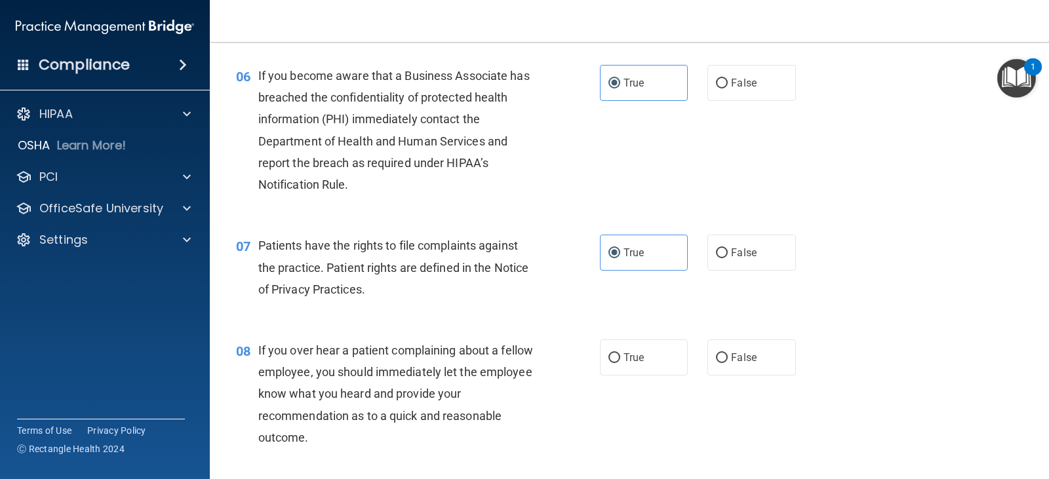
scroll to position [786, 0]
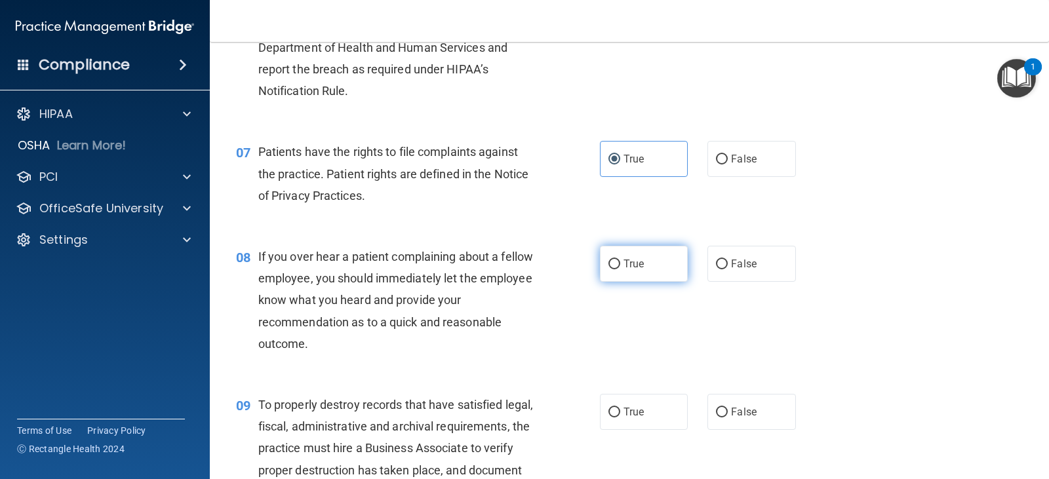
click at [628, 274] on label "True" at bounding box center [644, 264] width 88 height 36
click at [620, 269] on input "True" at bounding box center [614, 265] width 12 height 10
radio input "true"
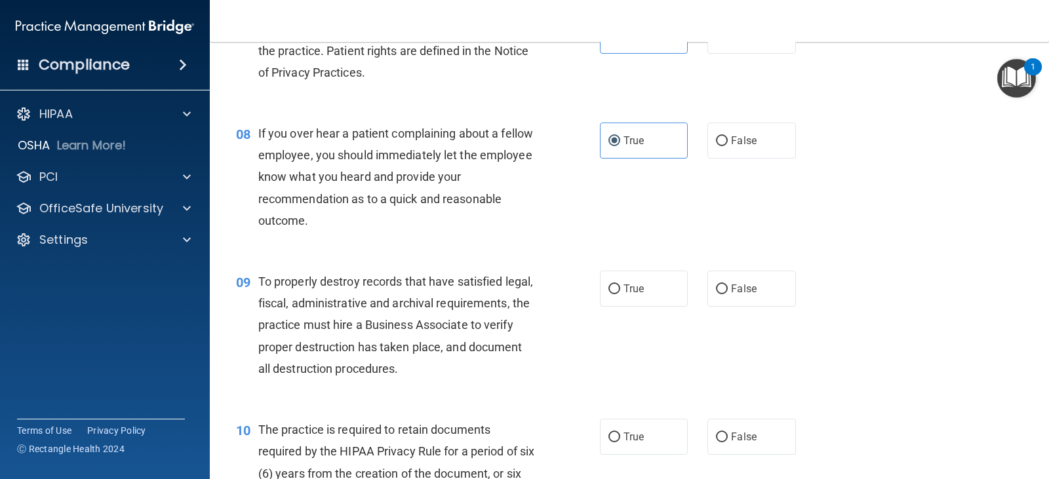
scroll to position [918, 0]
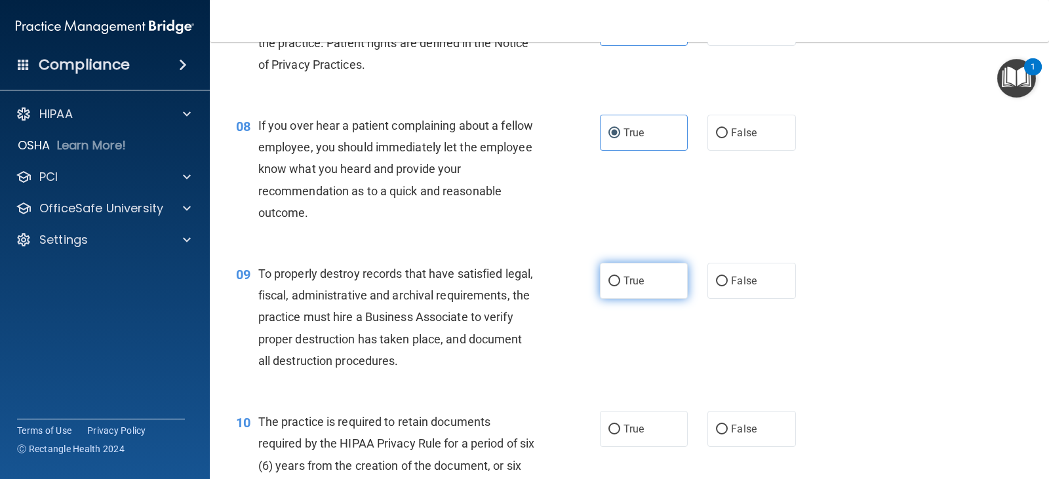
click at [637, 292] on label "True" at bounding box center [644, 281] width 88 height 36
click at [620, 286] on input "True" at bounding box center [614, 282] width 12 height 10
radio input "true"
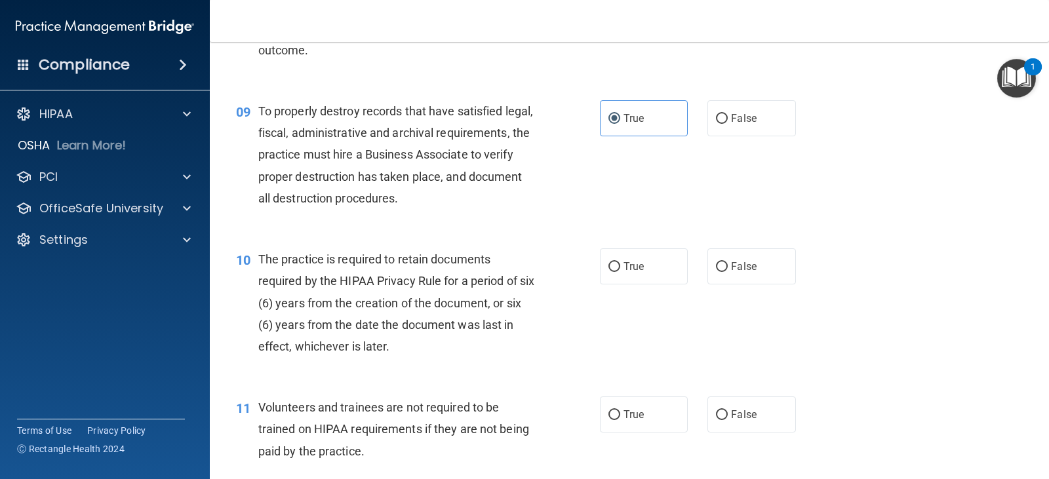
scroll to position [1114, 0]
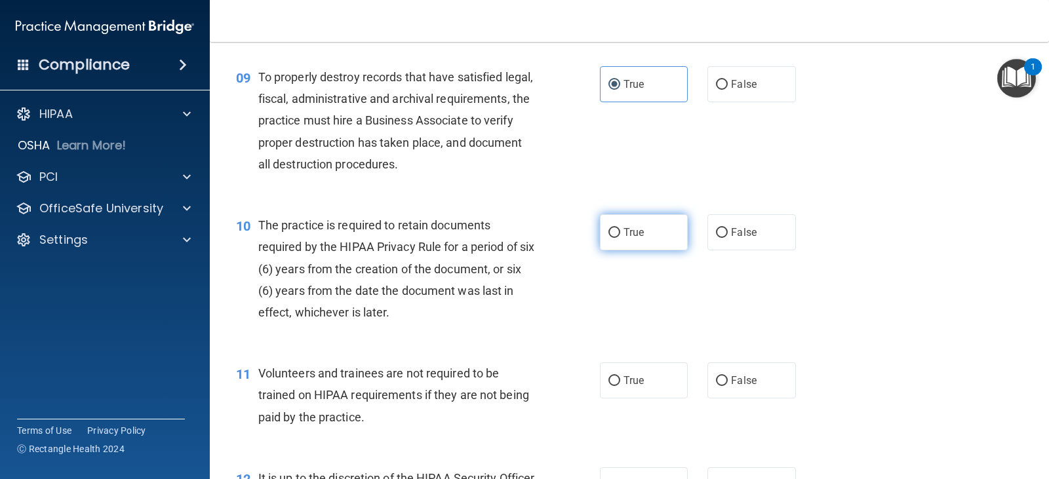
click at [645, 226] on label "True" at bounding box center [644, 232] width 88 height 36
click at [620, 228] on input "True" at bounding box center [614, 233] width 12 height 10
radio input "true"
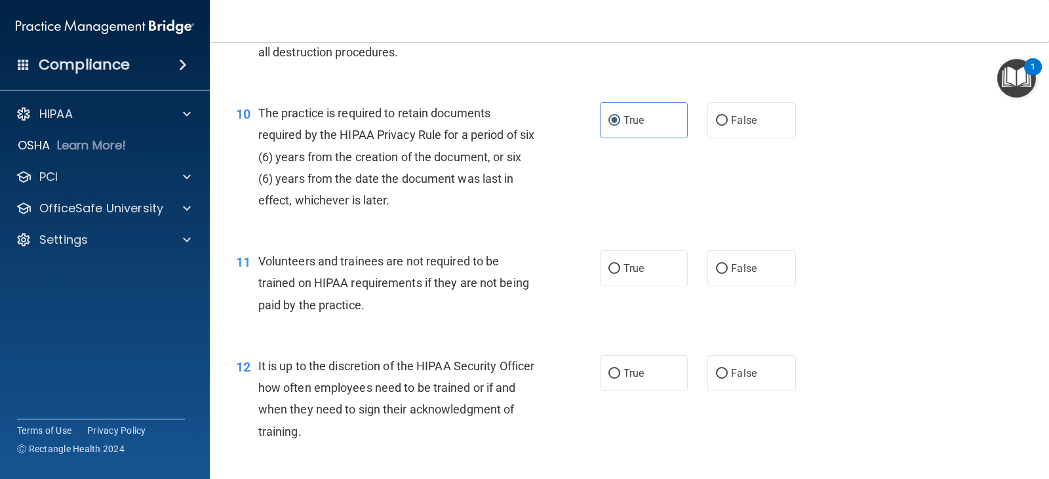
scroll to position [1245, 0]
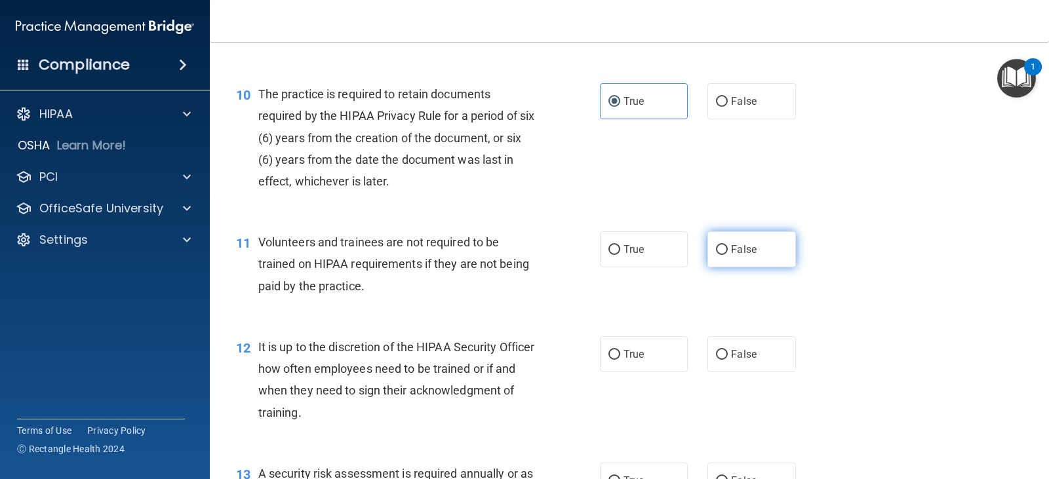
click at [716, 250] on input "False" at bounding box center [722, 250] width 12 height 10
radio input "true"
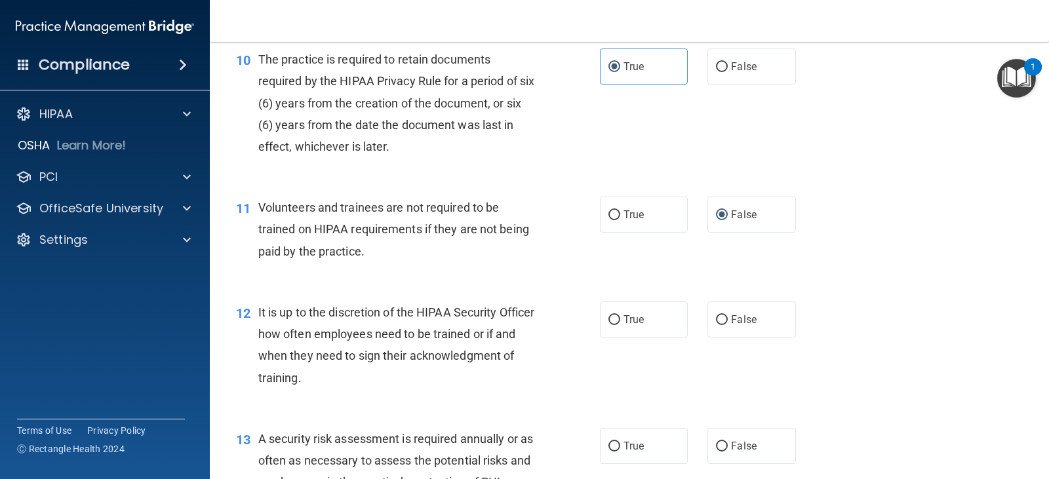
scroll to position [1376, 0]
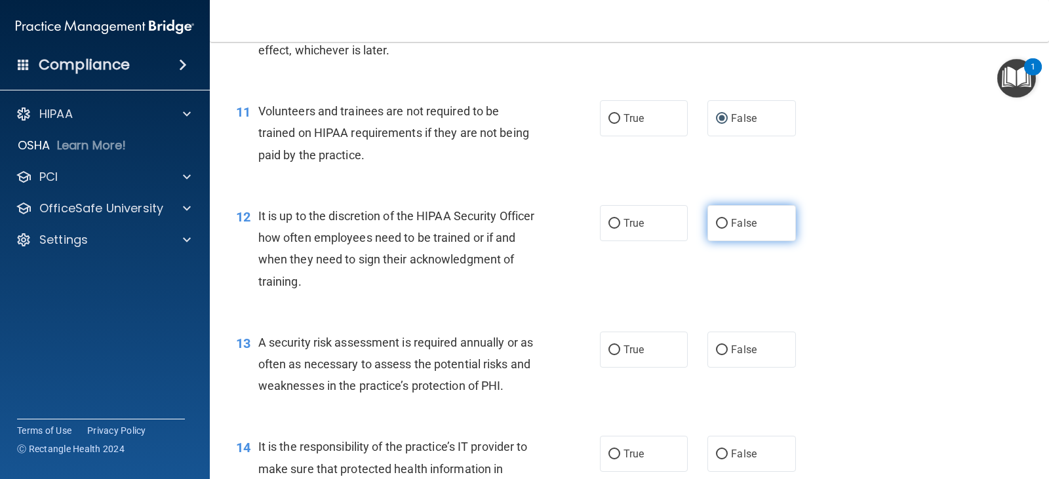
click at [722, 234] on label "False" at bounding box center [751, 223] width 88 height 36
click at [722, 229] on input "False" at bounding box center [722, 224] width 12 height 10
radio input "true"
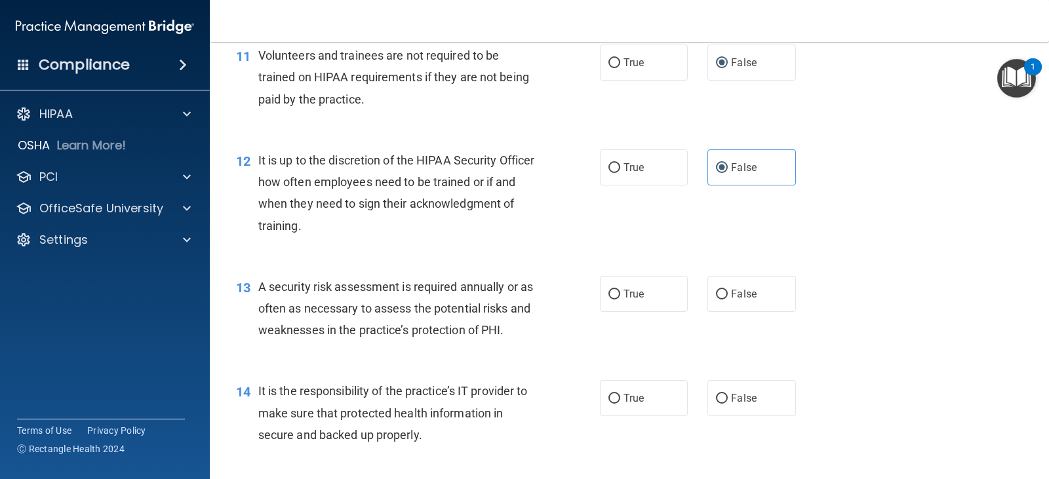
scroll to position [1507, 0]
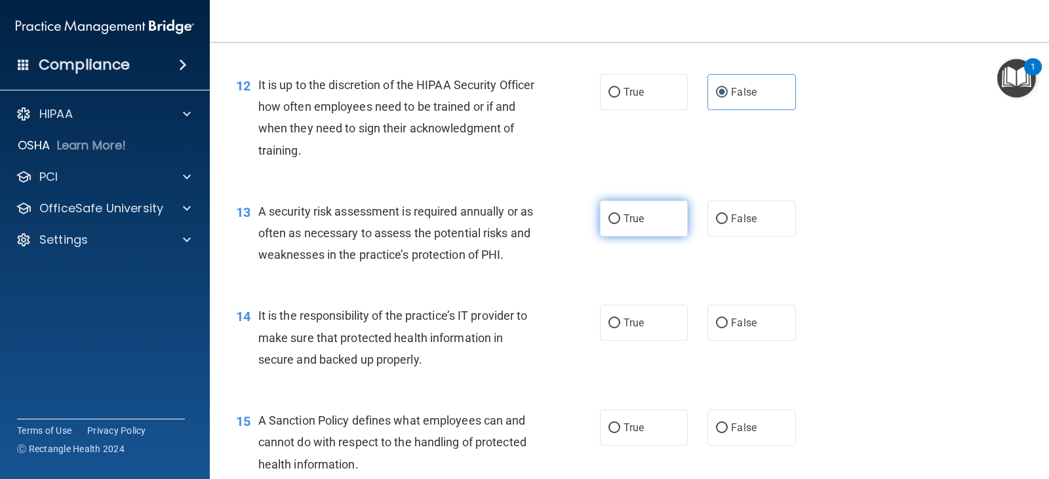
click at [612, 226] on label "True" at bounding box center [644, 219] width 88 height 36
click at [612, 224] on input "True" at bounding box center [614, 219] width 12 height 10
radio input "true"
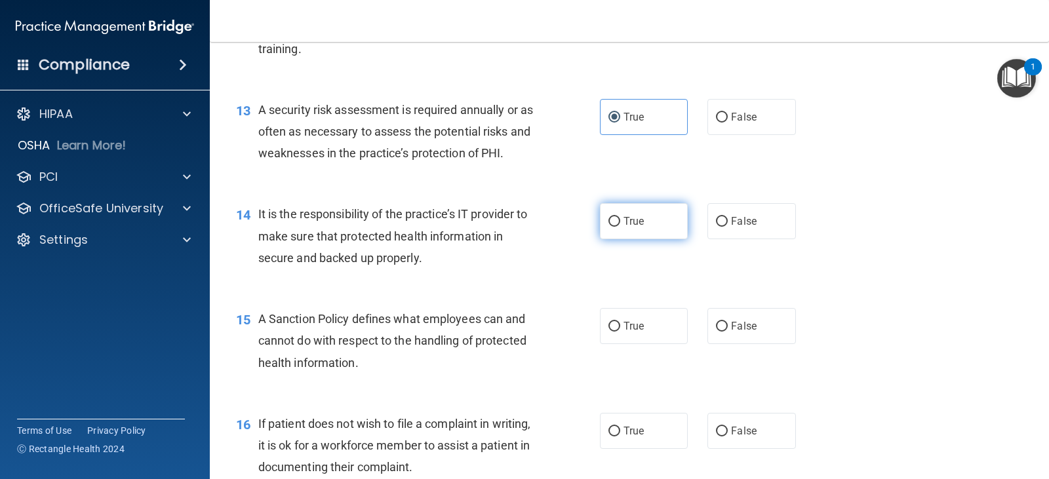
scroll to position [1638, 0]
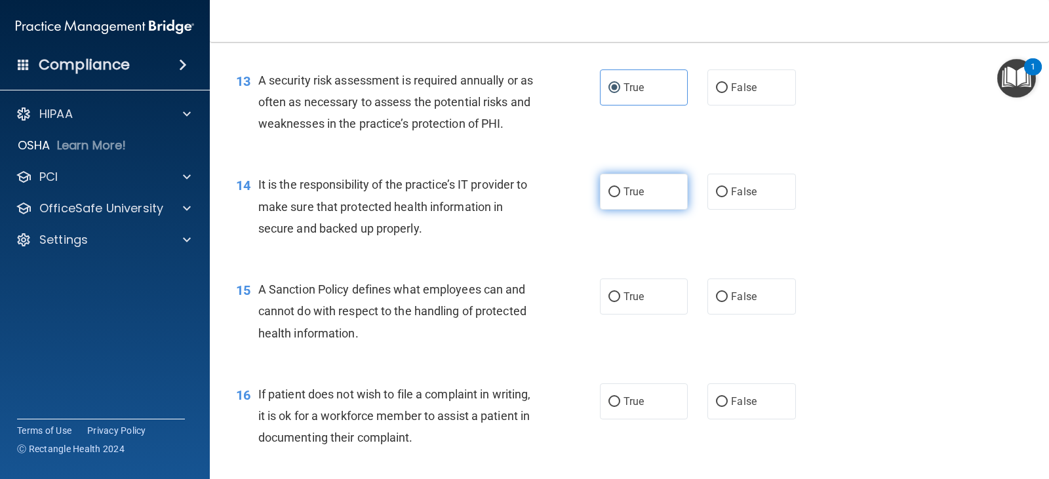
click at [632, 204] on label "True" at bounding box center [644, 192] width 88 height 36
click at [620, 197] on input "True" at bounding box center [614, 192] width 12 height 10
radio input "true"
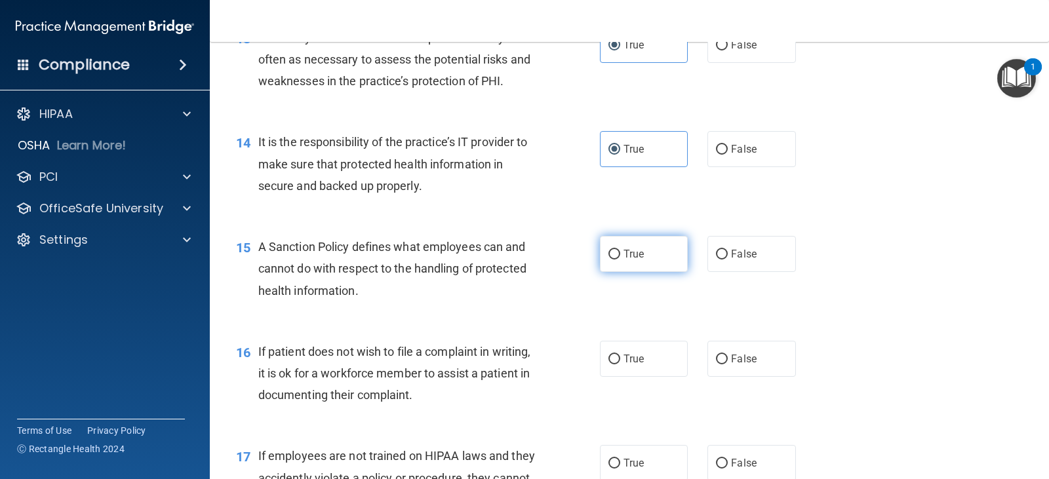
scroll to position [1704, 0]
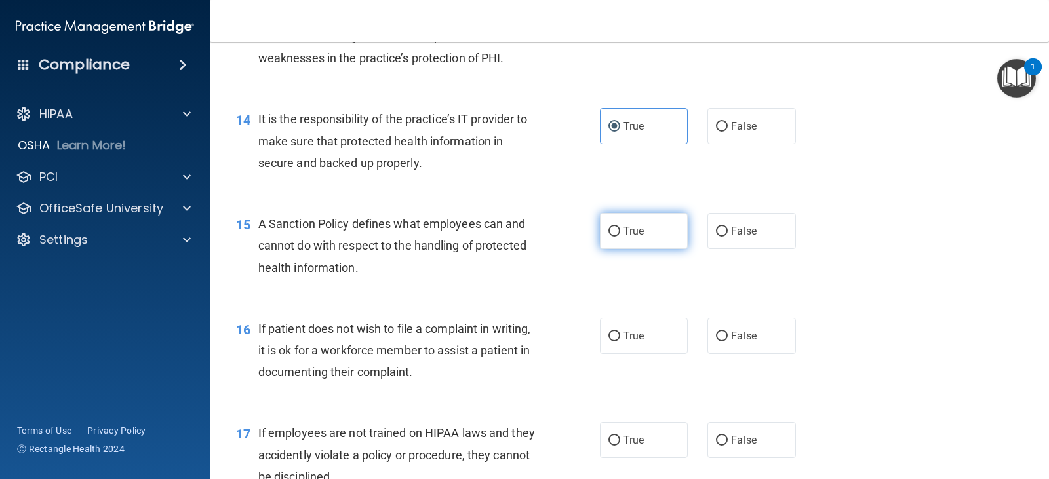
click at [619, 238] on label "True" at bounding box center [644, 231] width 88 height 36
click at [619, 237] on input "True" at bounding box center [614, 232] width 12 height 10
radio input "true"
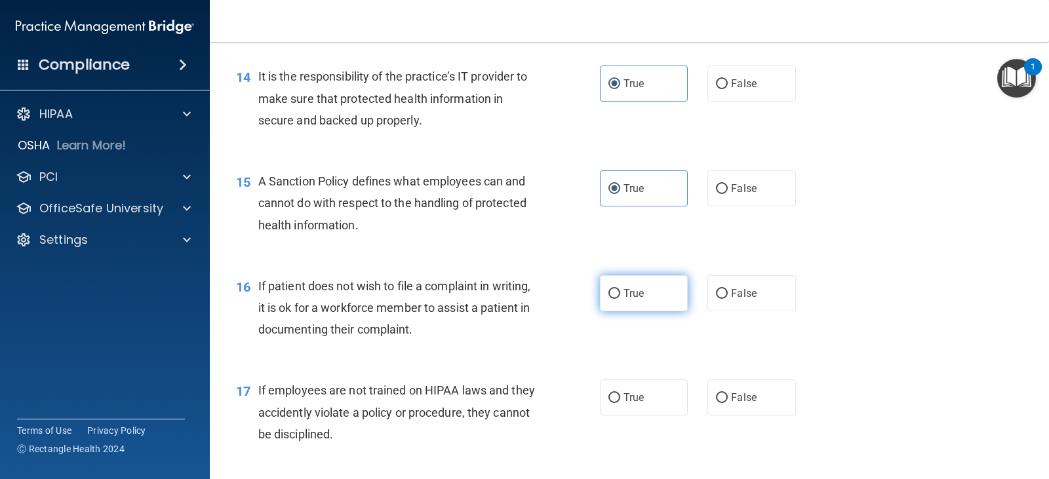
scroll to position [1769, 0]
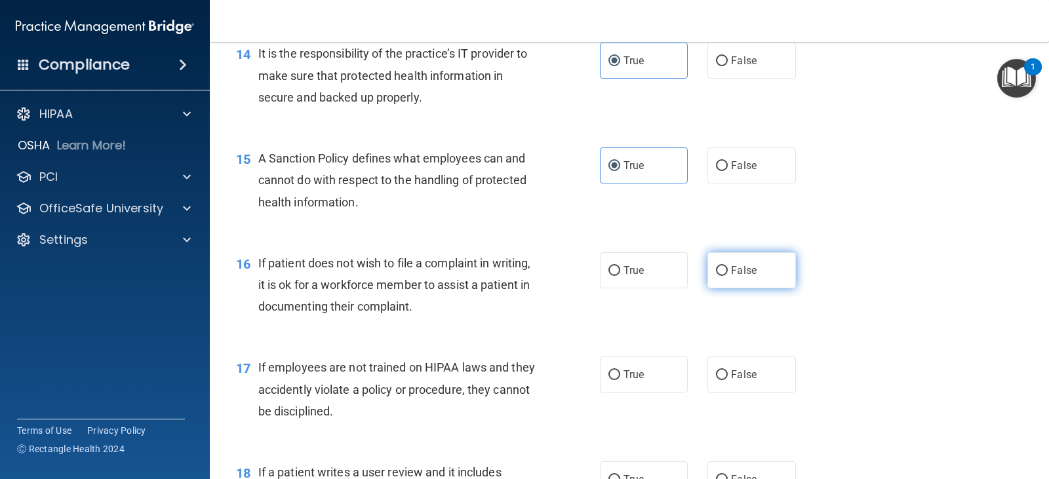
click at [760, 265] on label "False" at bounding box center [751, 270] width 88 height 36
click at [727, 266] on input "False" at bounding box center [722, 271] width 12 height 10
radio input "true"
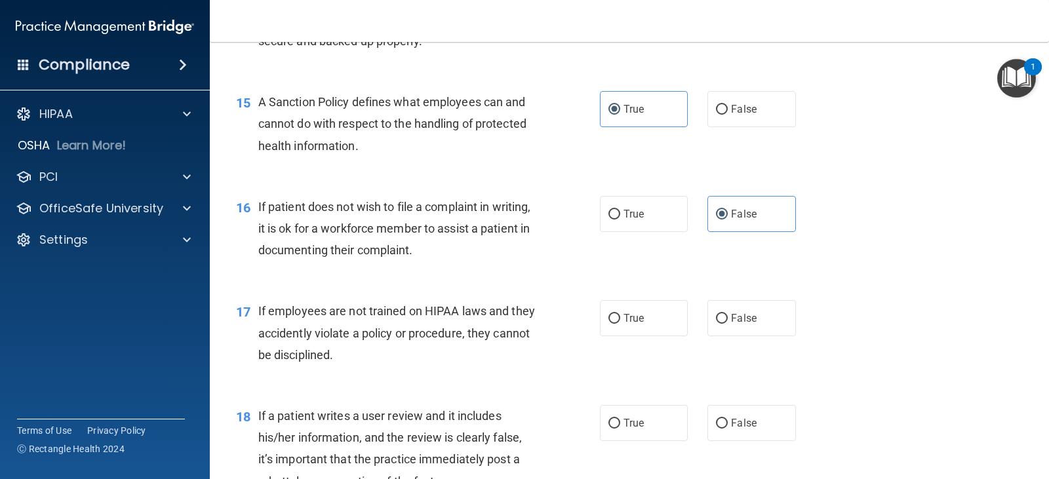
scroll to position [1901, 0]
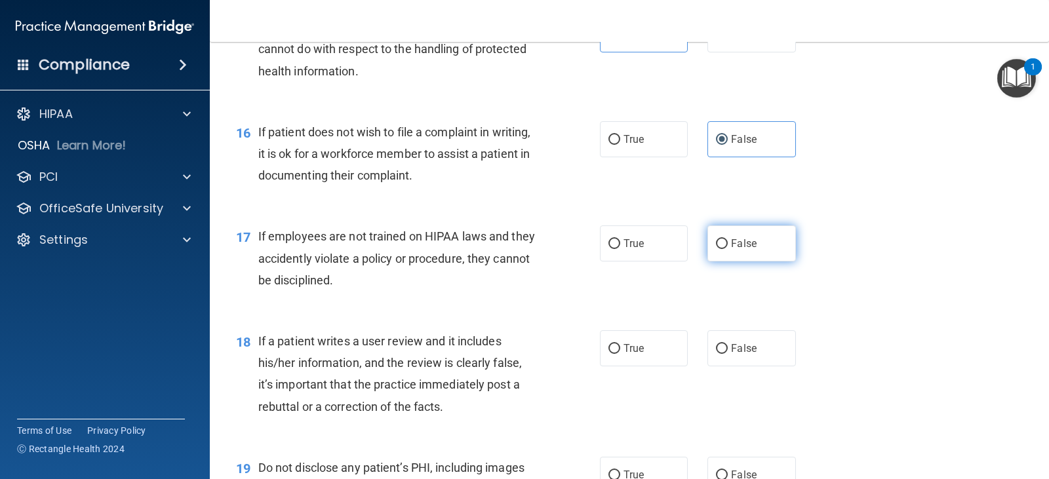
click at [726, 252] on label "False" at bounding box center [751, 243] width 88 height 36
click at [726, 249] on input "False" at bounding box center [722, 244] width 12 height 10
radio input "true"
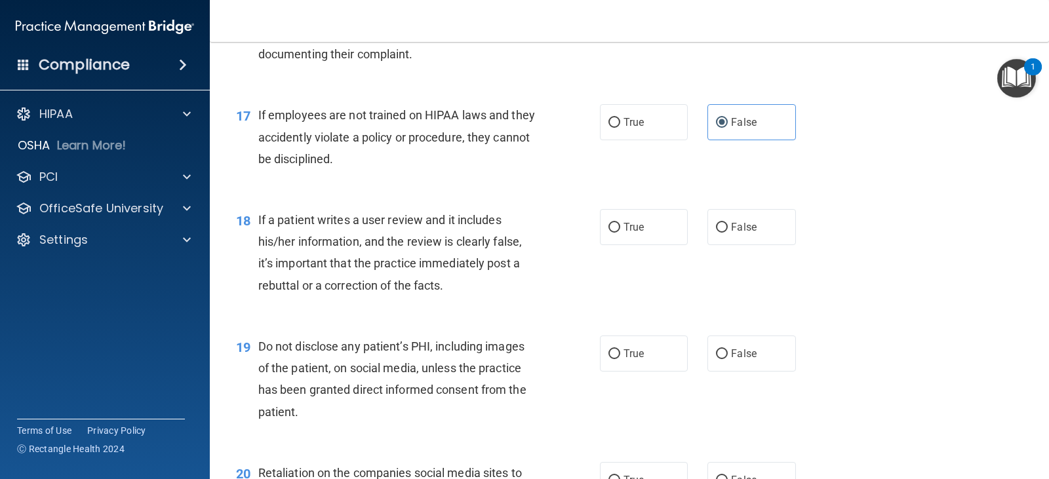
scroll to position [2097, 0]
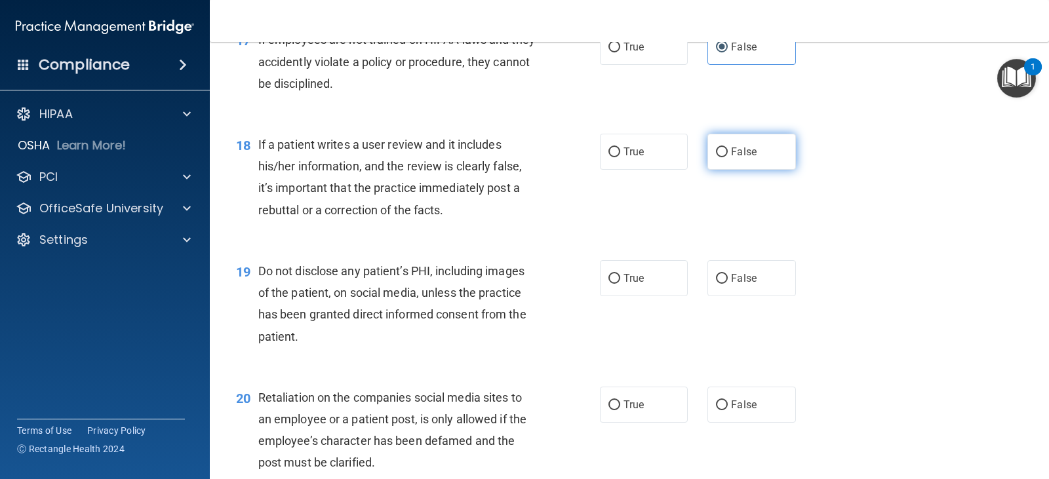
click at [735, 151] on span "False" at bounding box center [744, 151] width 26 height 12
click at [727, 151] on input "False" at bounding box center [722, 152] width 12 height 10
radio input "true"
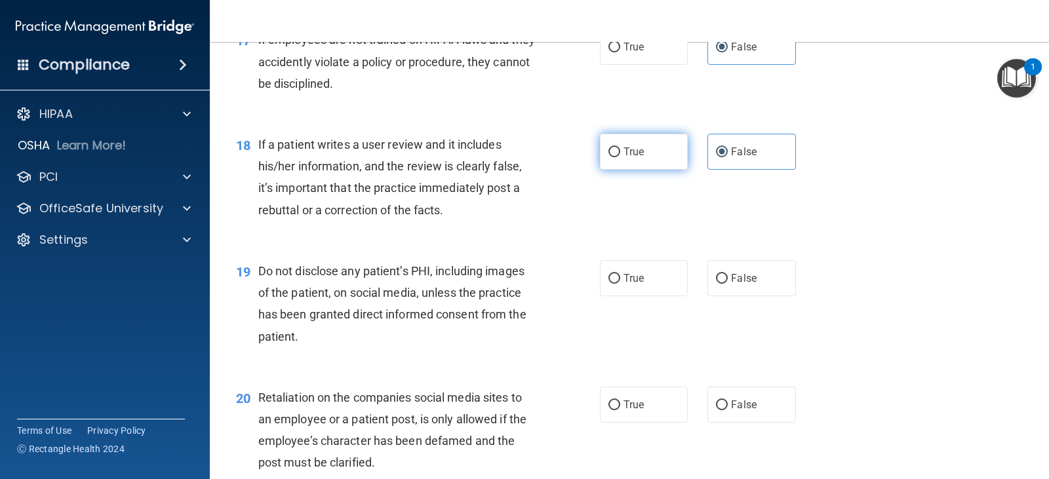
click at [641, 146] on label "True" at bounding box center [644, 152] width 88 height 36
click at [620, 147] on input "True" at bounding box center [614, 152] width 12 height 10
radio input "true"
radio input "false"
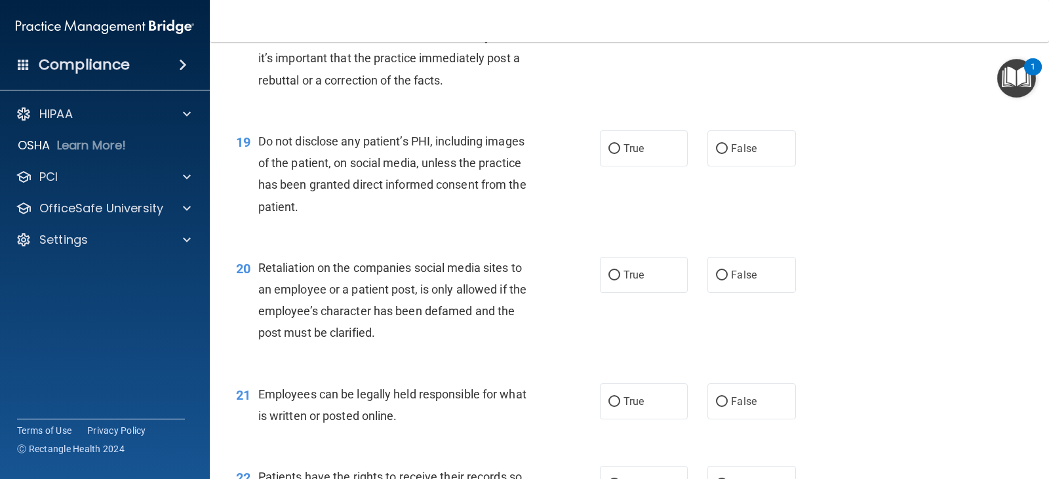
scroll to position [2228, 0]
click at [629, 155] on label "True" at bounding box center [644, 147] width 88 height 36
click at [620, 153] on input "True" at bounding box center [614, 148] width 12 height 10
radio input "true"
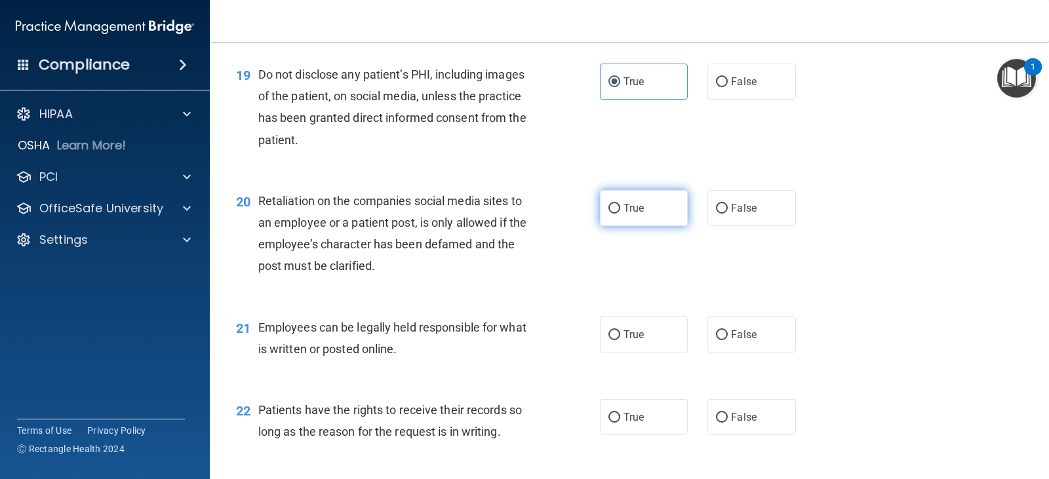
click at [627, 203] on span "True" at bounding box center [633, 208] width 20 height 12
click at [620, 204] on input "True" at bounding box center [614, 209] width 12 height 10
radio input "true"
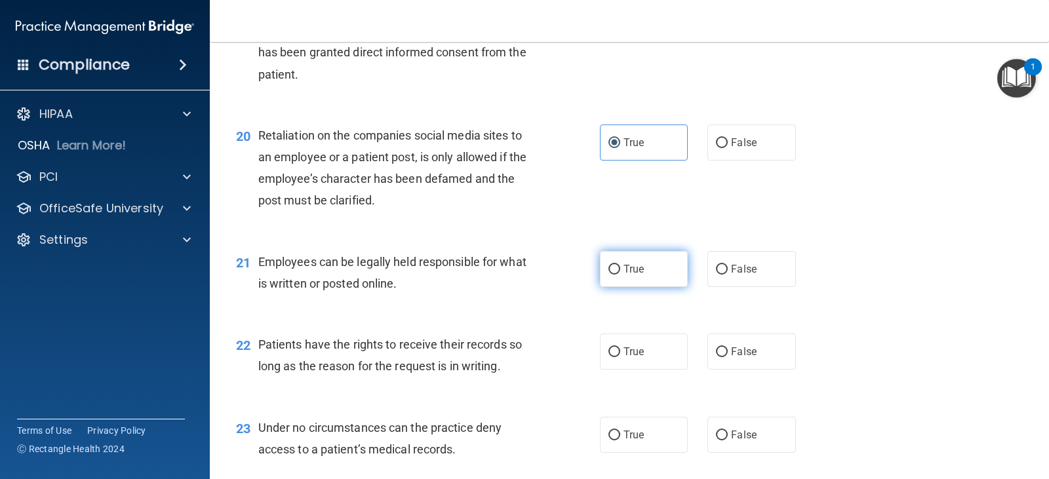
click at [660, 271] on label "True" at bounding box center [644, 269] width 88 height 36
click at [620, 271] on input "True" at bounding box center [614, 270] width 12 height 10
radio input "true"
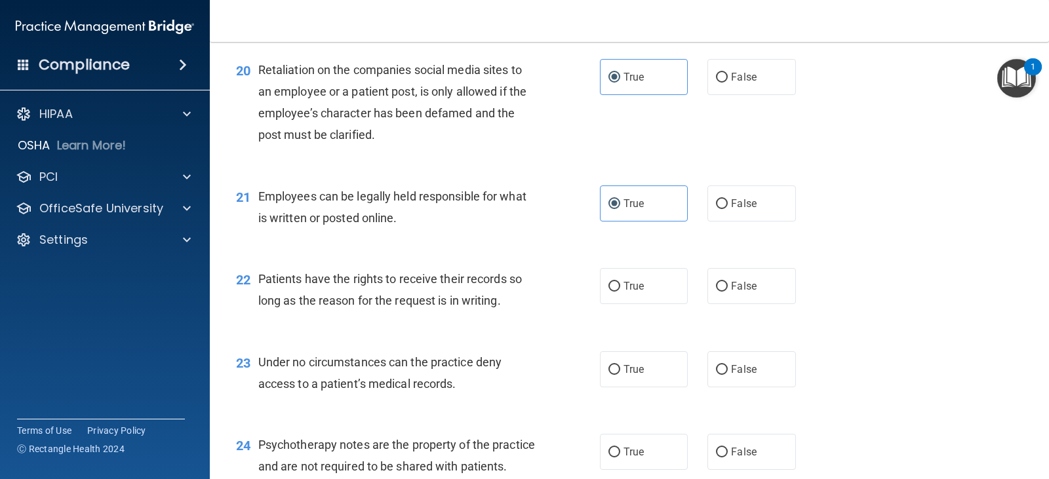
scroll to position [2490, 0]
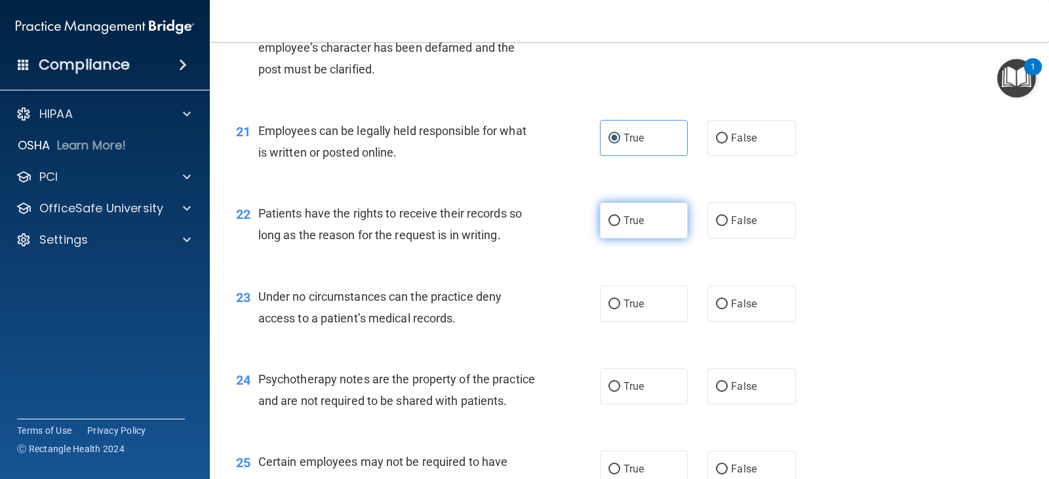
click at [649, 212] on label "True" at bounding box center [644, 221] width 88 height 36
click at [620, 216] on input "True" at bounding box center [614, 221] width 12 height 10
radio input "true"
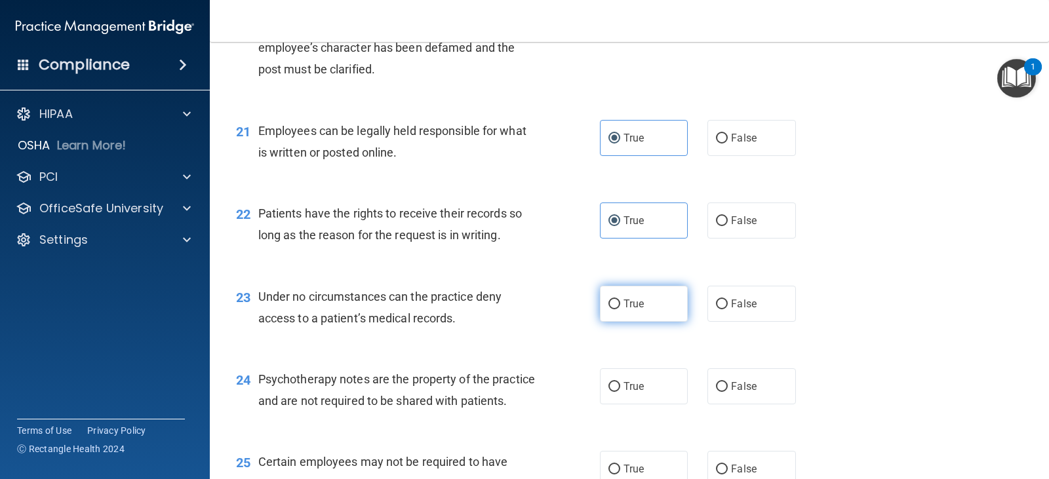
scroll to position [2556, 0]
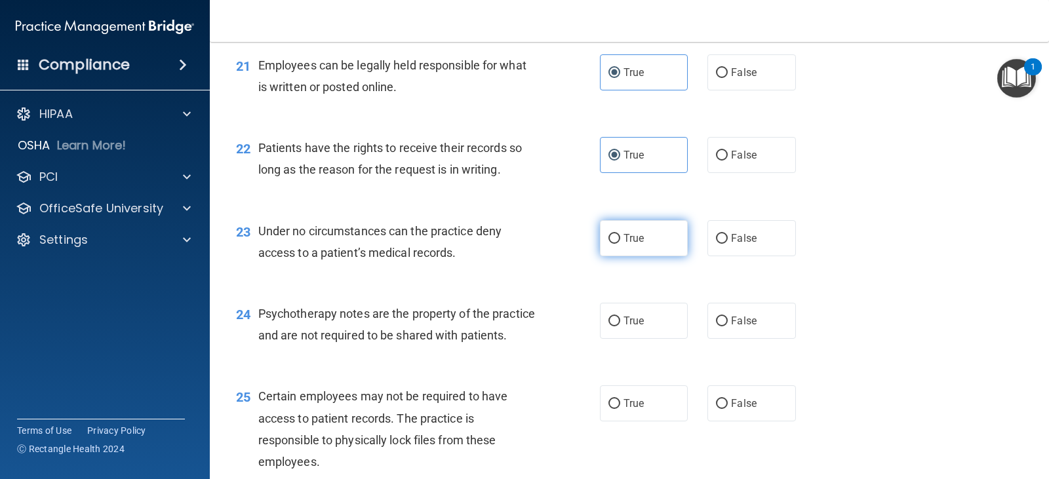
click at [642, 256] on label "True" at bounding box center [644, 238] width 88 height 36
click at [620, 244] on input "True" at bounding box center [614, 239] width 12 height 10
radio input "true"
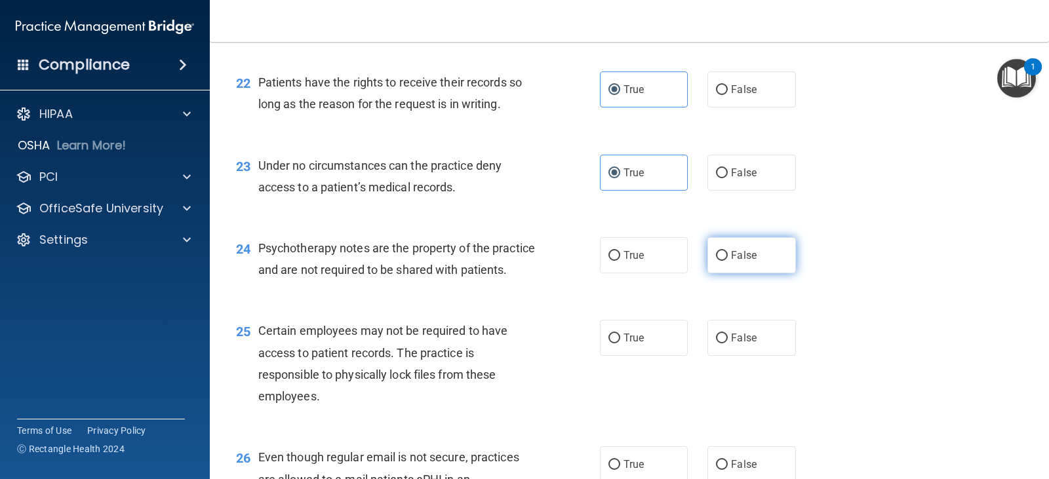
click at [760, 252] on label "False" at bounding box center [751, 255] width 88 height 36
click at [727, 252] on input "False" at bounding box center [722, 256] width 12 height 10
radio input "true"
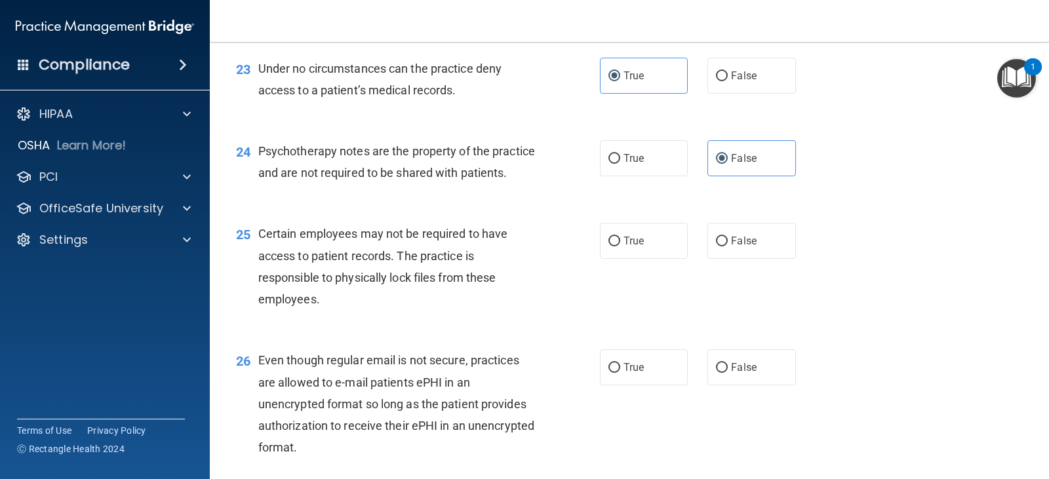
scroll to position [2753, 0]
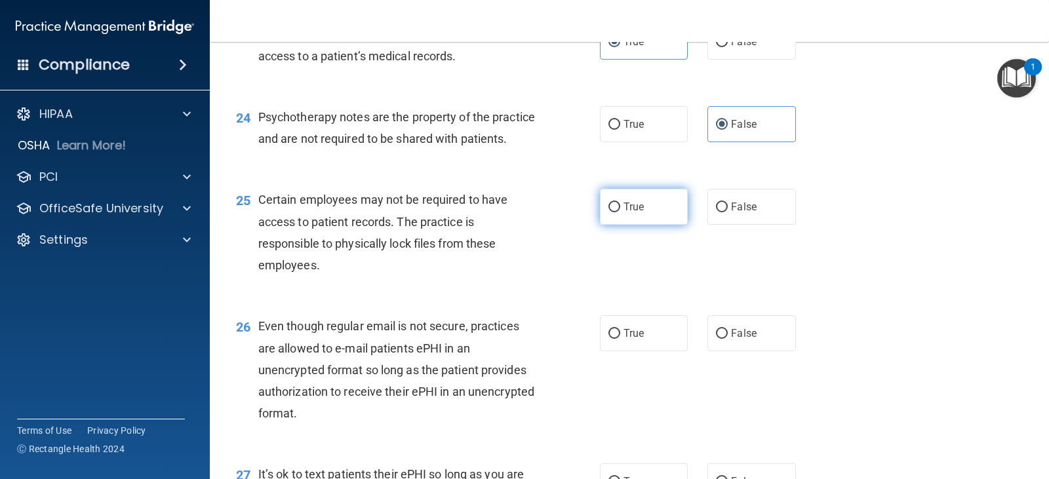
click at [640, 225] on label "True" at bounding box center [644, 207] width 88 height 36
click at [620, 212] on input "True" at bounding box center [614, 208] width 12 height 10
radio input "true"
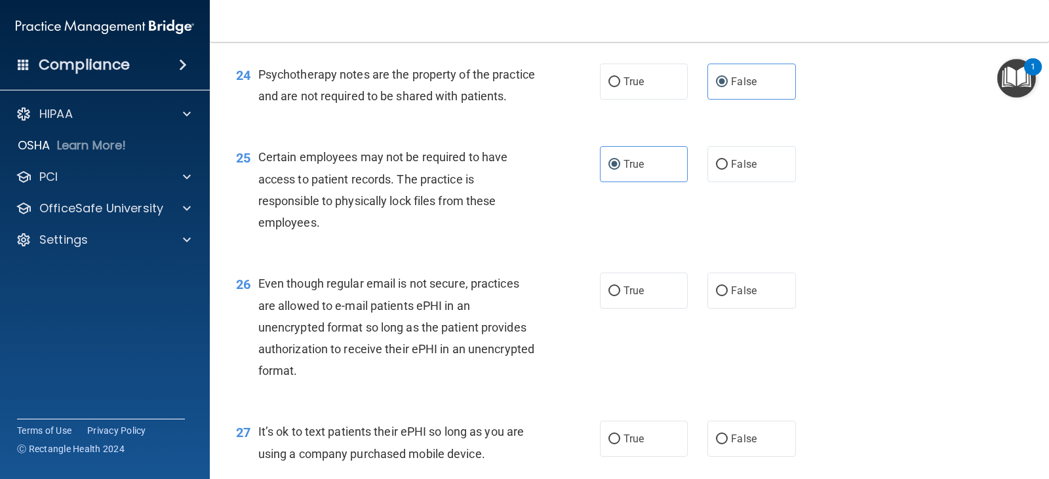
scroll to position [2884, 0]
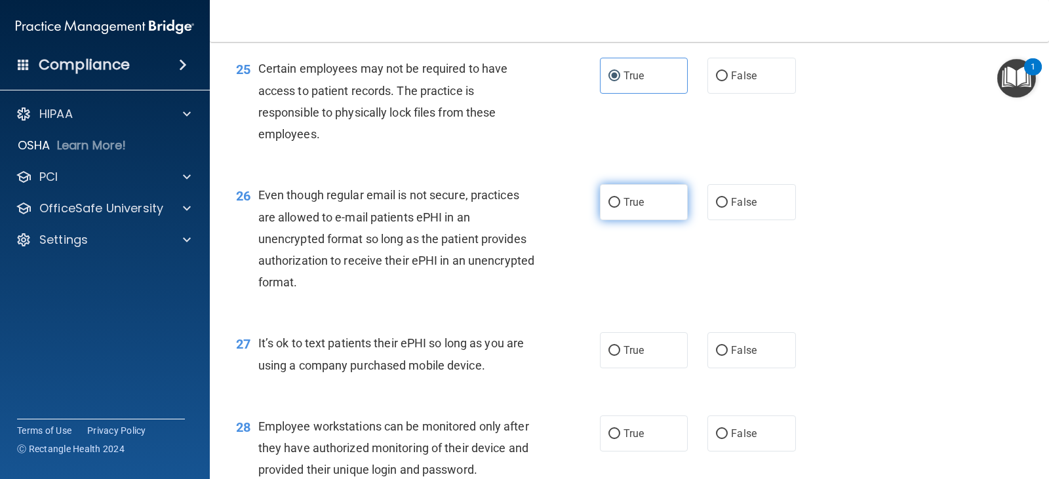
click at [616, 220] on label "True" at bounding box center [644, 202] width 88 height 36
click at [616, 208] on input "True" at bounding box center [614, 203] width 12 height 10
radio input "true"
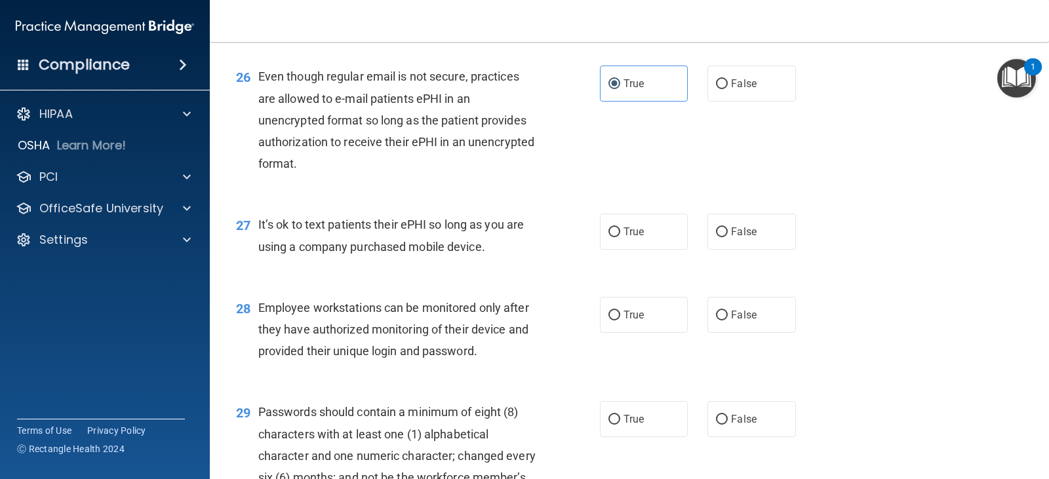
scroll to position [3015, 0]
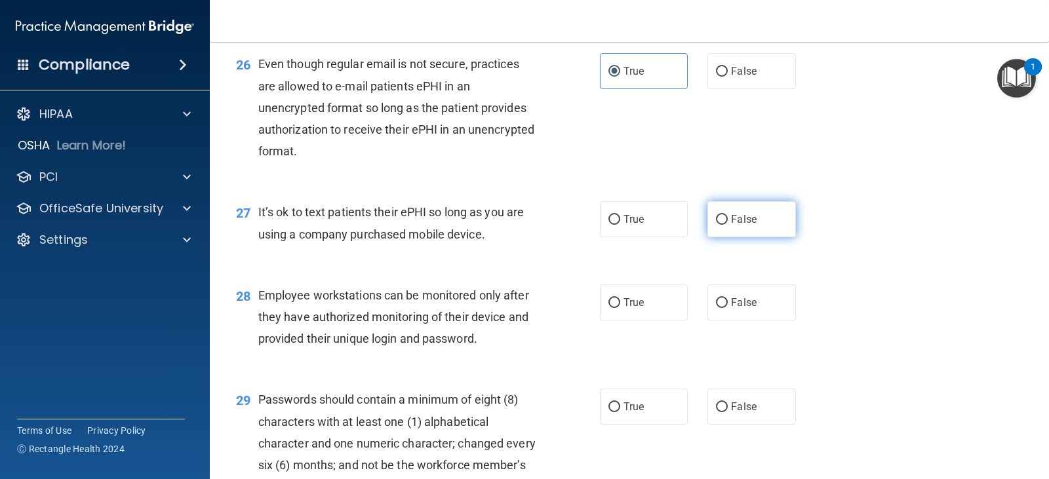
click at [718, 225] on input "False" at bounding box center [722, 220] width 12 height 10
radio input "true"
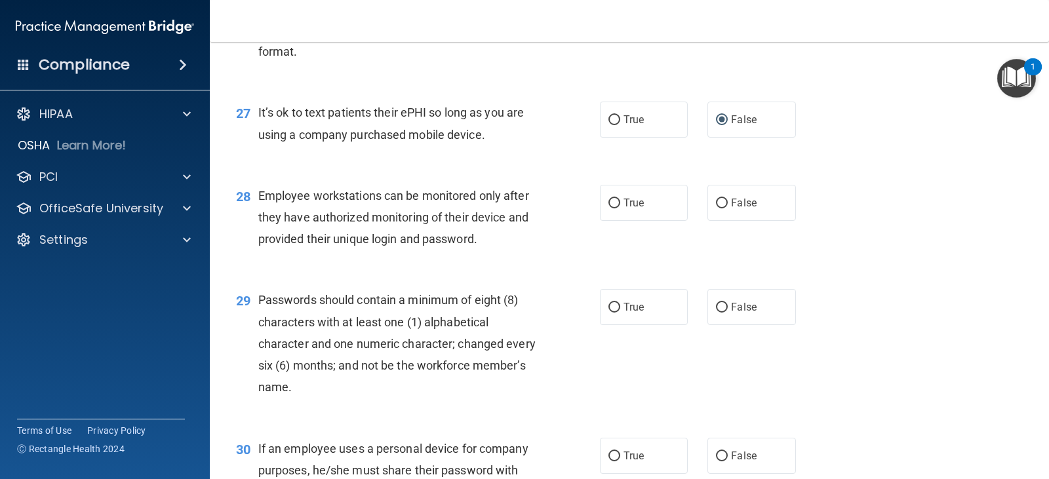
scroll to position [3146, 0]
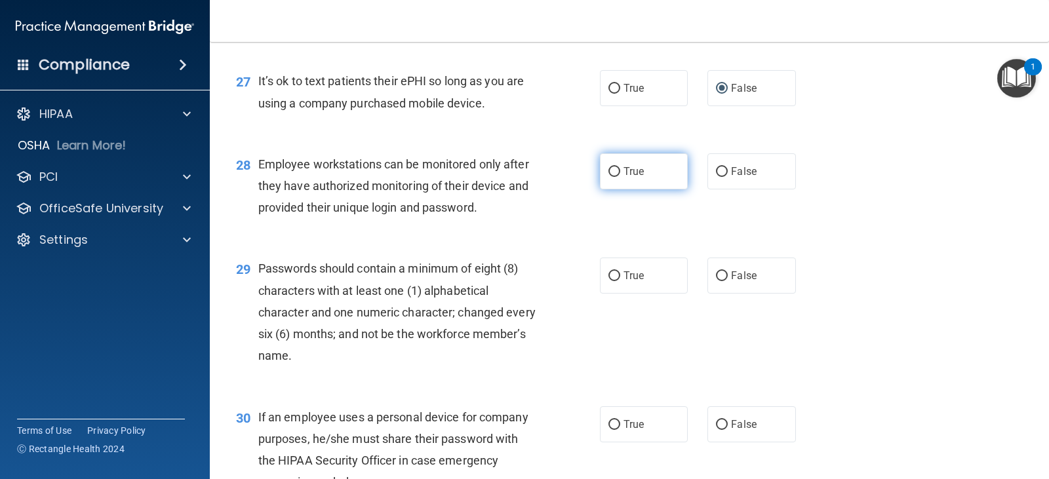
click at [621, 189] on label "True" at bounding box center [644, 171] width 88 height 36
click at [620, 177] on input "True" at bounding box center [614, 172] width 12 height 10
radio input "true"
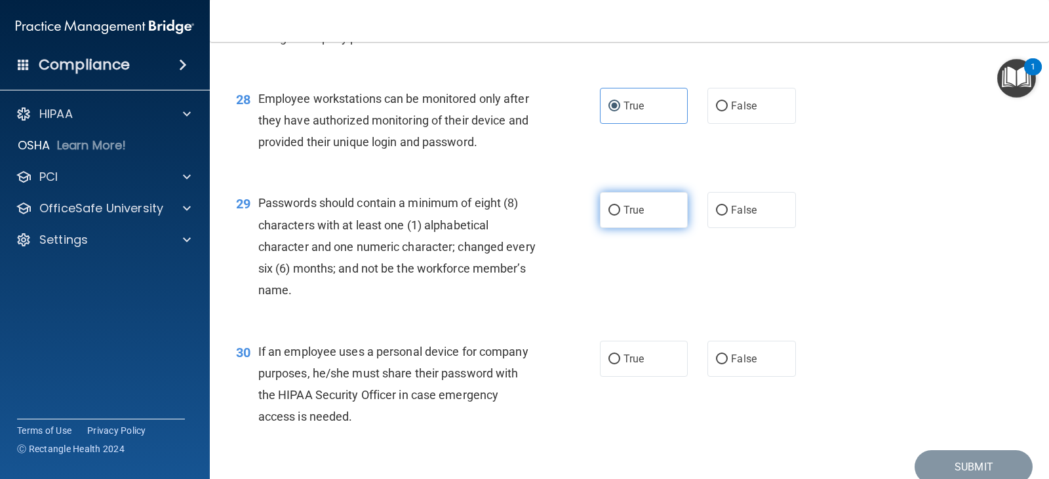
click at [627, 228] on label "True" at bounding box center [644, 210] width 88 height 36
click at [620, 216] on input "True" at bounding box center [614, 211] width 12 height 10
radio input "true"
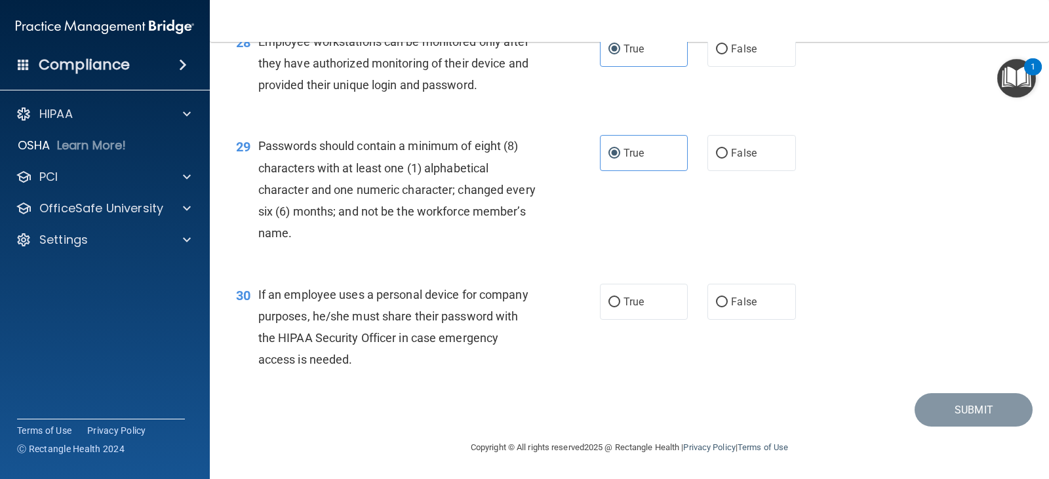
scroll to position [3290, 0]
click at [609, 315] on label "True" at bounding box center [644, 302] width 88 height 36
click at [609, 307] on input "True" at bounding box center [614, 303] width 12 height 10
radio input "true"
click at [943, 409] on button "Submit" at bounding box center [973, 409] width 118 height 33
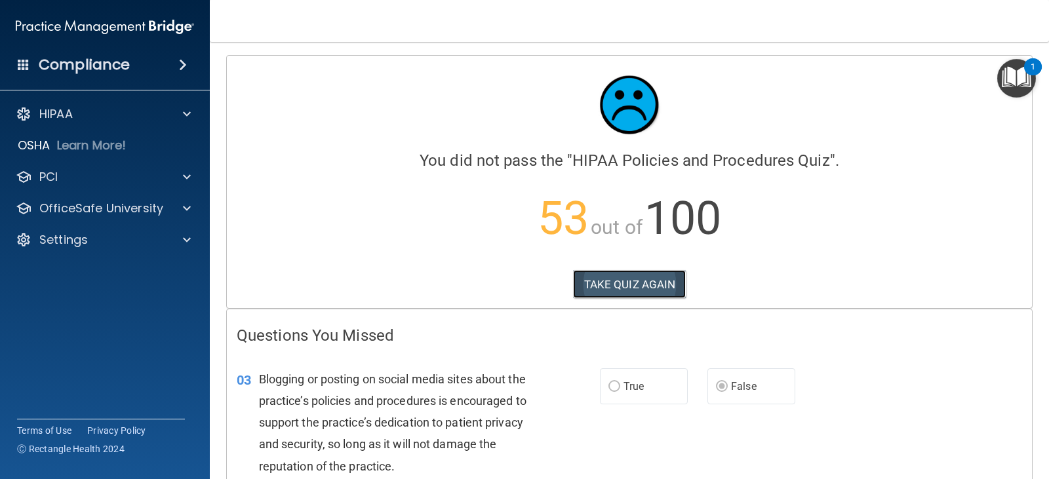
click at [617, 280] on button "TAKE QUIZ AGAIN" at bounding box center [629, 284] width 113 height 29
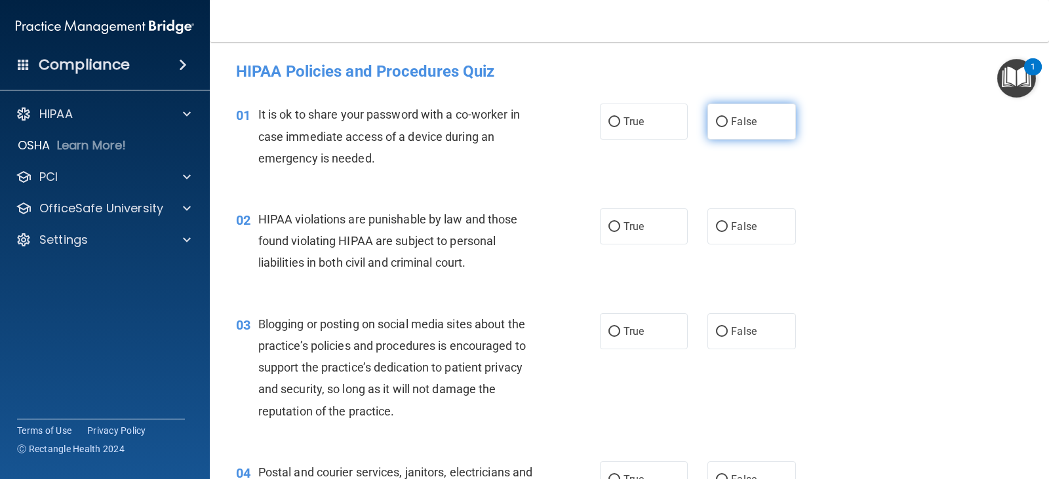
click at [721, 125] on input "False" at bounding box center [722, 122] width 12 height 10
radio input "true"
drag, startPoint x: 627, startPoint y: 230, endPoint x: 624, endPoint y: 252, distance: 21.8
click at [626, 229] on span "True" at bounding box center [633, 226] width 20 height 12
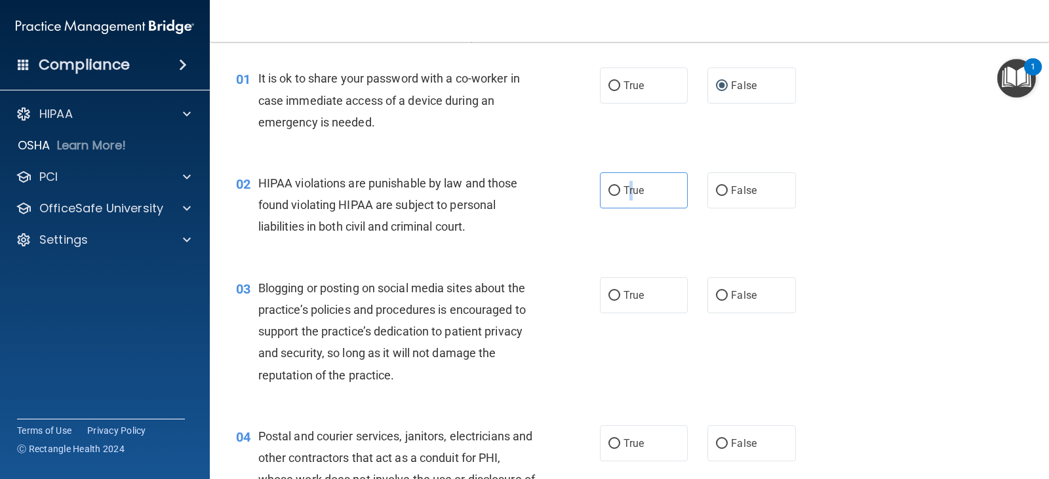
scroll to position [66, 0]
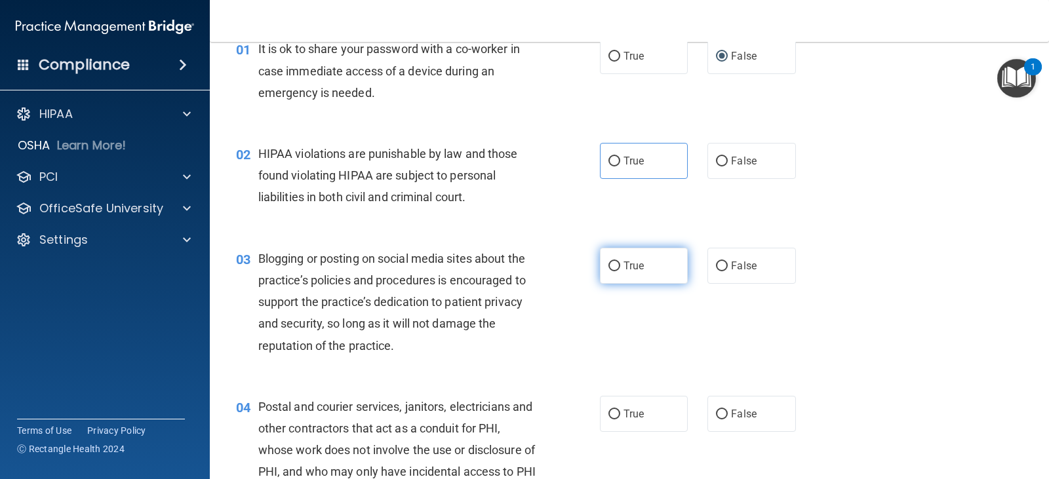
click at [640, 273] on label "True" at bounding box center [644, 266] width 88 height 36
click at [620, 271] on input "True" at bounding box center [614, 266] width 12 height 10
radio input "true"
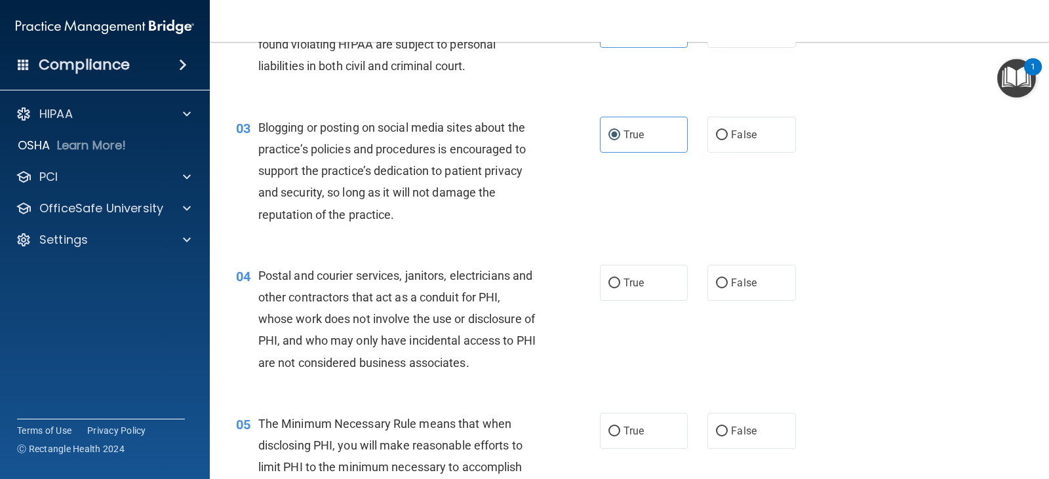
scroll to position [262, 0]
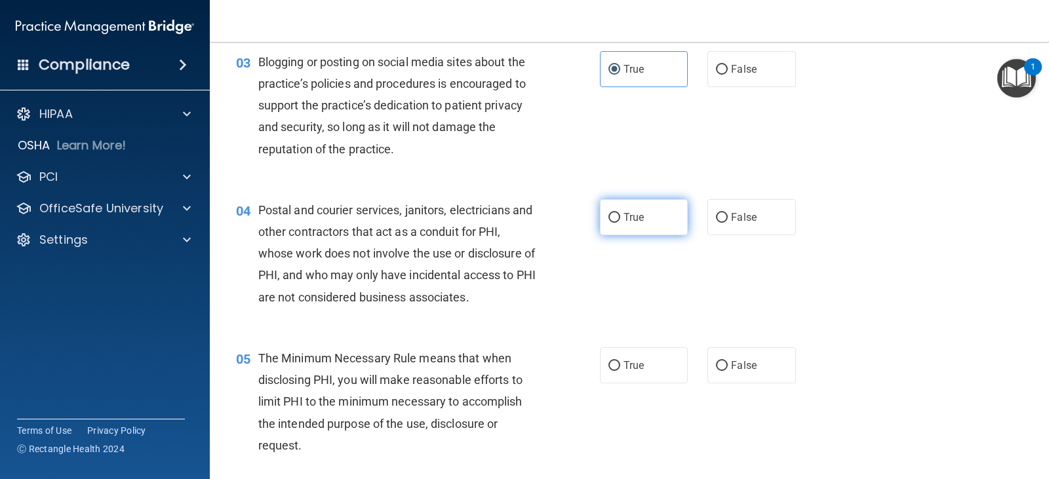
click at [615, 221] on input "True" at bounding box center [614, 218] width 12 height 10
radio input "true"
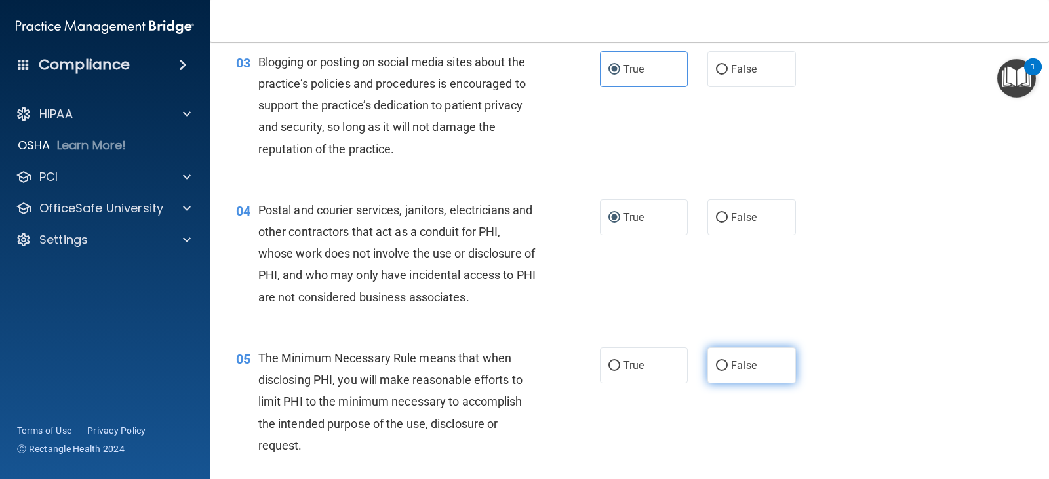
click at [720, 370] on input "False" at bounding box center [722, 366] width 12 height 10
radio input "true"
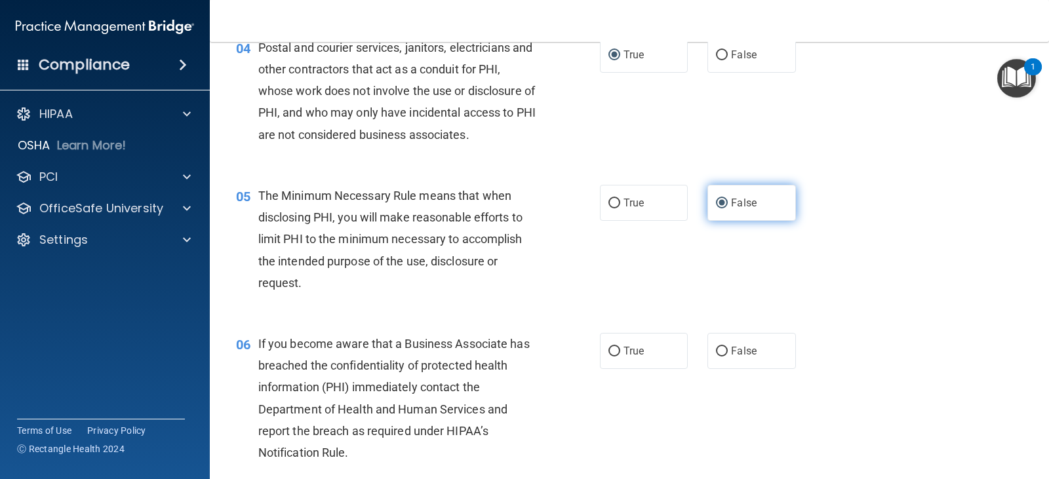
scroll to position [459, 0]
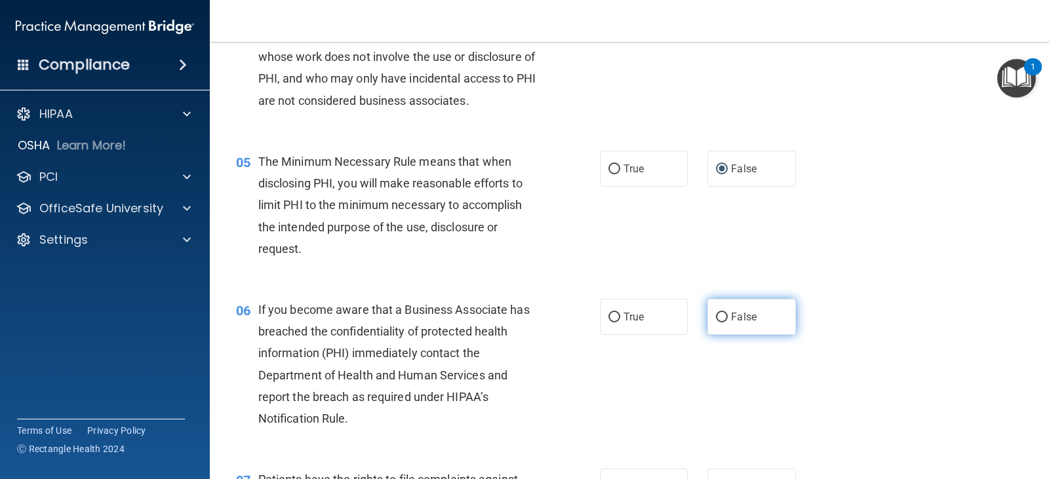
click at [717, 314] on input "False" at bounding box center [722, 318] width 12 height 10
radio input "true"
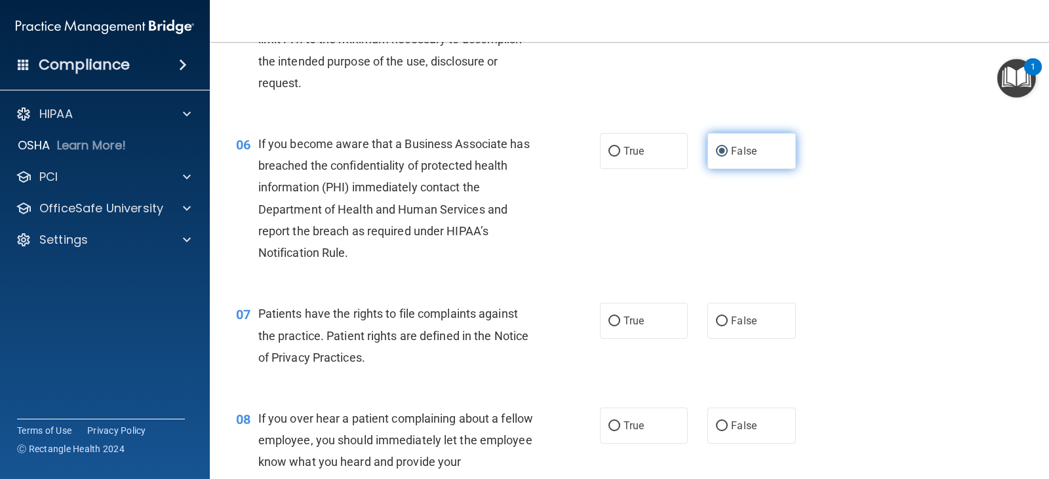
scroll to position [655, 0]
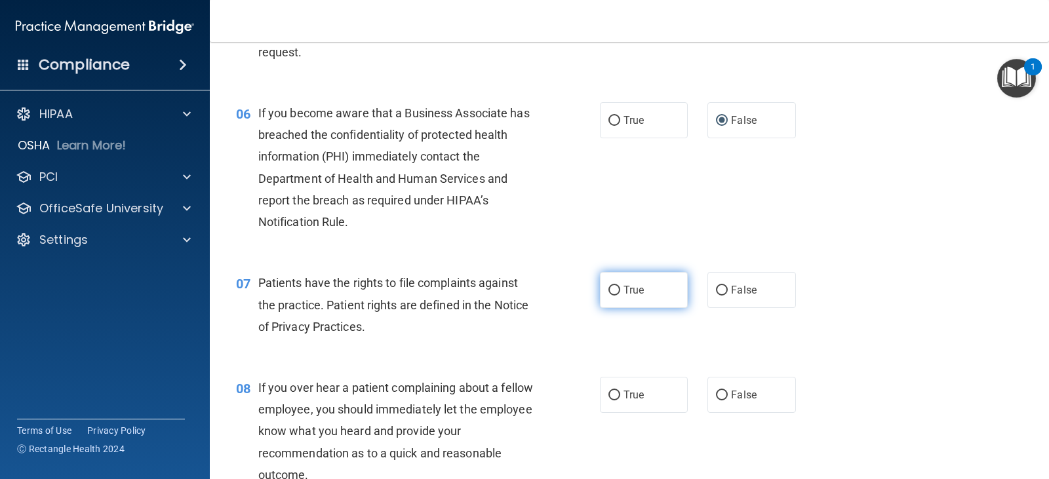
click at [608, 295] on input "True" at bounding box center [614, 291] width 12 height 10
radio input "true"
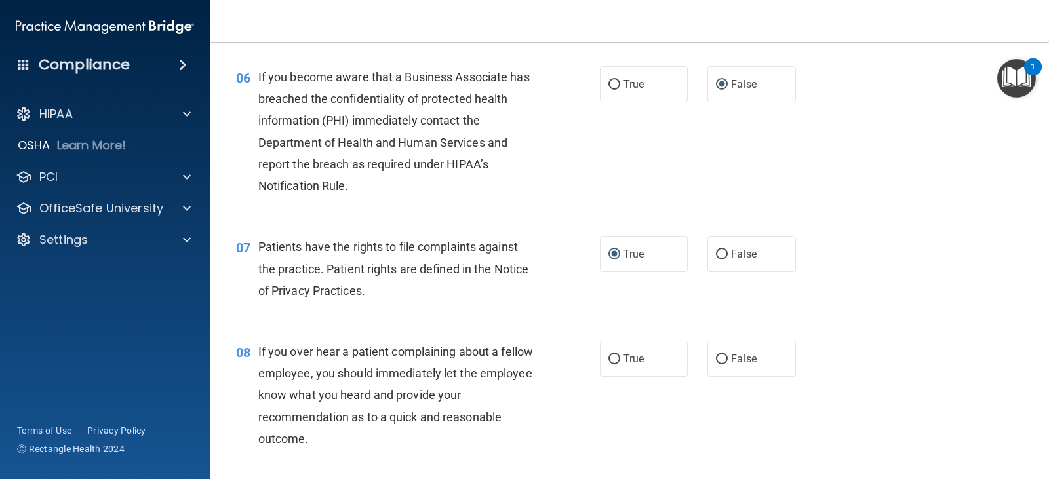
scroll to position [721, 0]
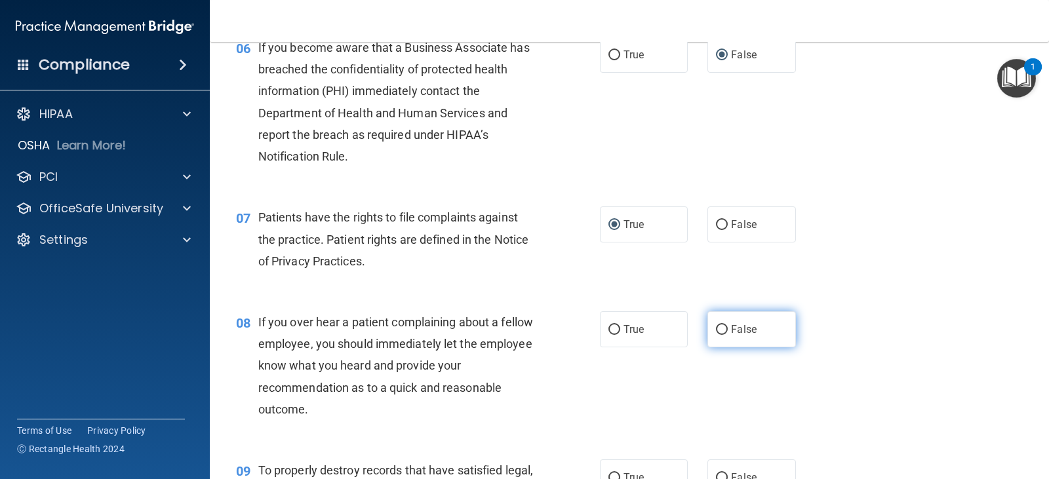
click at [731, 332] on span "False" at bounding box center [744, 329] width 26 height 12
click at [727, 332] on input "False" at bounding box center [722, 330] width 12 height 10
radio input "true"
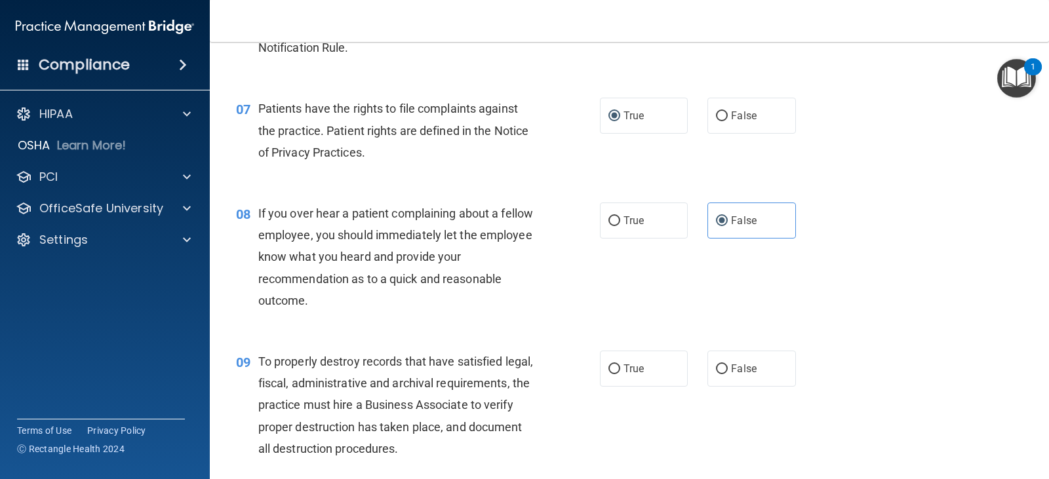
scroll to position [918, 0]
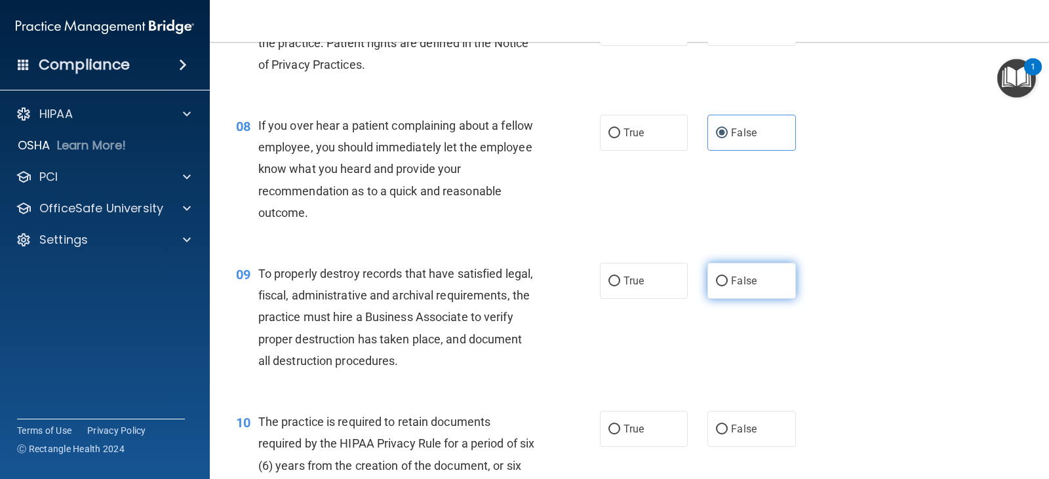
click at [722, 284] on input "False" at bounding box center [722, 282] width 12 height 10
radio input "true"
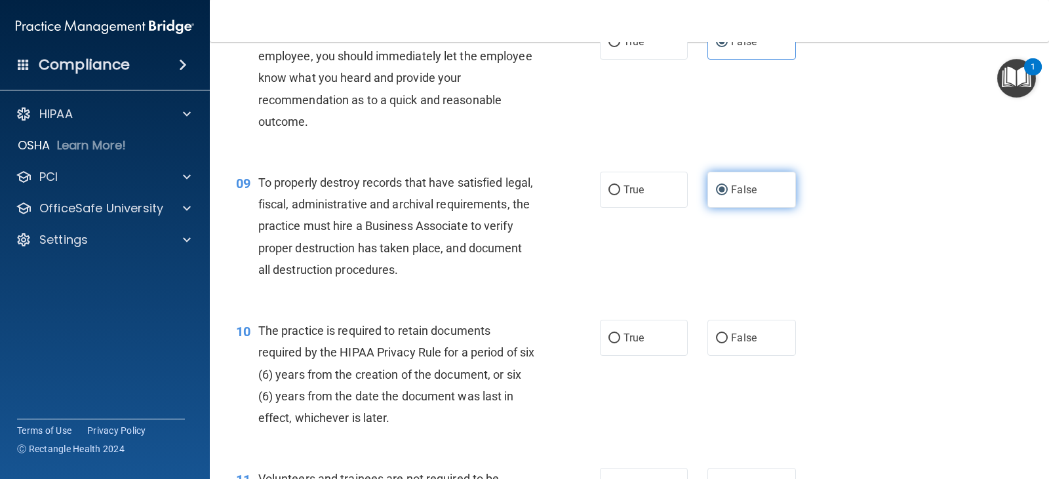
scroll to position [1049, 0]
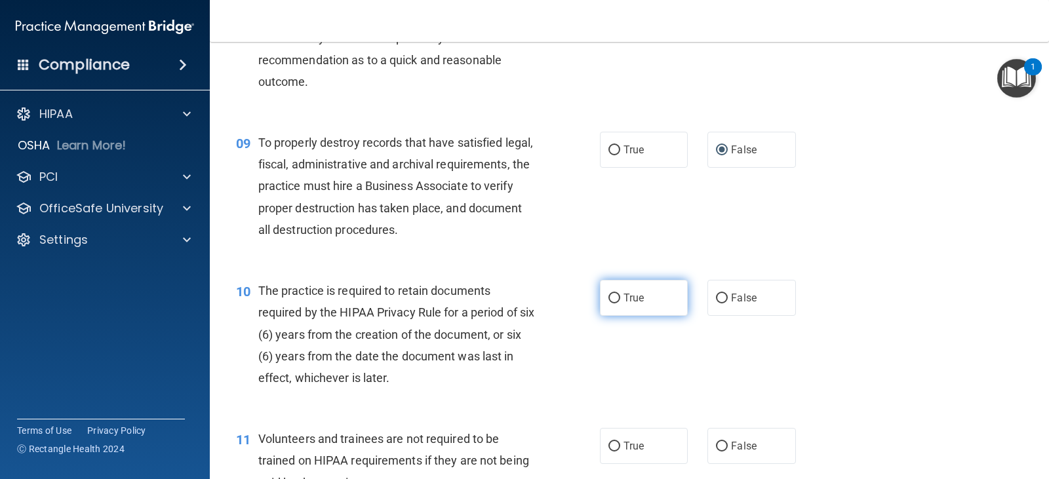
click at [646, 300] on label "True" at bounding box center [644, 298] width 88 height 36
click at [620, 300] on input "True" at bounding box center [614, 299] width 12 height 10
radio input "true"
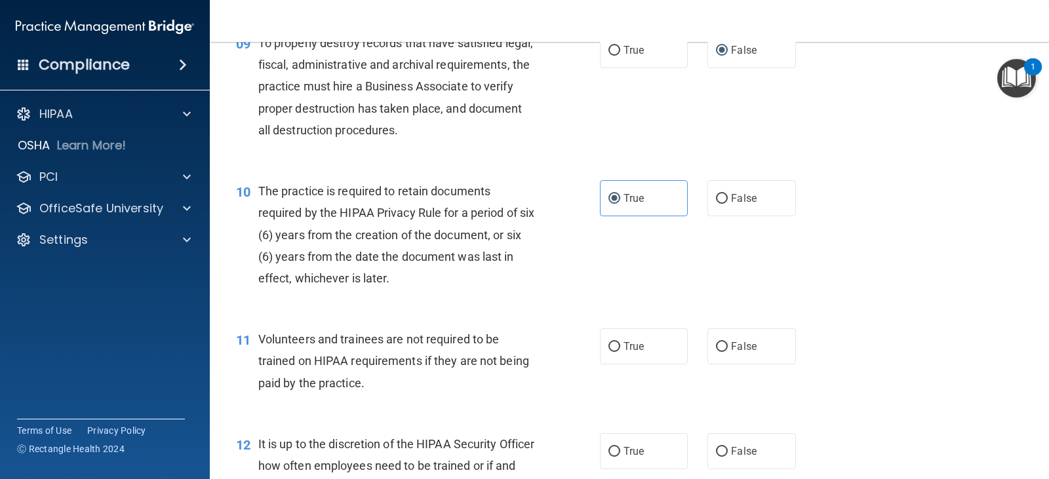
scroll to position [1180, 0]
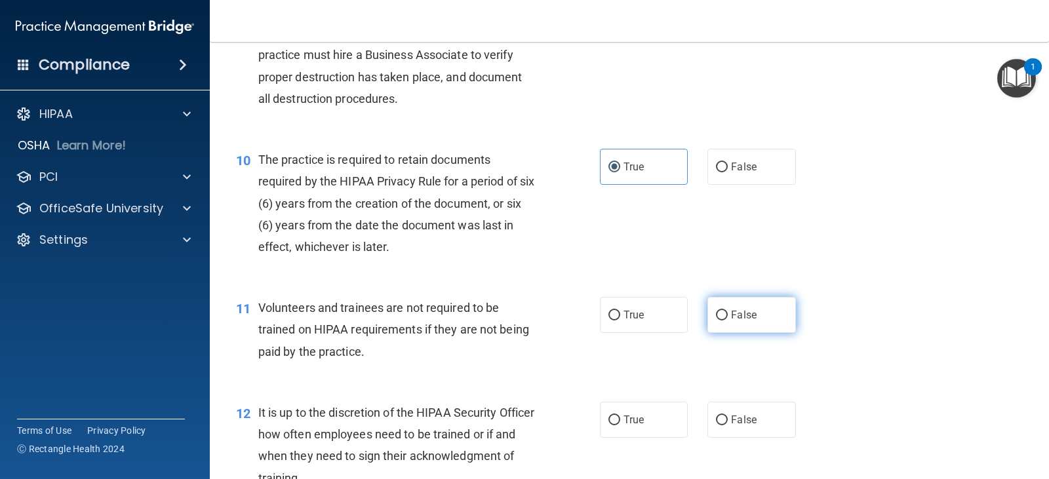
click at [749, 319] on span "False" at bounding box center [744, 315] width 26 height 12
click at [727, 319] on input "False" at bounding box center [722, 316] width 12 height 10
radio input "true"
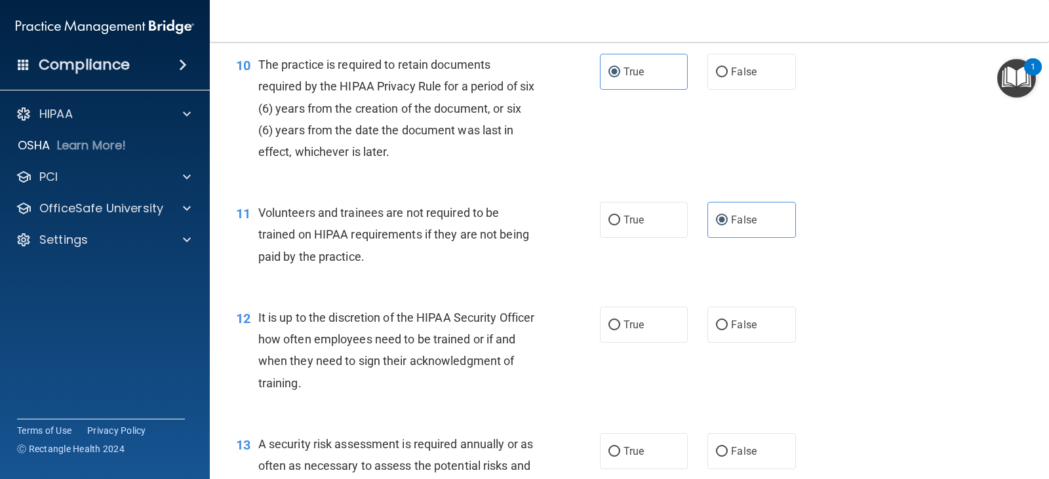
scroll to position [1311, 0]
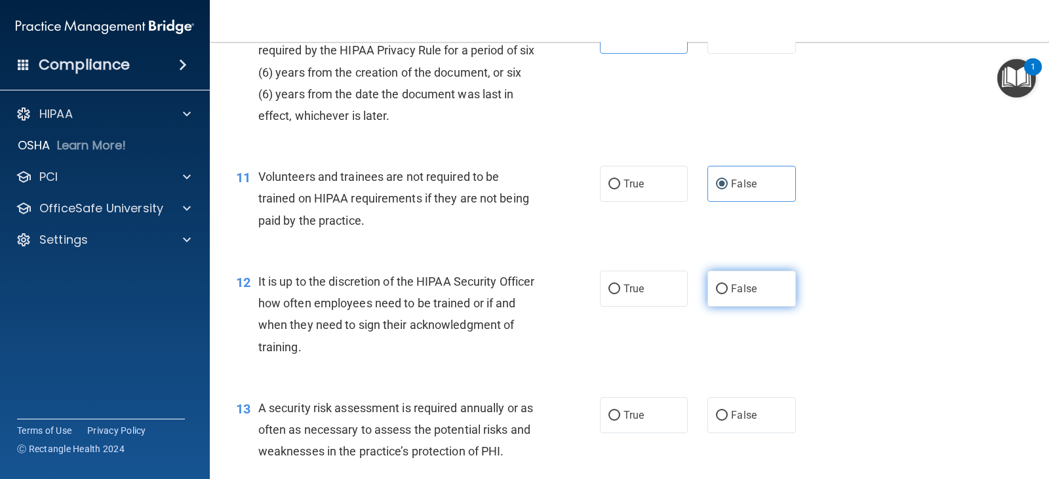
click at [733, 284] on span "False" at bounding box center [744, 288] width 26 height 12
click at [727, 284] on input "False" at bounding box center [722, 289] width 12 height 10
radio input "true"
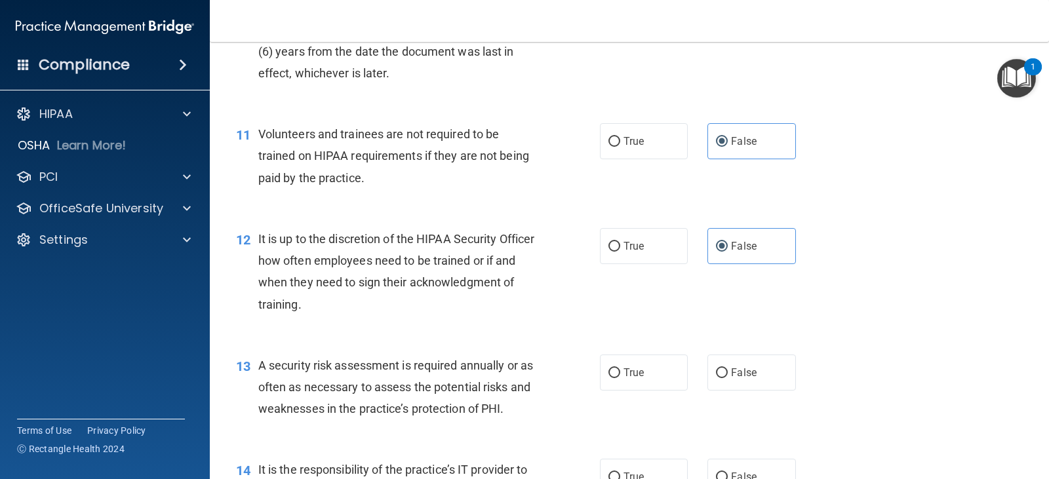
scroll to position [1376, 0]
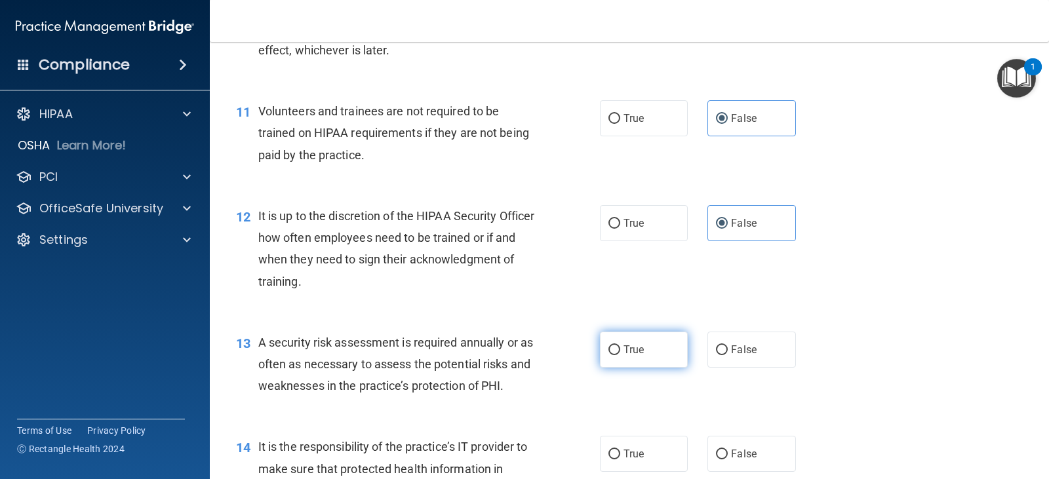
click at [649, 350] on label "True" at bounding box center [644, 350] width 88 height 36
click at [620, 350] on input "True" at bounding box center [614, 350] width 12 height 10
radio input "true"
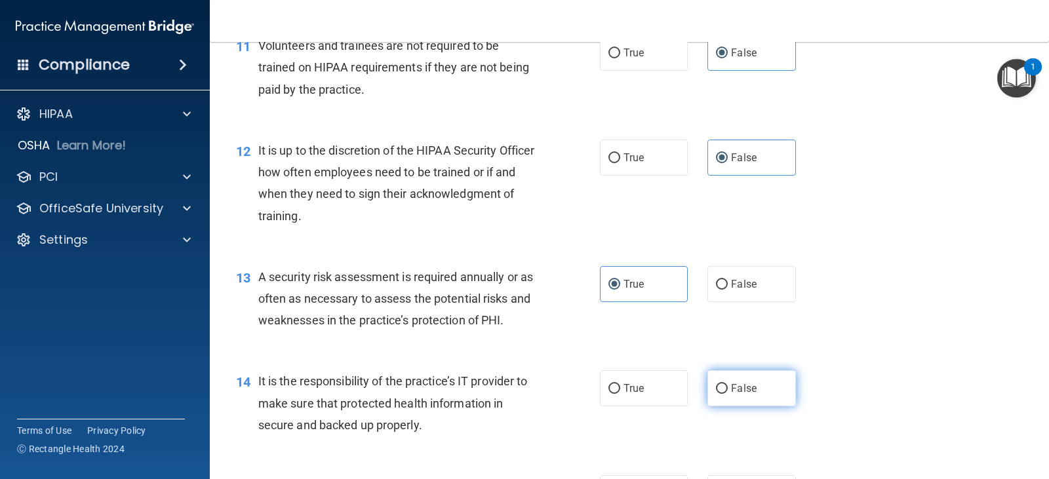
click at [733, 391] on span "False" at bounding box center [744, 388] width 26 height 12
click at [727, 391] on input "False" at bounding box center [722, 389] width 12 height 10
radio input "true"
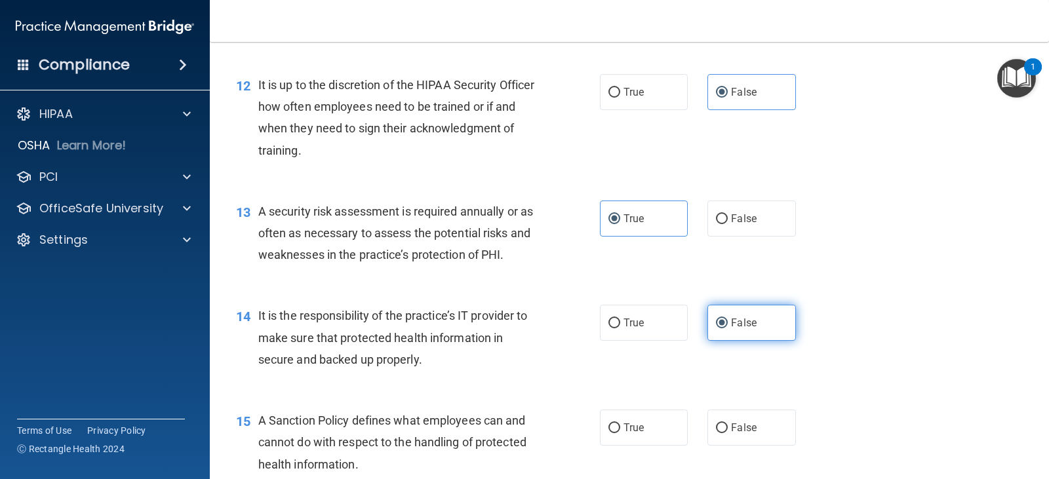
scroll to position [1573, 0]
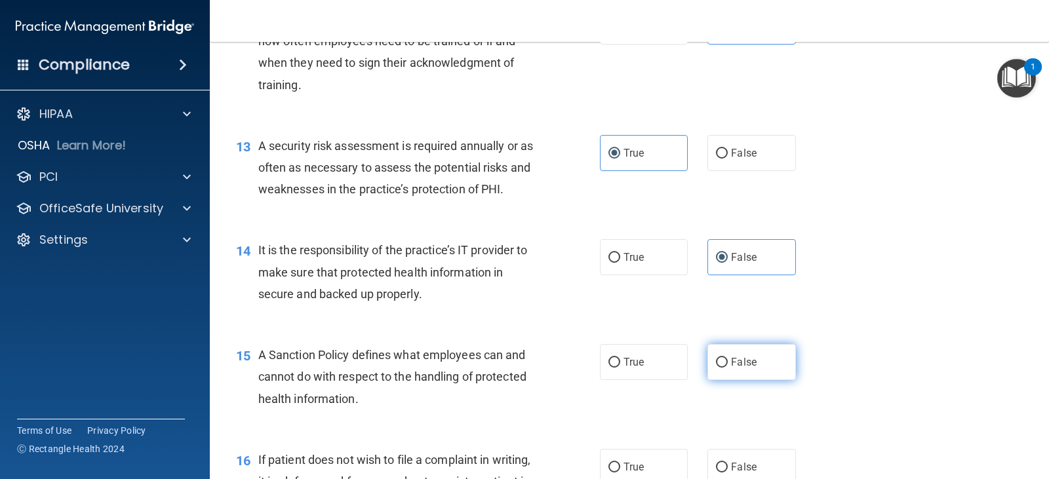
click at [731, 360] on span "False" at bounding box center [744, 362] width 26 height 12
click at [727, 360] on input "False" at bounding box center [722, 363] width 12 height 10
radio input "true"
click at [734, 457] on label "False" at bounding box center [751, 467] width 88 height 36
click at [727, 463] on input "False" at bounding box center [722, 468] width 12 height 10
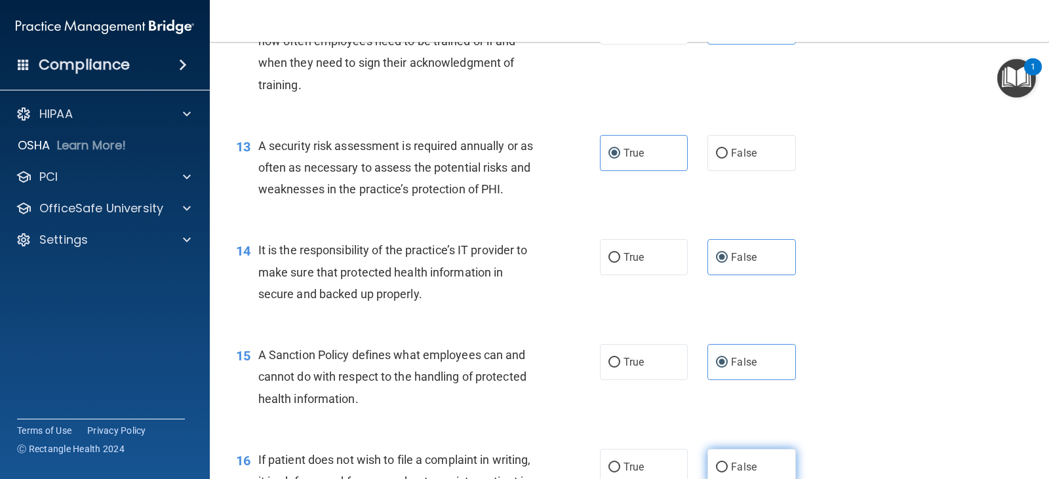
radio input "true"
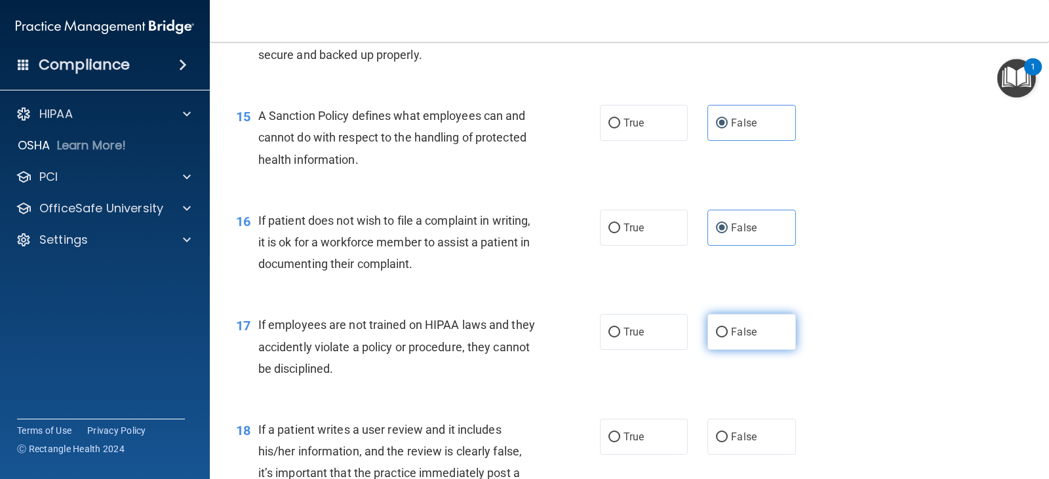
scroll to position [1835, 0]
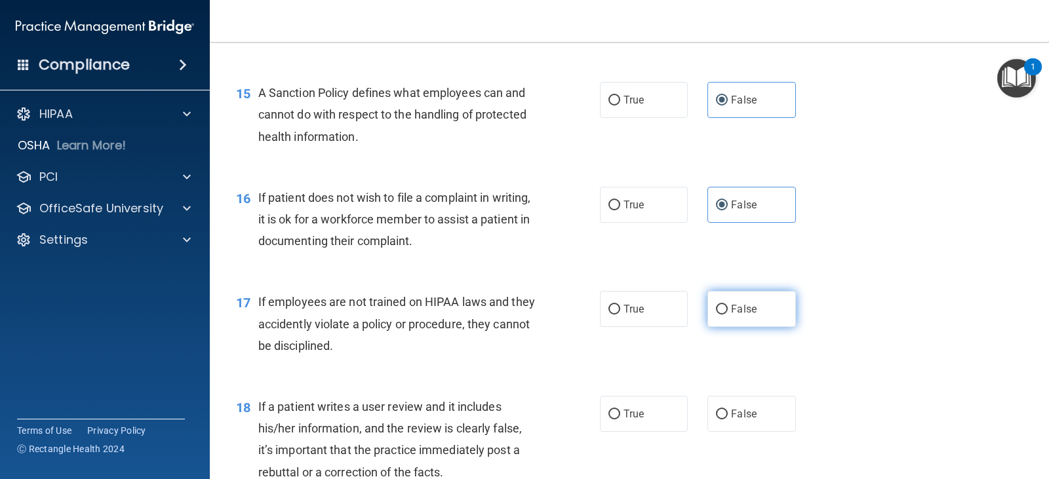
click at [731, 313] on span "False" at bounding box center [744, 309] width 26 height 12
click at [725, 313] on input "False" at bounding box center [722, 310] width 12 height 10
radio input "true"
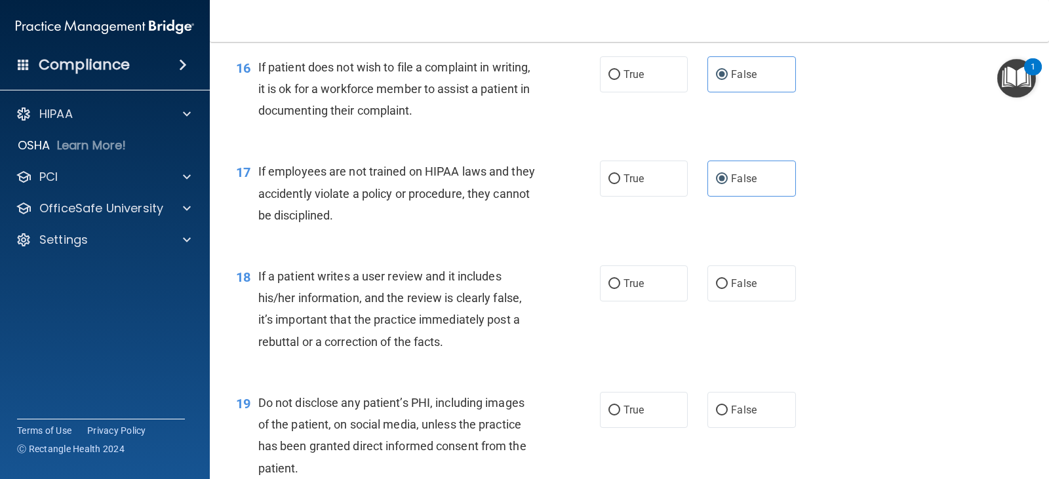
scroll to position [1966, 0]
click at [731, 287] on span "False" at bounding box center [744, 283] width 26 height 12
click at [727, 287] on input "False" at bounding box center [722, 284] width 12 height 10
radio input "true"
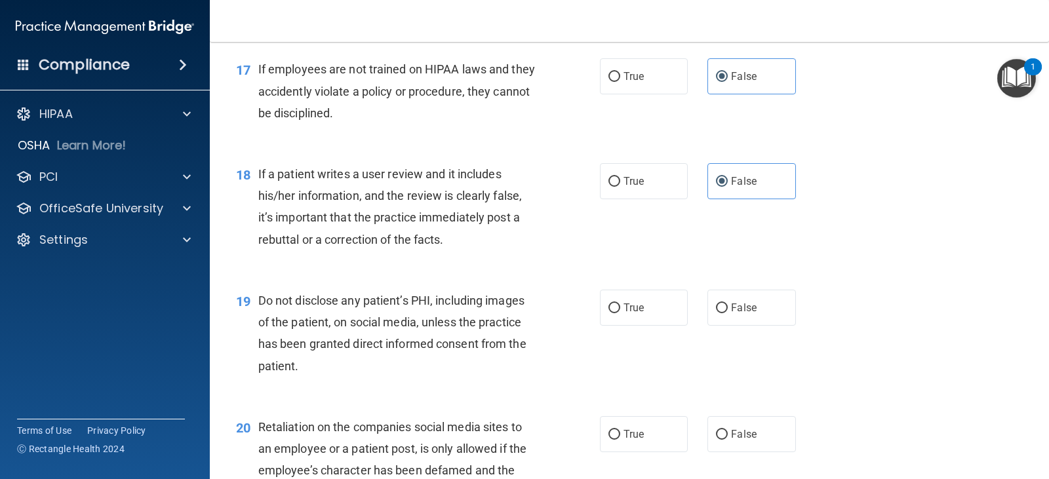
scroll to position [2097, 0]
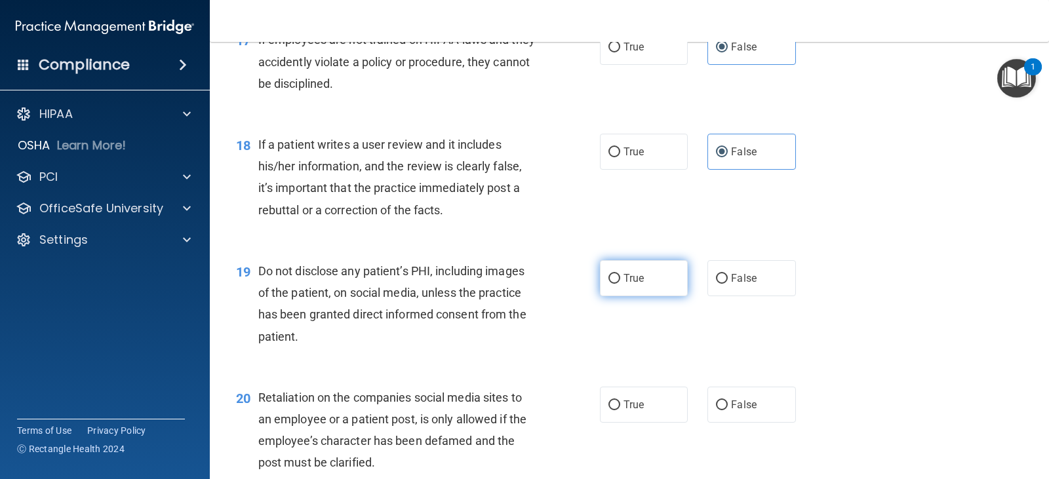
click at [630, 280] on span "True" at bounding box center [633, 278] width 20 height 12
click at [620, 280] on input "True" at bounding box center [614, 279] width 12 height 10
radio input "true"
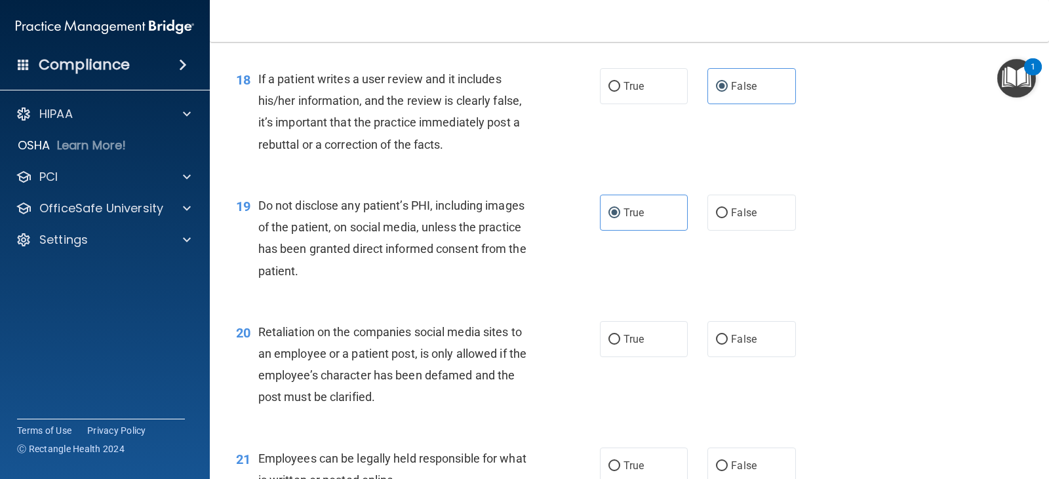
scroll to position [2228, 0]
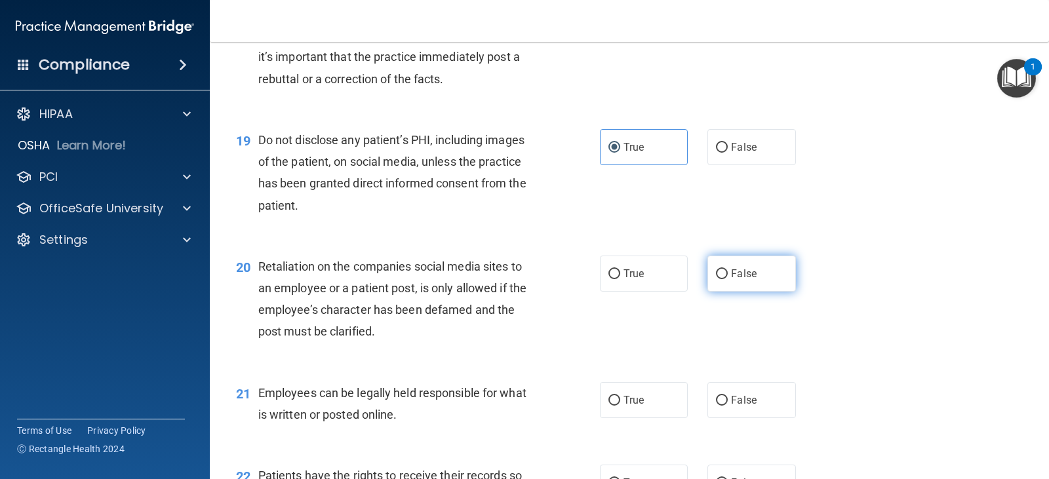
click at [735, 278] on span "False" at bounding box center [744, 273] width 26 height 12
click at [727, 278] on input "False" at bounding box center [722, 274] width 12 height 10
radio input "true"
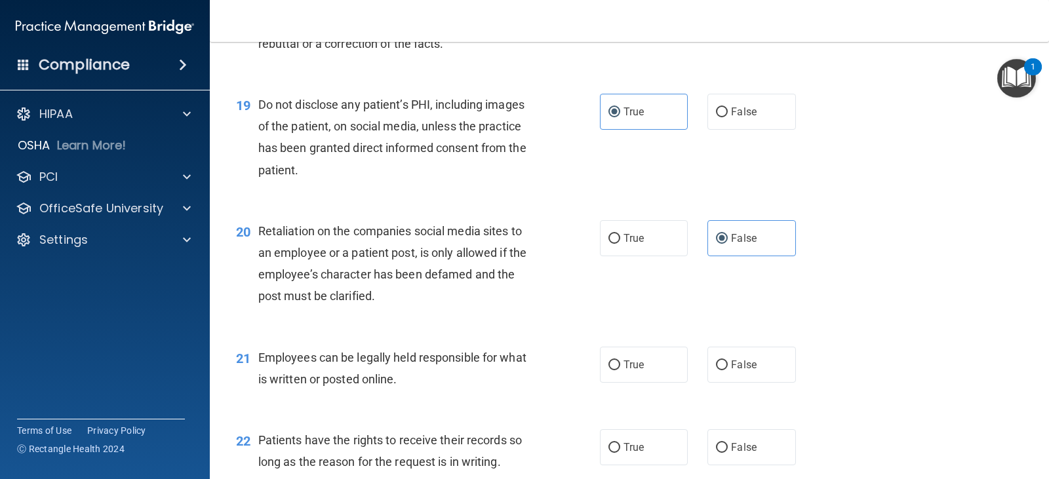
scroll to position [2294, 0]
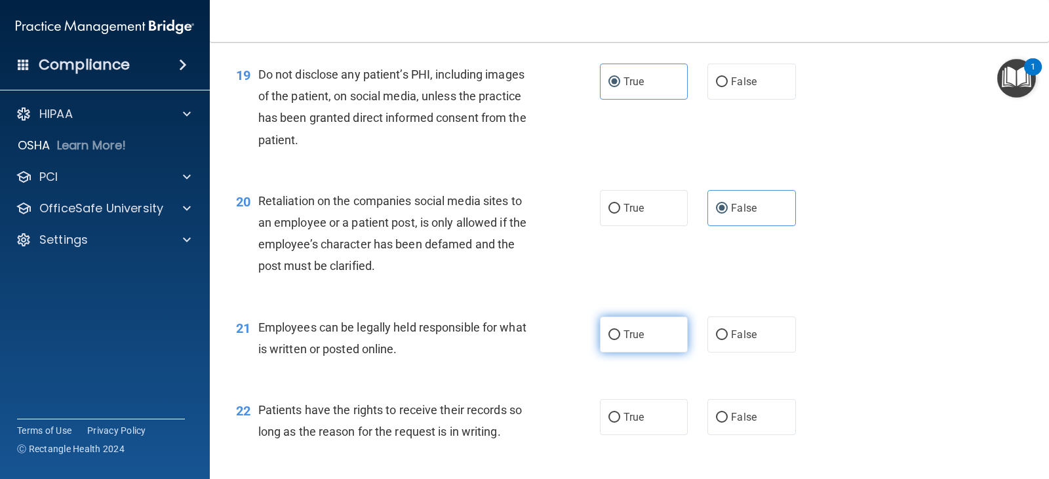
click at [645, 334] on label "True" at bounding box center [644, 335] width 88 height 36
click at [620, 334] on input "True" at bounding box center [614, 335] width 12 height 10
radio input "true"
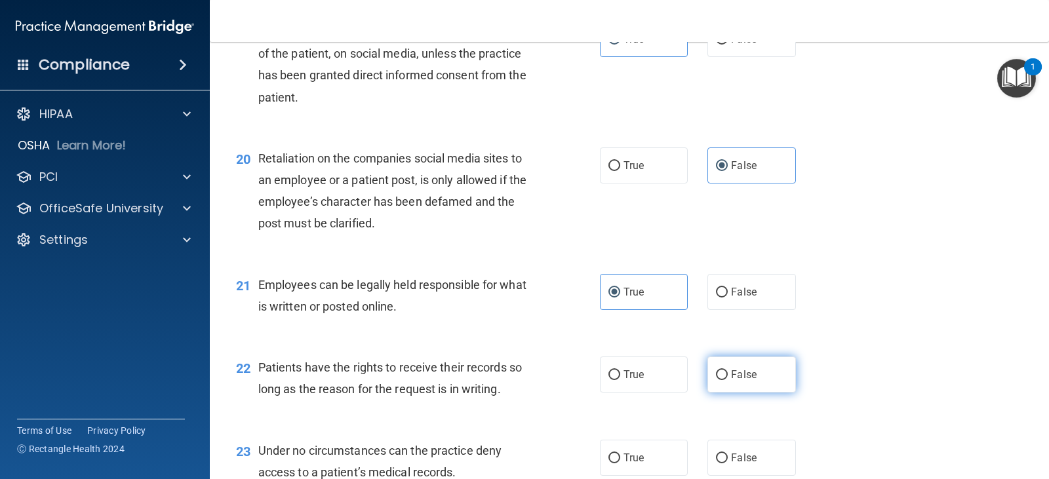
scroll to position [2359, 0]
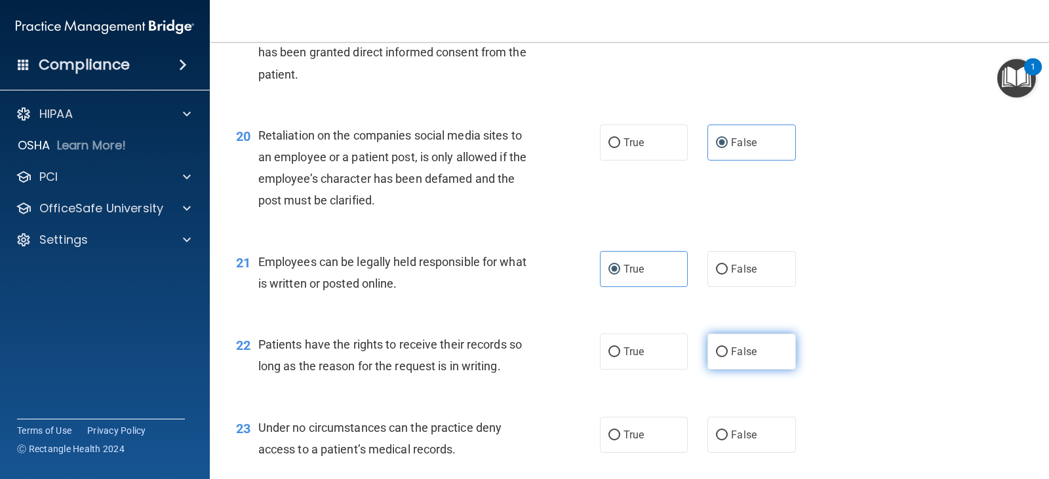
click at [746, 362] on label "False" at bounding box center [751, 352] width 88 height 36
click at [727, 357] on input "False" at bounding box center [722, 352] width 12 height 10
radio input "true"
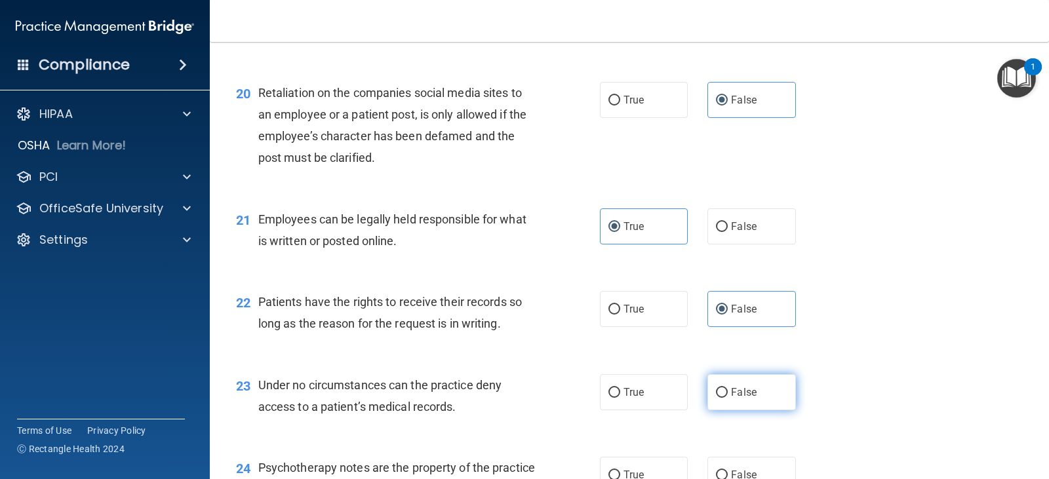
scroll to position [2425, 0]
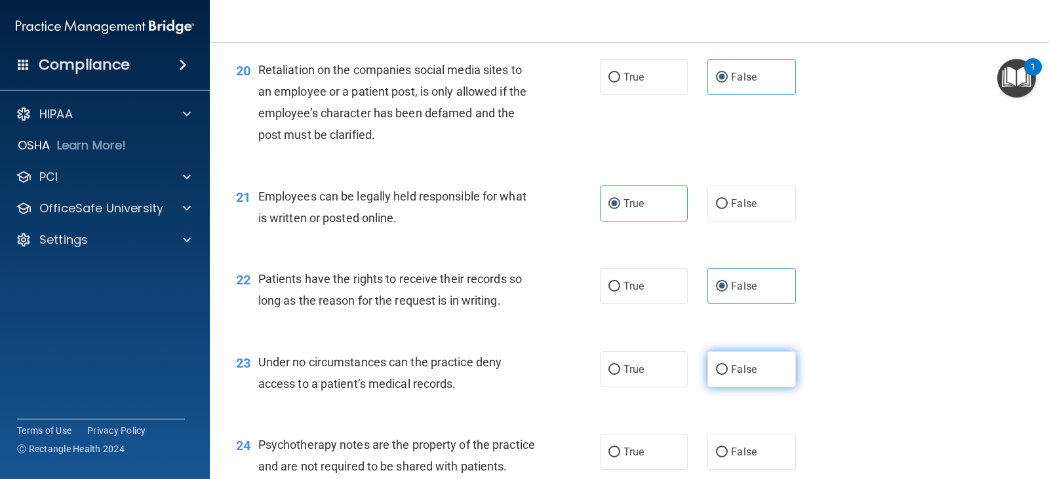
click at [741, 376] on label "False" at bounding box center [751, 369] width 88 height 36
click at [727, 375] on input "False" at bounding box center [722, 370] width 12 height 10
radio input "true"
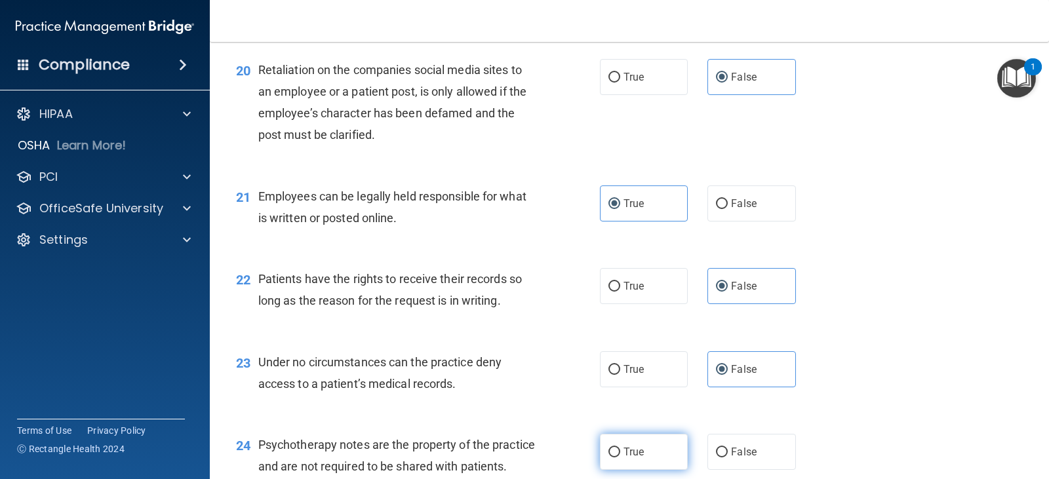
click at [650, 450] on label "True" at bounding box center [644, 452] width 88 height 36
click at [620, 450] on input "True" at bounding box center [614, 453] width 12 height 10
radio input "true"
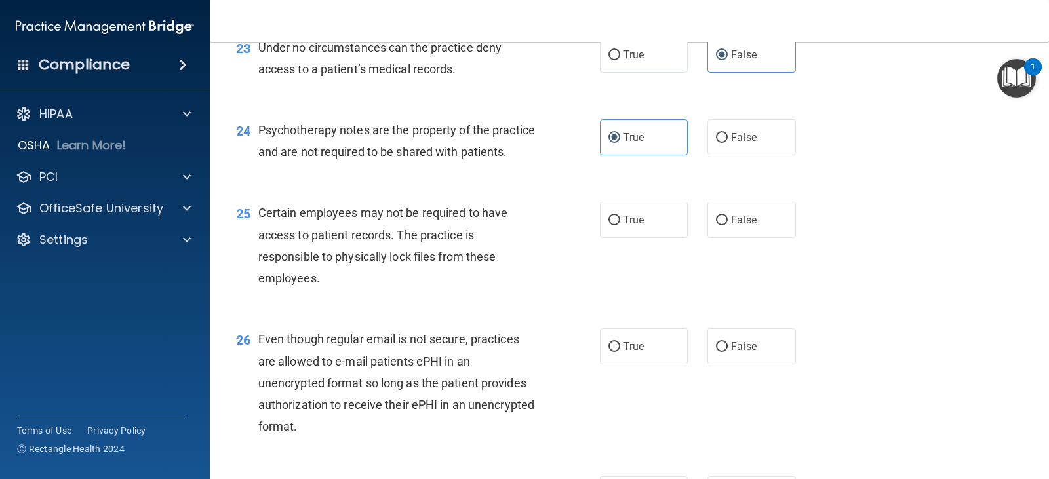
scroll to position [2753, 0]
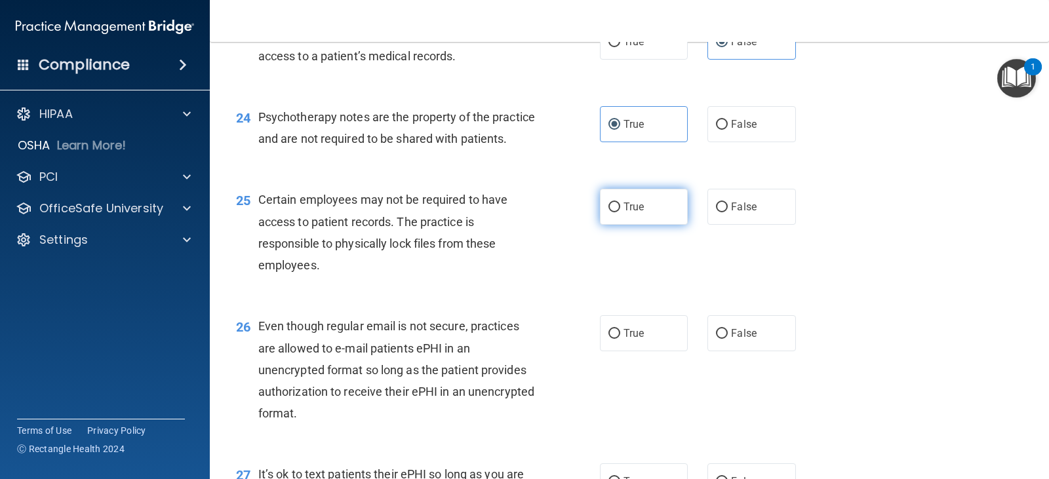
click at [643, 225] on label "True" at bounding box center [644, 207] width 88 height 36
click at [620, 212] on input "True" at bounding box center [614, 208] width 12 height 10
radio input "true"
click at [651, 350] on label "True" at bounding box center [644, 333] width 88 height 36
click at [620, 339] on input "True" at bounding box center [614, 334] width 12 height 10
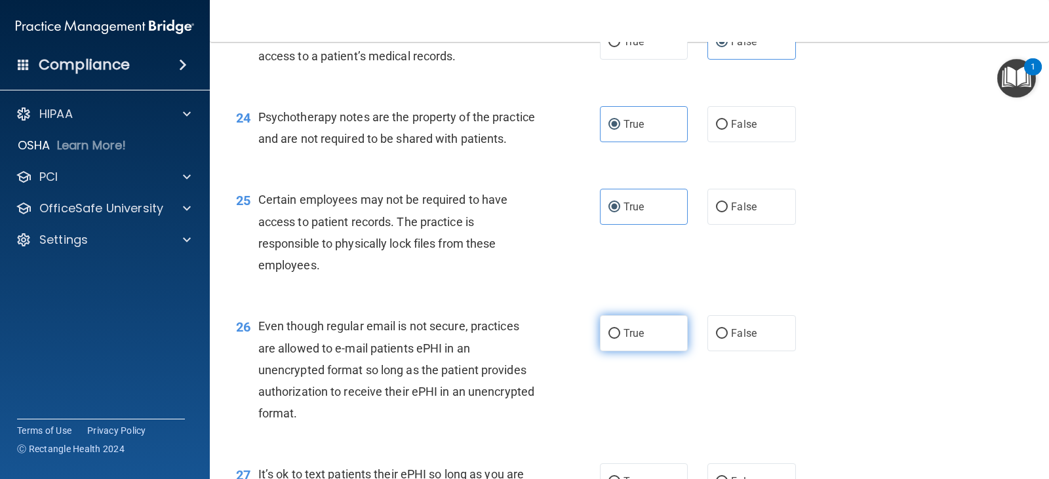
radio input "true"
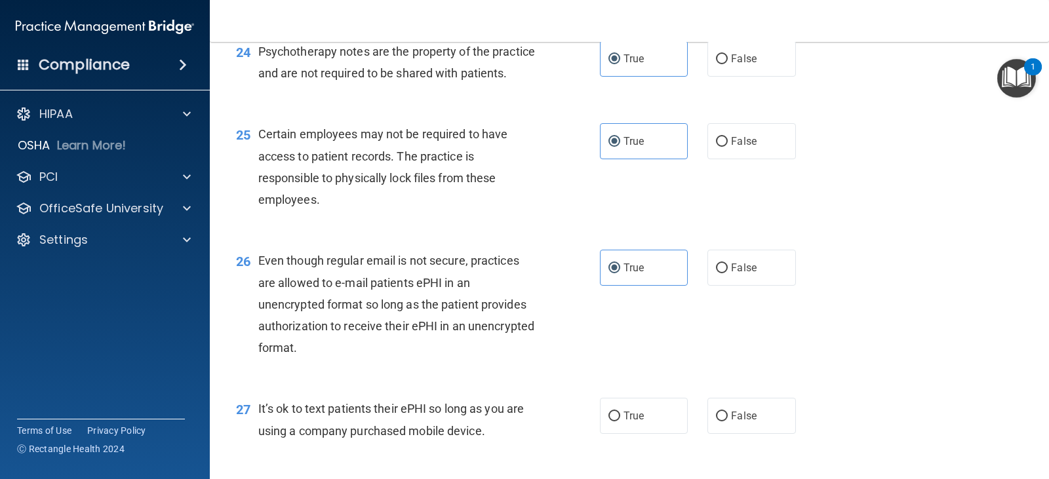
scroll to position [2884, 0]
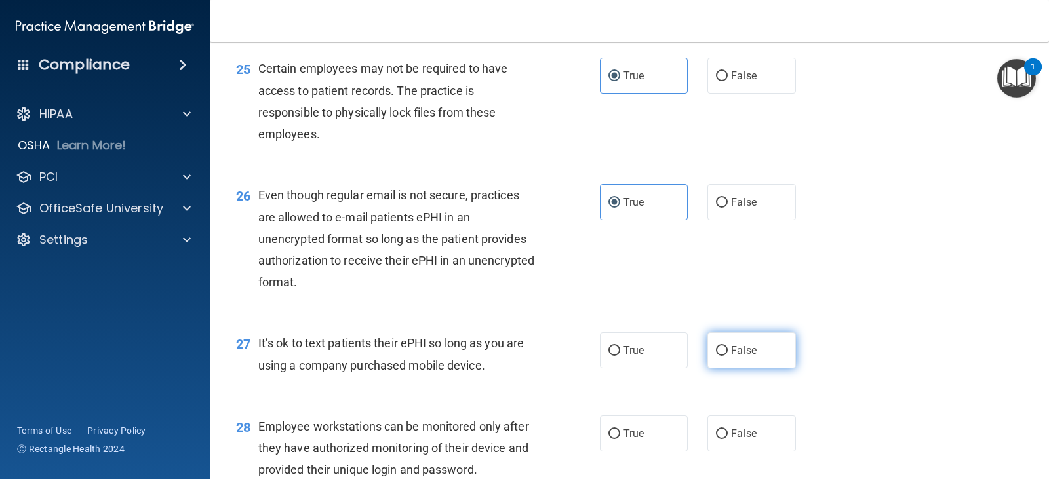
click at [739, 357] on span "False" at bounding box center [744, 350] width 26 height 12
click at [727, 356] on input "False" at bounding box center [722, 351] width 12 height 10
radio input "true"
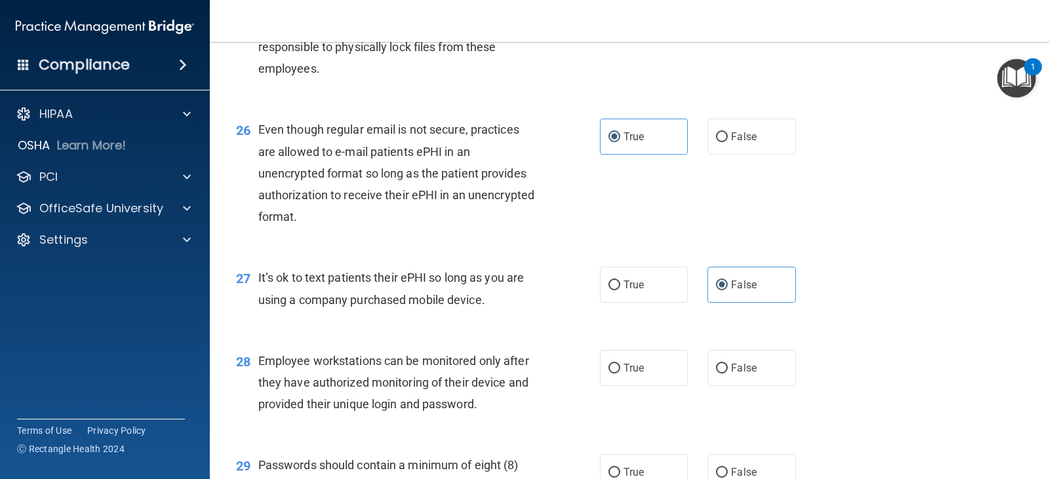
scroll to position [3015, 0]
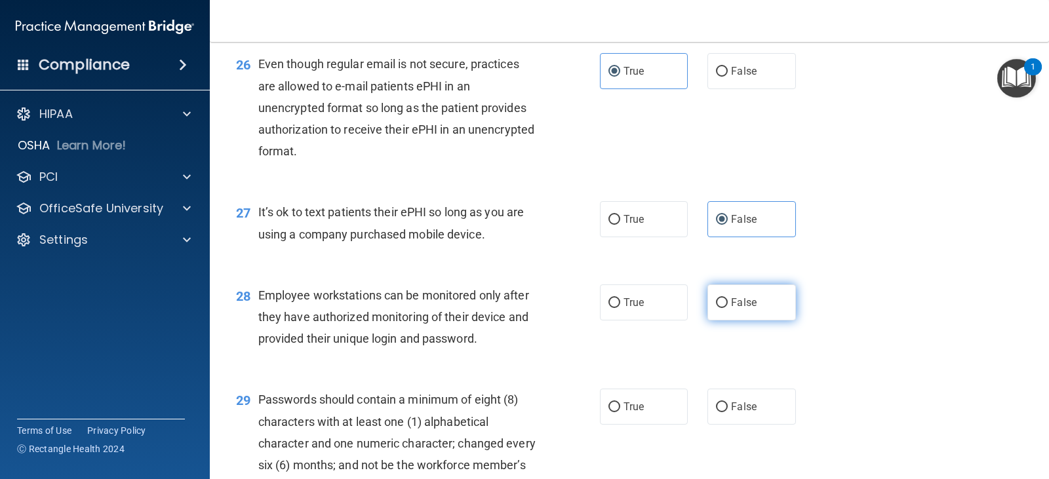
click at [735, 309] on span "False" at bounding box center [744, 302] width 26 height 12
click at [727, 308] on input "False" at bounding box center [722, 303] width 12 height 10
radio input "true"
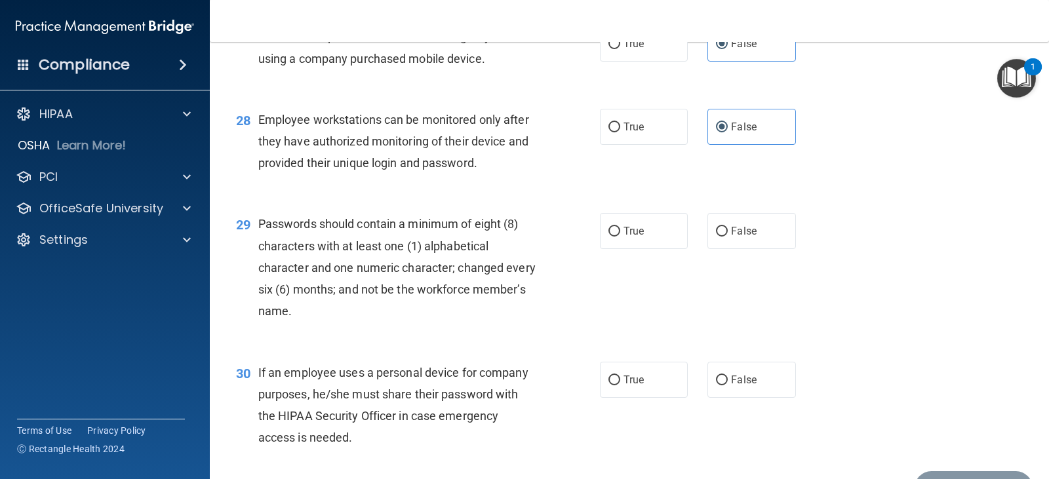
scroll to position [3211, 0]
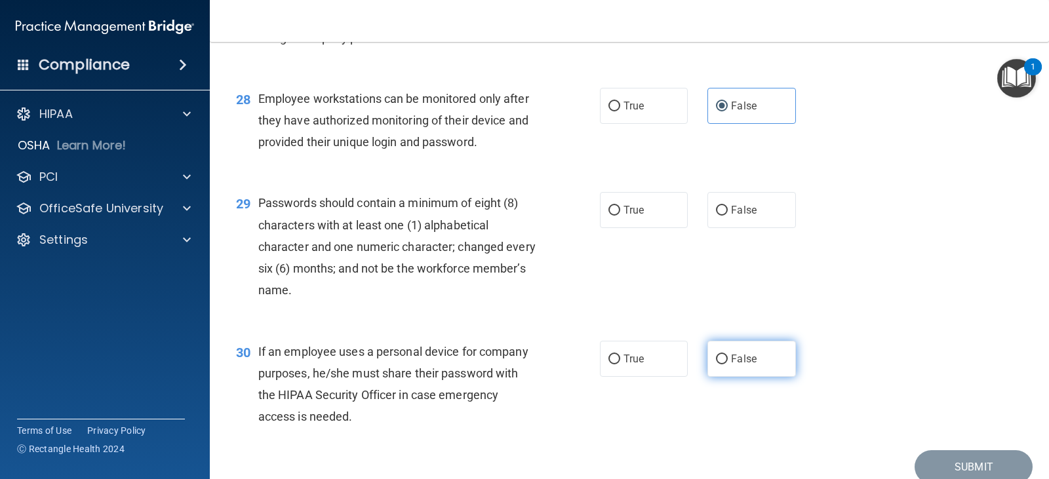
click at [724, 377] on label "False" at bounding box center [751, 359] width 88 height 36
click at [724, 364] on input "False" at bounding box center [722, 360] width 12 height 10
radio input "true"
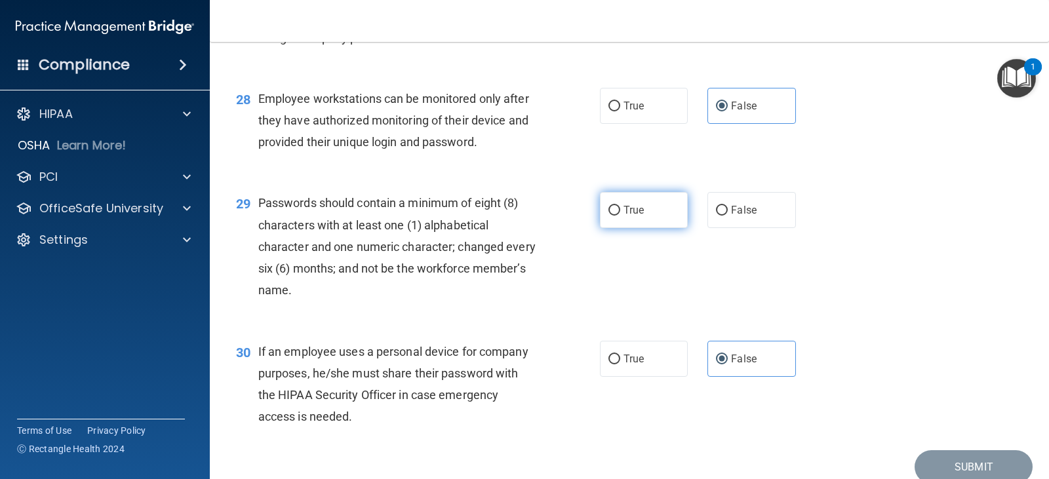
click at [644, 228] on label "True" at bounding box center [644, 210] width 88 height 36
click at [620, 216] on input "True" at bounding box center [614, 211] width 12 height 10
radio input "true"
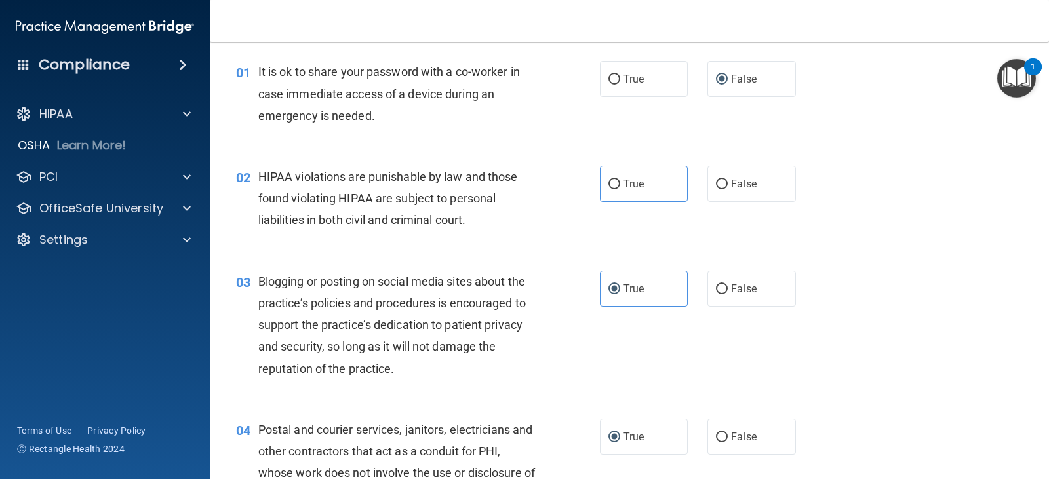
scroll to position [66, 0]
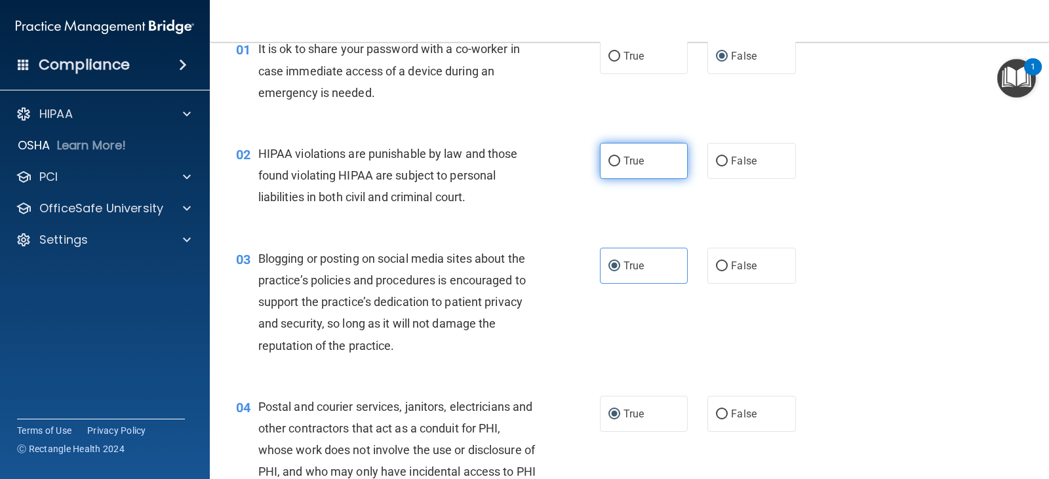
click at [618, 161] on label "True" at bounding box center [644, 161] width 88 height 36
click at [618, 161] on input "True" at bounding box center [614, 162] width 12 height 10
radio input "true"
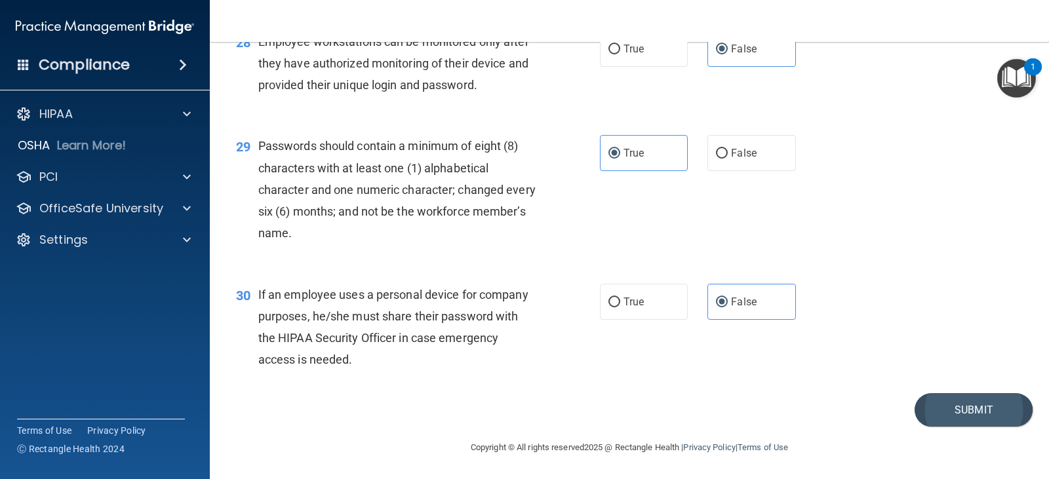
scroll to position [3290, 0]
click at [948, 408] on button "Submit" at bounding box center [973, 409] width 118 height 33
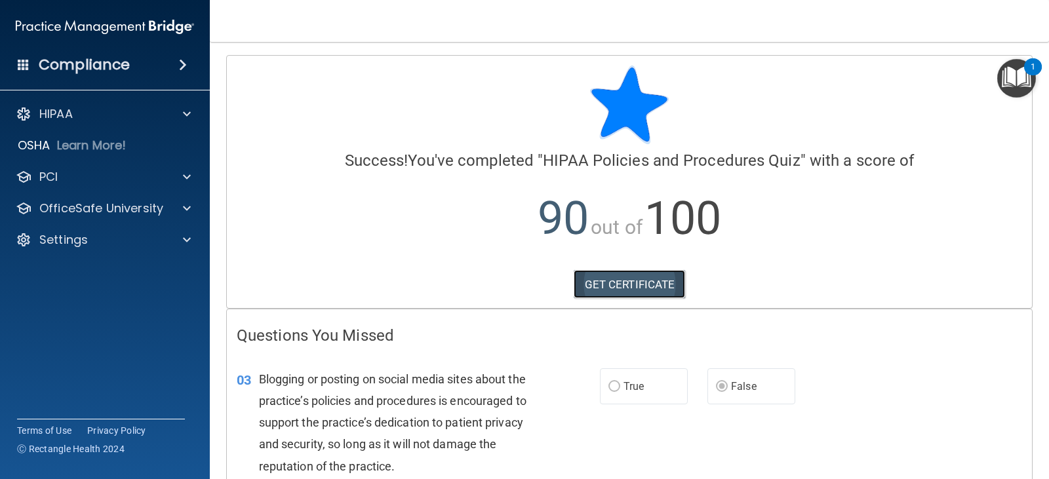
click at [621, 282] on link "GET CERTIFICATE" at bounding box center [629, 284] width 112 height 29
click at [1011, 75] on img "Open Resource Center, 1 new notification" at bounding box center [1016, 78] width 39 height 39
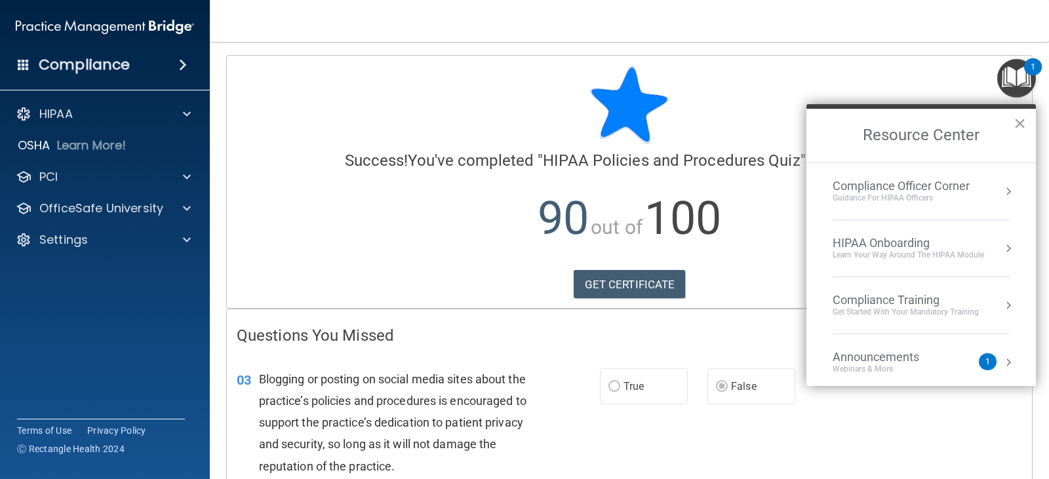
click at [893, 317] on div "Get Started with your mandatory training" at bounding box center [905, 312] width 146 height 11
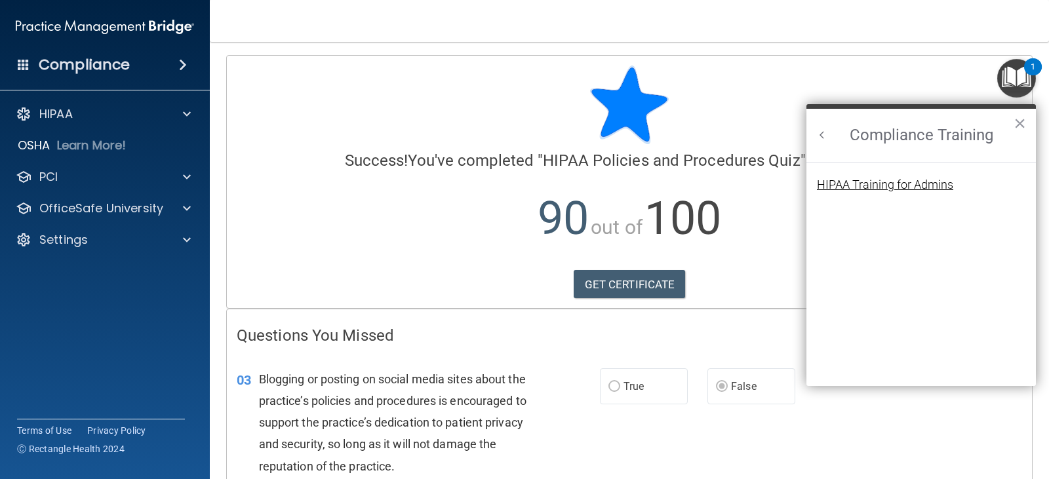
click at [859, 181] on div "HIPAA Training for Admins" at bounding box center [885, 185] width 136 height 12
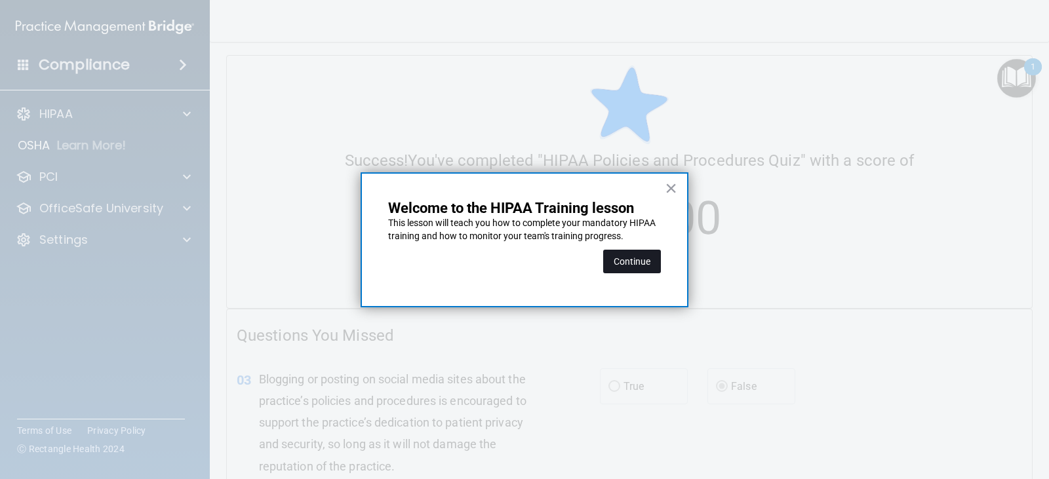
click at [632, 267] on button "Continue" at bounding box center [632, 262] width 58 height 24
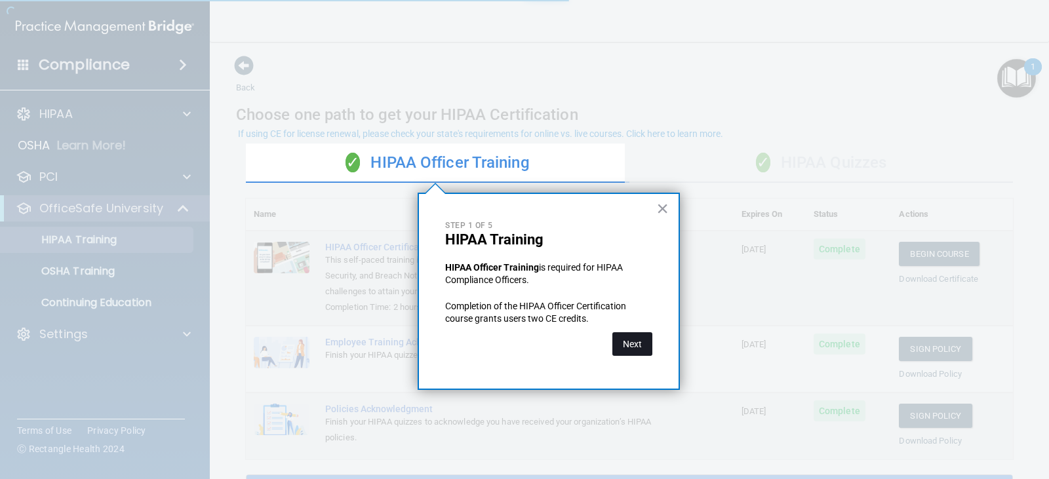
click at [634, 344] on button "Next" at bounding box center [632, 344] width 40 height 24
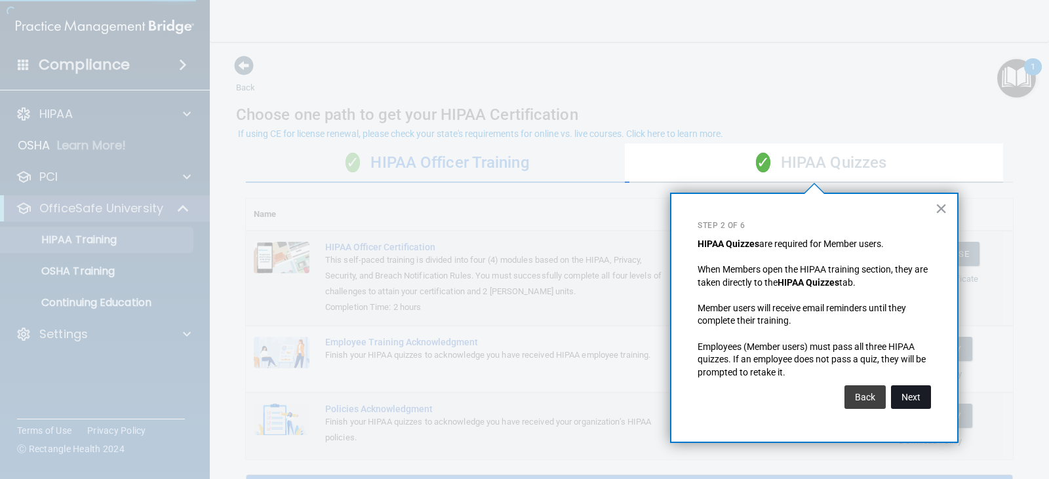
click at [902, 391] on button "Next" at bounding box center [911, 397] width 40 height 24
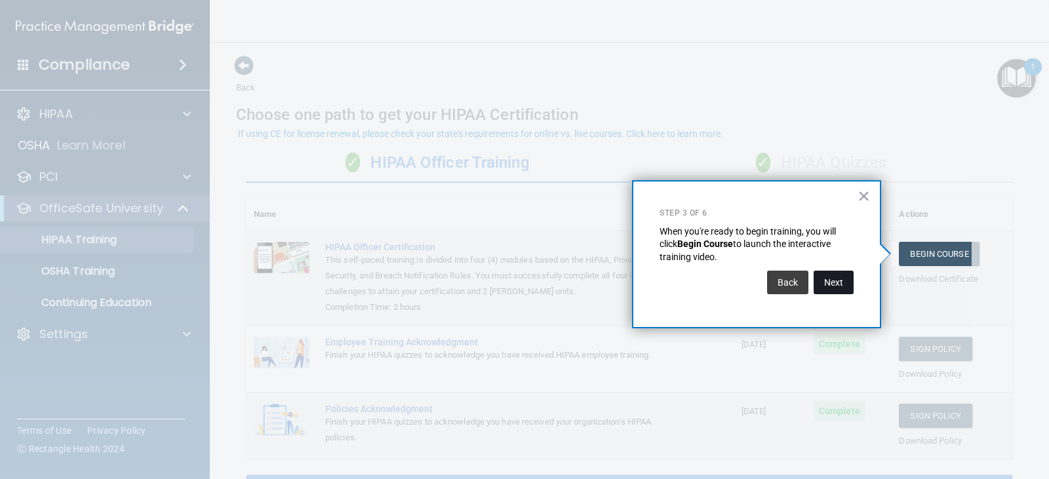
click at [832, 280] on button "Next" at bounding box center [833, 283] width 40 height 24
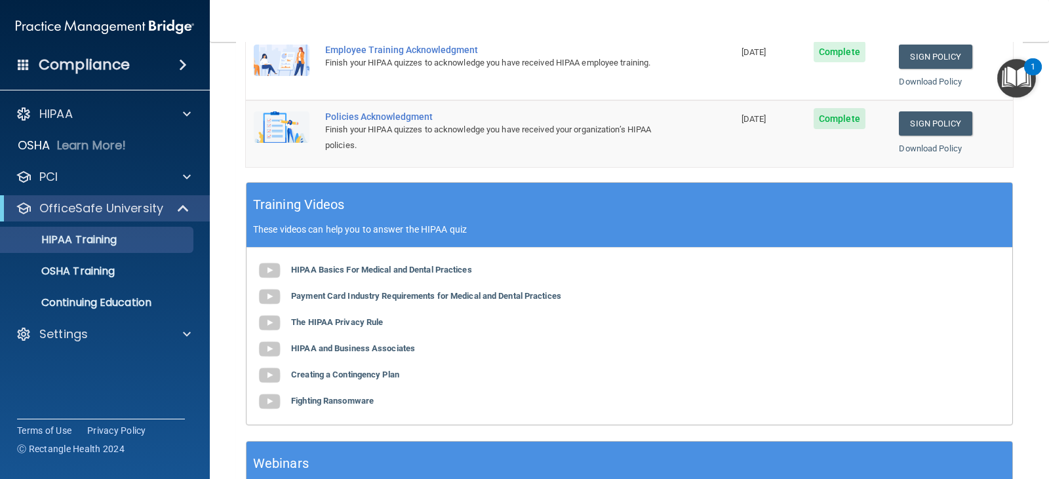
scroll to position [262, 0]
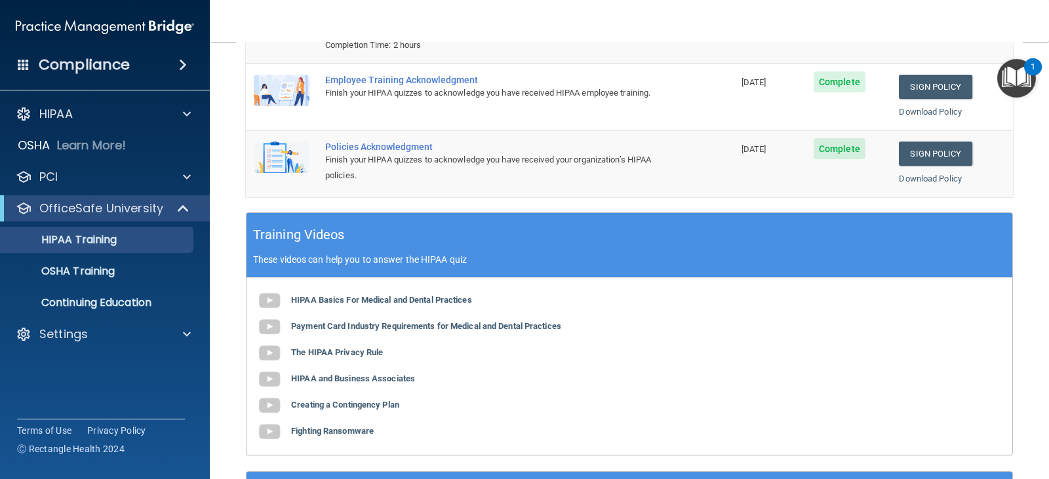
click at [1027, 68] on div "1" at bounding box center [1033, 66] width 18 height 17
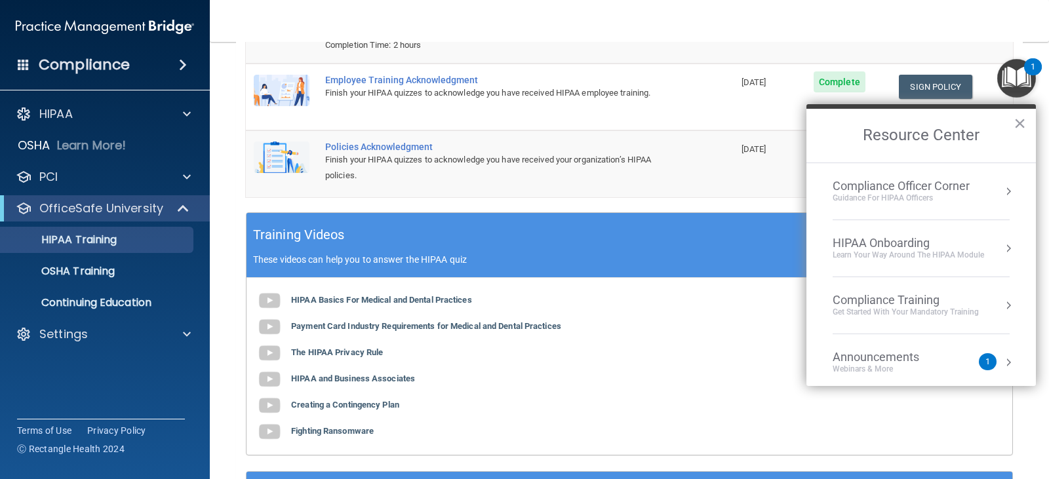
click at [880, 240] on div "HIPAA Onboarding" at bounding box center [907, 243] width 151 height 14
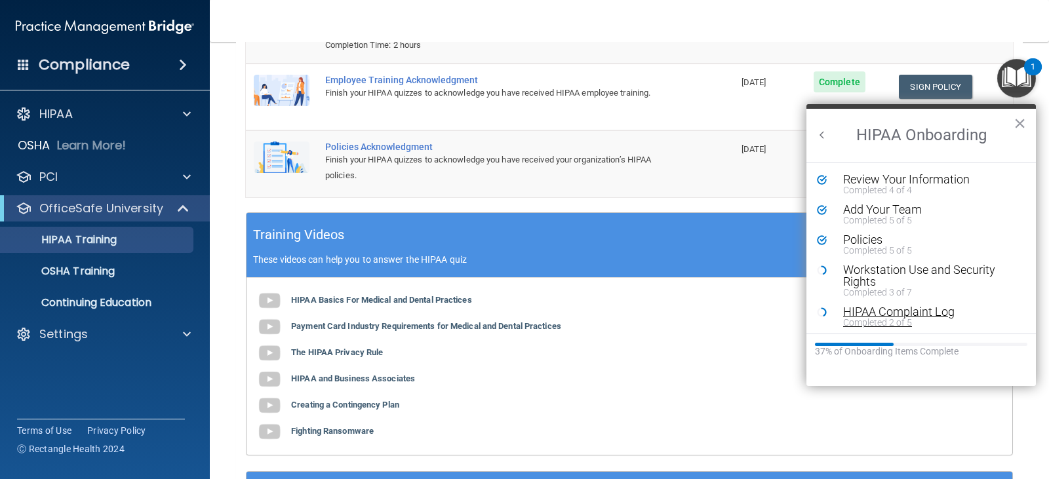
scroll to position [66, 0]
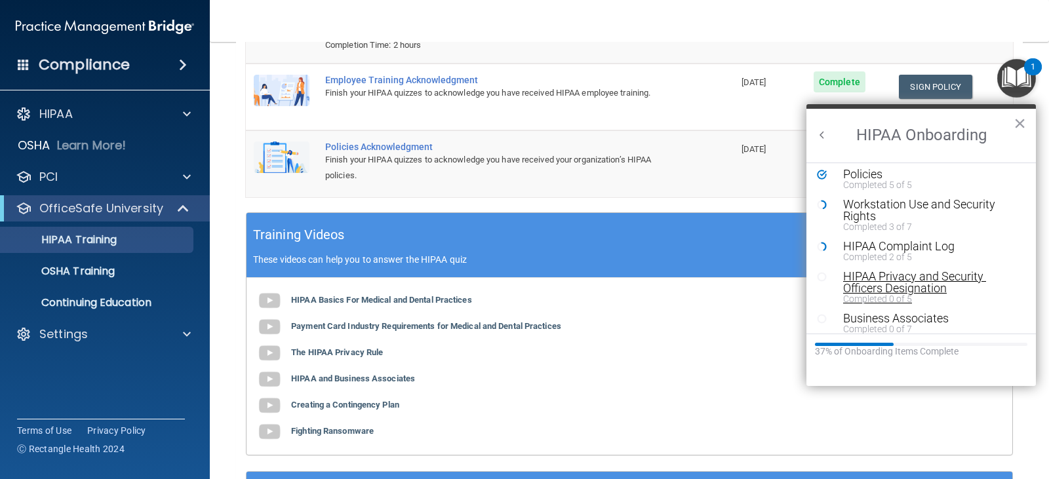
click at [871, 279] on div "HIPAA Privacy and Security Officers Designation" at bounding box center [926, 283] width 166 height 24
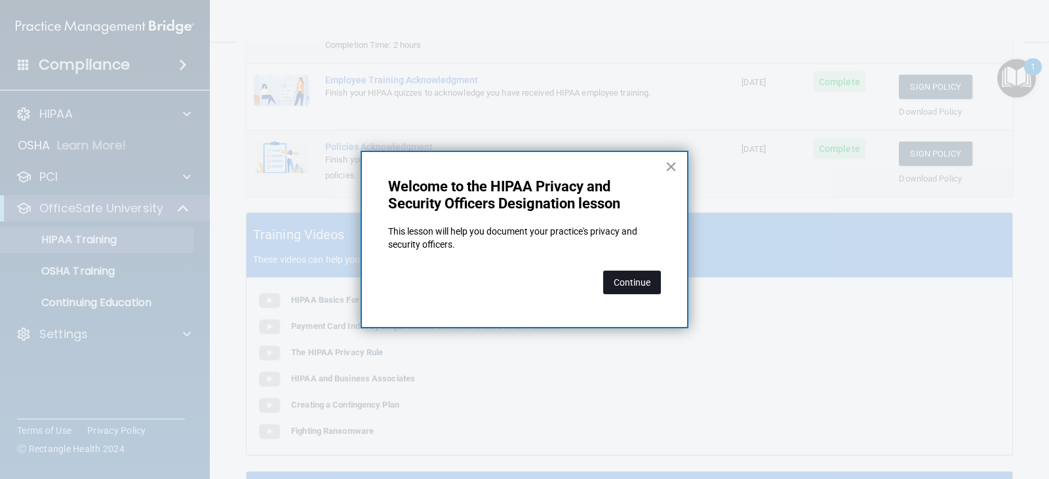
click at [621, 282] on button "Continue" at bounding box center [632, 283] width 58 height 24
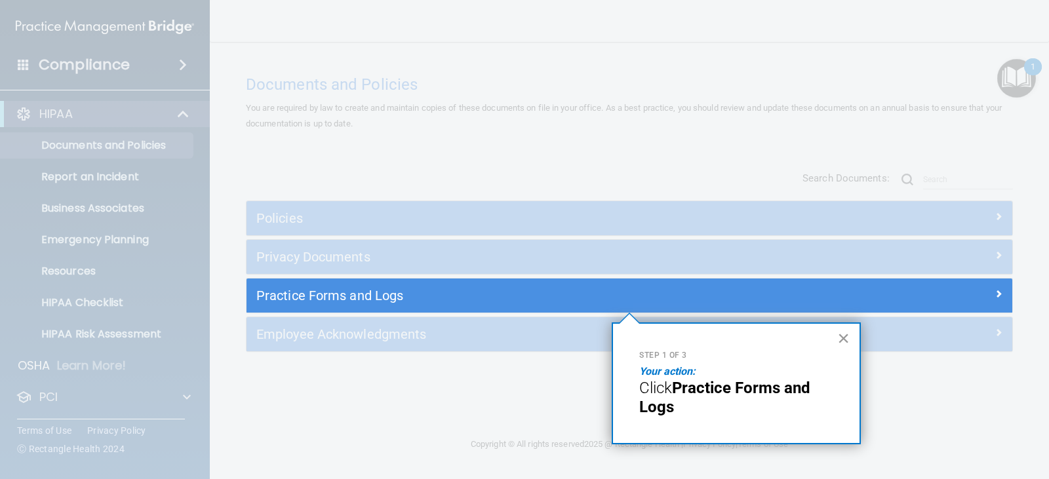
click at [844, 336] on button "×" at bounding box center [843, 338] width 12 height 21
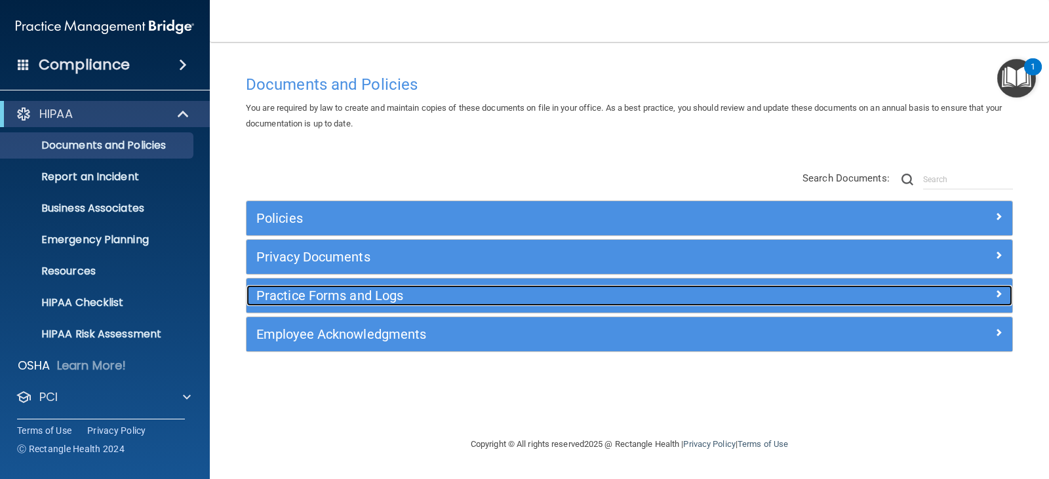
click at [316, 300] on h5 "Practice Forms and Logs" at bounding box center [533, 295] width 554 height 14
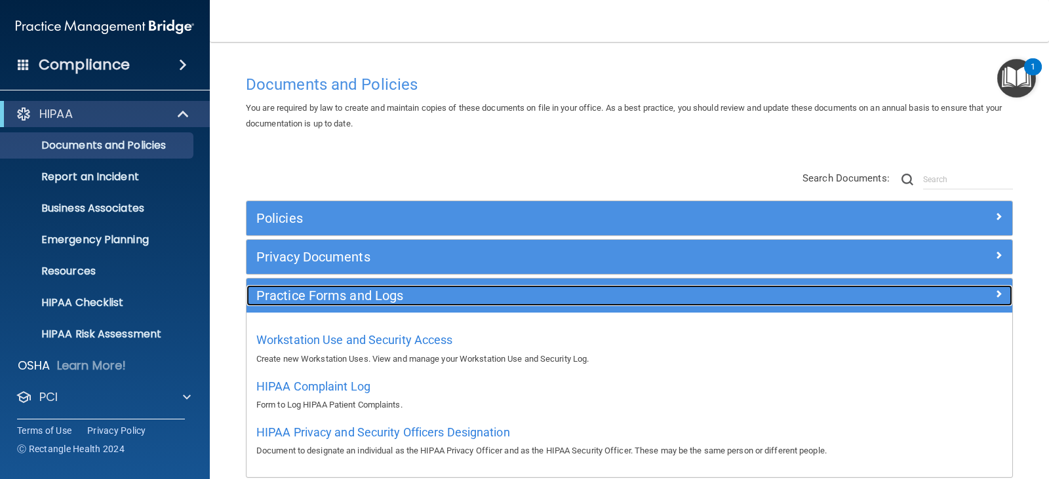
scroll to position [66, 0]
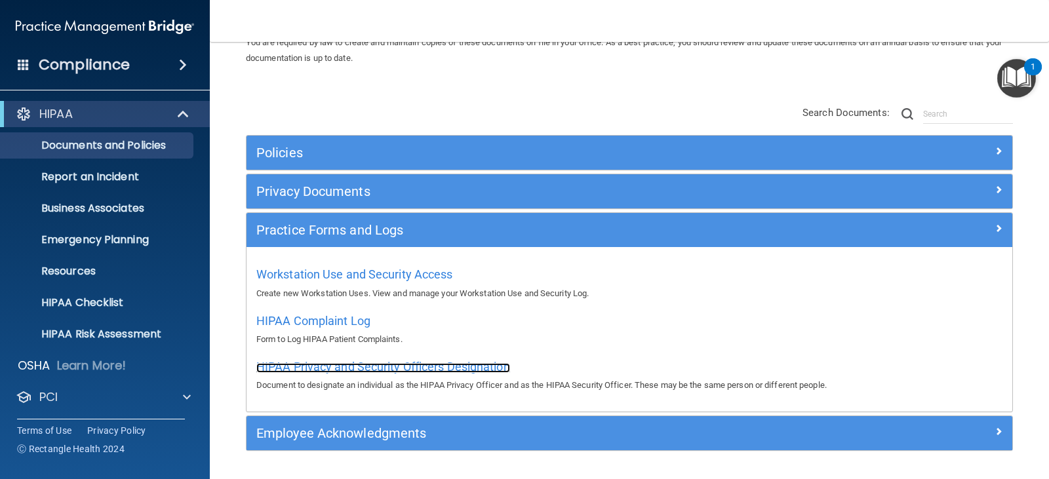
click at [315, 366] on span "HIPAA Privacy and Security Officers Designation" at bounding box center [383, 367] width 254 height 14
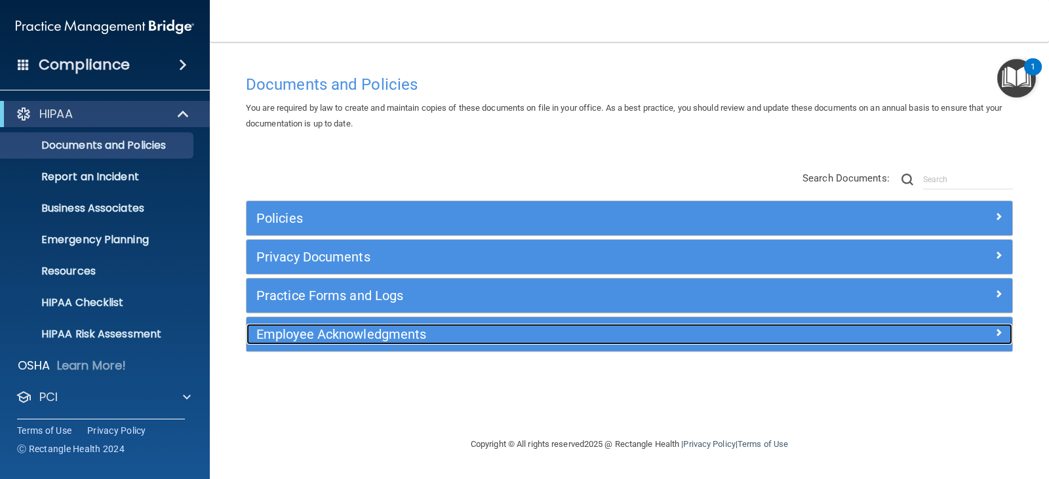
click at [375, 330] on h5 "Employee Acknowledgments" at bounding box center [533, 334] width 554 height 14
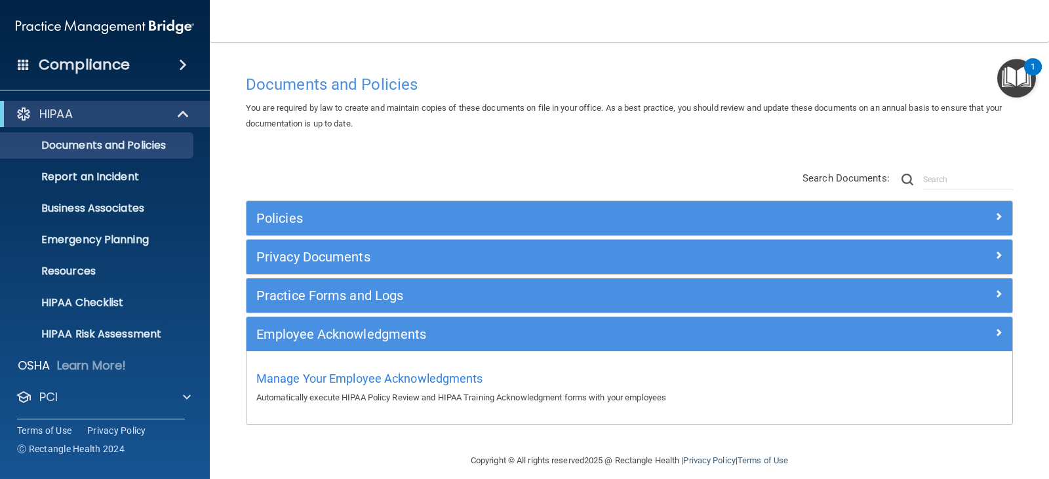
click at [1024, 68] on div "1" at bounding box center [1033, 66] width 18 height 17
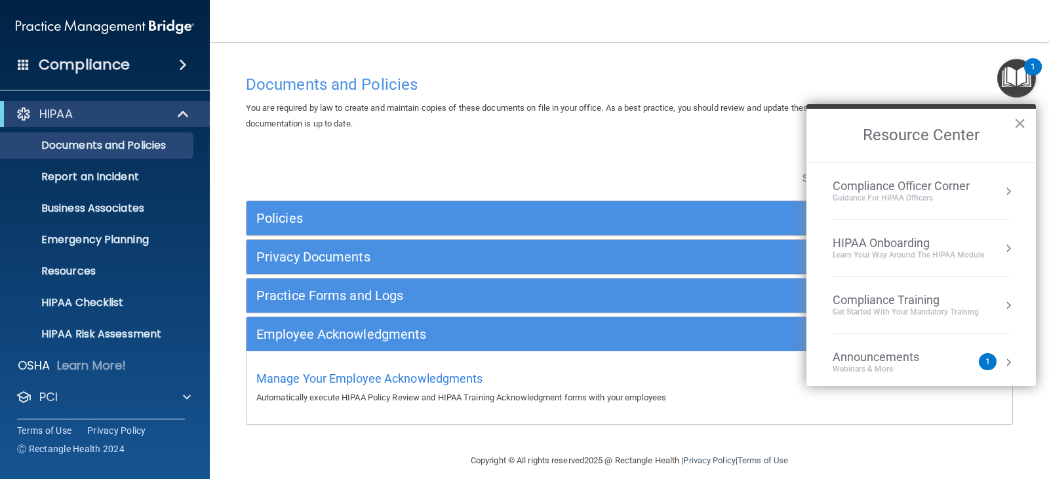
click at [943, 360] on div "Announcements" at bounding box center [888, 357] width 113 height 14
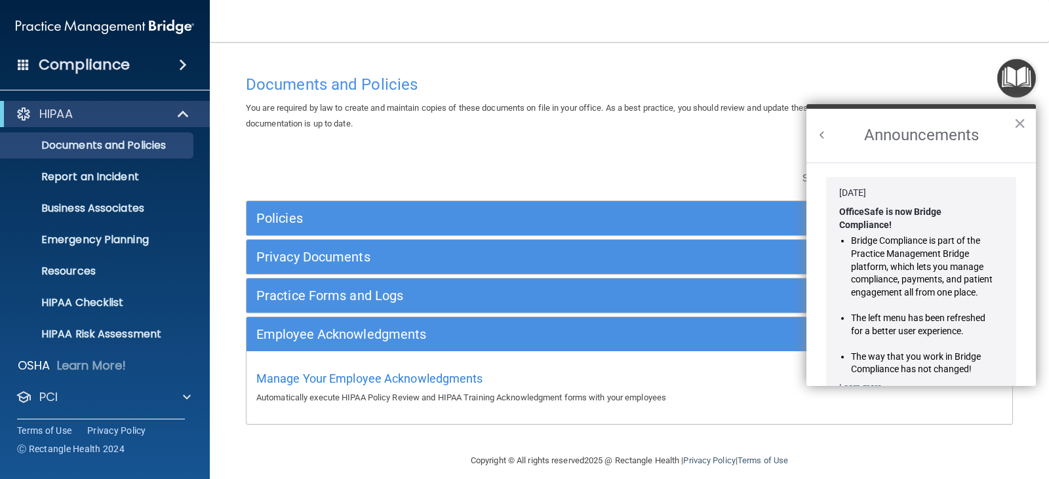
click at [819, 139] on button "Back to Resource Center Home" at bounding box center [821, 134] width 13 height 13
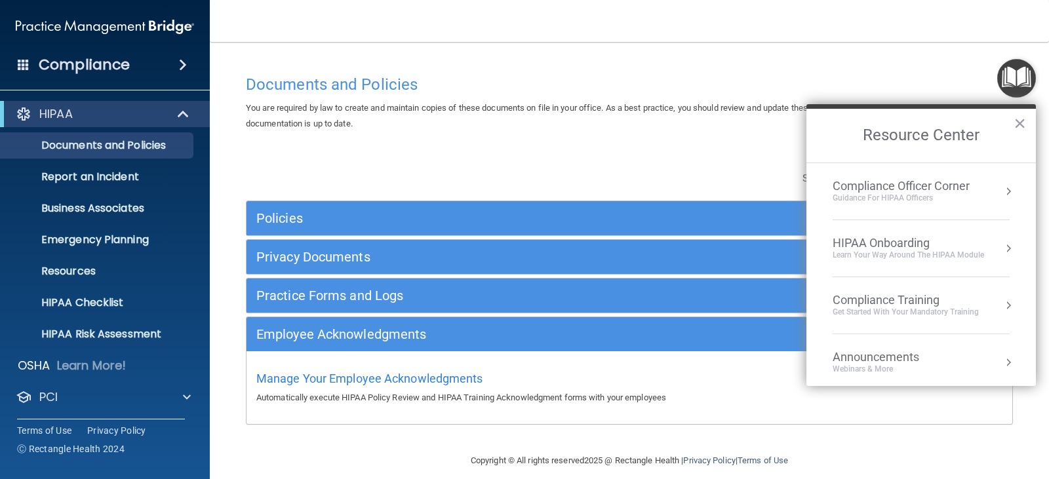
click at [909, 301] on div "Compliance Training" at bounding box center [905, 300] width 146 height 14
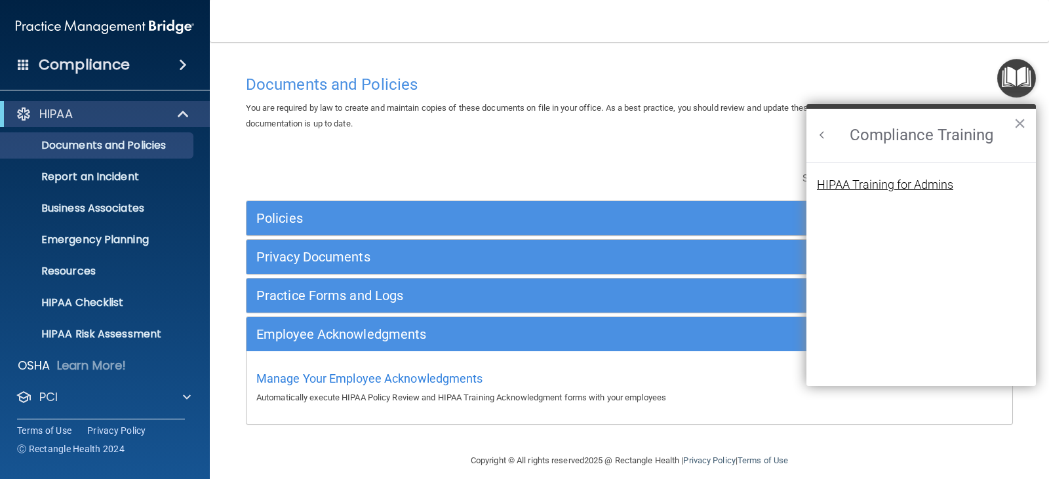
click at [852, 184] on div "HIPAA Training for Admins" at bounding box center [885, 185] width 136 height 12
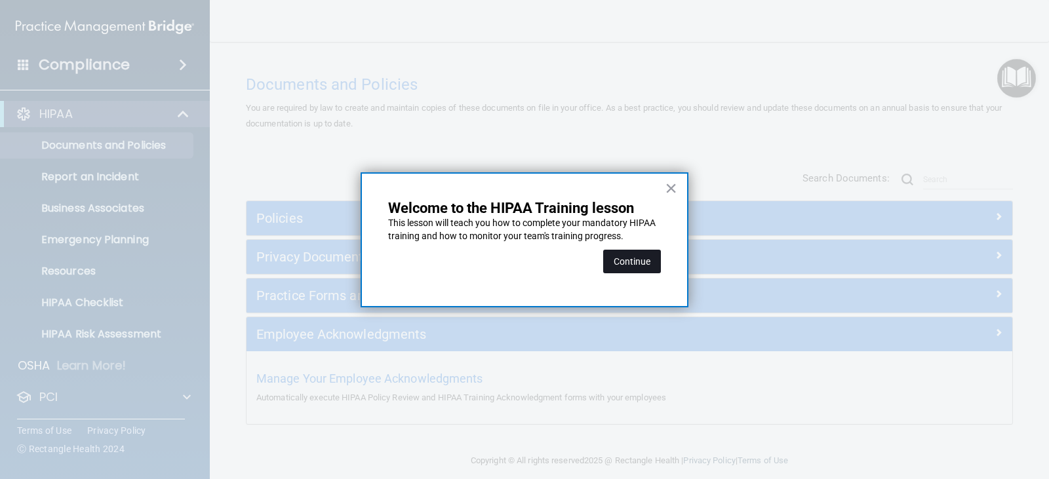
click at [620, 261] on button "Continue" at bounding box center [632, 262] width 58 height 24
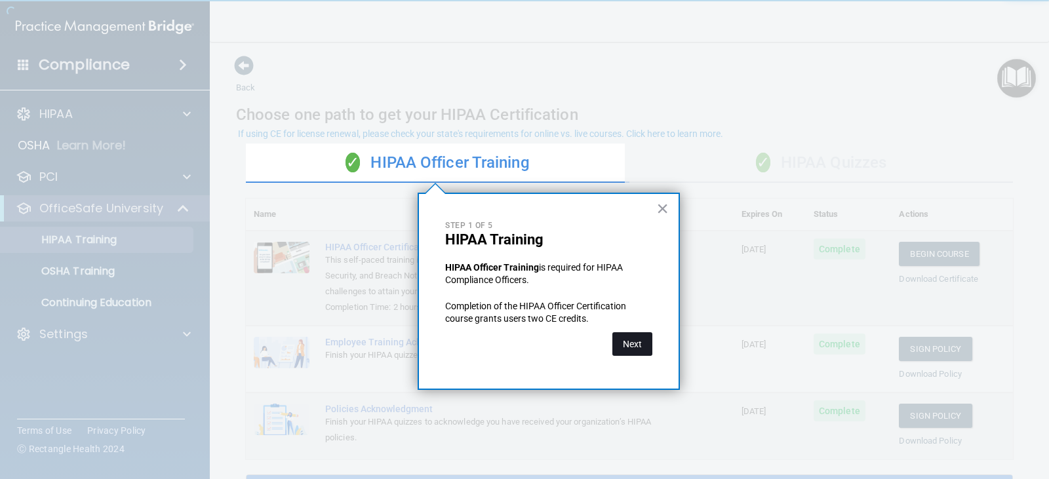
click at [627, 346] on button "Next" at bounding box center [632, 344] width 40 height 24
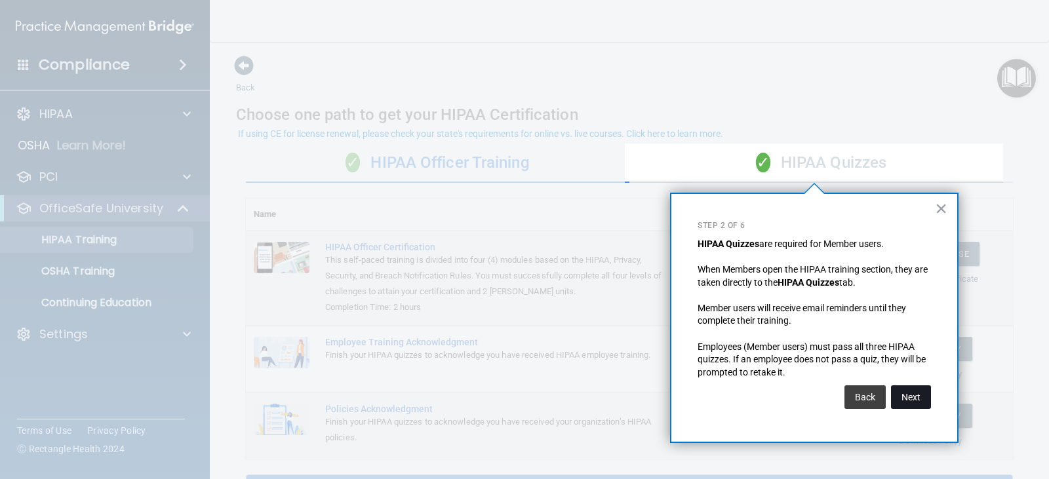
click at [912, 393] on button "Next" at bounding box center [911, 397] width 40 height 24
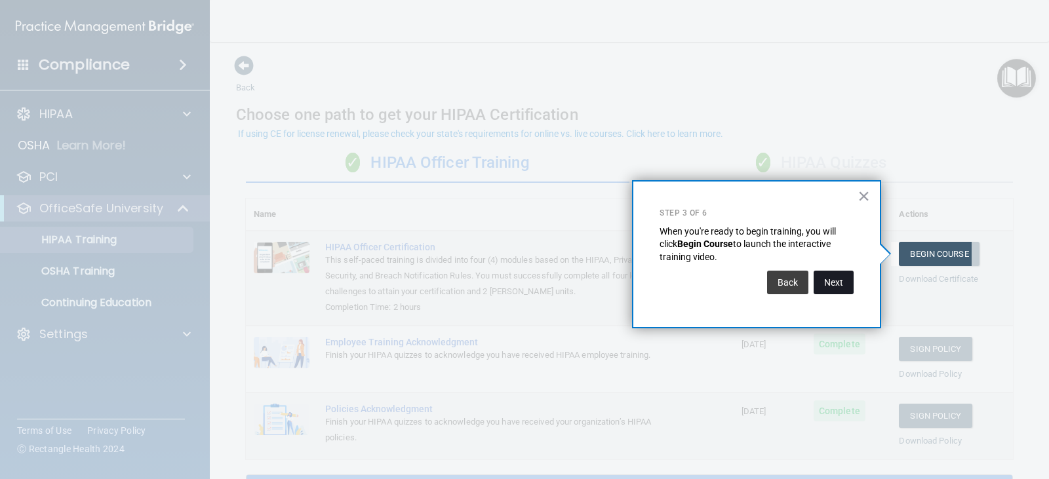
click at [840, 283] on button "Next" at bounding box center [833, 283] width 40 height 24
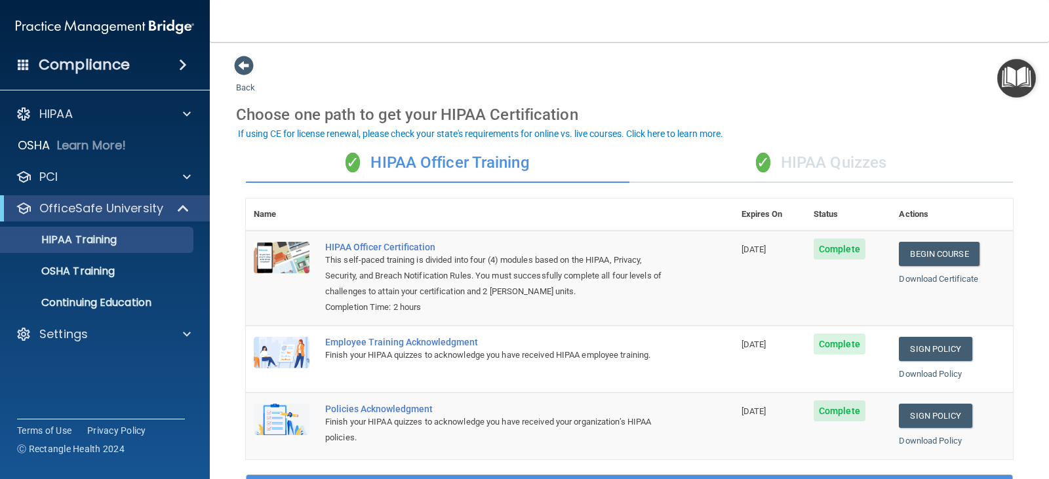
click at [792, 168] on div "✓ HIPAA Quizzes" at bounding box center [820, 163] width 383 height 39
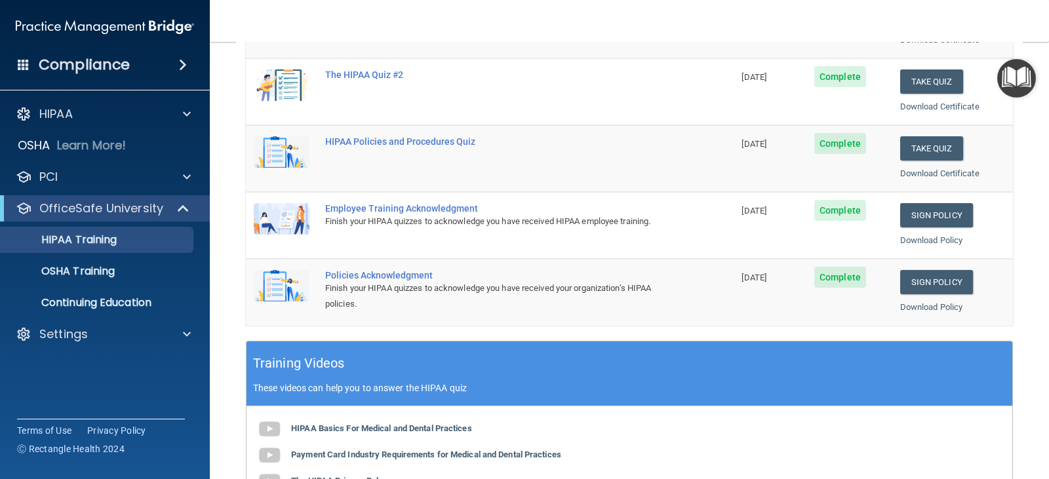
scroll to position [262, 0]
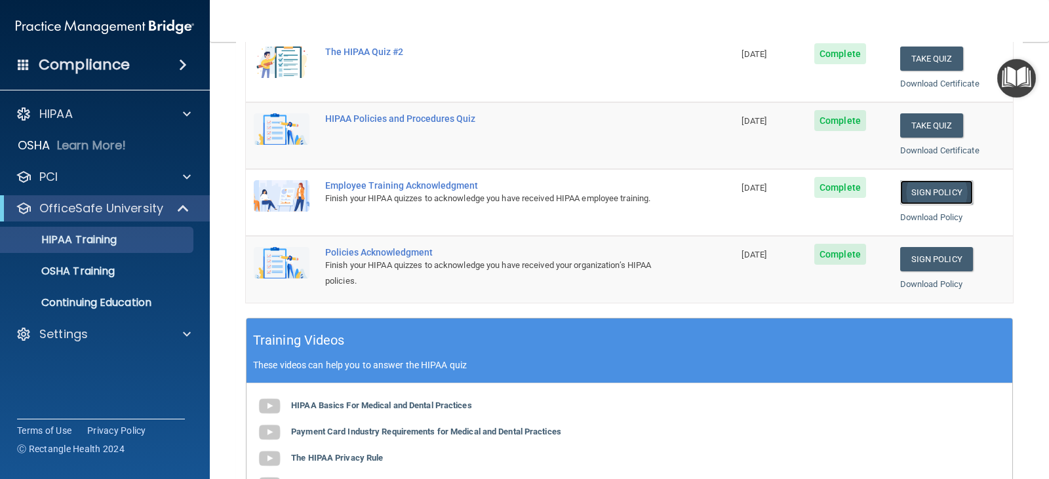
click at [914, 192] on link "Sign Policy" at bounding box center [936, 192] width 73 height 24
click at [912, 258] on link "Sign Policy" at bounding box center [936, 259] width 73 height 24
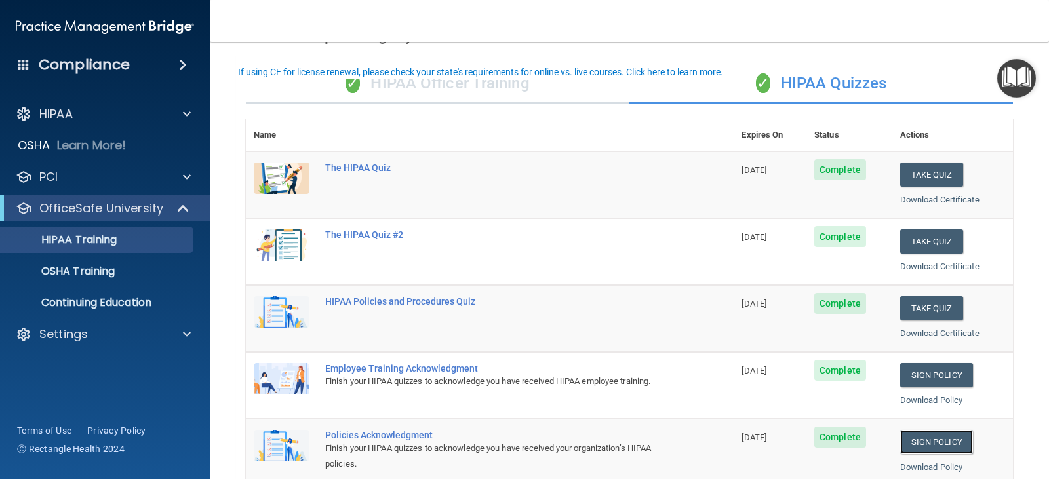
scroll to position [49, 0]
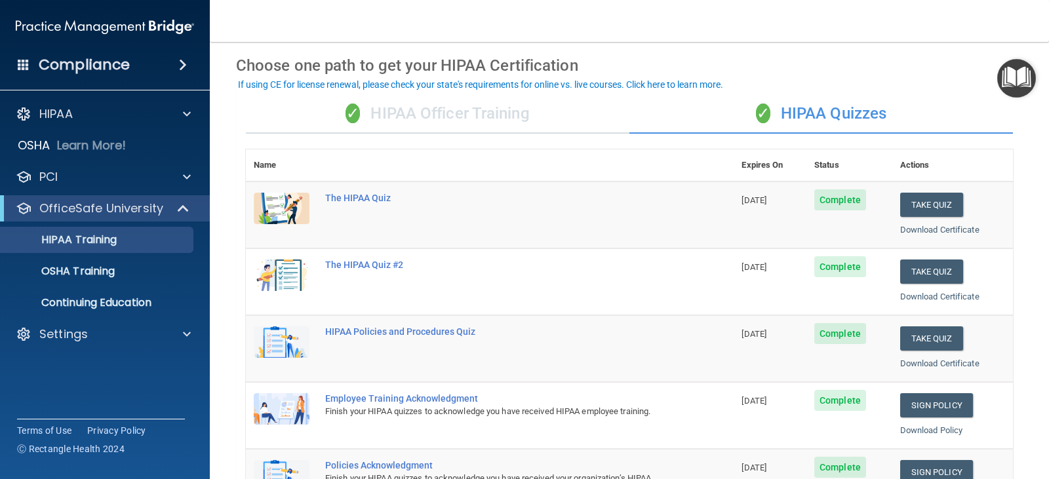
click at [1016, 74] on img "Open Resource Center" at bounding box center [1016, 78] width 39 height 39
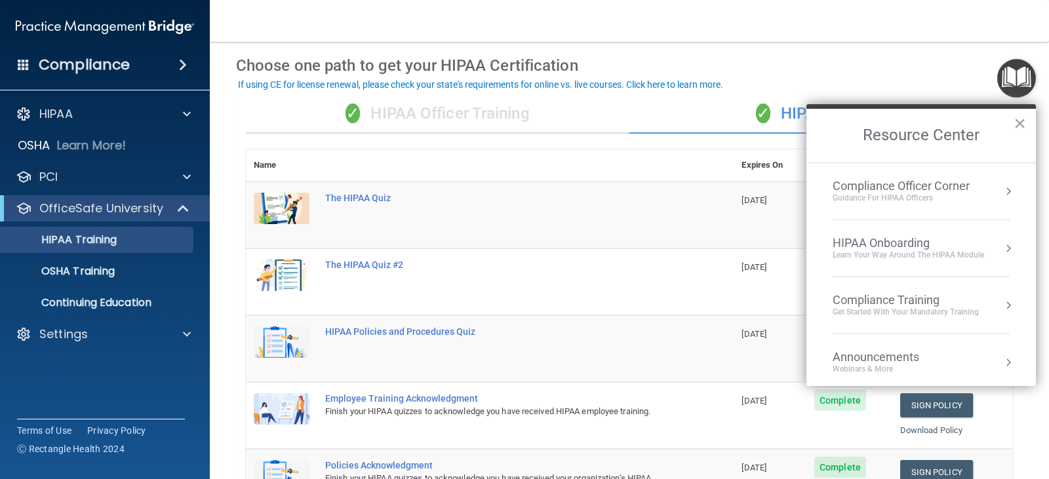
click at [851, 240] on div "HIPAA Onboarding" at bounding box center [907, 243] width 151 height 14
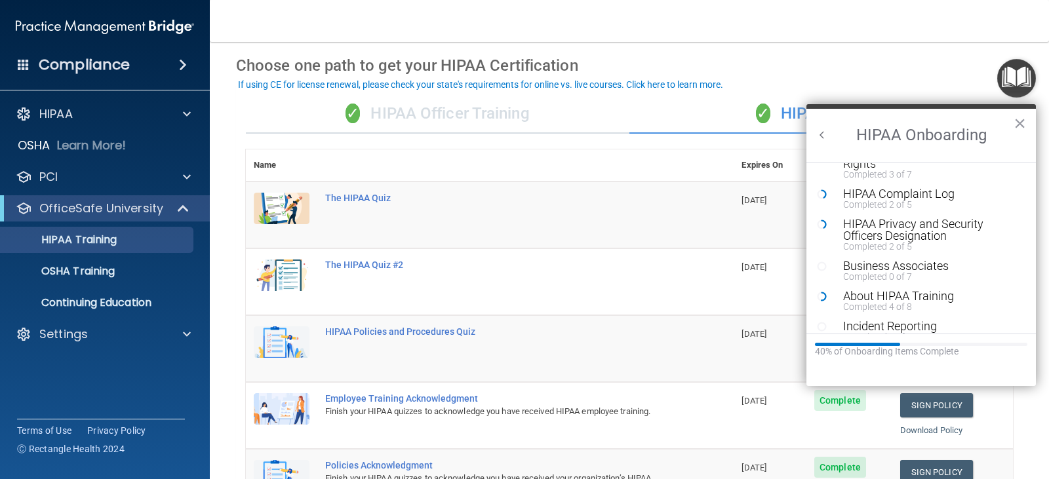
scroll to position [131, 0]
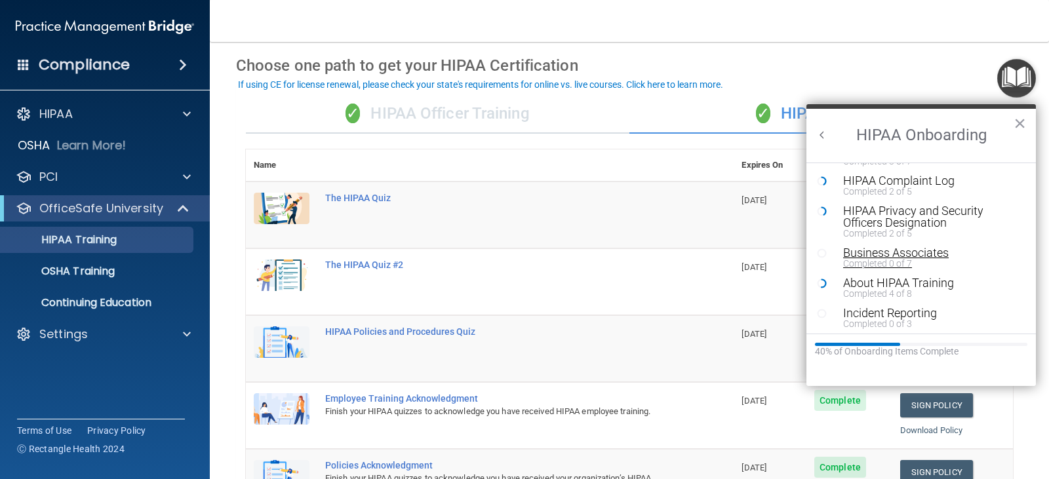
click at [855, 255] on div "Business Associates" at bounding box center [926, 253] width 166 height 12
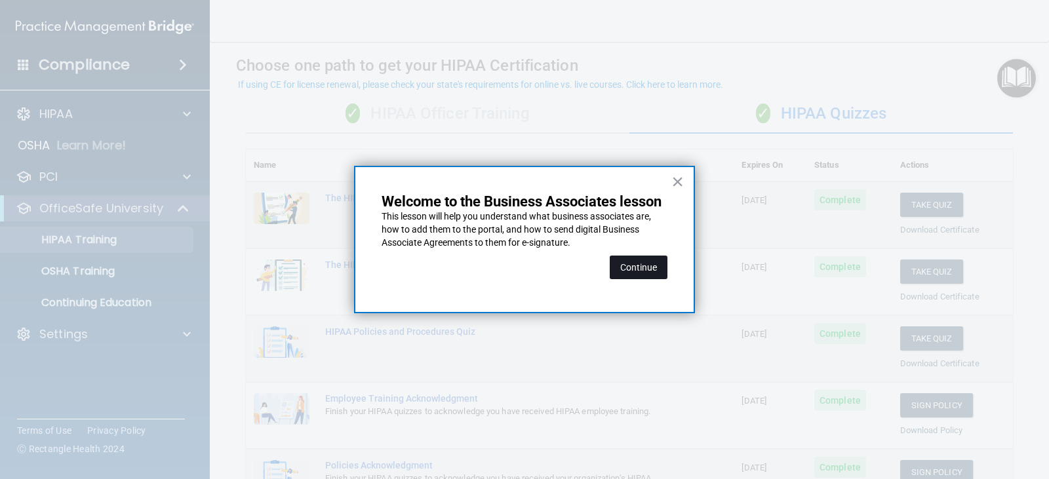
click at [642, 268] on button "Continue" at bounding box center [638, 268] width 58 height 24
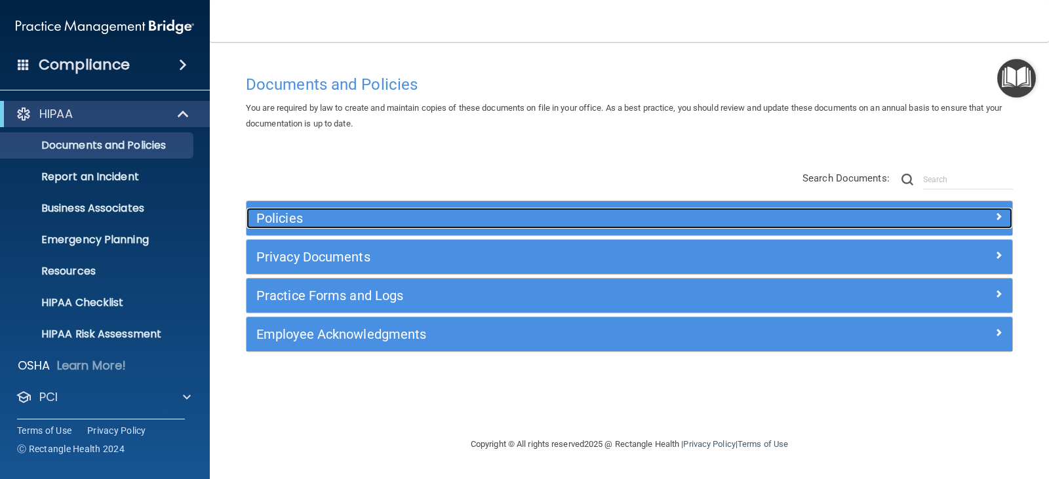
click at [260, 217] on h5 "Policies" at bounding box center [533, 218] width 554 height 14
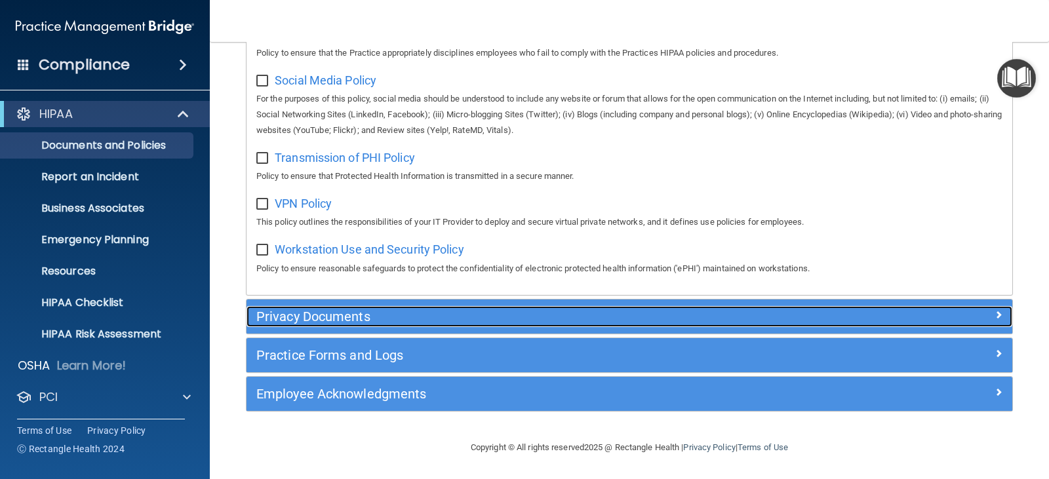
click at [339, 311] on h5 "Privacy Documents" at bounding box center [533, 316] width 554 height 14
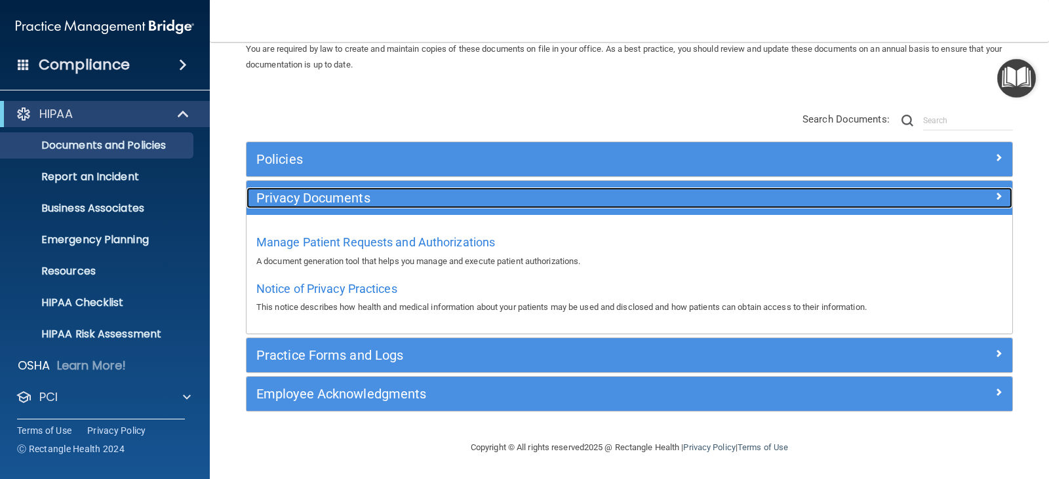
scroll to position [59, 0]
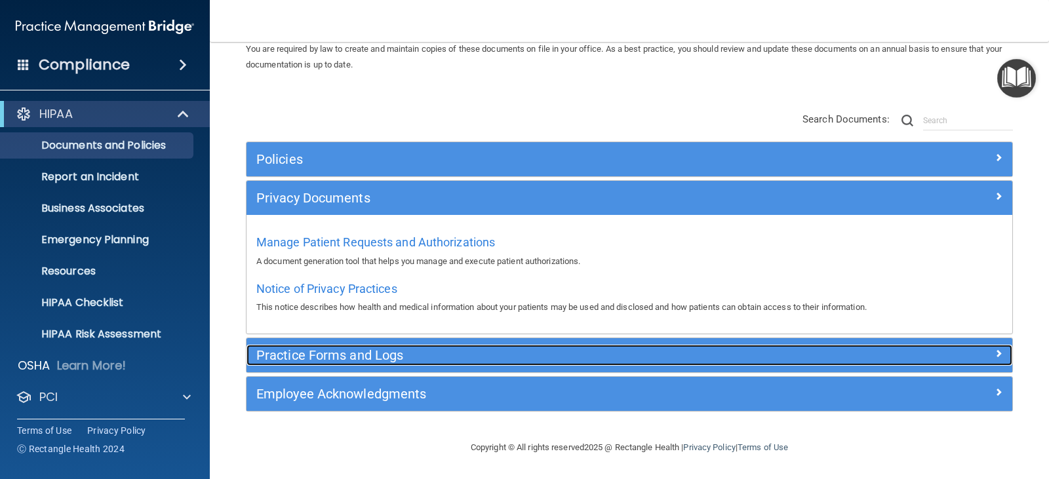
click at [334, 355] on h5 "Practice Forms and Logs" at bounding box center [533, 355] width 554 height 14
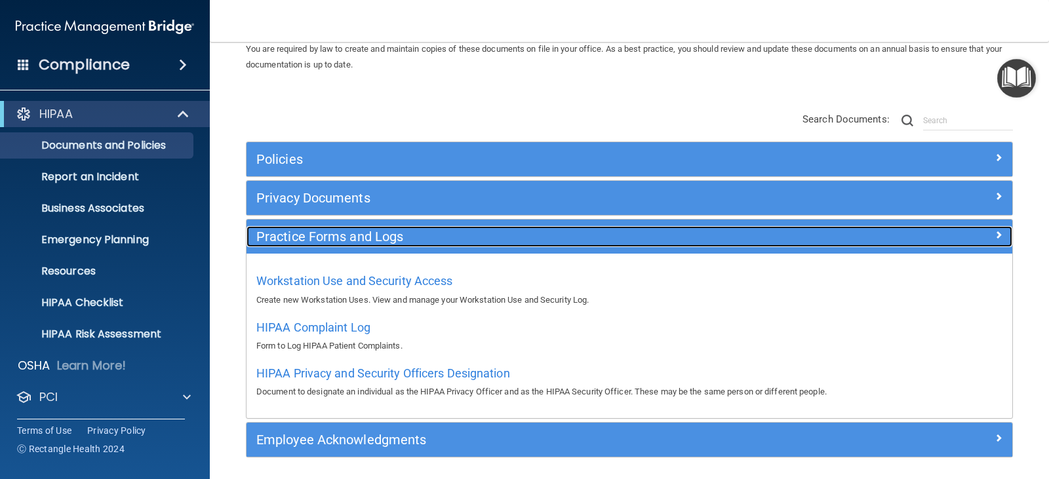
scroll to position [105, 0]
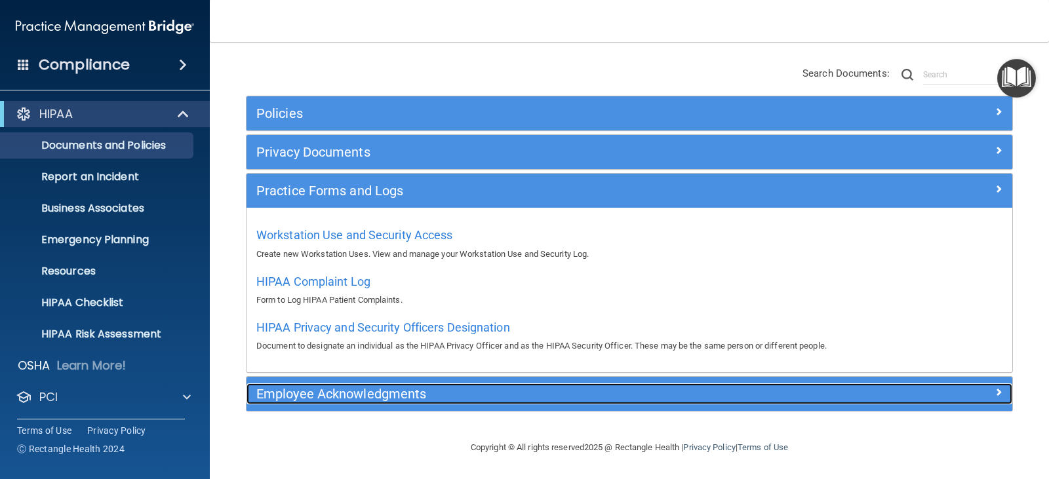
click at [349, 387] on h5 "Employee Acknowledgments" at bounding box center [533, 394] width 554 height 14
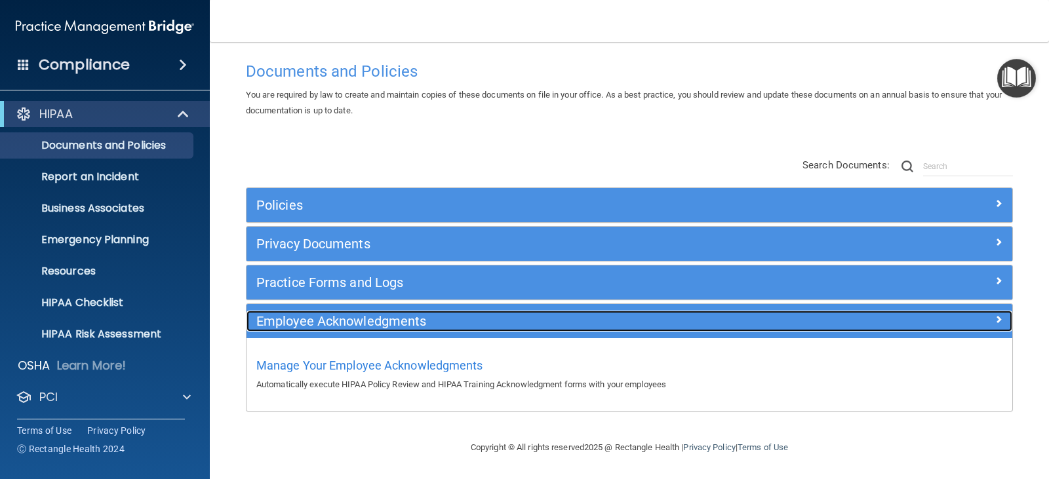
scroll to position [13, 0]
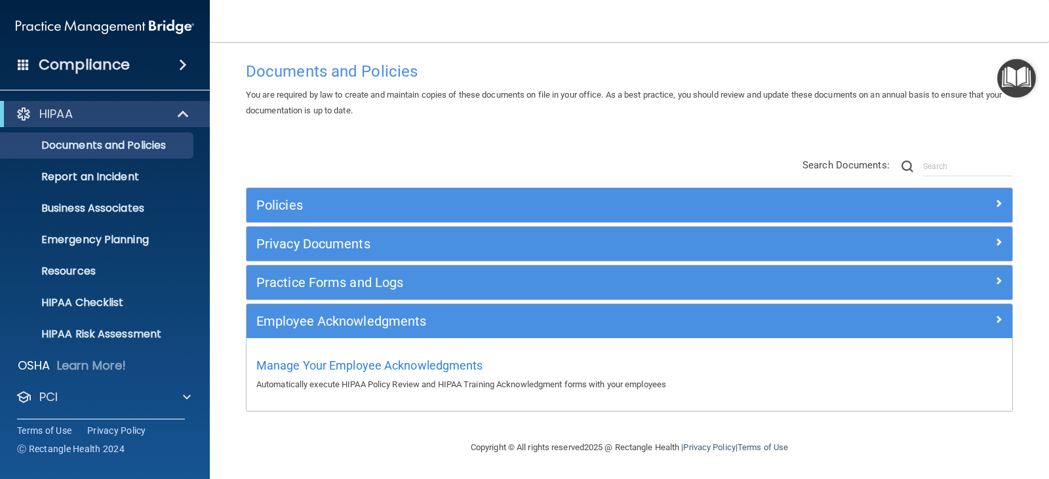
click at [1024, 72] on img "Open Resource Center" at bounding box center [1016, 78] width 39 height 39
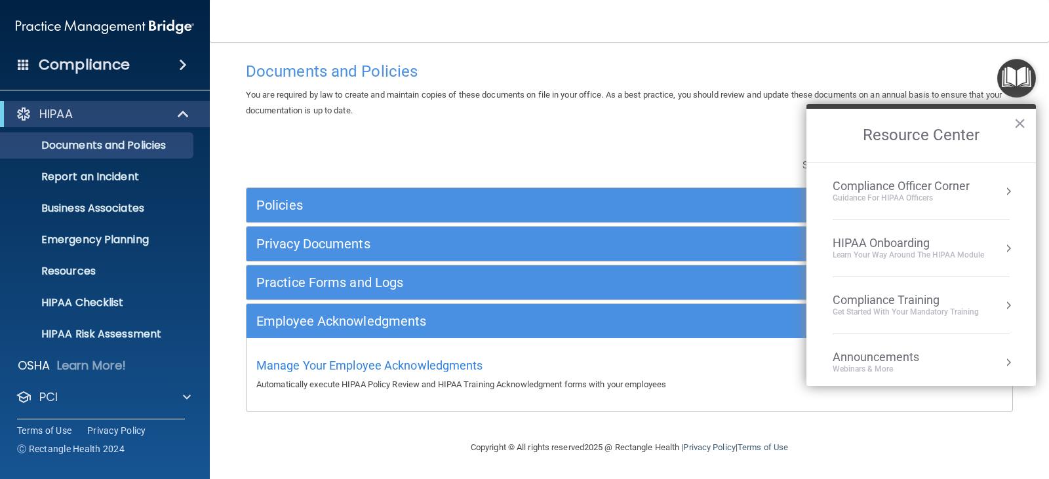
click at [872, 246] on div "HIPAA Onboarding" at bounding box center [907, 243] width 151 height 14
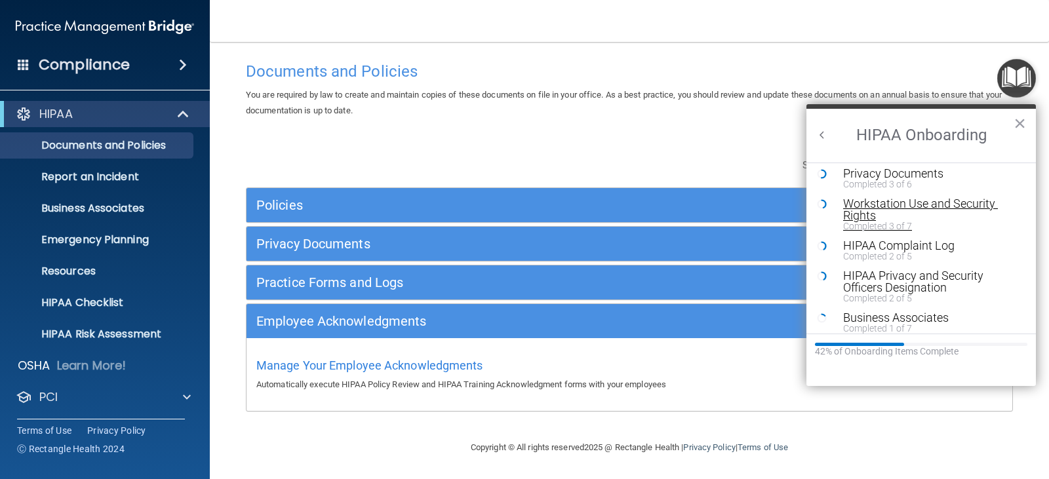
scroll to position [131, 0]
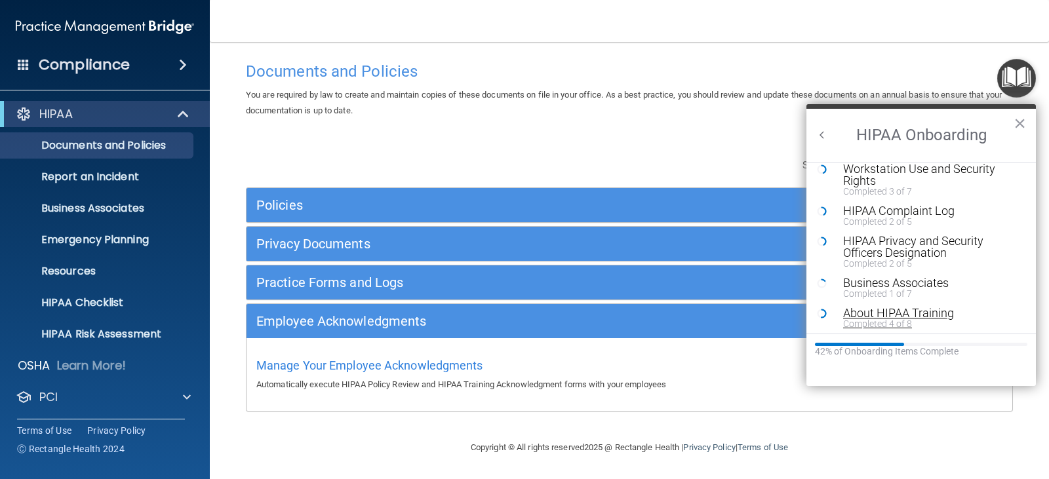
click at [861, 311] on div "About HIPAA Training" at bounding box center [926, 313] width 166 height 12
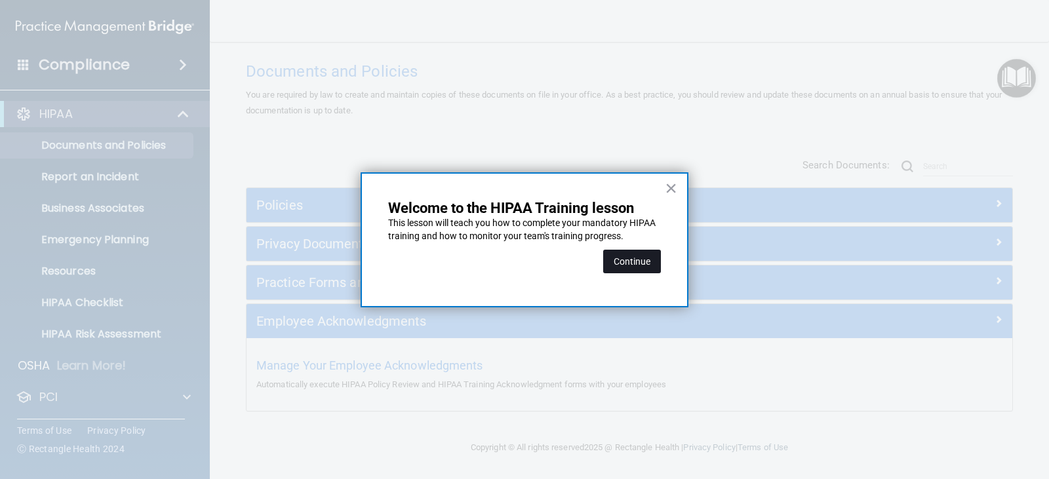
click at [614, 264] on button "Continue" at bounding box center [632, 262] width 58 height 24
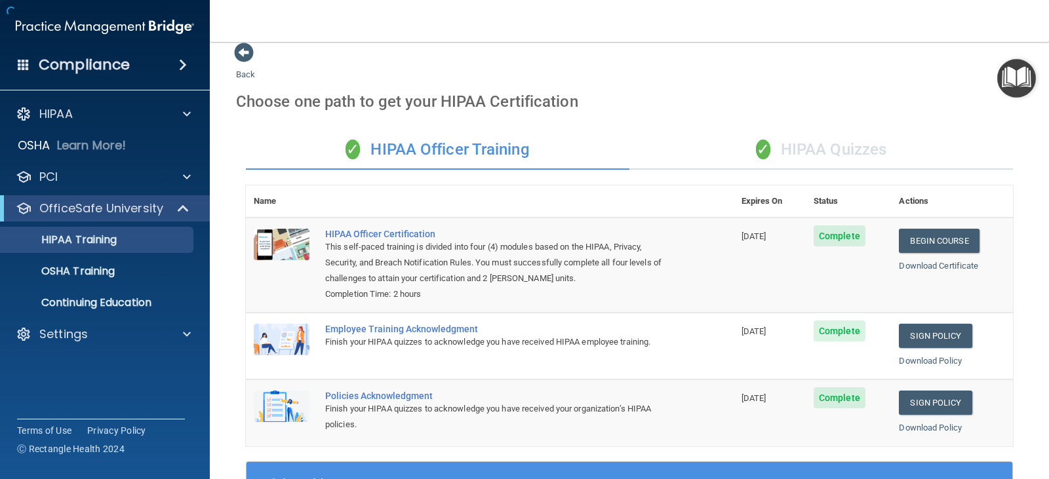
scroll to position [102, 0]
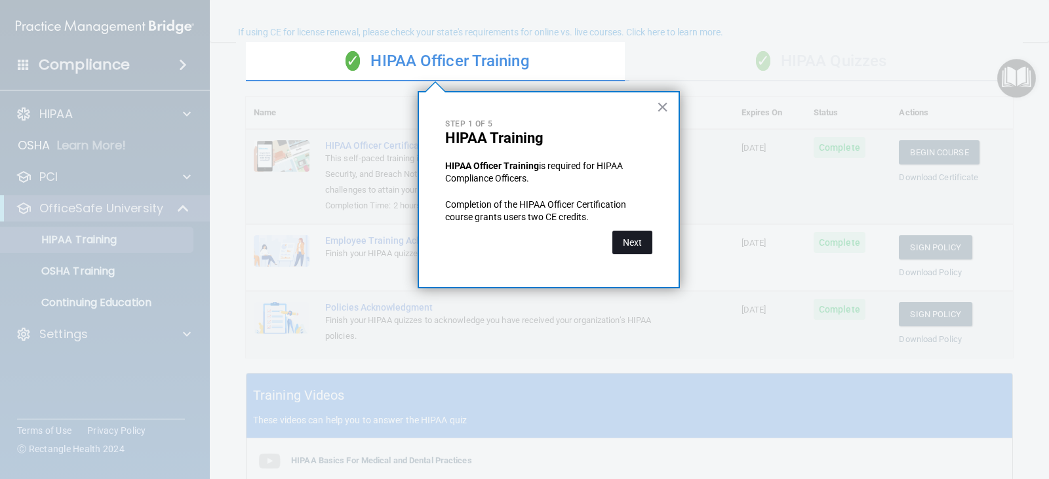
click at [628, 241] on button "Next" at bounding box center [632, 243] width 40 height 24
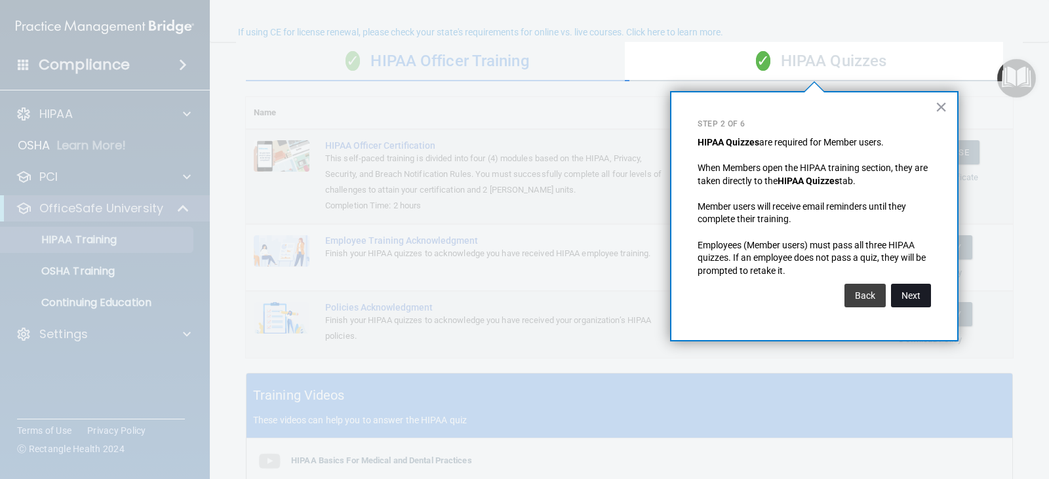
click at [912, 290] on button "Next" at bounding box center [911, 296] width 40 height 24
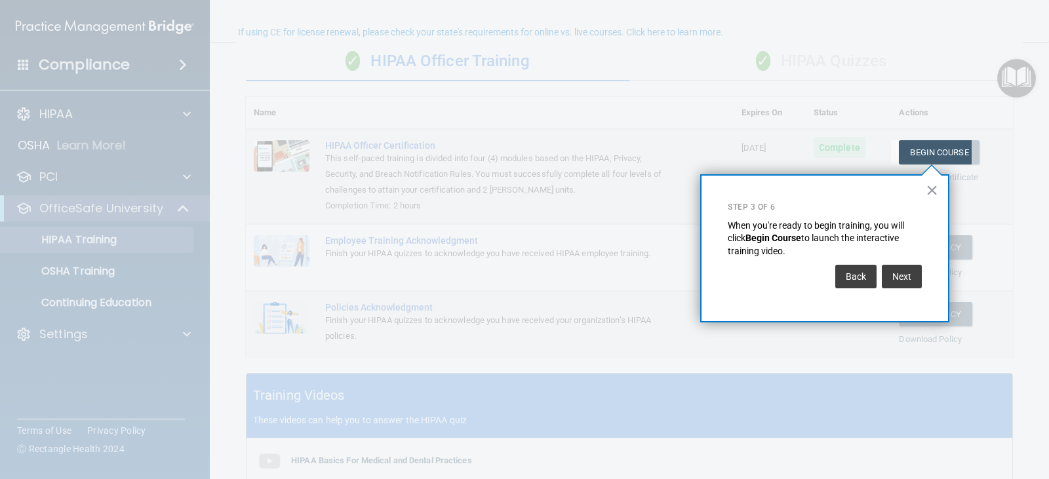
click at [912, 290] on div "Back Next" at bounding box center [824, 276] width 194 height 37
click at [910, 280] on button "Next" at bounding box center [901, 277] width 40 height 24
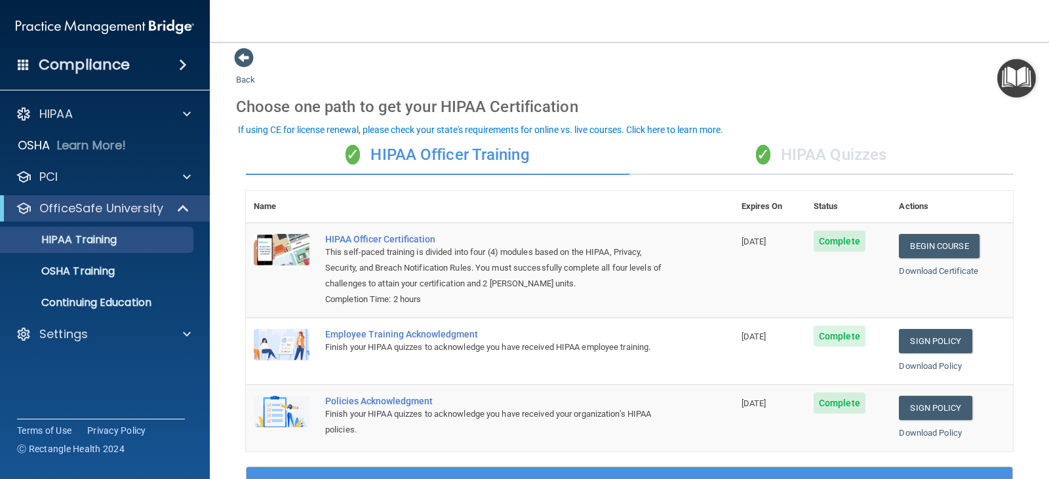
scroll to position [0, 0]
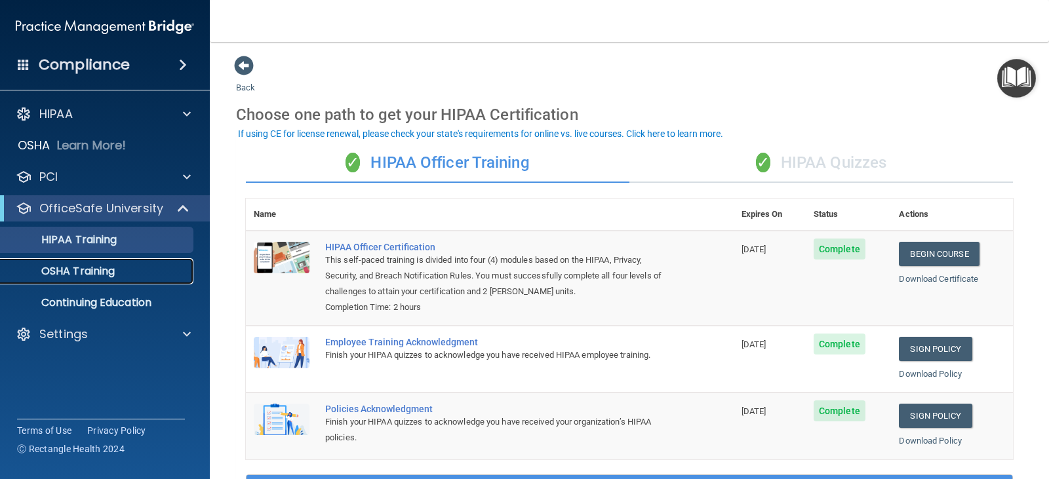
click at [81, 271] on p "OSHA Training" at bounding box center [62, 271] width 106 height 13
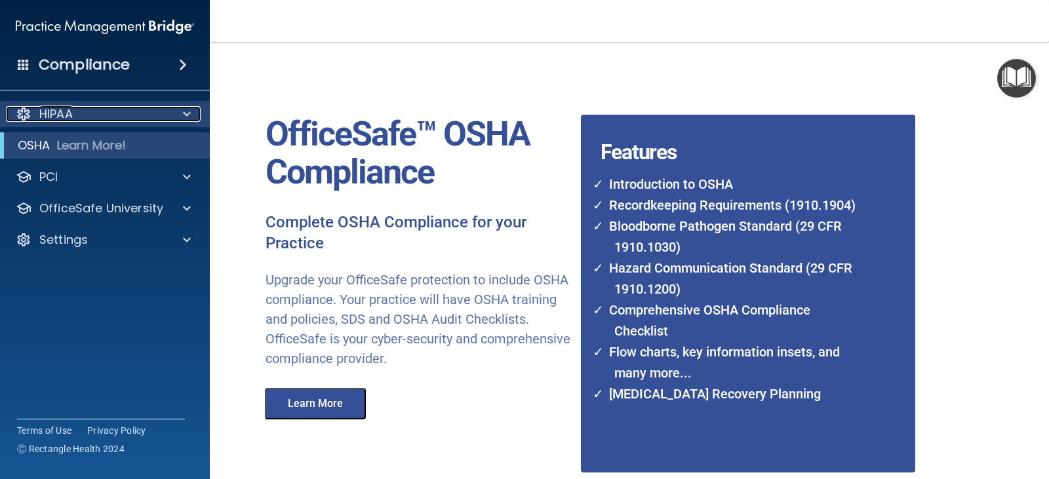
click at [45, 112] on p "HIPAA" at bounding box center [55, 114] width 33 height 16
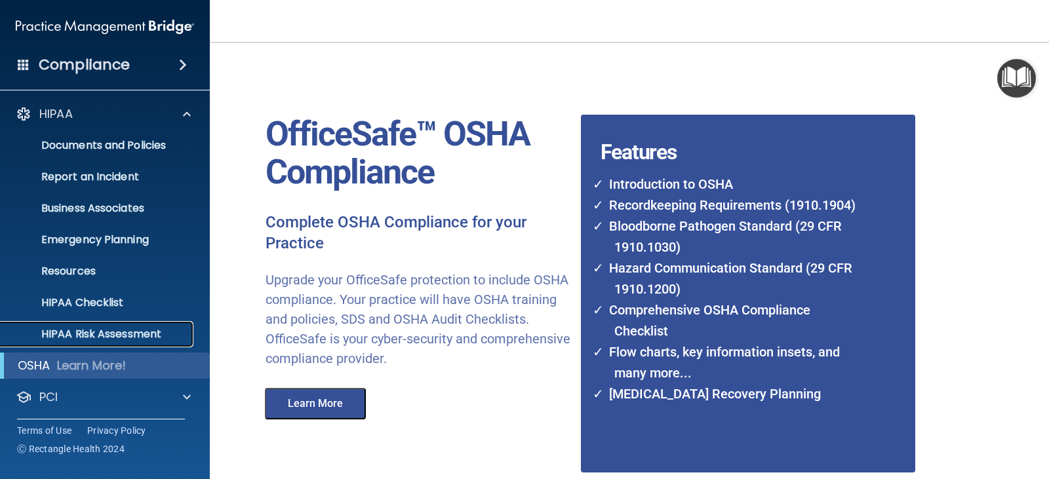
click at [95, 331] on p "HIPAA Risk Assessment" at bounding box center [98, 334] width 179 height 13
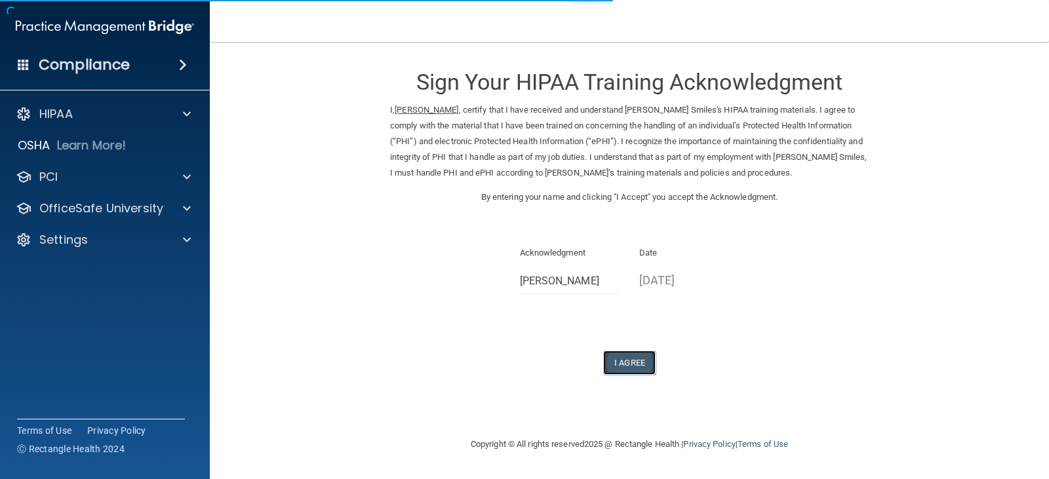
click at [627, 361] on button "I Agree" at bounding box center [629, 363] width 52 height 24
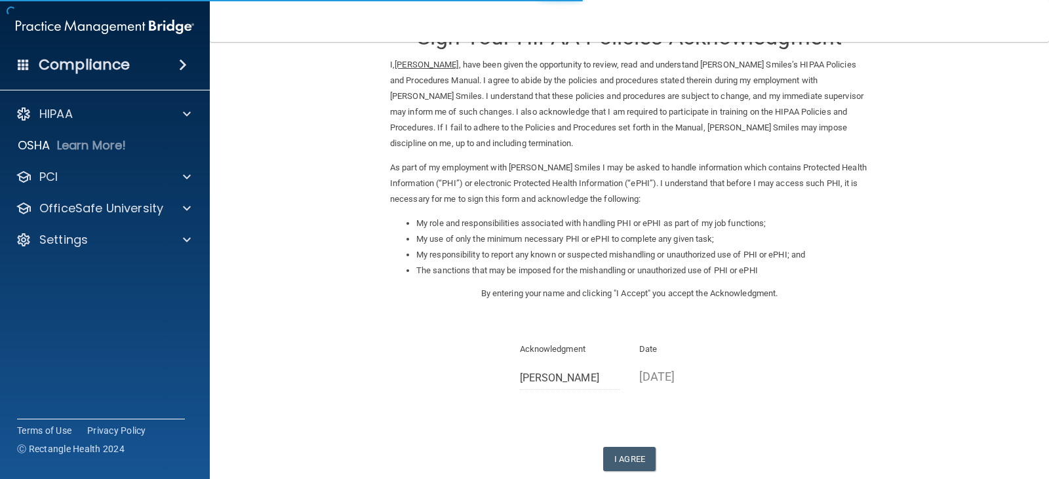
scroll to position [121, 0]
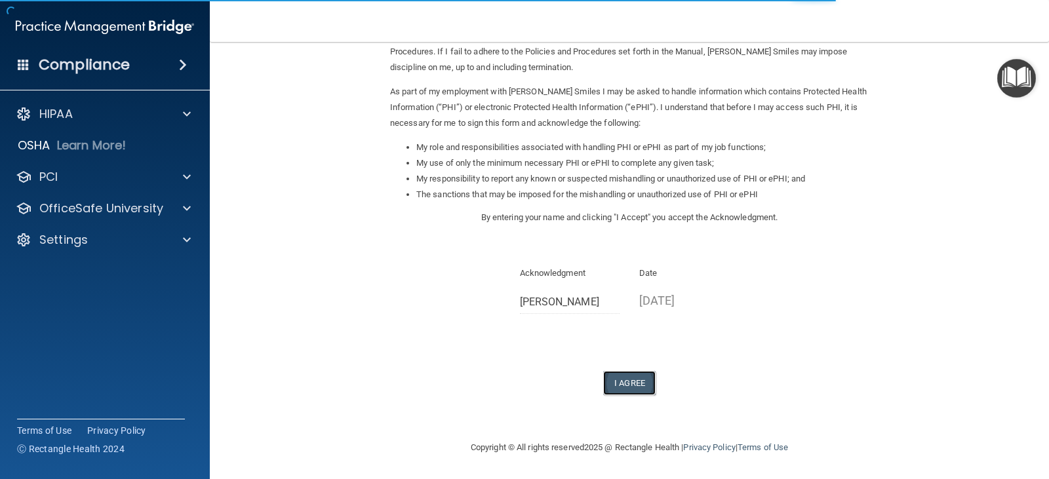
click at [625, 381] on button "I Agree" at bounding box center [629, 383] width 52 height 24
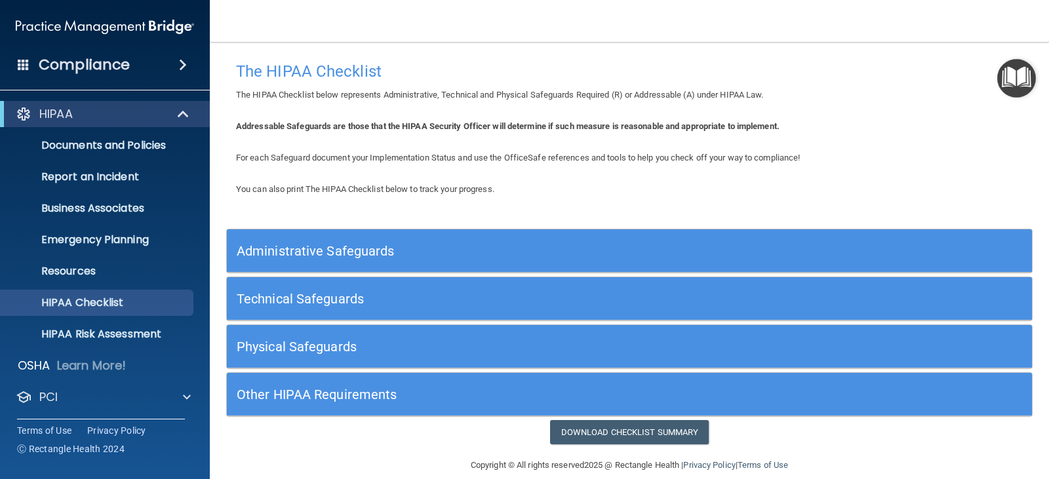
click at [301, 254] on h5 "Administrative Safeguards" at bounding box center [529, 251] width 584 height 14
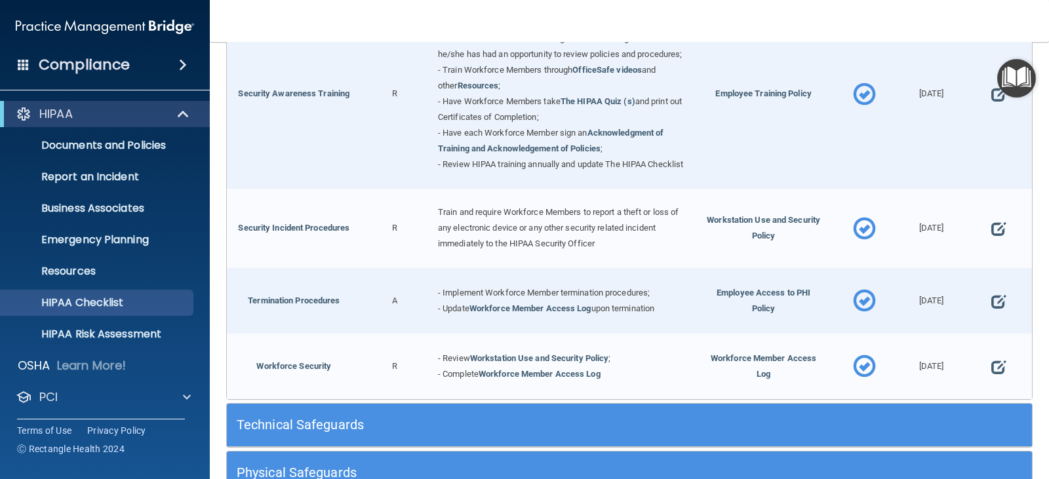
scroll to position [1278, 0]
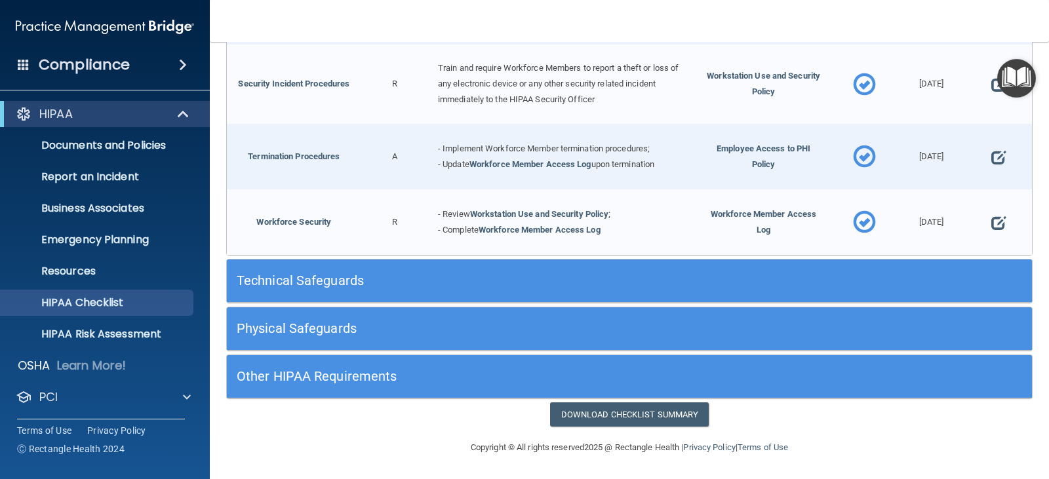
click at [306, 284] on h5 "Technical Safeguards" at bounding box center [529, 280] width 584 height 14
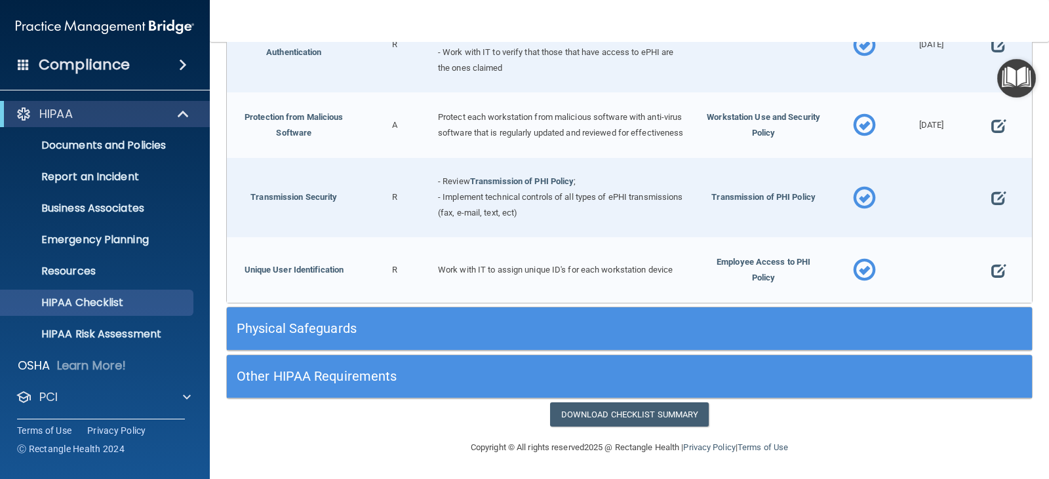
scroll to position [2329, 0]
click at [312, 328] on h5 "Physical Safeguards" at bounding box center [529, 328] width 584 height 14
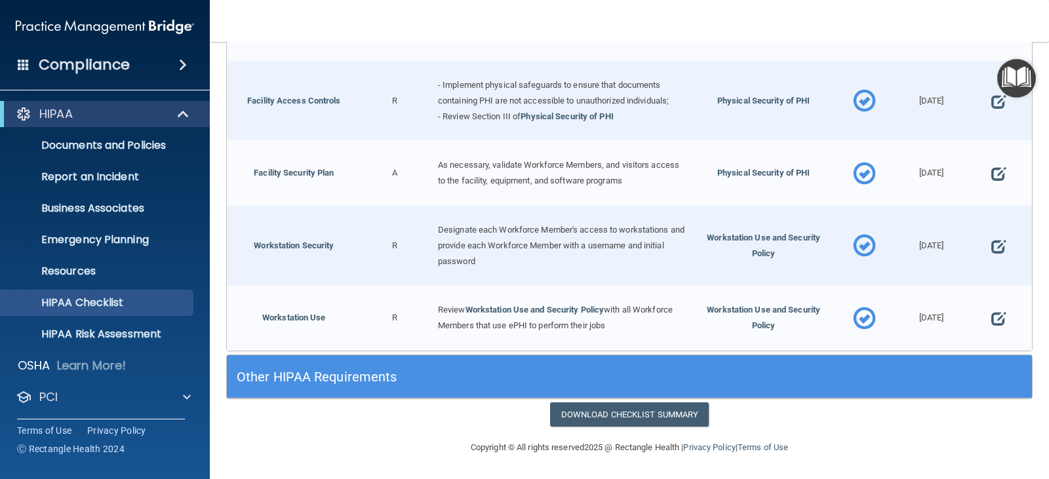
scroll to position [2858, 0]
click at [284, 376] on h5 "Other HIPAA Requirements" at bounding box center [529, 377] width 584 height 14
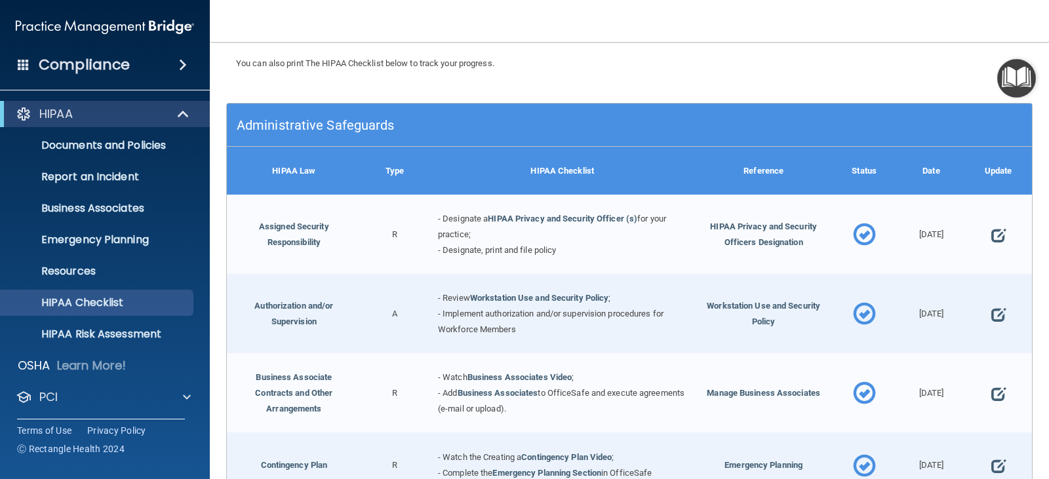
scroll to position [0, 0]
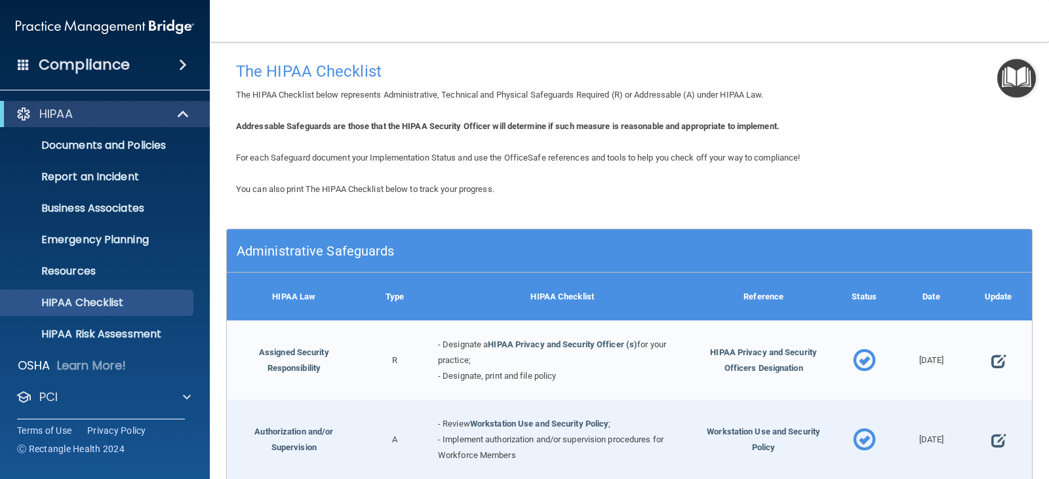
click at [101, 68] on h4 "Compliance" at bounding box center [84, 65] width 91 height 18
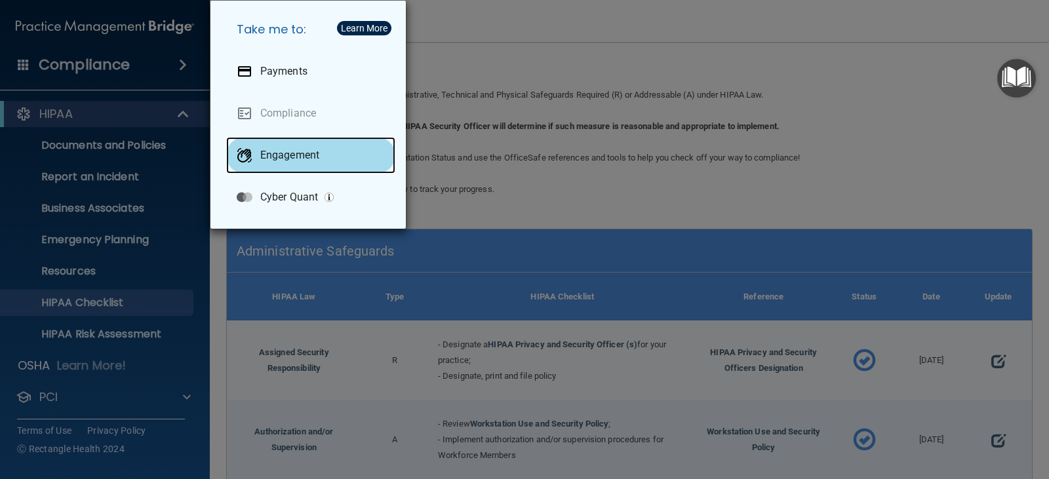
click at [293, 159] on p "Engagement" at bounding box center [289, 155] width 59 height 13
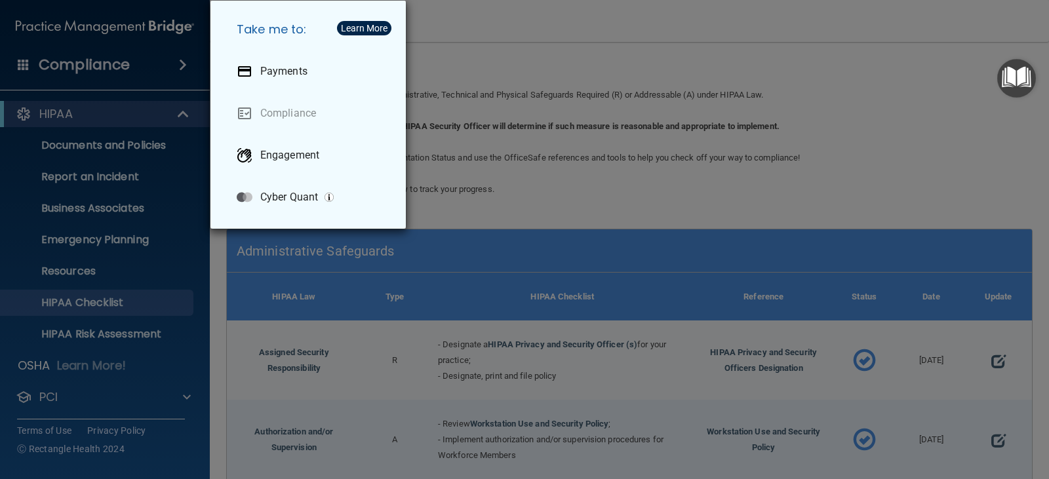
click at [453, 66] on div "Take me to: Payments Compliance Engagement Cyber Quant" at bounding box center [524, 239] width 1049 height 479
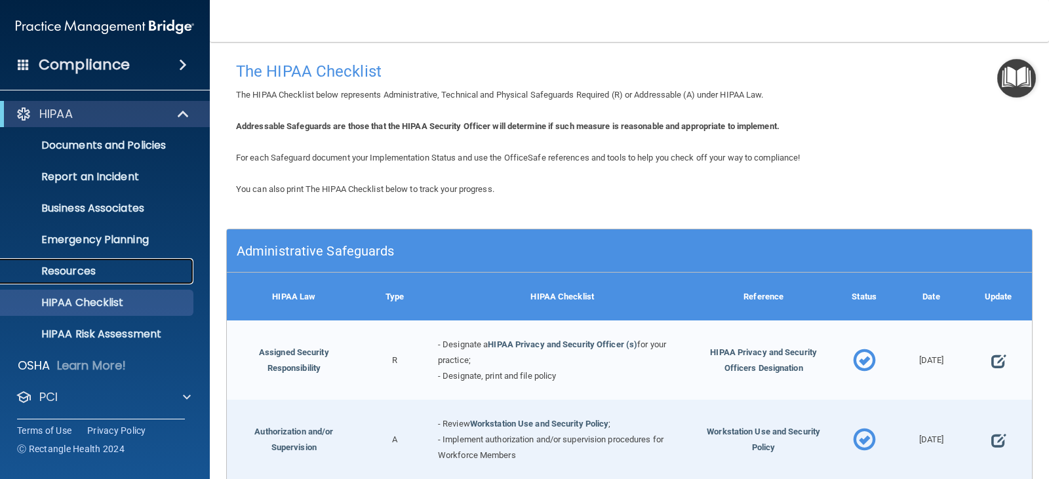
click at [68, 268] on p "Resources" at bounding box center [98, 271] width 179 height 13
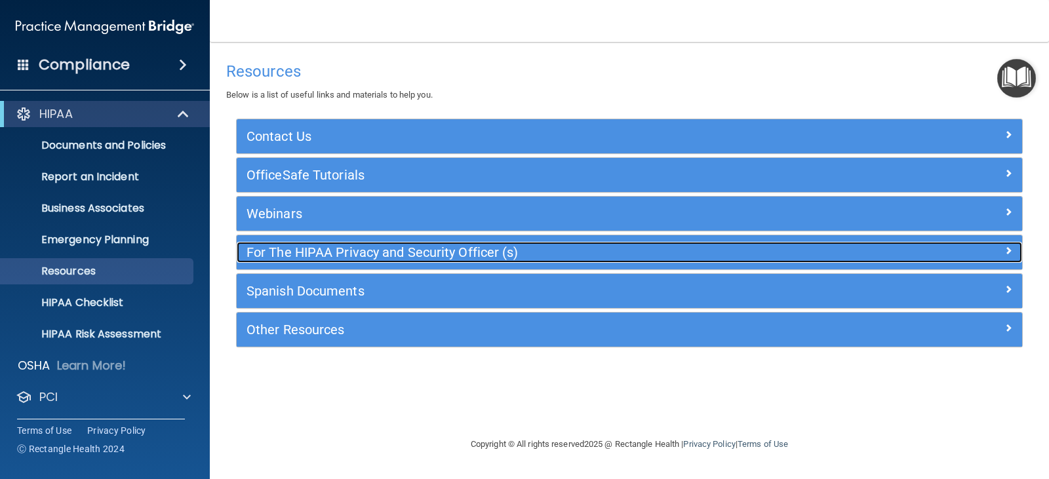
click at [372, 250] on h5 "For The HIPAA Privacy and Security Officer (s)" at bounding box center [531, 252] width 570 height 14
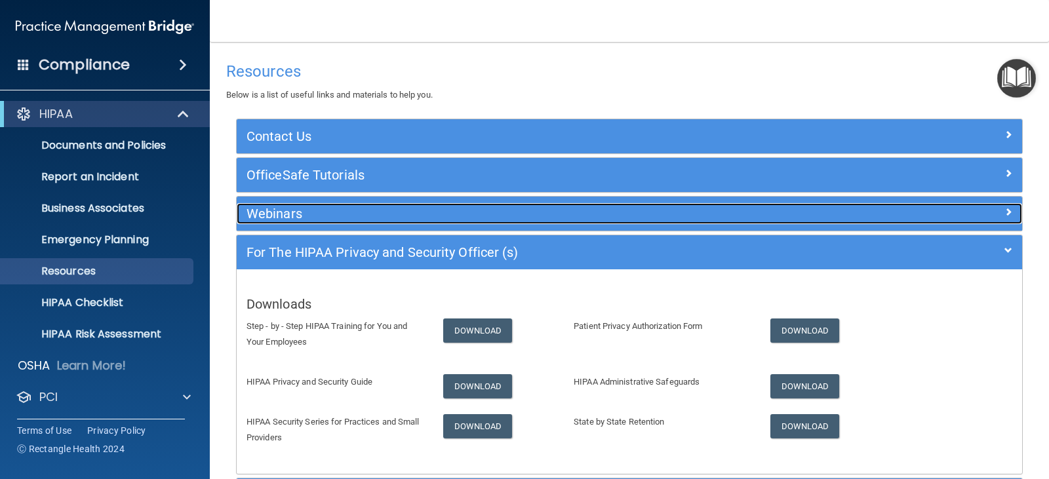
click at [265, 210] on h5 "Webinars" at bounding box center [531, 213] width 570 height 14
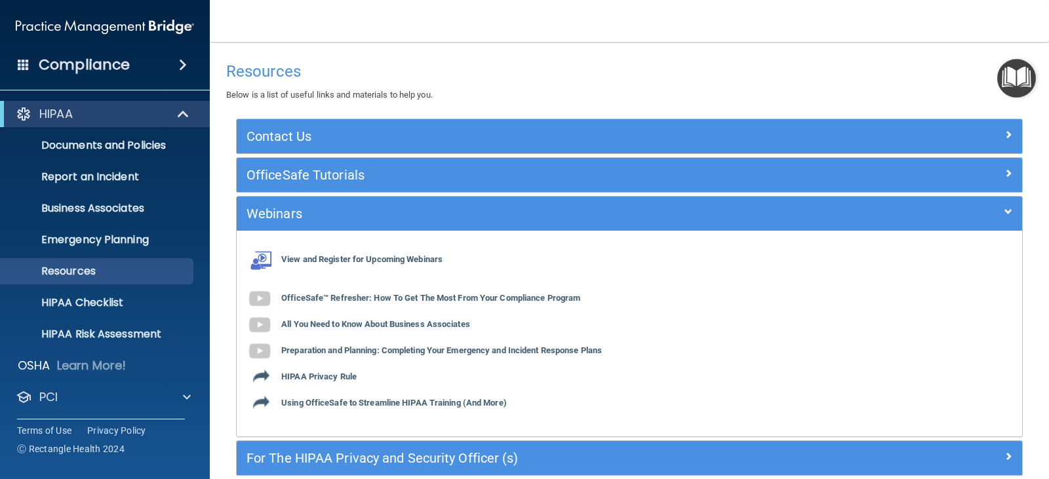
click at [1025, 77] on img "Open Resource Center" at bounding box center [1016, 78] width 39 height 39
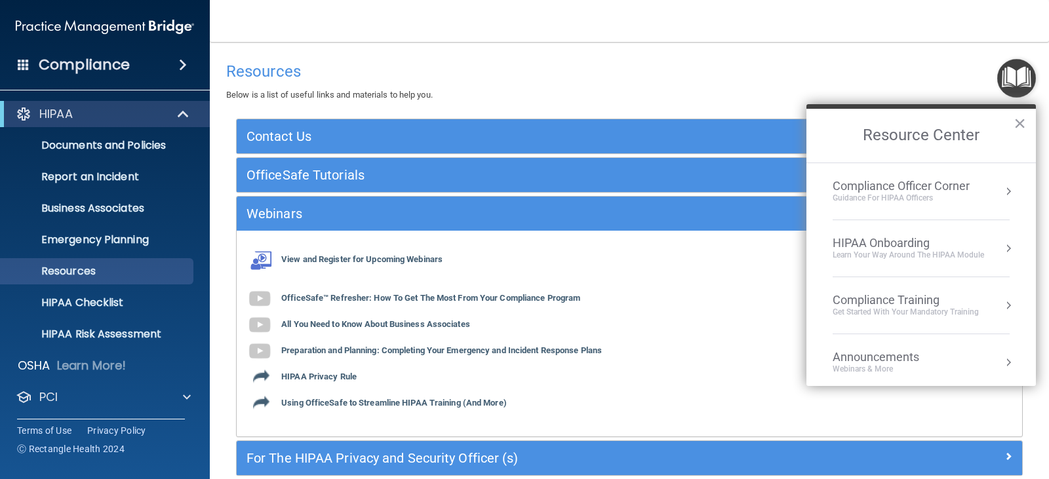
click at [872, 251] on div "Learn Your Way around the HIPAA module" at bounding box center [907, 255] width 151 height 11
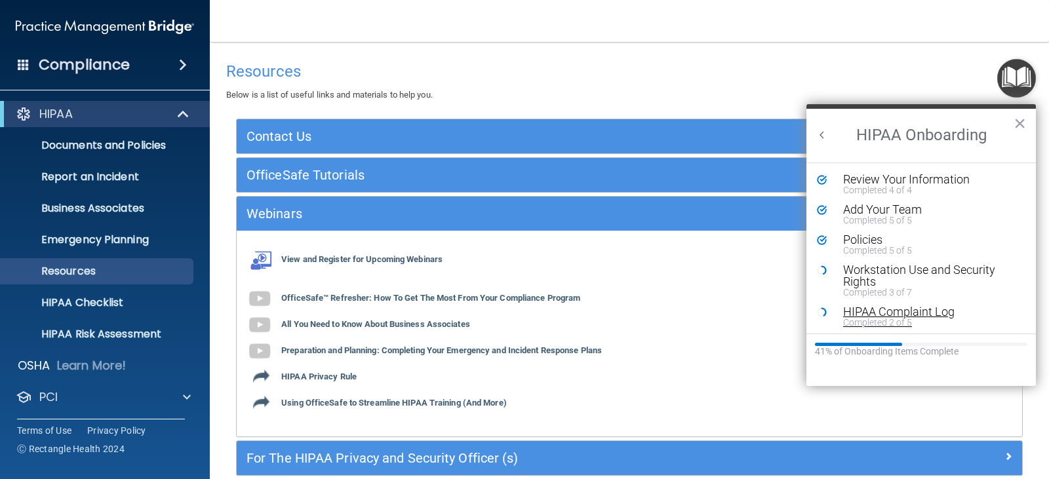
scroll to position [66, 0]
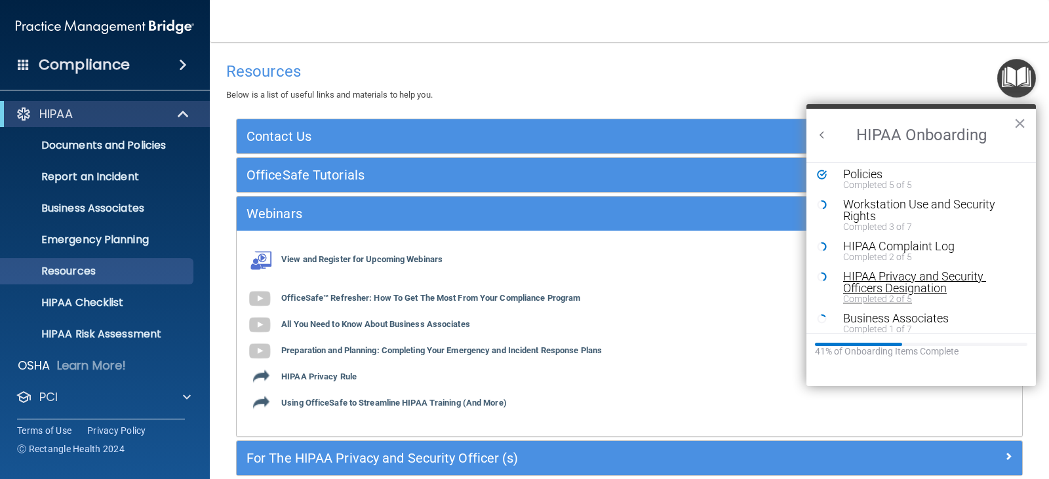
click at [879, 291] on div "HIPAA Privacy and Security Officers Designation" at bounding box center [926, 283] width 166 height 24
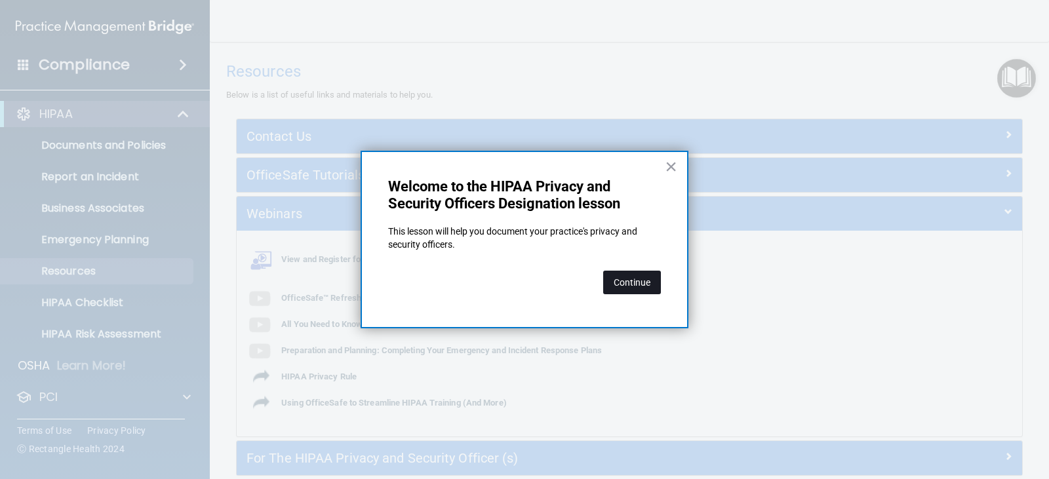
click at [611, 285] on button "Continue" at bounding box center [632, 283] width 58 height 24
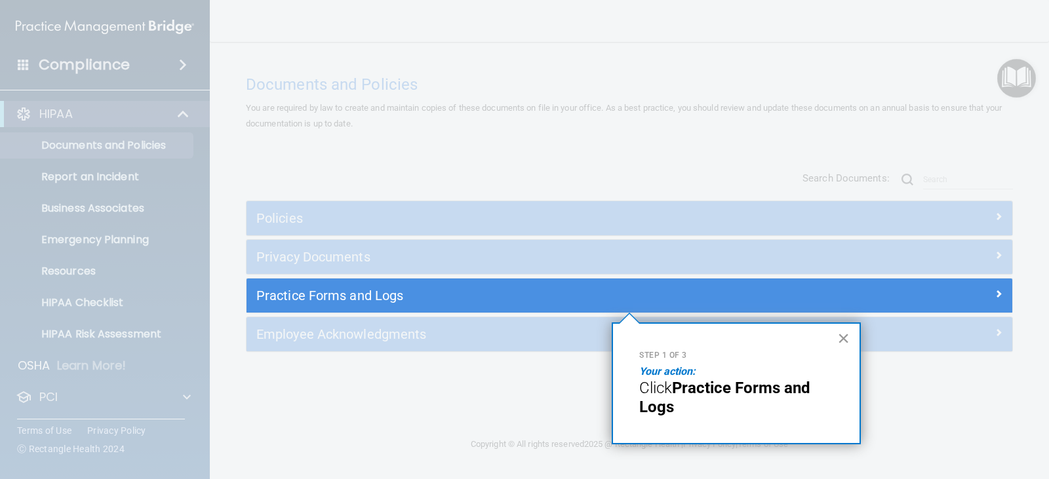
click at [842, 339] on button "×" at bounding box center [843, 338] width 12 height 21
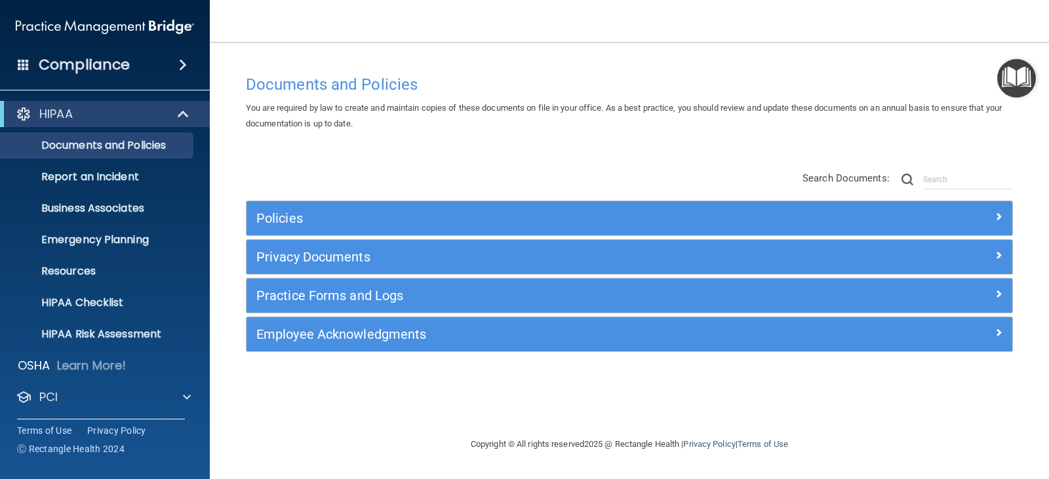
click at [1027, 76] on img "Open Resource Center" at bounding box center [1016, 78] width 39 height 39
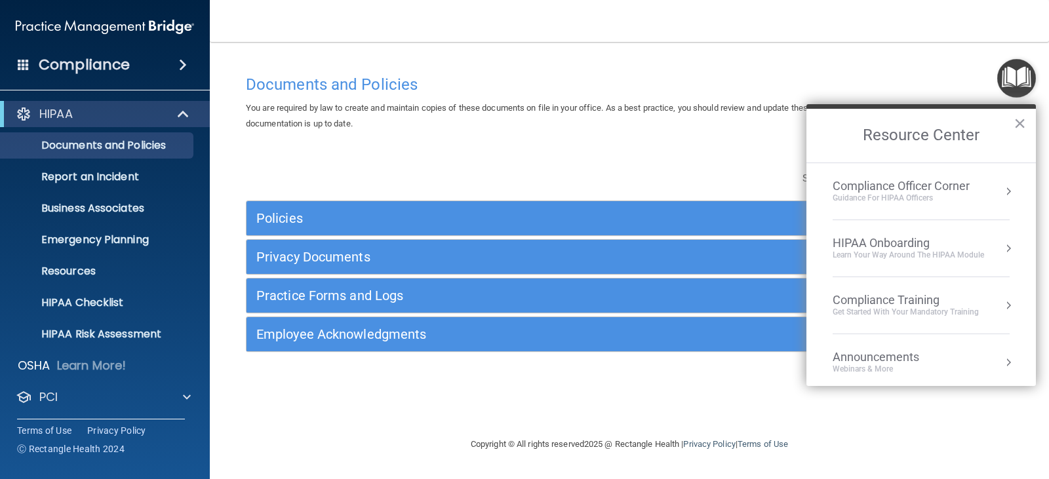
click at [881, 297] on div "Compliance Training" at bounding box center [905, 300] width 146 height 14
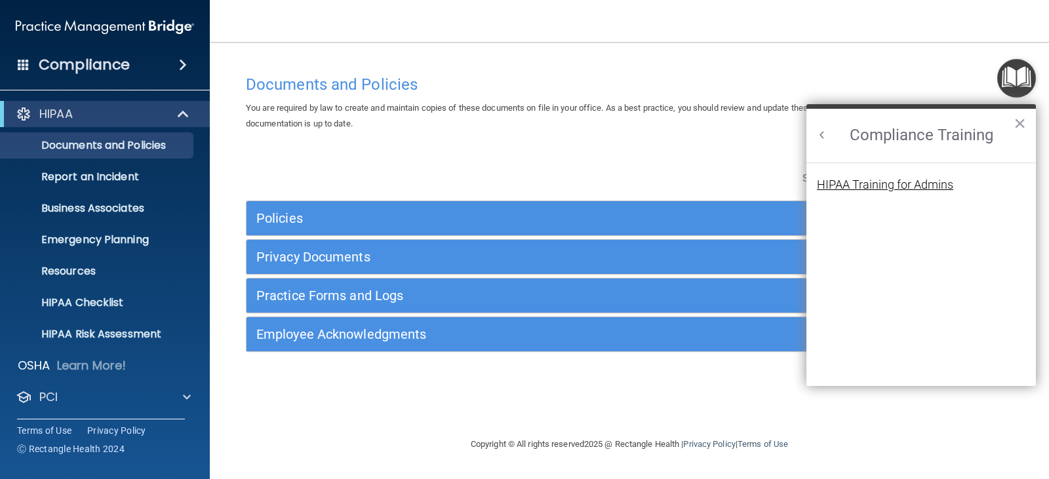
click at [862, 189] on div "HIPAA Training for Admins" at bounding box center [885, 185] width 136 height 12
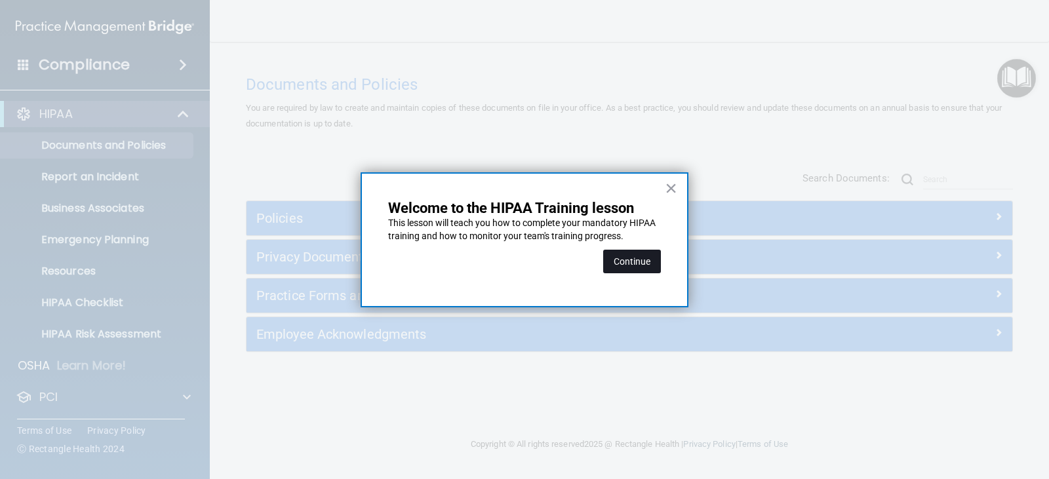
click at [617, 258] on button "Continue" at bounding box center [632, 262] width 58 height 24
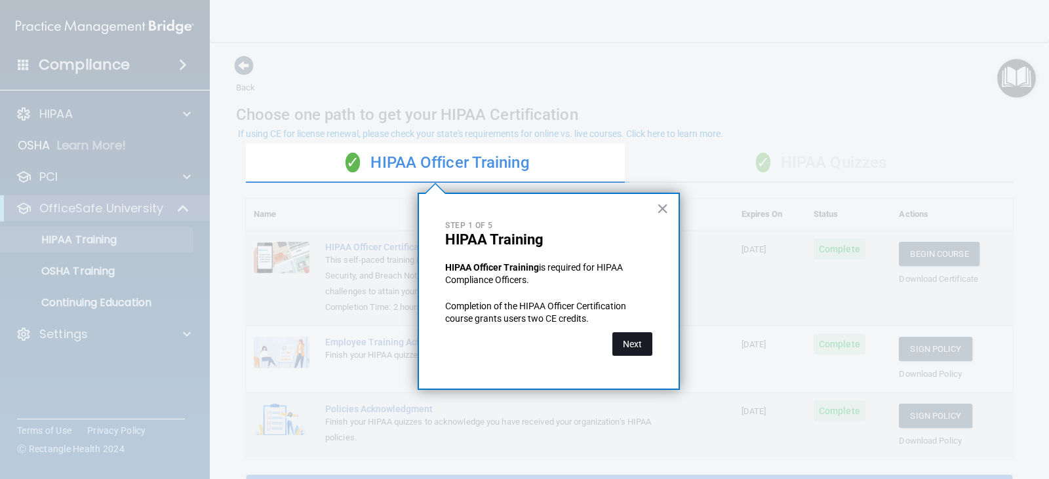
click at [621, 336] on button "Next" at bounding box center [632, 344] width 40 height 24
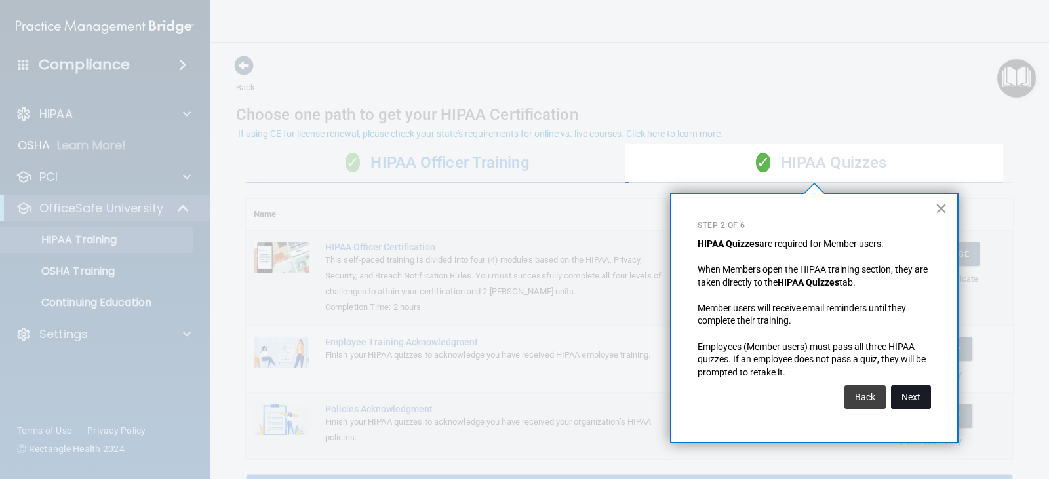
click at [913, 395] on button "Next" at bounding box center [911, 397] width 40 height 24
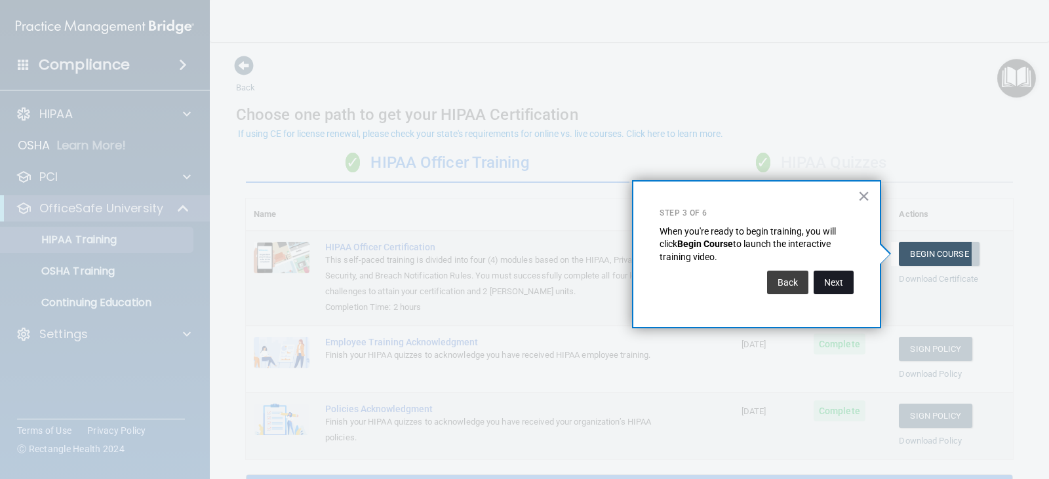
click at [842, 275] on button "Next" at bounding box center [833, 283] width 40 height 24
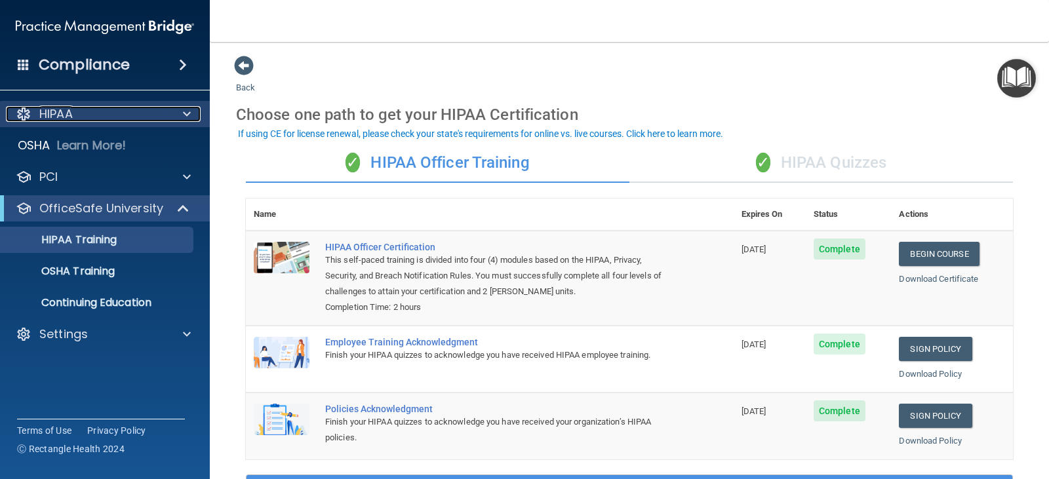
click at [179, 113] on div at bounding box center [184, 114] width 33 height 16
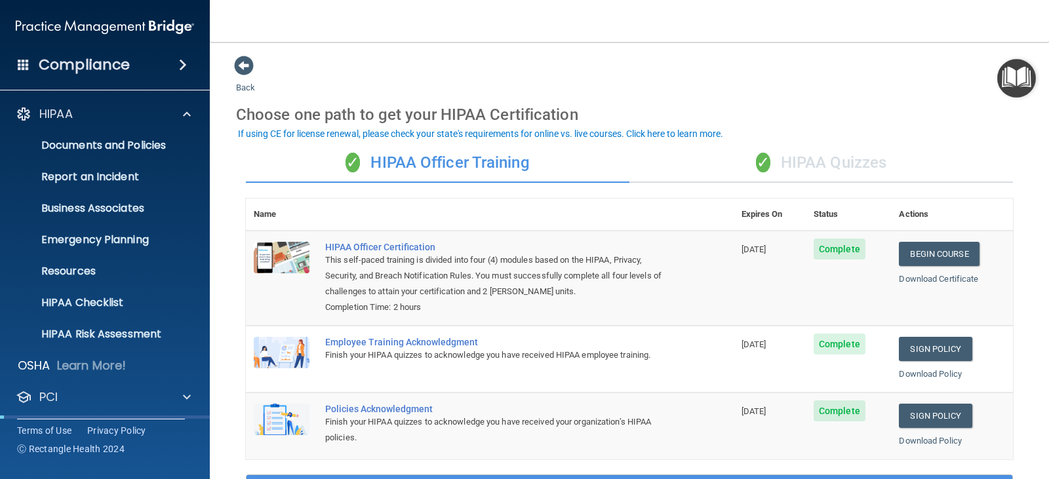
click at [816, 163] on div "✓ HIPAA Quizzes" at bounding box center [820, 163] width 383 height 39
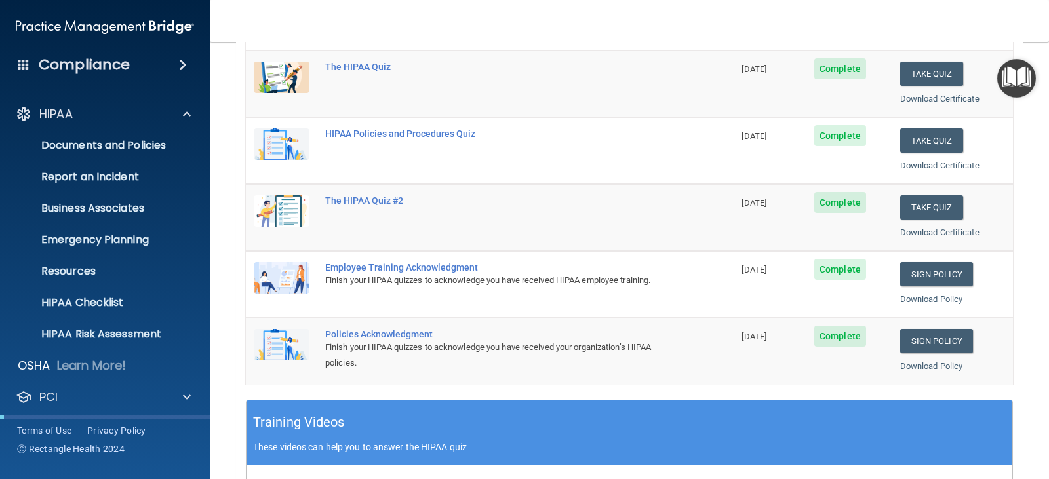
scroll to position [131, 0]
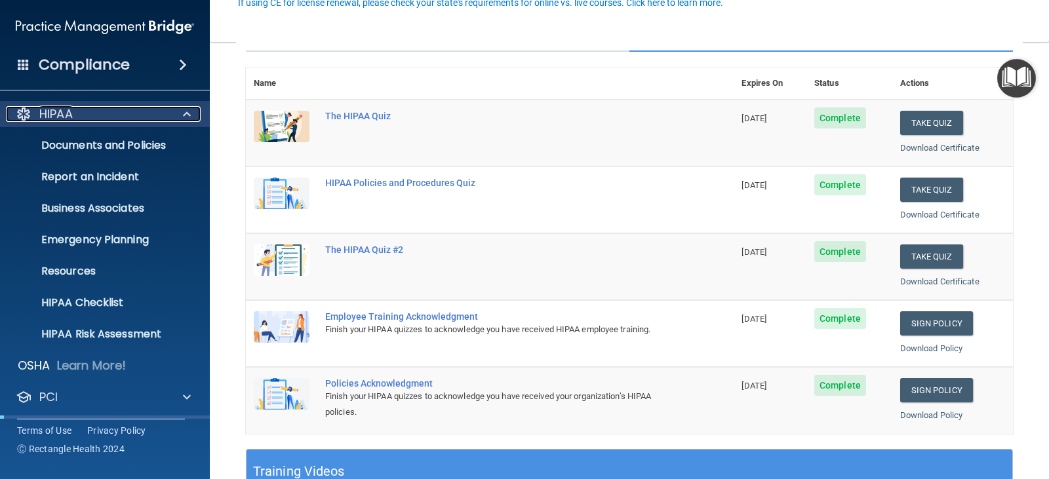
click at [121, 119] on div "HIPAA" at bounding box center [87, 114] width 163 height 16
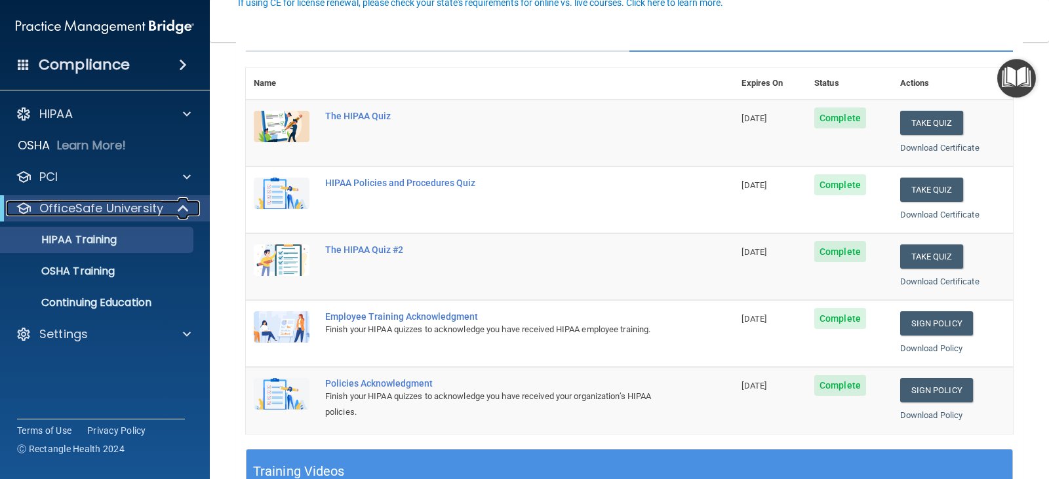
click at [184, 210] on span at bounding box center [184, 209] width 11 height 16
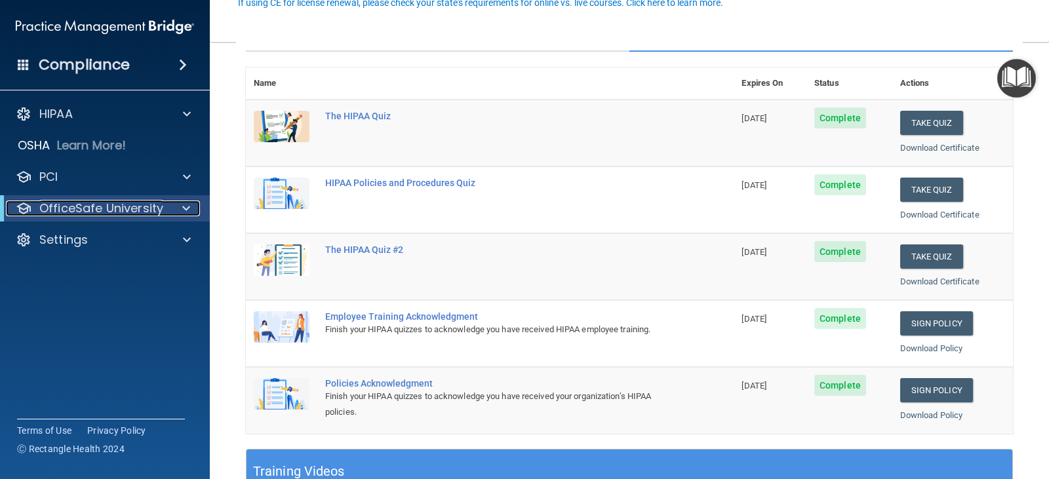
click at [184, 210] on span at bounding box center [186, 209] width 8 height 16
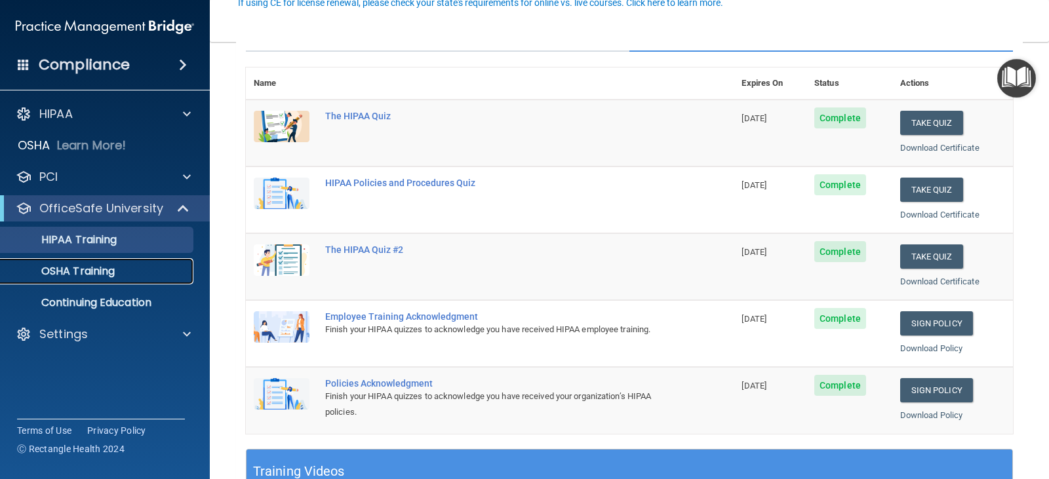
click at [84, 273] on p "OSHA Training" at bounding box center [62, 271] width 106 height 13
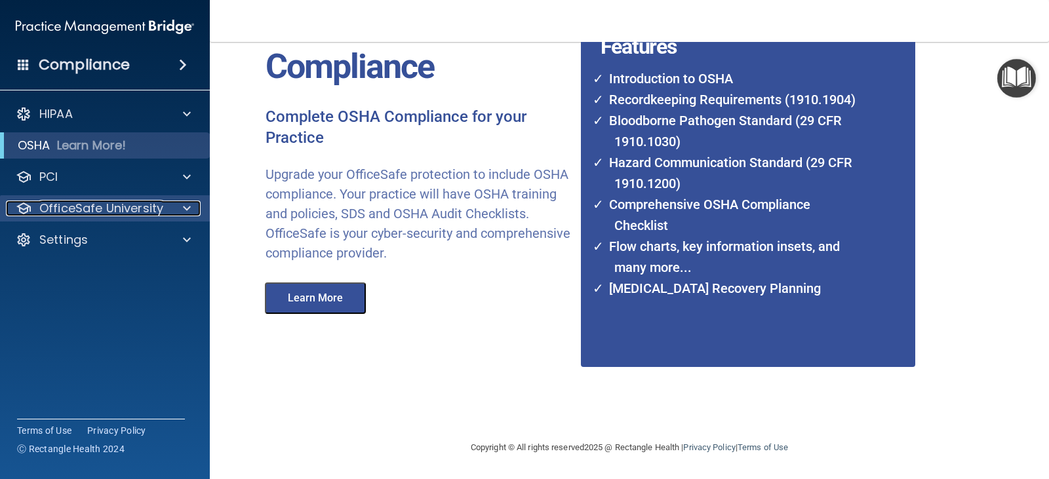
click at [185, 216] on span at bounding box center [187, 209] width 8 height 16
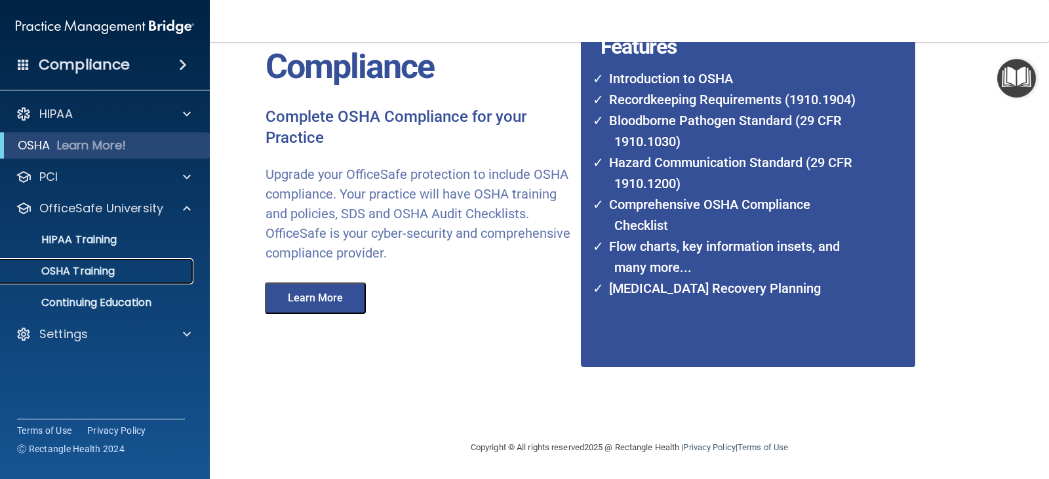
click at [71, 283] on link "OSHA Training" at bounding box center [90, 271] width 206 height 26
click at [73, 270] on p "OSHA Training" at bounding box center [62, 271] width 106 height 13
click at [290, 301] on button "Learn More" at bounding box center [315, 297] width 101 height 31
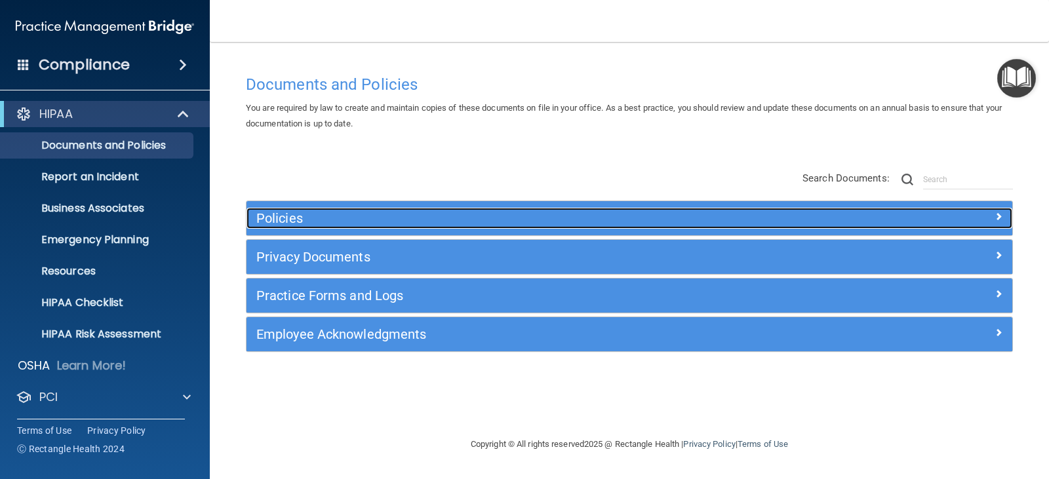
click at [296, 223] on h5 "Policies" at bounding box center [533, 218] width 554 height 14
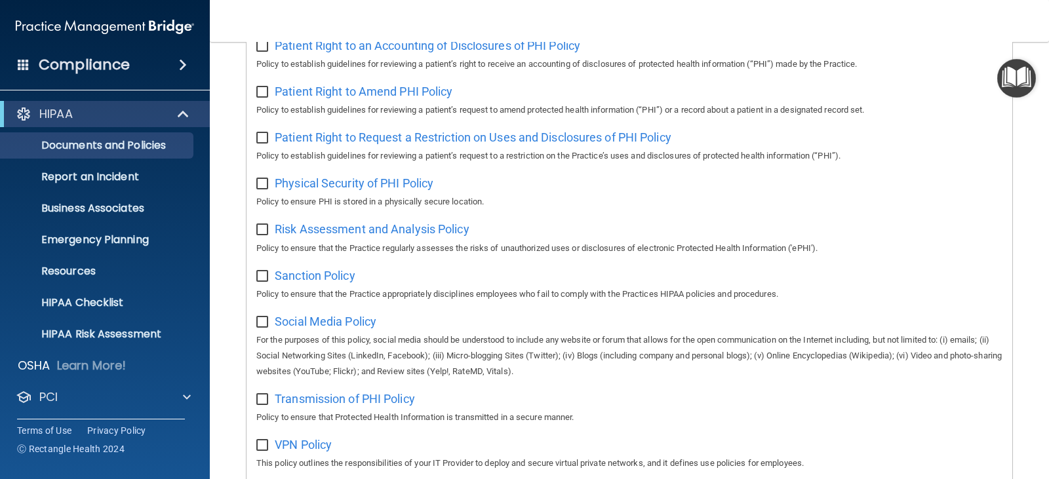
scroll to position [1041, 0]
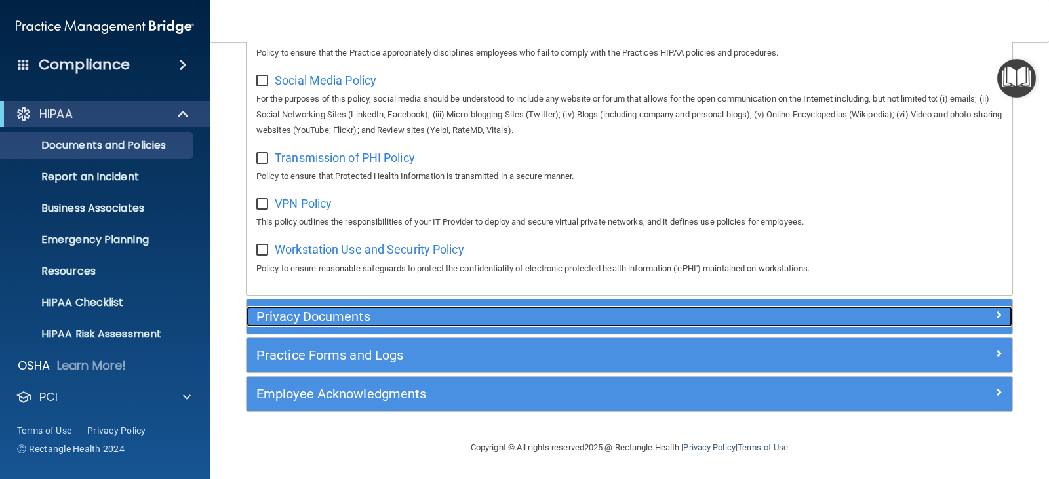
click at [328, 317] on h5 "Privacy Documents" at bounding box center [533, 316] width 554 height 14
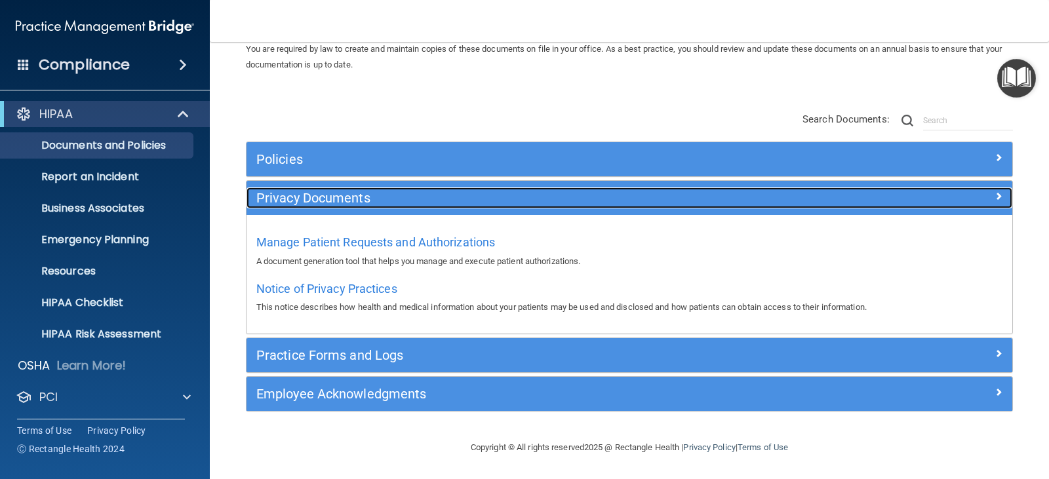
scroll to position [59, 0]
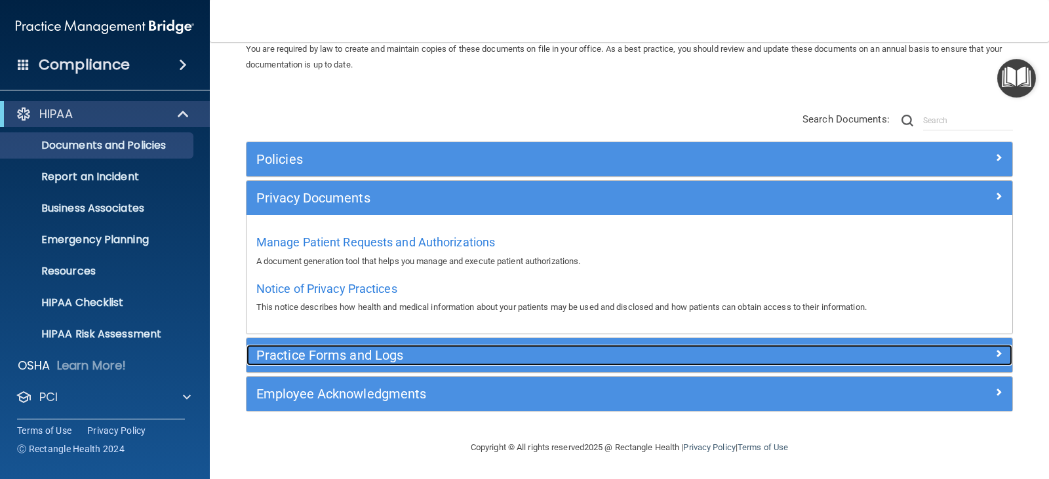
click at [341, 357] on h5 "Practice Forms and Logs" at bounding box center [533, 355] width 554 height 14
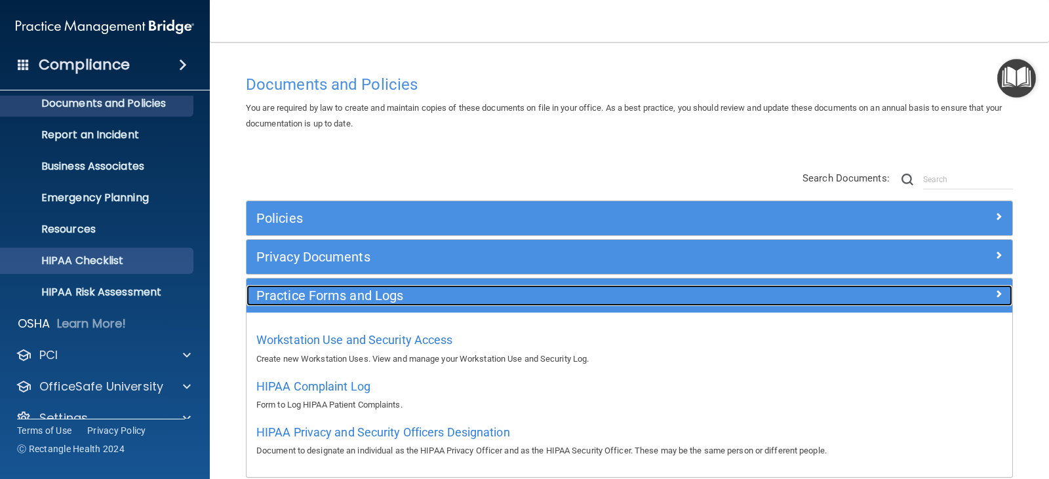
scroll to position [65, 0]
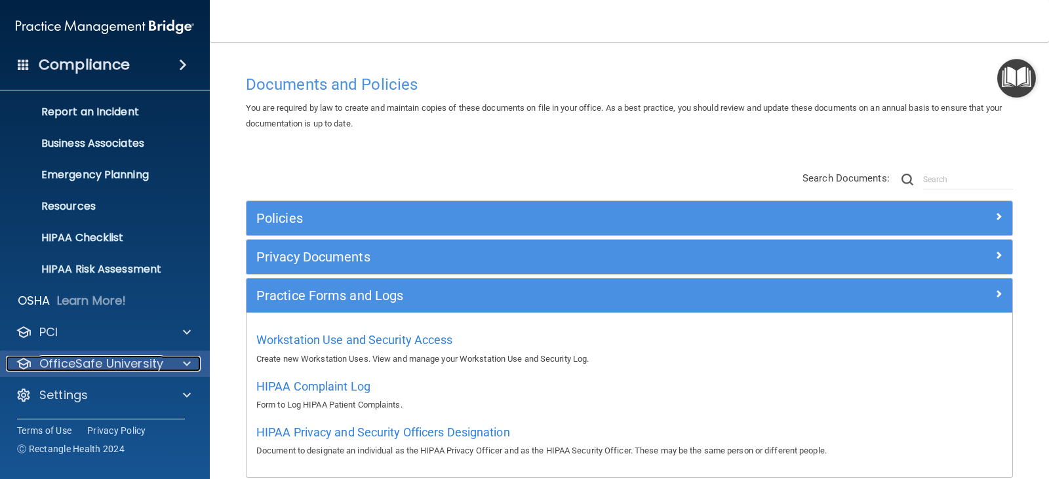
click at [184, 358] on span at bounding box center [187, 364] width 8 height 16
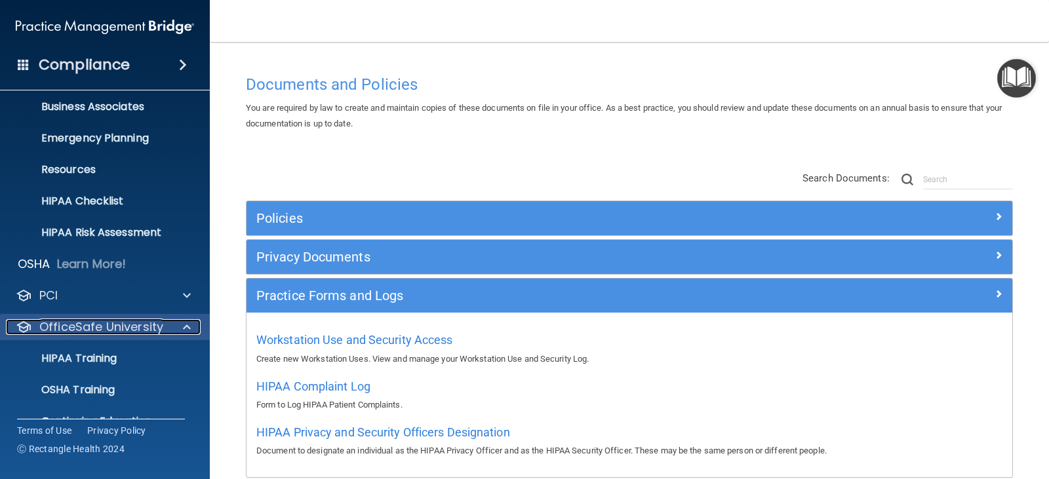
scroll to position [130, 0]
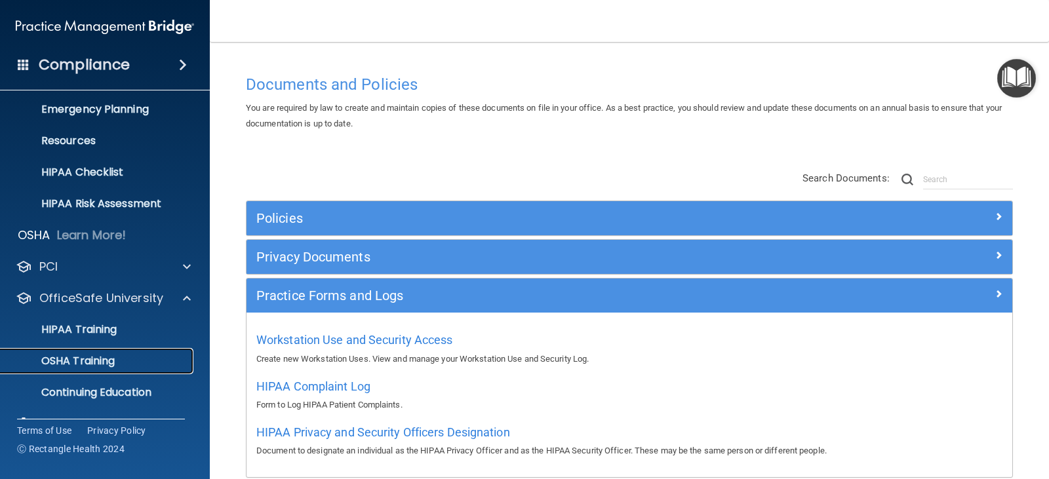
click at [62, 359] on p "OSHA Training" at bounding box center [62, 361] width 106 height 13
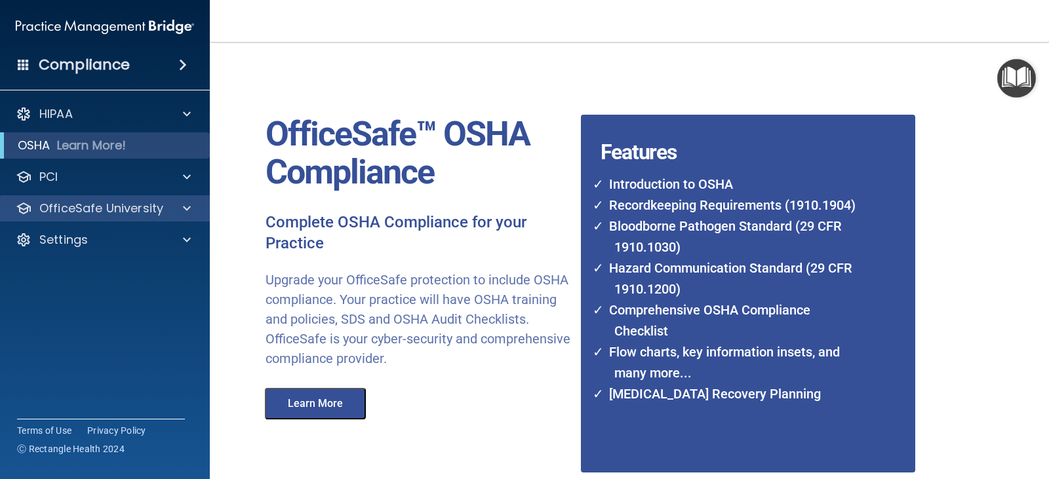
click at [117, 217] on div "OfficeSafe University" at bounding box center [105, 208] width 210 height 26
click at [182, 217] on div "OfficeSafe University" at bounding box center [105, 208] width 210 height 26
click at [189, 208] on span at bounding box center [187, 209] width 8 height 16
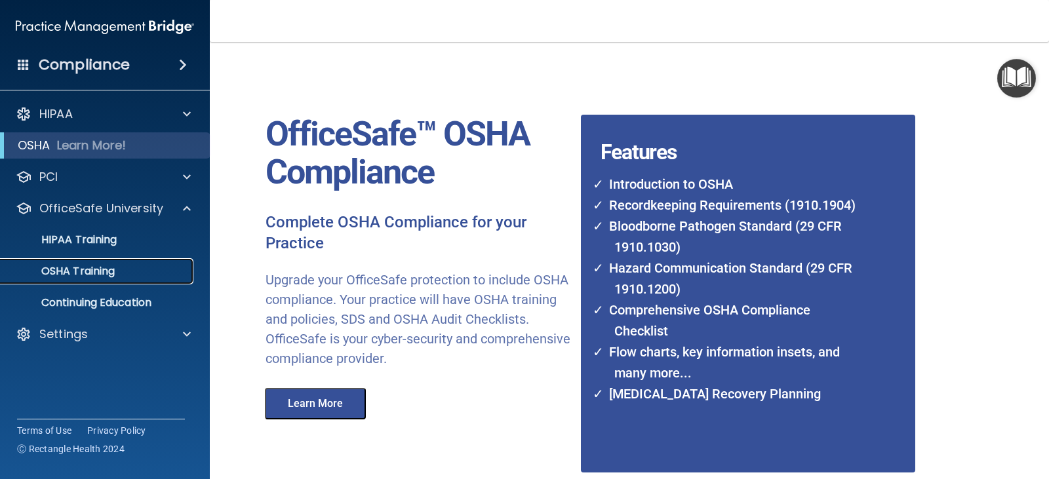
click at [86, 266] on p "OSHA Training" at bounding box center [62, 271] width 106 height 13
click at [309, 407] on button "Learn More" at bounding box center [315, 403] width 101 height 31
click at [88, 273] on p "OSHA Training" at bounding box center [62, 271] width 106 height 13
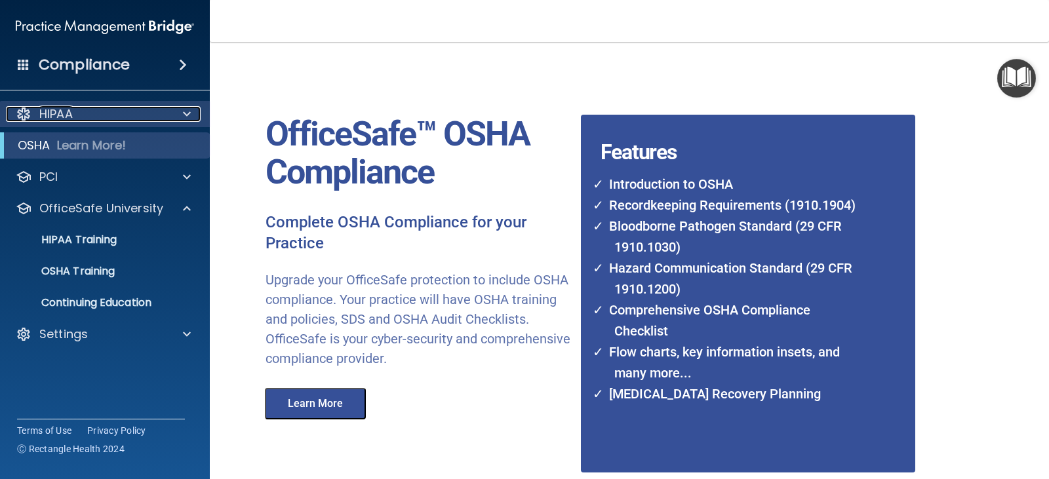
click at [185, 109] on span at bounding box center [187, 114] width 8 height 16
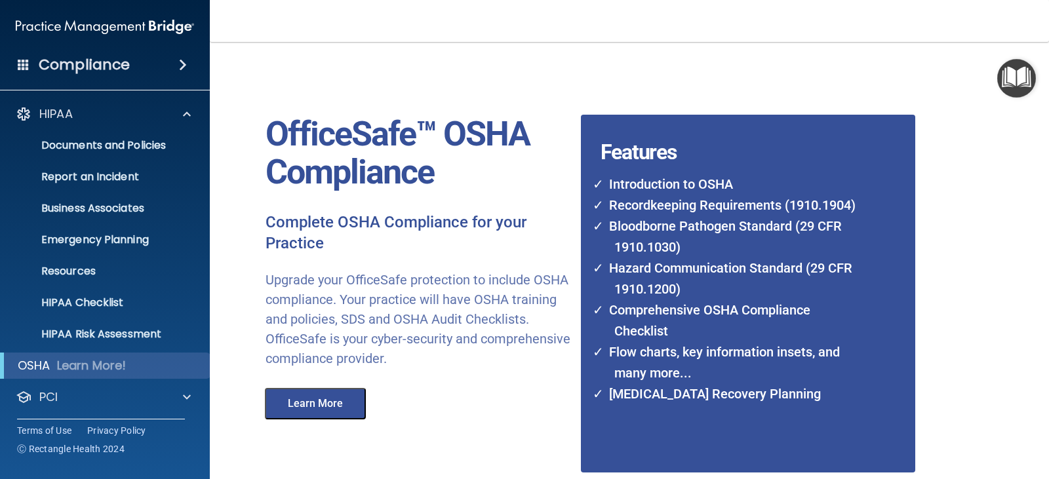
click at [1002, 77] on img "Open Resource Center" at bounding box center [1016, 78] width 39 height 39
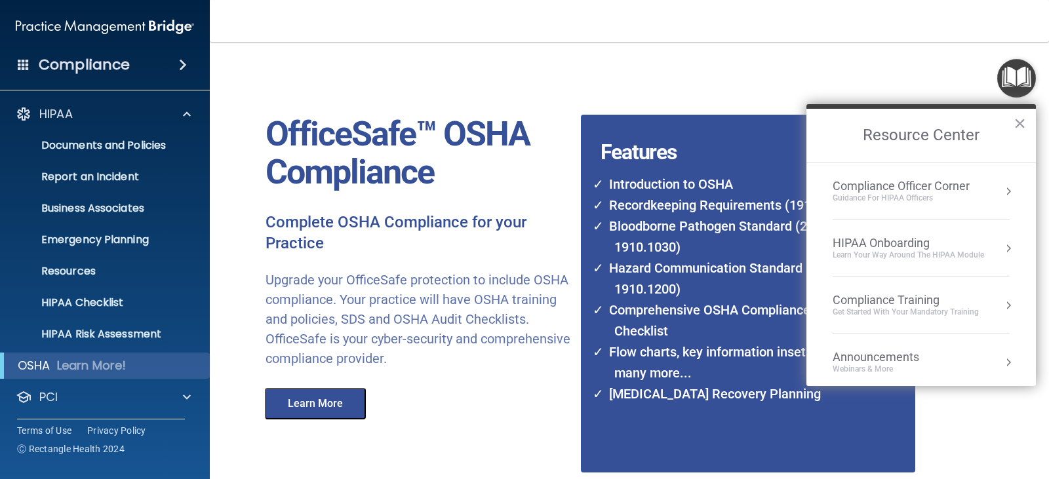
click at [876, 191] on div "Compliance Officer Corner" at bounding box center [900, 186] width 137 height 14
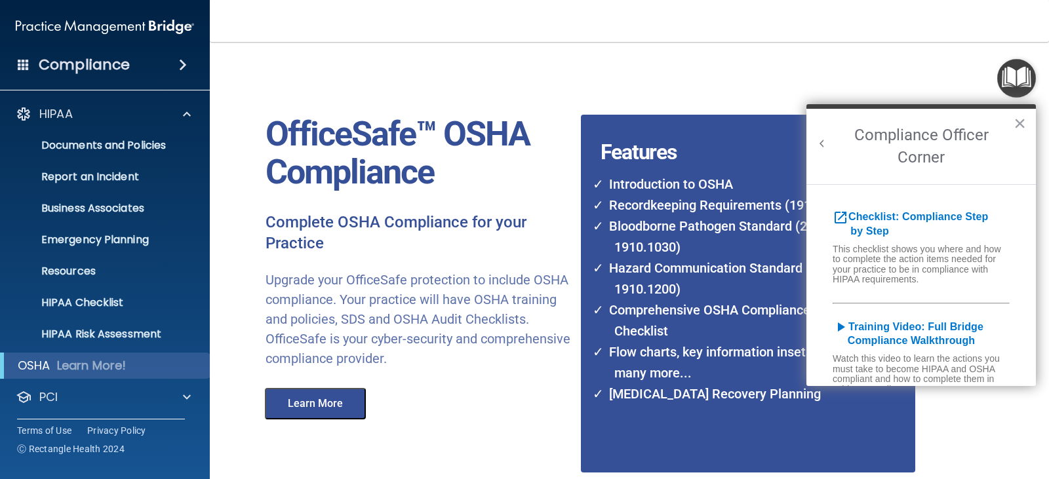
click at [818, 145] on button "Back to Resource Center Home" at bounding box center [821, 143] width 13 height 13
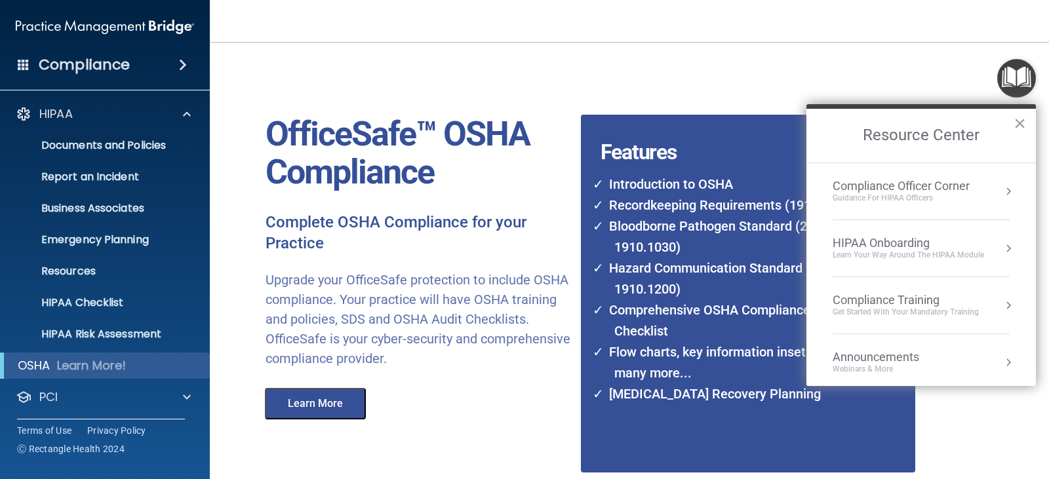
click at [893, 245] on div "HIPAA Onboarding" at bounding box center [907, 243] width 151 height 14
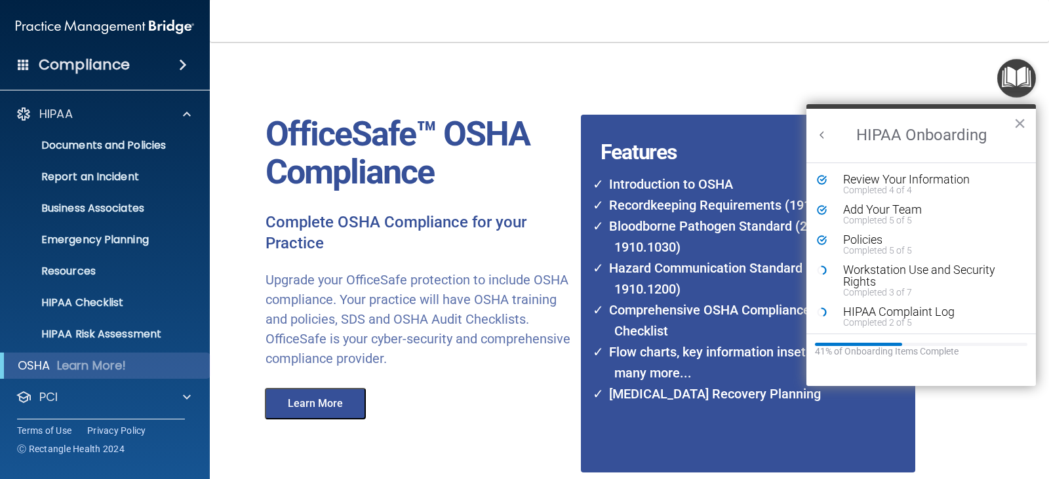
scroll to position [66, 0]
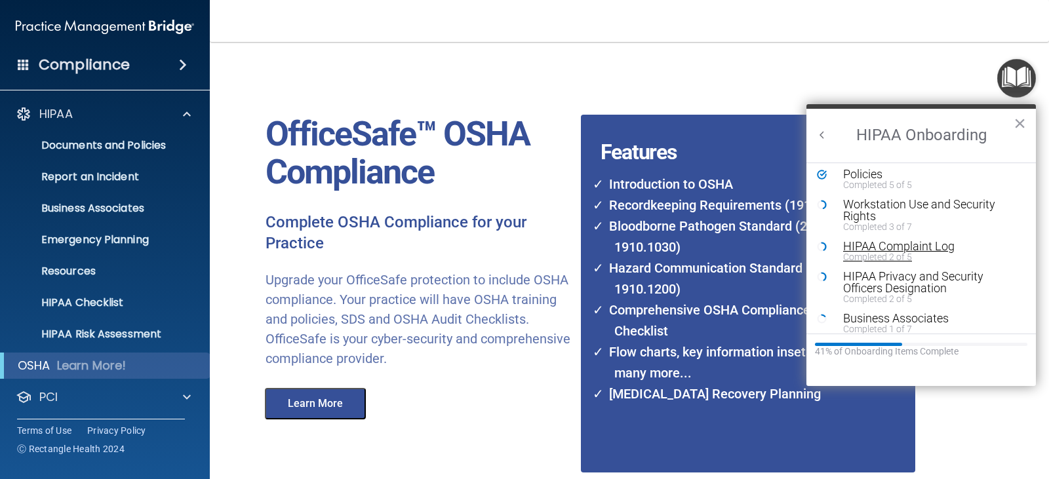
click at [882, 254] on div "Completed 2 of 5" at bounding box center [926, 256] width 166 height 9
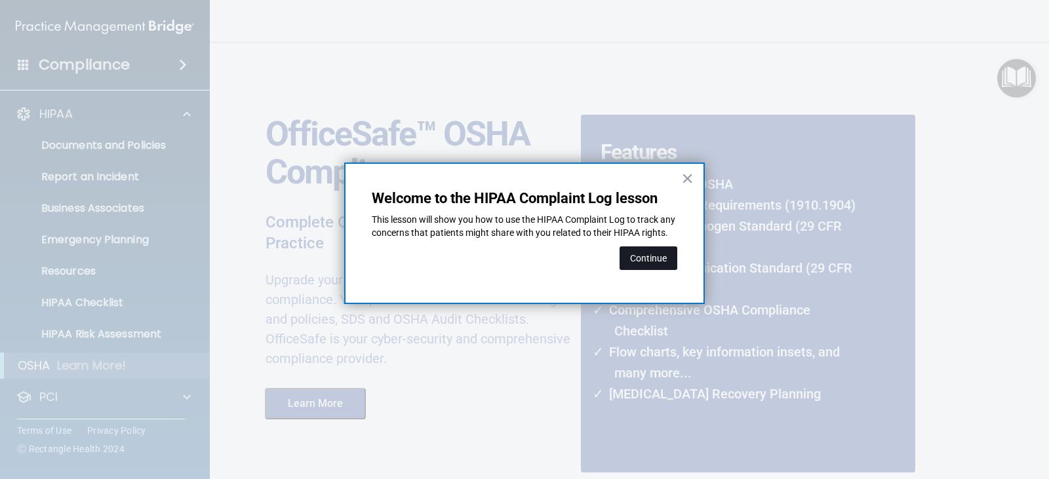
click at [666, 261] on div "Continue" at bounding box center [648, 258] width 58 height 37
click at [664, 266] on button "Continue" at bounding box center [648, 258] width 58 height 24
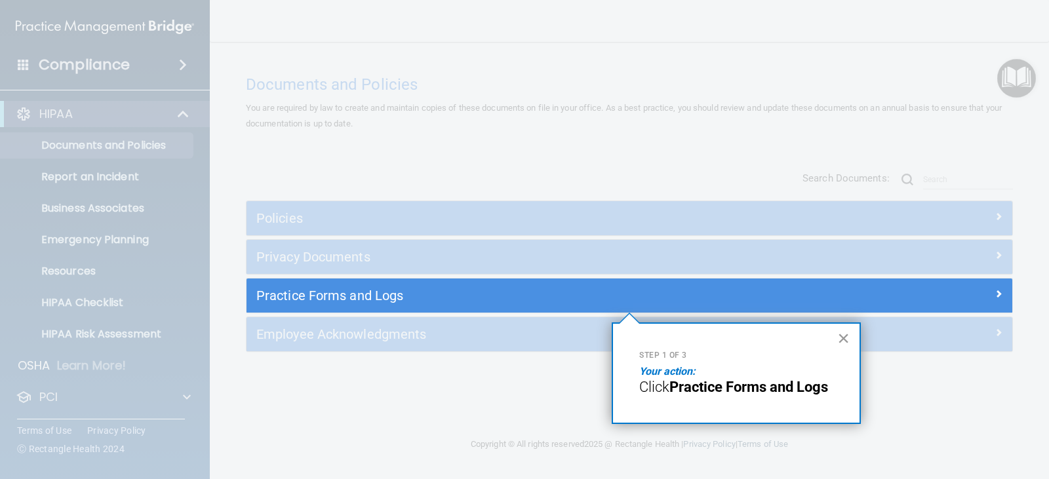
click at [842, 336] on button "×" at bounding box center [843, 338] width 12 height 21
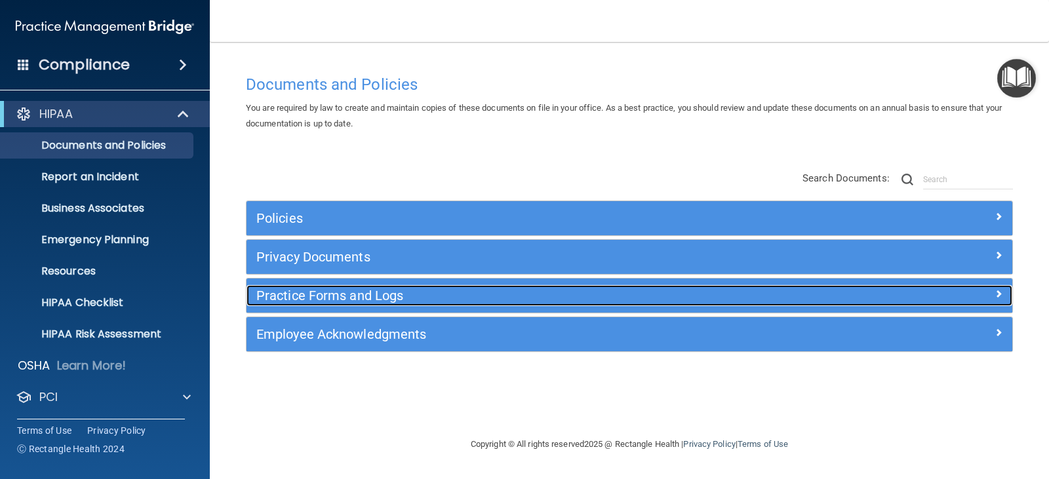
click at [943, 296] on div at bounding box center [916, 293] width 191 height 16
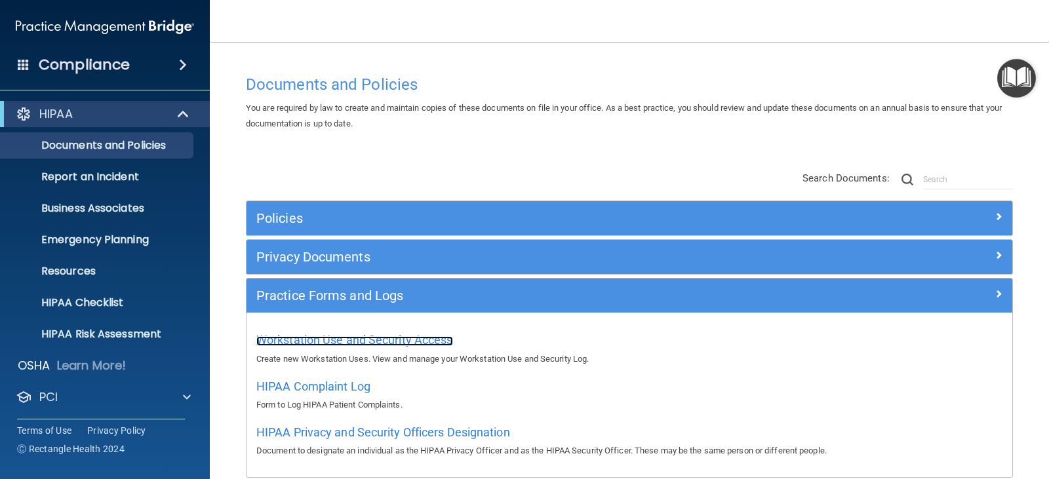
click at [366, 336] on span "Workstation Use and Security Access" at bounding box center [354, 340] width 197 height 14
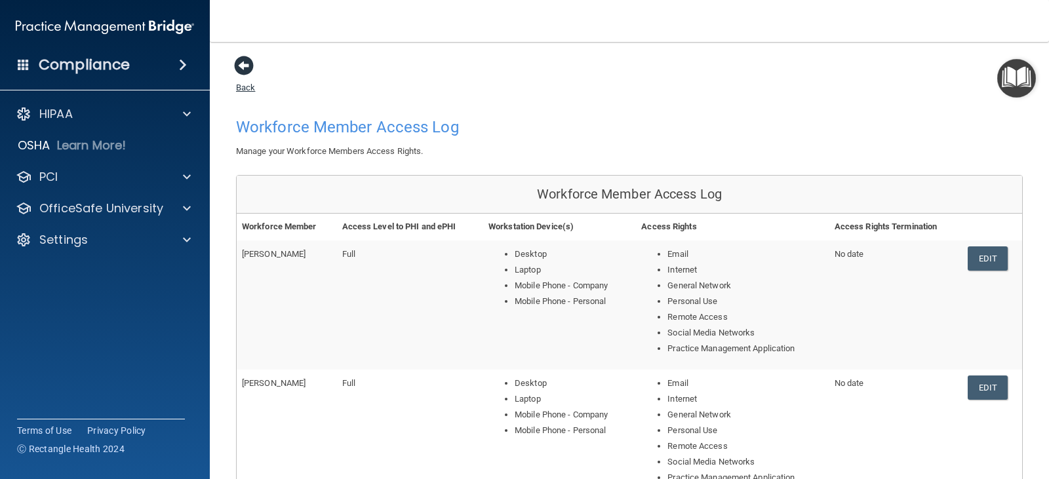
click at [243, 88] on link "Back" at bounding box center [245, 80] width 19 height 26
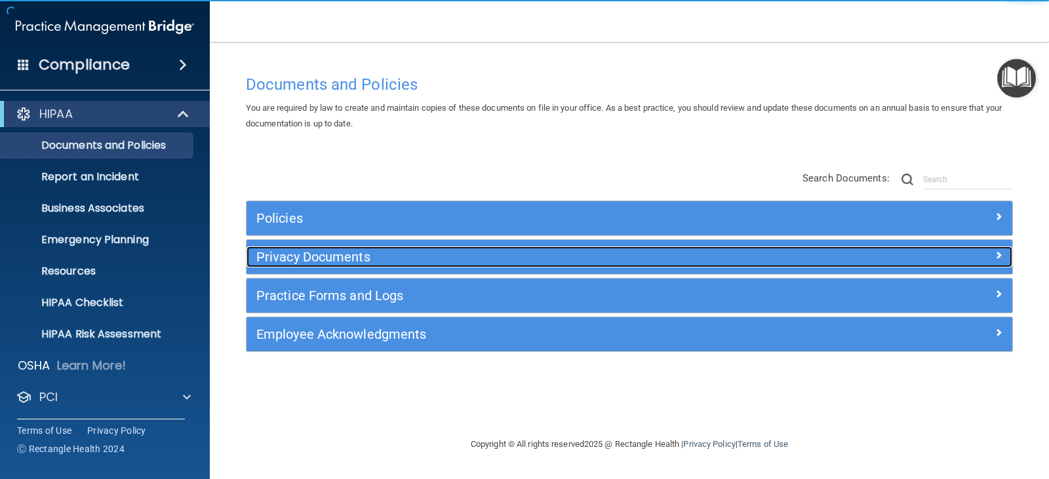
click at [338, 255] on h5 "Privacy Documents" at bounding box center [533, 257] width 554 height 14
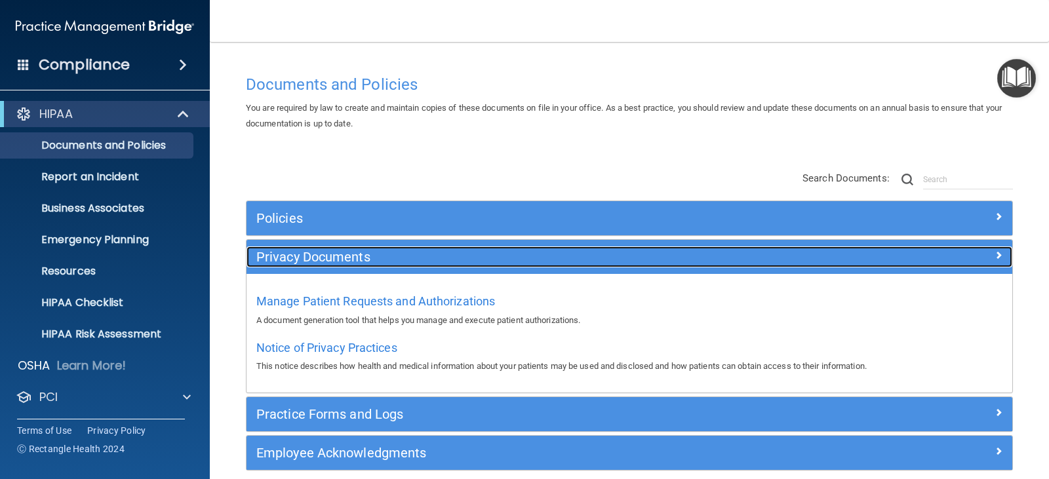
scroll to position [59, 0]
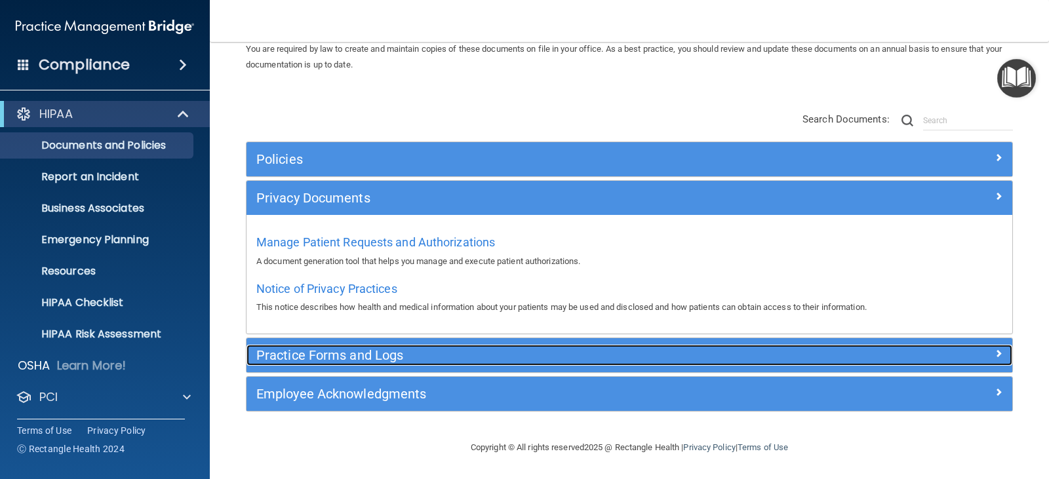
click at [341, 356] on h5 "Practice Forms and Logs" at bounding box center [533, 355] width 554 height 14
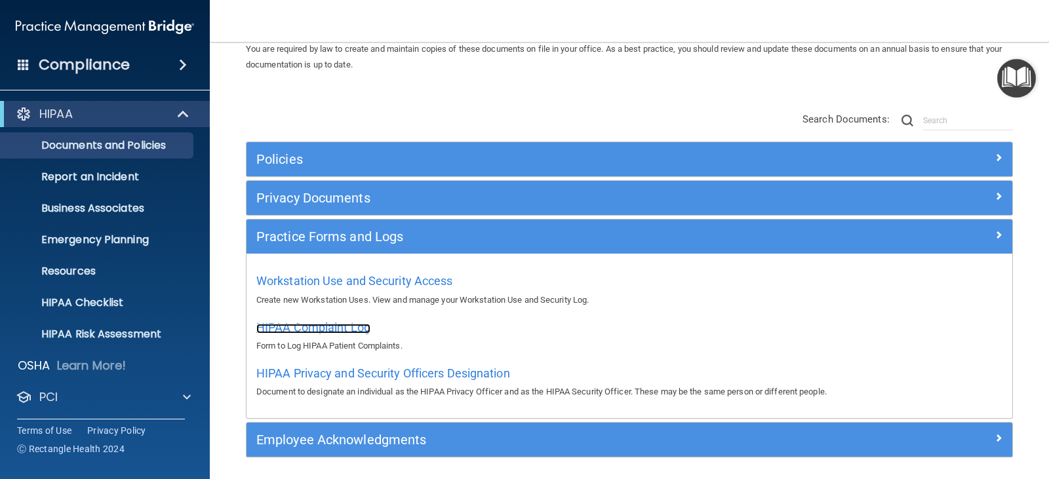
click at [309, 328] on span "HIPAA Complaint Log" at bounding box center [313, 327] width 114 height 14
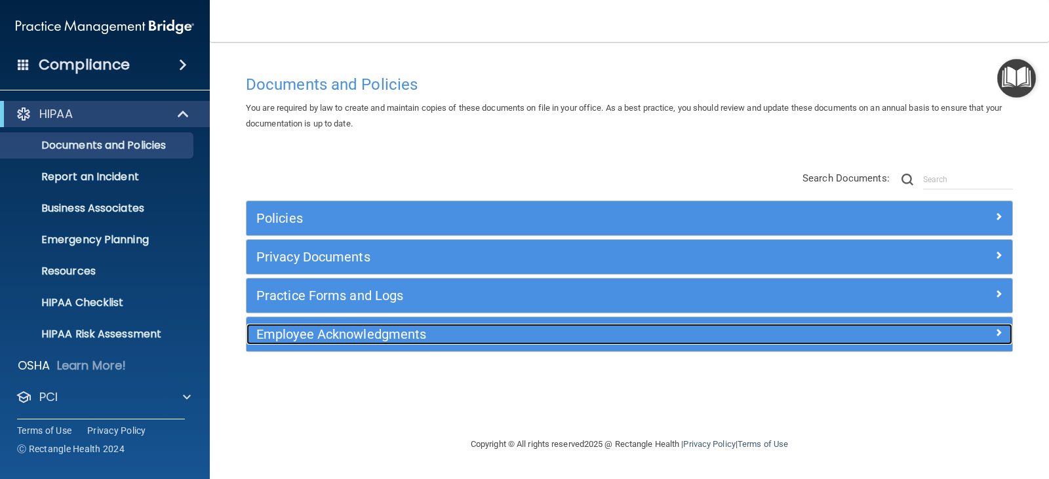
click at [353, 335] on h5 "Employee Acknowledgments" at bounding box center [533, 334] width 554 height 14
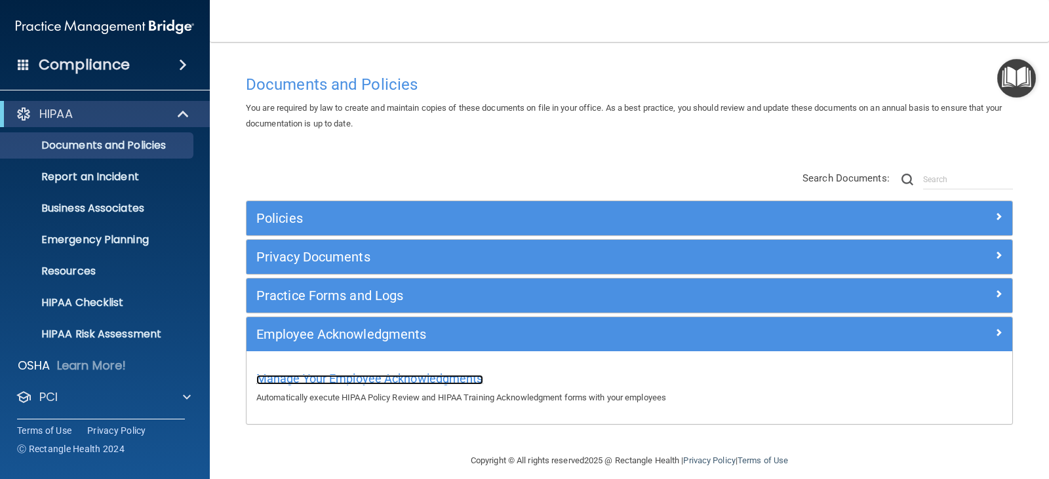
click at [355, 377] on span "Manage Your Employee Acknowledgments" at bounding box center [369, 379] width 227 height 14
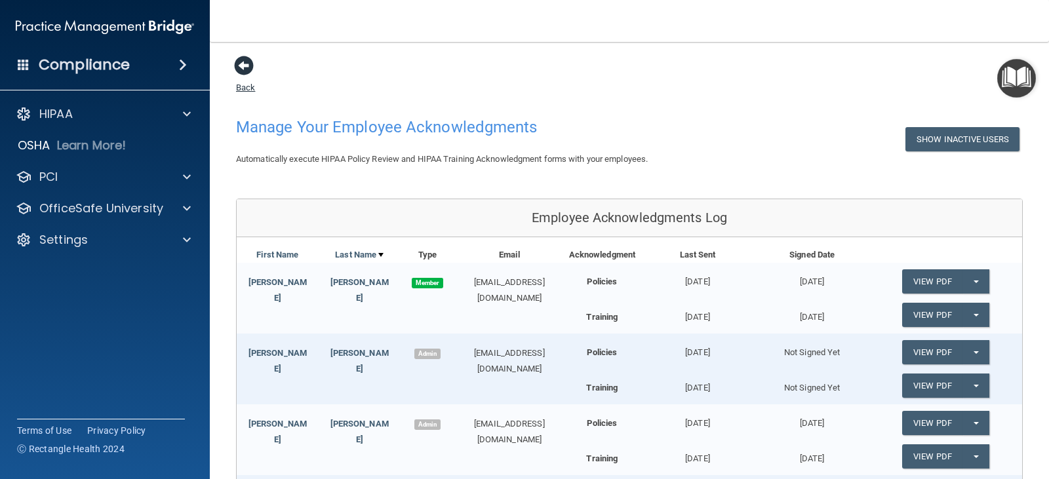
click at [248, 88] on link "Back" at bounding box center [245, 80] width 19 height 26
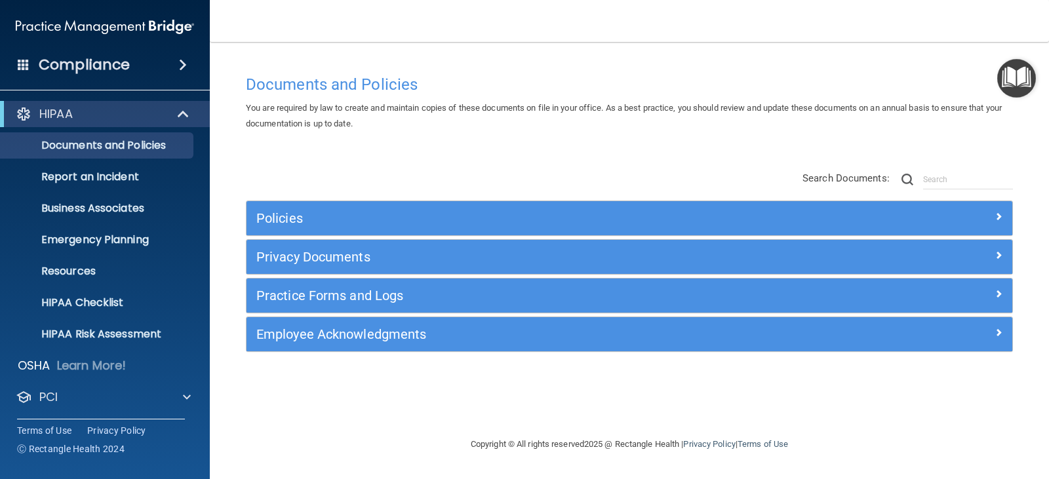
drag, startPoint x: 1024, startPoint y: 81, endPoint x: 1005, endPoint y: 79, distance: 18.5
click at [1022, 80] on img "Open Resource Center" at bounding box center [1016, 78] width 39 height 39
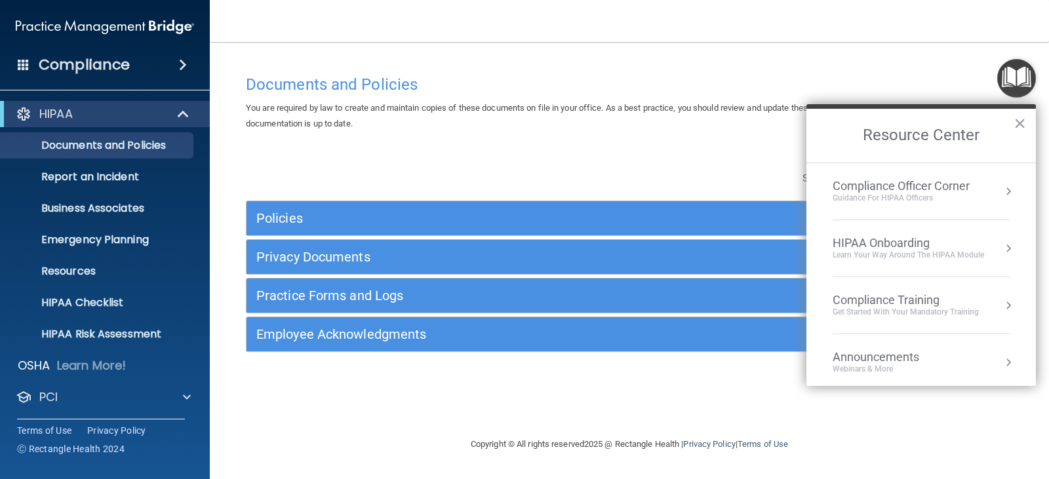
click at [874, 300] on div "Compliance Training" at bounding box center [905, 300] width 146 height 14
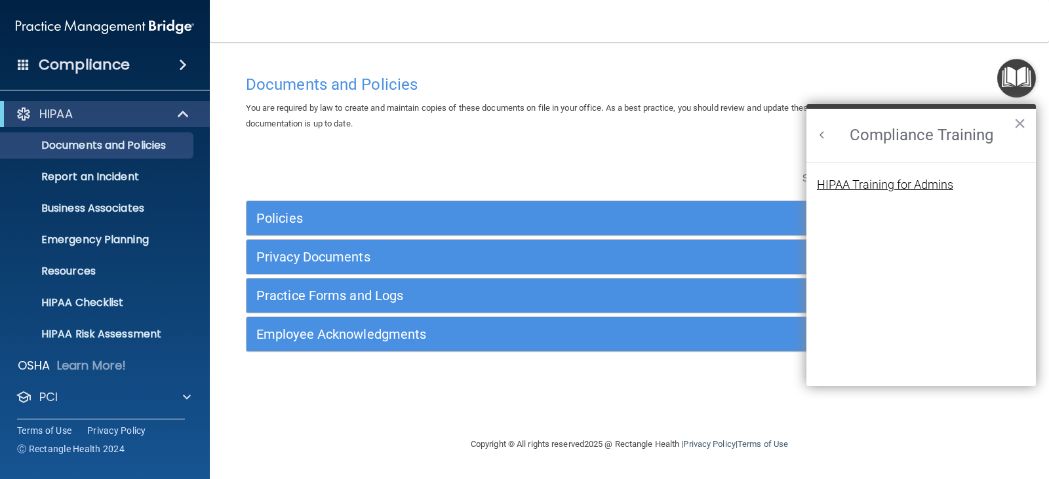
click at [858, 185] on div "HIPAA Training for Admins" at bounding box center [885, 185] width 136 height 12
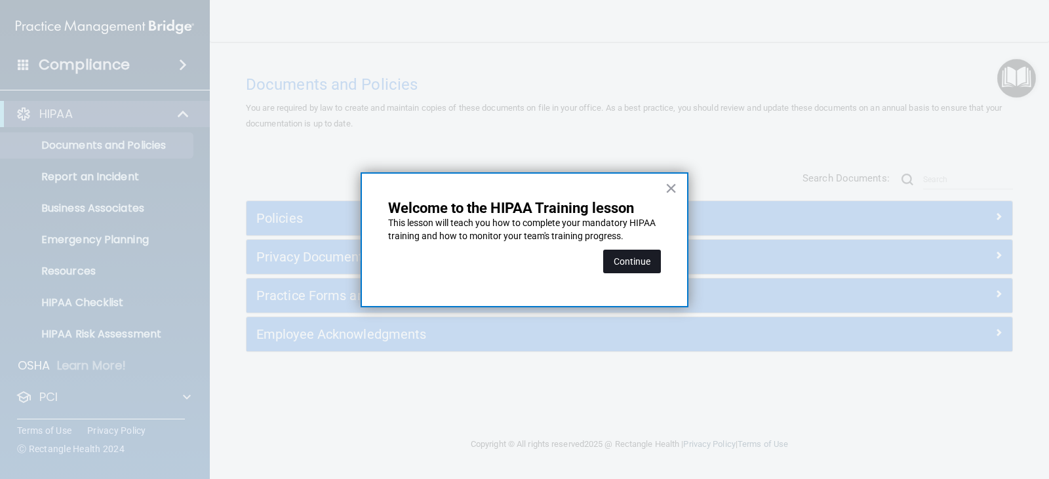
click at [630, 267] on button "Continue" at bounding box center [632, 262] width 58 height 24
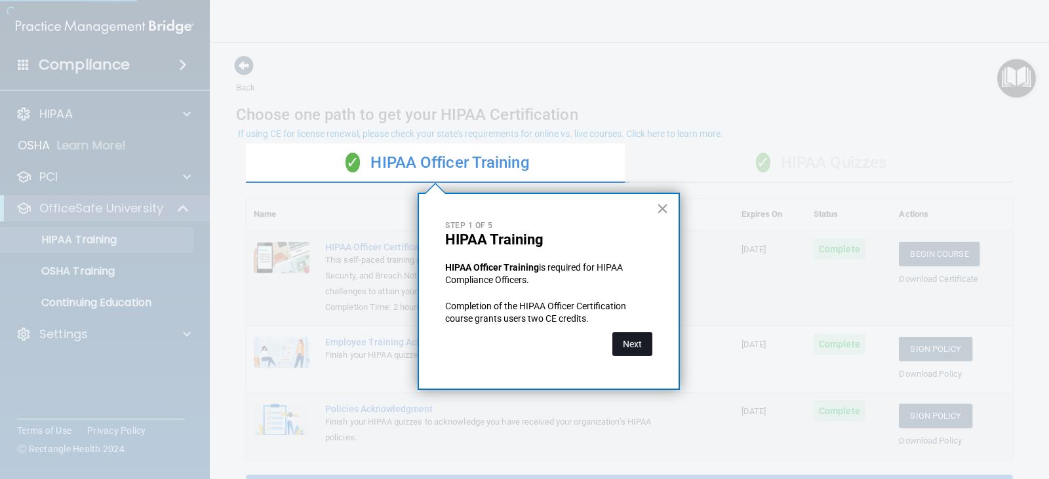
click at [612, 347] on button "Next" at bounding box center [632, 344] width 40 height 24
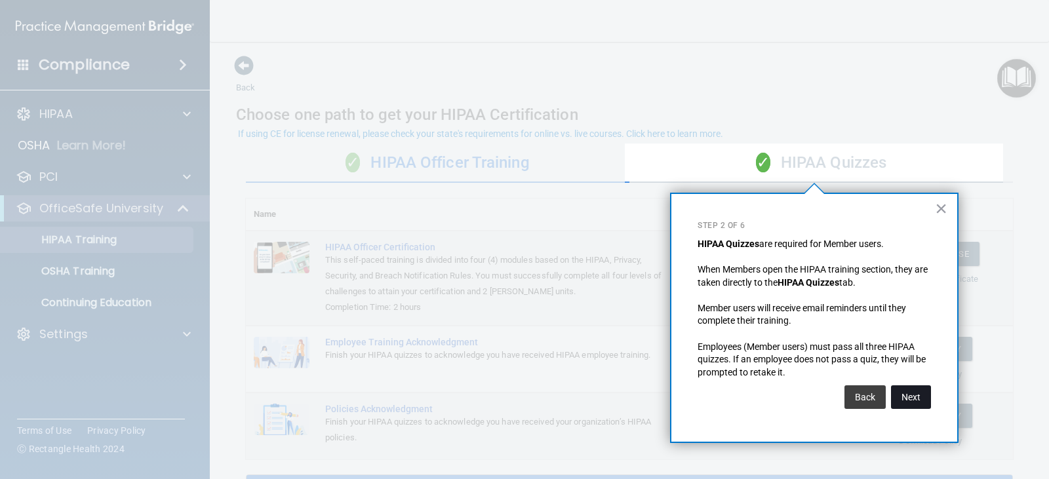
click at [916, 395] on button "Next" at bounding box center [911, 397] width 40 height 24
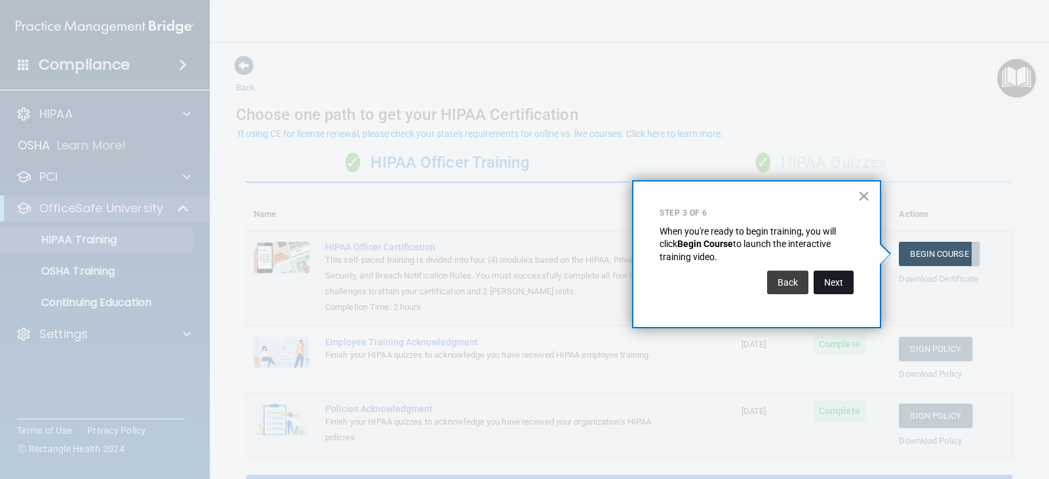
click at [837, 280] on button "Next" at bounding box center [833, 283] width 40 height 24
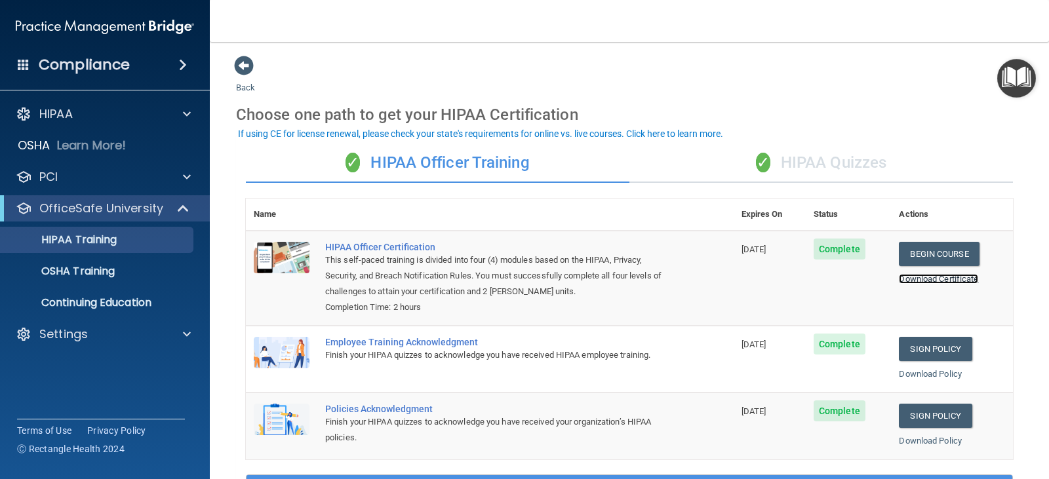
click at [915, 279] on link "Download Certificate" at bounding box center [938, 279] width 79 height 10
click at [825, 158] on div "✓ HIPAA Quizzes" at bounding box center [820, 163] width 383 height 39
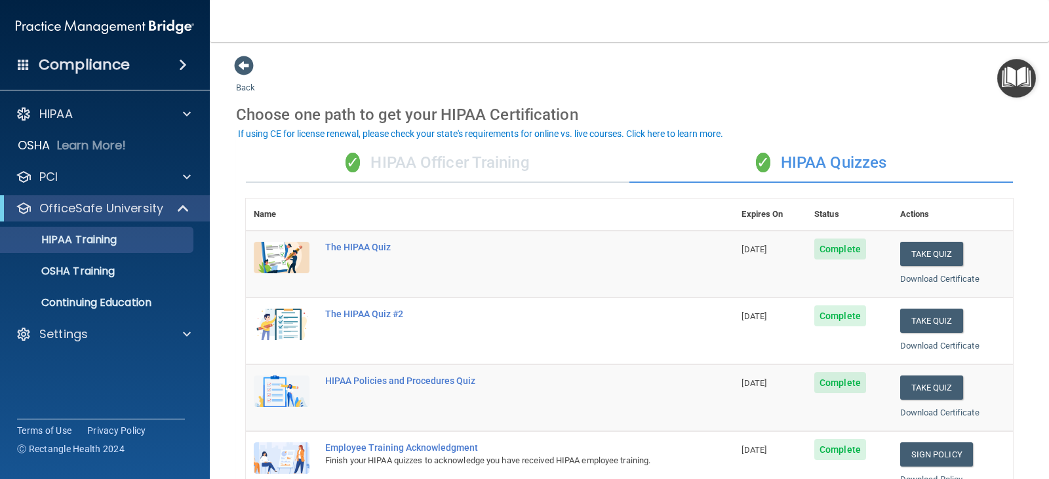
click at [443, 162] on div "✓ HIPAA Officer Training" at bounding box center [437, 163] width 383 height 39
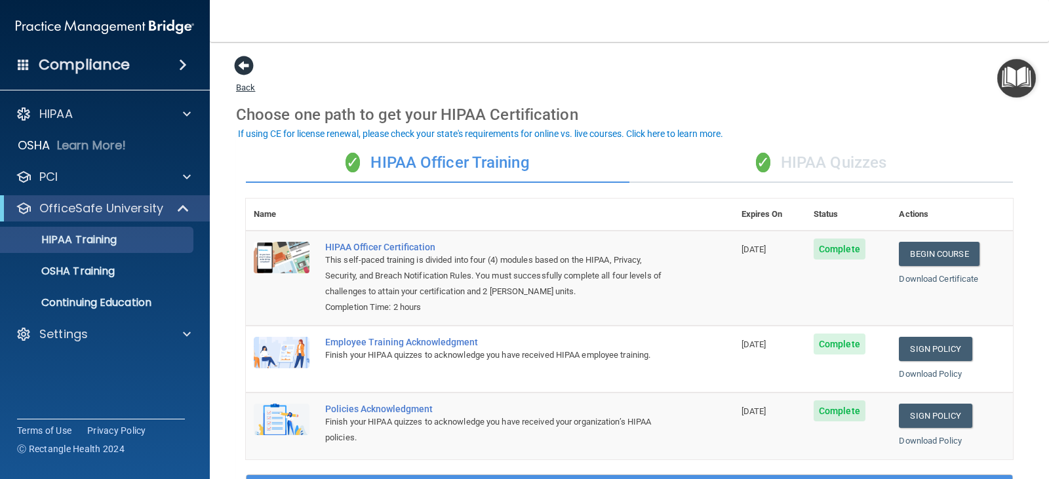
click at [240, 88] on link "Back" at bounding box center [245, 80] width 19 height 26
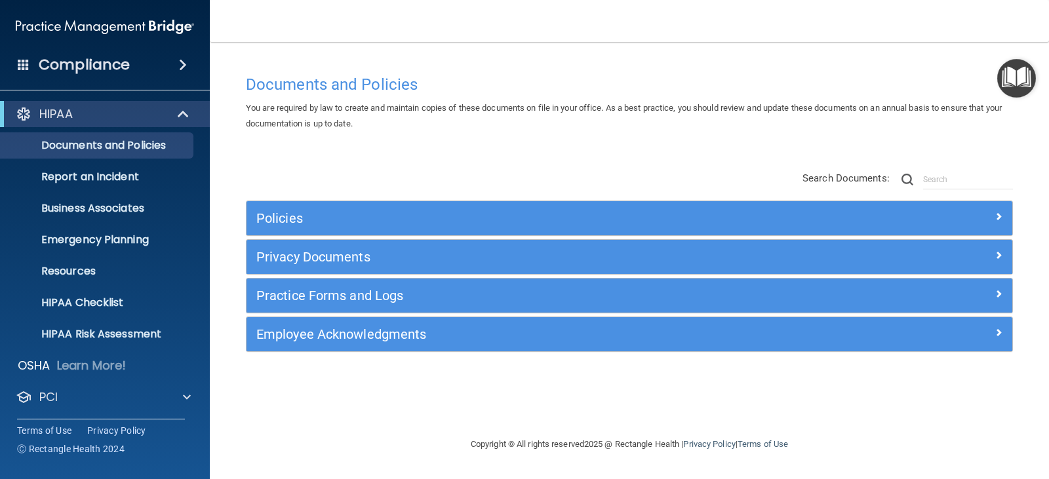
click at [1013, 79] on img "Open Resource Center" at bounding box center [1016, 78] width 39 height 39
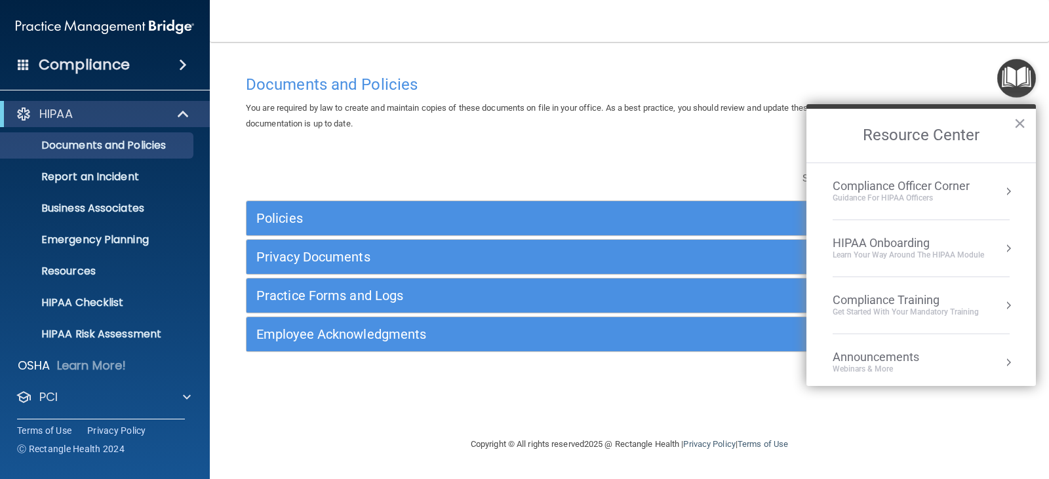
click at [876, 303] on div "Compliance Training" at bounding box center [905, 300] width 146 height 14
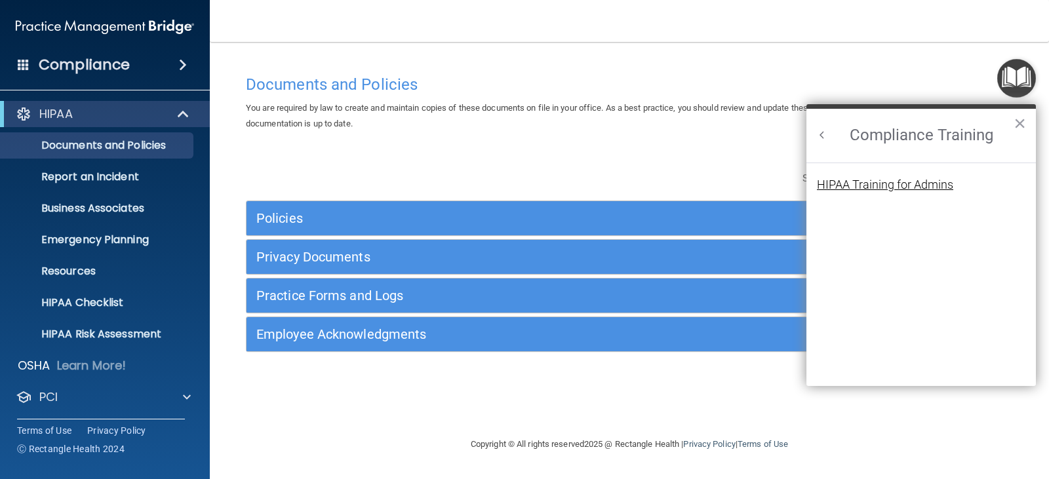
click at [860, 186] on div "HIPAA Training for Admins" at bounding box center [885, 185] width 136 height 12
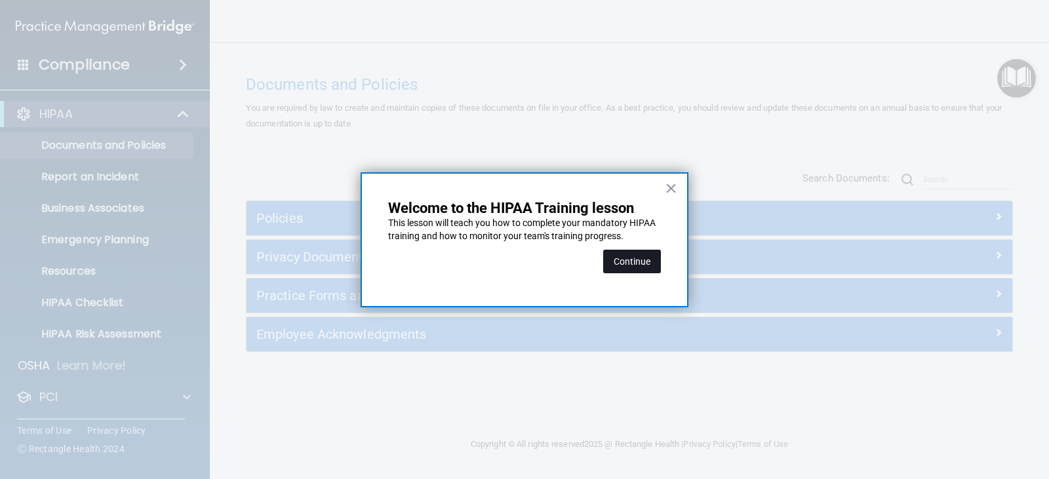
click at [623, 261] on button "Continue" at bounding box center [632, 262] width 58 height 24
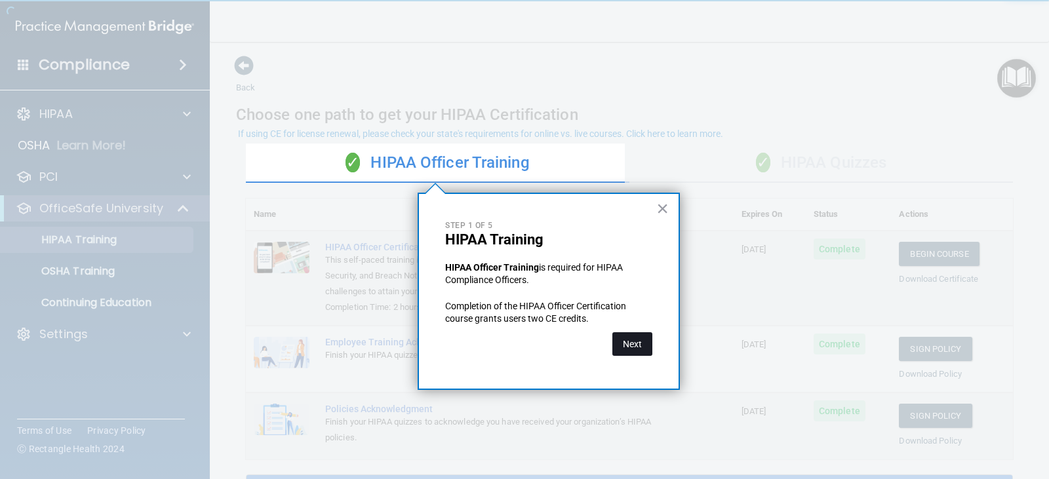
click at [630, 338] on button "Next" at bounding box center [632, 344] width 40 height 24
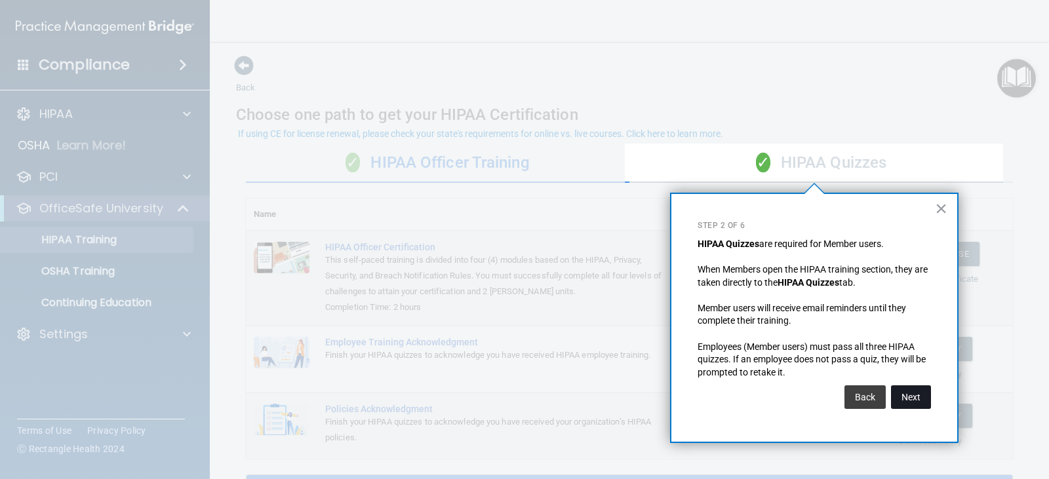
click at [922, 400] on button "Next" at bounding box center [911, 397] width 40 height 24
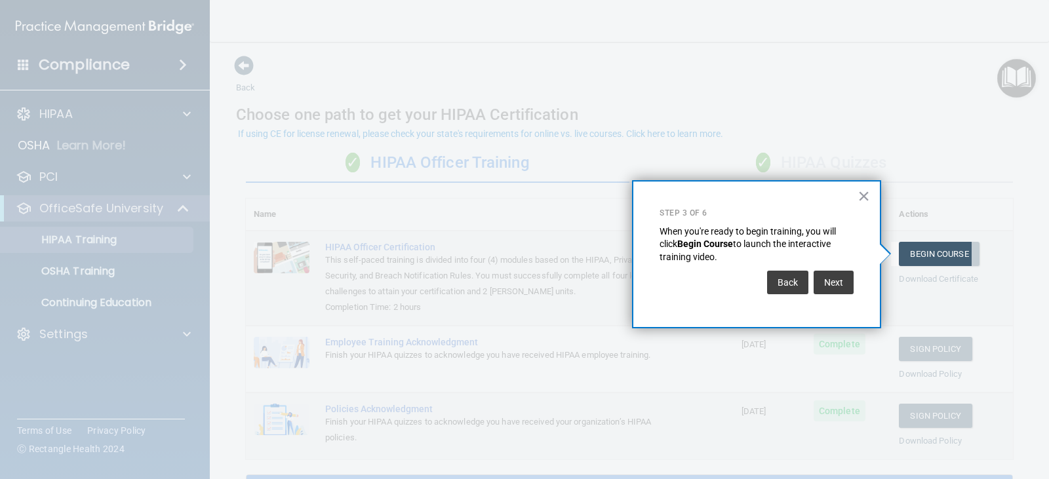
click at [821, 279] on button "Next" at bounding box center [833, 283] width 40 height 24
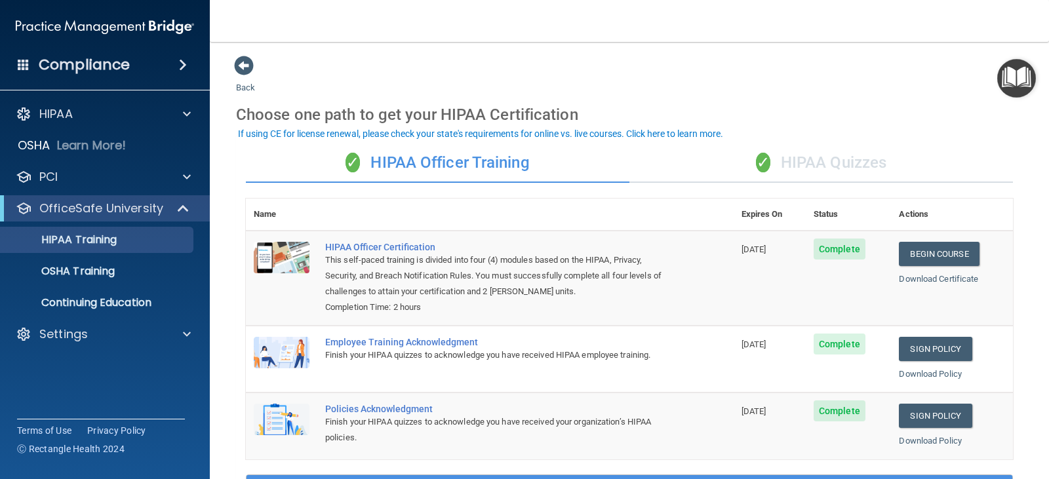
click at [1021, 79] on img "Open Resource Center" at bounding box center [1016, 78] width 39 height 39
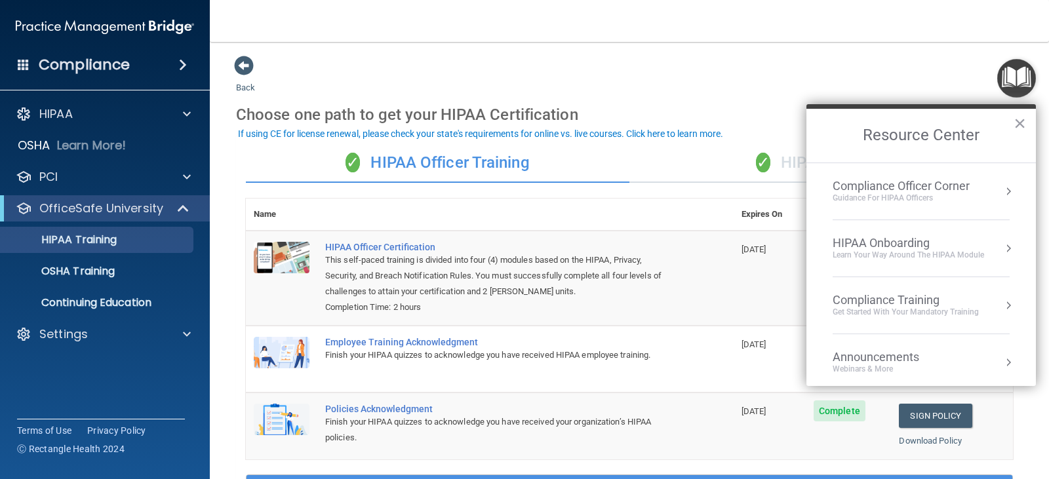
click at [941, 249] on div "HIPAA Onboarding" at bounding box center [907, 243] width 151 height 14
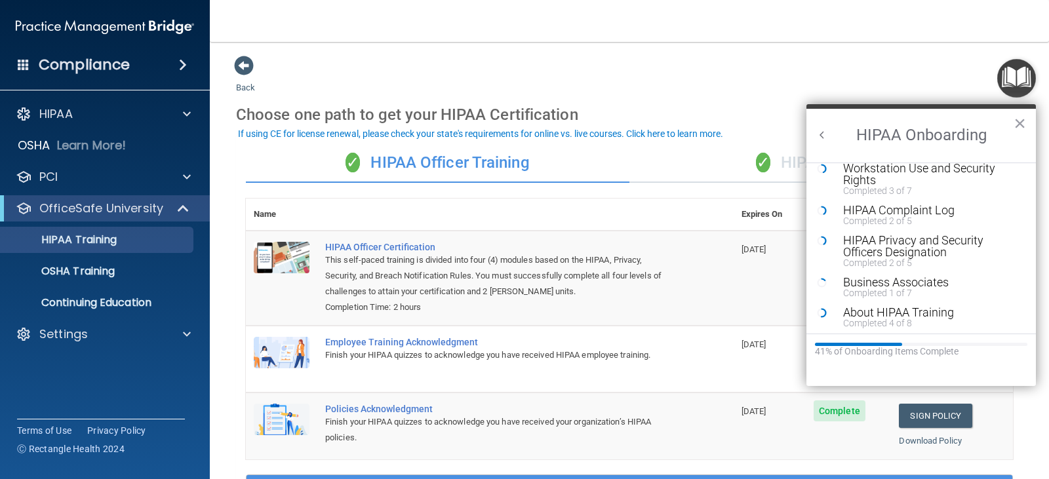
scroll to position [131, 0]
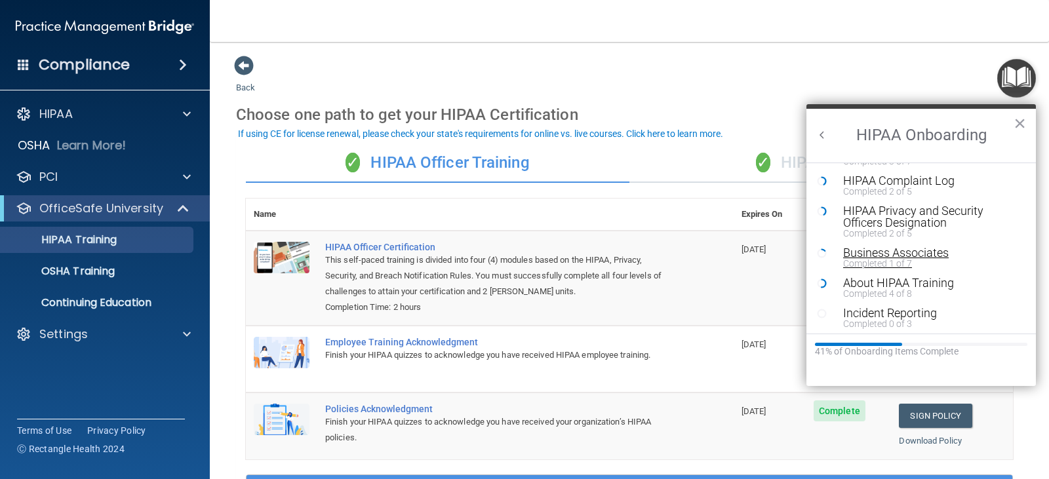
click at [872, 251] on div "Business Associates" at bounding box center [926, 253] width 166 height 12
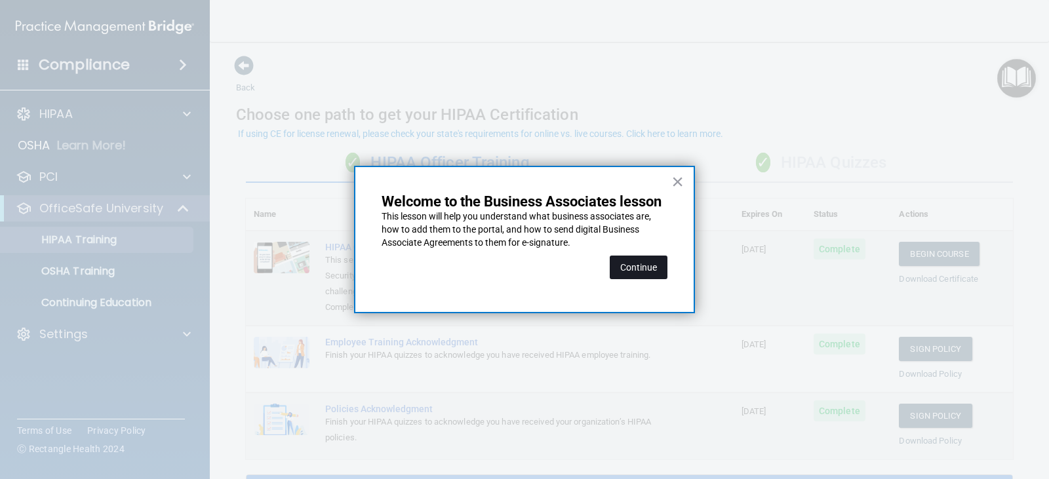
click at [646, 265] on button "Continue" at bounding box center [638, 268] width 58 height 24
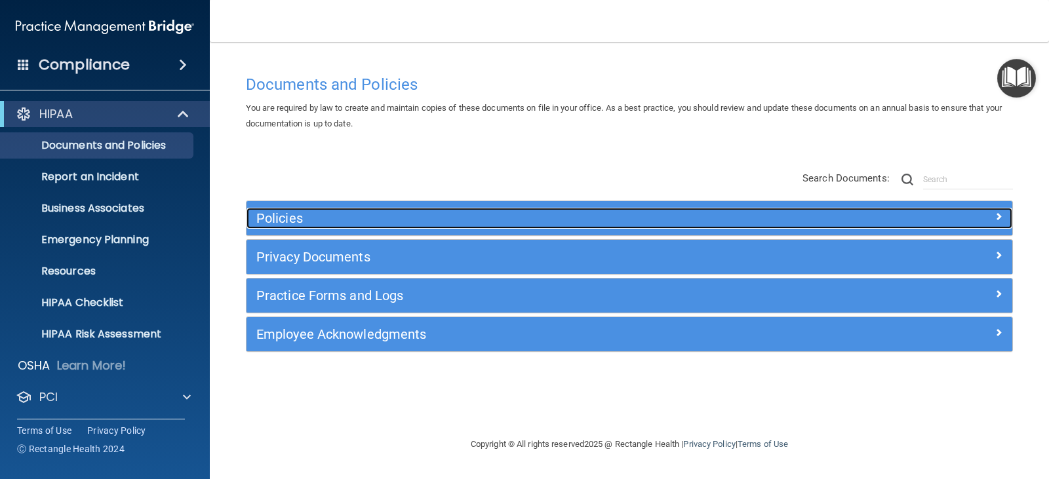
click at [285, 213] on h5 "Policies" at bounding box center [533, 218] width 554 height 14
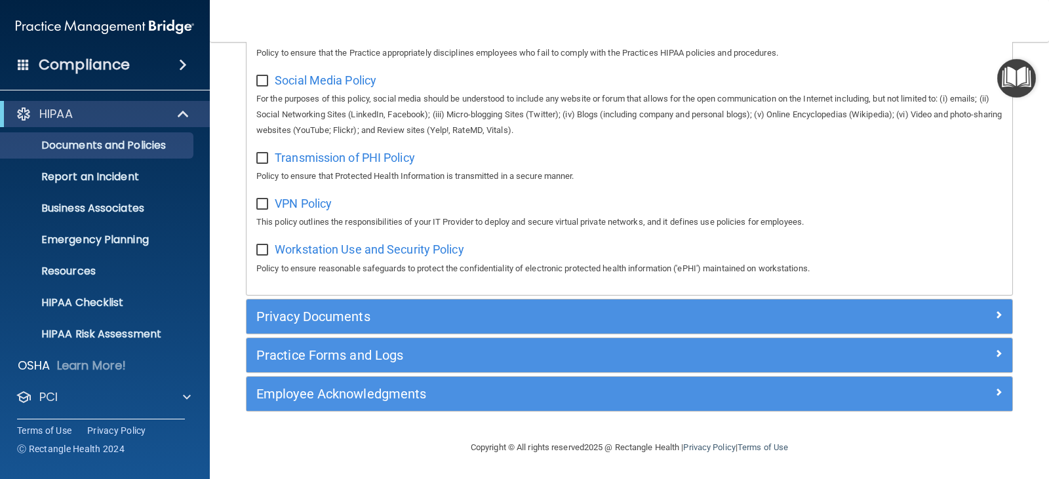
scroll to position [1041, 0]
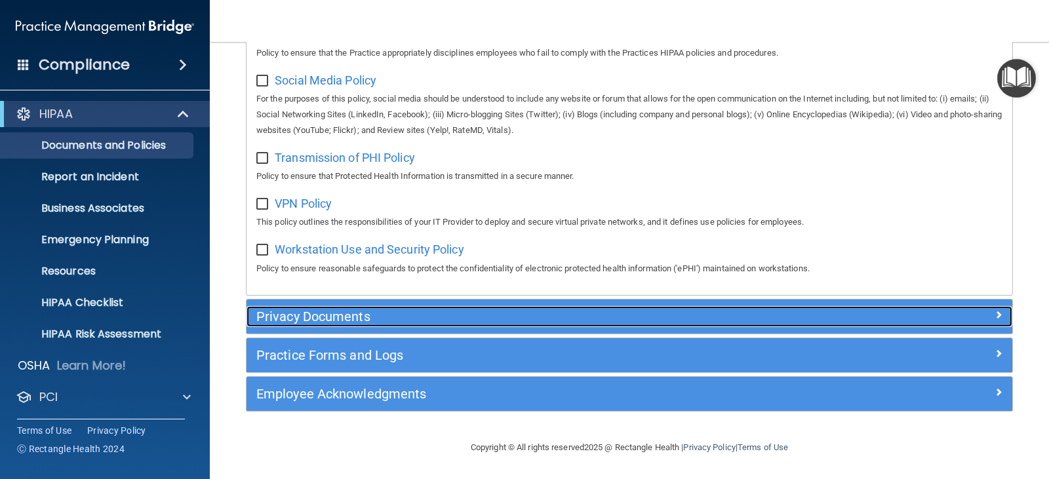
click at [294, 317] on h5 "Privacy Documents" at bounding box center [533, 316] width 554 height 14
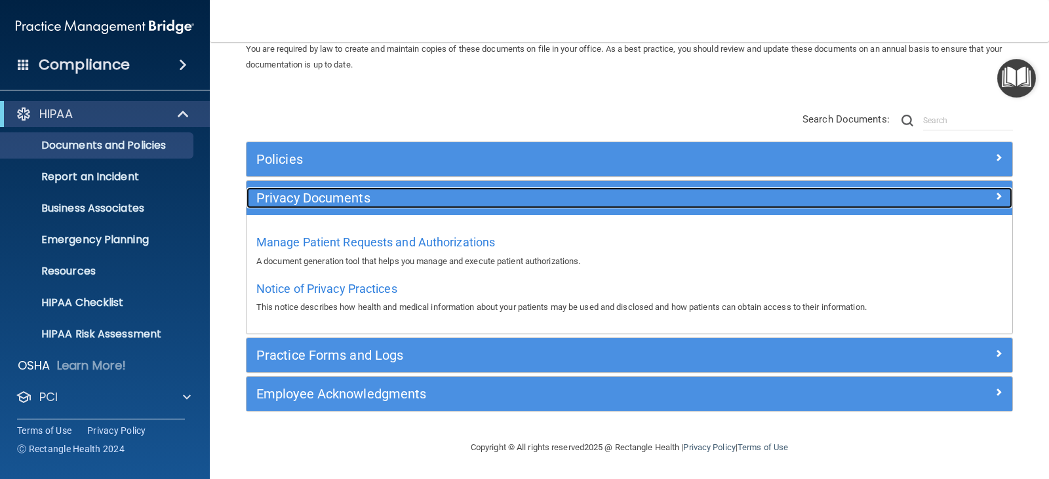
scroll to position [59, 0]
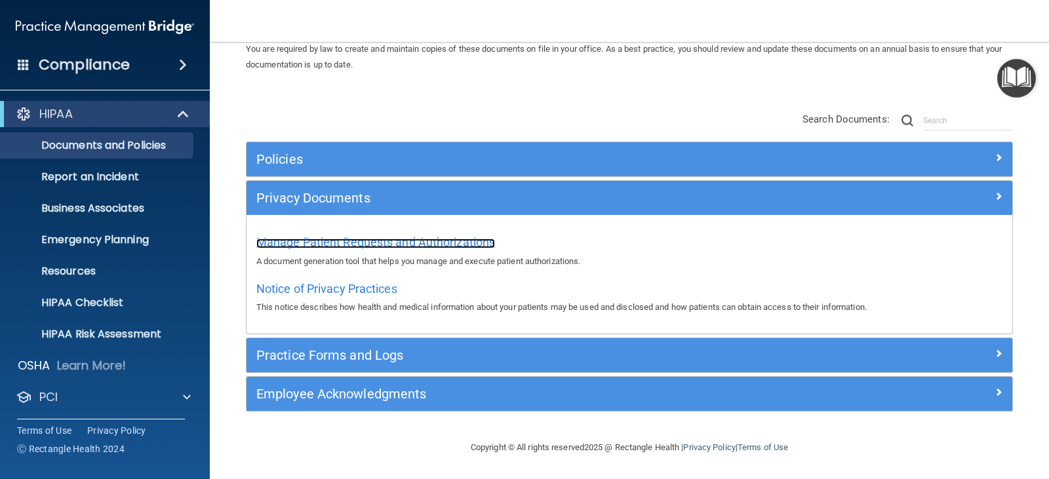
click at [295, 244] on span "Manage Patient Requests and Authorizations" at bounding box center [375, 242] width 239 height 14
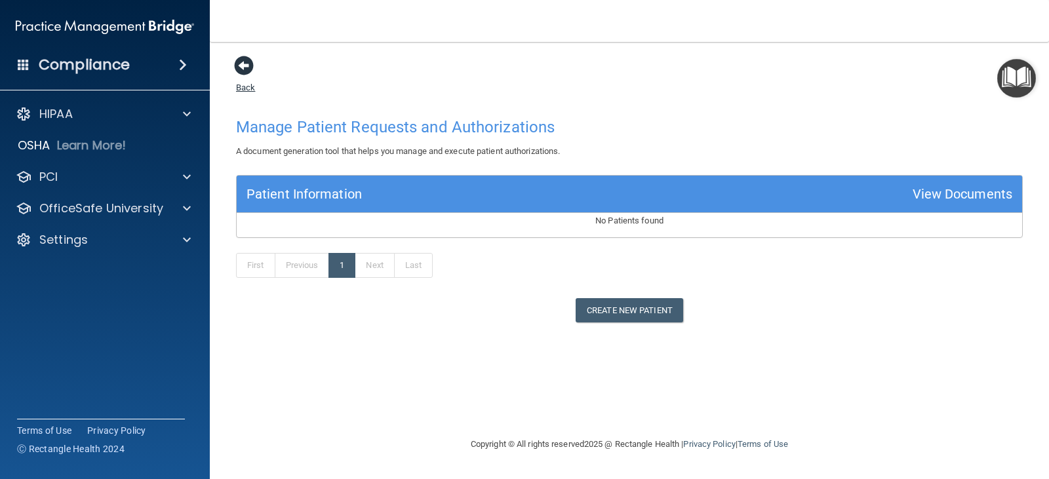
click at [250, 88] on link "Back" at bounding box center [245, 80] width 19 height 26
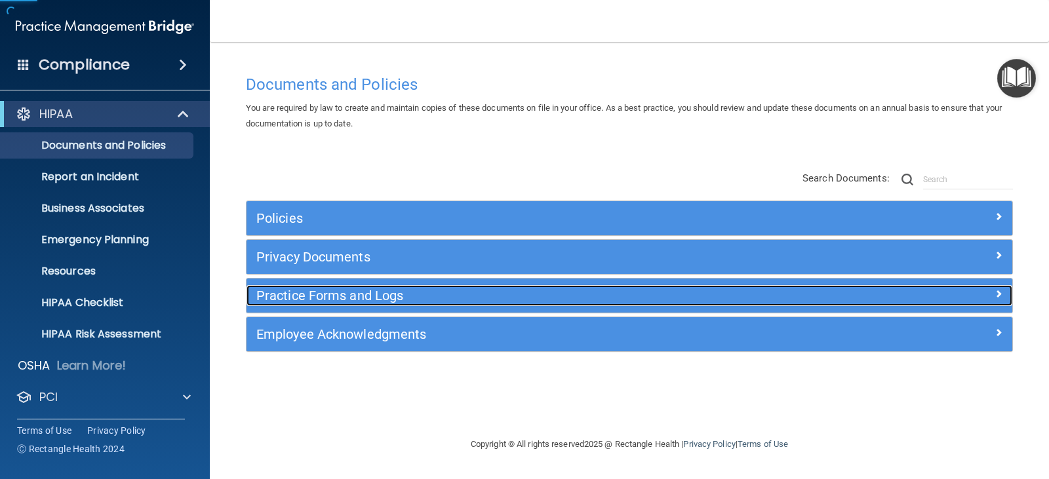
click at [300, 301] on h5 "Practice Forms and Logs" at bounding box center [533, 295] width 554 height 14
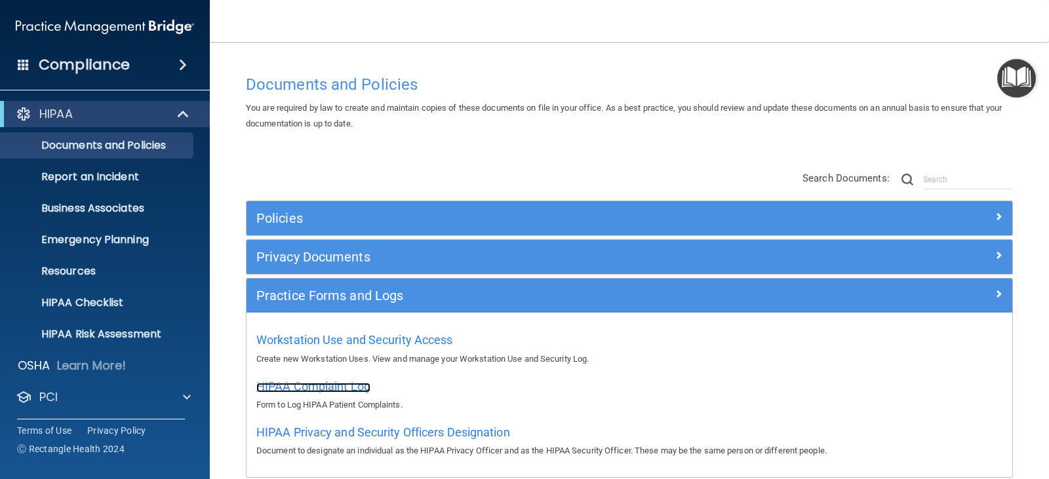
click at [301, 385] on span "HIPAA Complaint Log" at bounding box center [313, 386] width 114 height 14
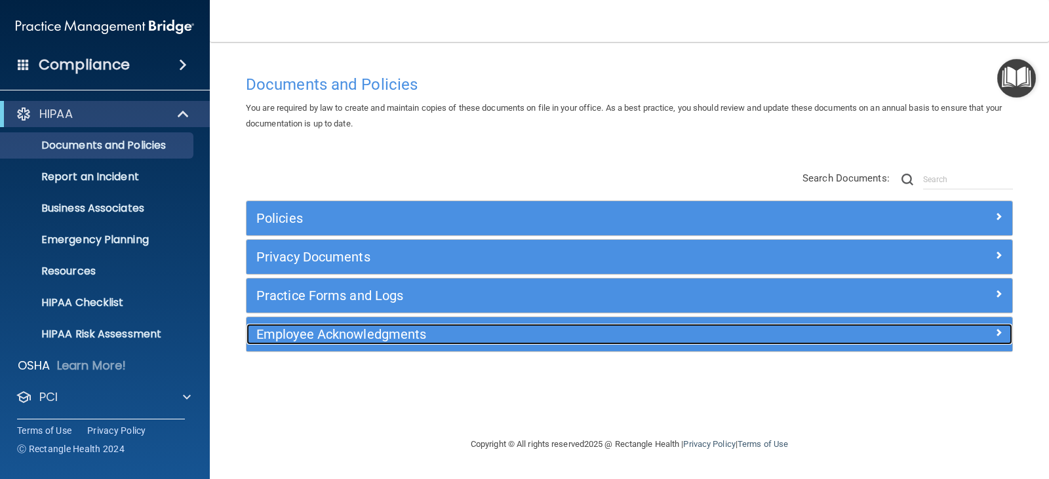
click at [363, 332] on h5 "Employee Acknowledgments" at bounding box center [533, 334] width 554 height 14
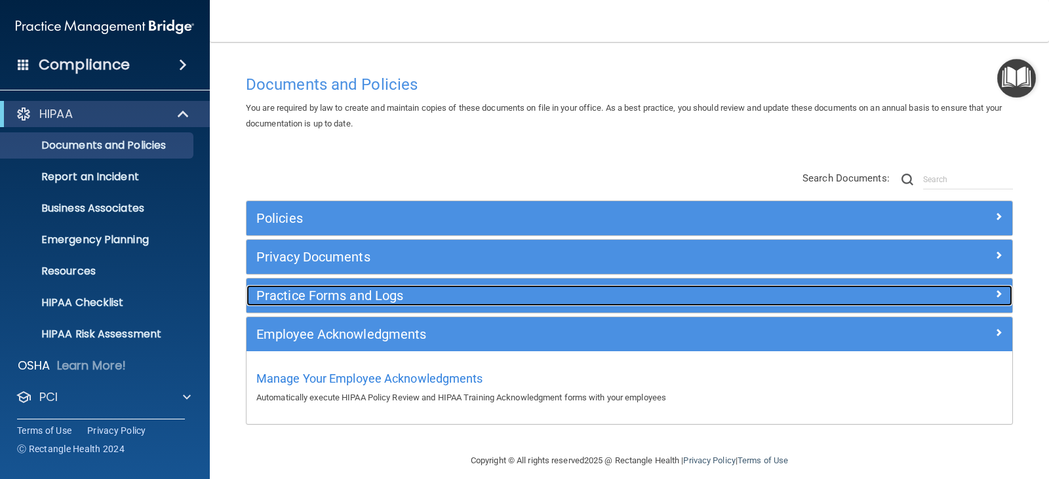
click at [351, 295] on h5 "Practice Forms and Logs" at bounding box center [533, 295] width 554 height 14
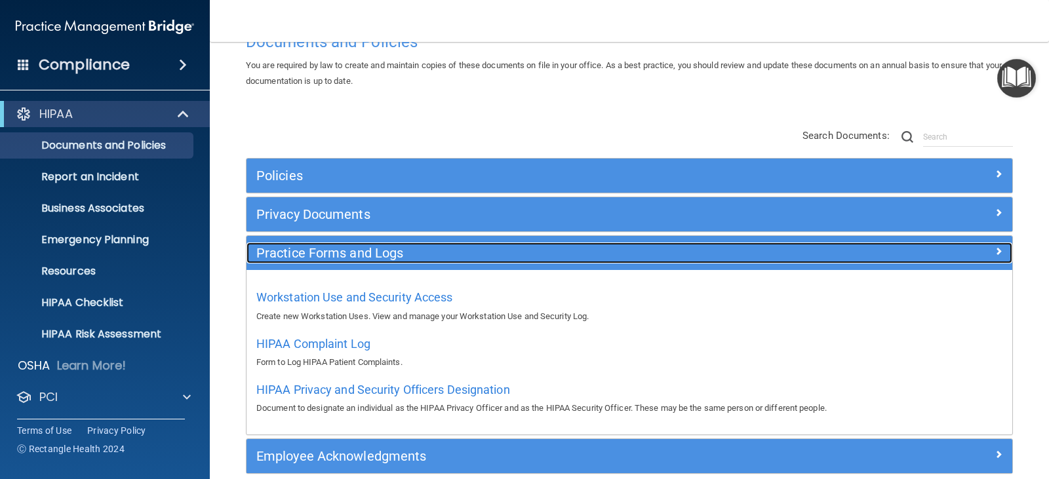
scroll to position [66, 0]
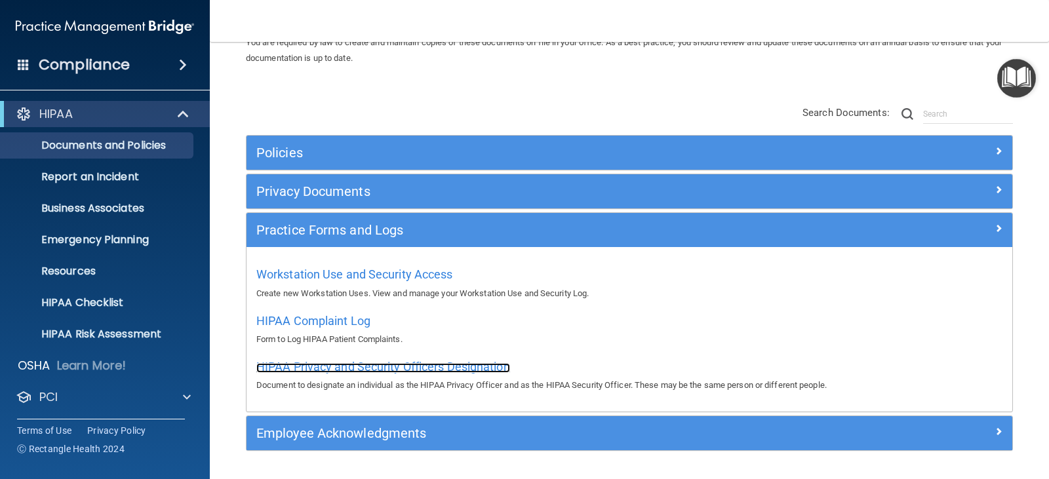
click at [374, 368] on span "HIPAA Privacy and Security Officers Designation" at bounding box center [383, 367] width 254 height 14
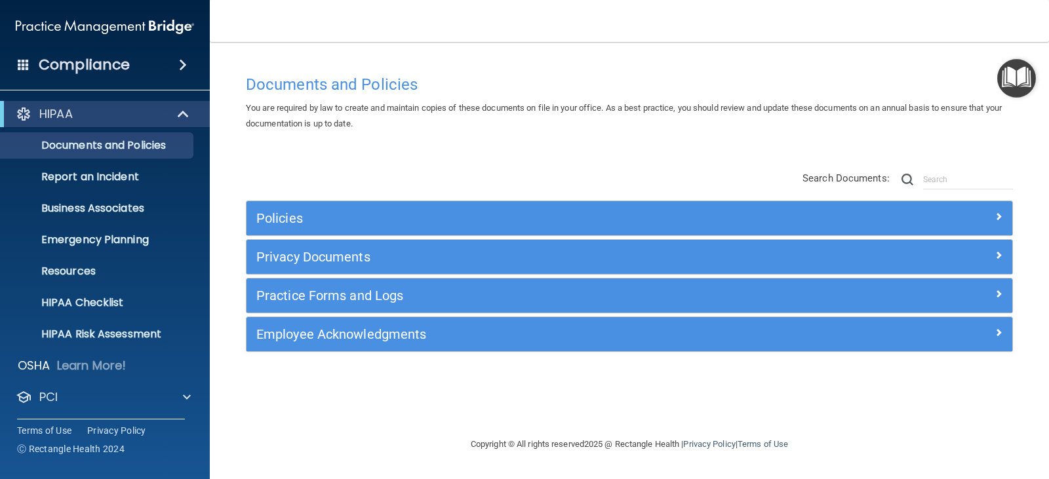
click at [1015, 81] on img "Open Resource Center" at bounding box center [1016, 78] width 39 height 39
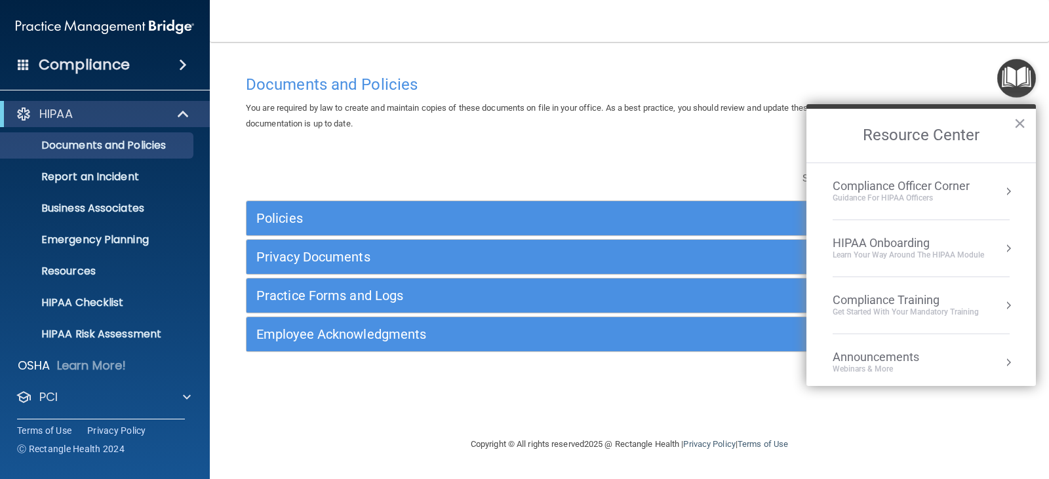
click at [899, 240] on div "HIPAA Onboarding" at bounding box center [907, 243] width 151 height 14
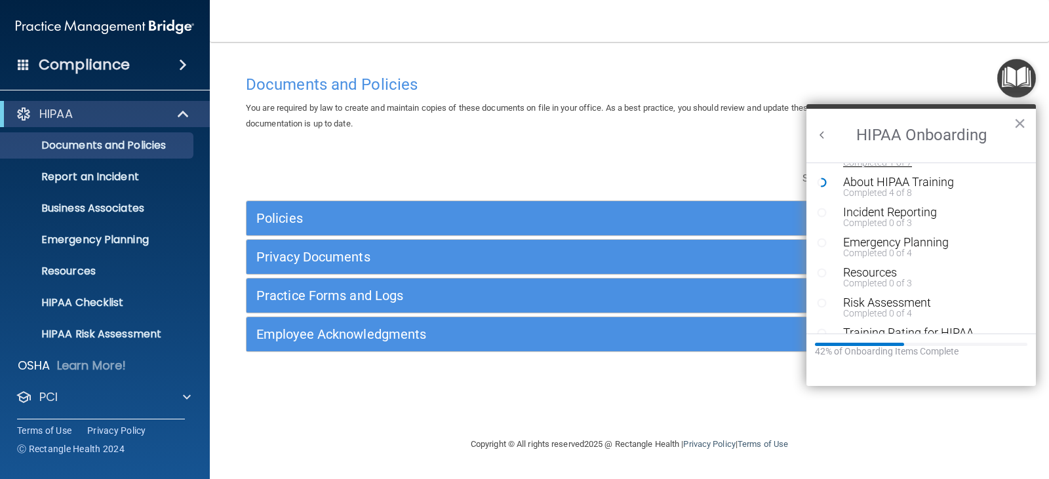
scroll to position [286, 0]
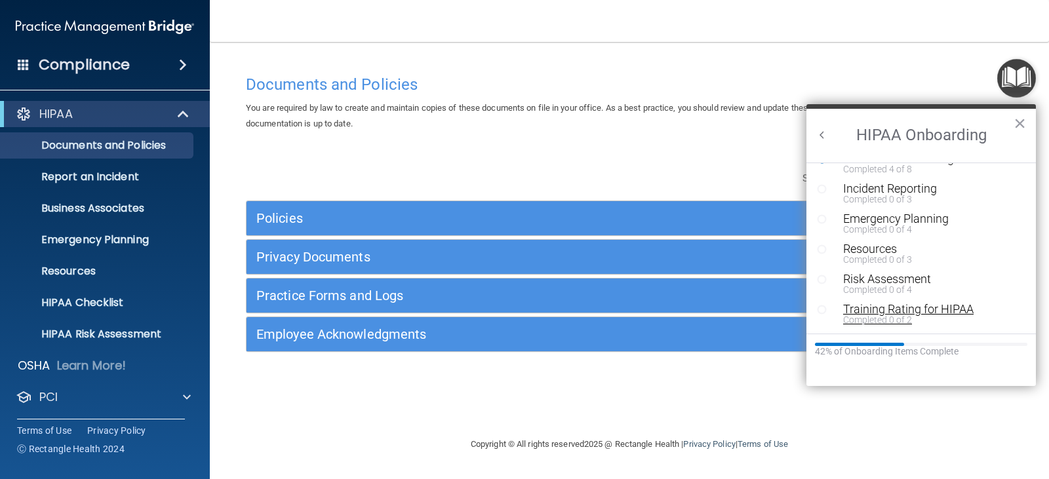
click at [880, 304] on div "Training Rating for HIPAA" at bounding box center [926, 309] width 166 height 12
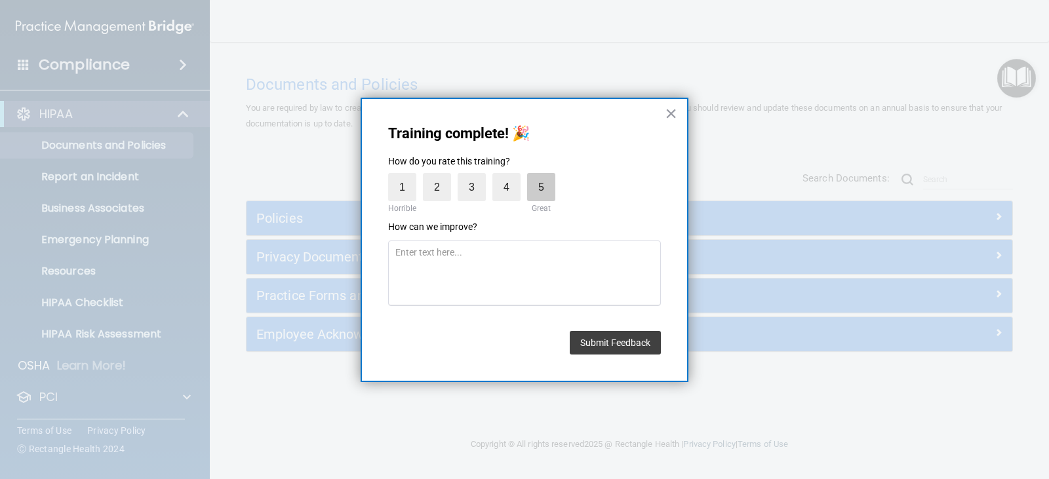
click at [548, 193] on label "5" at bounding box center [541, 187] width 28 height 28
click at [511, 176] on input "5" at bounding box center [511, 176] width 0 height 0
click at [600, 339] on button "Submit Feedback" at bounding box center [615, 343] width 91 height 24
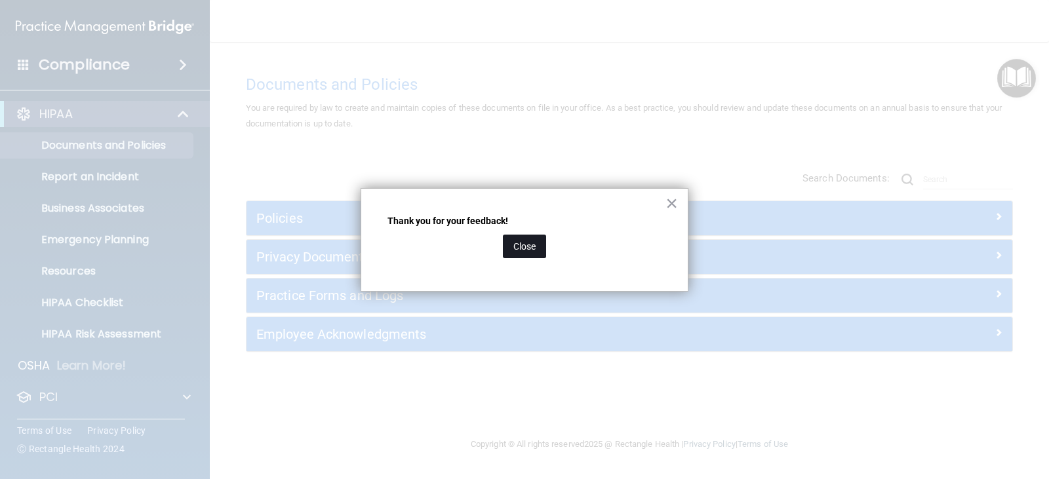
click at [518, 245] on button "Close" at bounding box center [524, 247] width 43 height 24
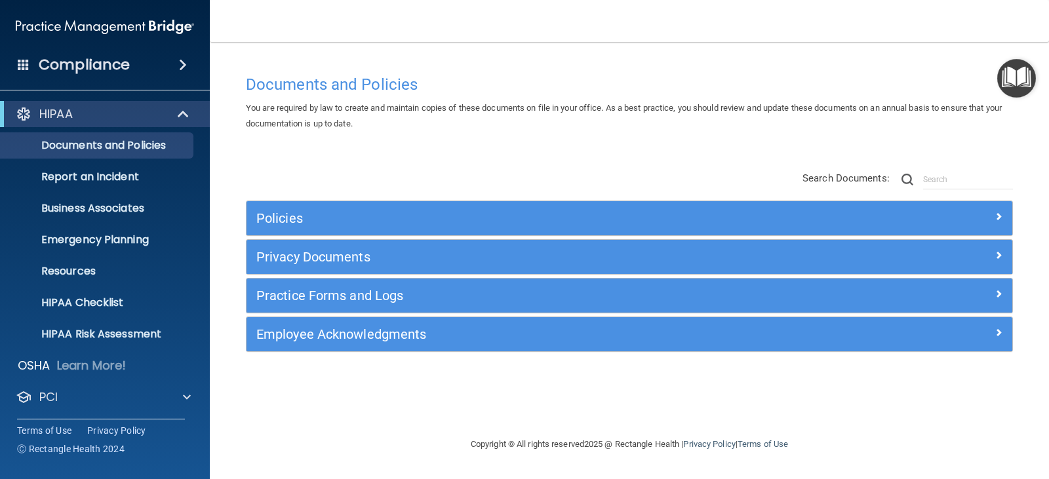
click at [1012, 79] on img "Open Resource Center" at bounding box center [1016, 78] width 39 height 39
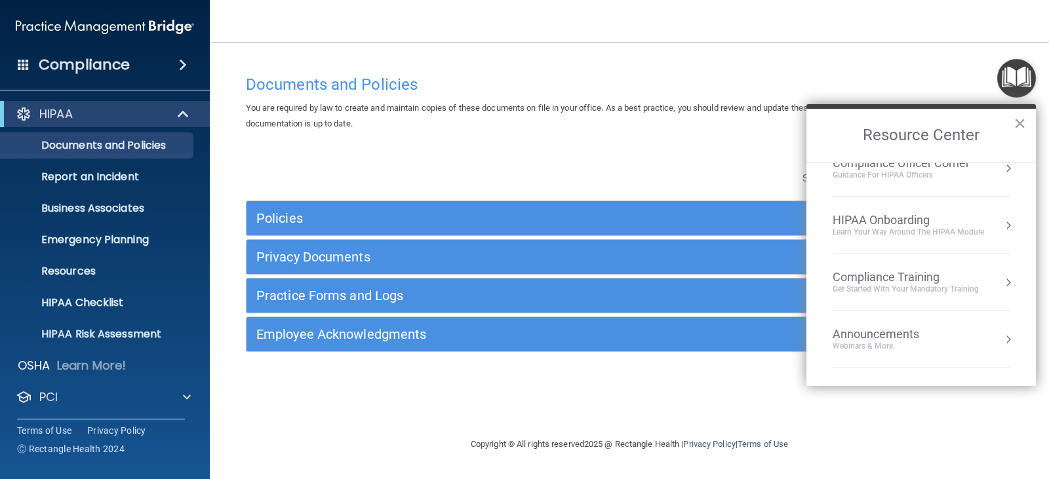
scroll to position [0, 0]
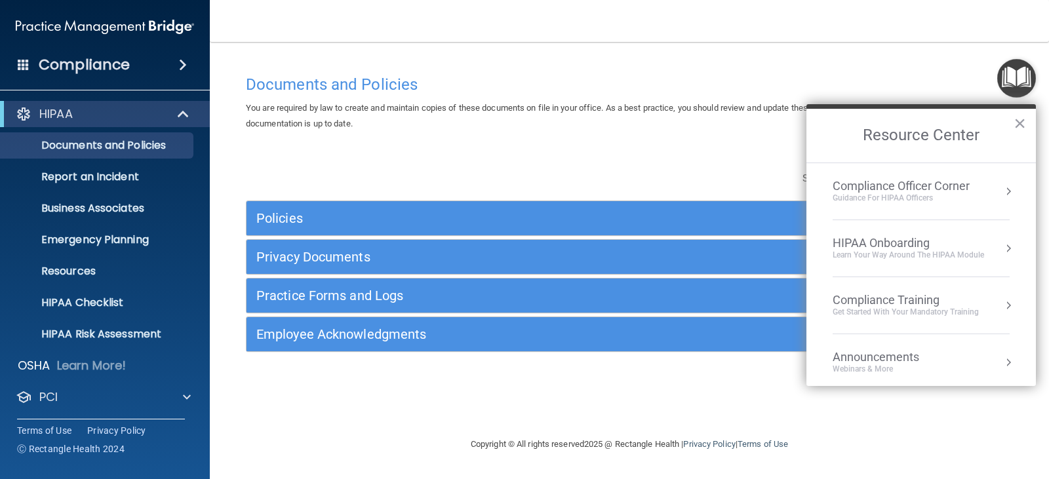
click at [894, 248] on div "HIPAA Onboarding" at bounding box center [907, 243] width 151 height 14
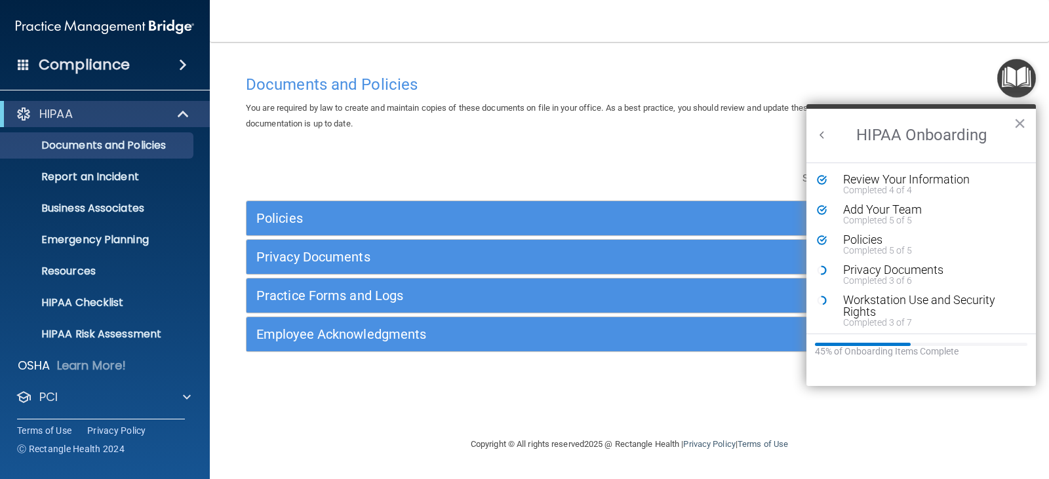
scroll to position [286, 0]
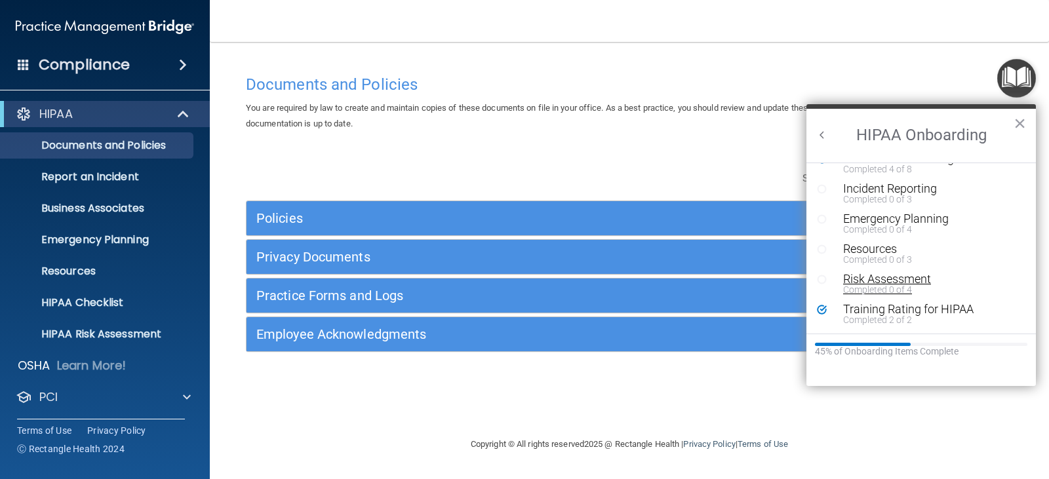
click at [909, 280] on div "Risk Assessment" at bounding box center [926, 279] width 166 height 12
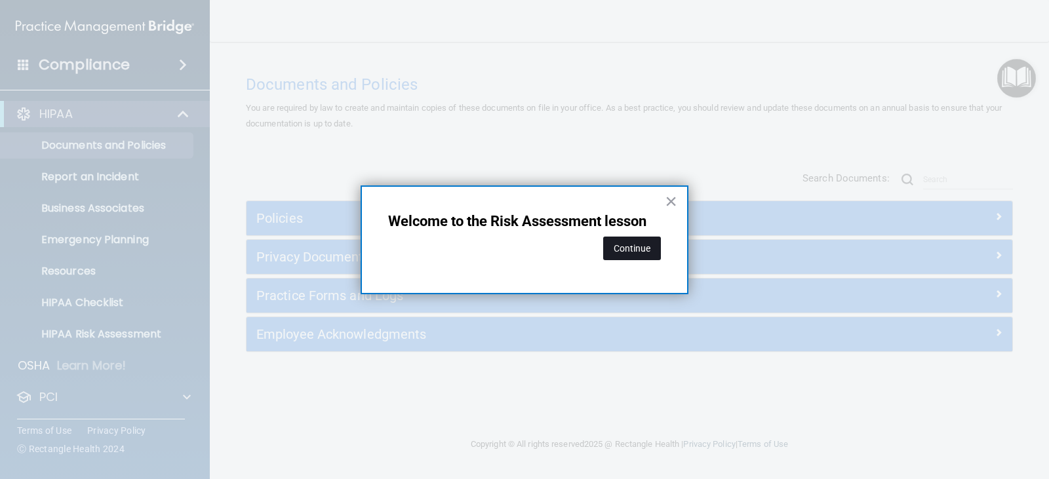
click at [629, 246] on button "Continue" at bounding box center [632, 249] width 58 height 24
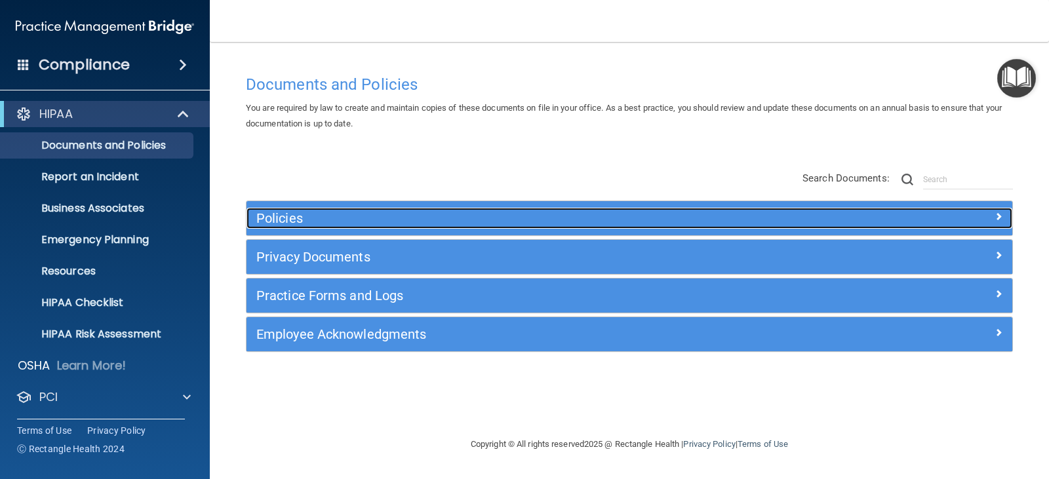
click at [276, 214] on h5 "Policies" at bounding box center [533, 218] width 554 height 14
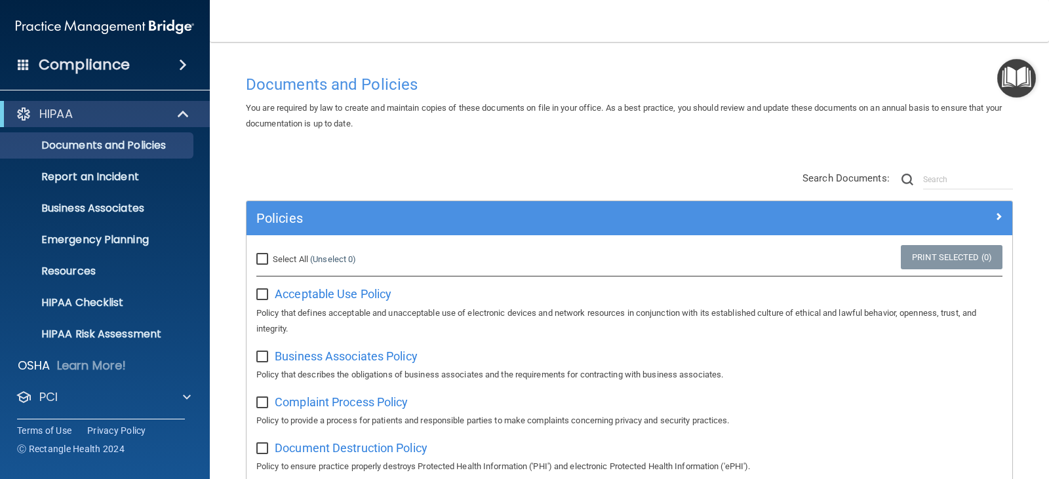
click at [258, 257] on input "Select All (Unselect 0) Unselect All" at bounding box center [263, 259] width 15 height 10
checkbox input "true"
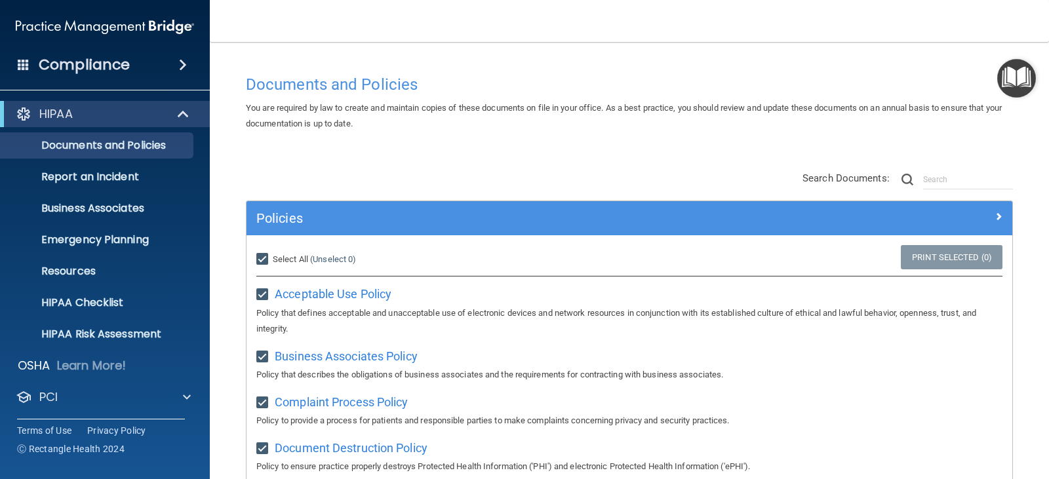
checkbox input "true"
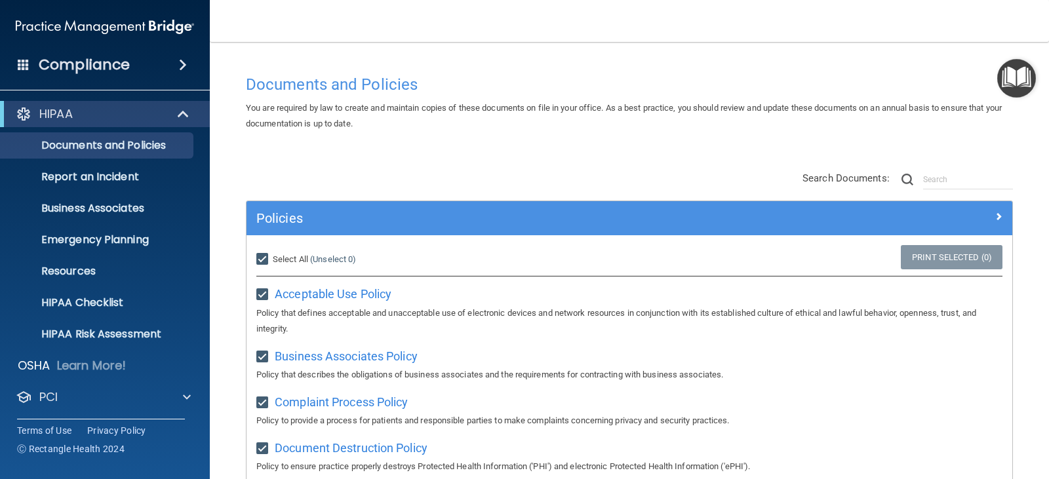
checkbox input "true"
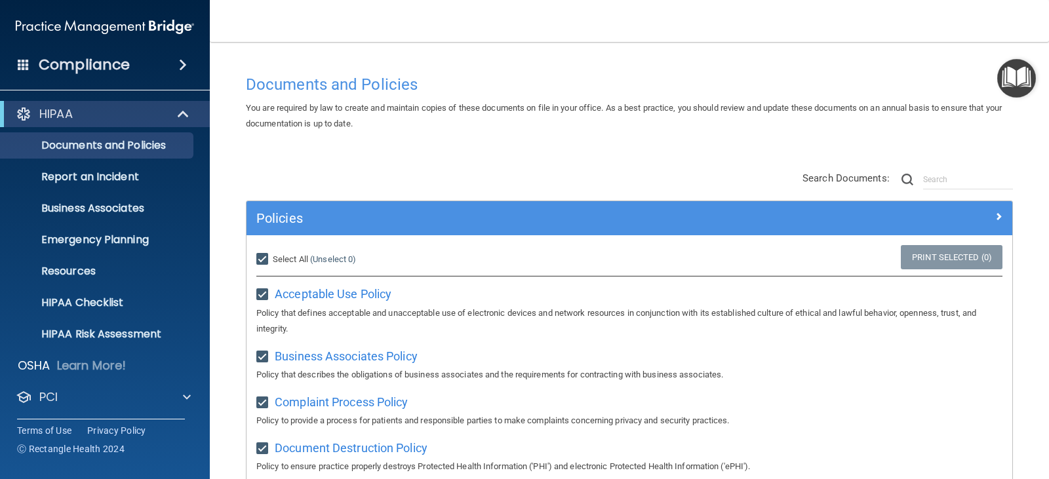
checkbox input "true"
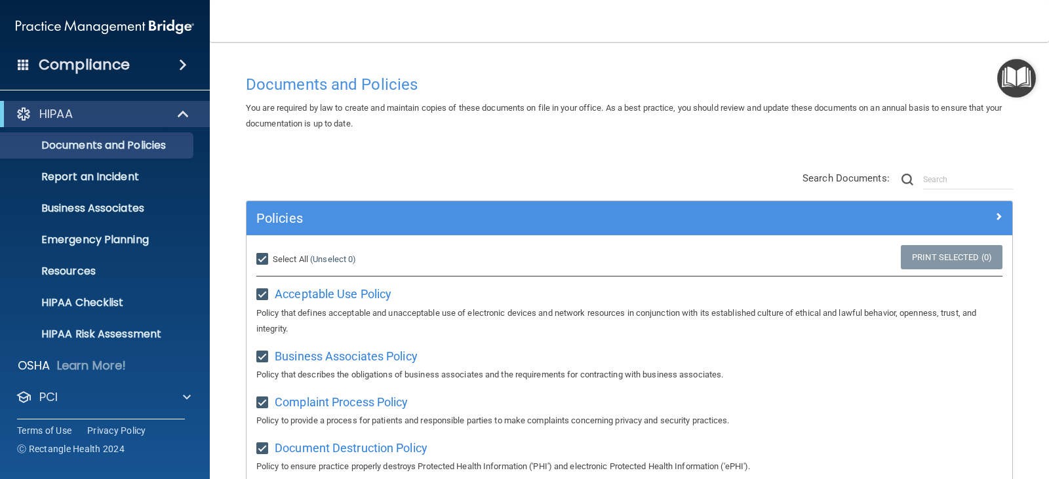
checkbox input "true"
click at [262, 256] on input "Select All (Unselect 21) Unselect All" at bounding box center [263, 259] width 15 height 10
checkbox input "false"
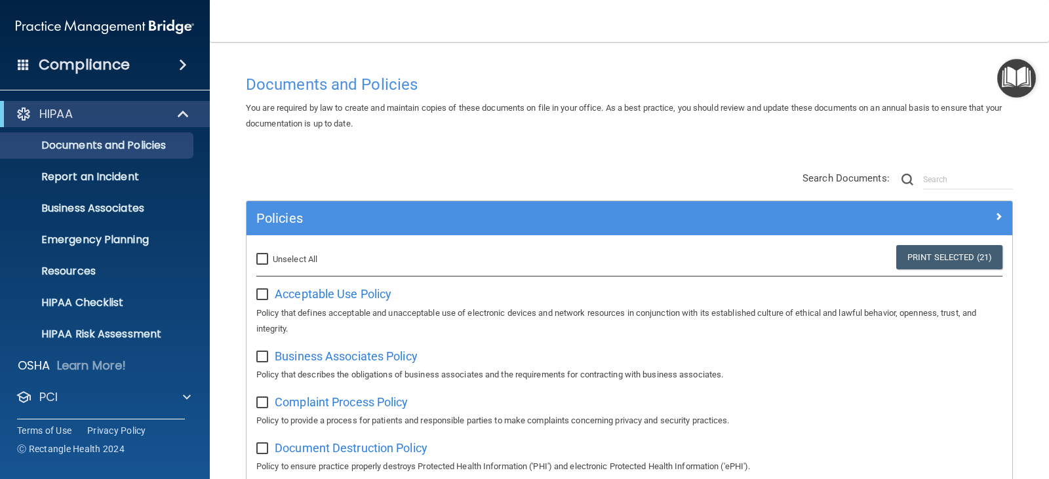
checkbox input "false"
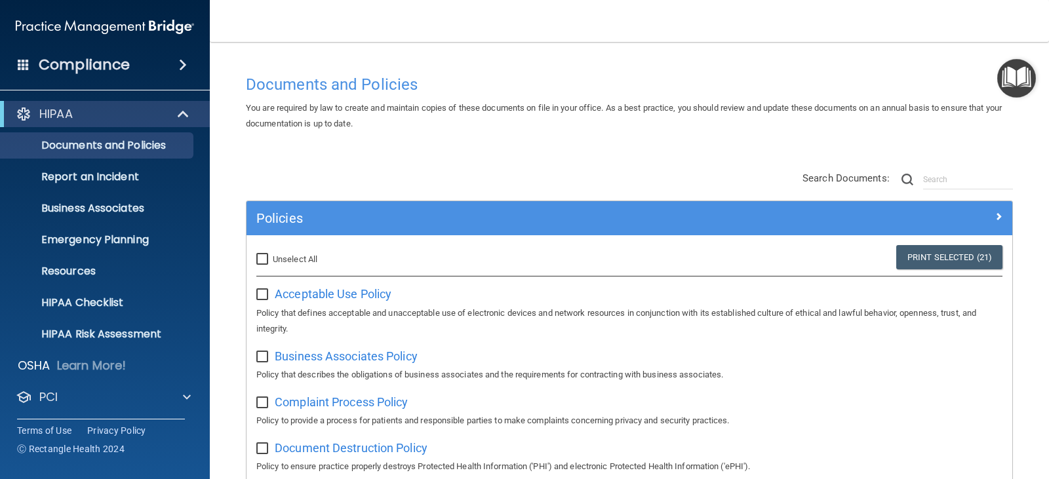
checkbox input "false"
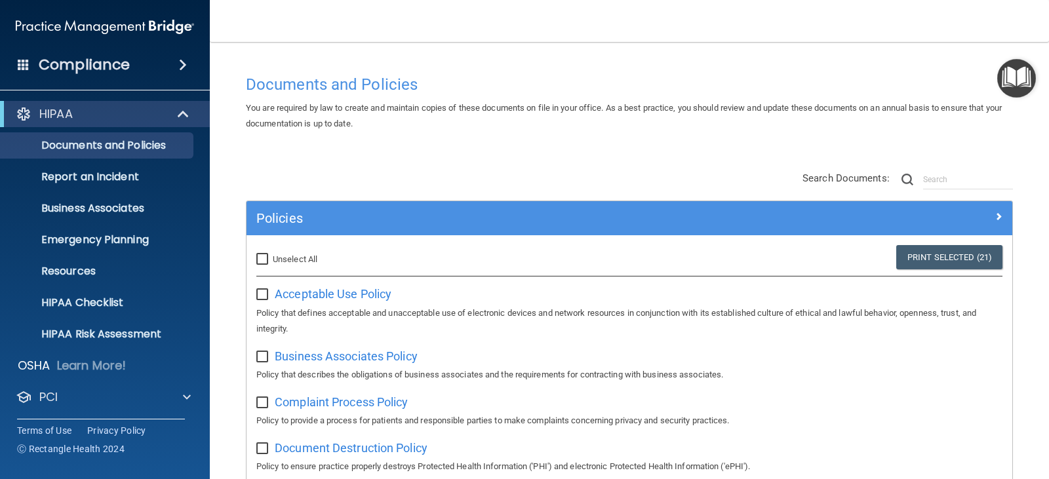
checkbox input "false"
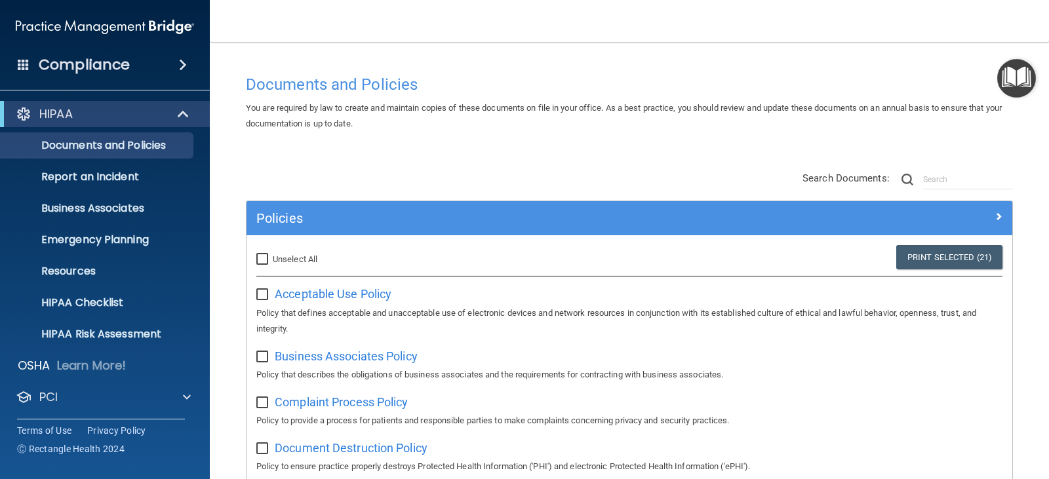
checkbox input "false"
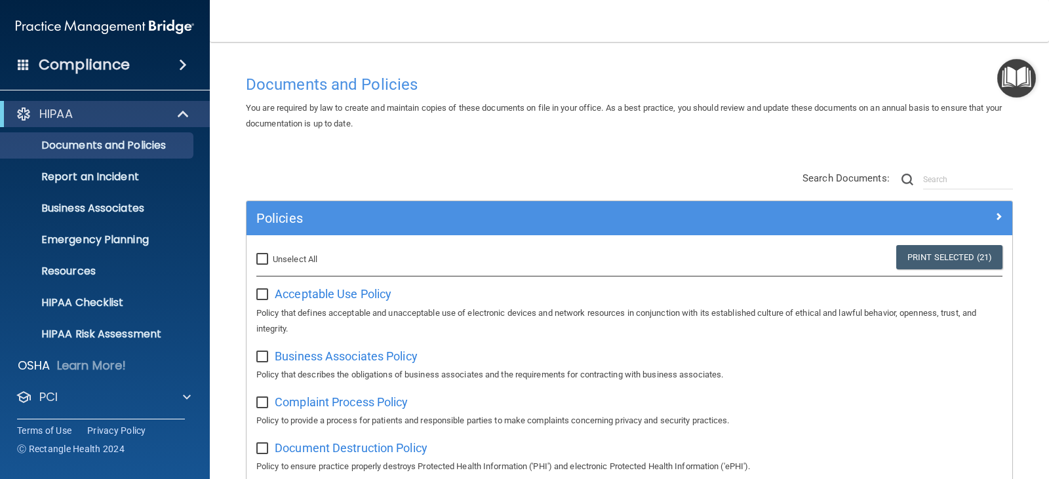
checkbox input "false"
click at [333, 290] on span "Acceptable Use Policy" at bounding box center [333, 294] width 117 height 14
click at [298, 357] on span "Business Associates Policy" at bounding box center [346, 356] width 143 height 14
click at [320, 407] on span "Complaint Process Policy" at bounding box center [341, 402] width 133 height 14
click at [334, 446] on span "Document Destruction Policy" at bounding box center [351, 448] width 153 height 14
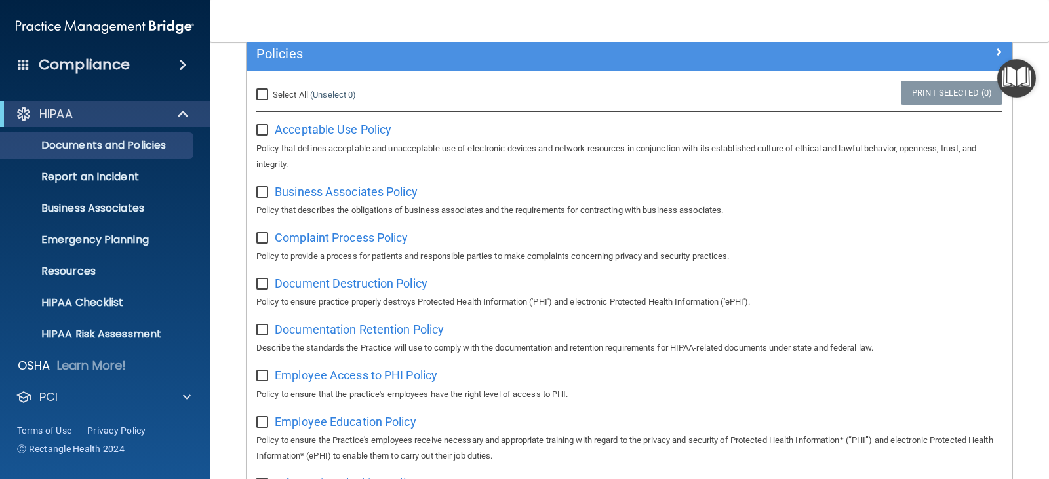
scroll to position [197, 0]
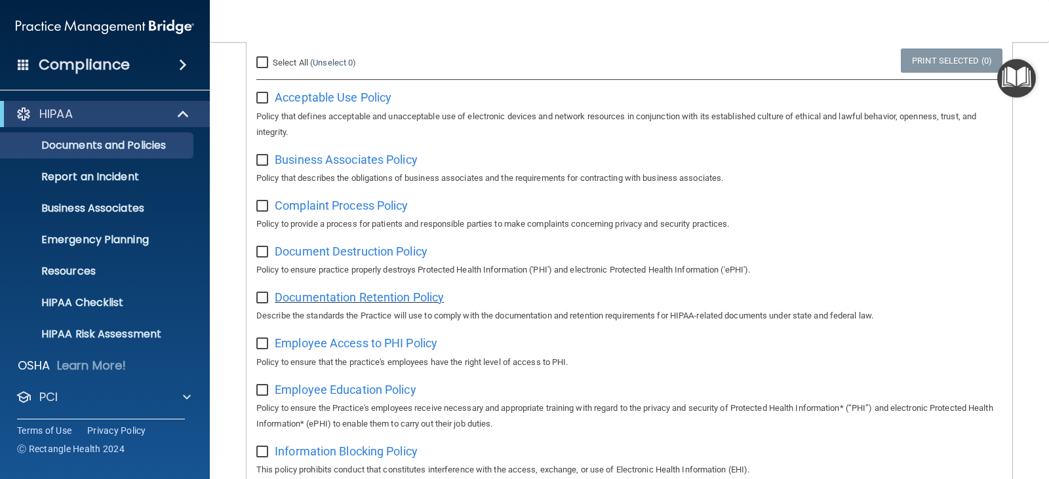
click at [363, 296] on span "Documentation Retention Policy" at bounding box center [359, 297] width 169 height 14
click at [356, 347] on span "Employee Access to PHI Policy" at bounding box center [356, 343] width 163 height 14
click at [355, 396] on span "Employee Education Policy" at bounding box center [346, 390] width 142 height 14
click at [363, 458] on span "Information Blocking Policy" at bounding box center [346, 451] width 143 height 14
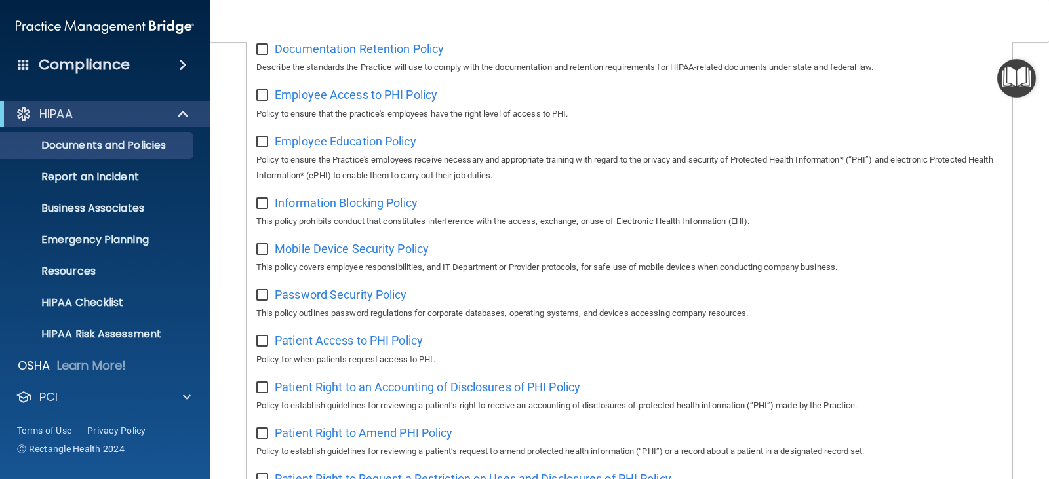
scroll to position [459, 0]
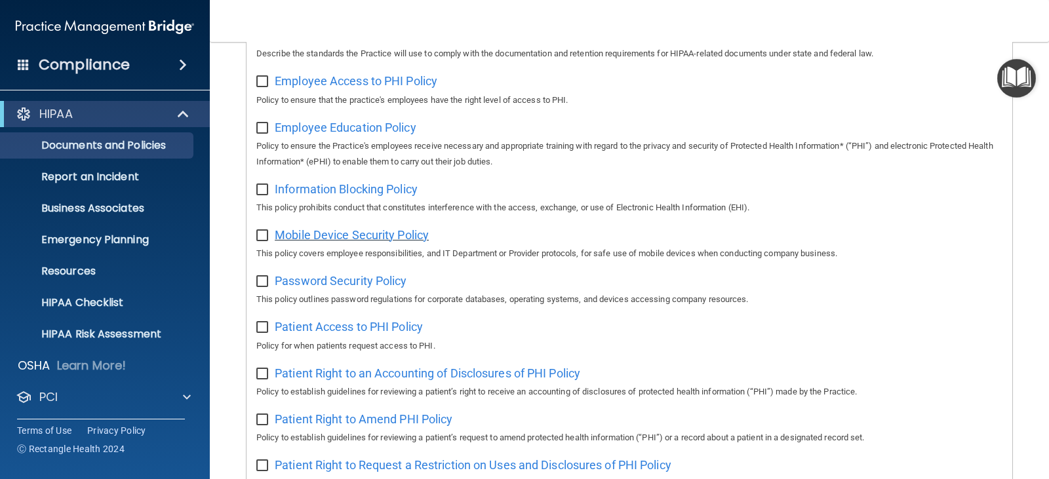
click at [380, 241] on span "Mobile Device Security Policy" at bounding box center [352, 235] width 154 height 14
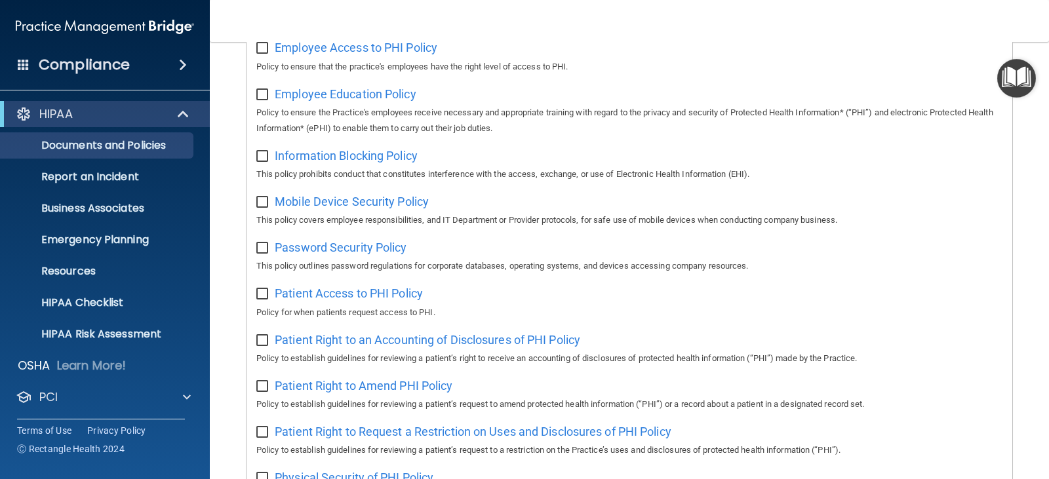
scroll to position [524, 0]
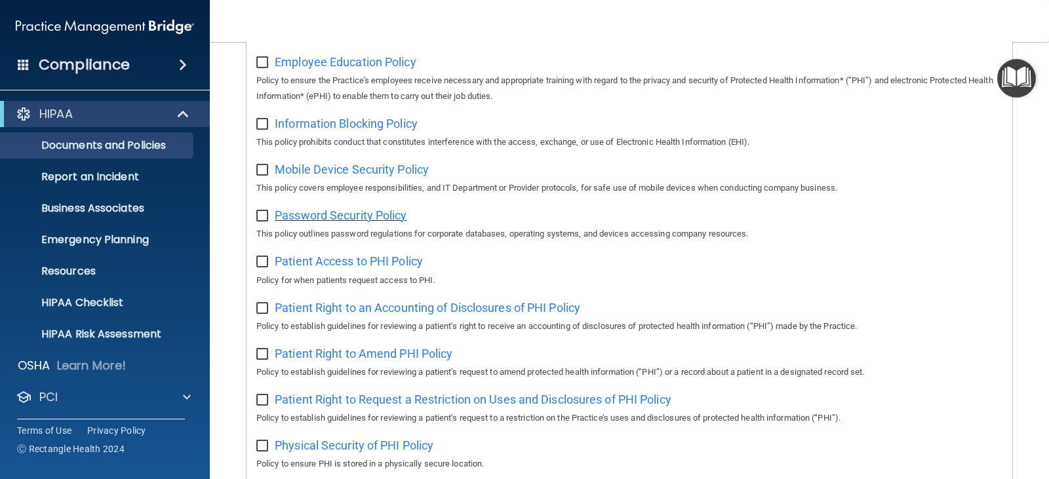
click at [366, 222] on span "Password Security Policy" at bounding box center [341, 215] width 132 height 14
click at [370, 360] on span "Patient Right to Amend PHI Policy" at bounding box center [364, 354] width 178 height 14
click at [379, 398] on div "Patient Right to Request a Restriction on Uses and Disclosures of PHI Policy Po…" at bounding box center [629, 407] width 746 height 37
click at [378, 452] on span "Physical Security of PHI Policy" at bounding box center [354, 445] width 159 height 14
click at [1007, 69] on img "Open Resource Center" at bounding box center [1016, 78] width 39 height 39
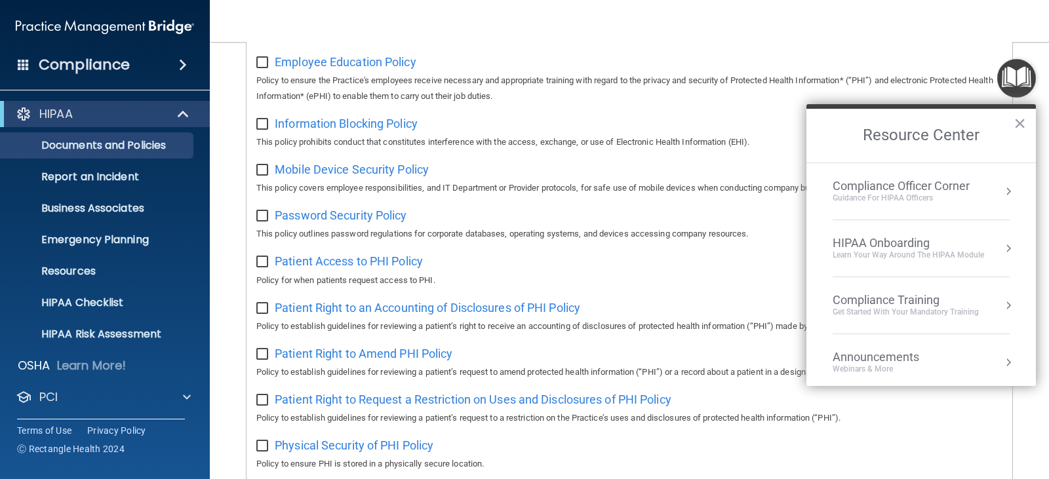
click at [927, 244] on div "HIPAA Onboarding" at bounding box center [907, 243] width 151 height 14
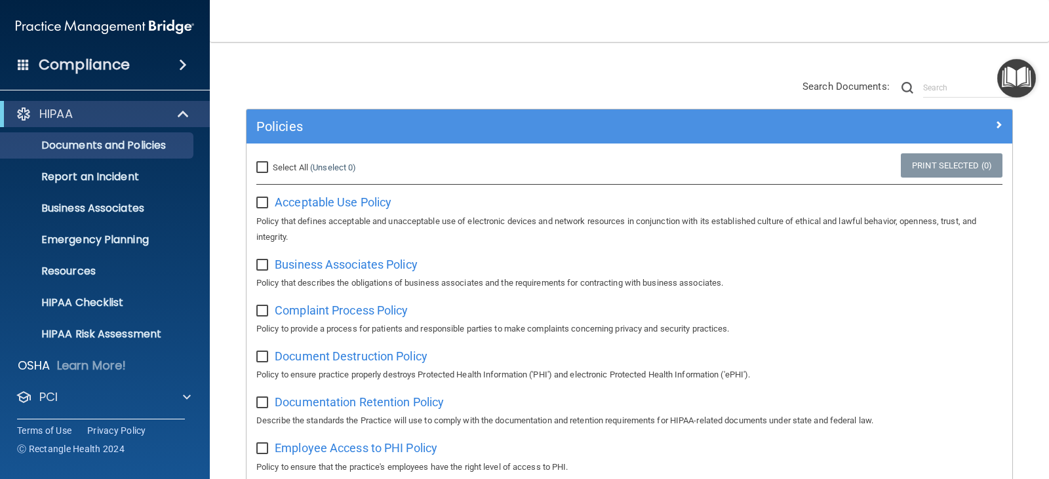
scroll to position [0, 0]
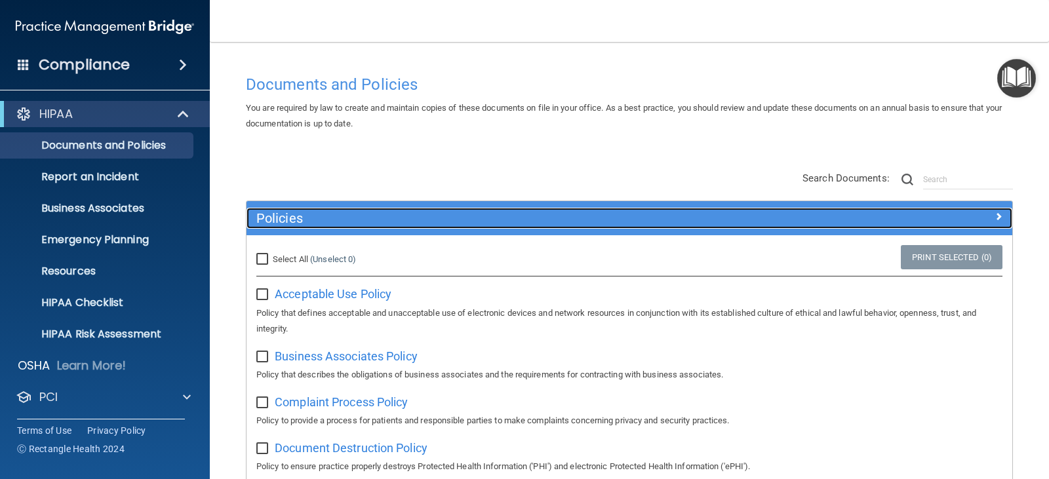
click at [286, 218] on h5 "Policies" at bounding box center [533, 218] width 554 height 14
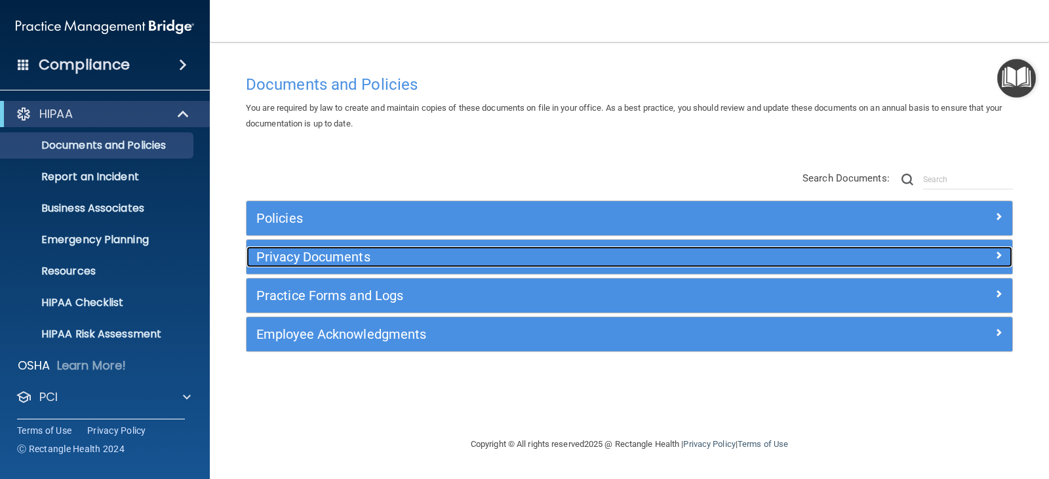
click at [301, 263] on h5 "Privacy Documents" at bounding box center [533, 257] width 554 height 14
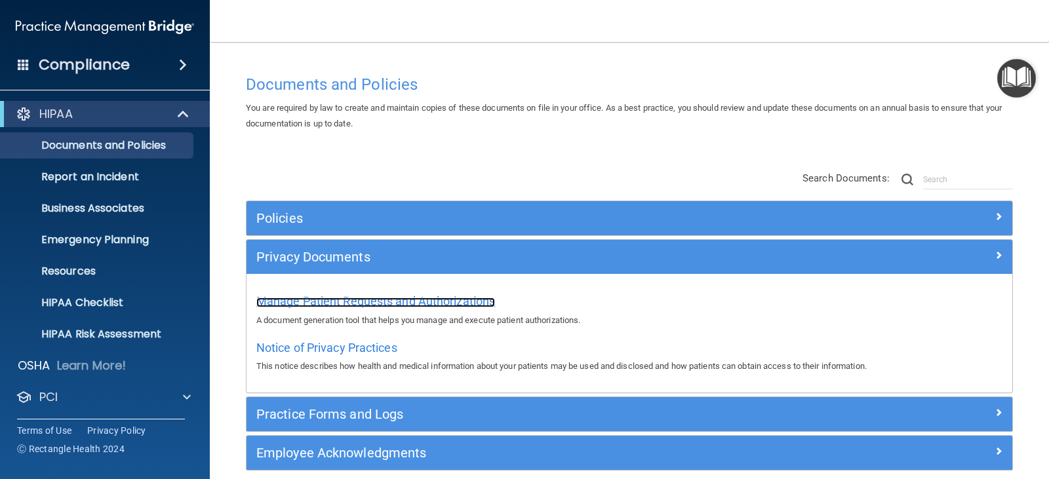
click at [310, 303] on span "Manage Patient Requests and Authorizations" at bounding box center [375, 301] width 239 height 14
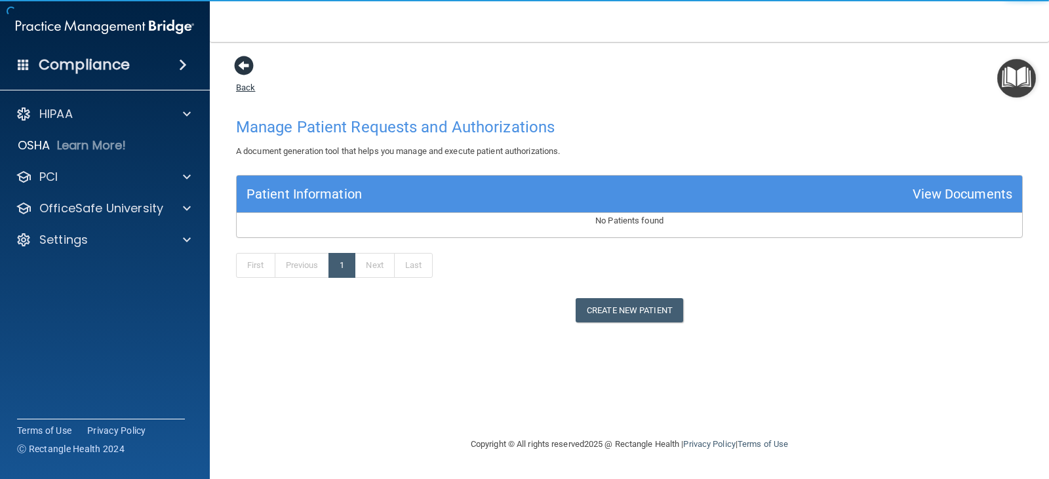
click at [241, 88] on link "Back" at bounding box center [245, 80] width 19 height 26
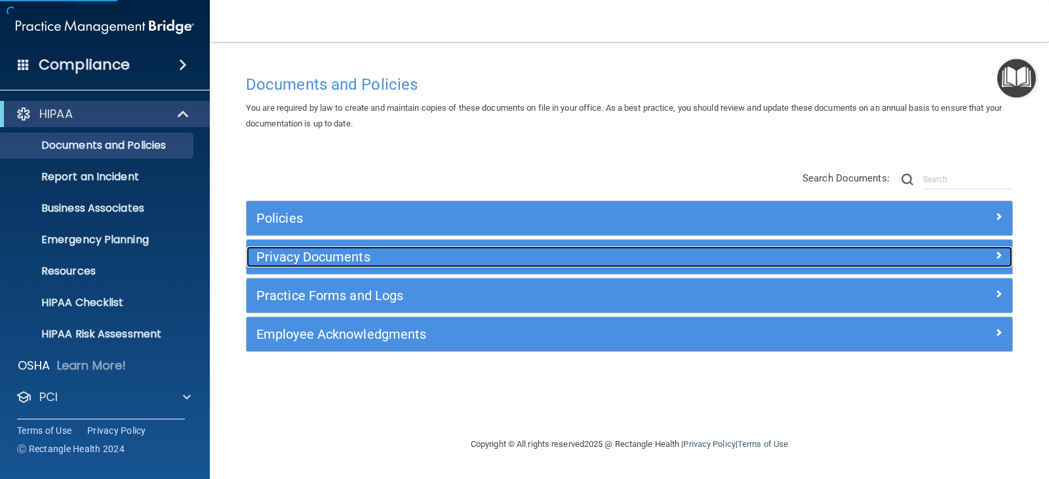
click at [305, 260] on h5 "Privacy Documents" at bounding box center [533, 257] width 554 height 14
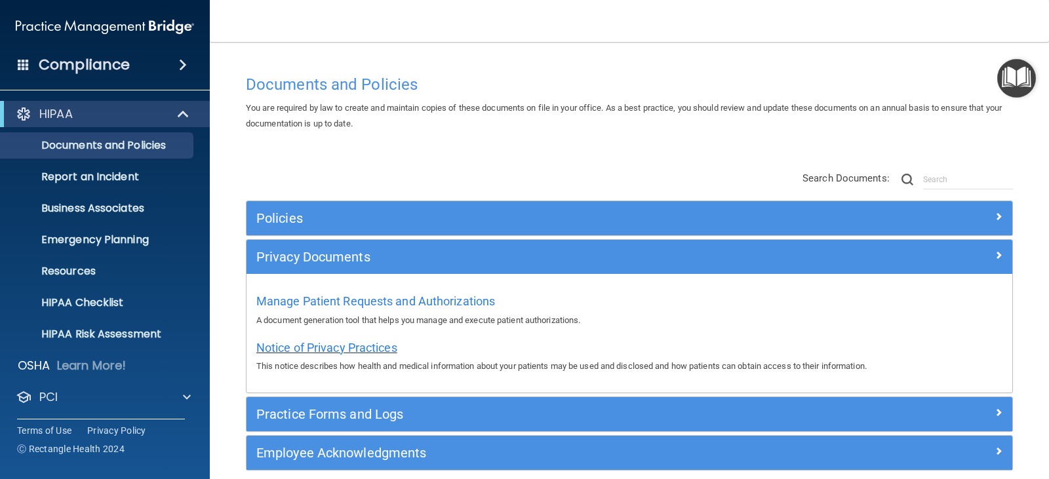
click at [323, 343] on span "Notice of Privacy Practices" at bounding box center [326, 348] width 141 height 14
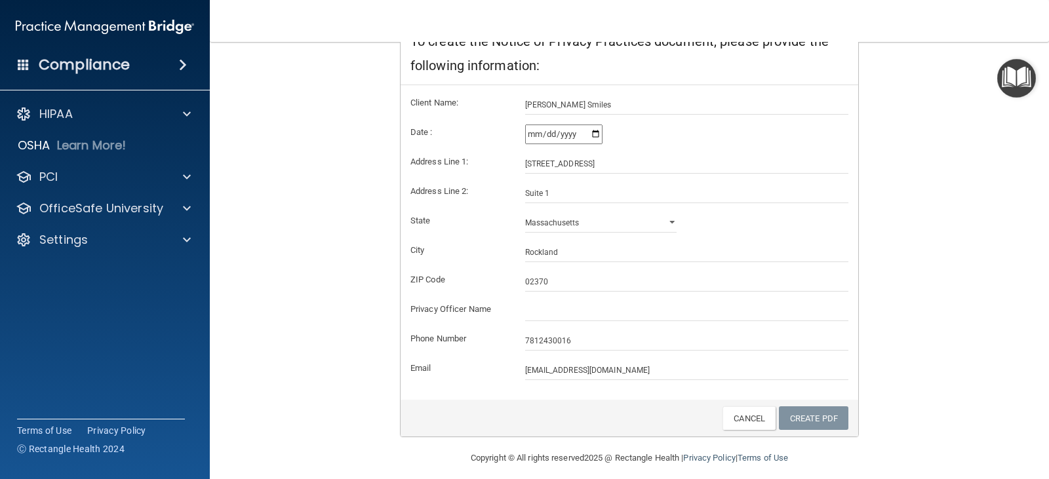
scroll to position [248, 0]
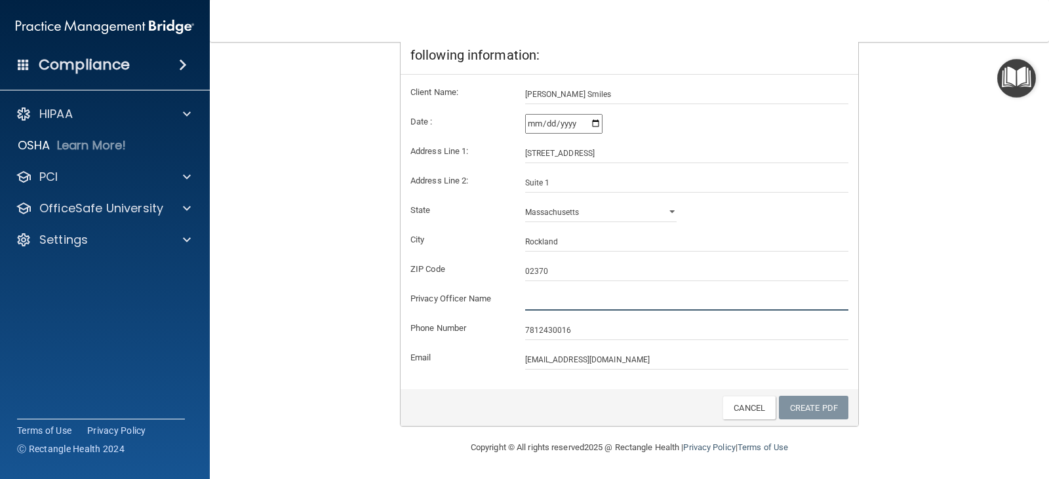
click at [545, 294] on input "text" at bounding box center [687, 301] width 324 height 20
type input "[PERSON_NAME]"
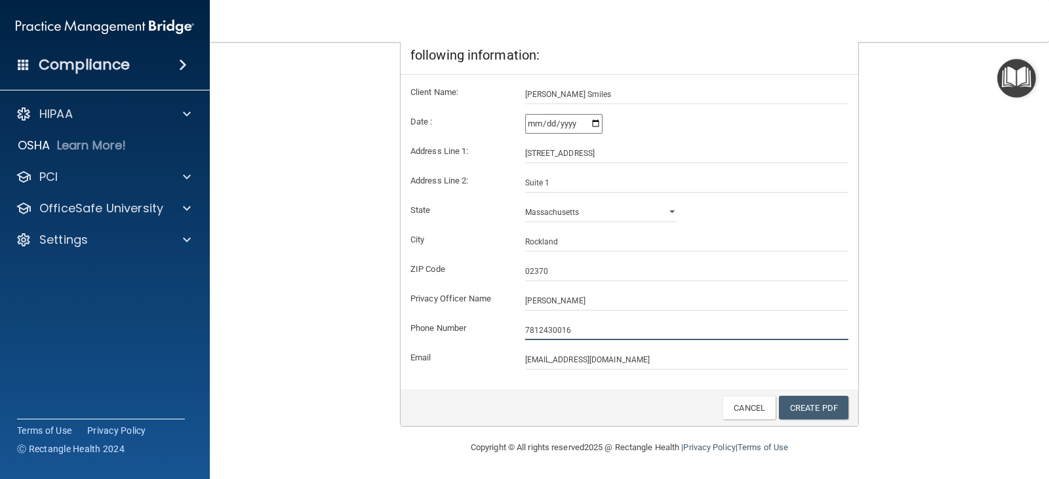
click at [580, 330] on input "7812430016" at bounding box center [687, 330] width 324 height 20
type input "7818784000"
click at [788, 410] on link "Create PDF" at bounding box center [813, 408] width 69 height 24
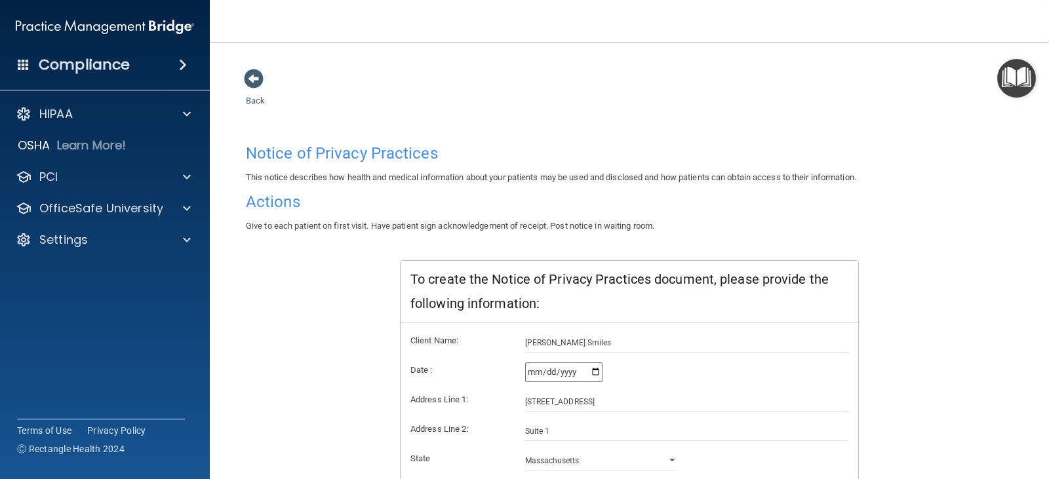
click at [252, 93] on div "Back Notice of Privacy Practices This notice describes how health and medical i…" at bounding box center [629, 378] width 786 height 620
click at [252, 98] on link "Back" at bounding box center [255, 93] width 19 height 26
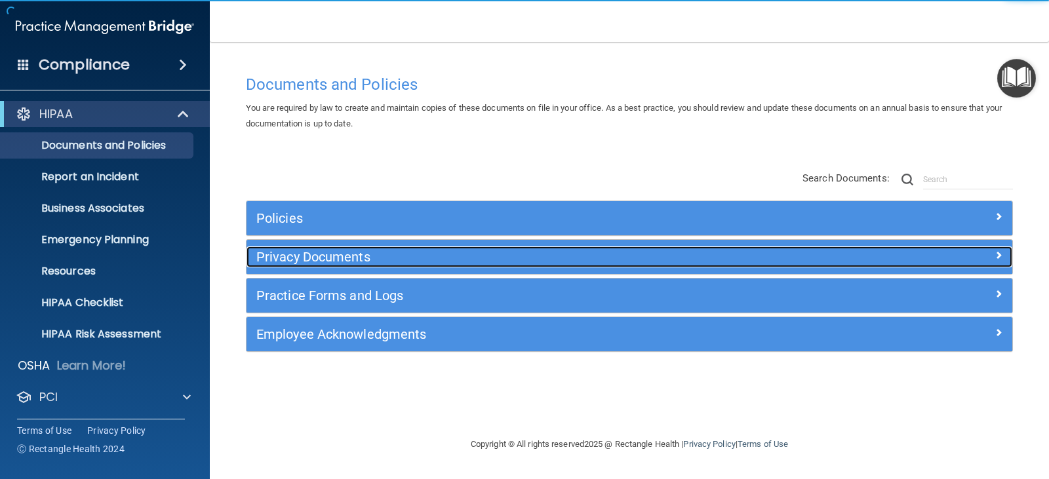
click at [374, 251] on h5 "Privacy Documents" at bounding box center [533, 257] width 554 height 14
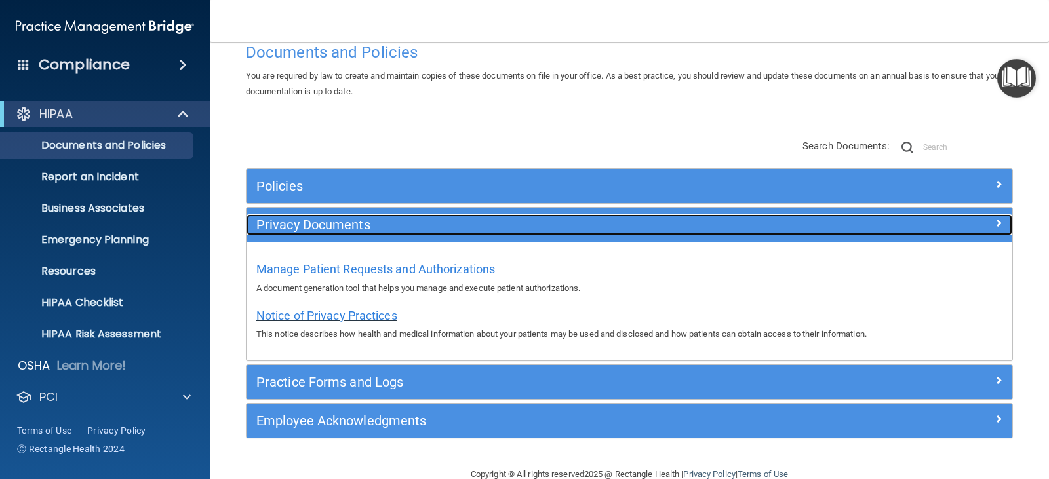
scroll to position [59, 0]
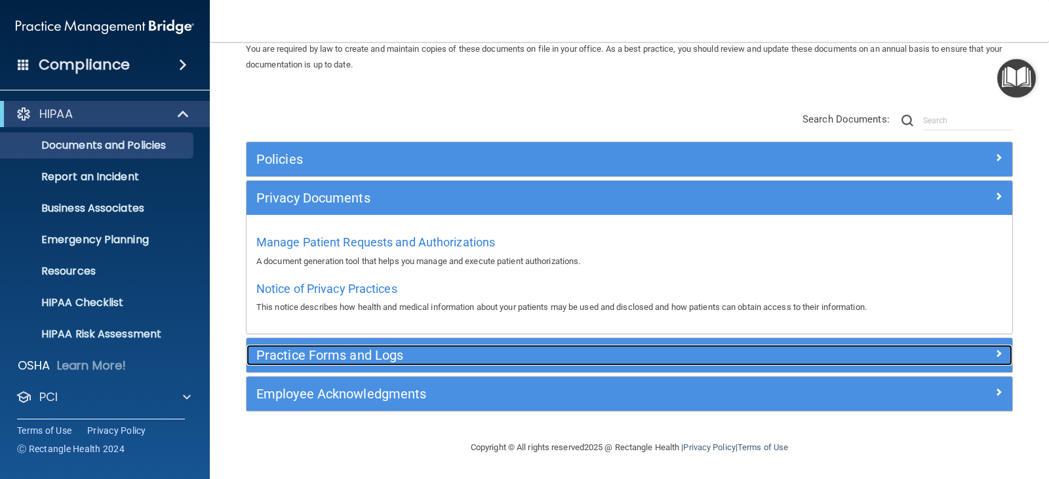
click at [337, 357] on h5 "Practice Forms and Logs" at bounding box center [533, 355] width 554 height 14
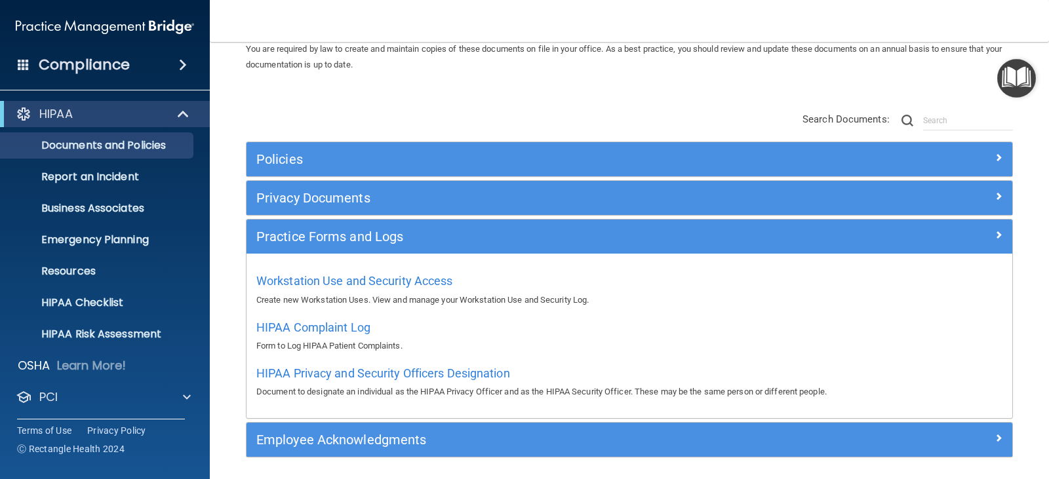
click at [412, 273] on div "Workstation Use and Security Access Create new Workstation Uses. View and manag…" at bounding box center [629, 288] width 746 height 37
click at [412, 277] on span "Workstation Use and Security Access" at bounding box center [354, 281] width 197 height 14
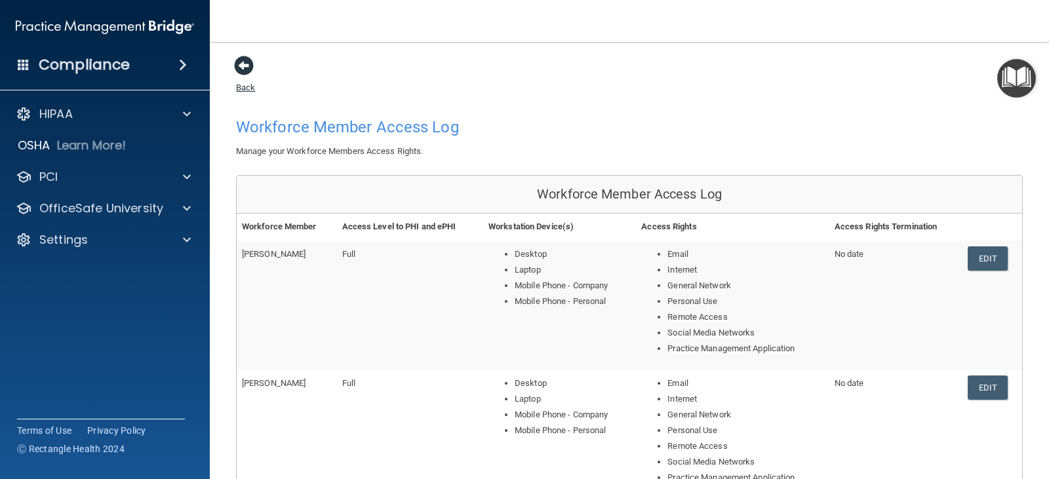
click at [246, 86] on link "Back" at bounding box center [245, 80] width 19 height 26
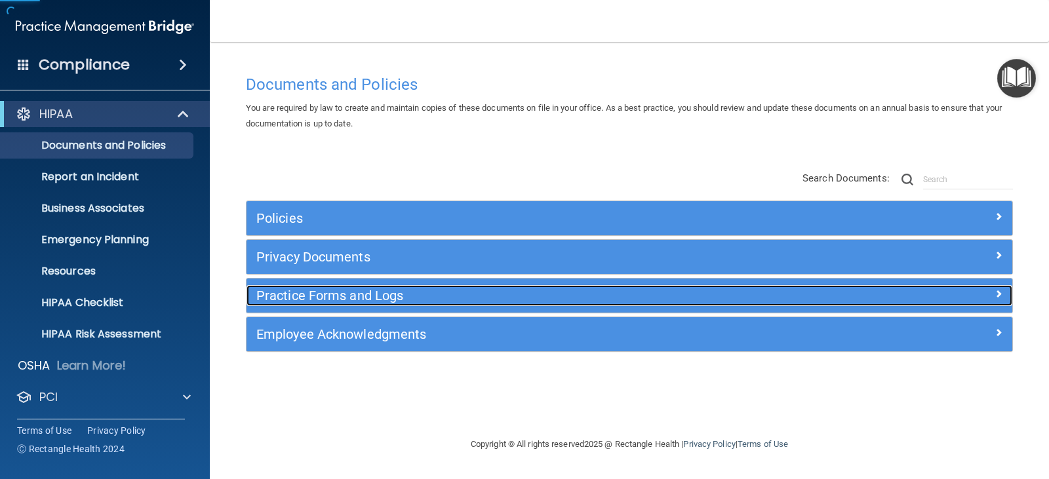
click at [338, 300] on h5 "Practice Forms and Logs" at bounding box center [533, 295] width 554 height 14
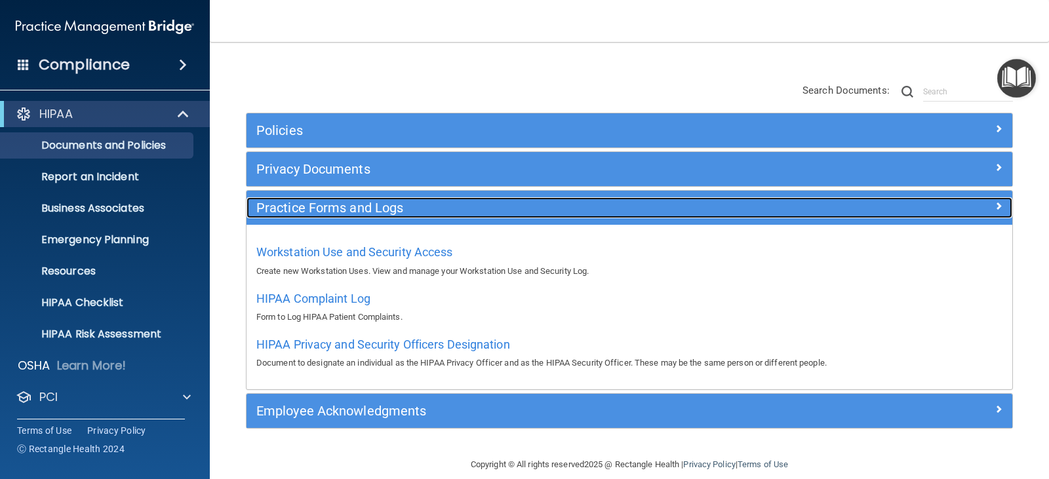
scroll to position [105, 0]
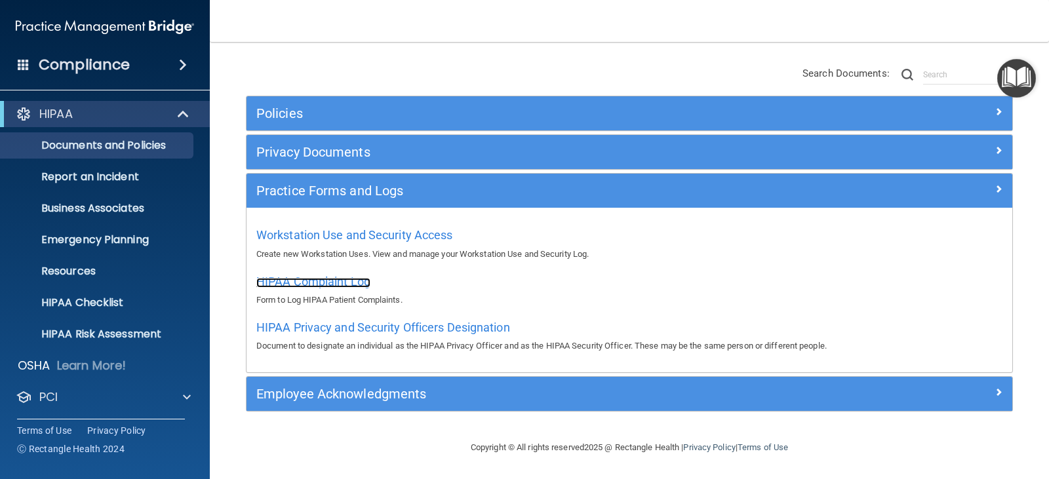
click at [353, 282] on span "HIPAA Complaint Log" at bounding box center [313, 282] width 114 height 14
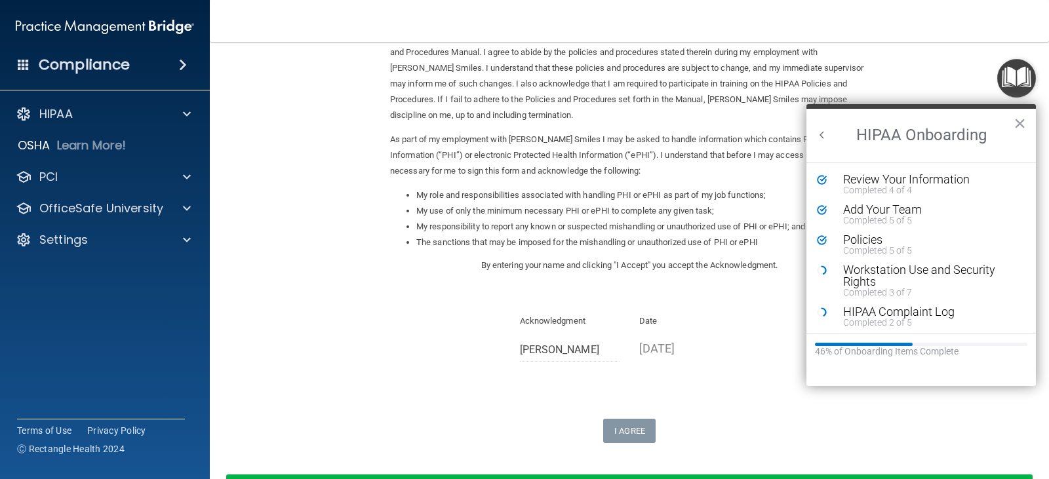
scroll to position [172, 0]
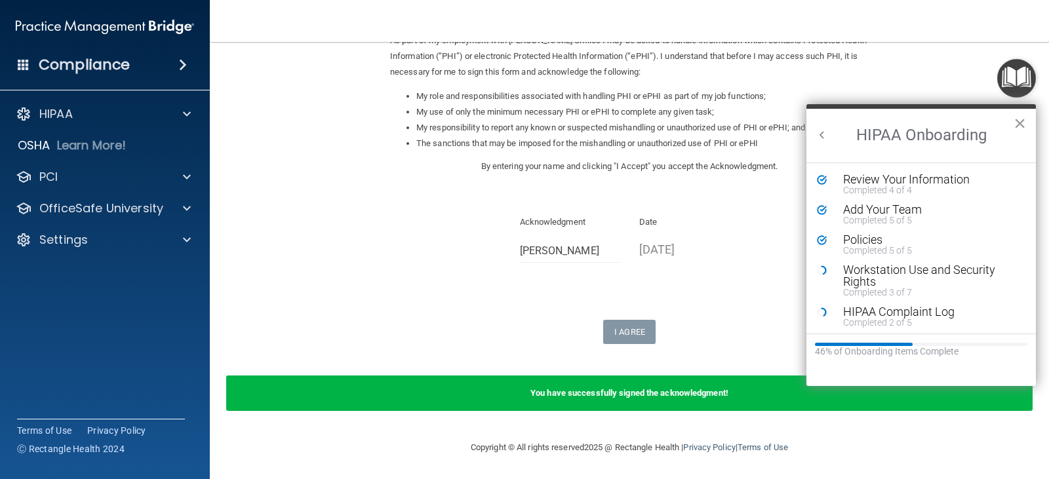
click at [1020, 128] on button "×" at bounding box center [1019, 123] width 12 height 21
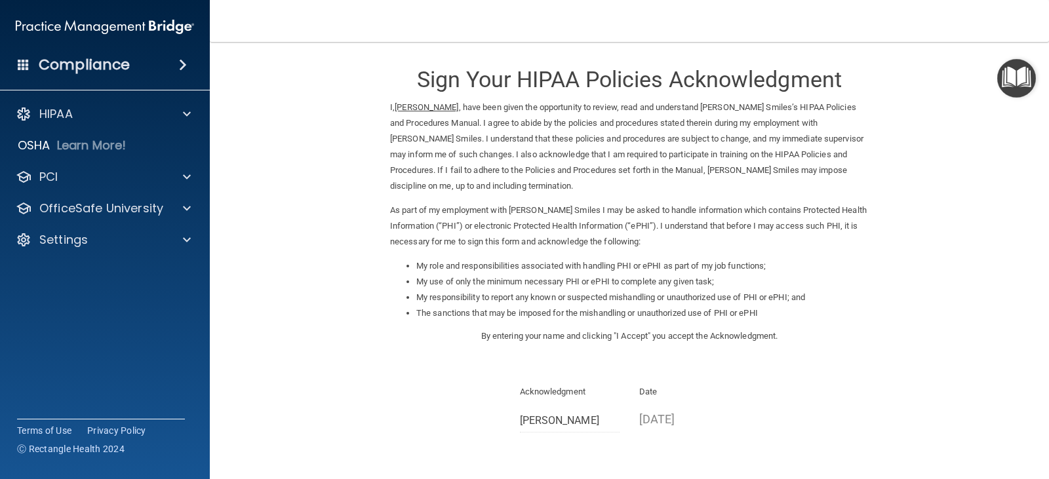
scroll to position [0, 0]
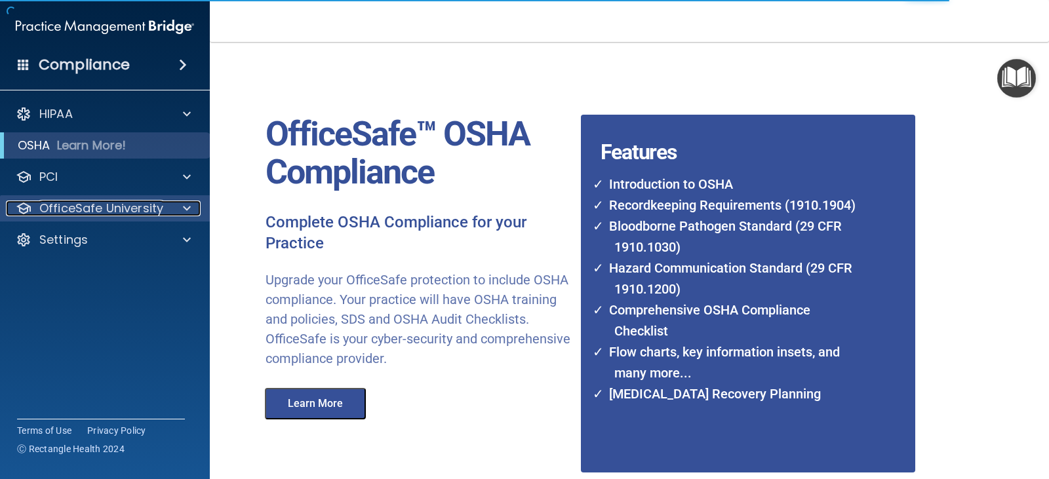
click at [98, 213] on p "OfficeSafe University" at bounding box center [101, 209] width 124 height 16
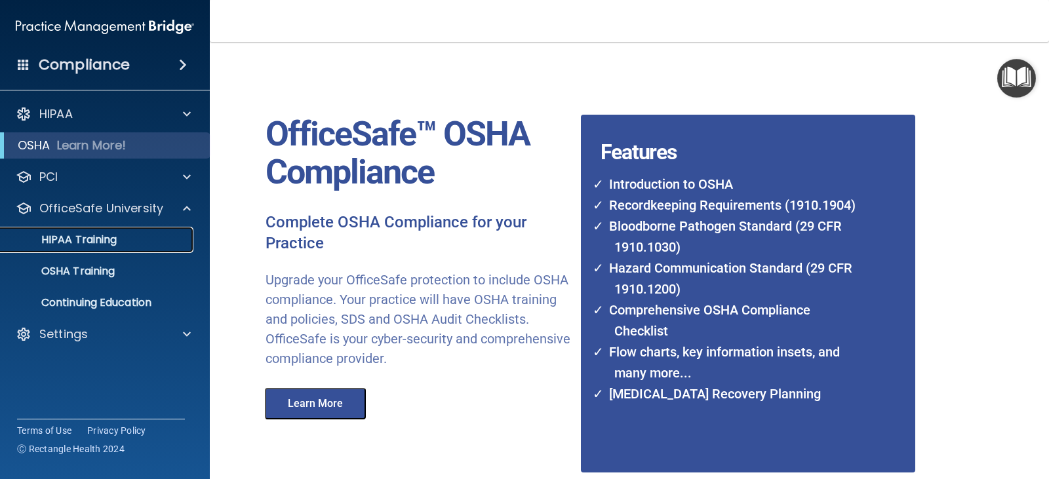
click at [100, 239] on p "HIPAA Training" at bounding box center [63, 239] width 108 height 13
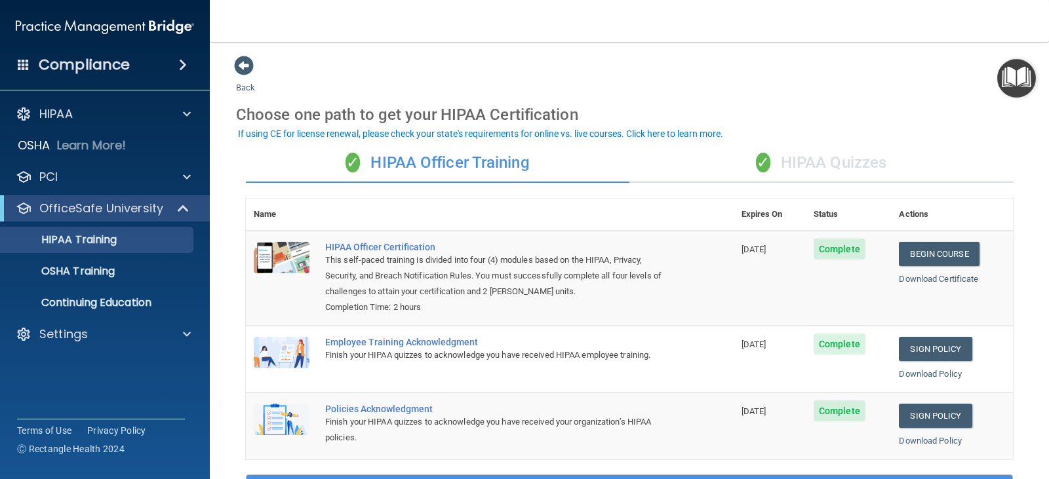
click at [1016, 69] on img "Open Resource Center" at bounding box center [1016, 78] width 39 height 39
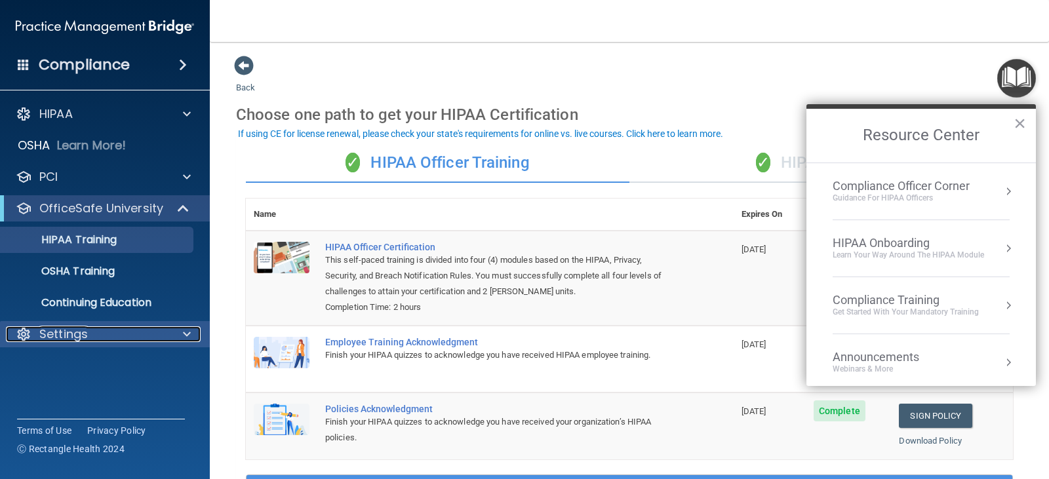
click at [173, 336] on div at bounding box center [184, 334] width 33 height 16
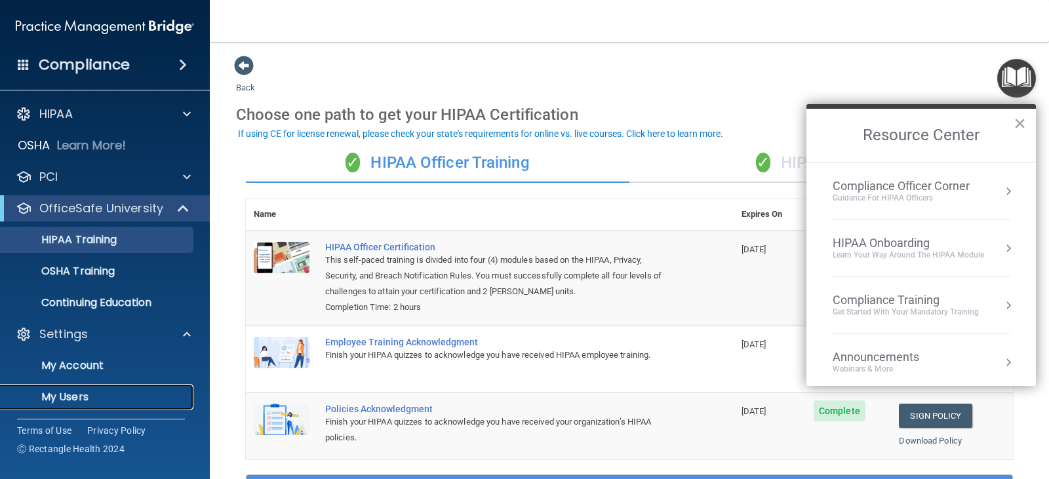
click at [66, 400] on p "My Users" at bounding box center [98, 397] width 179 height 13
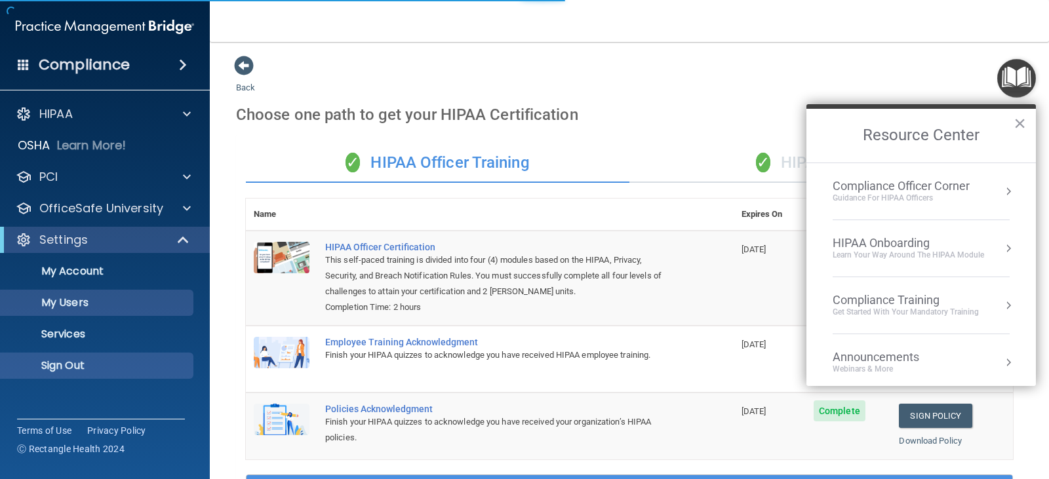
select select "20"
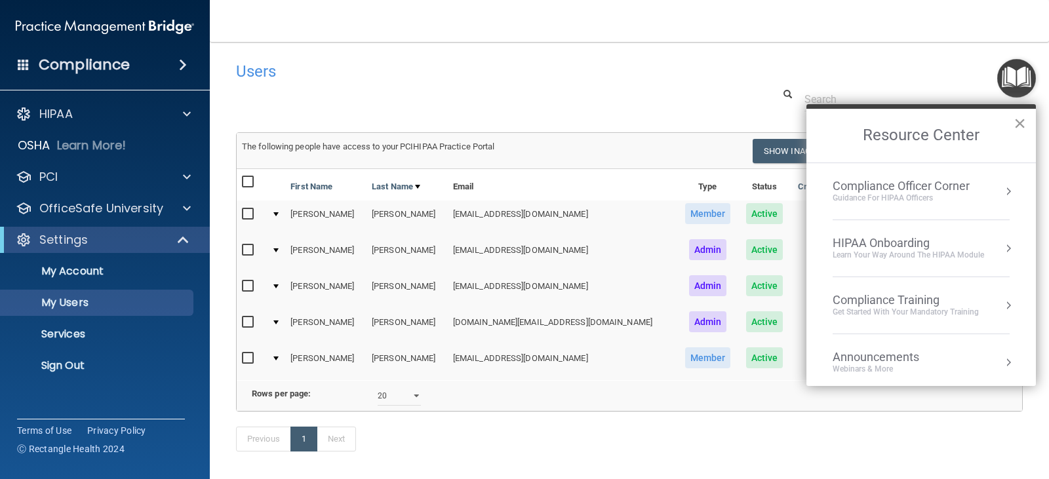
click at [1019, 124] on button "×" at bounding box center [1019, 123] width 12 height 21
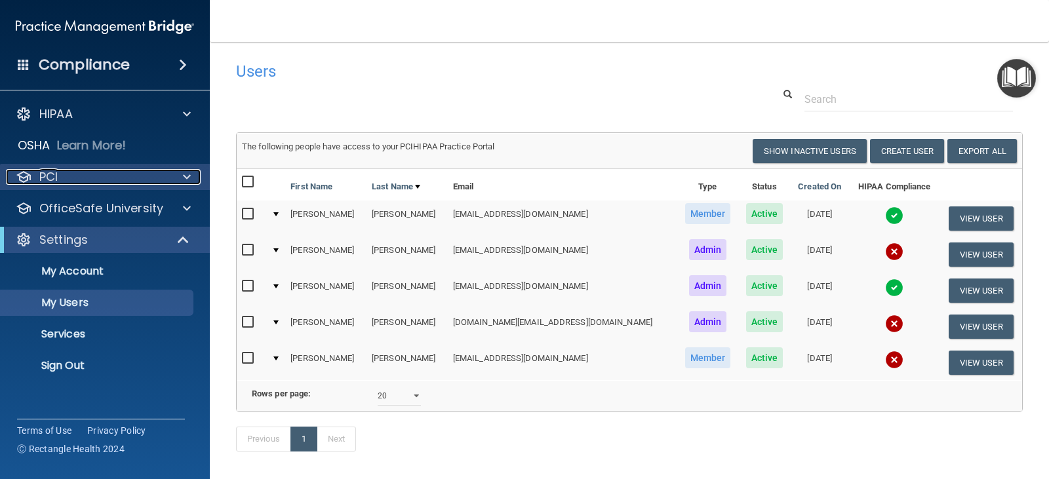
click at [174, 178] on div at bounding box center [184, 177] width 33 height 16
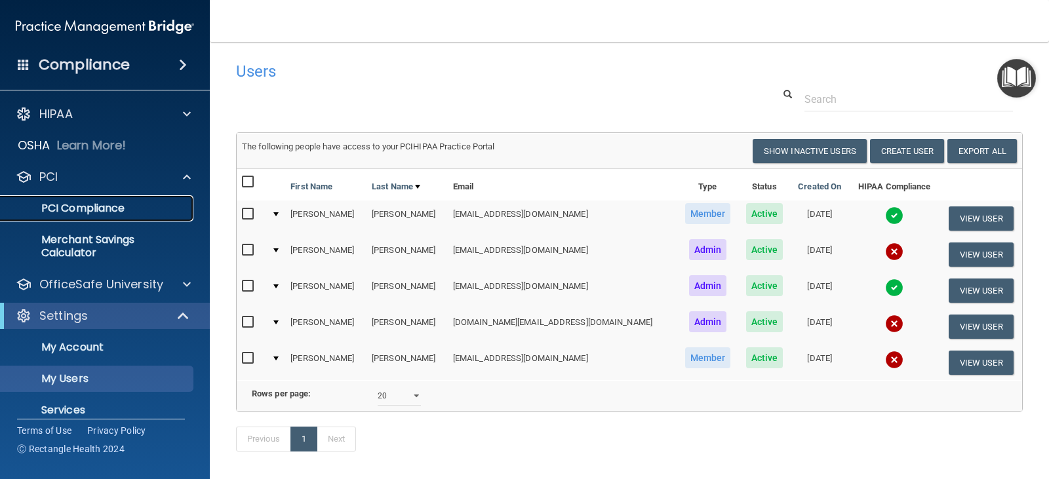
click at [120, 210] on p "PCI Compliance" at bounding box center [98, 208] width 179 height 13
